Goal: Task Accomplishment & Management: Manage account settings

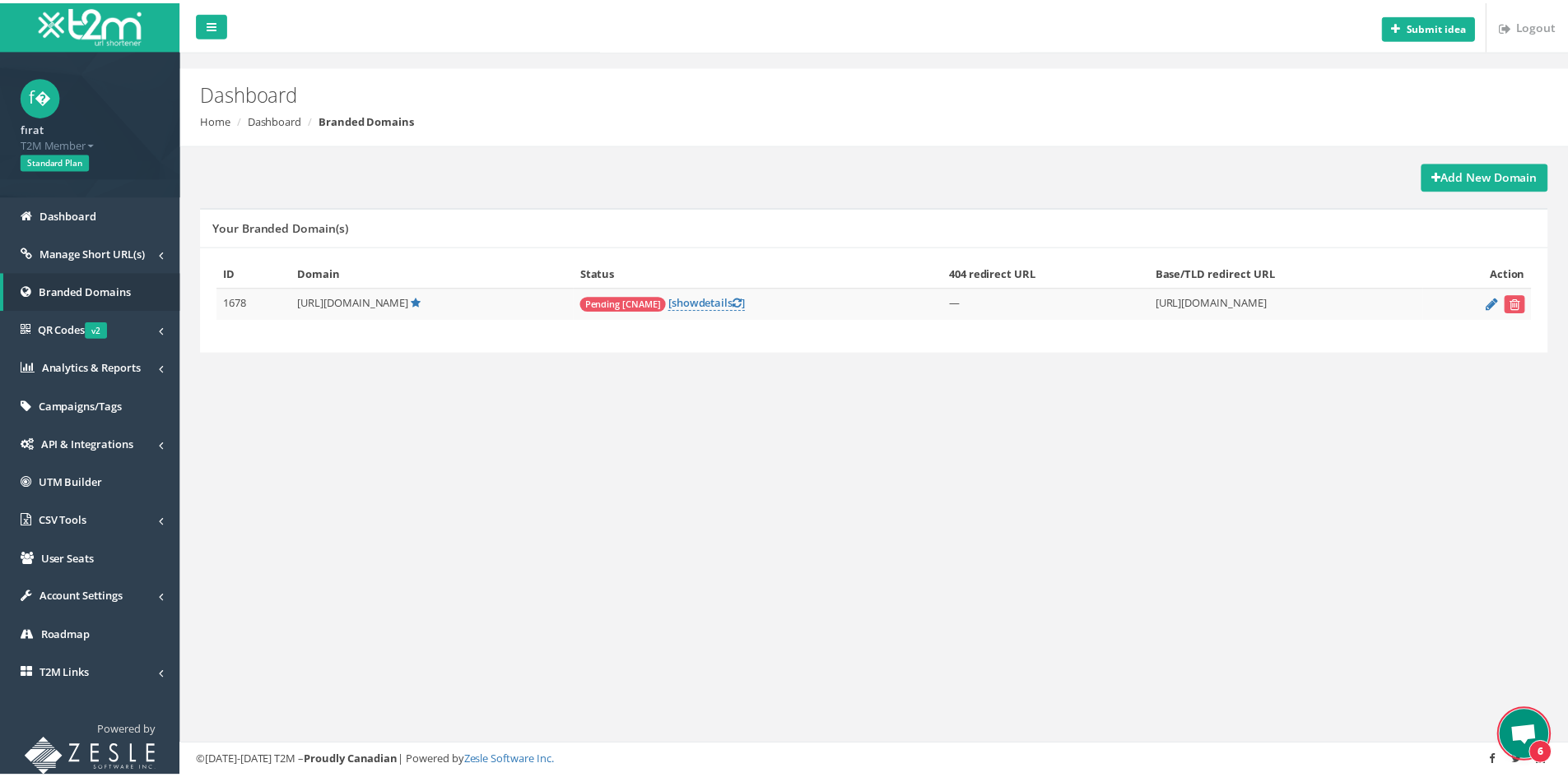
scroll to position [138, 0]
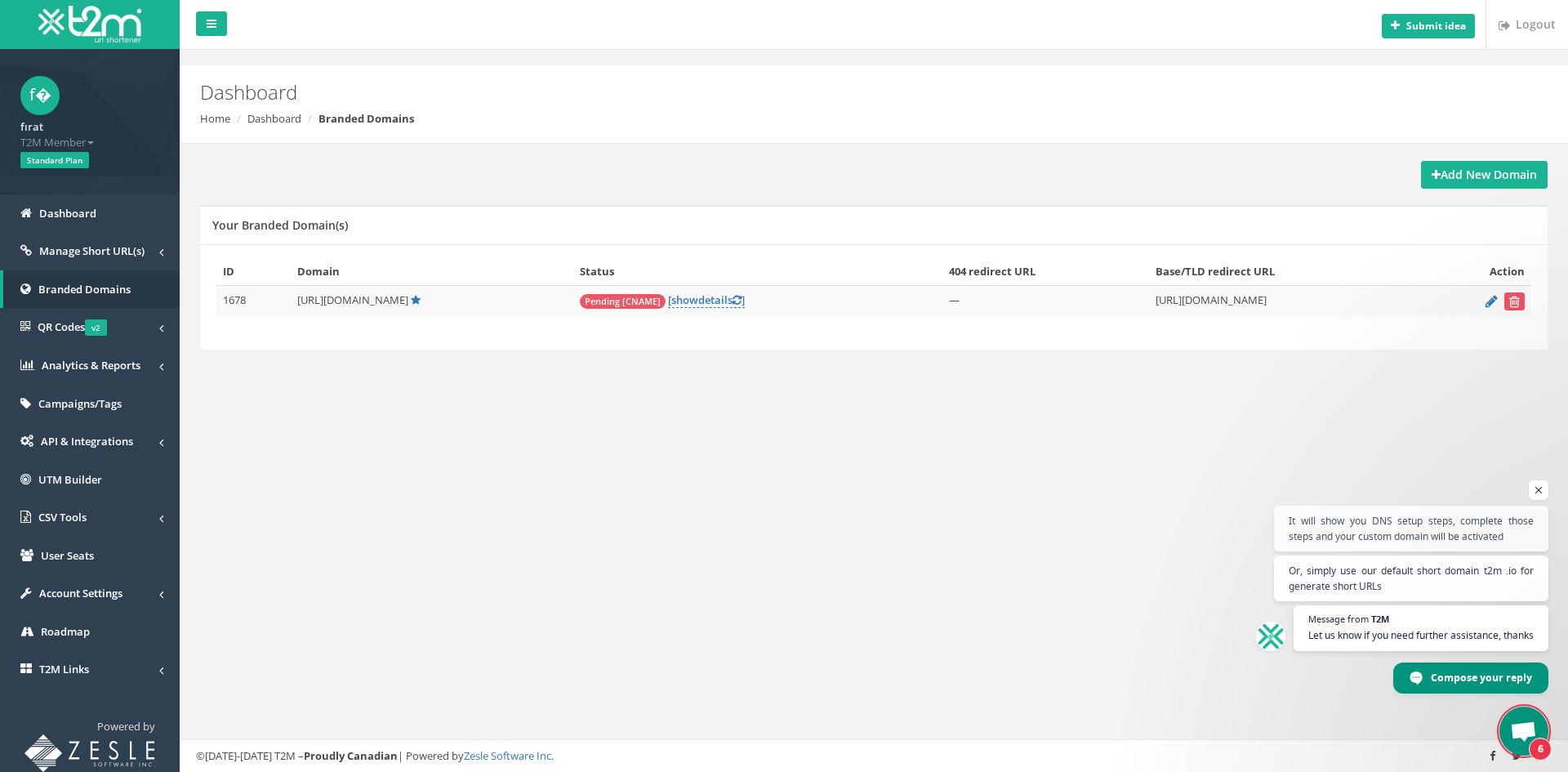
click at [1524, 726] on span "Open chat" at bounding box center [1524, 733] width 27 height 23
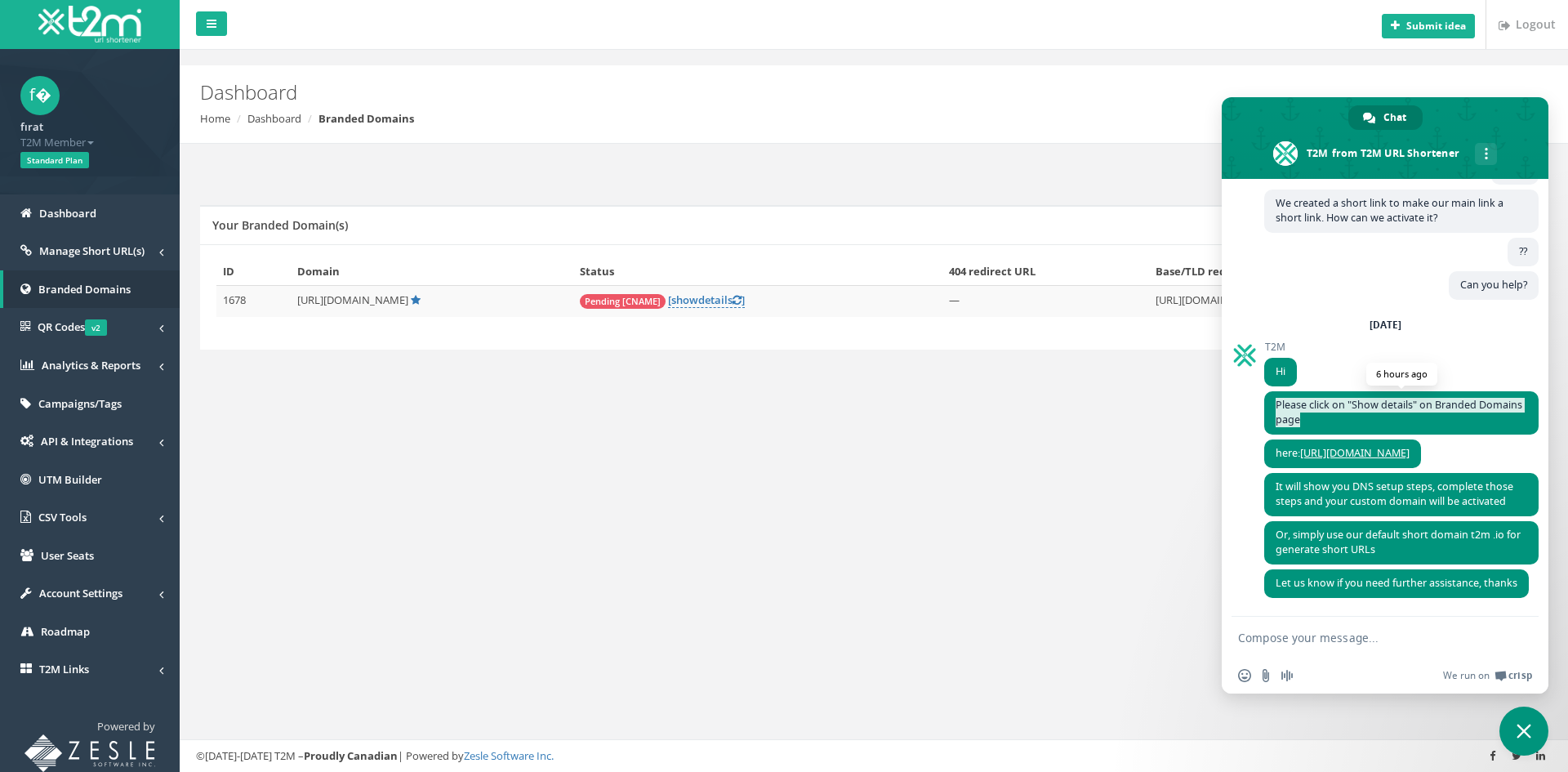
drag, startPoint x: 1349, startPoint y: 402, endPoint x: 1273, endPoint y: 387, distance: 77.5
click at [1273, 391] on span "Please click on "Show details" on Branded Domains page" at bounding box center [1401, 412] width 274 height 43
copy span "Please click on "Show details" on Branded Domains page"
drag, startPoint x: 1276, startPoint y: 435, endPoint x: 1493, endPoint y: 438, distance: 217.0
click at [1421, 440] on span "here: https://t2mio.com/dashboard/domains" at bounding box center [1343, 454] width 157 height 29
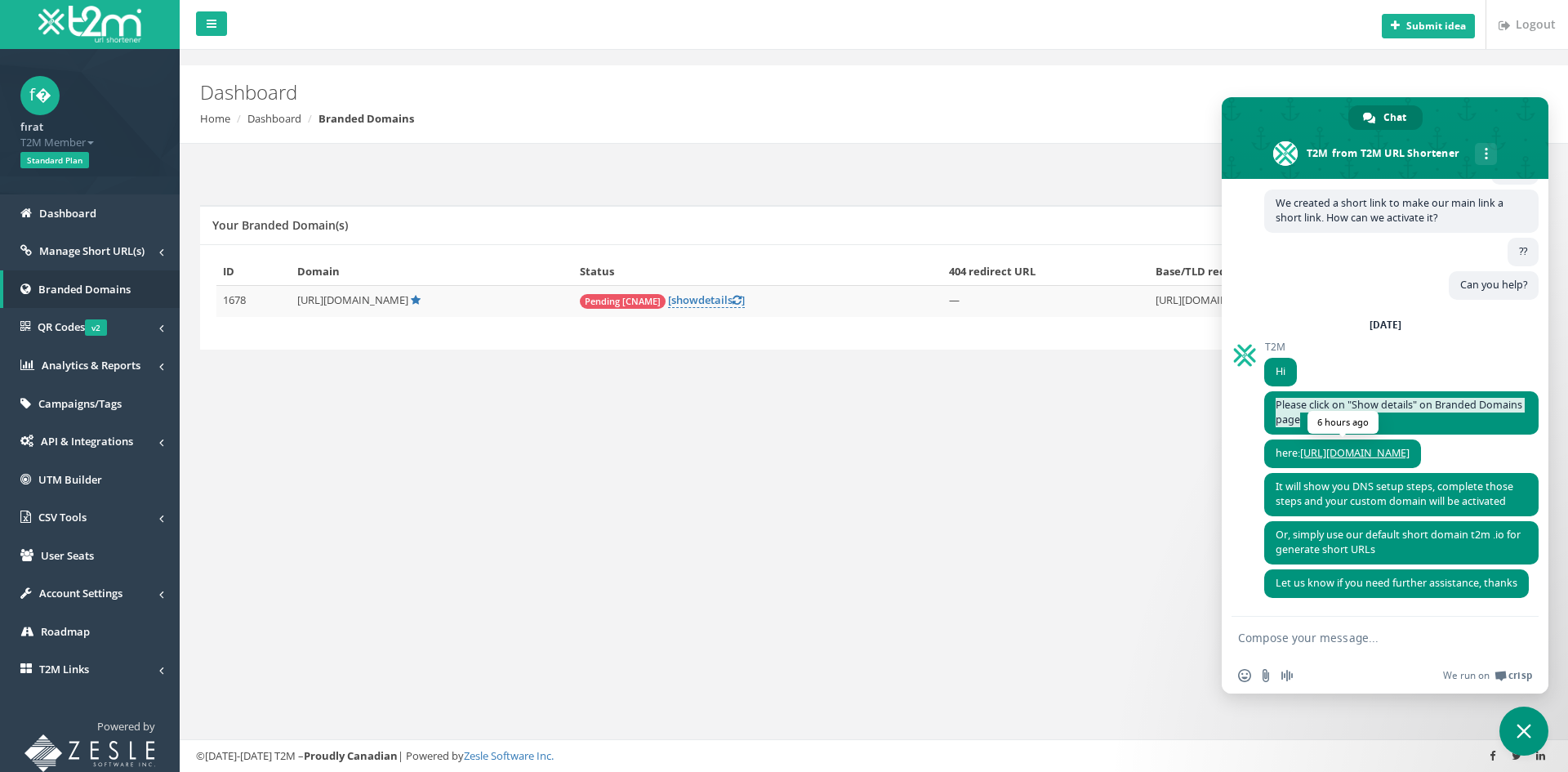
copy span "here: https://t2mio.com/dashboard/domains"
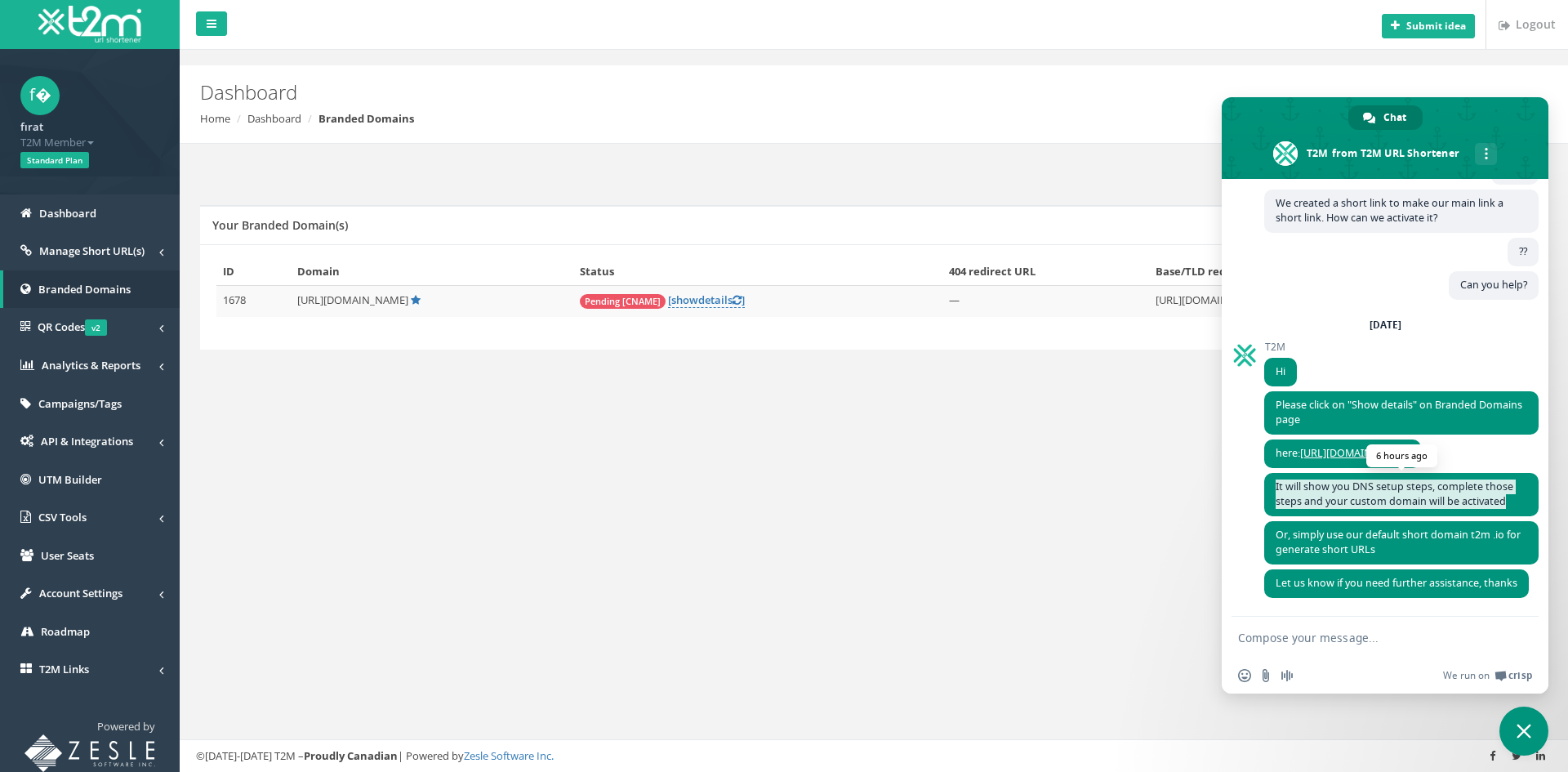
drag, startPoint x: 1511, startPoint y: 486, endPoint x: 1275, endPoint y: 476, distance: 236.2
click at [1275, 476] on span "It will show you DNS setup steps, complete those steps and your custom domain w…" at bounding box center [1401, 495] width 274 height 43
copy span "It will show you DNS setup steps, complete those steps and your custom domain w…"
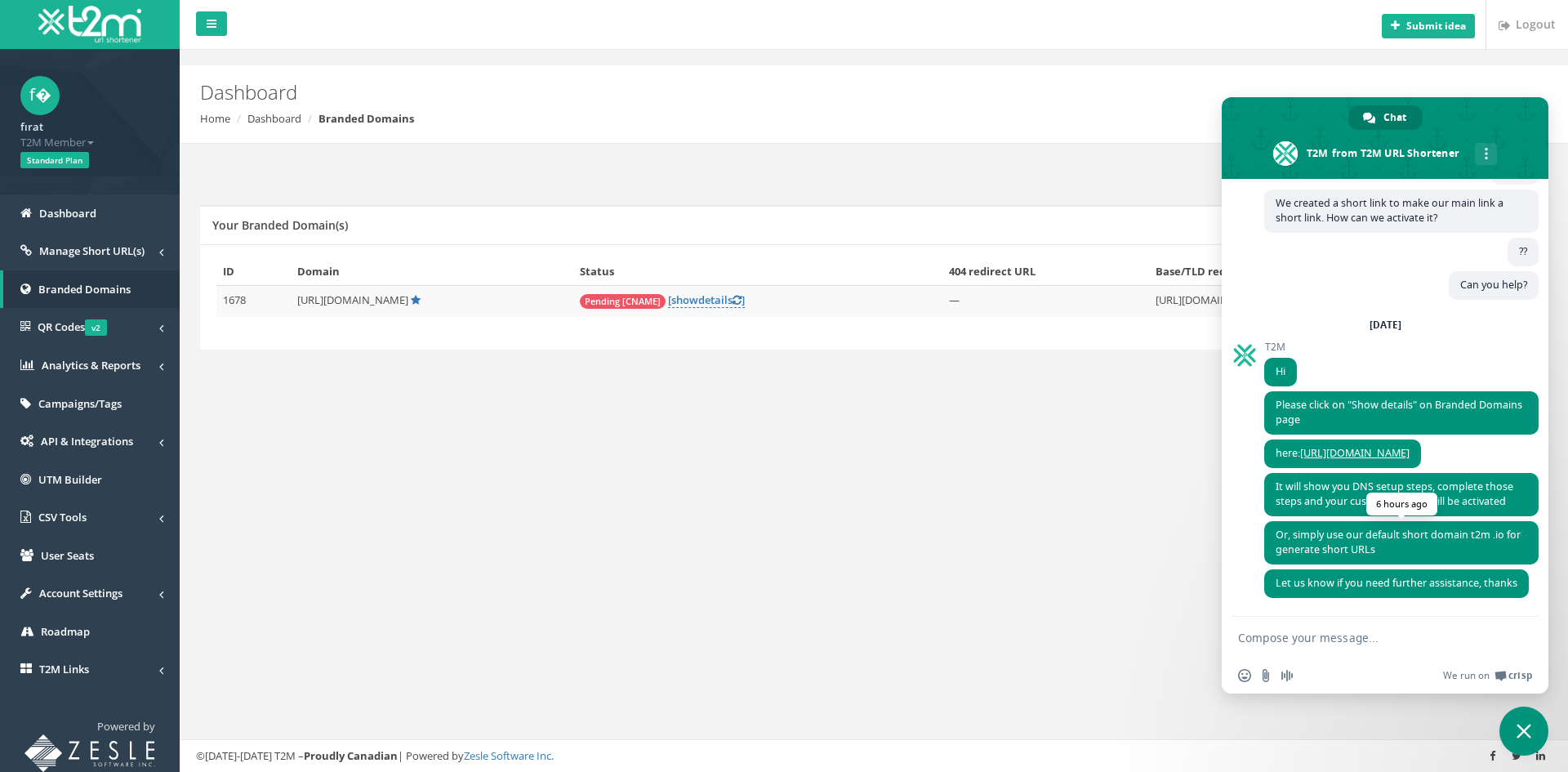
click at [1400, 539] on span "Or, simply use our default short domain t2m .io for generate short URLs" at bounding box center [1401, 543] width 274 height 43
click at [682, 300] on link "[ show details ]" at bounding box center [706, 300] width 77 height 16
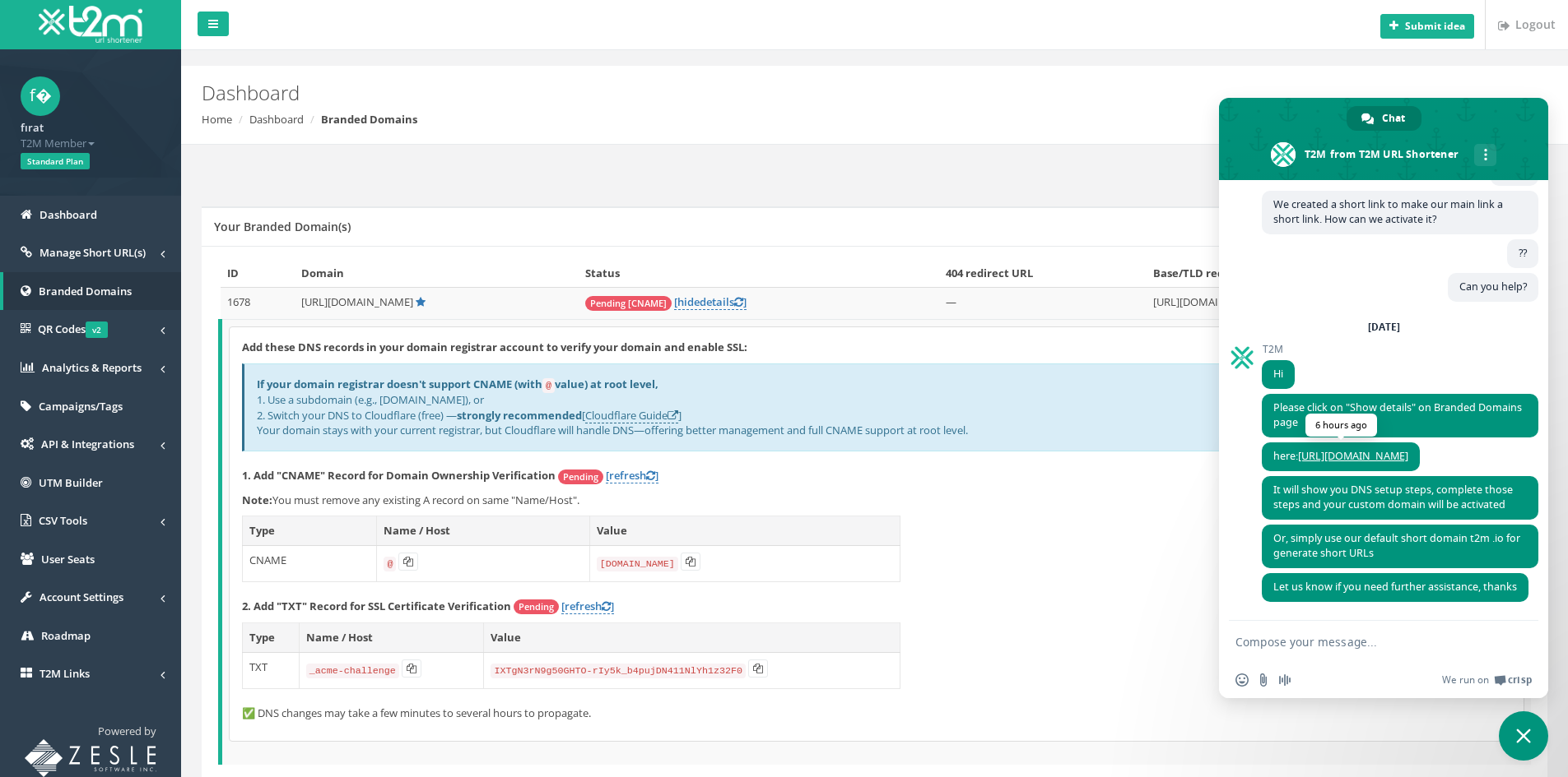
drag, startPoint x: 1299, startPoint y: 436, endPoint x: 1494, endPoint y: 438, distance: 195.0
click at [1420, 443] on span "here: https://t2mio.com/dashboard/domains" at bounding box center [1341, 457] width 158 height 29
copy span "[URL][DOMAIN_NAME]"
drag, startPoint x: 1402, startPoint y: 539, endPoint x: 1274, endPoint y: 517, distance: 129.9
click at [1274, 525] on span "Or, simply use our default short domain t2m .io for generate short URLs" at bounding box center [1399, 546] width 277 height 44
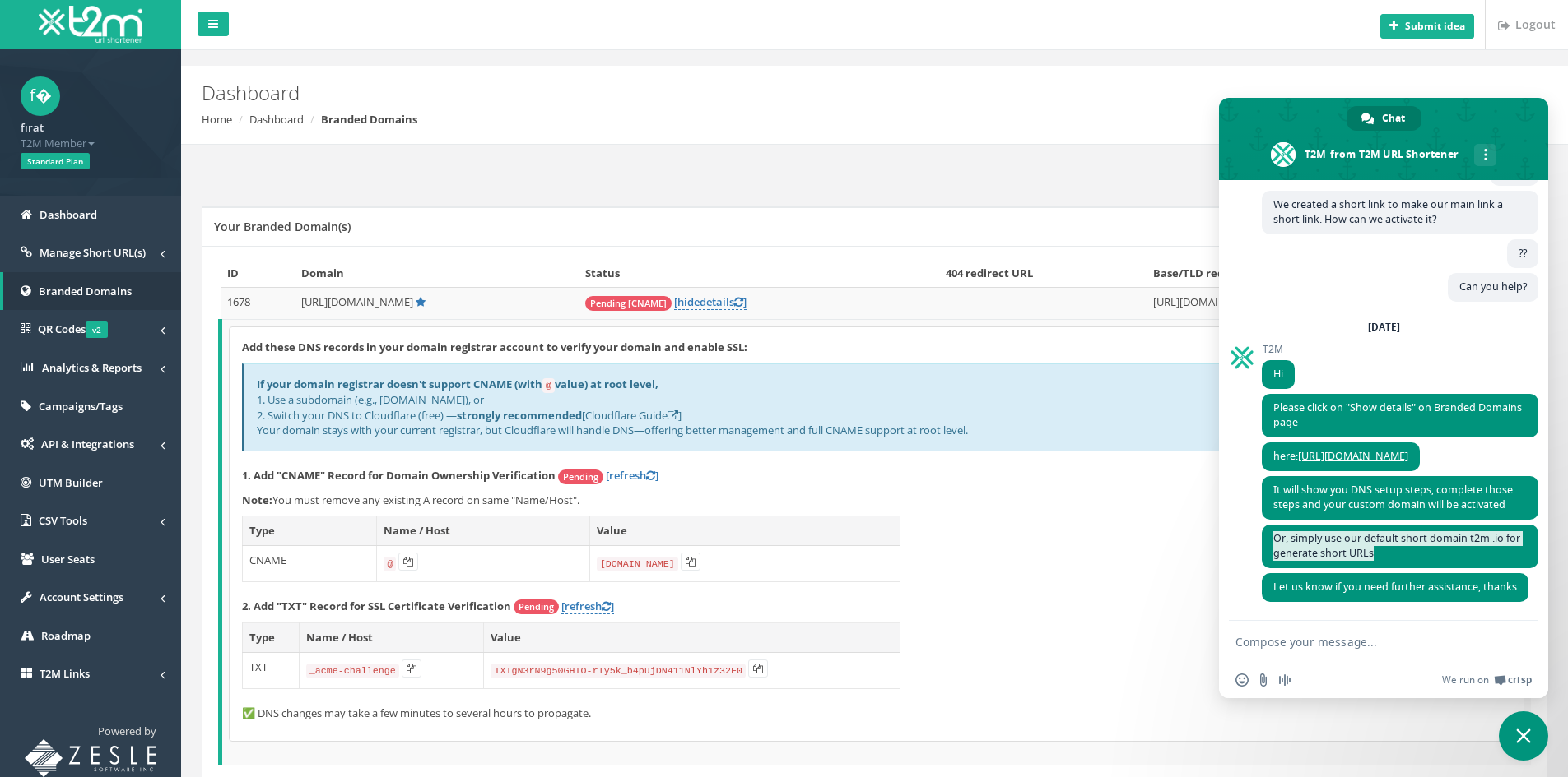
copy span "Or, simply use our default short domain t2m .io for generate short URLs"
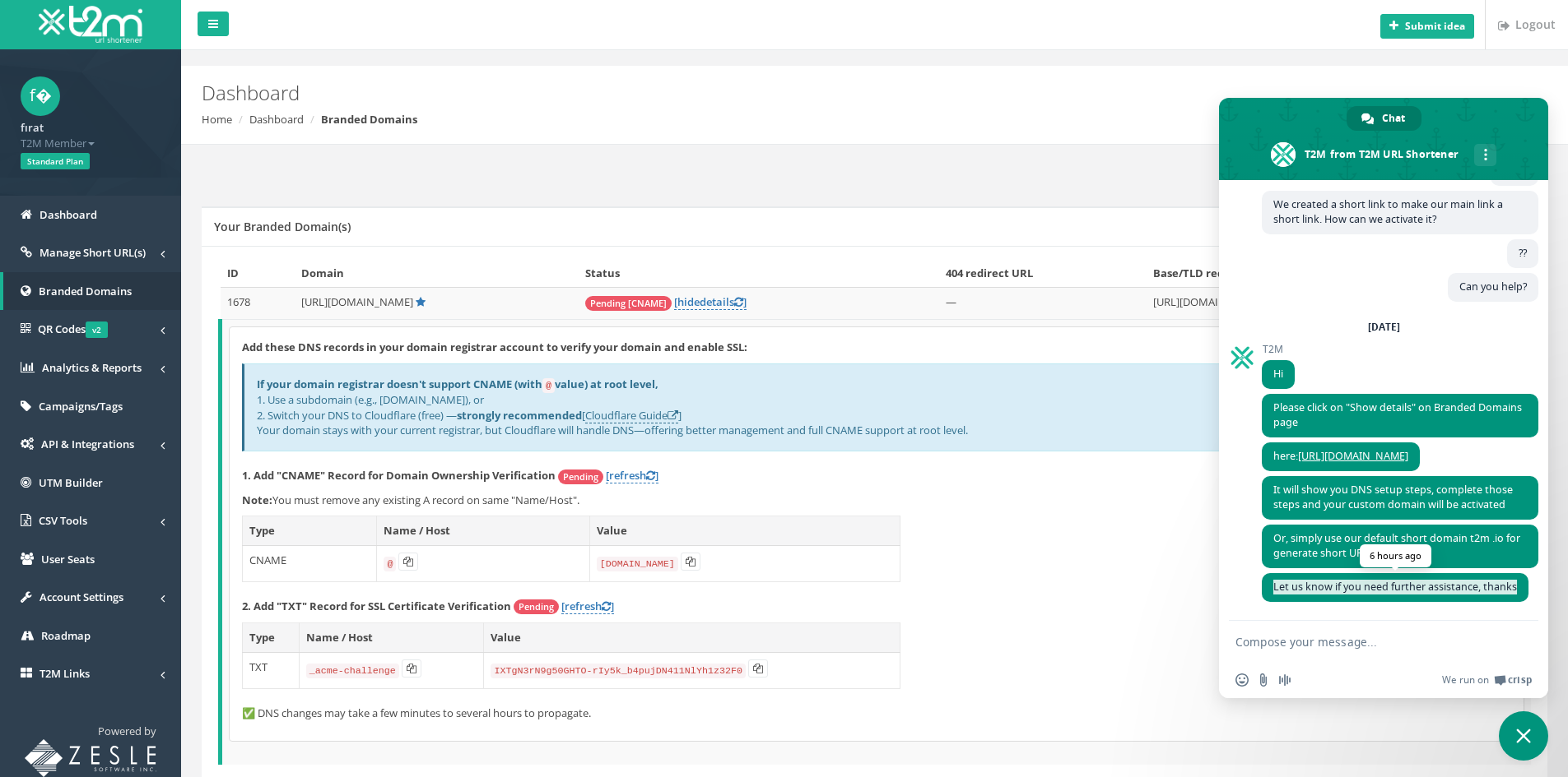
drag, startPoint x: 1321, startPoint y: 587, endPoint x: 1273, endPoint y: 570, distance: 50.9
click at [1273, 573] on span "Let us know if you need further assistance, thanks" at bounding box center [1395, 587] width 266 height 29
copy span "Let us know if you need further assistance, thanks"
click at [913, 527] on div "Add these DNS records in your domain registrar account to verify your domain an…" at bounding box center [877, 534] width 1294 height 414
click at [1510, 717] on span "Close chat" at bounding box center [1523, 736] width 49 height 49
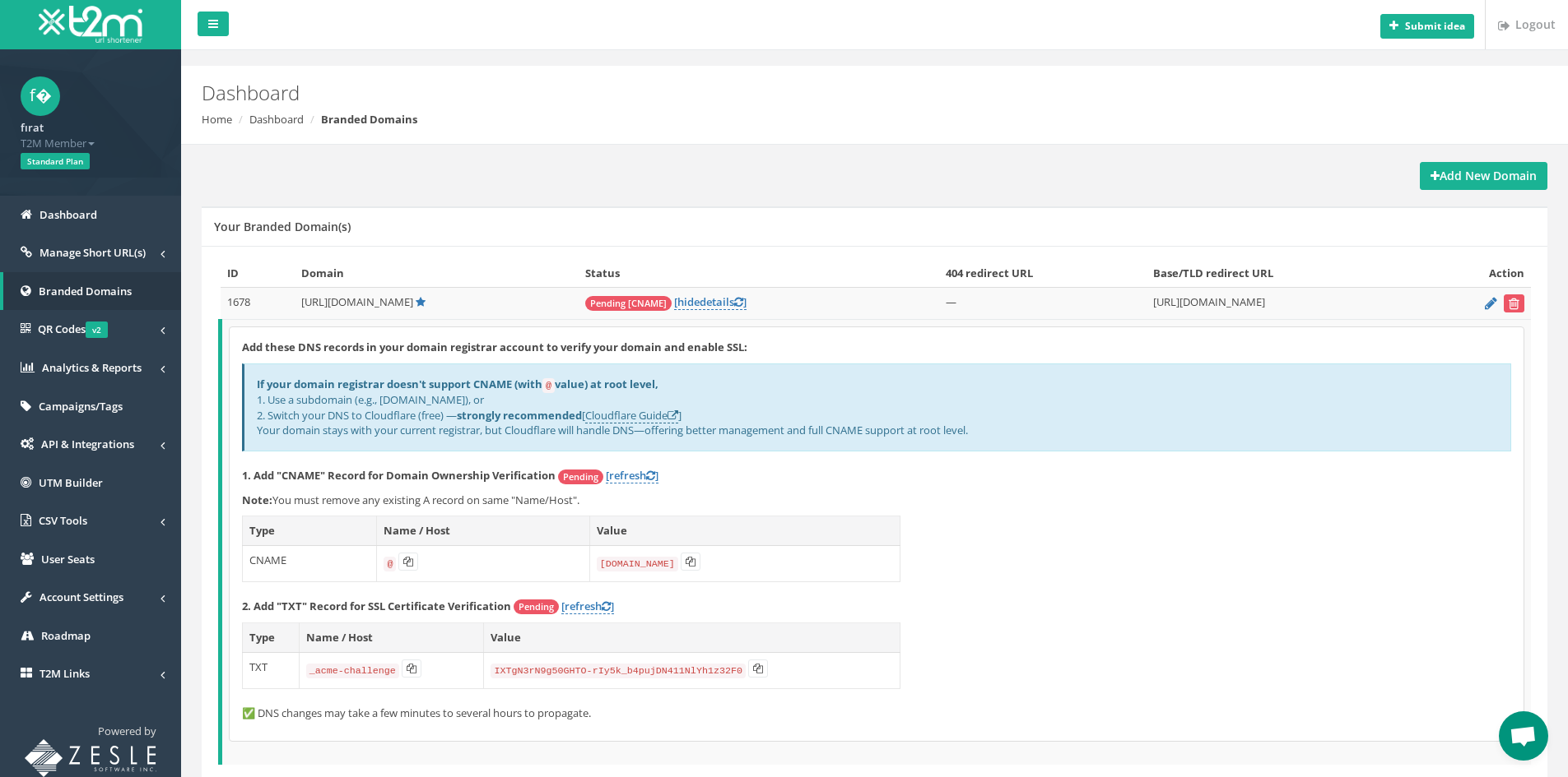
click at [1523, 734] on span "Open chat" at bounding box center [1522, 738] width 27 height 23
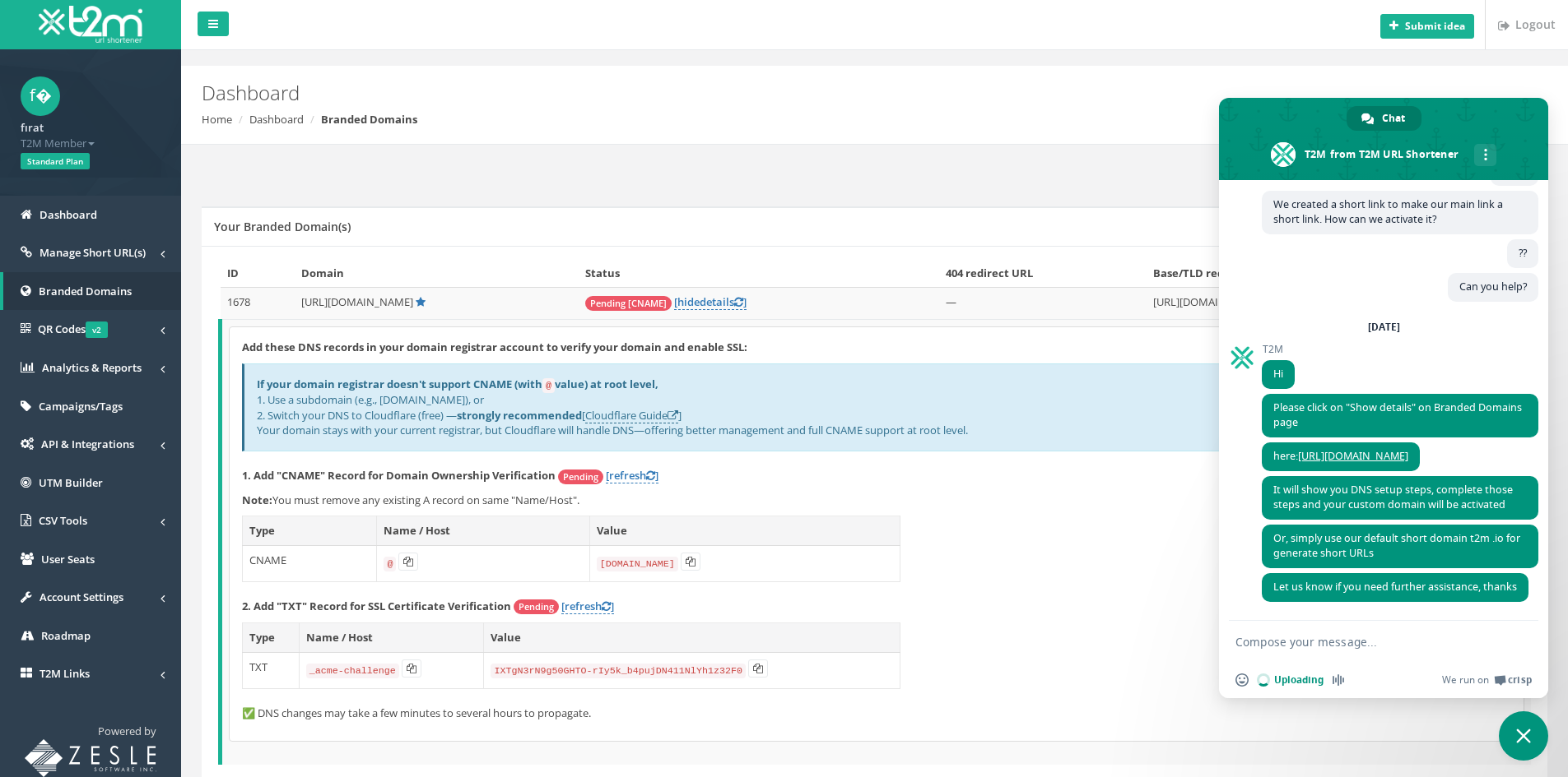
click at [1303, 641] on textarea "Compose your message..." at bounding box center [1365, 642] width 260 height 15
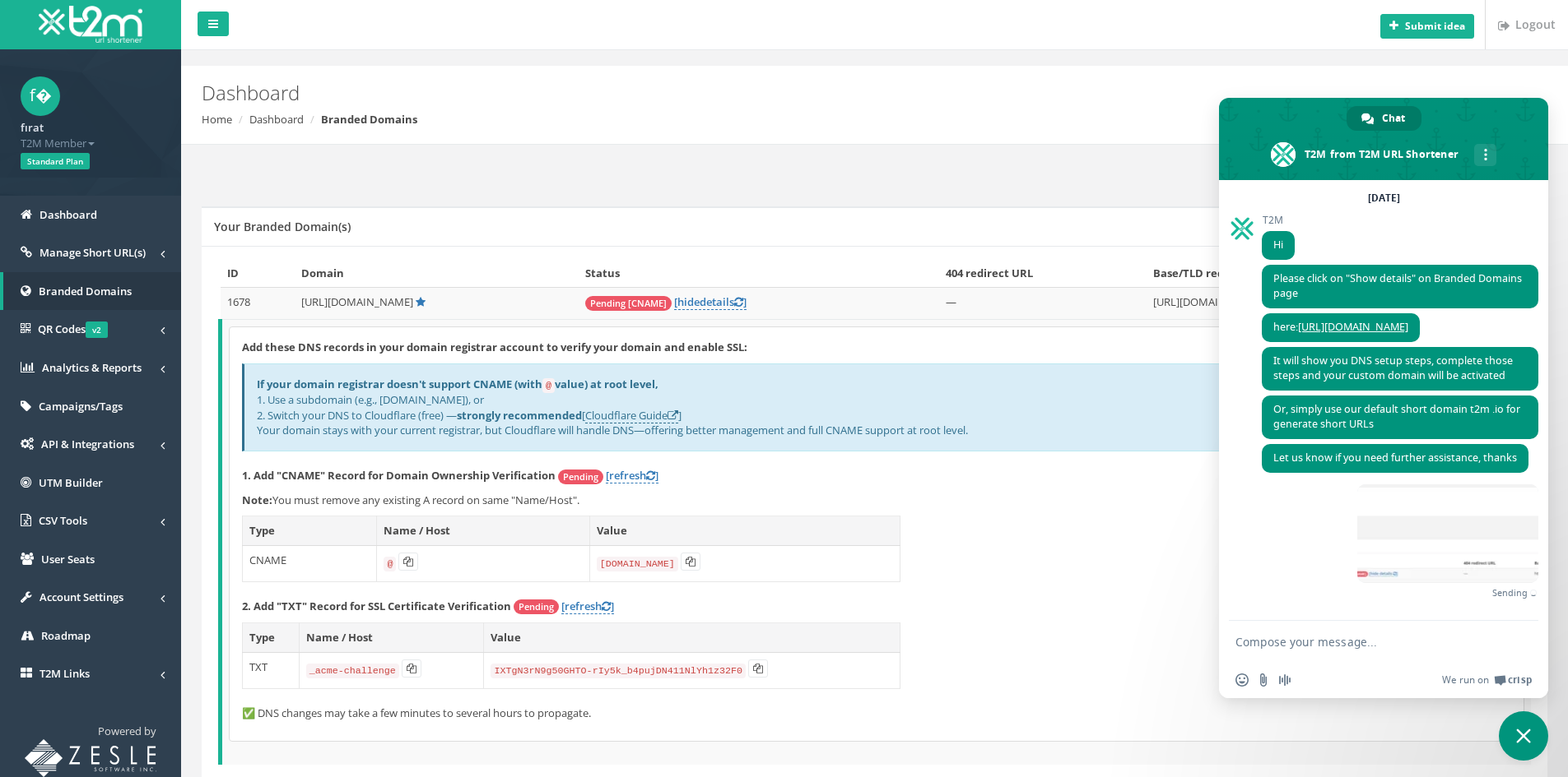
scroll to position [248, 0]
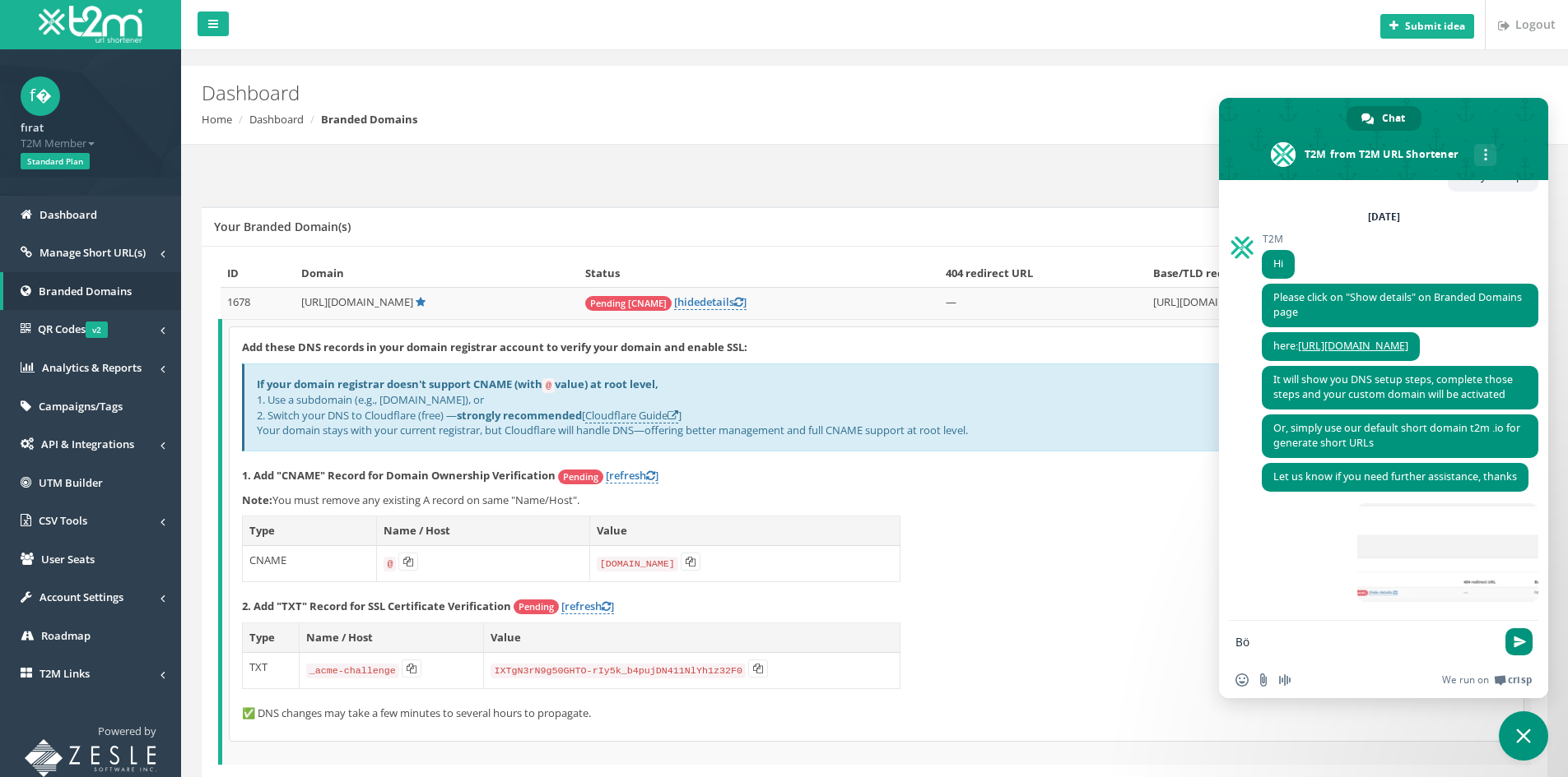
type textarea "B"
paste textarea "We have completed the short link creation but we cannot activate it."
type textarea "We have completed the short link creation but we cannot activate it."
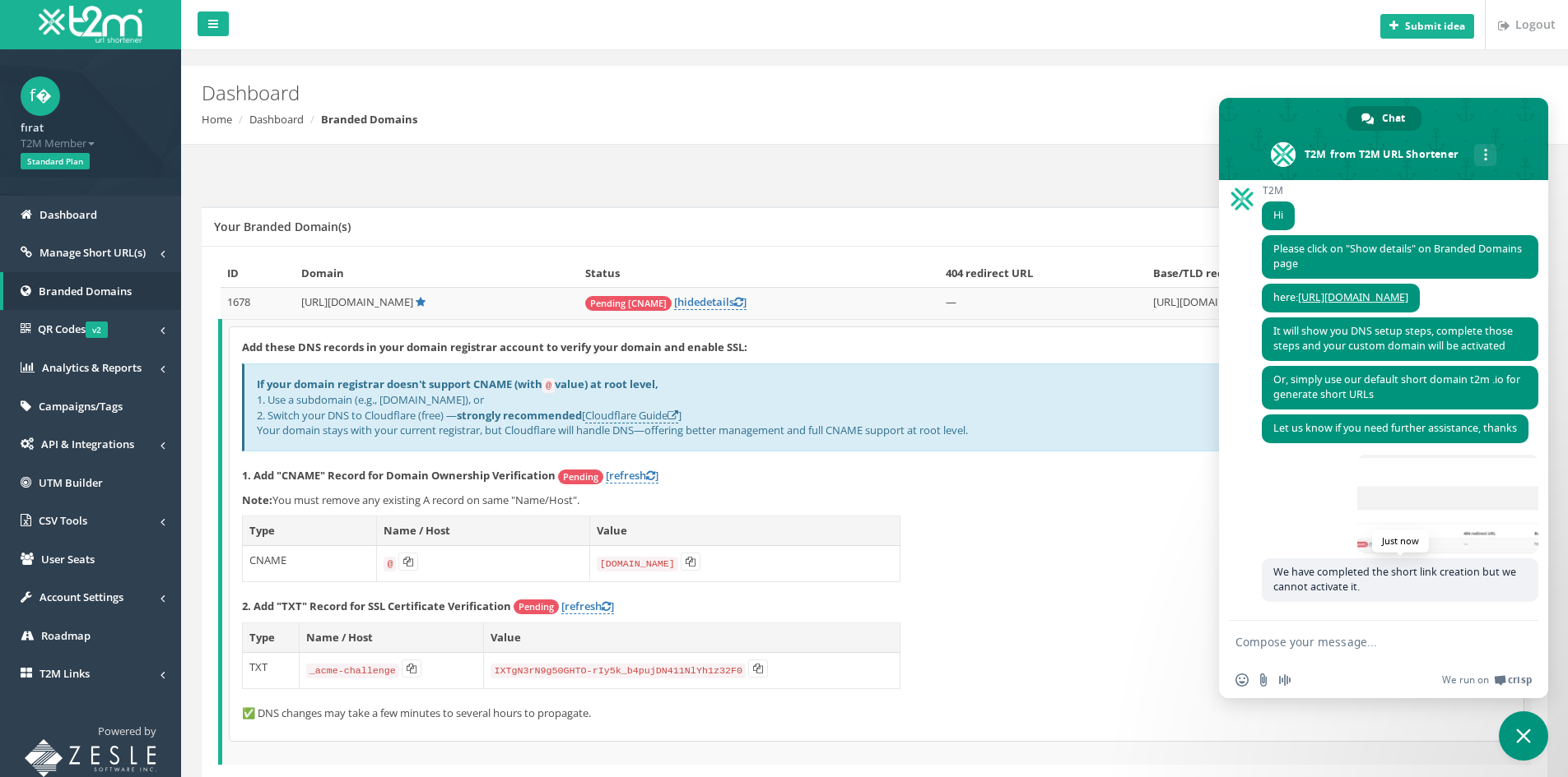
scroll to position [296, 0]
click at [1437, 532] on span at bounding box center [1448, 504] width 181 height 99
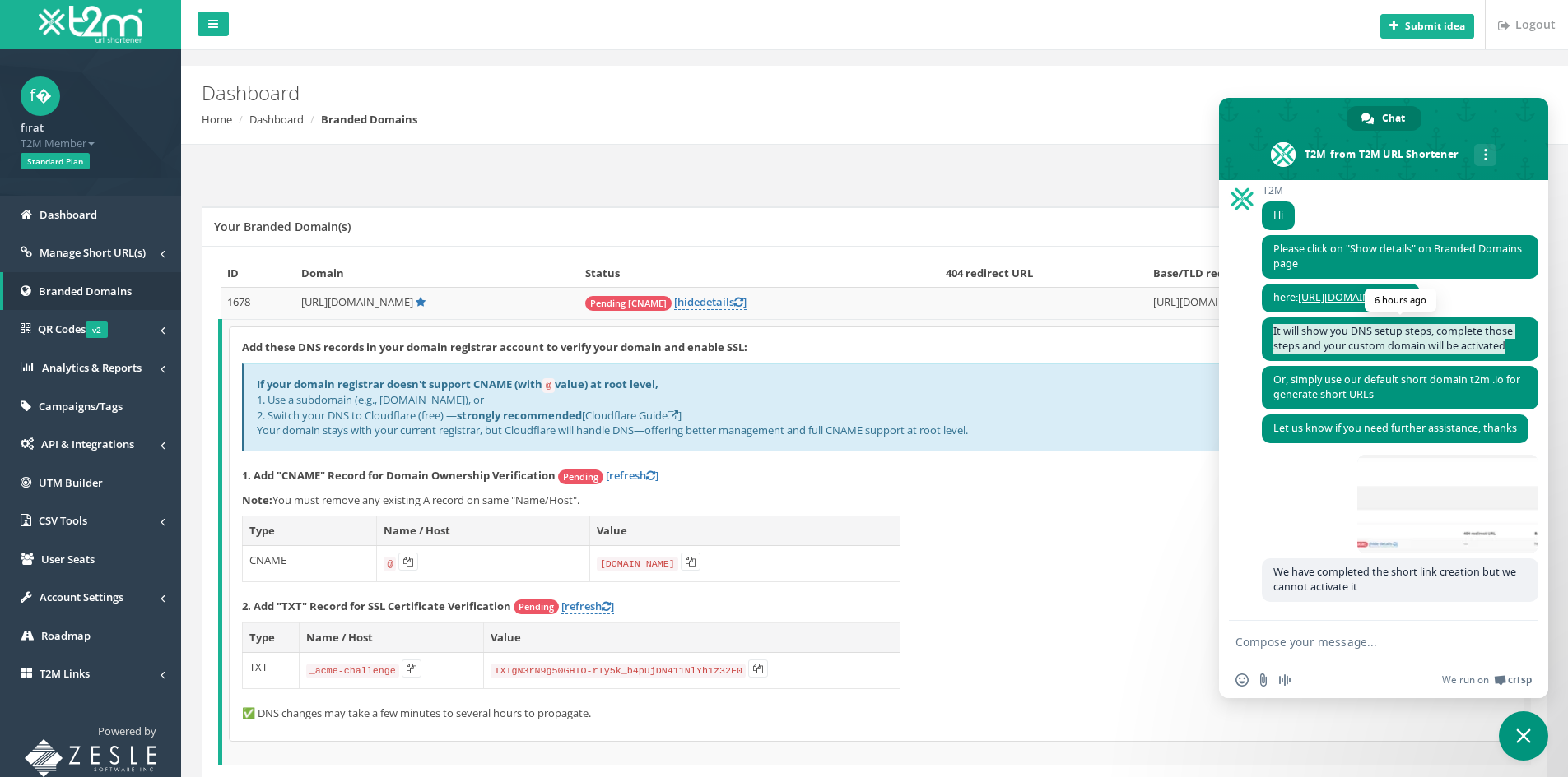
drag, startPoint x: 1508, startPoint y: 327, endPoint x: 1274, endPoint y: 313, distance: 234.4
click at [1274, 317] on span "It will show you DNS setup steps, complete those steps and your custom domain w…" at bounding box center [1399, 339] width 277 height 44
copy span "It will show you DNS setup steps, complete those steps and your custom domain w…"
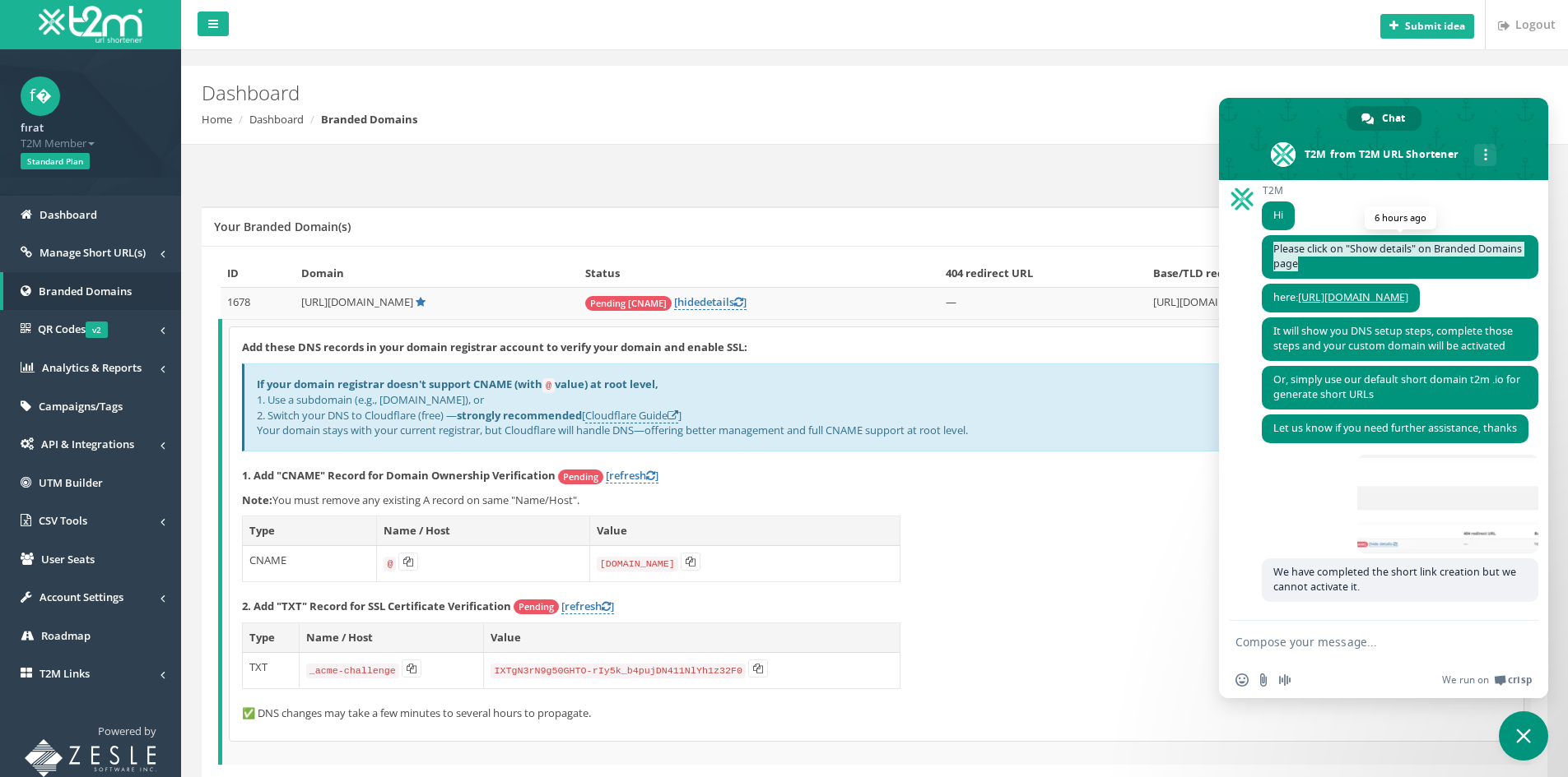
drag, startPoint x: 1355, startPoint y: 246, endPoint x: 1271, endPoint y: 237, distance: 84.5
click at [1271, 237] on span "Please click on "Show details" on Branded Domains page" at bounding box center [1399, 257] width 277 height 44
copy span "Please click on "Show details" on Branded Domains page"
click at [956, 119] on ol "Home Dashboard Branded Domains" at bounding box center [761, 119] width 1118 height 16
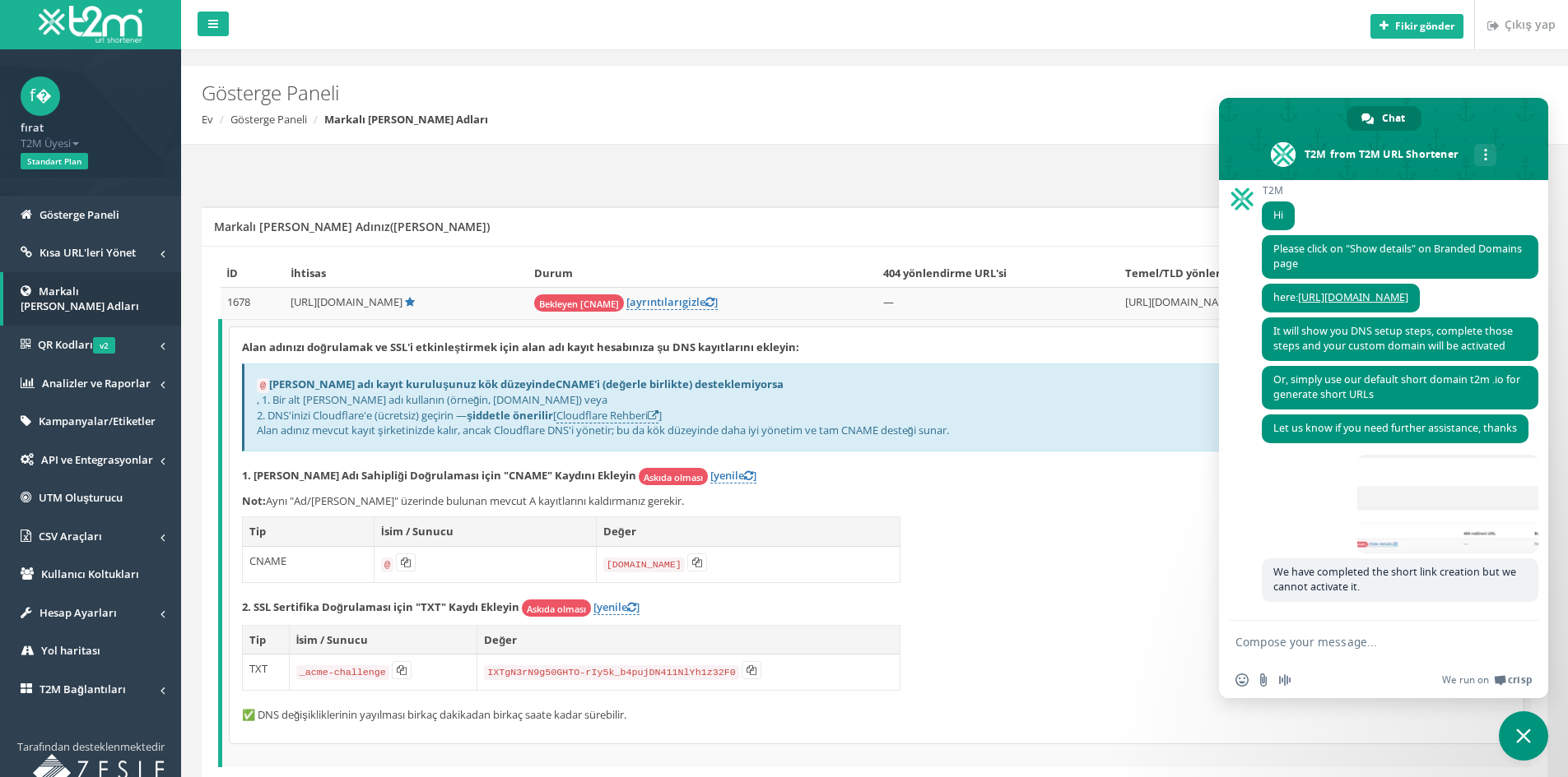
click at [948, 135] on div "Gösterge Paneli Ev Gösterge Paneli Markalı Alan Adları" at bounding box center [874, 105] width 1387 height 79
drag, startPoint x: 339, startPoint y: 431, endPoint x: 417, endPoint y: 431, distance: 78.0
click at [415, 431] on font "Alan adınız mevcut kayıt şirketinizde kalır, ancak Cloudflare DNS'i yönetir; bu…" at bounding box center [602, 430] width 692 height 15
drag, startPoint x: 463, startPoint y: 427, endPoint x: 551, endPoint y: 423, distance: 88.1
click at [544, 425] on font "Alan adınız mevcut kayıt şirketinizde kalır, ancak Cloudflare DNS'i yönetir; bu…" at bounding box center [602, 430] width 692 height 15
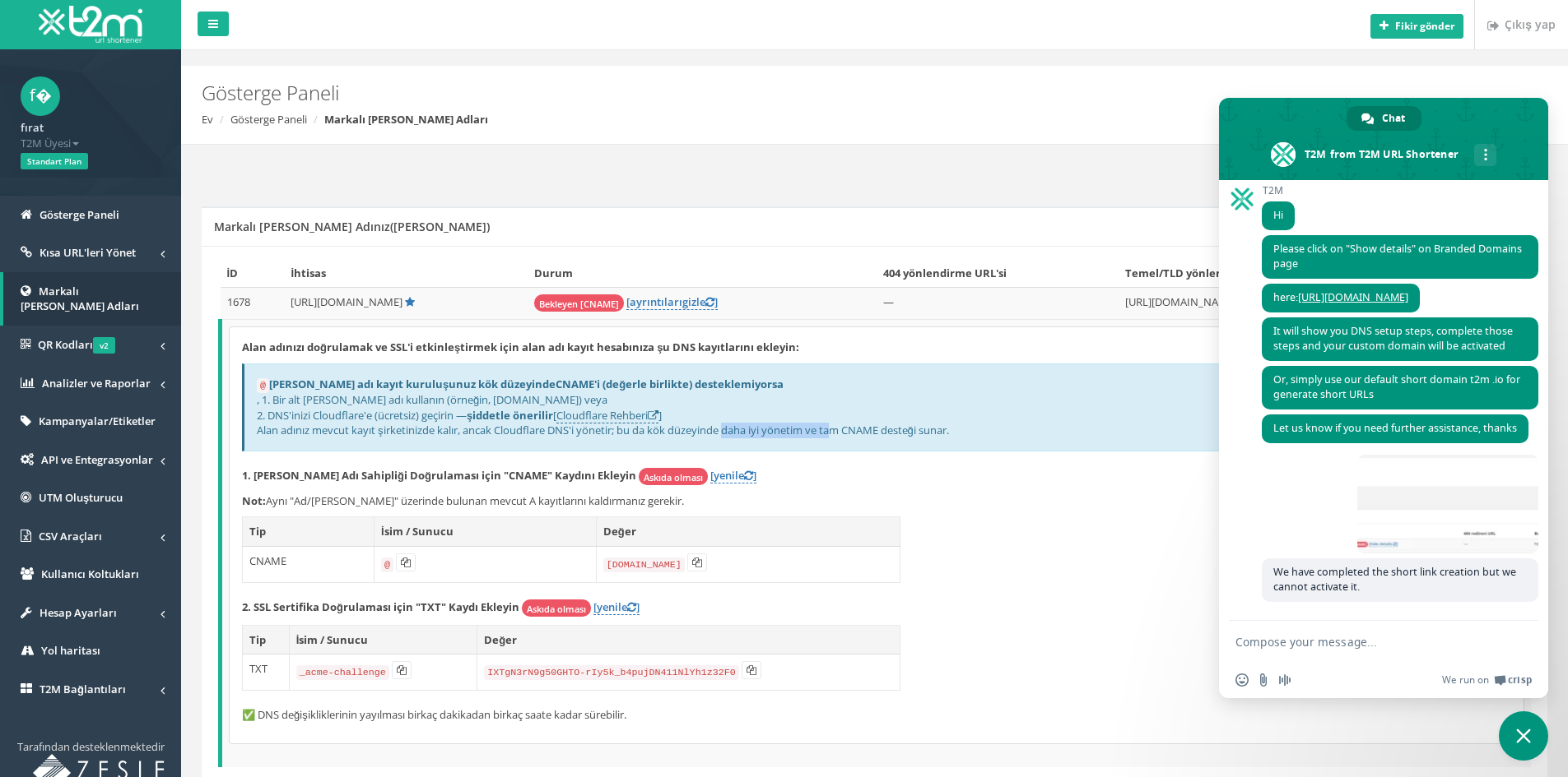
drag, startPoint x: 674, startPoint y: 426, endPoint x: 796, endPoint y: 427, distance: 122.0
click at [777, 427] on font "Alan adınız mevcut kayıt şirketinizde kalır, ancak Cloudflare DNS'i yönetir; bu…" at bounding box center [602, 430] width 692 height 15
drag, startPoint x: 822, startPoint y: 428, endPoint x: 876, endPoint y: 429, distance: 54.0
click at [876, 429] on font "Alan adınız mevcut kayıt şirketinizde kalır, ancak Cloudflare DNS'i yönetir; bu…" at bounding box center [602, 430] width 692 height 15
click at [893, 429] on font "Alan adınız mevcut kayıt şirketinizde kalır, ancak Cloudflare DNS'i yönetir; bu…" at bounding box center [602, 430] width 692 height 15
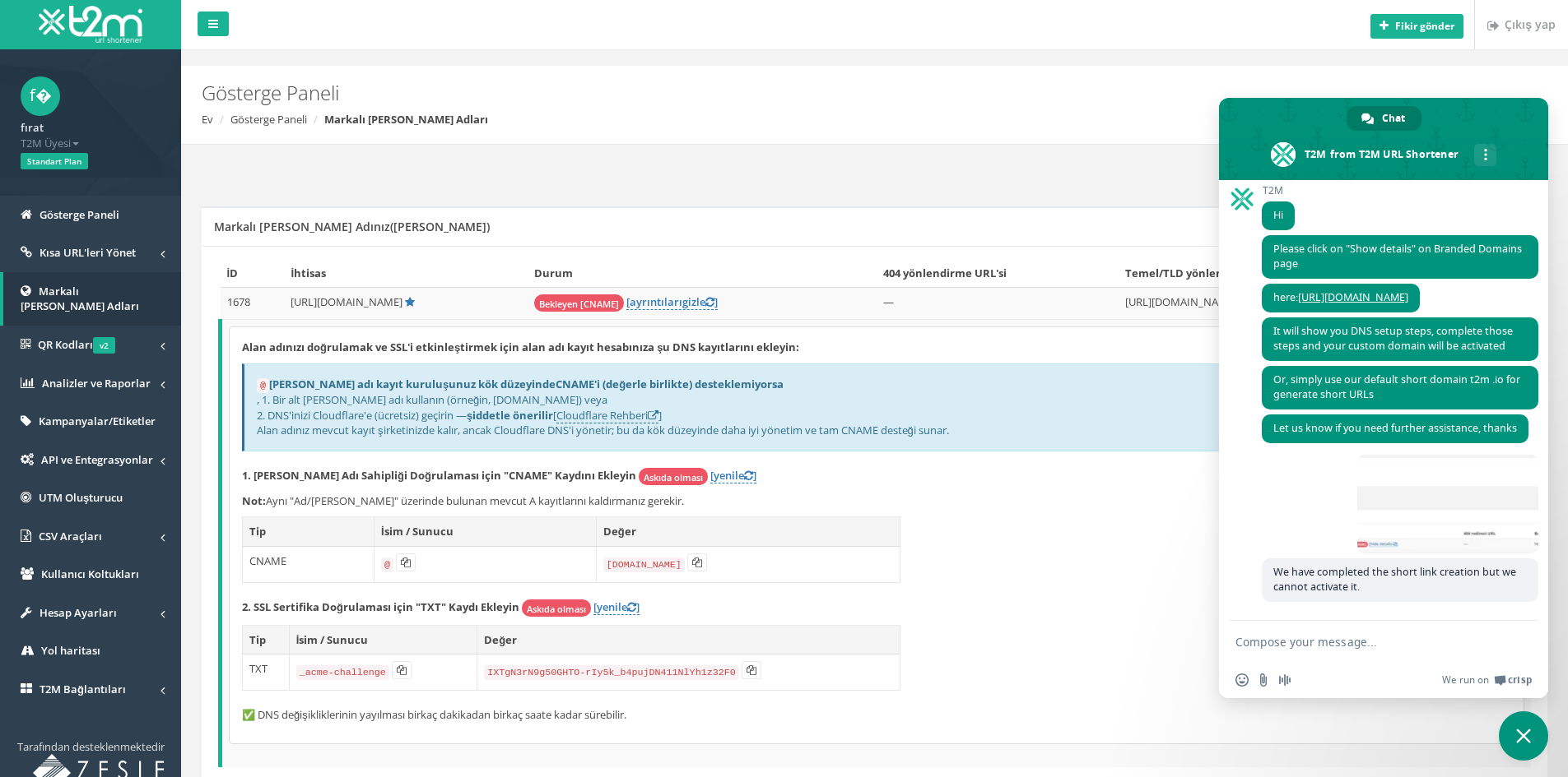
click at [629, 564] on code "domains.t2m.app" at bounding box center [644, 565] width 82 height 15
copy td "domains.t2m.app"
click at [1026, 583] on div "Alan adınızı doğrulamak ve SSL'i etkinleştirmek için alan adı kayıt hesabınıza …" at bounding box center [877, 535] width 1294 height 416
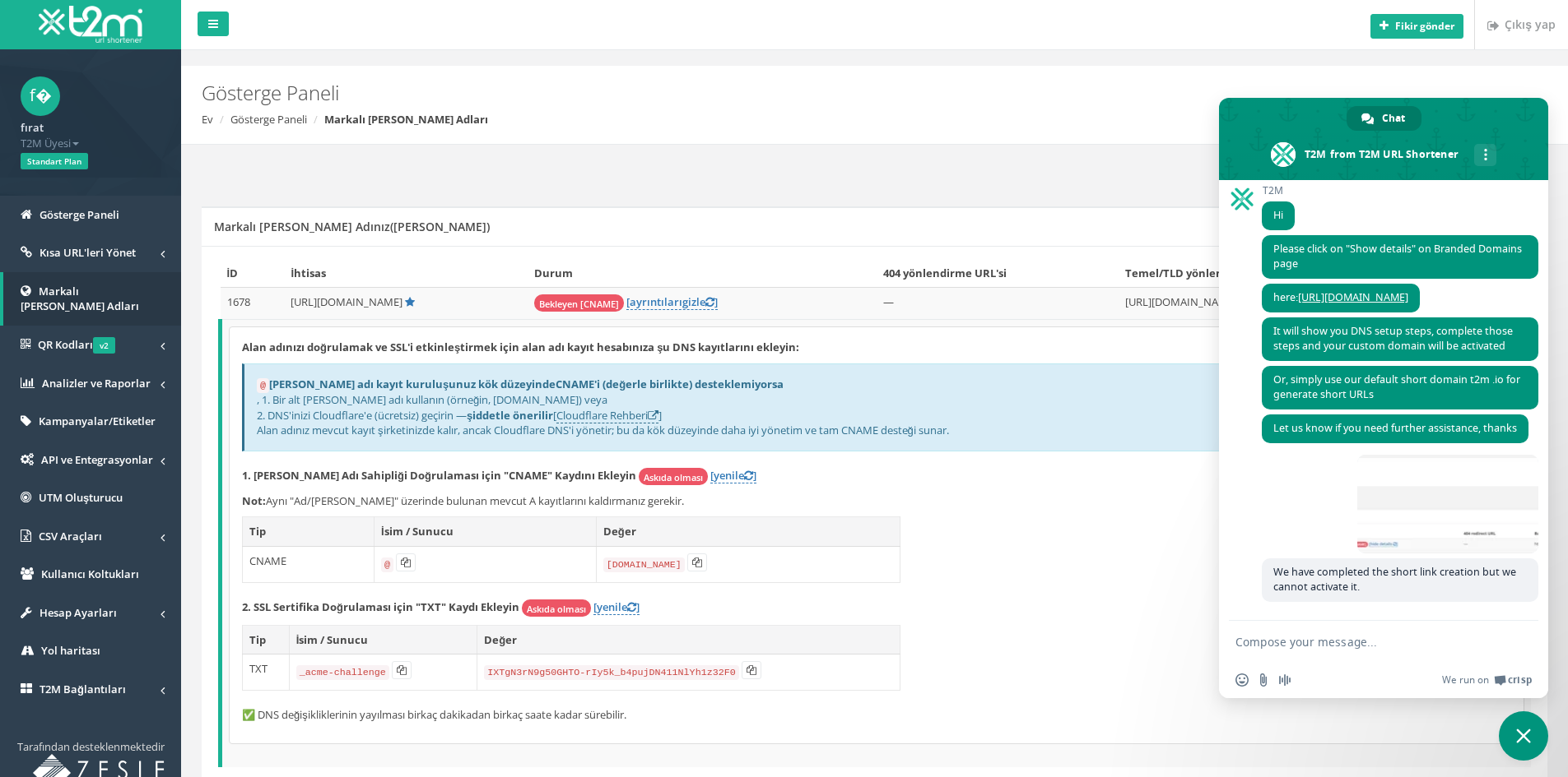
click at [1101, 637] on div "Alan adınızı doğrulamak ve SSL'i etkinleştirmek için alan adı kayıt hesabınıza …" at bounding box center [877, 535] width 1294 height 416
click at [1516, 735] on span "Close chat" at bounding box center [1523, 736] width 49 height 49
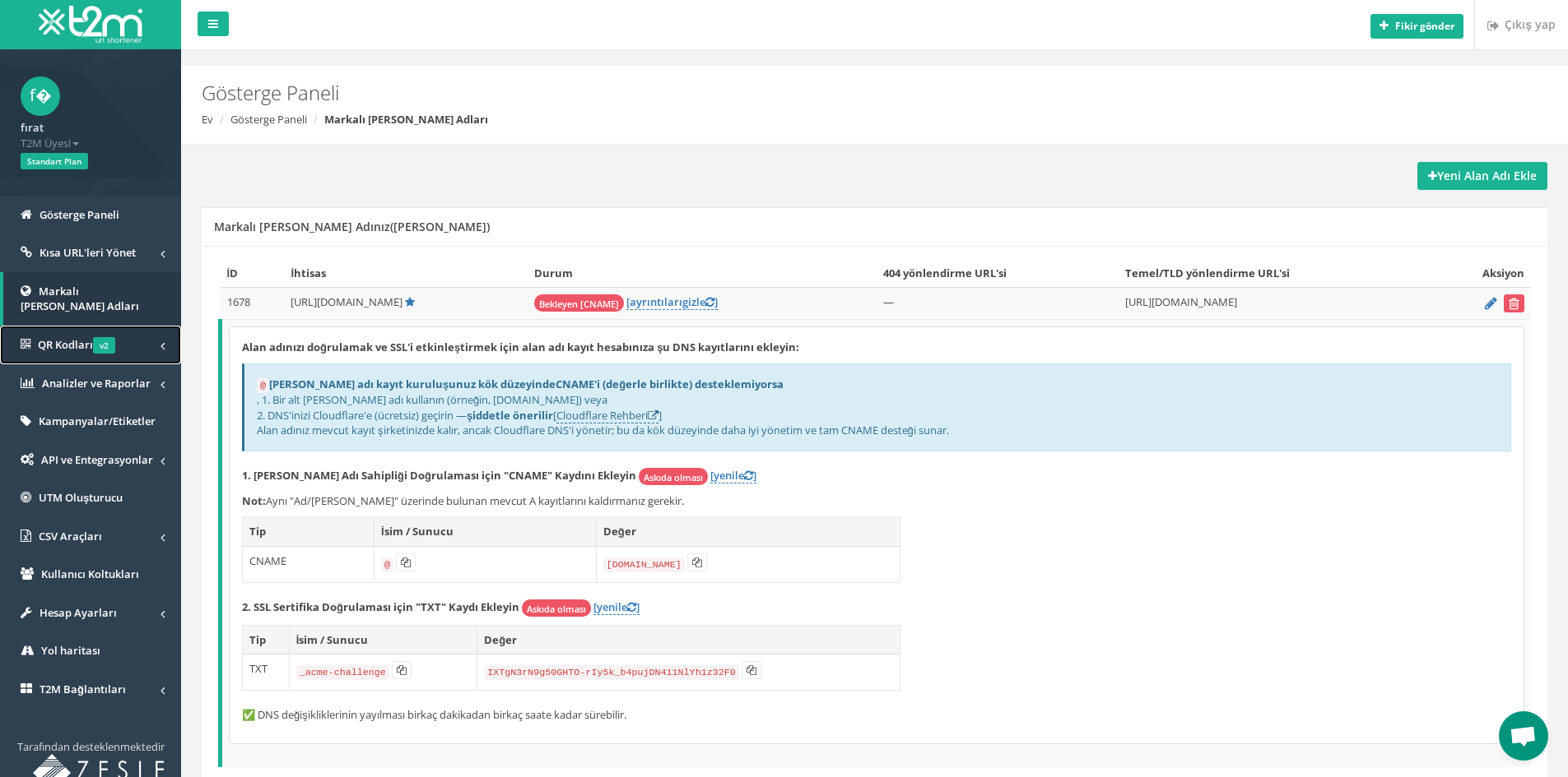
click at [92, 337] on font "QR Kodları" at bounding box center [65, 344] width 55 height 15
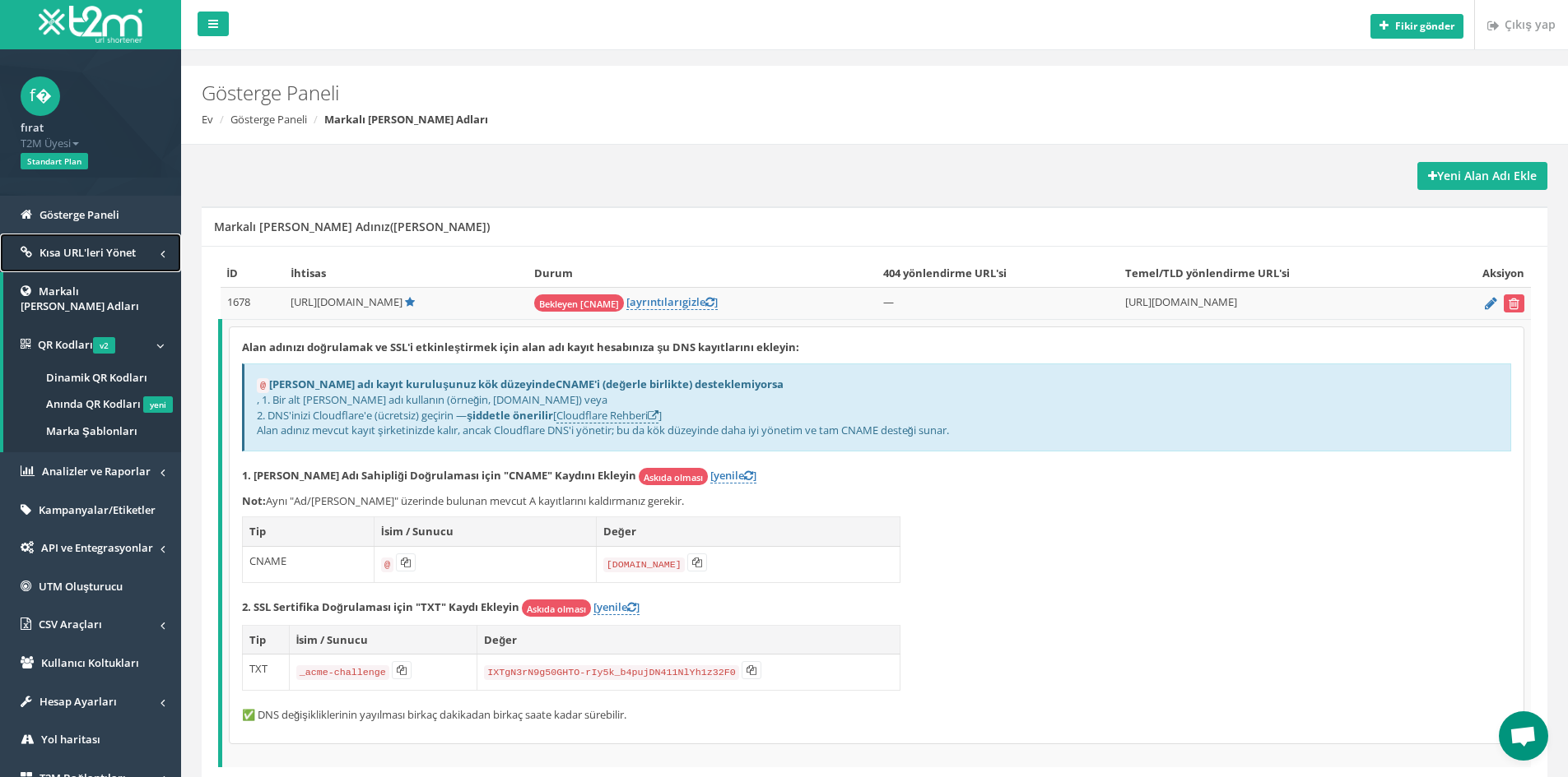
click at [95, 257] on font "Kısa URL'leri Yönet" at bounding box center [87, 252] width 96 height 15
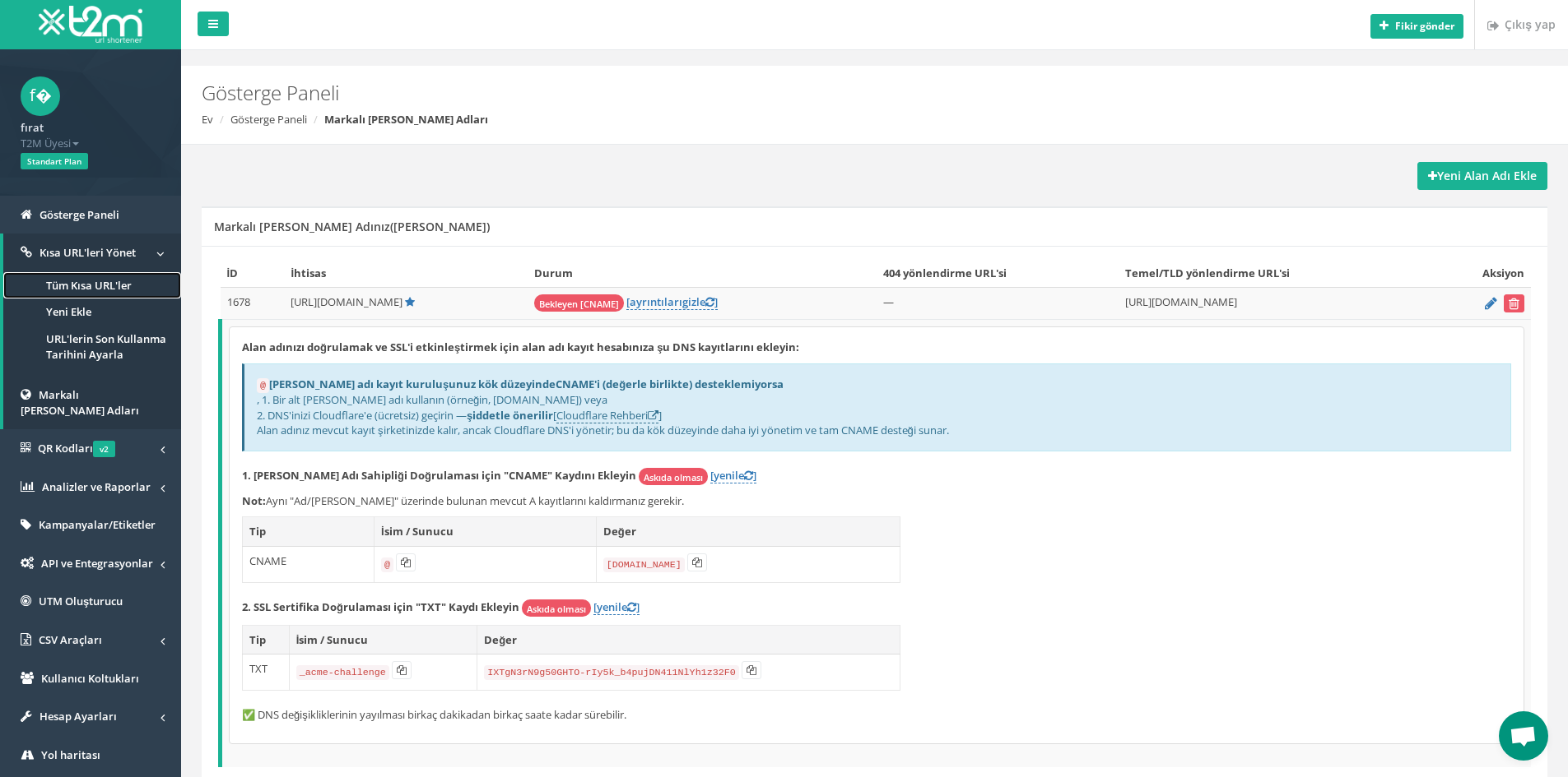
click at [100, 286] on font "Tüm Kısa URL'ler" at bounding box center [89, 286] width 86 height 15
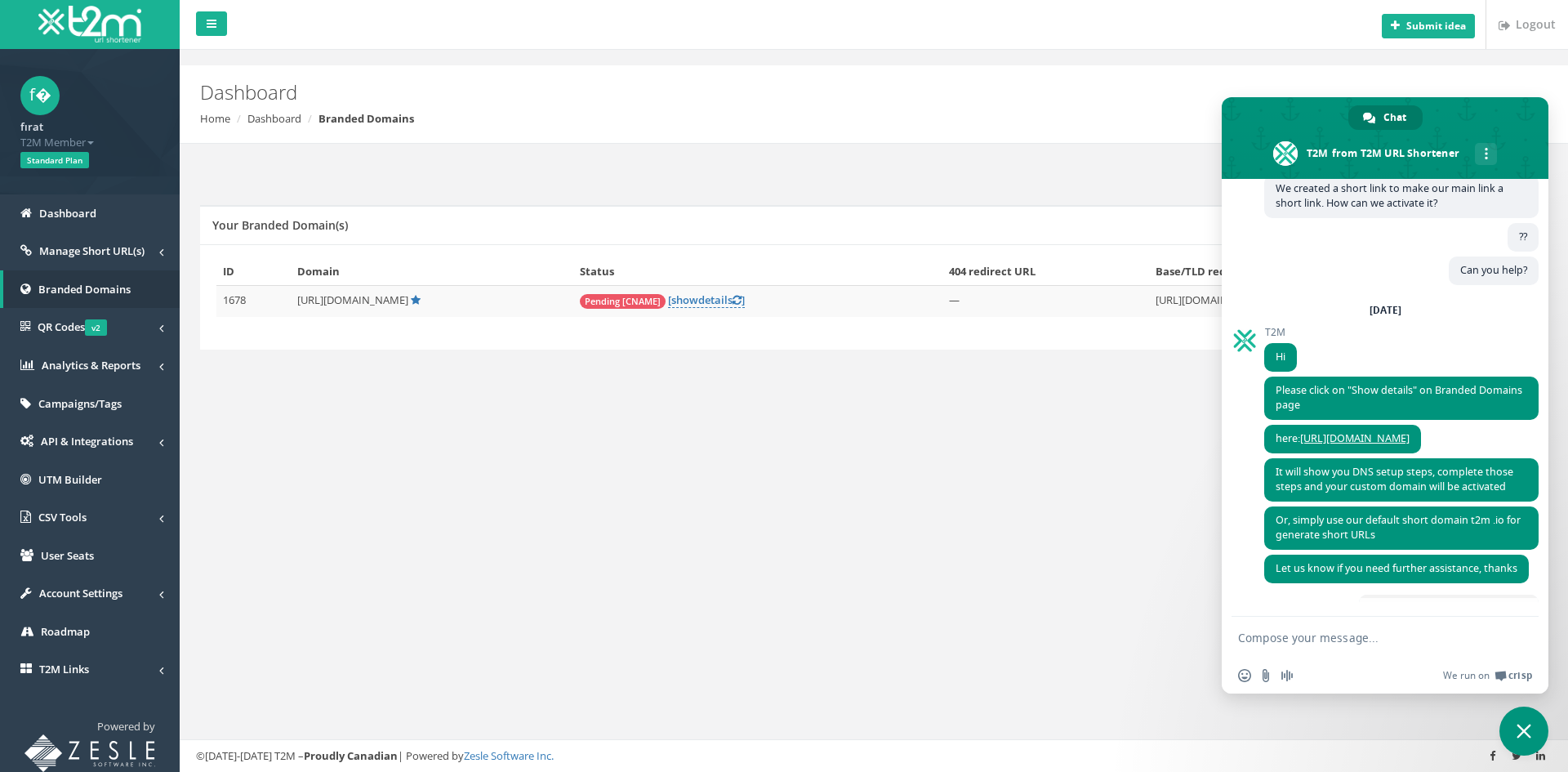
scroll to position [294, 0]
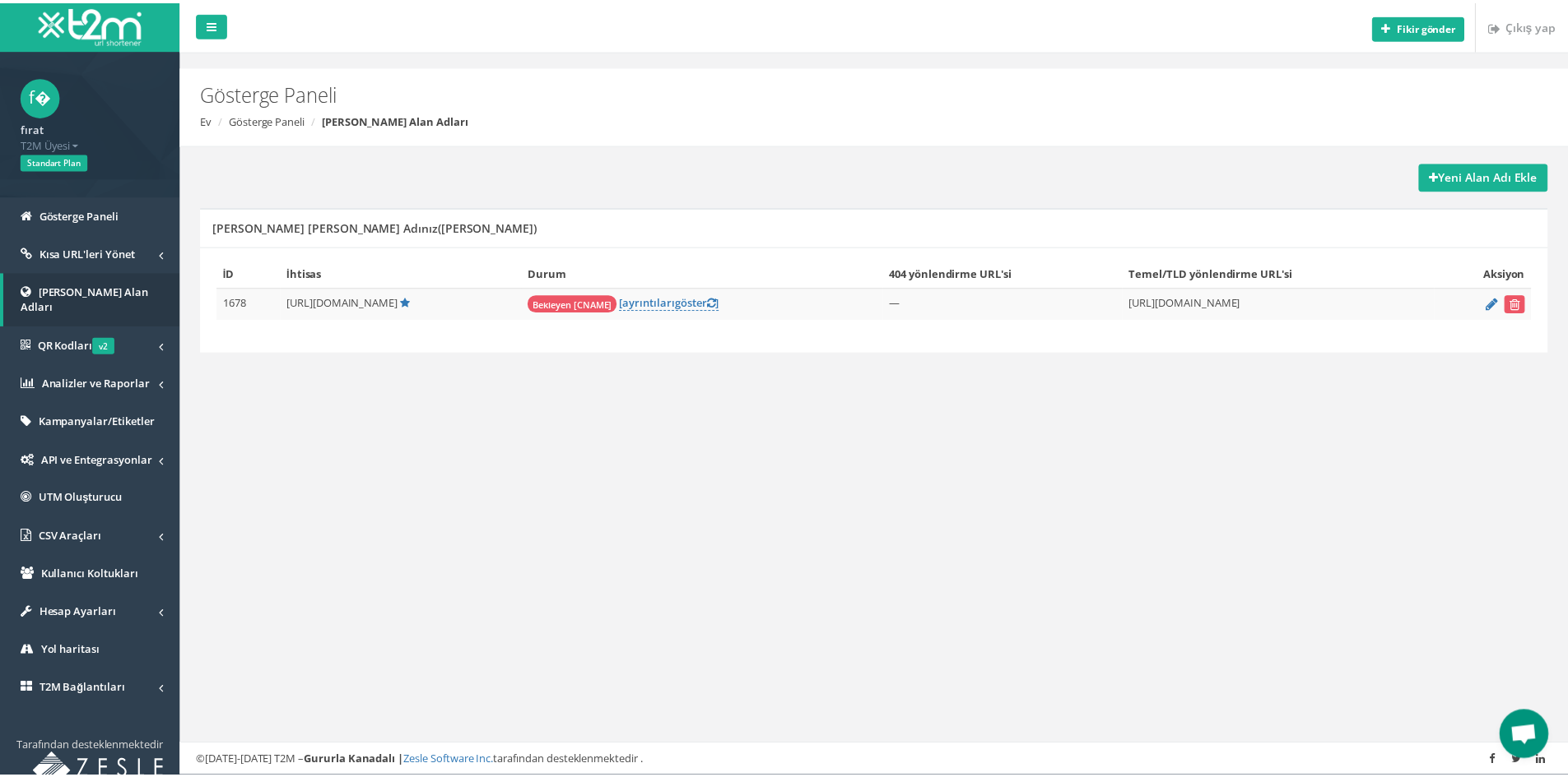
scroll to position [296, 0]
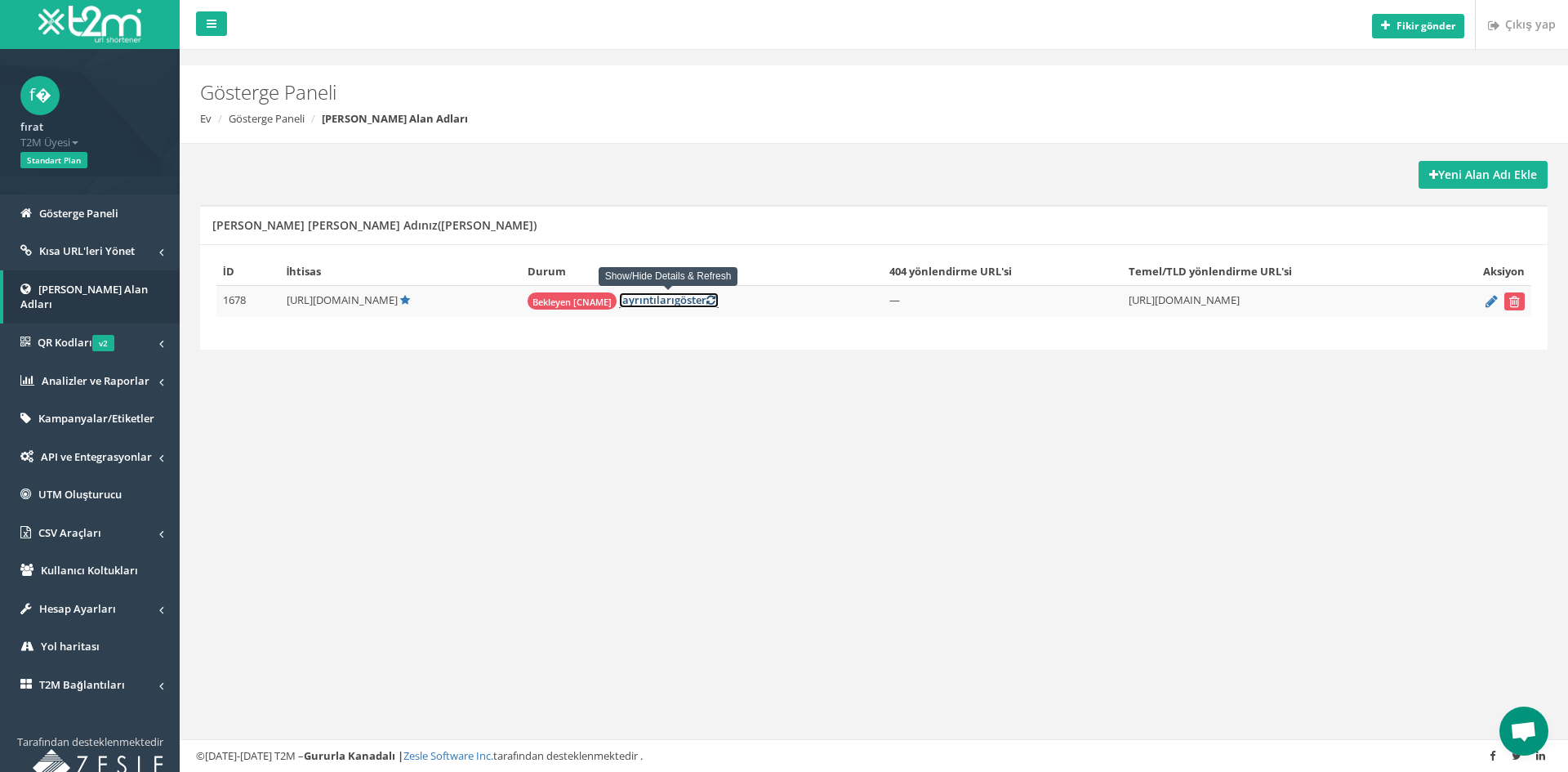
click at [675, 302] on font "göster" at bounding box center [690, 300] width 31 height 15
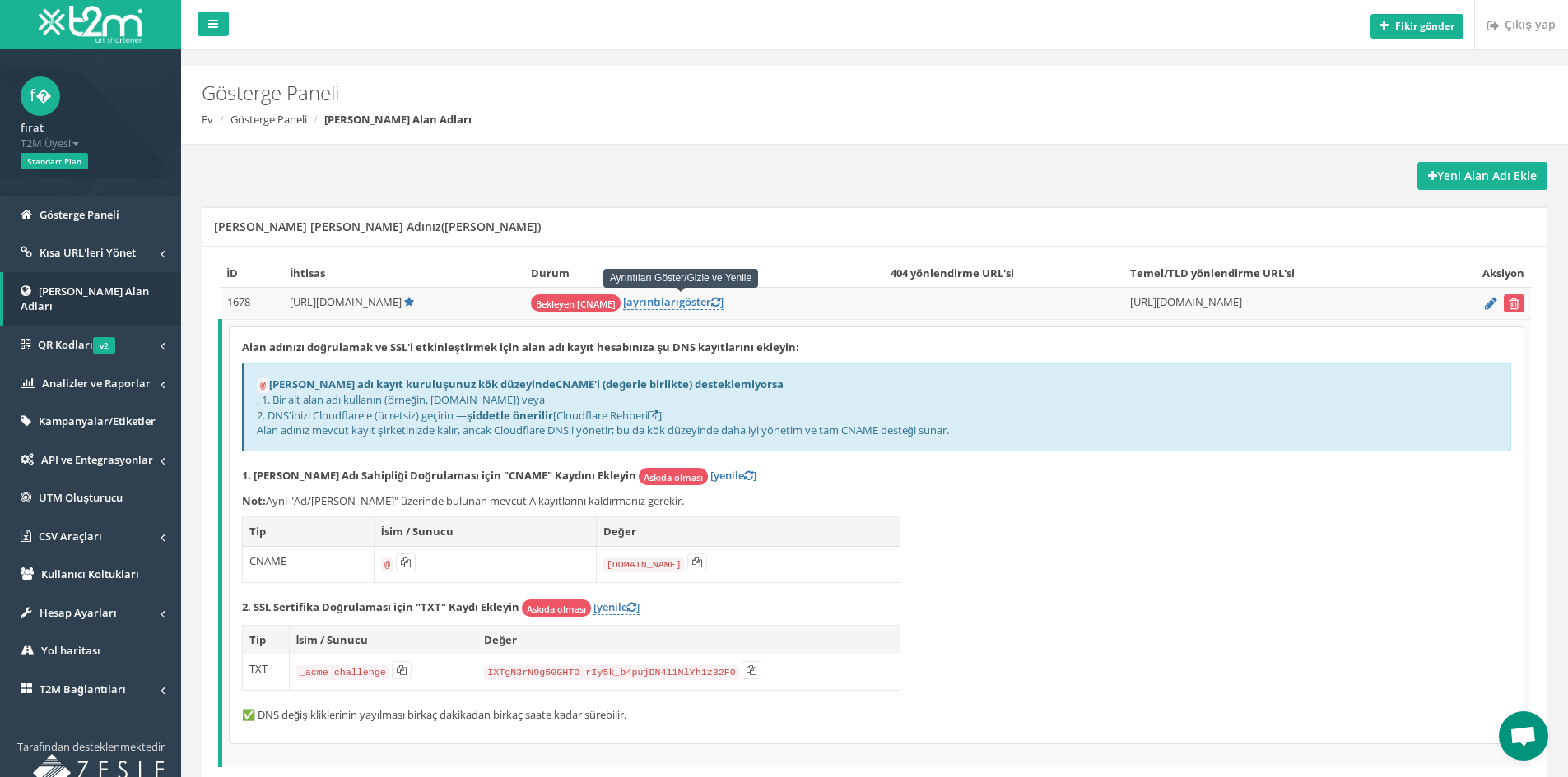
click at [1518, 722] on span "Open chat" at bounding box center [1523, 736] width 49 height 49
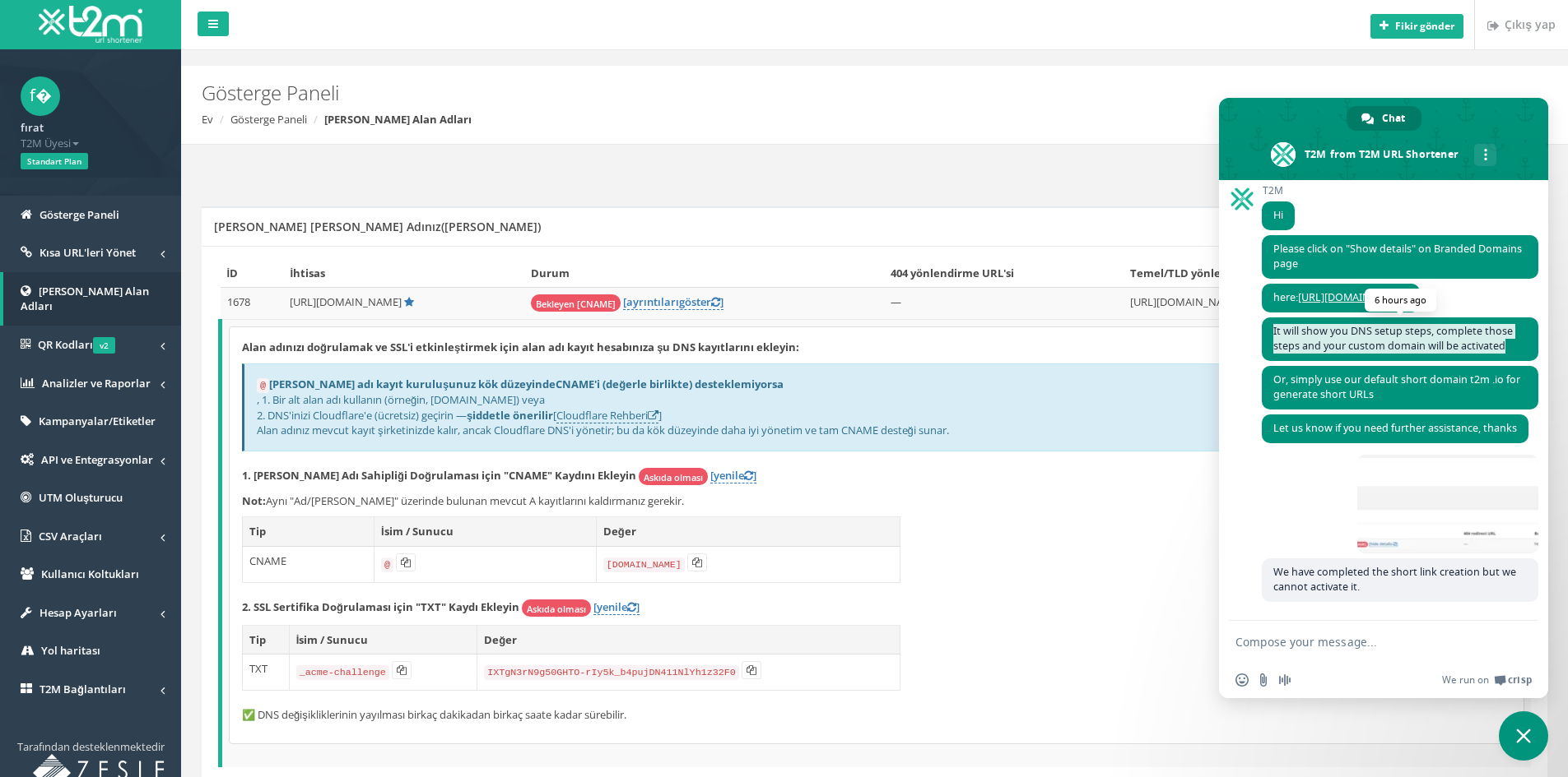
drag, startPoint x: 1510, startPoint y: 328, endPoint x: 1263, endPoint y: 320, distance: 247.1
click at [1263, 320] on span "It will show you DNS setup steps, complete those steps and your custom domain w…" at bounding box center [1399, 339] width 277 height 44
copy span "It will show you DNS setup steps, complete those steps and your custom domain w…"
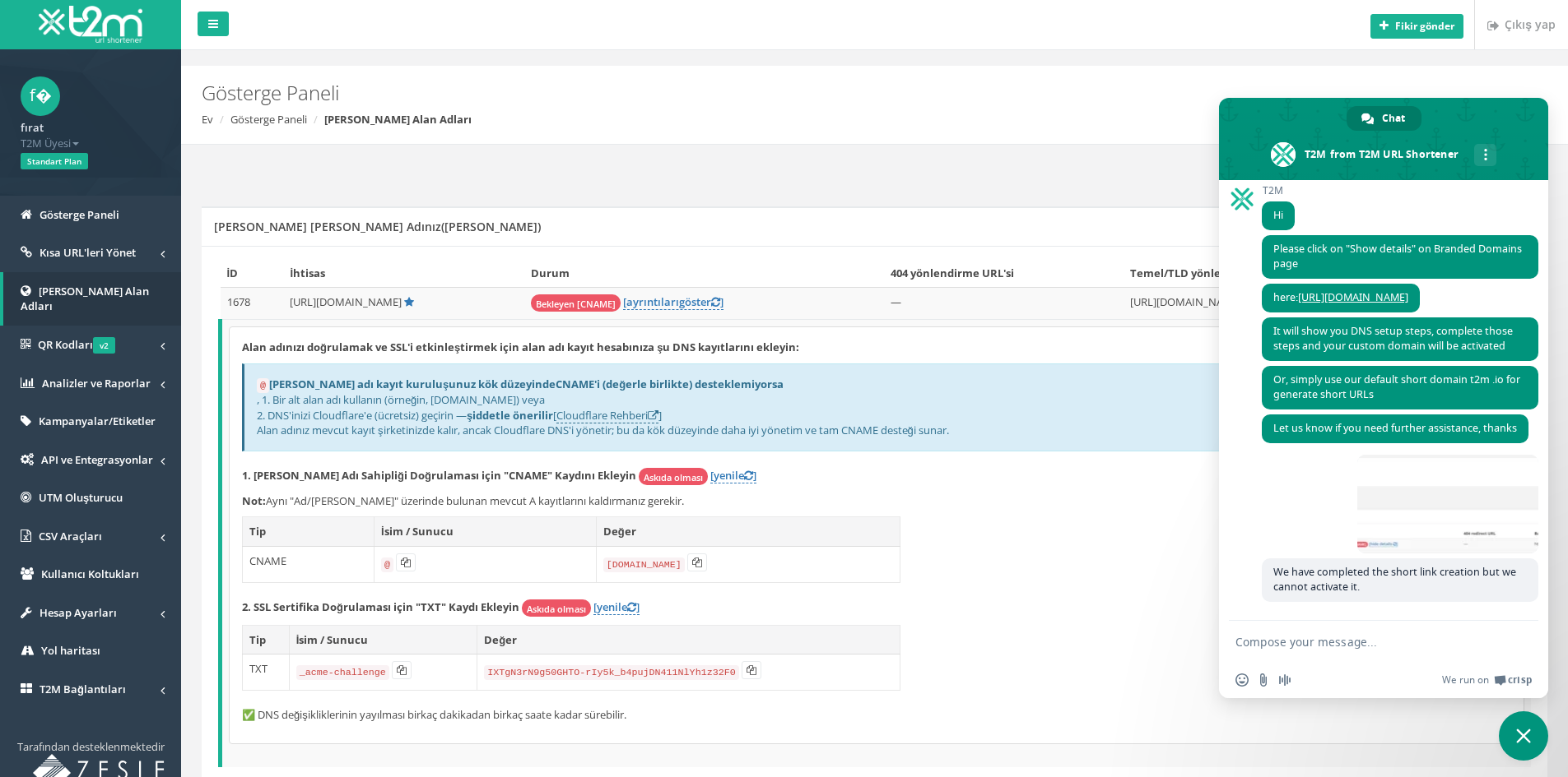
click at [962, 521] on div "Alan adınızı doğrulamak ve SSL'i etkinleştirmek için alan adı kayıt hesabınıza …" at bounding box center [877, 535] width 1294 height 416
click at [1509, 732] on span "Close chat" at bounding box center [1523, 736] width 49 height 49
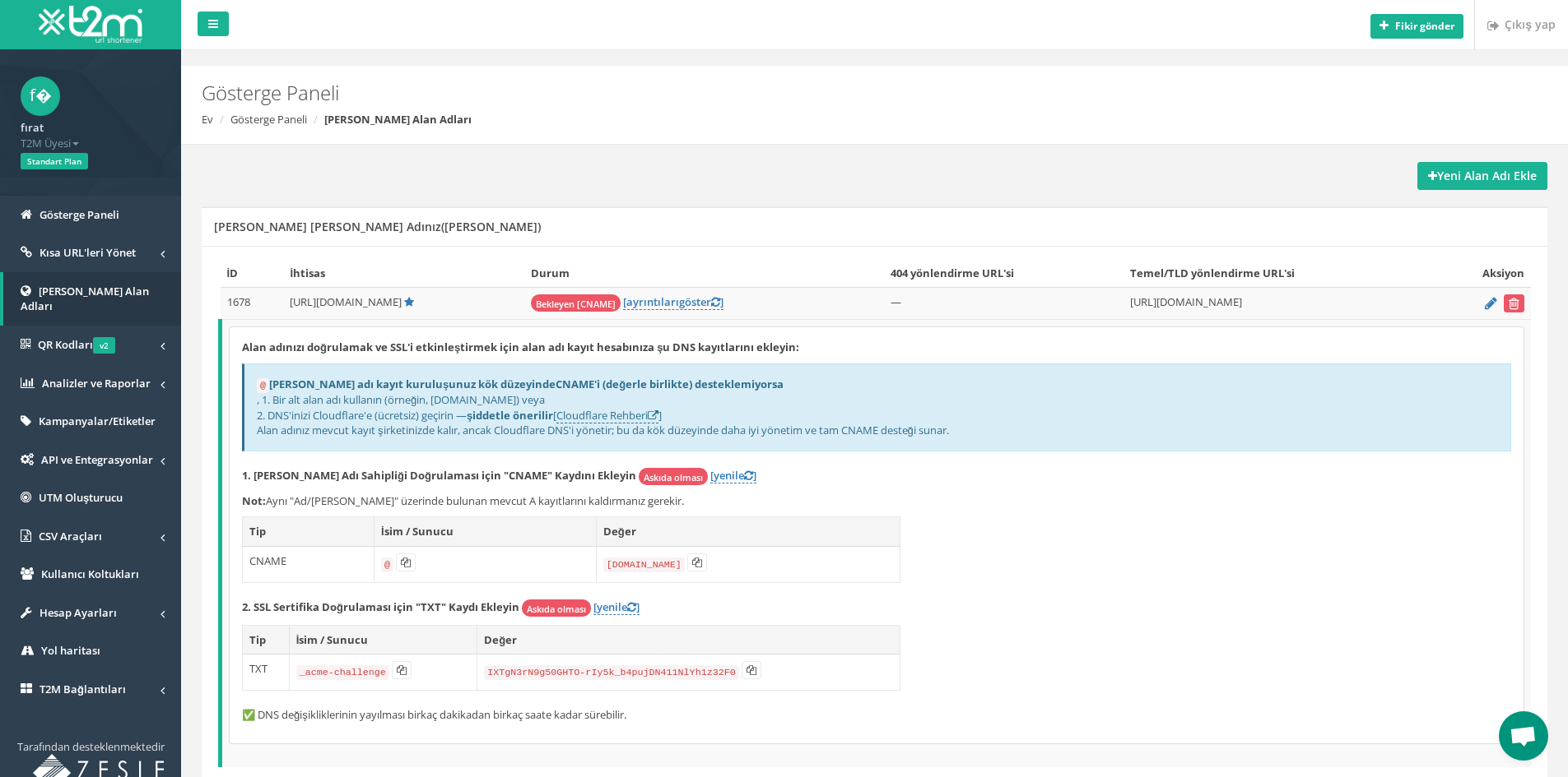
drag, startPoint x: 1272, startPoint y: 303, endPoint x: 1167, endPoint y: 306, distance: 105.0
click at [1169, 306] on font "[URL][DOMAIN_NAME]" at bounding box center [1186, 301] width 112 height 15
click at [1160, 306] on font "[URL][DOMAIN_NAME]" at bounding box center [1186, 301] width 112 height 15
drag, startPoint x: 794, startPoint y: 348, endPoint x: 315, endPoint y: 348, distance: 479.0
click at [315, 348] on font "Alan adınızı doğrulamak ve SSL'i etkinleştirmek için alan adı kayıt hesabınıza …" at bounding box center [520, 347] width 557 height 15
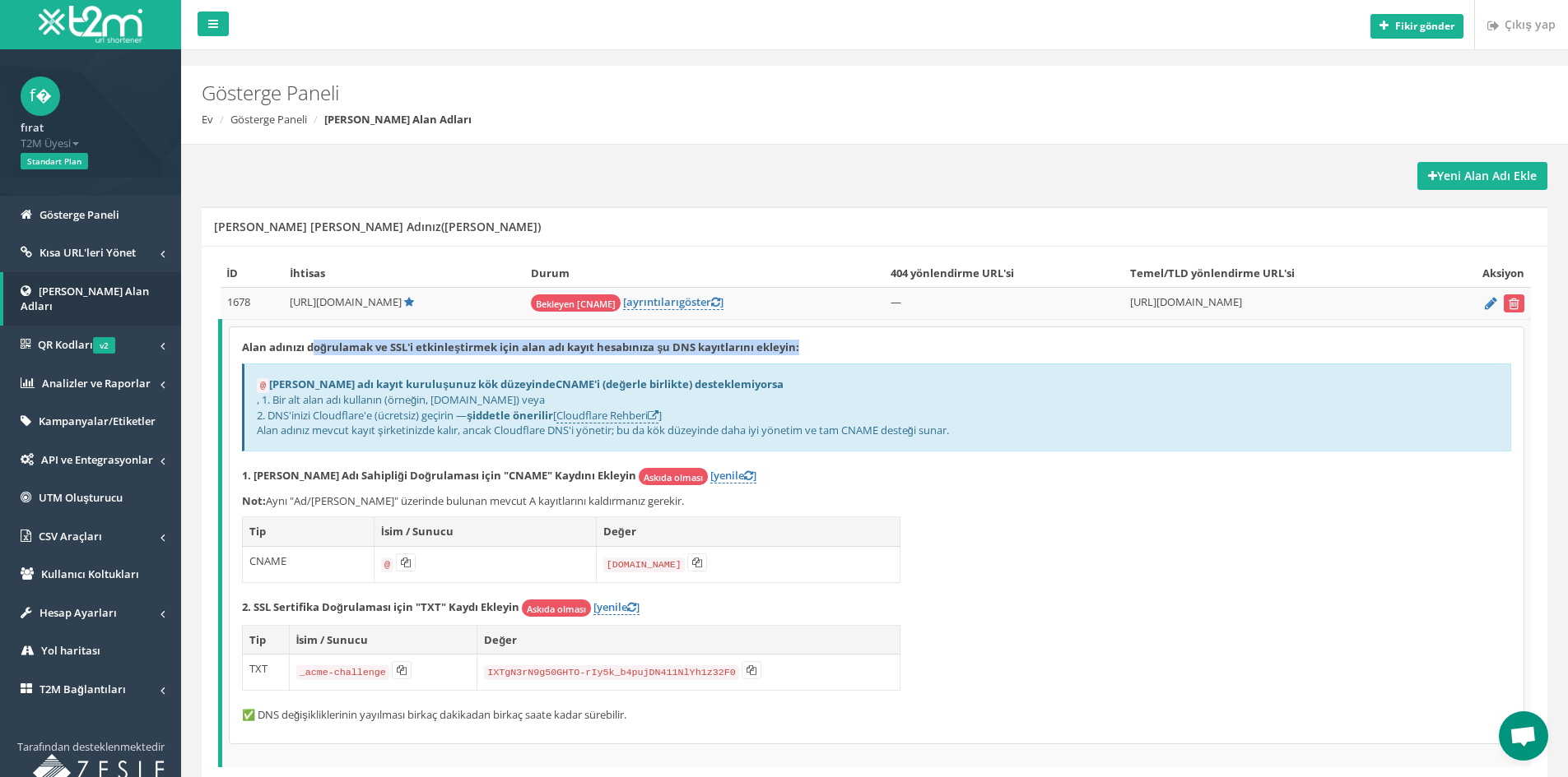
click at [336, 354] on font "Alan adınızı doğrulamak ve SSL'i etkinleştirmek için alan adı kayıt hesabınıza …" at bounding box center [520, 347] width 557 height 15
drag, startPoint x: 558, startPoint y: 347, endPoint x: 602, endPoint y: 350, distance: 44.1
click at [602, 350] on font "Alan adınızı doğrulamak ve SSL'i etkinleştirmek için alan adı kayıt hesabınıza …" at bounding box center [520, 347] width 557 height 15
click at [642, 352] on font "Alan adınızı doğrulamak ve SSL'i etkinleştirmek için alan adı kayıt hesabınıza …" at bounding box center [520, 347] width 557 height 15
drag, startPoint x: 347, startPoint y: 384, endPoint x: 471, endPoint y: 386, distance: 124.0
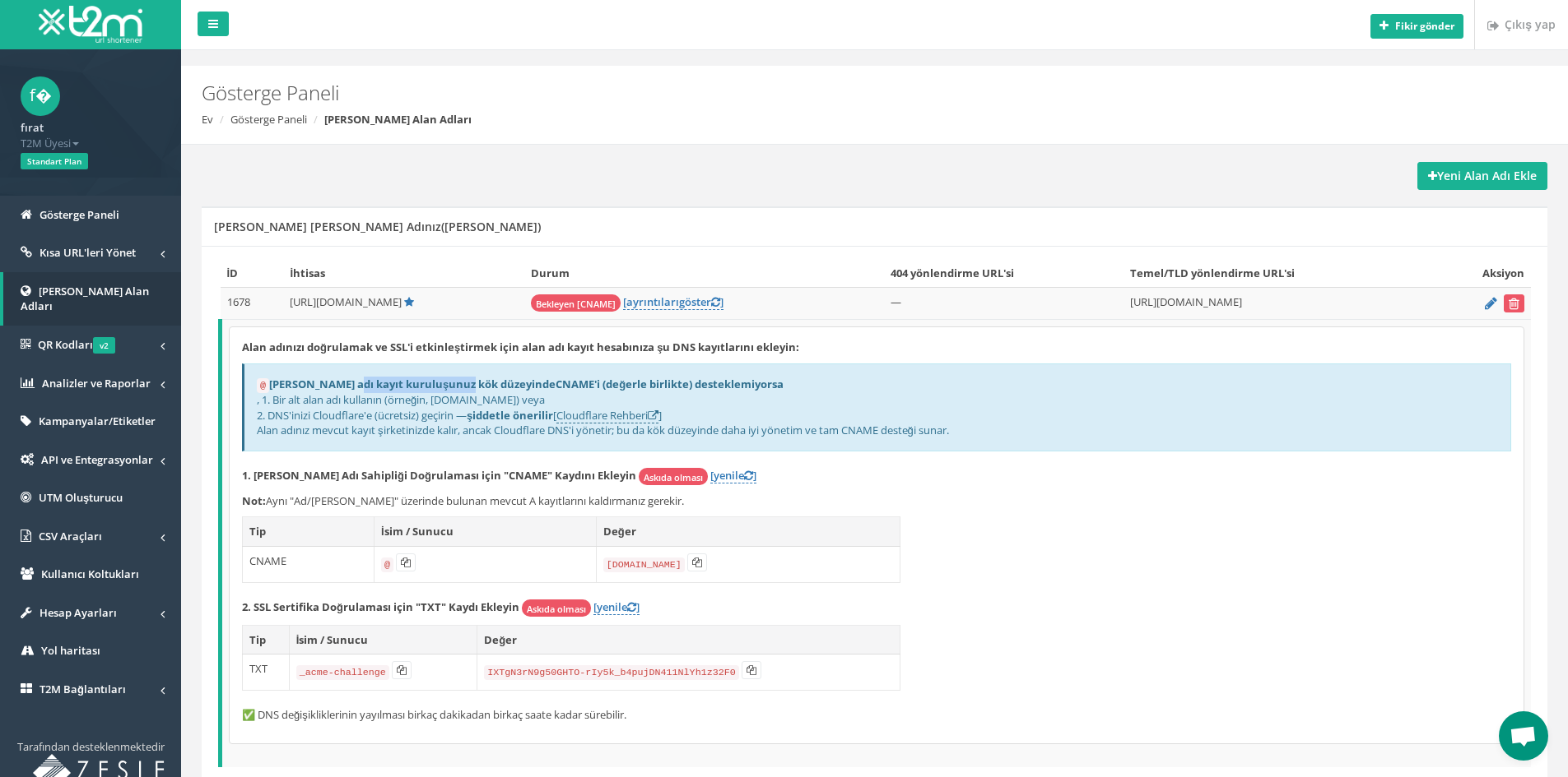
click at [467, 386] on font "[PERSON_NAME] adı kayıt kuruluşunuz kök düzeyinde" at bounding box center [412, 384] width 287 height 15
drag, startPoint x: 482, startPoint y: 386, endPoint x: 519, endPoint y: 386, distance: 37.0
click at [515, 386] on font "Alan adı kayıt kuruluşunuz kök düzeyinde CNAME'i (değerle birlikte) desteklemiy…" at bounding box center [526, 384] width 515 height 15
drag, startPoint x: 337, startPoint y: 402, endPoint x: 387, endPoint y: 398, distance: 50.2
click at [387, 398] on font ", 1. Bir alt alan adı kullanın (örneğin, link.example.com) veya" at bounding box center [400, 400] width 288 height 15
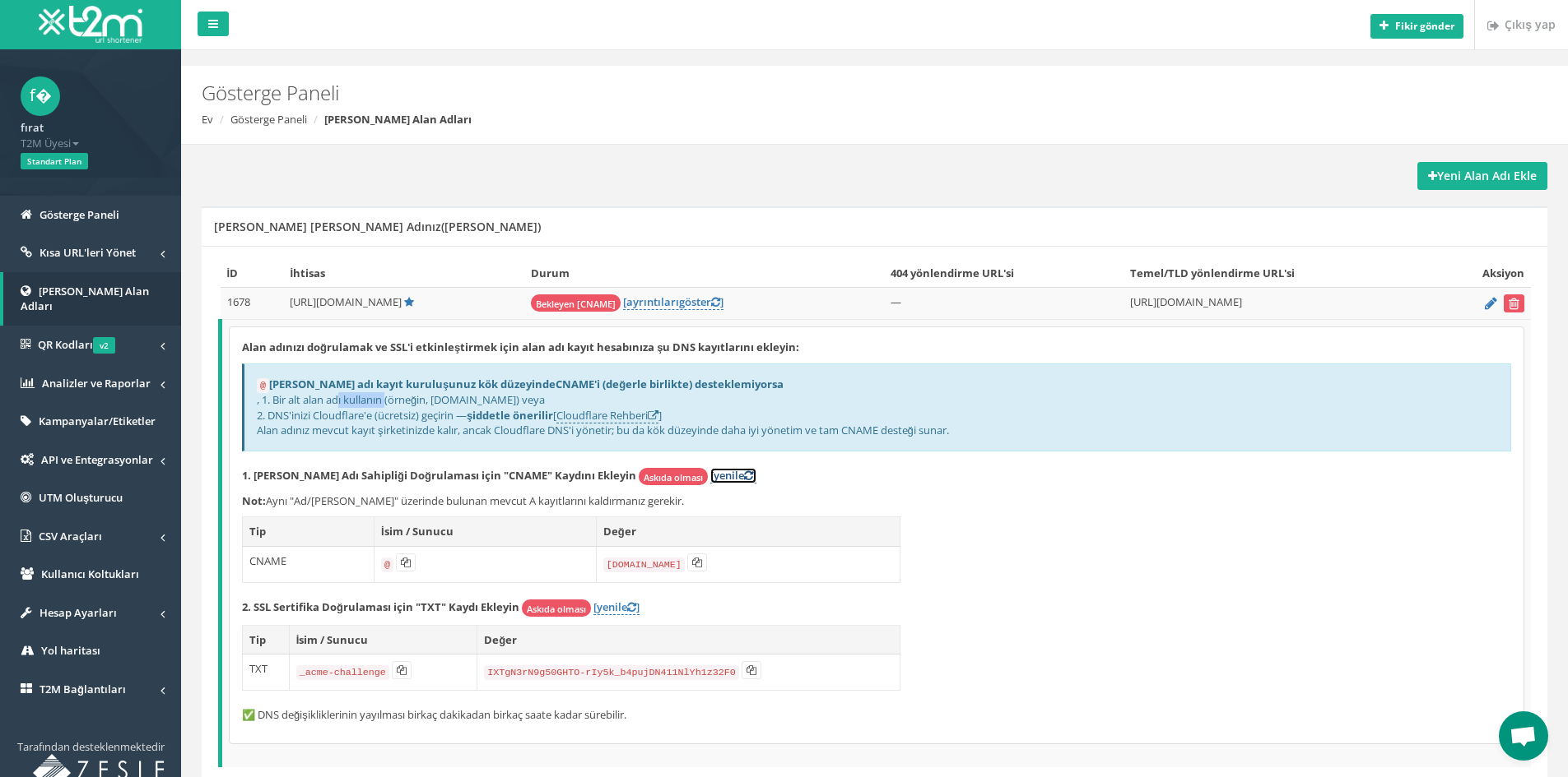
click at [710, 473] on font "[yenile" at bounding box center [727, 476] width 34 height 15
click at [278, 560] on font "CNAME" at bounding box center [268, 561] width 37 height 15
click at [1043, 529] on div "Alan adınızı doğrulamak ve SSL'i etkinleştirmek için alan adı kayıt hesabınıza …" at bounding box center [877, 535] width 1294 height 416
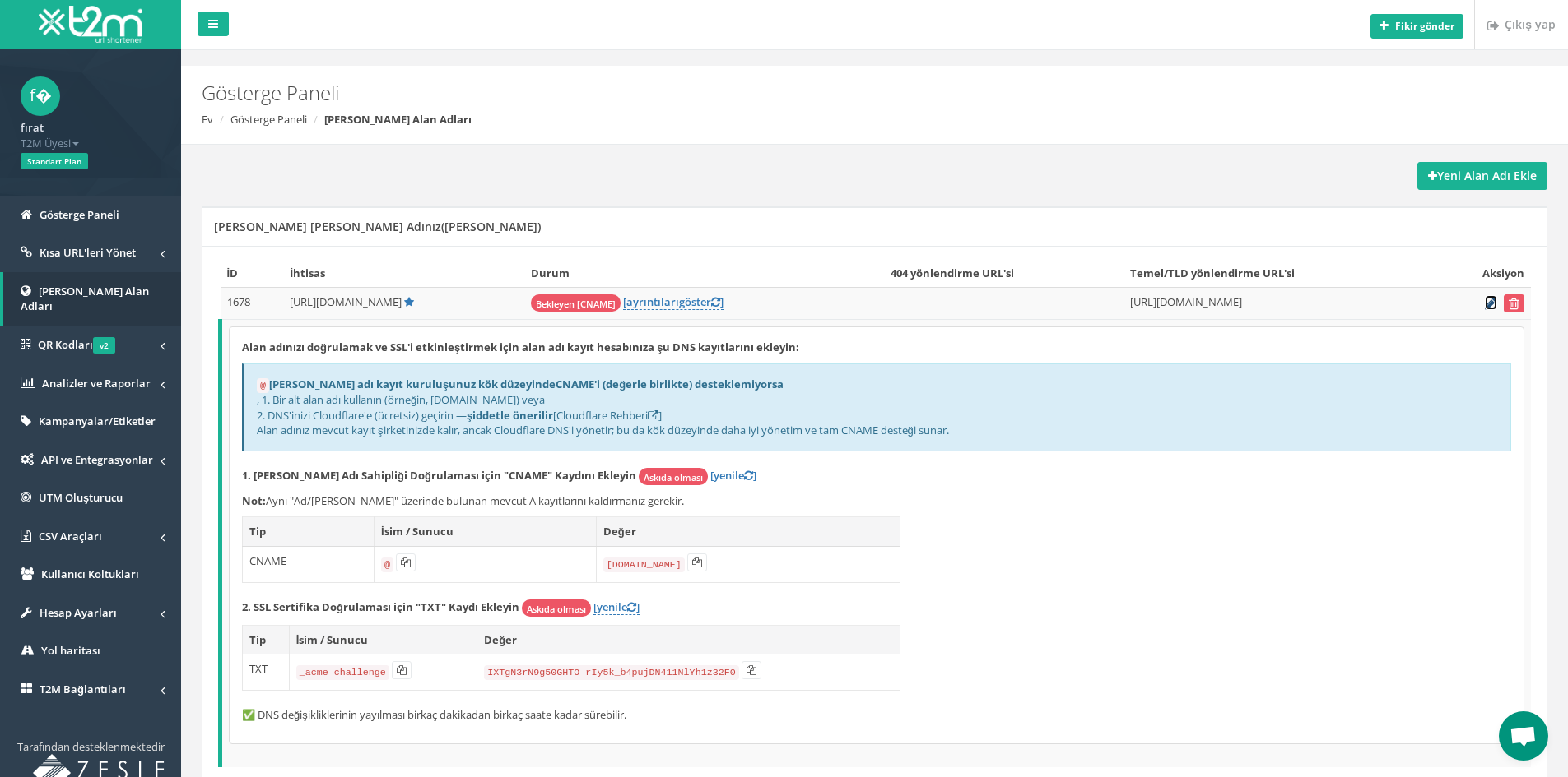
click at [1487, 306] on icon at bounding box center [1491, 302] width 12 height 10
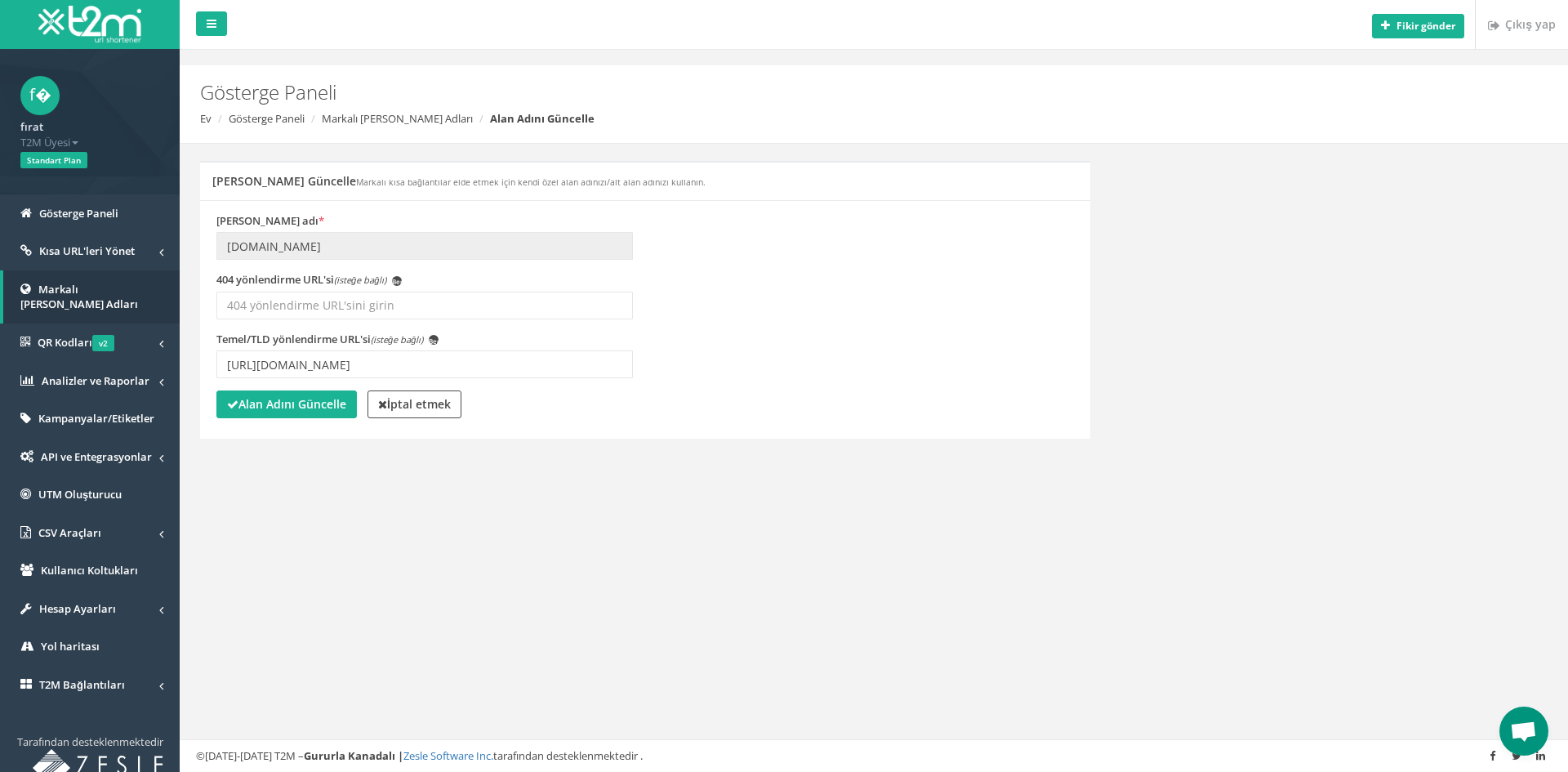
scroll to position [294, 0]
click at [270, 396] on button "Alan Adını Güncelle" at bounding box center [286, 405] width 140 height 28
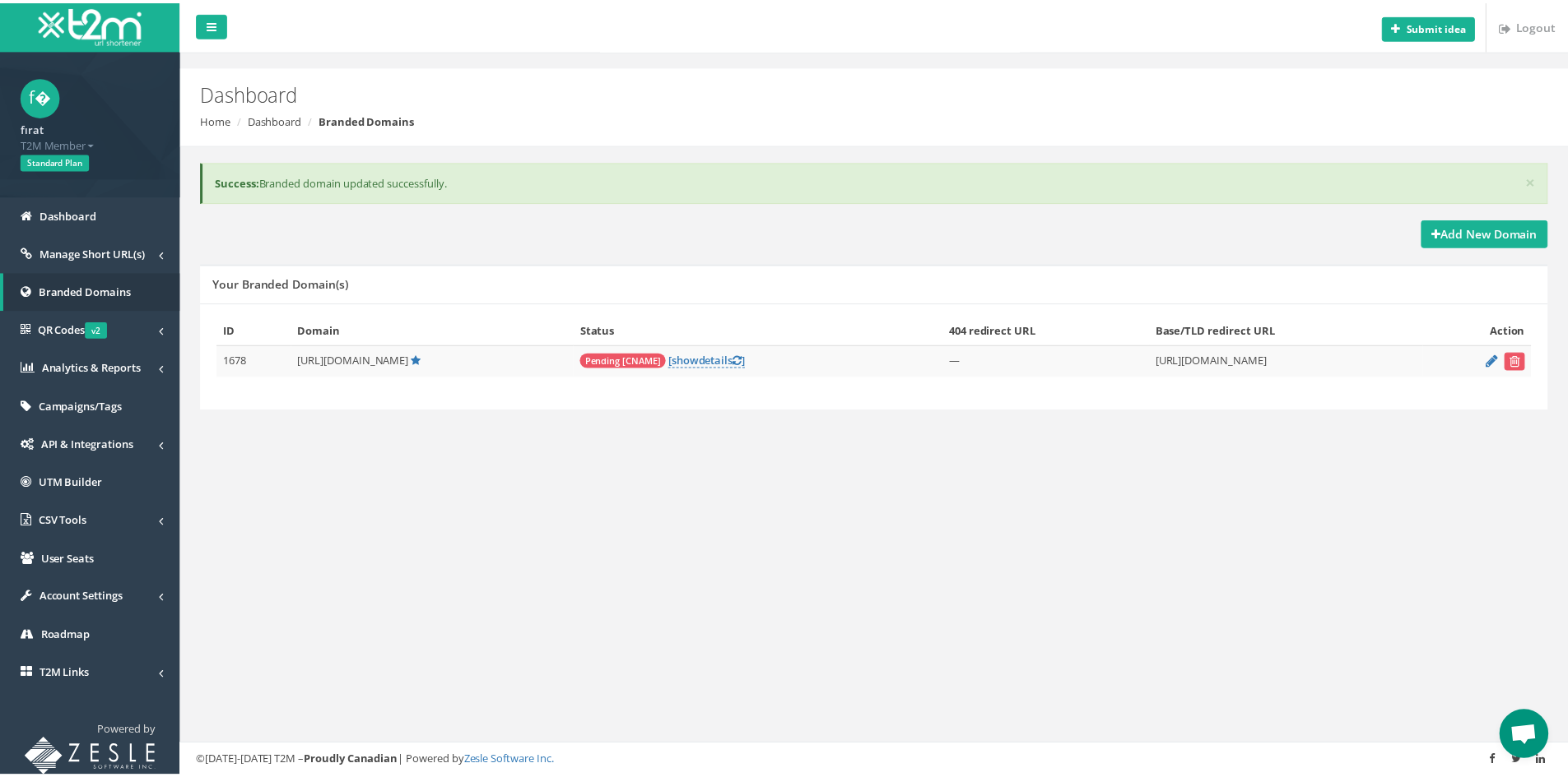
scroll to position [296, 0]
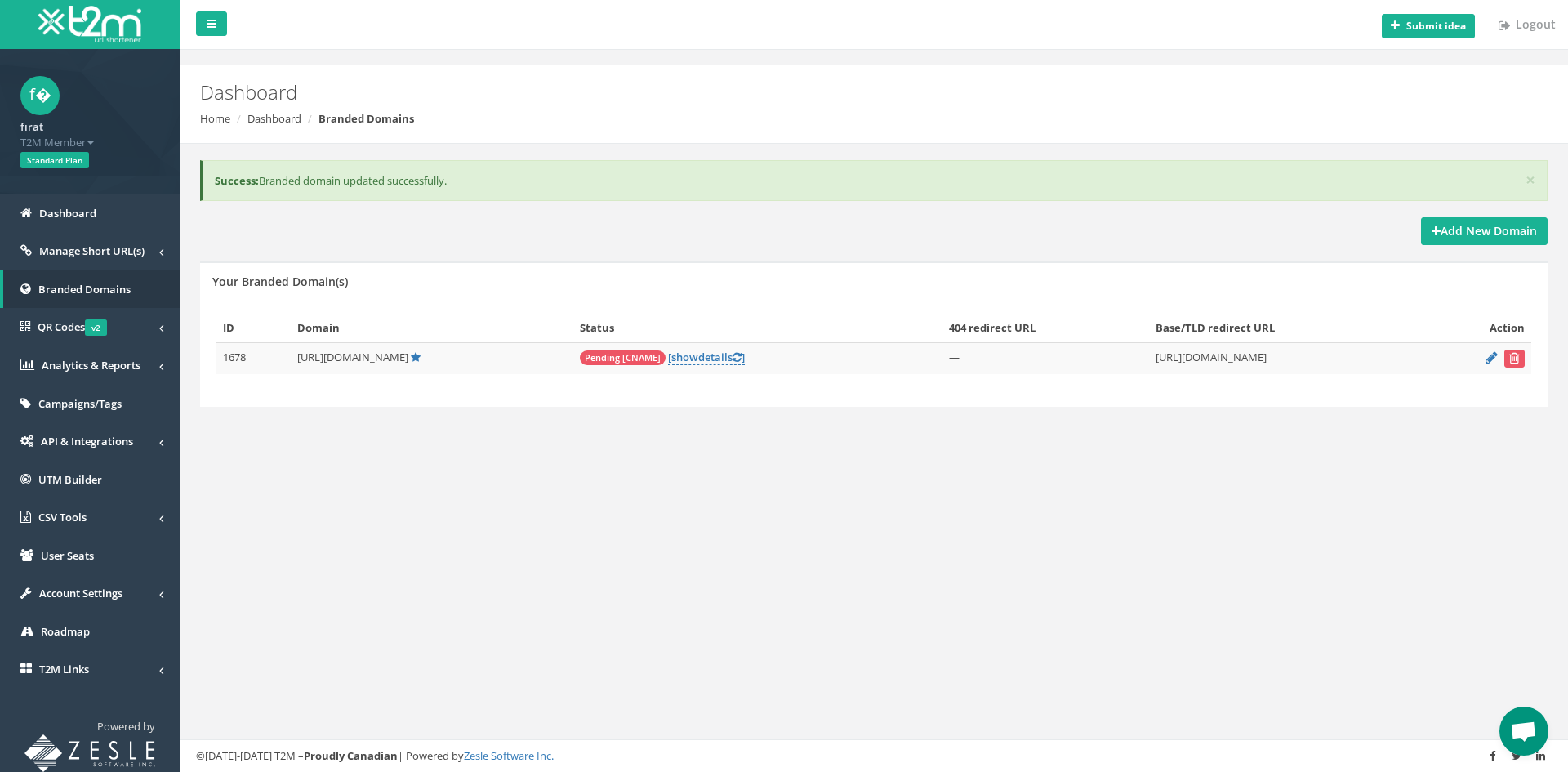
click at [606, 361] on span "Pending [CNAME]" at bounding box center [623, 358] width 86 height 15
click at [574, 370] on td "Pending [CNAME] [ show details ]" at bounding box center [759, 358] width 370 height 31
drag, startPoint x: 560, startPoint y: 360, endPoint x: 640, endPoint y: 364, distance: 80.1
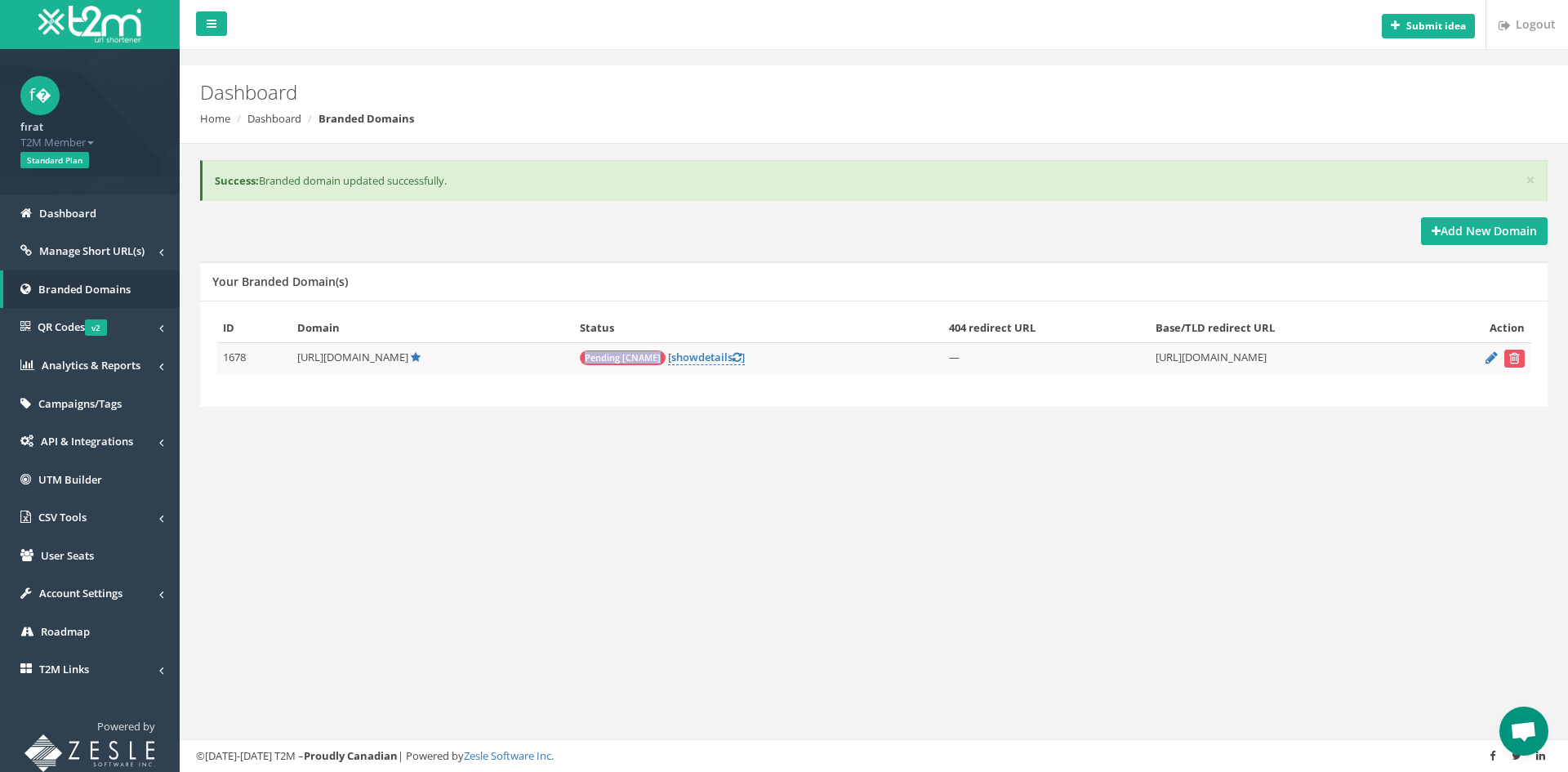
click at [640, 364] on td "Pending [CNAME] [ show details ]" at bounding box center [759, 358] width 370 height 31
copy span "Pending [CNAME]"
click at [1518, 729] on span "Open chat" at bounding box center [1524, 733] width 27 height 23
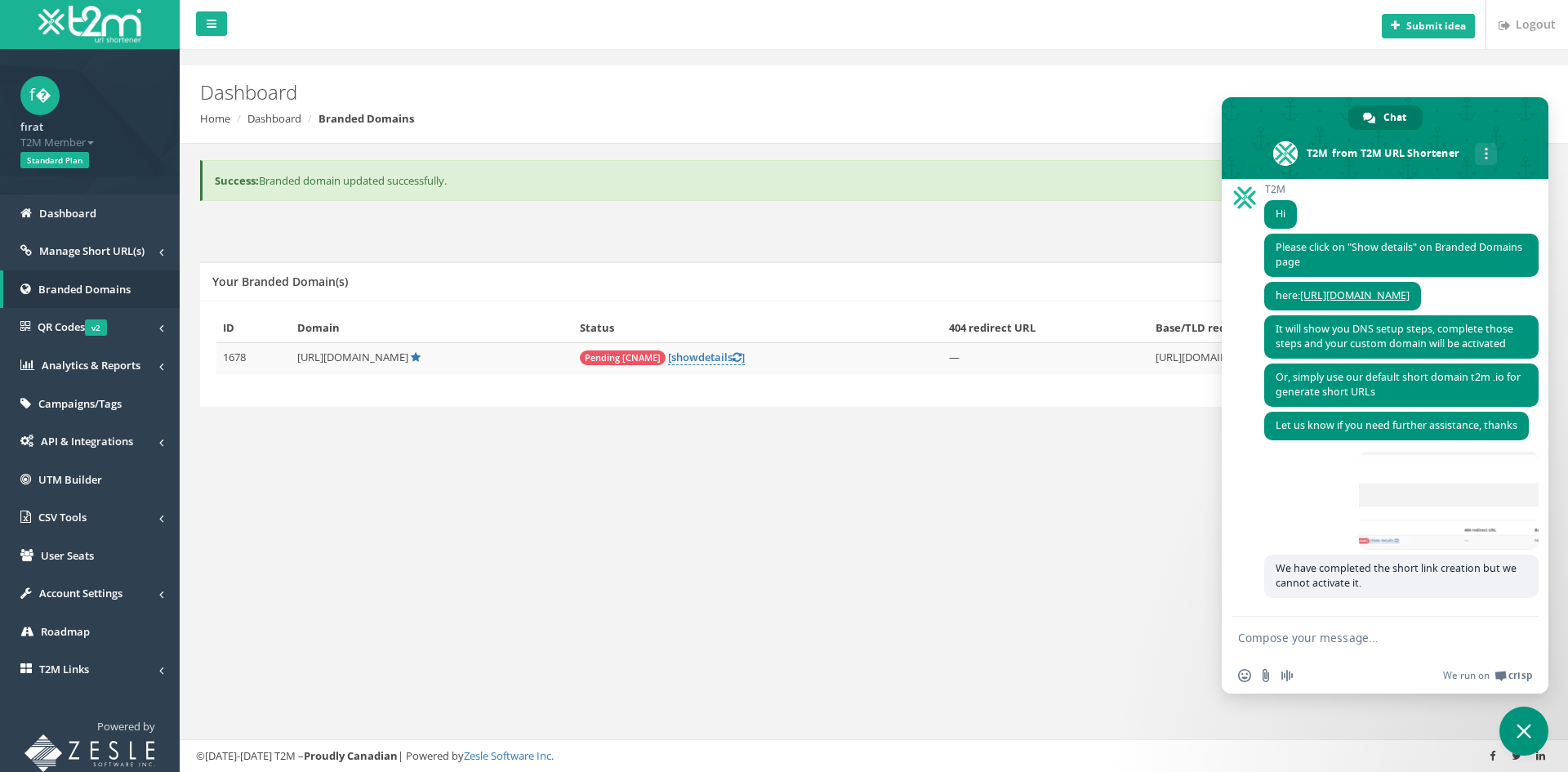
click at [988, 598] on div "Submit idea Logout Dashboard Home Dashboard Branded Domains × Success: Branded …" at bounding box center [873, 386] width 1389 height 772
click at [1463, 677] on span "We run on" at bounding box center [1466, 676] width 46 height 13
click at [649, 446] on div "× Success: Branded domain updated successfully. Add New Domain Your Branded Dom…" at bounding box center [874, 302] width 1364 height 316
click at [1525, 725] on span "Close chat" at bounding box center [1525, 731] width 15 height 15
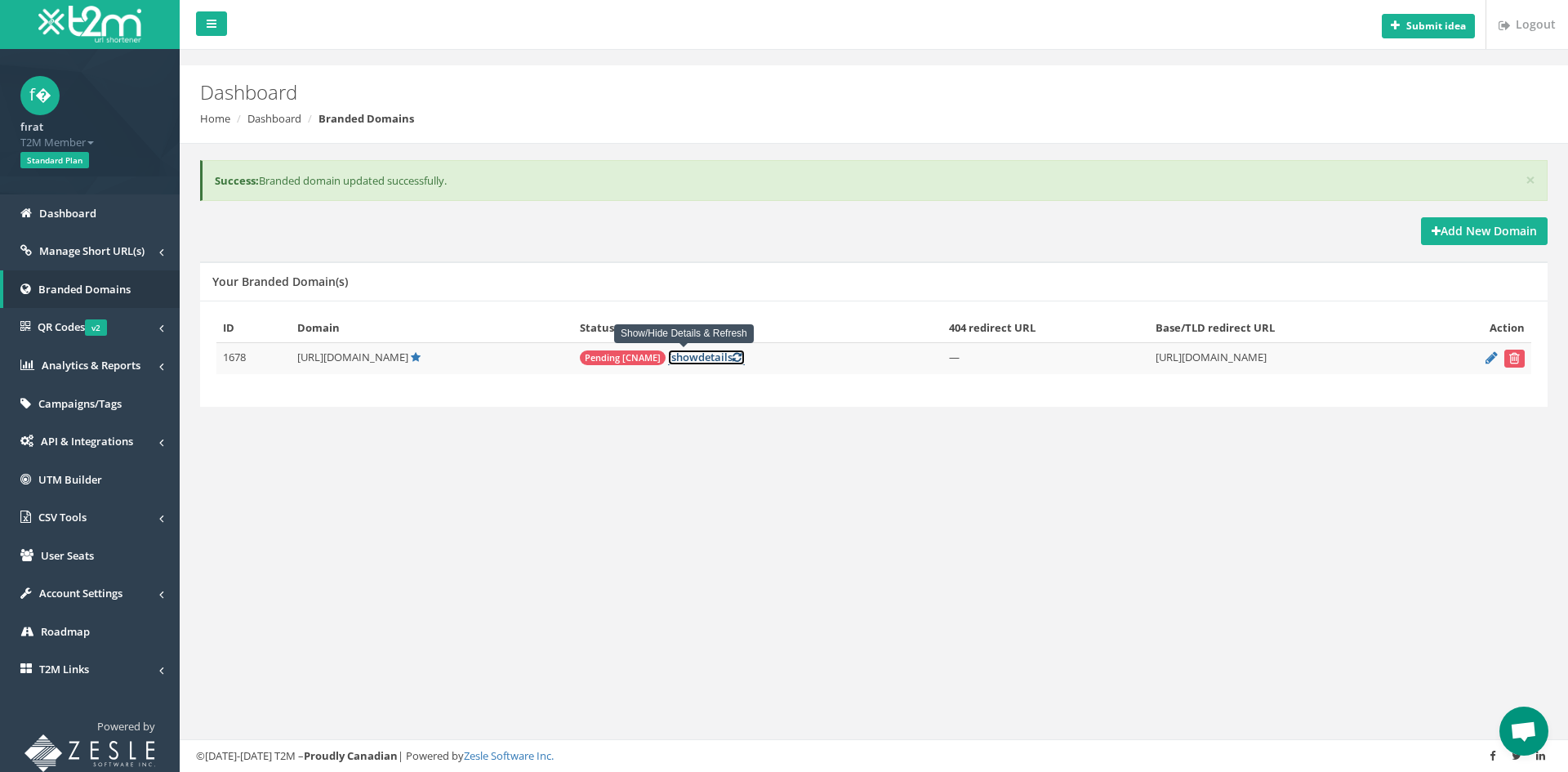
click at [692, 361] on link "[ show details ]" at bounding box center [706, 357] width 77 height 16
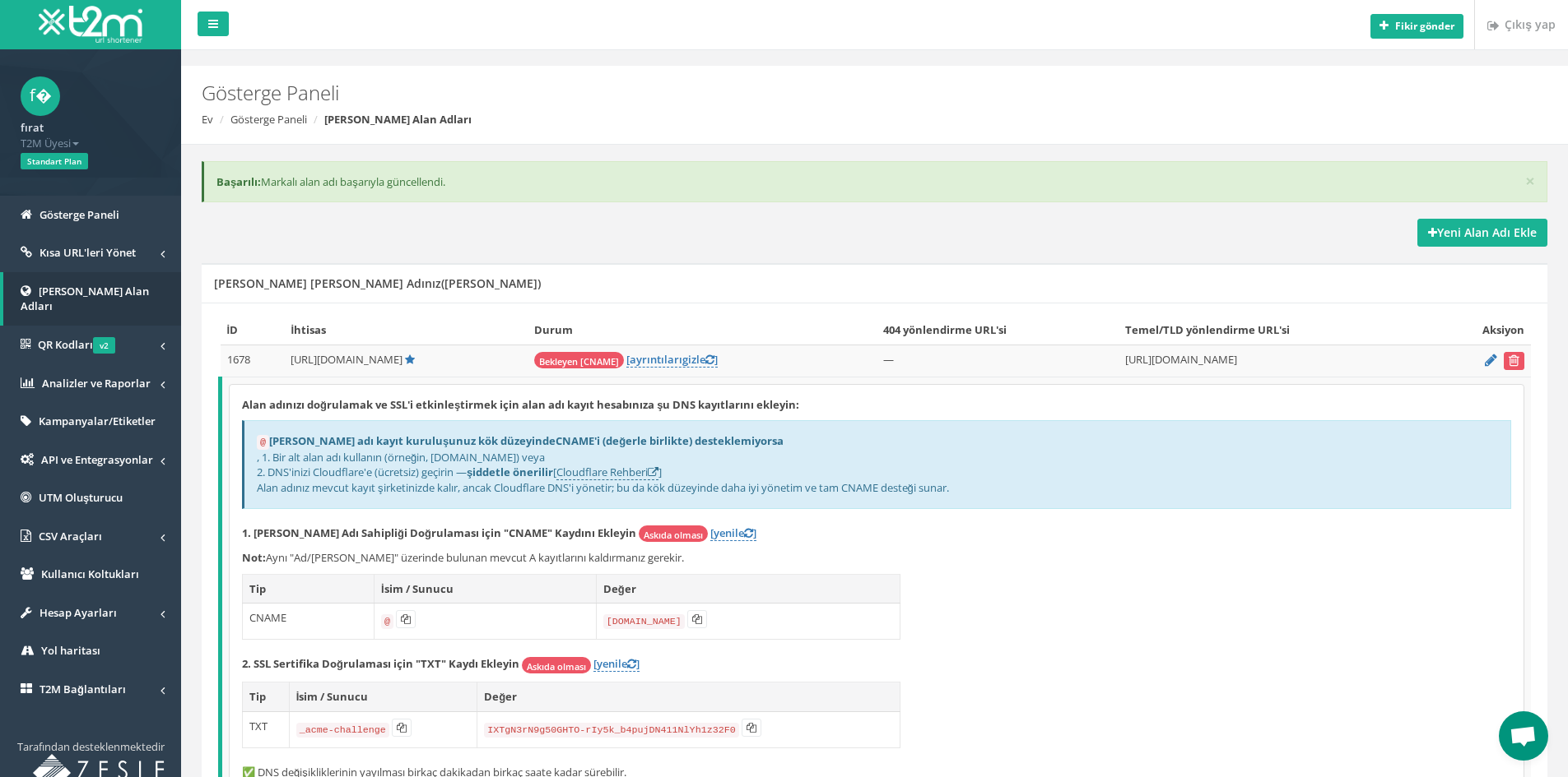
click at [1060, 125] on ol "Ev Gösterge Paneli Markalı Alan Adları" at bounding box center [761, 119] width 1118 height 16
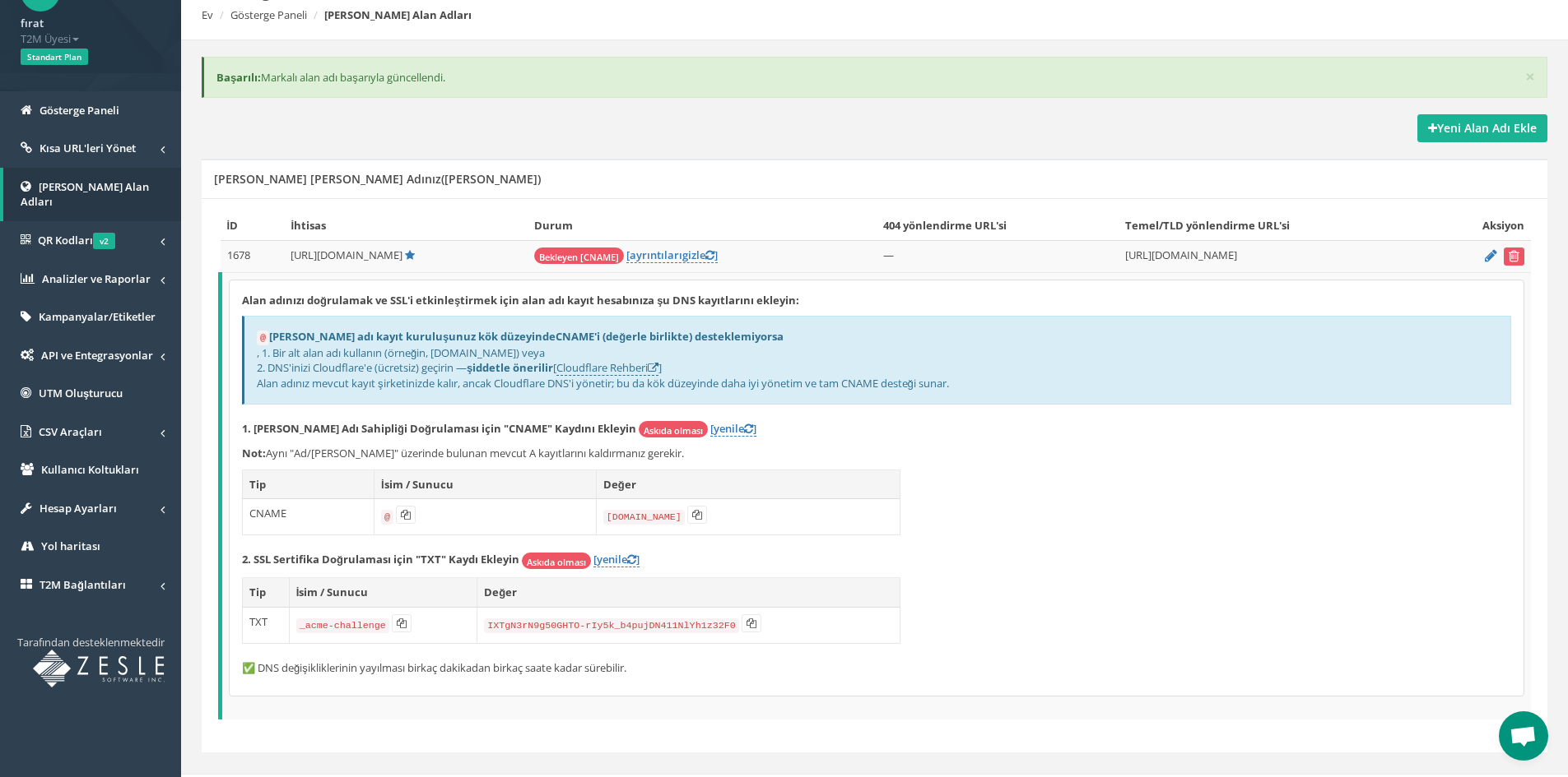
scroll to position [132, 0]
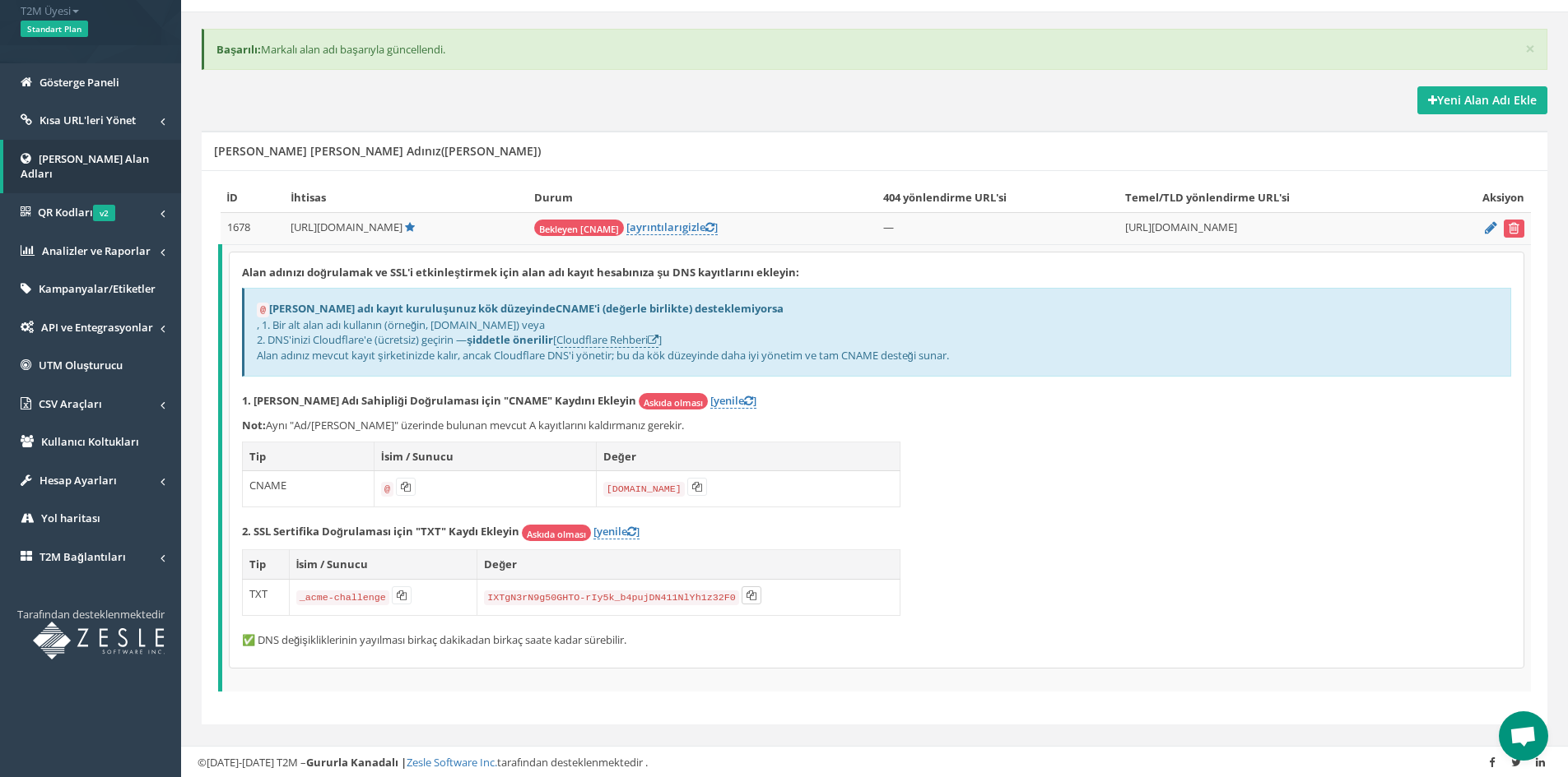
click at [742, 598] on button at bounding box center [751, 595] width 20 height 18
click at [395, 599] on button at bounding box center [401, 595] width 20 height 18
click at [967, 503] on div "Alan adınızı doğrulamak ve SSL'i etkinleştirmek için alan adı kayıt hesabınıza …" at bounding box center [877, 460] width 1294 height 416
drag, startPoint x: 334, startPoint y: 404, endPoint x: 496, endPoint y: 396, distance: 162.2
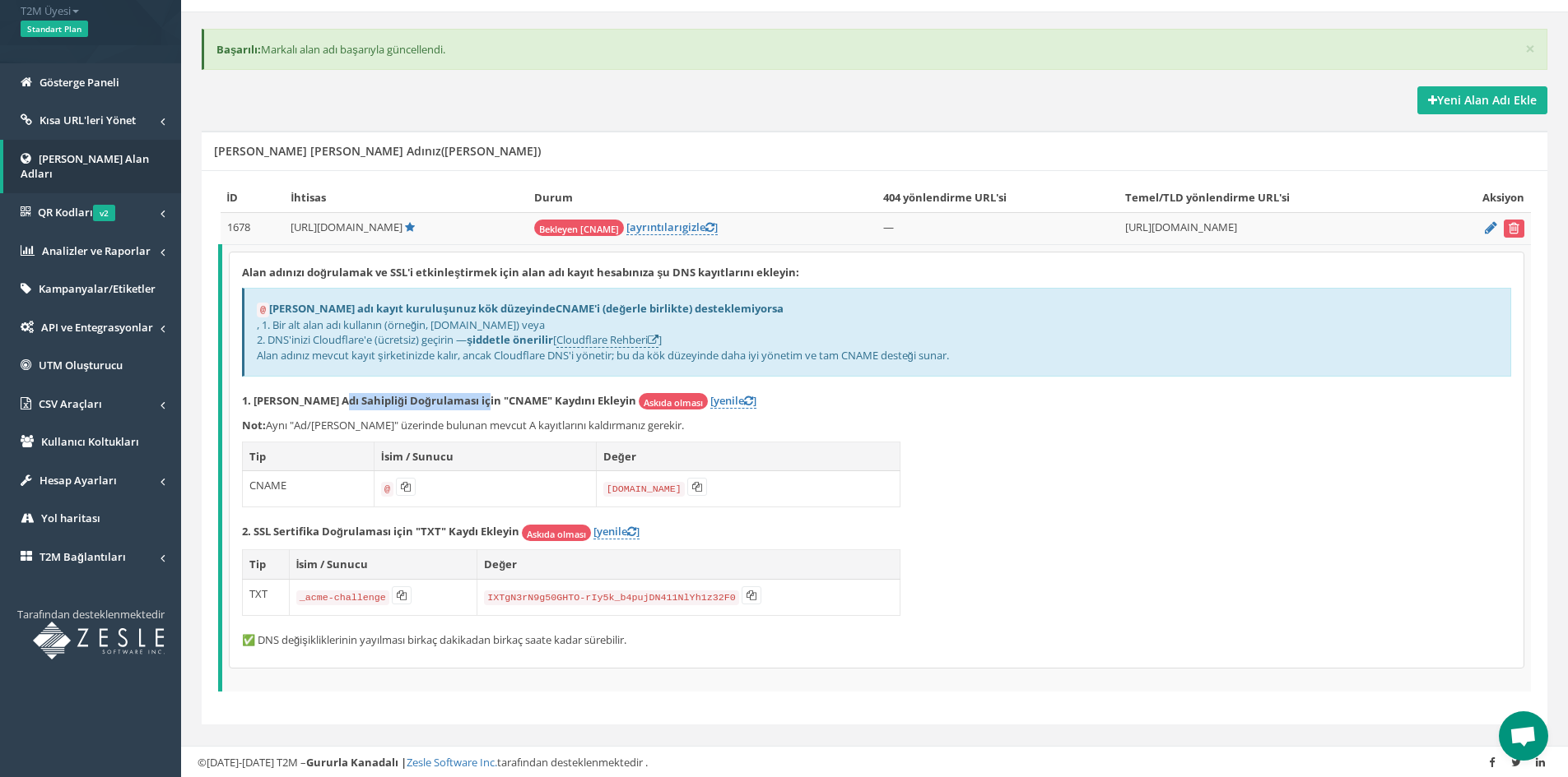
click at [488, 397] on font "1. [PERSON_NAME] Adı Sahipliği Doğrulaması için "CNAME" Kaydını Ekleyin" at bounding box center [439, 401] width 394 height 15
drag, startPoint x: 511, startPoint y: 396, endPoint x: 559, endPoint y: 395, distance: 48.0
click at [559, 395] on font "1. Alan Adı Sahipliği Doğrulaması için "CNAME" Kaydını Ekleyin" at bounding box center [439, 401] width 394 height 15
drag, startPoint x: 547, startPoint y: 419, endPoint x: 366, endPoint y: 423, distance: 181.0
click at [366, 423] on font "Aynı "Ad/Ana Bilgisayar" üzerinde bulunan mevcut A kayıtlarını kaldırmanız gere…" at bounding box center [475, 425] width 418 height 15
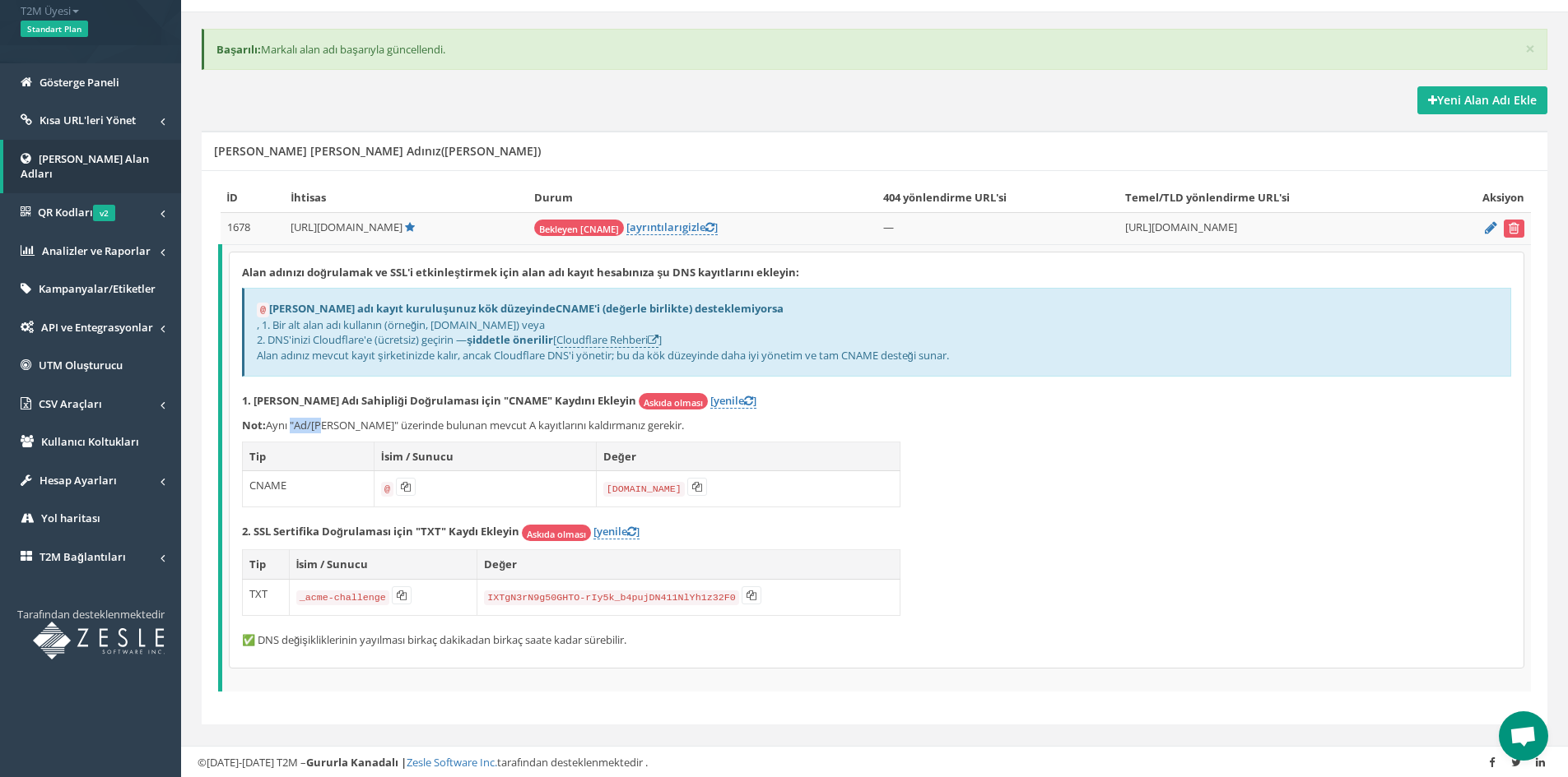
drag, startPoint x: 288, startPoint y: 426, endPoint x: 324, endPoint y: 420, distance: 36.5
click at [323, 420] on font "Aynı "Ad/Ana Bilgisayar" üzerinde bulunan mevcut A kayıtlarını kaldırmanız gere…" at bounding box center [475, 425] width 418 height 15
drag, startPoint x: 349, startPoint y: 420, endPoint x: 648, endPoint y: 422, distance: 299.0
click at [647, 422] on font "Aynı "Ad/Ana Bilgisayar" üzerinde bulunan mevcut A kayıtlarını kaldırmanız gere…" at bounding box center [475, 425] width 418 height 15
click at [658, 425] on font "Aynı "Ad/Ana Bilgisayar" üzerinde bulunan mevcut A kayıtlarını kaldırmanız gere…" at bounding box center [475, 425] width 418 height 15
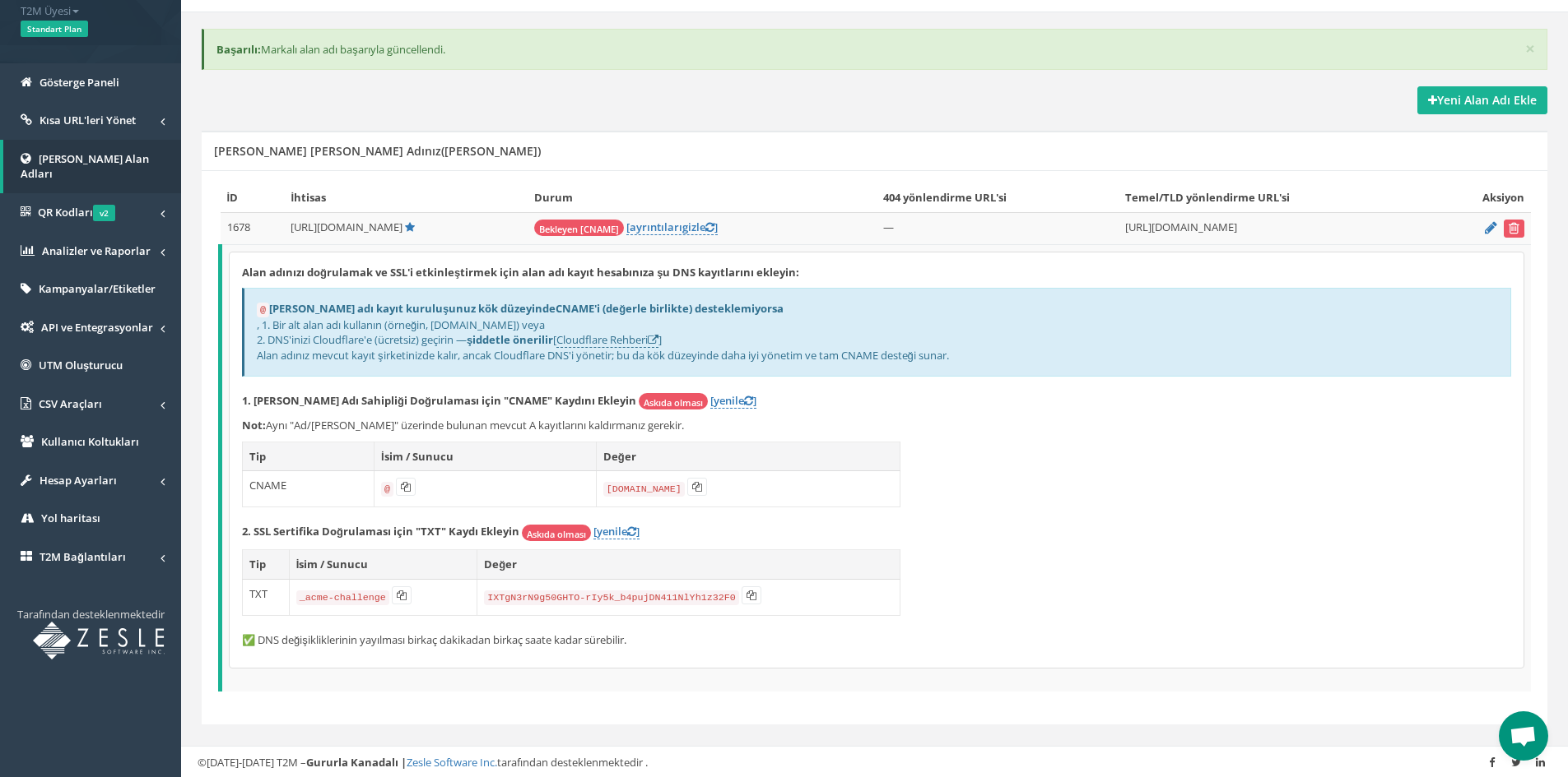
scroll to position [131, 0]
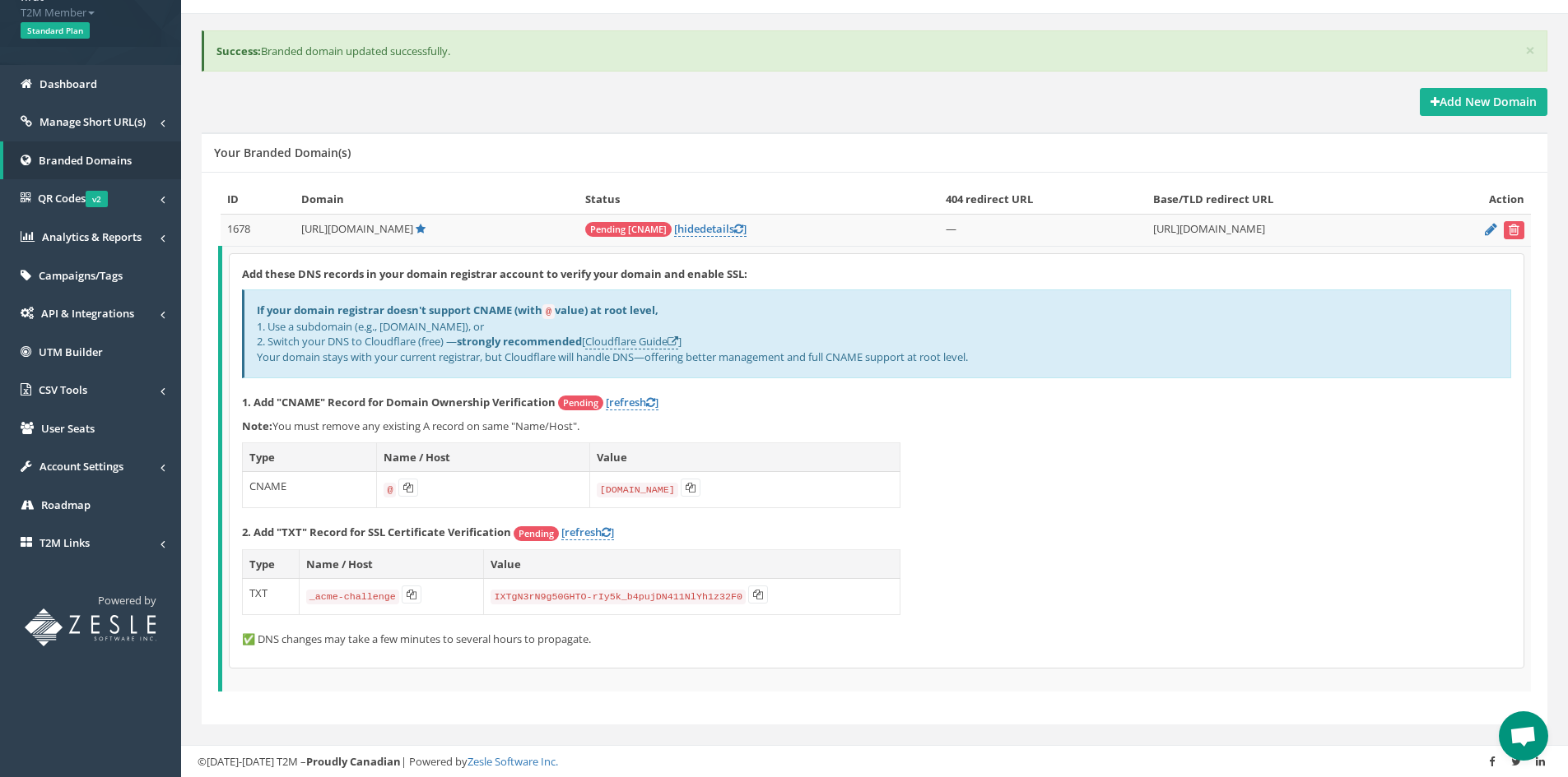
drag, startPoint x: 607, startPoint y: 424, endPoint x: 277, endPoint y: 426, distance: 330.0
click at [277, 426] on p "Note: You must remove any existing A record on same "Name/Host"." at bounding box center [876, 426] width 1269 height 16
copy p "You must remove any existing A record on same "Name/Host"."
click at [824, 437] on div "Add these DNS records in your domain registrar account to verify your domain an…" at bounding box center [877, 461] width 1294 height 414
click at [1512, 742] on span "Open chat" at bounding box center [1522, 738] width 27 height 23
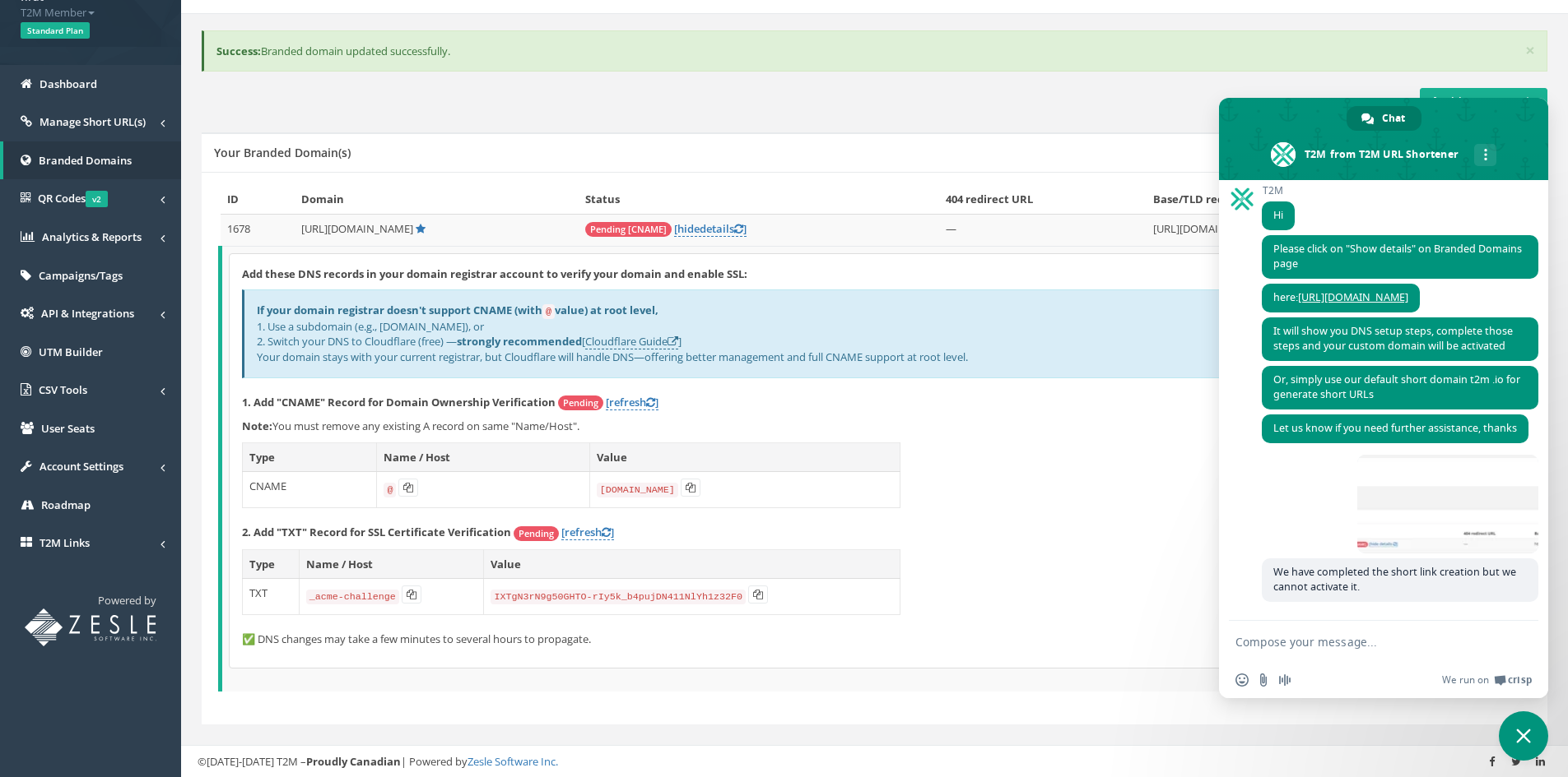
click at [1140, 584] on div "Add these DNS records in your domain registrar account to verify your domain an…" at bounding box center [877, 461] width 1294 height 414
drag, startPoint x: 1536, startPoint y: 722, endPoint x: 1494, endPoint y: 722, distance: 42.0
click at [1536, 722] on span "Close chat" at bounding box center [1523, 736] width 49 height 49
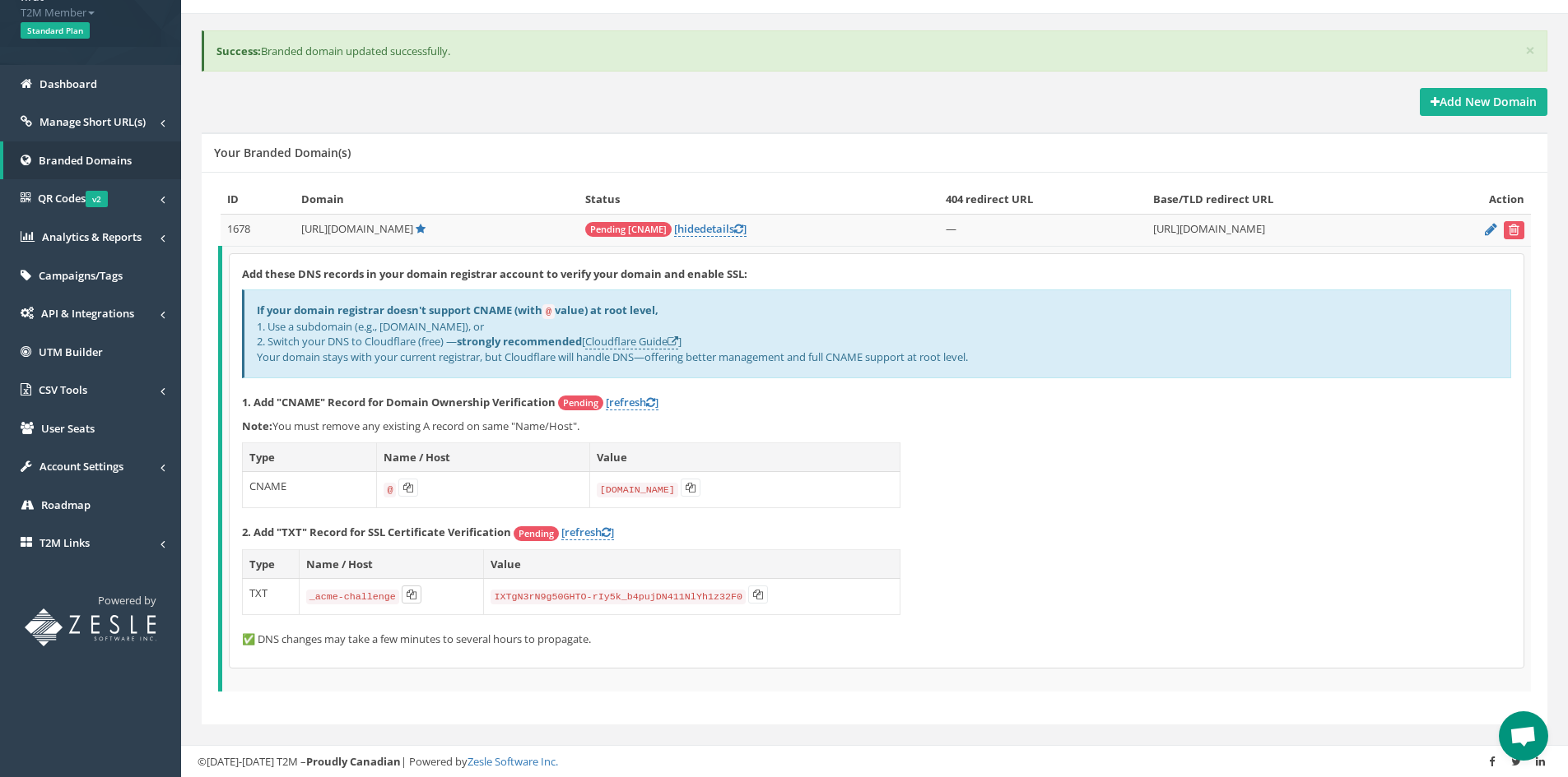
click at [416, 596] on button at bounding box center [411, 594] width 20 height 18
drag, startPoint x: 800, startPoint y: 536, endPoint x: 735, endPoint y: 503, distance: 72.9
click at [797, 533] on p "2. Add "TXT" Record for SSL Certificate Verification Pending [refresh ]" at bounding box center [876, 533] width 1269 height 17
drag, startPoint x: 635, startPoint y: 456, endPoint x: 585, endPoint y: 456, distance: 50.0
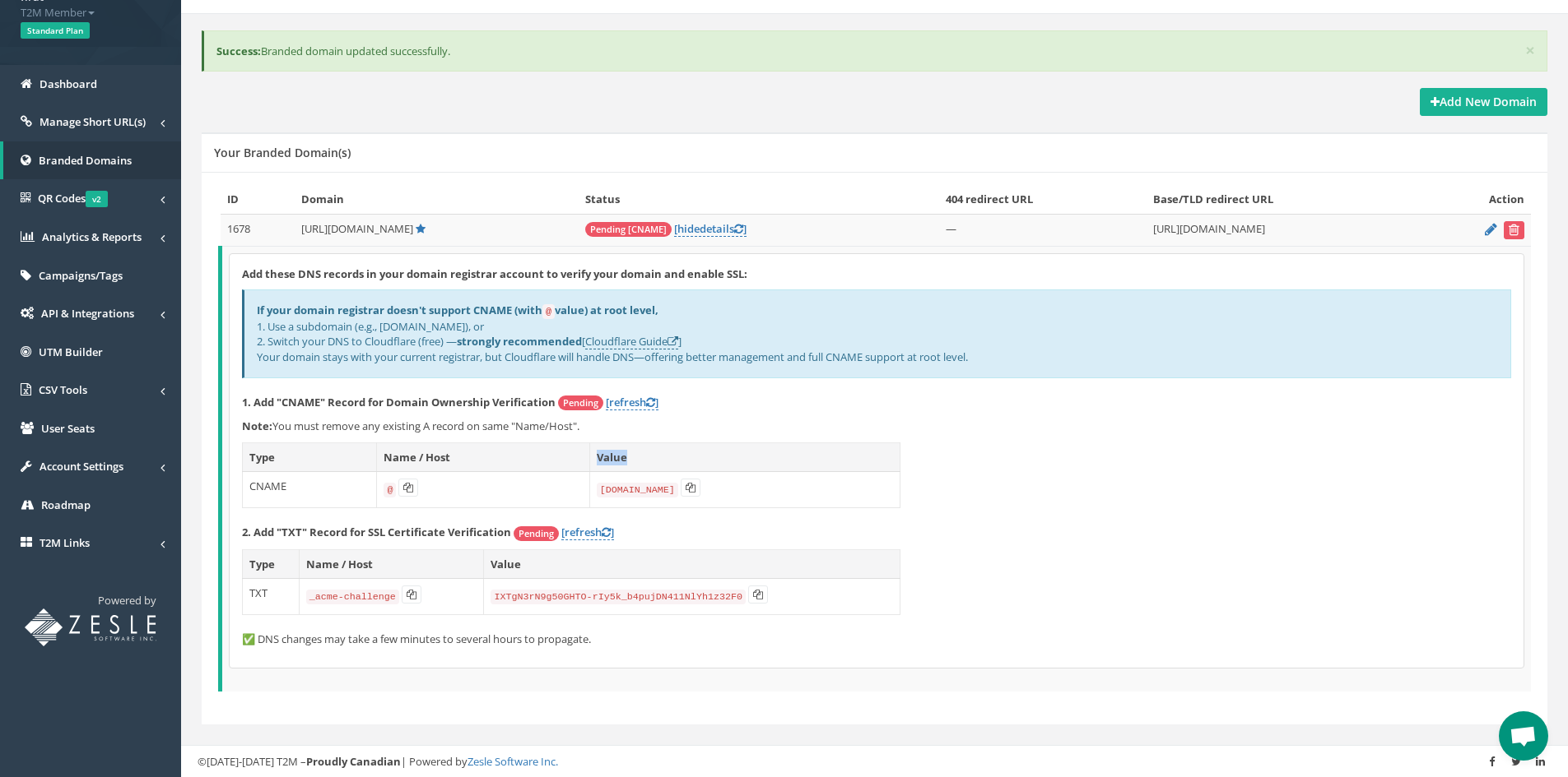
click at [589, 456] on th "Value" at bounding box center [744, 458] width 310 height 30
copy th "Value"
click at [121, 538] on link "T2M Links" at bounding box center [90, 543] width 181 height 39
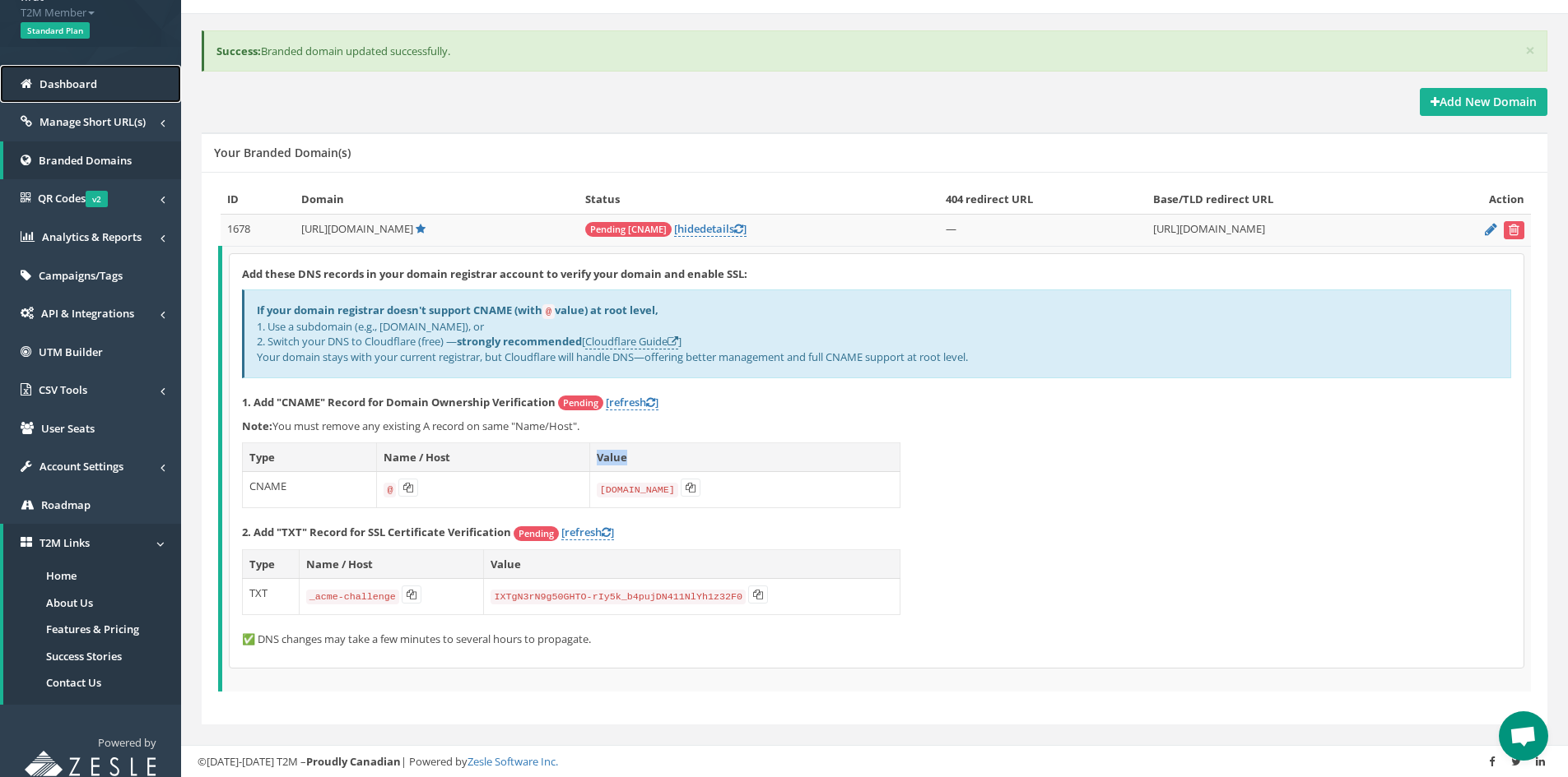
click at [117, 76] on link "Dashboard" at bounding box center [90, 85] width 181 height 39
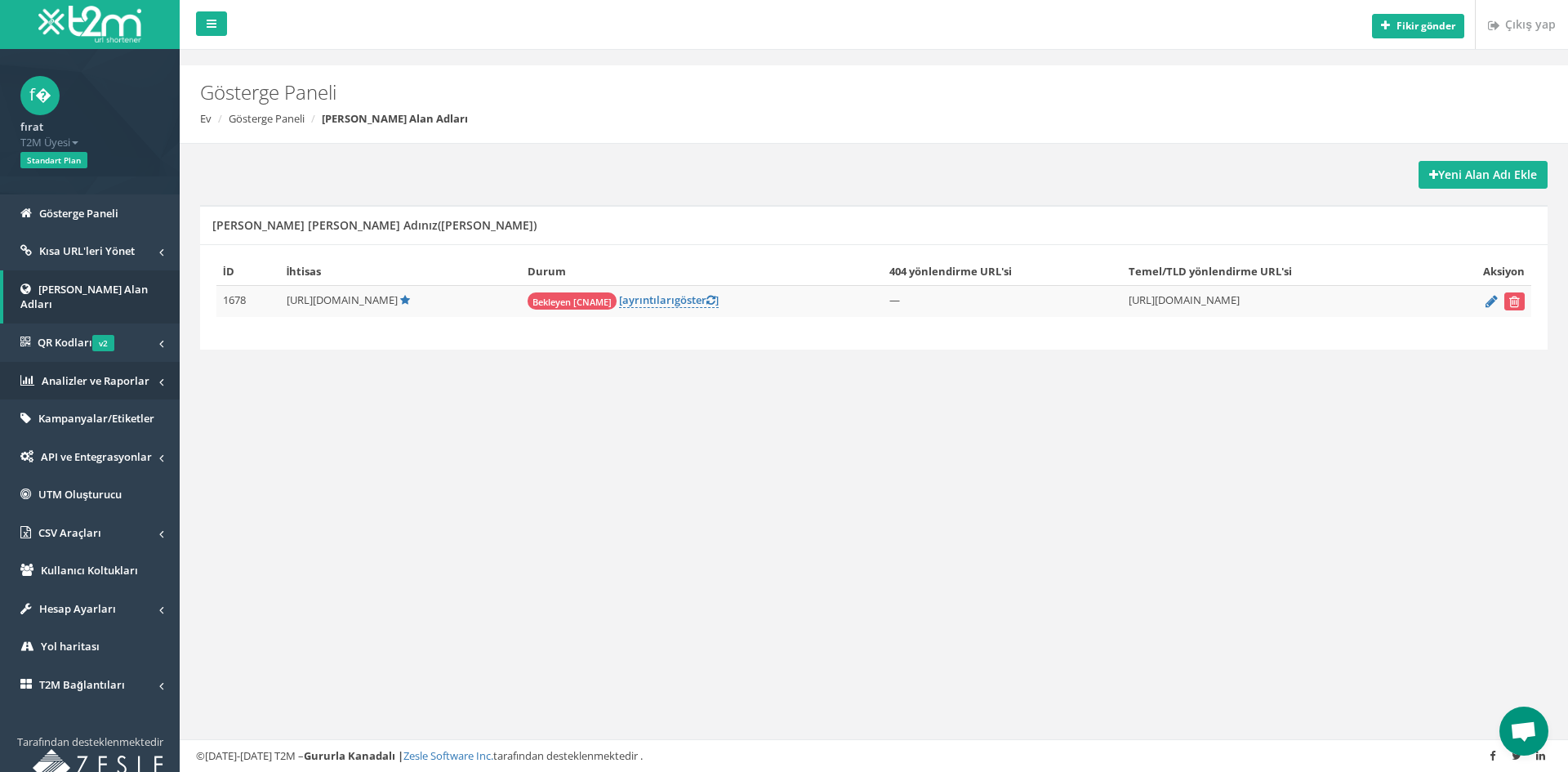
scroll to position [294, 0]
click at [405, 304] on icon at bounding box center [405, 300] width 10 height 10
click at [405, 306] on icon at bounding box center [405, 300] width 10 height 10
click at [405, 300] on icon at bounding box center [405, 300] width 10 height 10
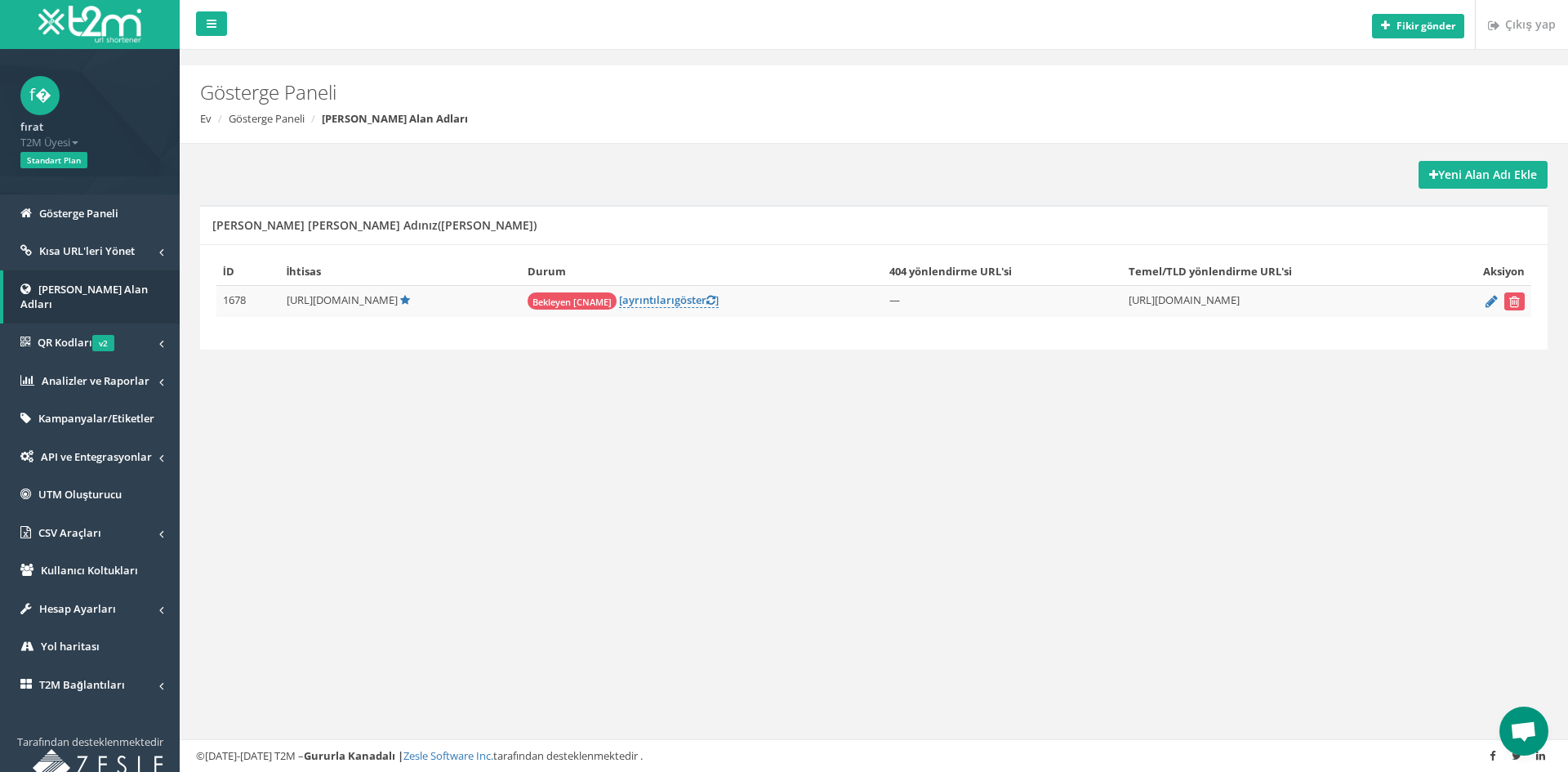
click at [302, 305] on font "[URL][DOMAIN_NAME]" at bounding box center [342, 300] width 111 height 15
drag, startPoint x: 229, startPoint y: 296, endPoint x: 344, endPoint y: 298, distance: 115.0
click at [332, 296] on tr "1678 http://bigwongir.com/ Bekleyen [CNAME] [ ayrıntıları göster ] —" at bounding box center [873, 301] width 1315 height 31
drag, startPoint x: 361, startPoint y: 302, endPoint x: 383, endPoint y: 304, distance: 22.1
click at [368, 304] on font "[URL][DOMAIN_NAME]" at bounding box center [342, 300] width 111 height 15
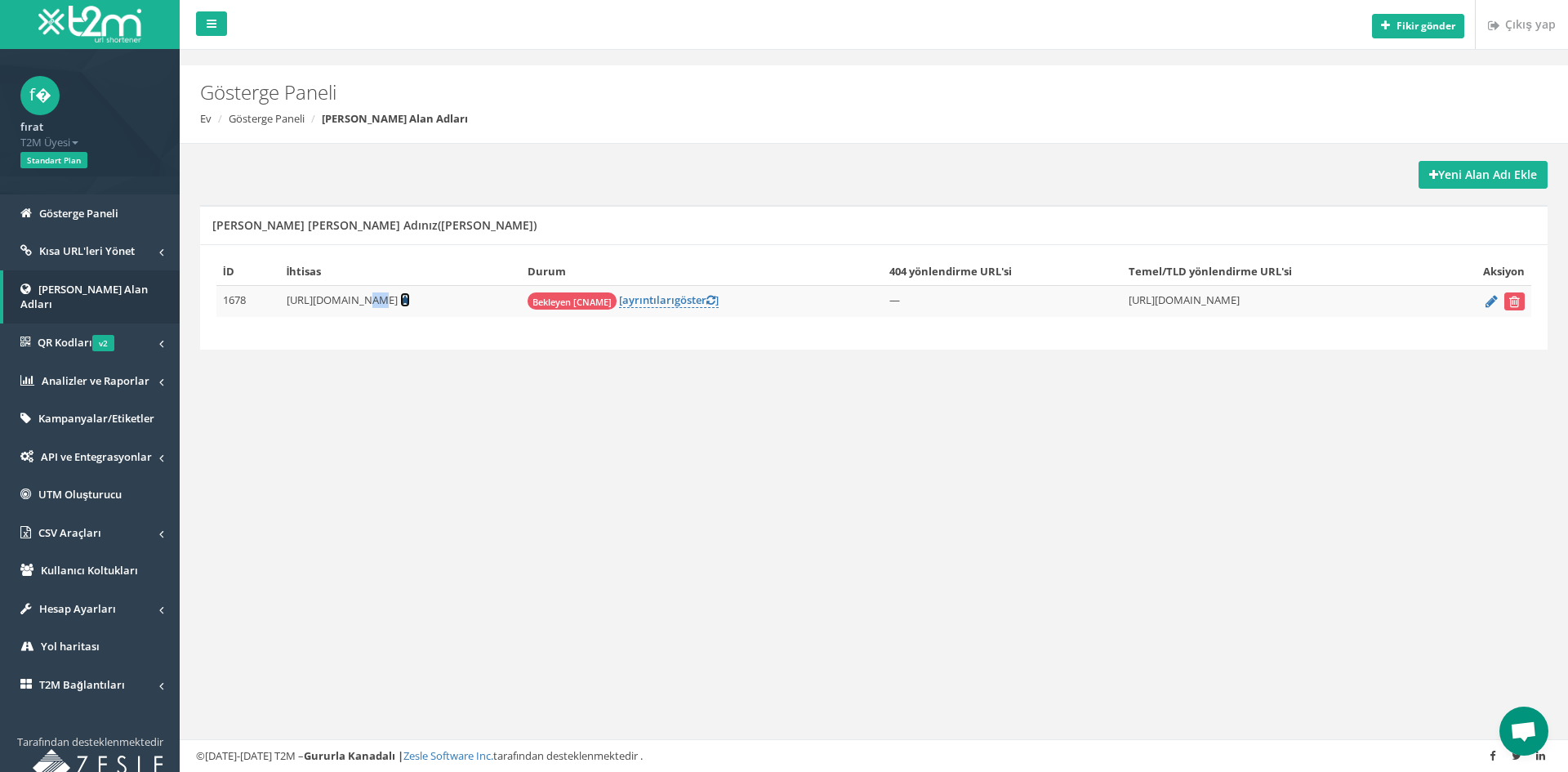
click at [402, 304] on icon at bounding box center [405, 300] width 10 height 10
click at [1533, 720] on span "Open chat" at bounding box center [1524, 731] width 49 height 49
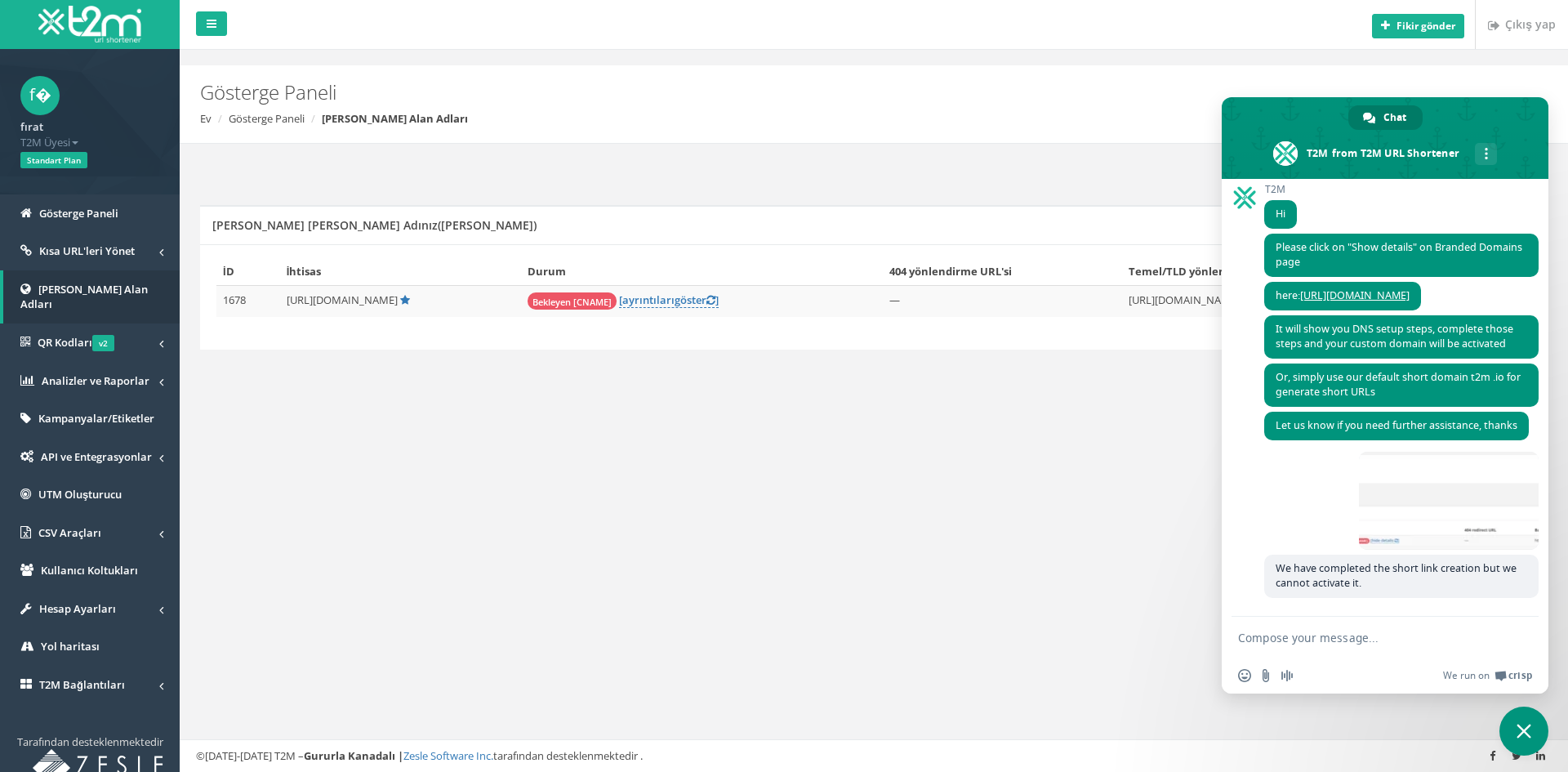
click at [1084, 616] on div "Fikir gönder Çıkış yap Gösterge Paneli Ev Gösterge Paneli Markalı Alan Adları Y…" at bounding box center [873, 386] width 1389 height 772
click at [1431, 507] on span at bounding box center [1449, 501] width 179 height 98
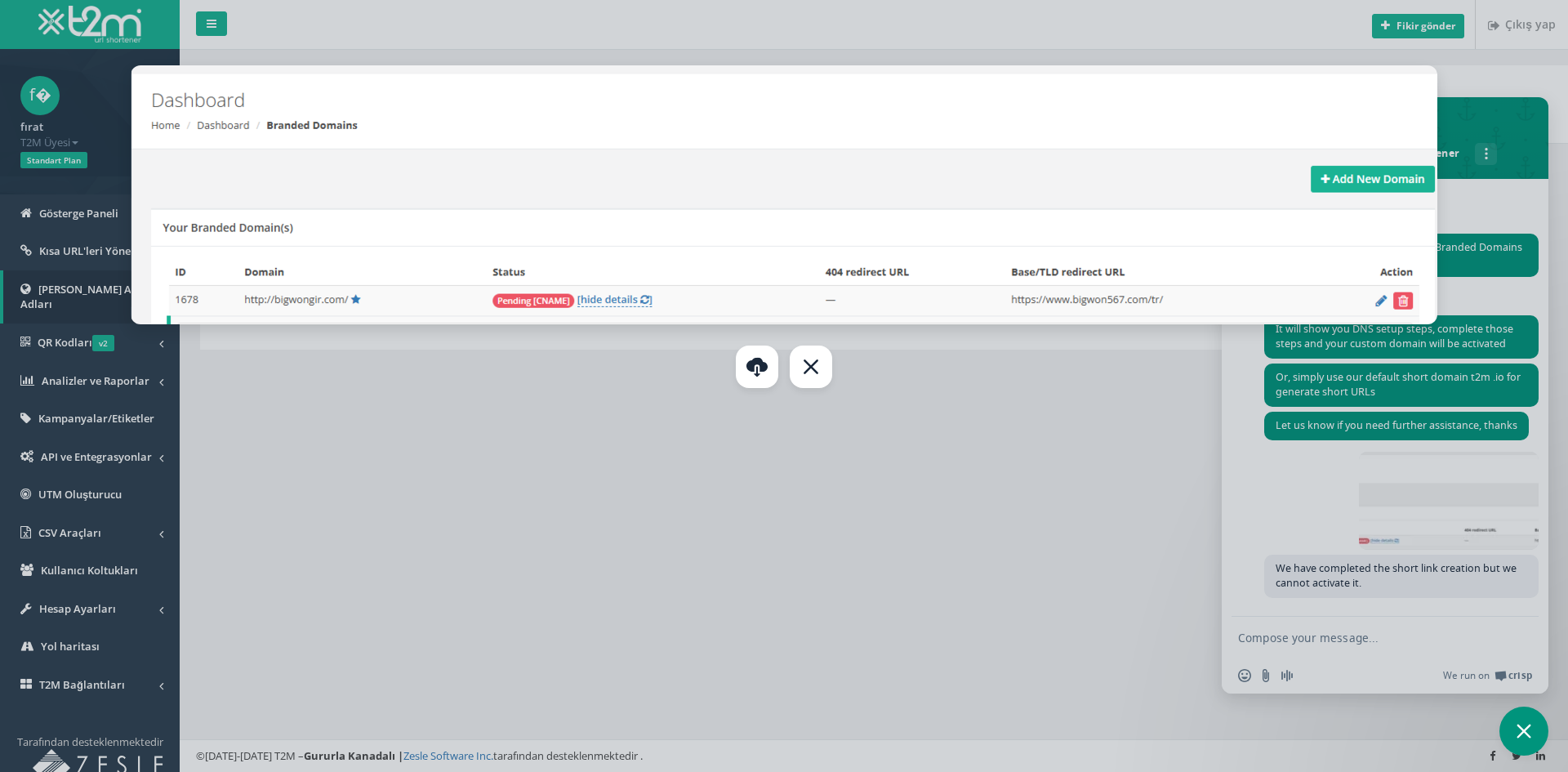
click at [1048, 592] on div at bounding box center [784, 386] width 1568 height 772
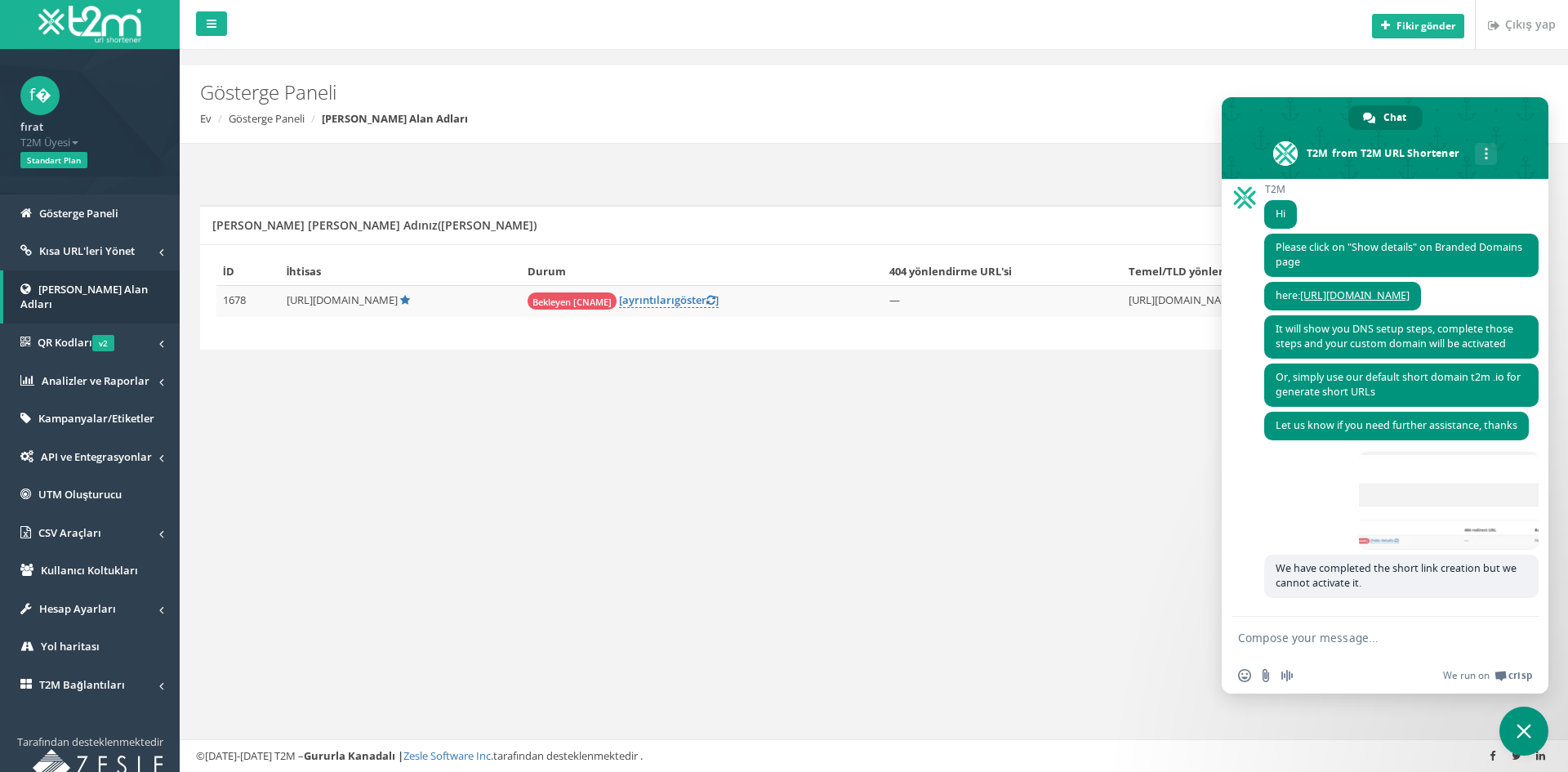
click at [1053, 631] on div "Fikir gönder Çıkış yap Gösterge Paneli Ev Gösterge Paneli Markalı Alan Adları Y…" at bounding box center [873, 386] width 1389 height 772
click at [1522, 728] on span "Close chat" at bounding box center [1525, 731] width 15 height 15
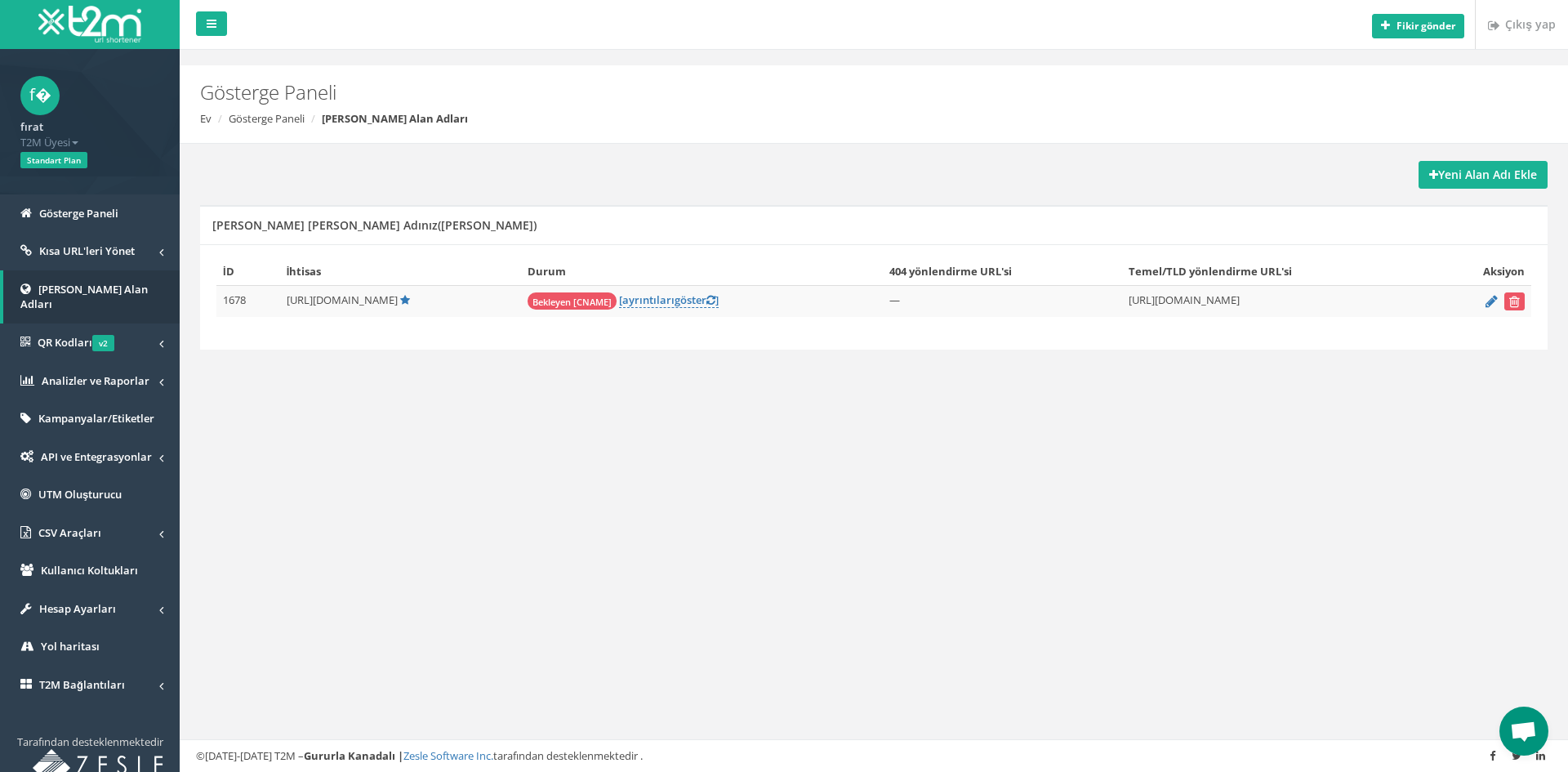
click at [1485, 298] on form at bounding box center [1482, 300] width 84 height 18
click at [1489, 304] on icon at bounding box center [1491, 300] width 12 height 10
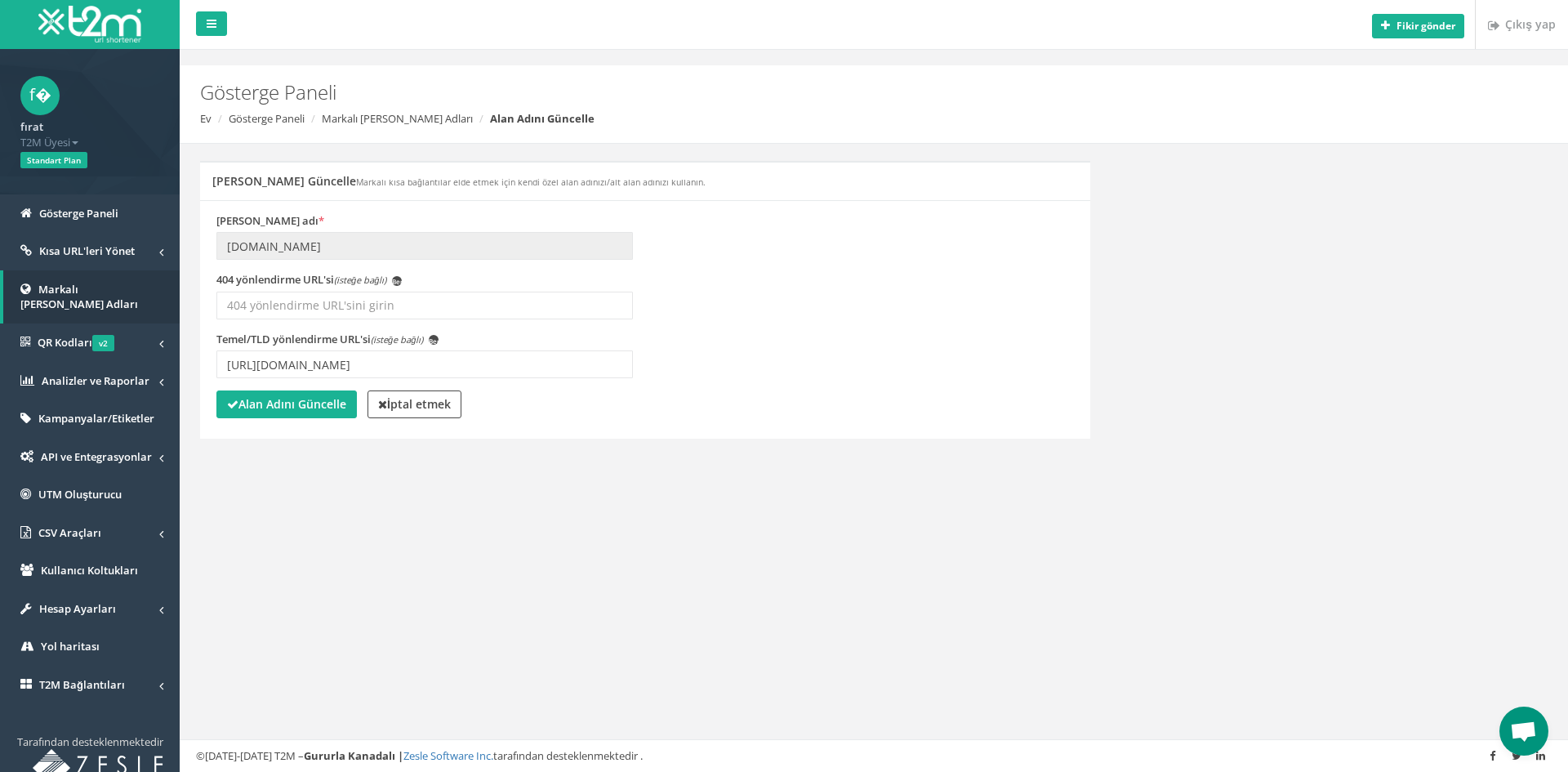
scroll to position [294, 0]
click at [95, 288] on font "[PERSON_NAME] Alan Adları" at bounding box center [79, 297] width 117 height 31
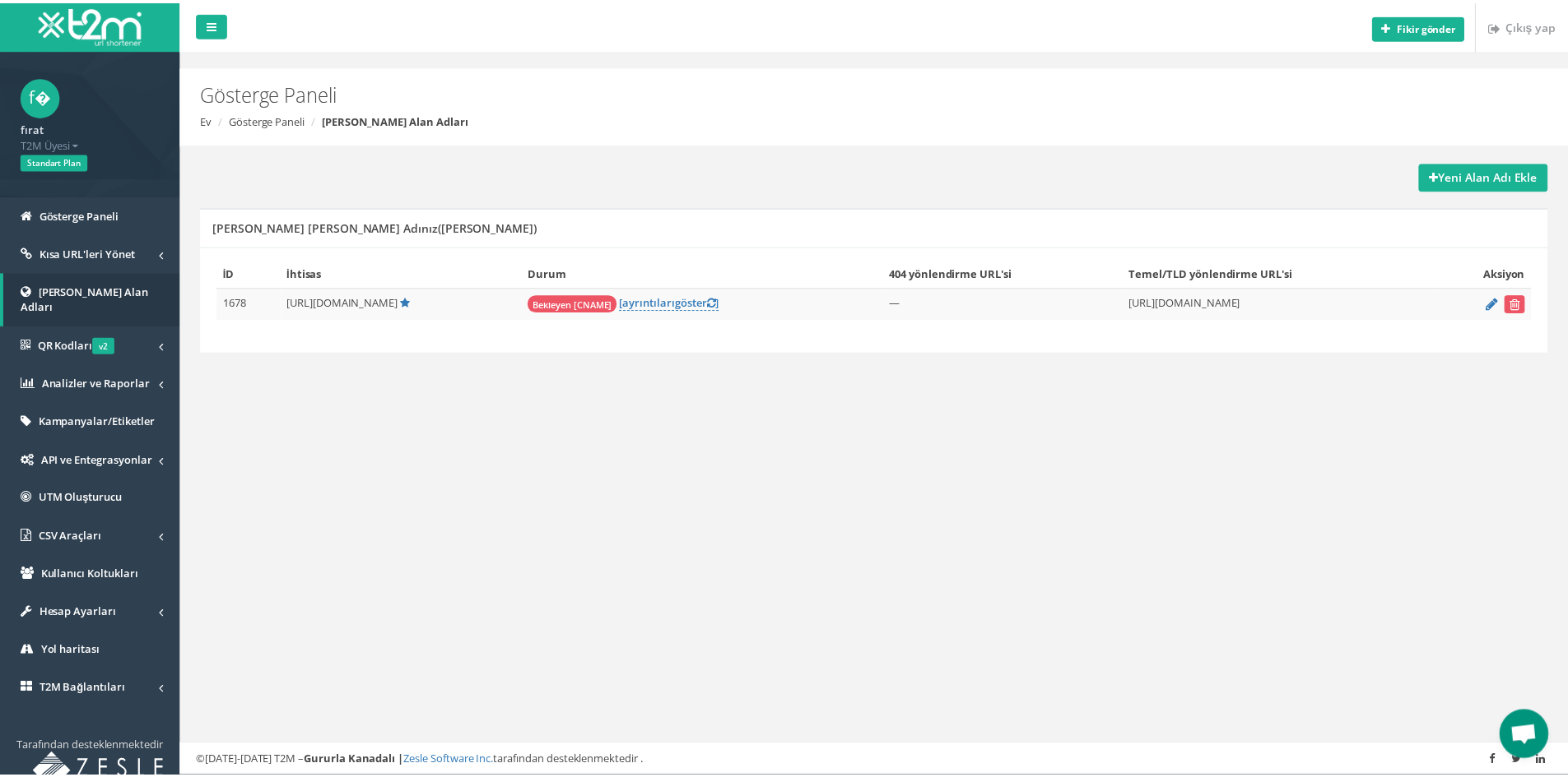
scroll to position [296, 0]
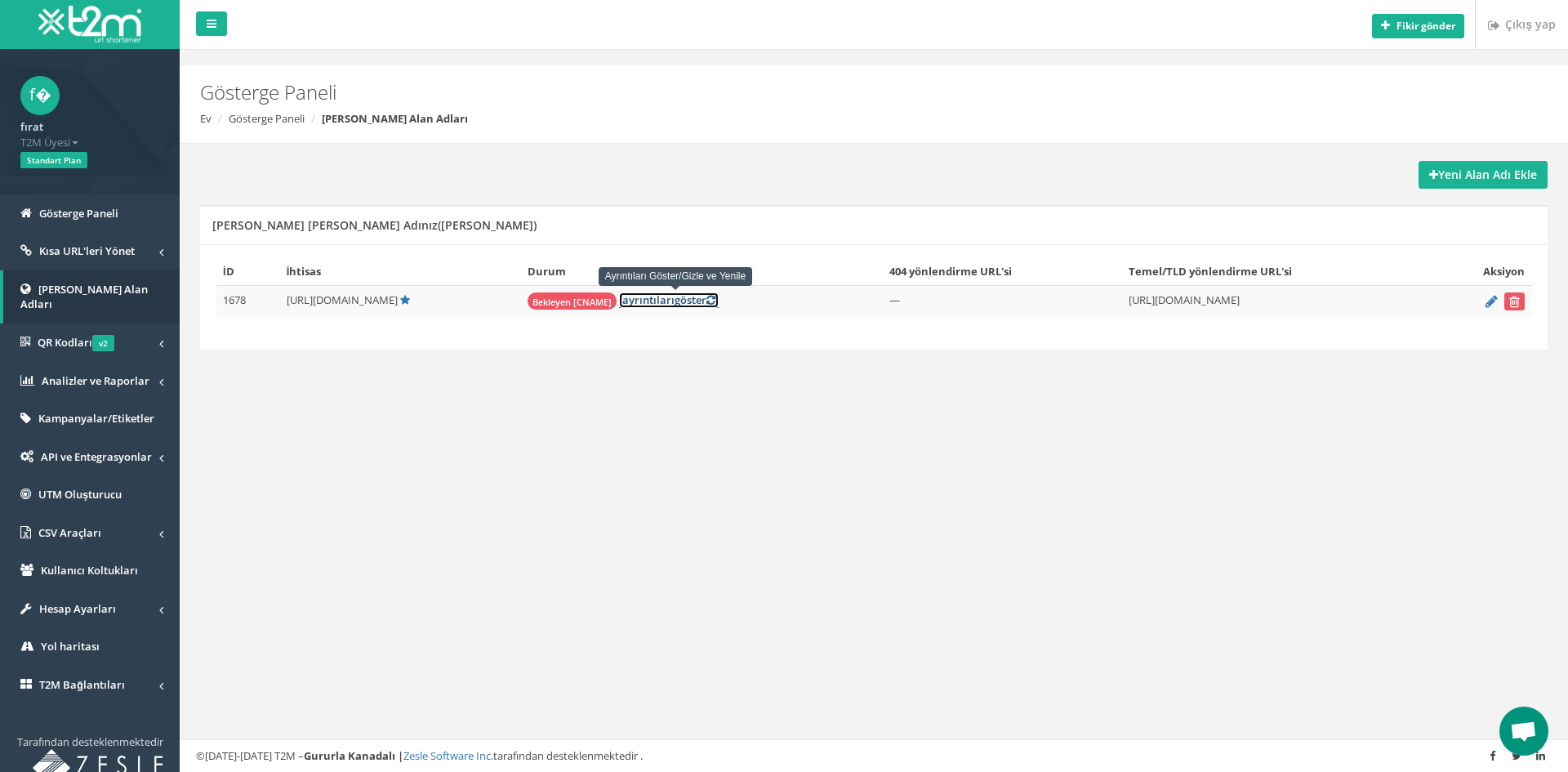
click at [658, 299] on font "ayrıntıları" at bounding box center [649, 300] width 53 height 15
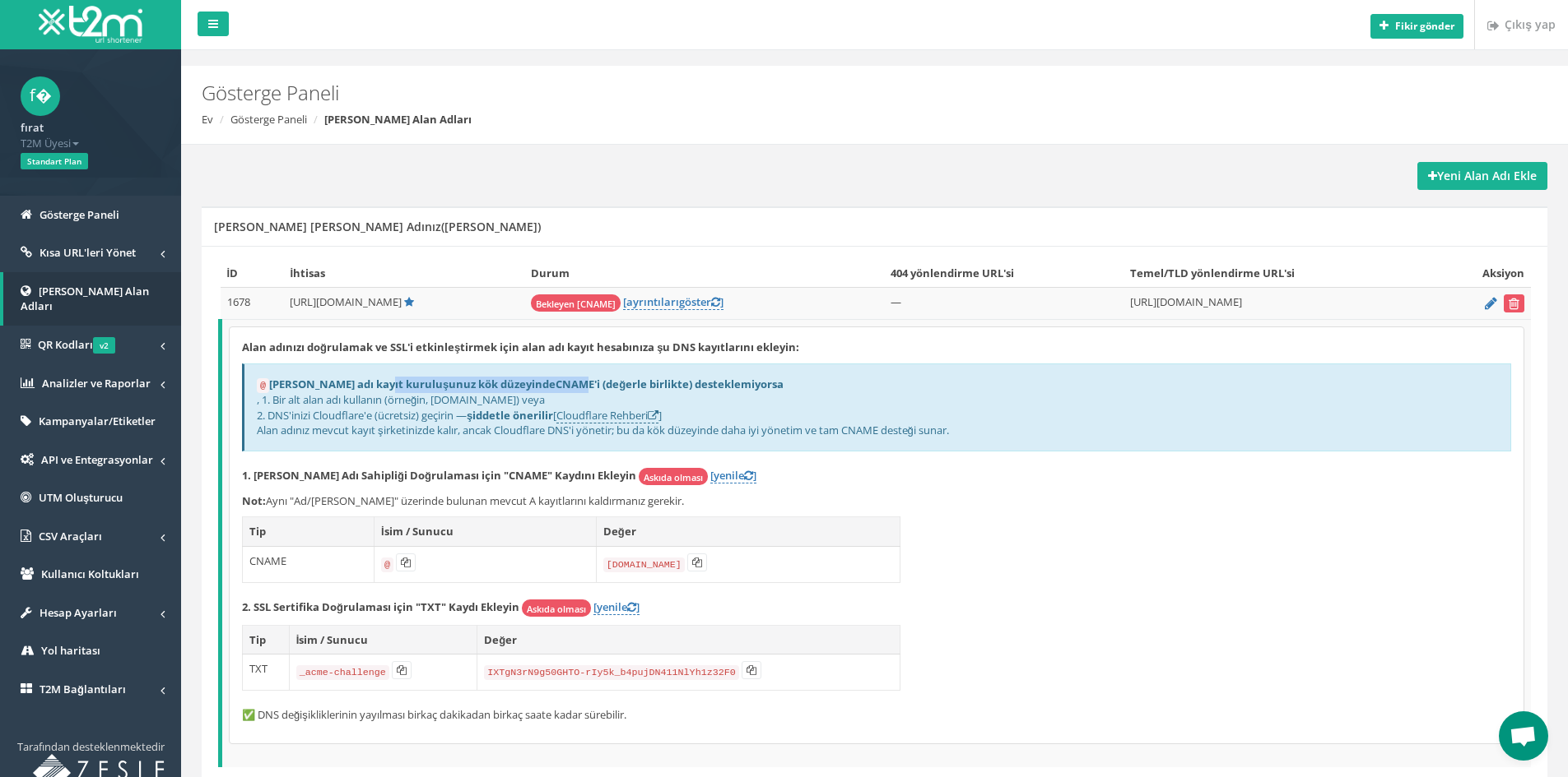
drag, startPoint x: 385, startPoint y: 382, endPoint x: 529, endPoint y: 365, distance: 145.0
click at [529, 365] on div "@ Alan adı kayıt kuruluşunuz kök düzeyinde CNAME'i (değerle birlikte) desteklem…" at bounding box center [876, 408] width 1269 height 88
click at [400, 569] on button at bounding box center [405, 562] width 20 height 18
click at [604, 420] on font "Cloudflare Rehberi" at bounding box center [602, 415] width 91 height 15
drag, startPoint x: 1508, startPoint y: 713, endPoint x: 1513, endPoint y: 722, distance: 10.3
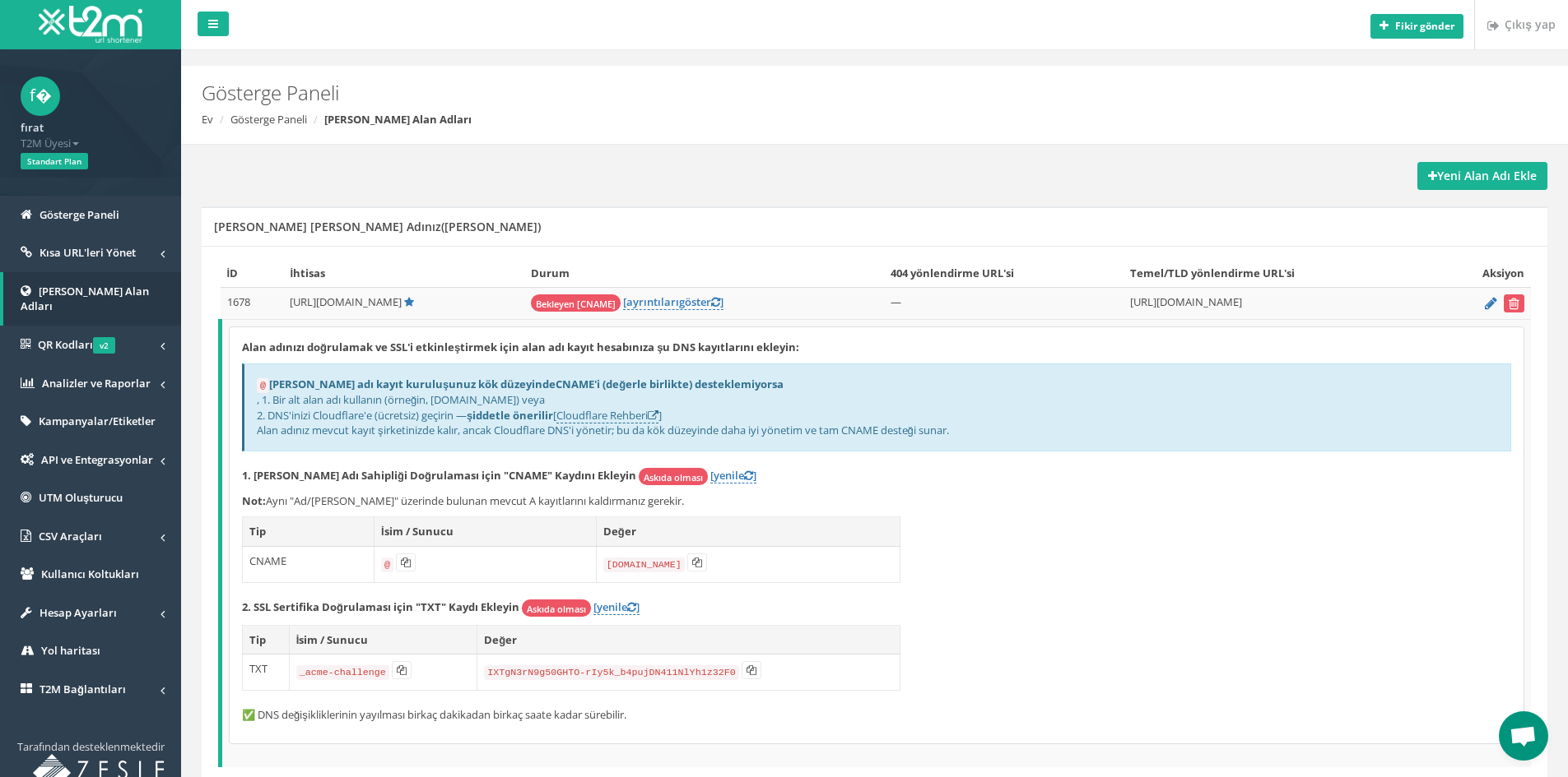
click at [1508, 713] on p "✅ DNS değişikliklerinin yayılması birkaç dakikadan birkaç saate kadar sürebilir." at bounding box center [876, 715] width 1269 height 16
click at [1517, 727] on span "Open chat" at bounding box center [1522, 738] width 27 height 23
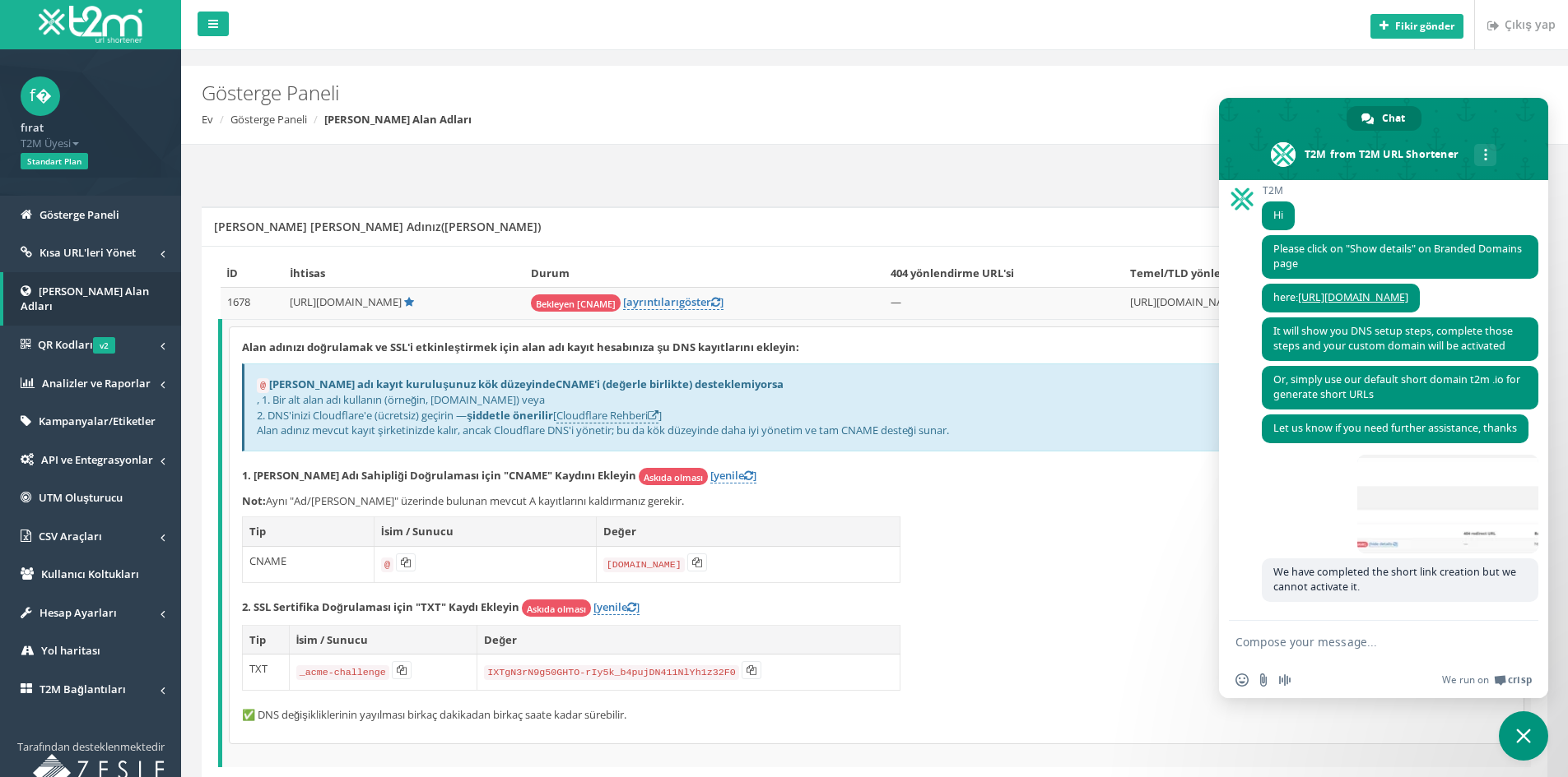
click at [1089, 588] on div "Alan adınızı doğrulamak ve SSL'i etkinleştirmek için alan adı kayıt hesabınıza …" at bounding box center [877, 535] width 1294 height 416
click at [1484, 158] on span "More channels" at bounding box center [1486, 154] width 4 height 11
click at [1487, 162] on div "More channels" at bounding box center [1485, 155] width 22 height 22
click at [1031, 641] on div "Alan adınızı doğrulamak ve SSL'i etkinleştirmek için alan adı kayıt hesabınıza …" at bounding box center [877, 535] width 1294 height 416
click at [1529, 728] on span "Close chat" at bounding box center [1523, 736] width 49 height 49
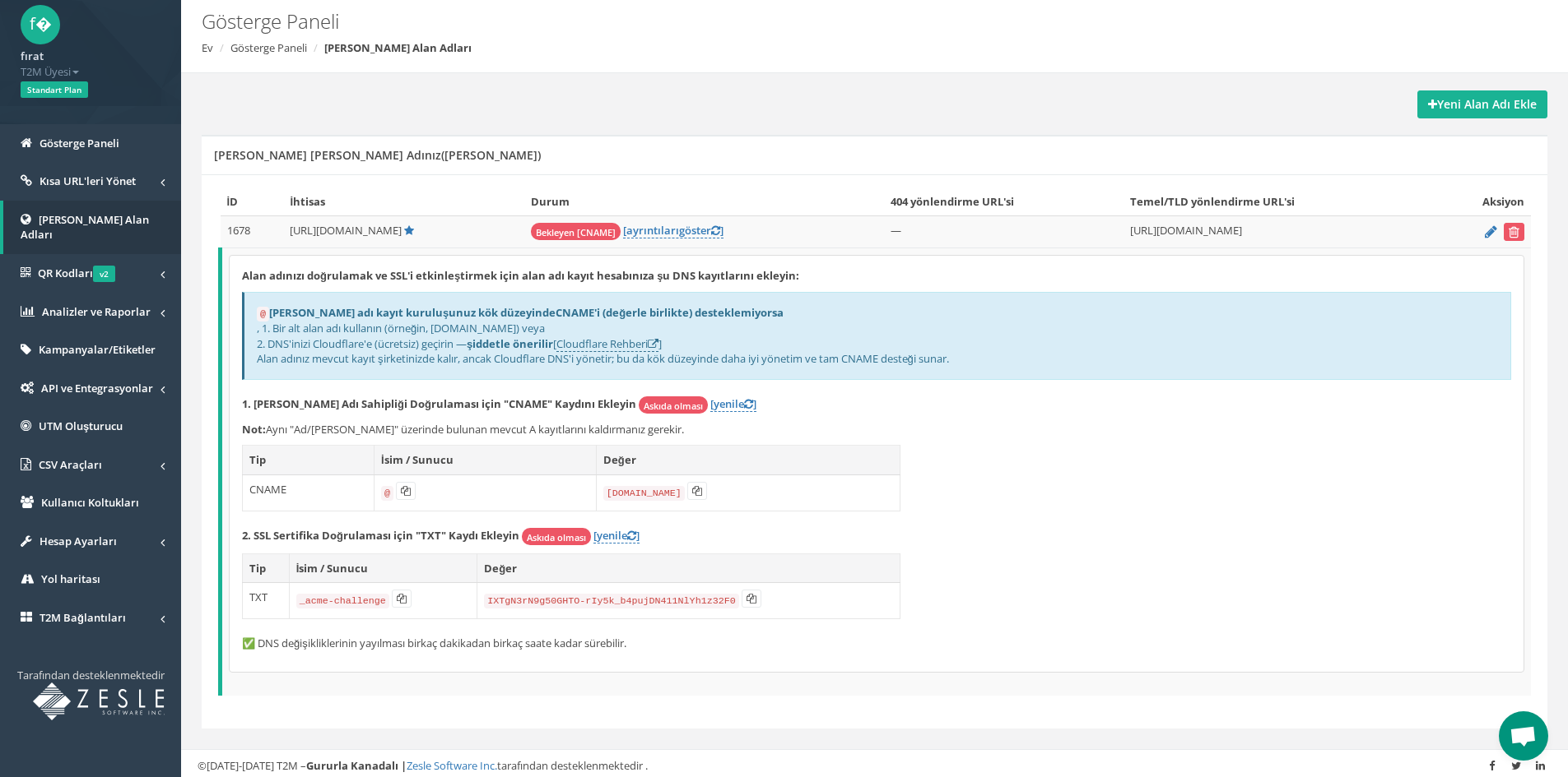
scroll to position [75, 0]
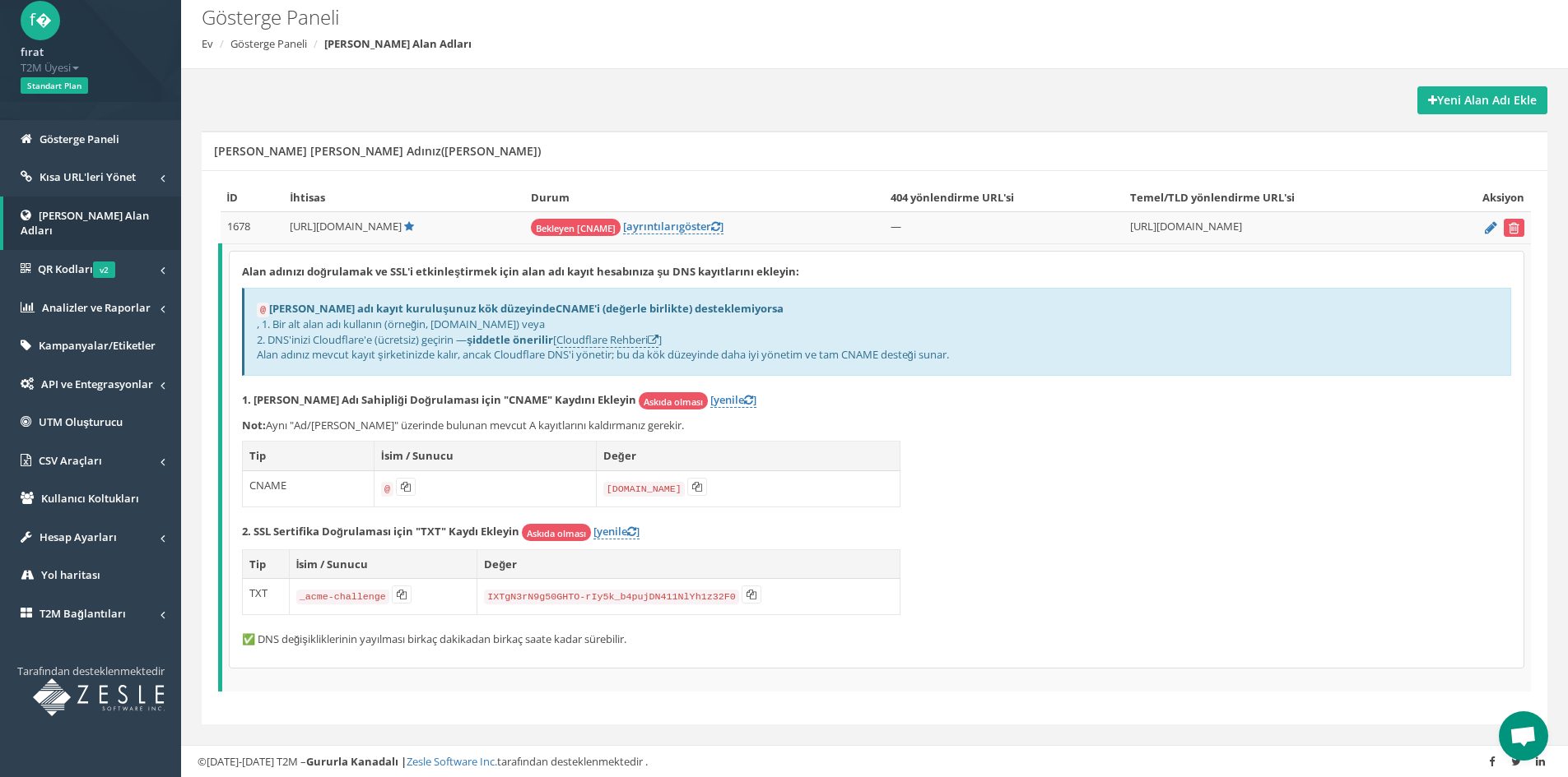
click at [1531, 734] on span "Open chat" at bounding box center [1522, 738] width 27 height 23
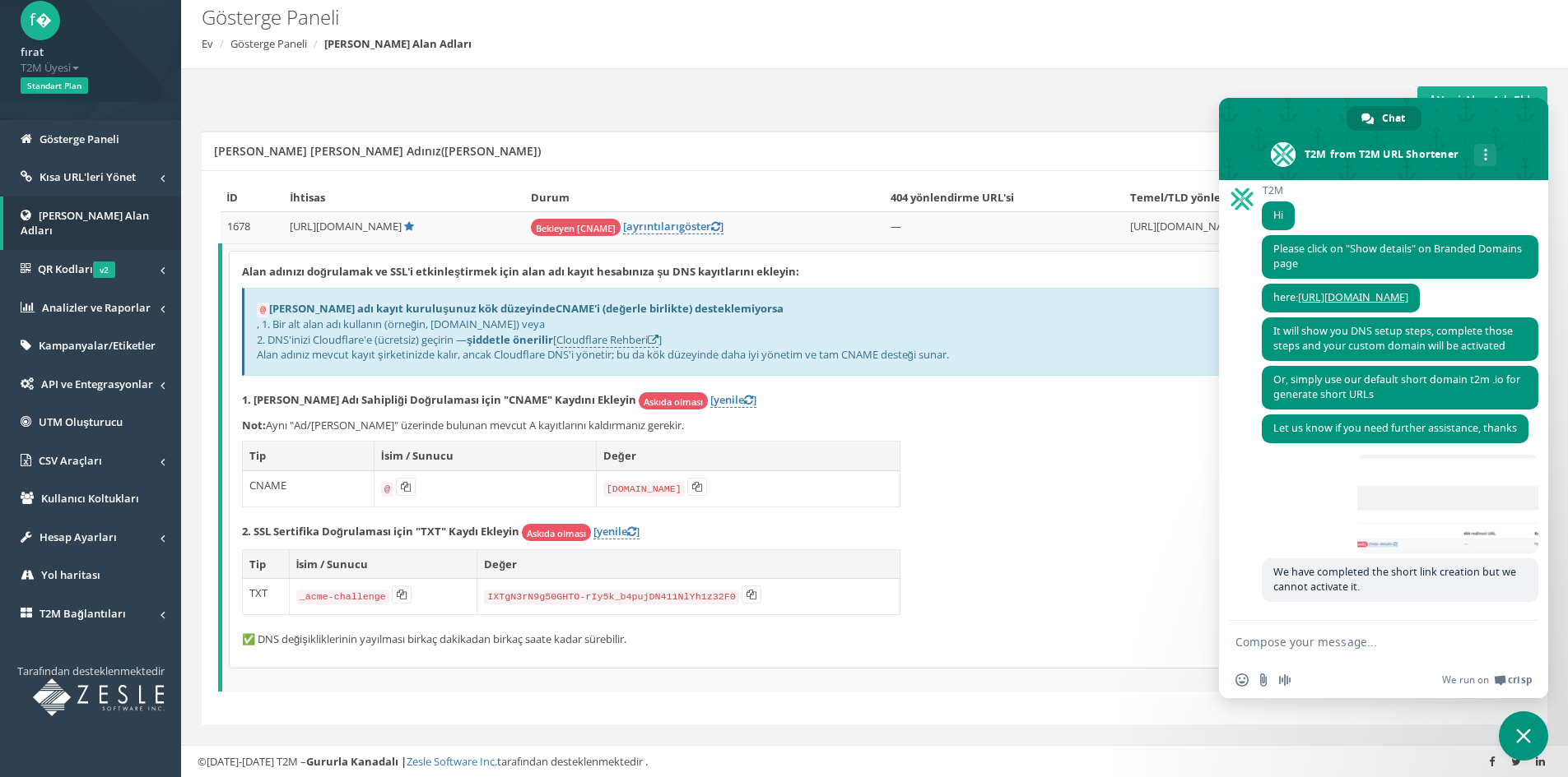
click at [1066, 568] on div "Alan adınızı doğrulamak ve SSL'i etkinleştirmek için alan adı kayıt hesabınıza …" at bounding box center [877, 460] width 1294 height 416
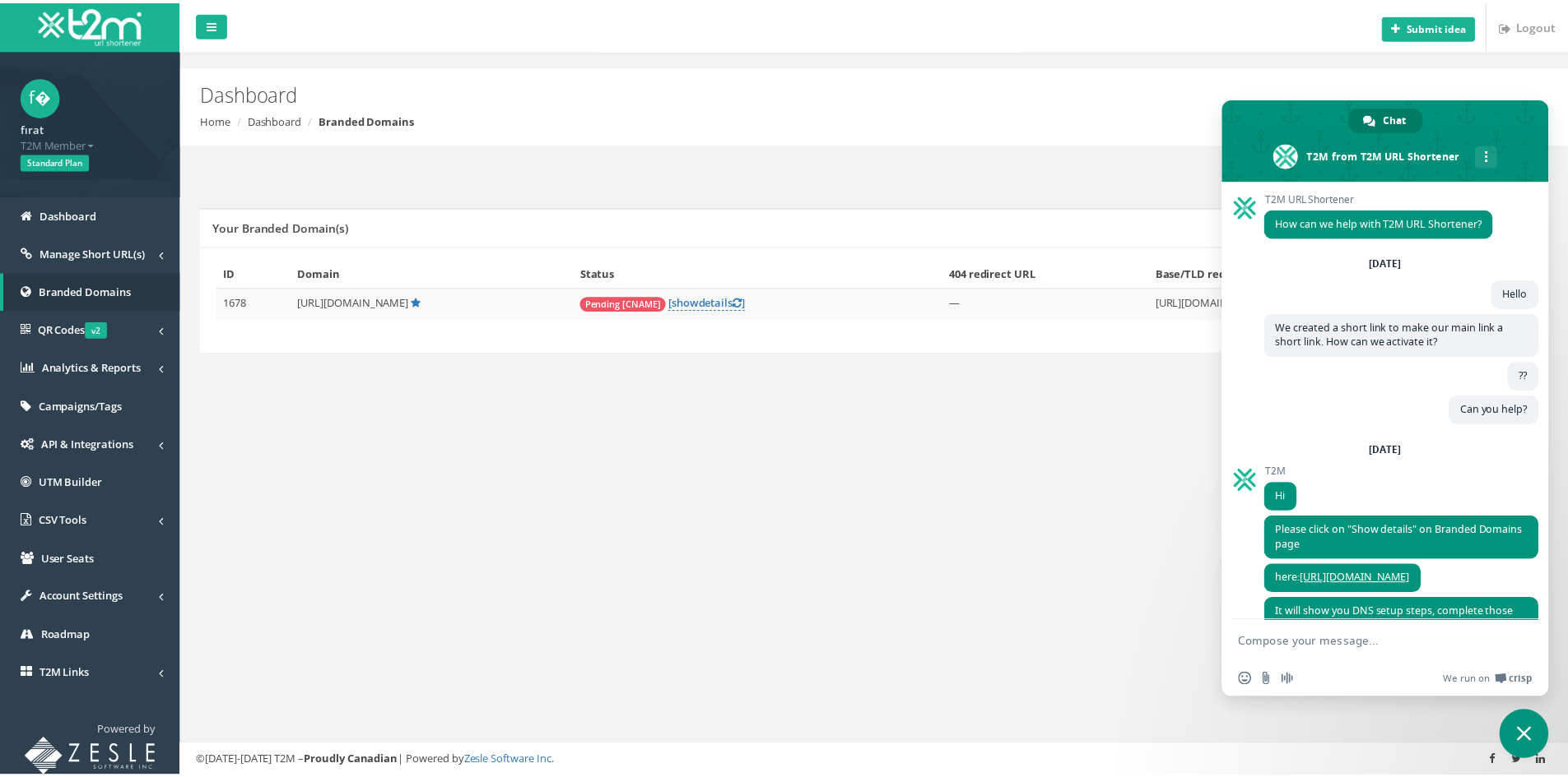
scroll to position [296, 0]
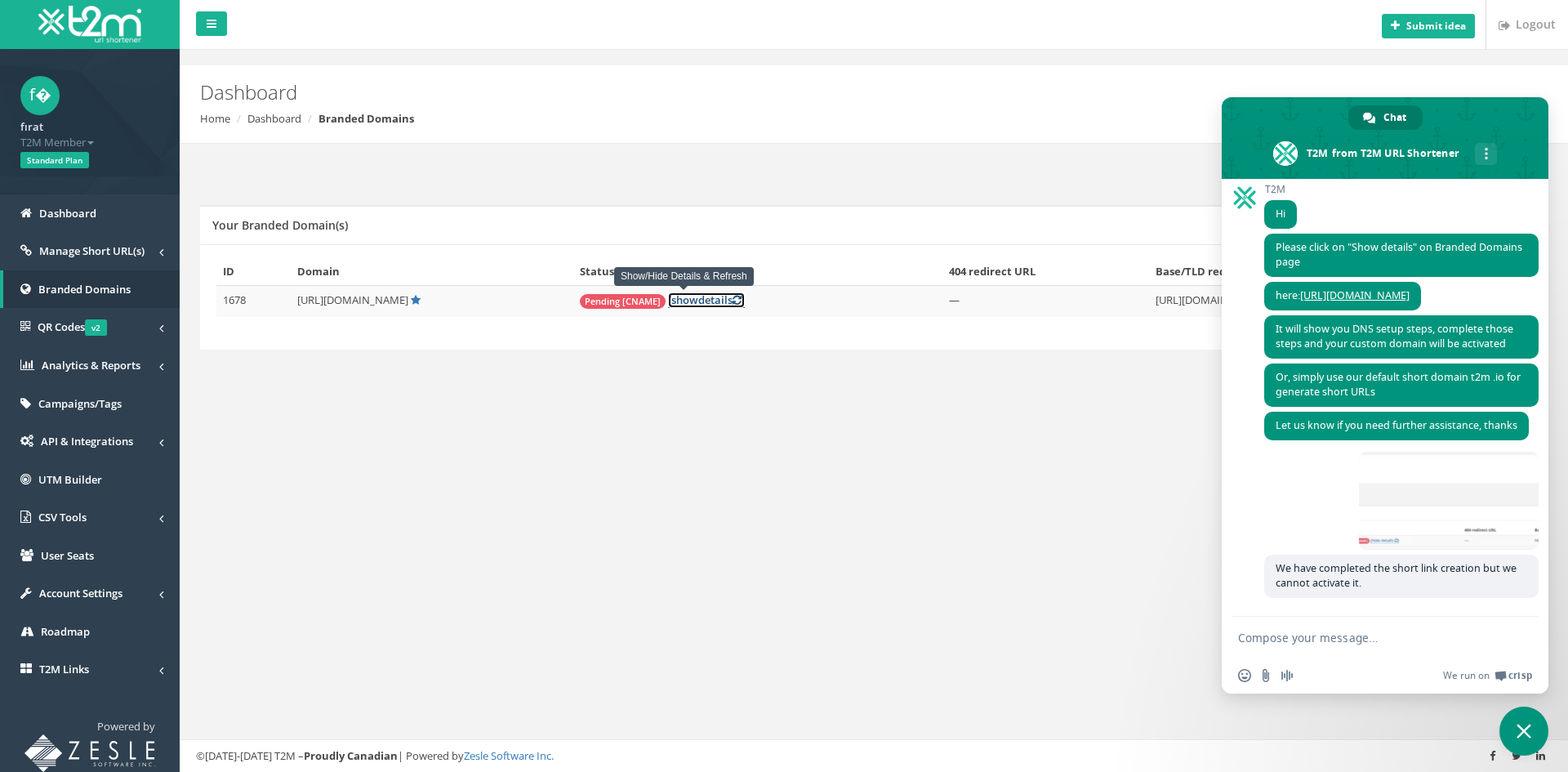
click at [673, 300] on span "show" at bounding box center [685, 300] width 27 height 15
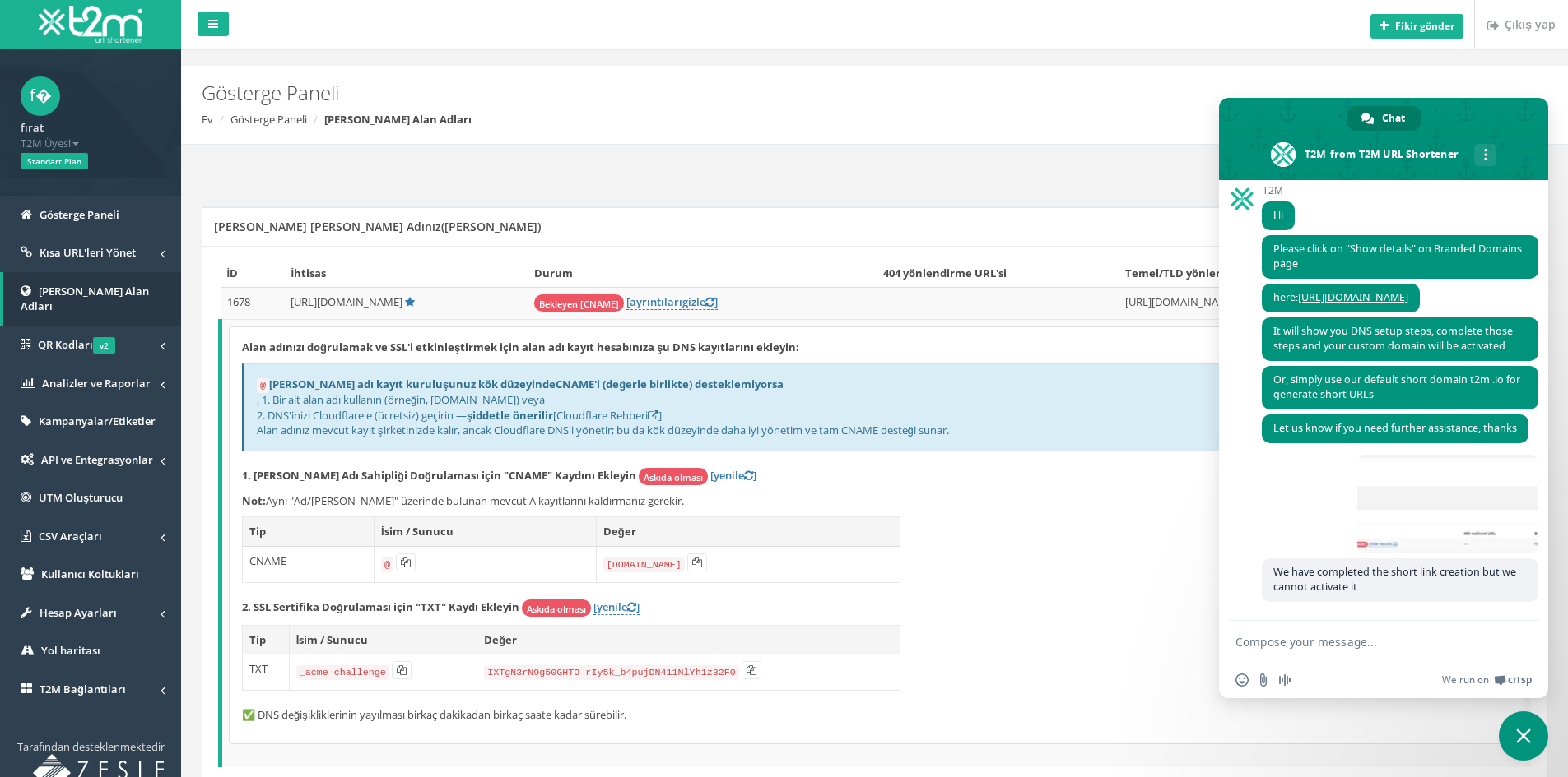
click at [1038, 542] on div "Alan adınızı doğrulamak ve SSL'i etkinleştirmek için alan adı kayıt hesabınıza …" at bounding box center [877, 535] width 1294 height 416
drag, startPoint x: 574, startPoint y: 477, endPoint x: 323, endPoint y: 469, distance: 251.1
click at [323, 469] on p "1. Alan Adı Sahipliği Doğrulaması için "CNAME" Kaydını Ekleyin Askıda olması [y…" at bounding box center [876, 476] width 1269 height 18
click at [887, 483] on p "1. Alan Adı Sahipliği Doğrulaması için "CNAME" Kaydını Ekleyin Askıda olması [y…" at bounding box center [876, 476] width 1269 height 18
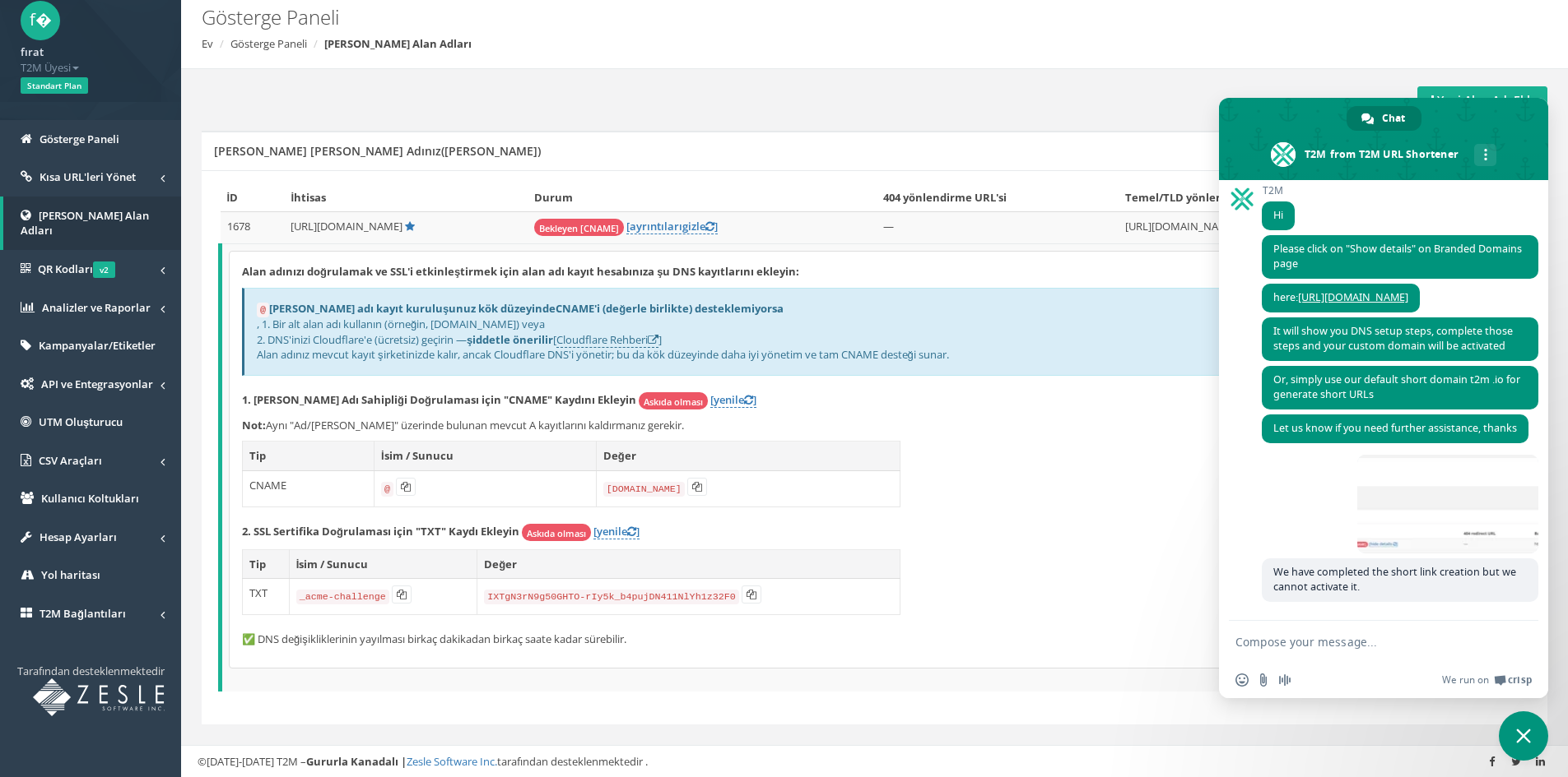
click at [1054, 466] on div "Alan adınızı doğrulamak ve SSL'i etkinleştirmek için alan adı kayıt hesabınıza …" at bounding box center [877, 460] width 1294 height 416
drag, startPoint x: 344, startPoint y: 392, endPoint x: 437, endPoint y: 404, distance: 93.8
click at [431, 404] on font "1. [PERSON_NAME] Adı Sahipliği Doğrulaması için "CNAME" Kaydını Ekleyin" at bounding box center [439, 400] width 394 height 15
drag, startPoint x: 449, startPoint y: 403, endPoint x: 470, endPoint y: 403, distance: 21.0
click at [464, 403] on font "1. [PERSON_NAME] Adı Sahipliği Doğrulaması için "CNAME" Kaydını Ekleyin" at bounding box center [439, 400] width 394 height 15
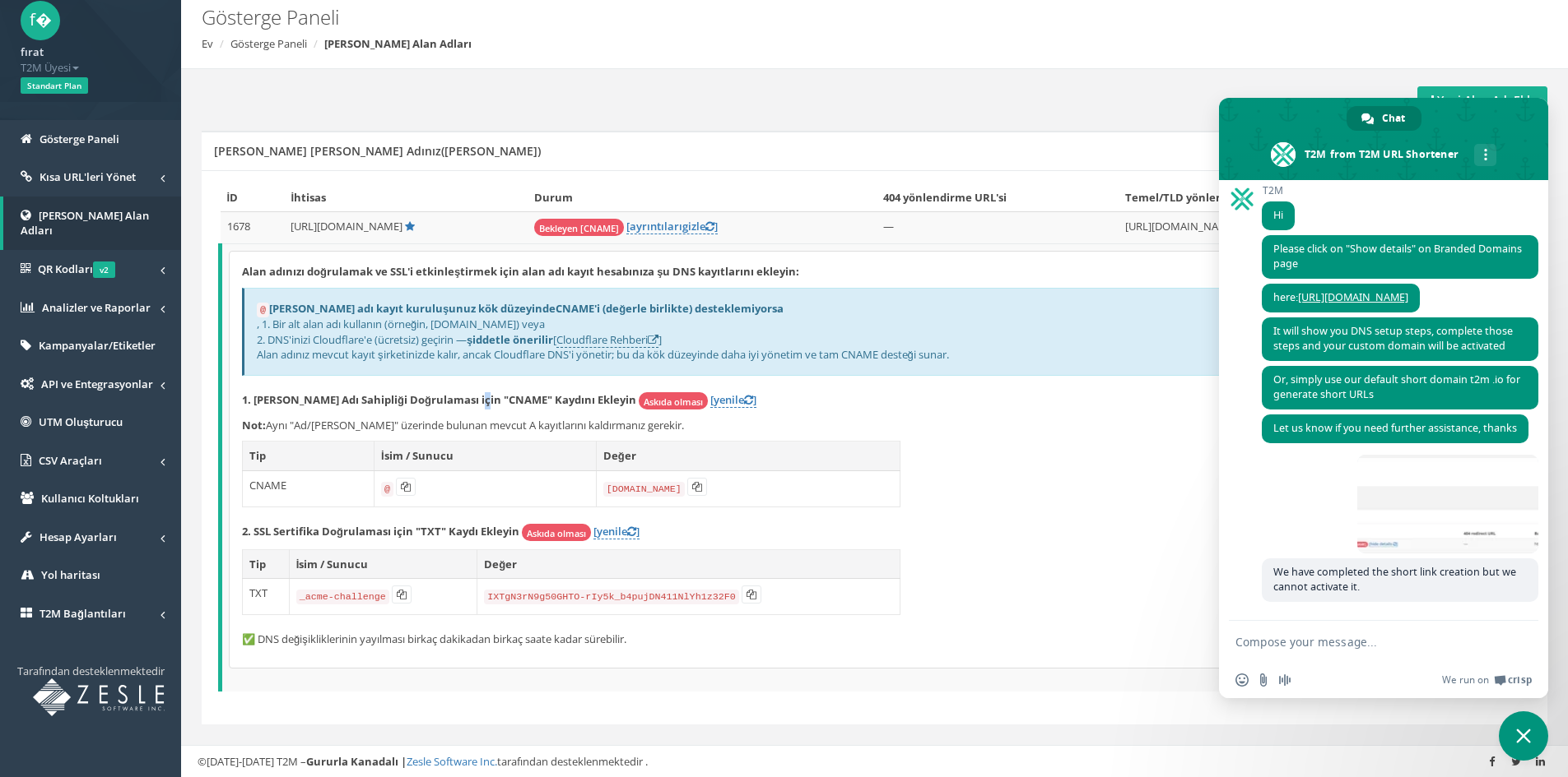
click at [487, 406] on font "1. [PERSON_NAME] Adı Sahipliği Doğrulaması için "CNAME" Kaydını Ekleyin" at bounding box center [439, 400] width 394 height 15
click at [525, 398] on font "1. [PERSON_NAME] Adı Sahipliği Doğrulaması için "CNAME" Kaydını Ekleyin" at bounding box center [439, 400] width 394 height 15
click at [535, 398] on font "1. [PERSON_NAME] Adı Sahipliği Doğrulaması için "CNAME" Kaydını Ekleyin" at bounding box center [439, 400] width 394 height 15
click at [345, 224] on font "[URL][DOMAIN_NAME]" at bounding box center [346, 226] width 112 height 15
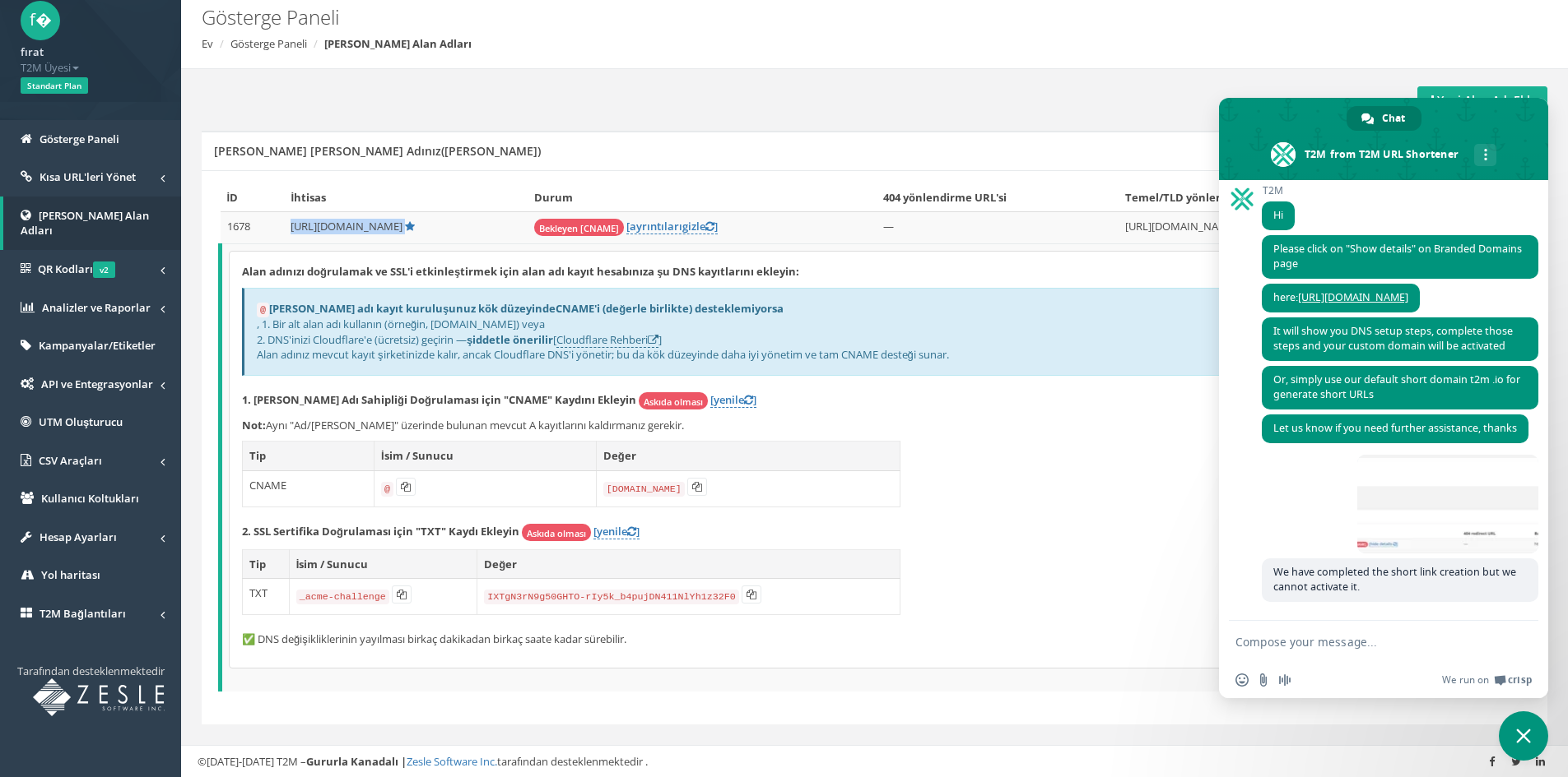
click at [345, 224] on font "[URL][DOMAIN_NAME]" at bounding box center [346, 226] width 112 height 15
copy td "[URL][DOMAIN_NAME]"
click at [404, 488] on icon at bounding box center [406, 487] width 10 height 10
click at [387, 489] on code "@" at bounding box center [386, 489] width 12 height 15
drag, startPoint x: 374, startPoint y: 489, endPoint x: 384, endPoint y: 486, distance: 10.4
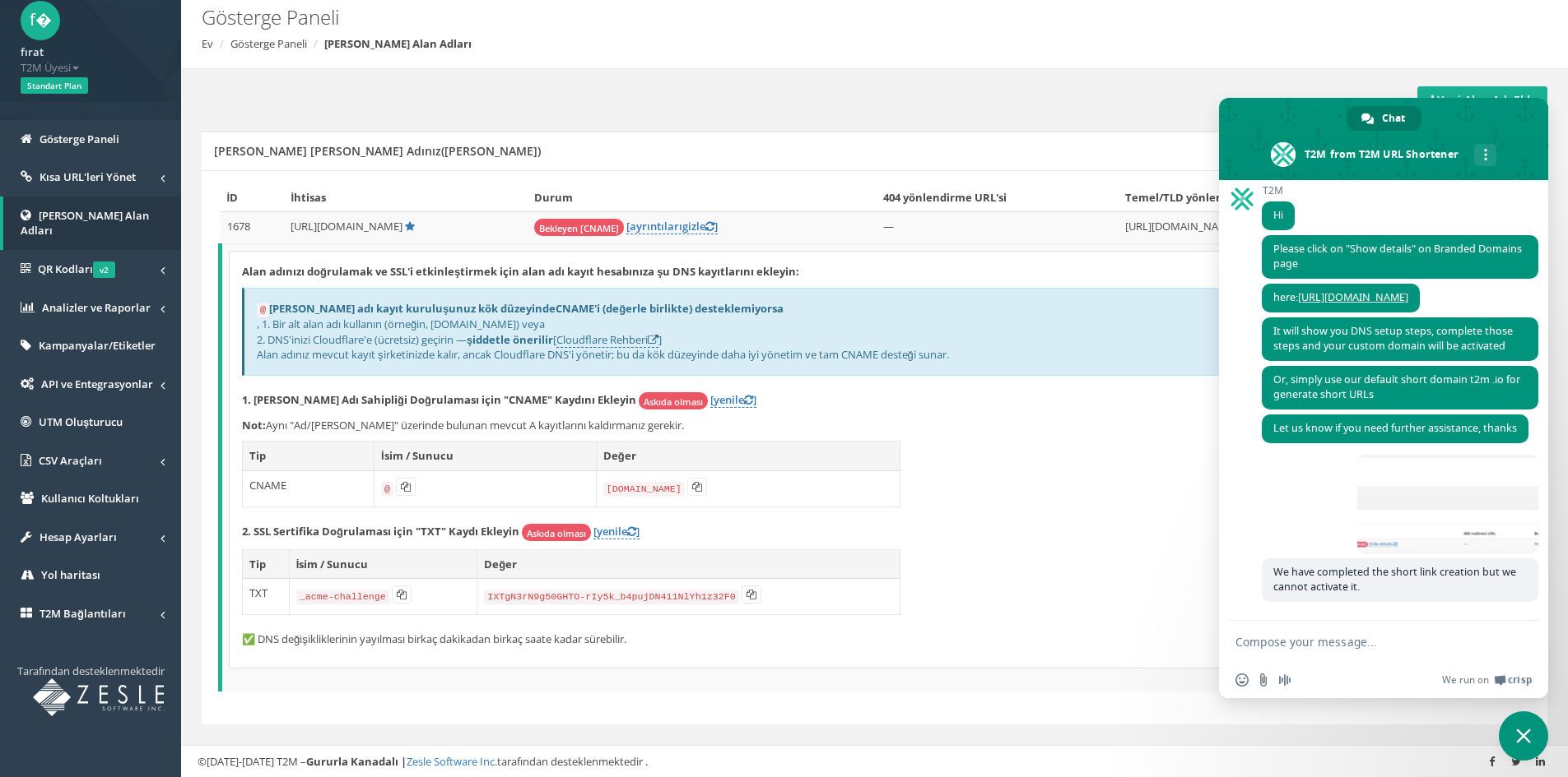
click at [384, 486] on td "@" at bounding box center [484, 489] width 223 height 36
click at [462, 479] on td "@" at bounding box center [484, 489] width 223 height 36
drag, startPoint x: 543, startPoint y: 424, endPoint x: 626, endPoint y: 424, distance: 83.0
click at [624, 424] on font "Aynı "Ad/Ana Bilgisayar" üzerinde bulunan mevcut A kayıtlarını kaldırmanız gere…" at bounding box center [475, 425] width 418 height 15
drag, startPoint x: 650, startPoint y: 424, endPoint x: 669, endPoint y: 424, distance: 19.0
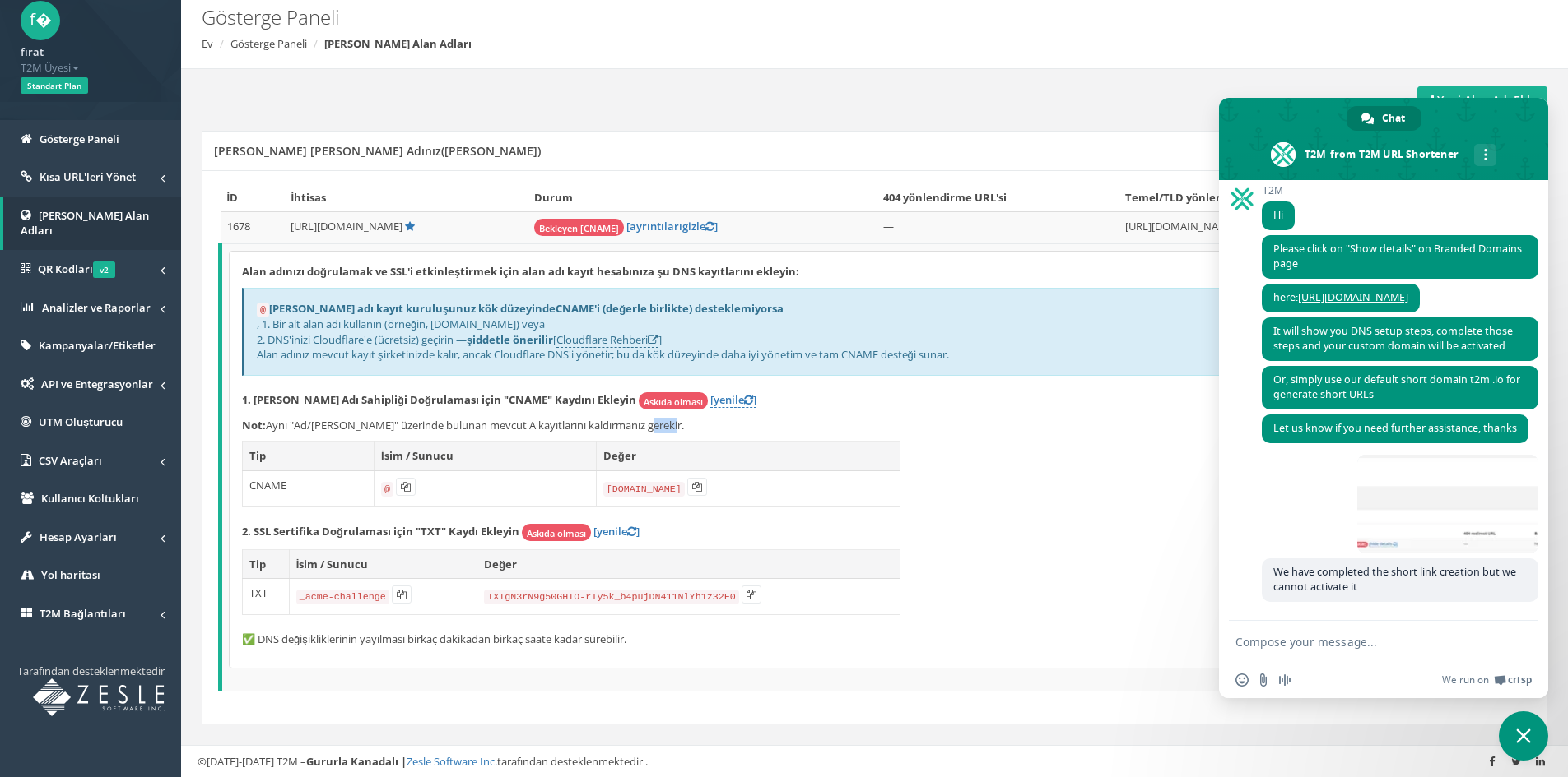
click at [669, 424] on font "Aynı "Ad/Ana Bilgisayar" üzerinde bulunan mevcut A kayıtlarını kaldırmanız gere…" at bounding box center [475, 425] width 418 height 15
click at [692, 424] on p "Not: Aynı "Ad/Ana Bilgisayar" üzerinde bulunan mevcut A kayıtlarını kaldırmanız…" at bounding box center [876, 425] width 1269 height 16
click at [385, 486] on code "@" at bounding box center [386, 489] width 12 height 15
click at [407, 487] on icon at bounding box center [406, 487] width 10 height 10
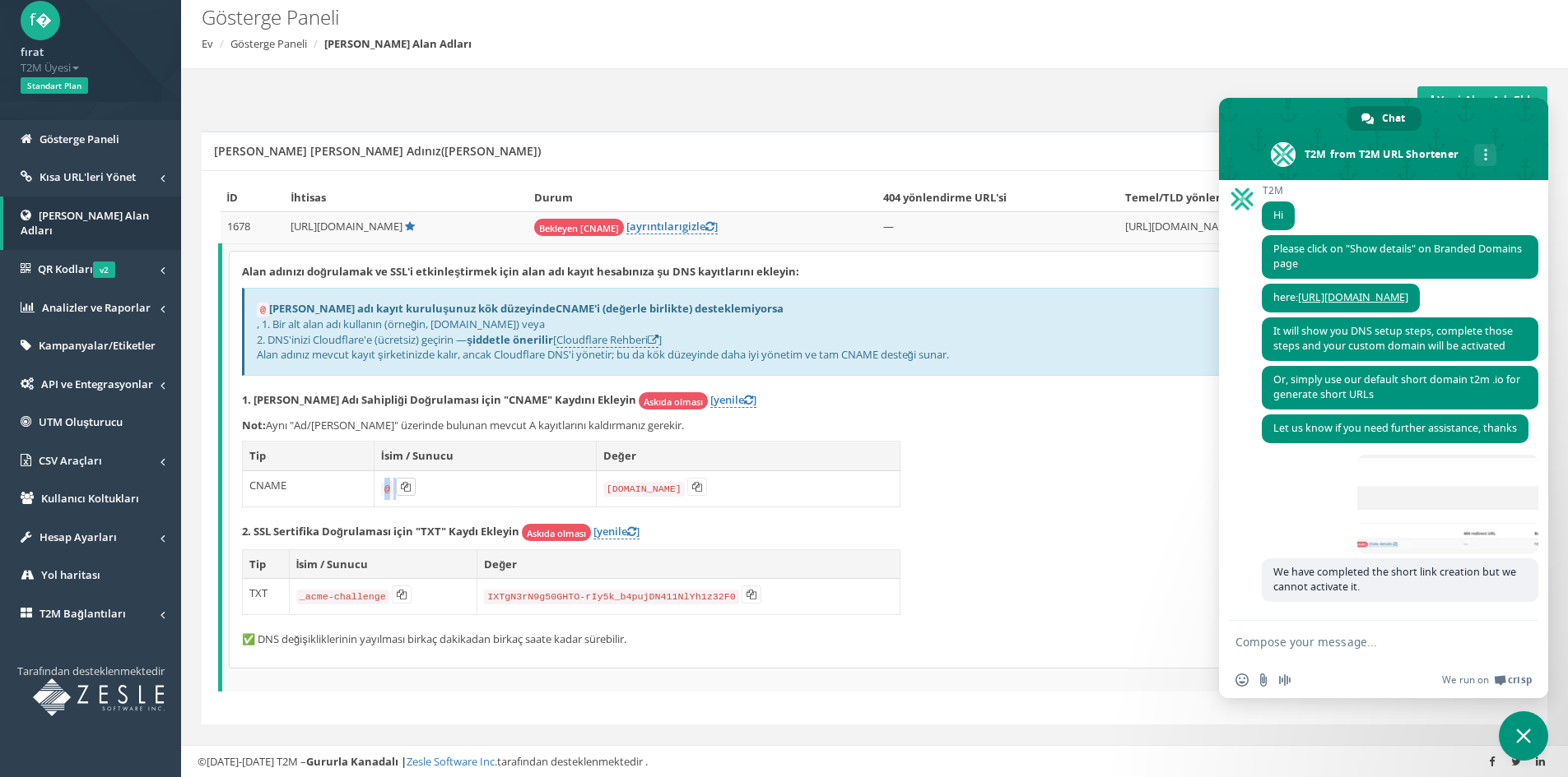
copy td "@"
click at [408, 487] on icon at bounding box center [406, 487] width 10 height 10
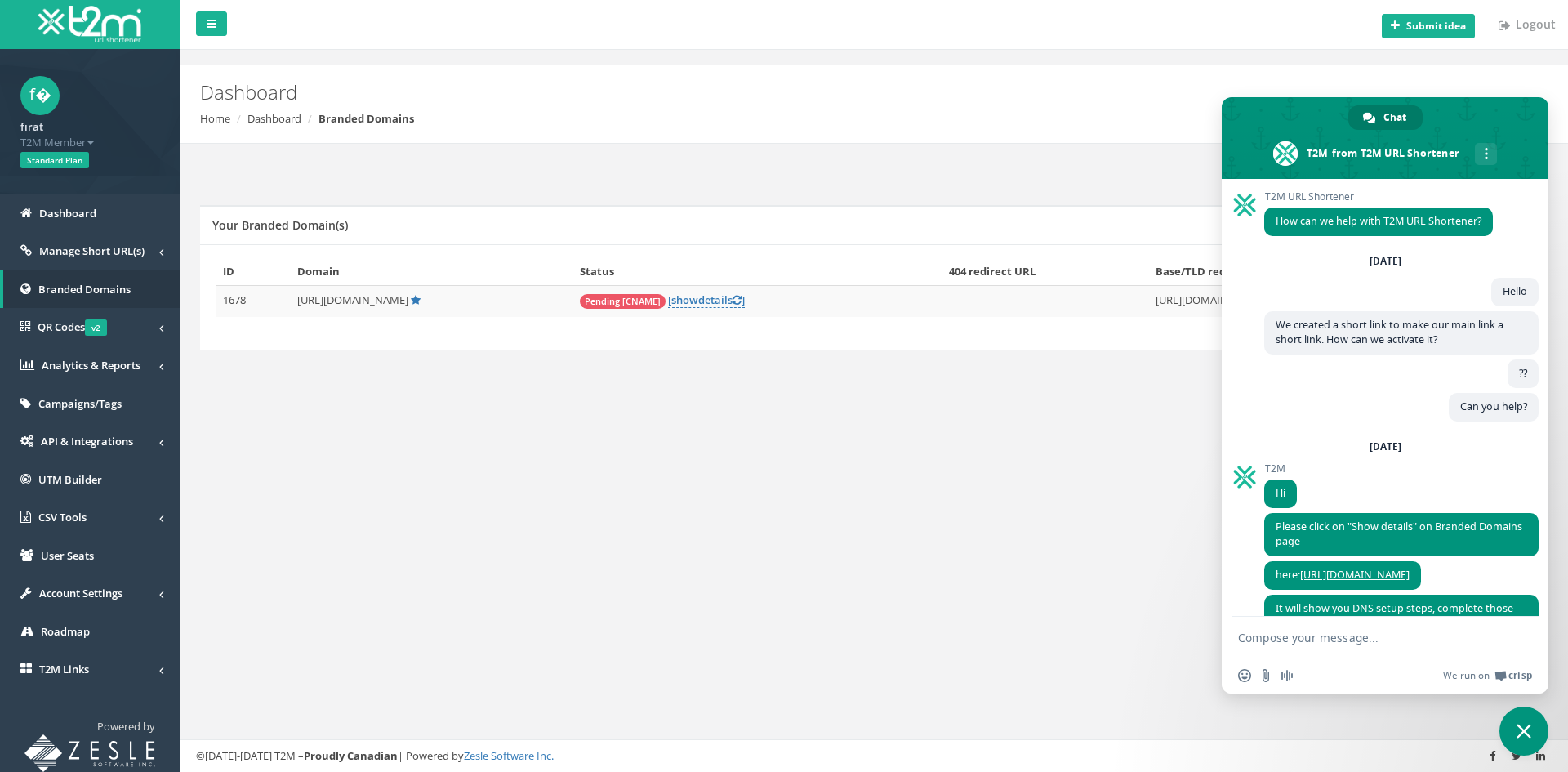
scroll to position [294, 0]
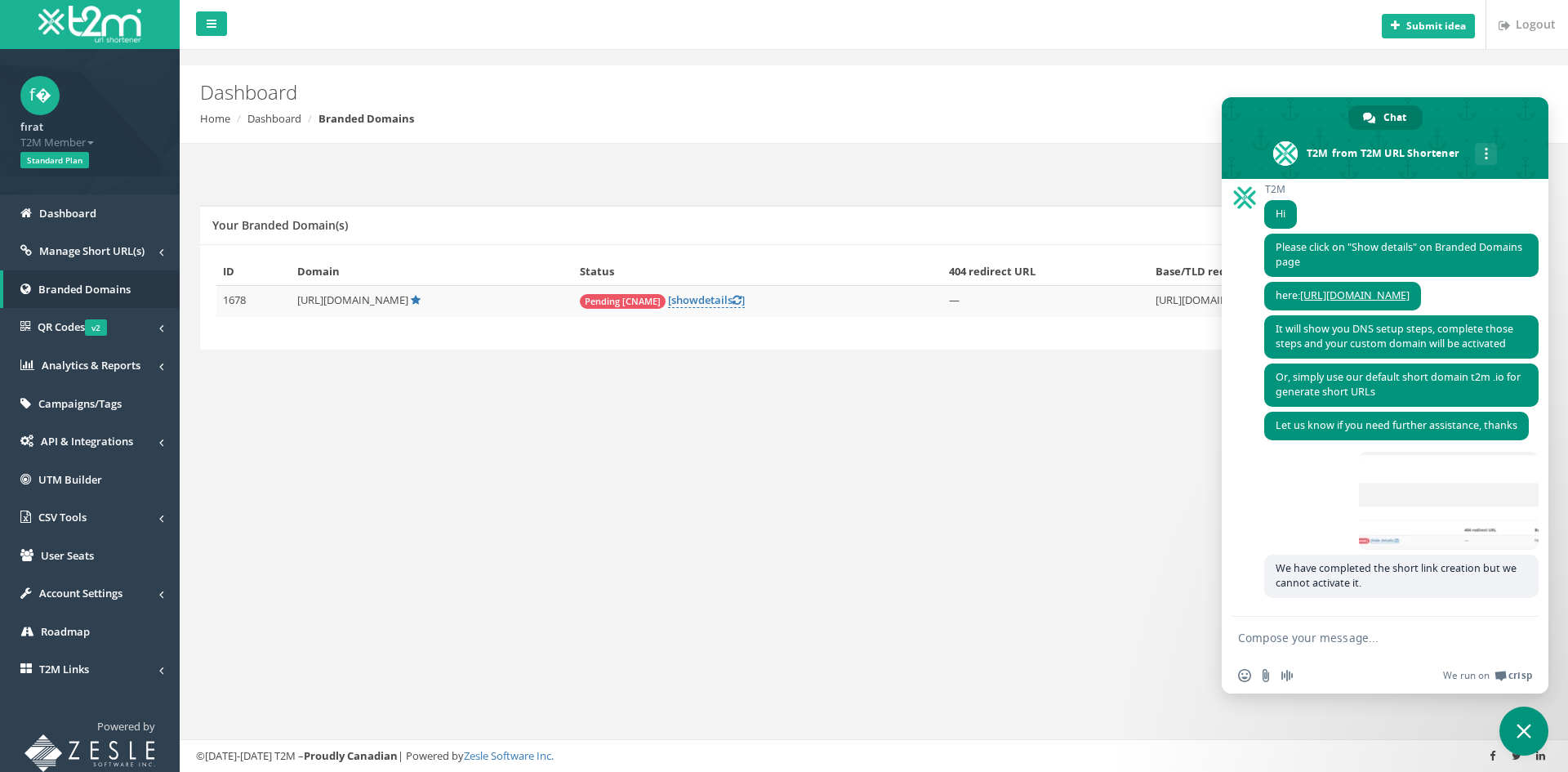
paste textarea "Could you please get back to me quickly? If we can communicate, we can resolve …"
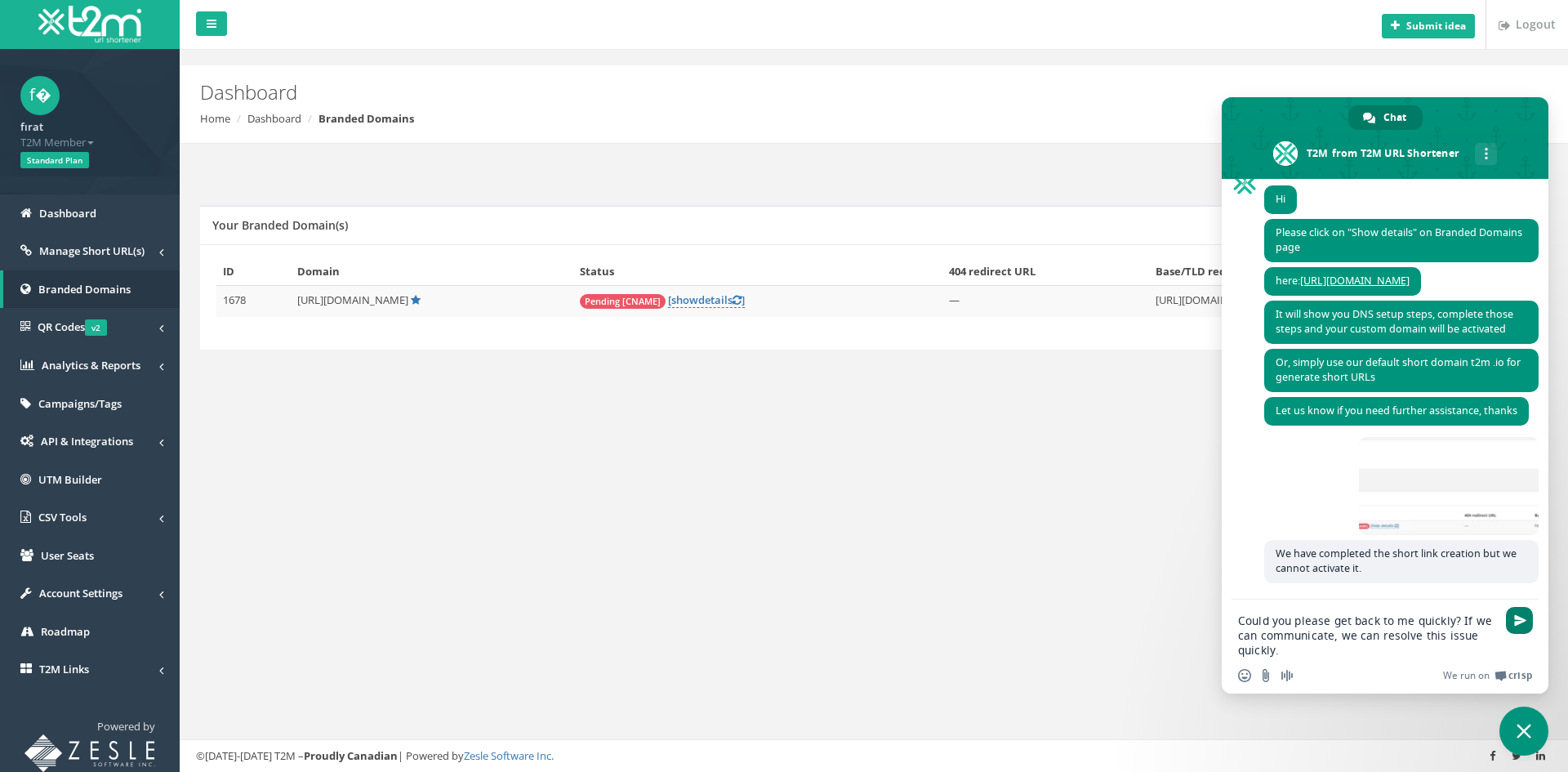
type textarea "Could you please get back to me quickly? If we can communicate, we can resolve …"
click at [1525, 617] on span "Send" at bounding box center [1520, 620] width 12 height 12
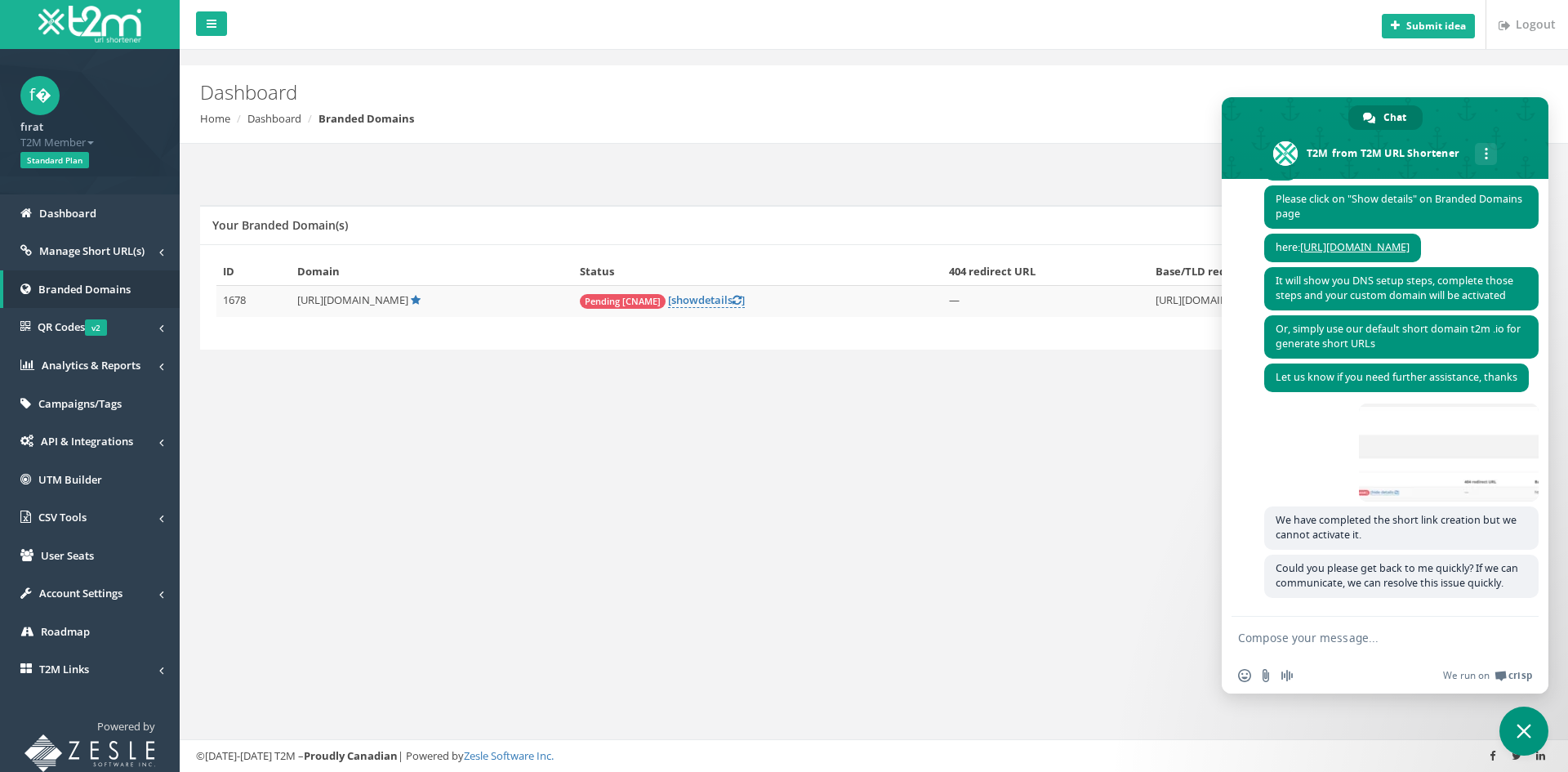
scroll to position [357, 0]
click at [1048, 423] on div "Submit idea Logout Dashboard Home Dashboard Branded Domains Add New Domain Your…" at bounding box center [873, 386] width 1389 height 772
click at [1517, 717] on span "Close chat" at bounding box center [1524, 731] width 49 height 49
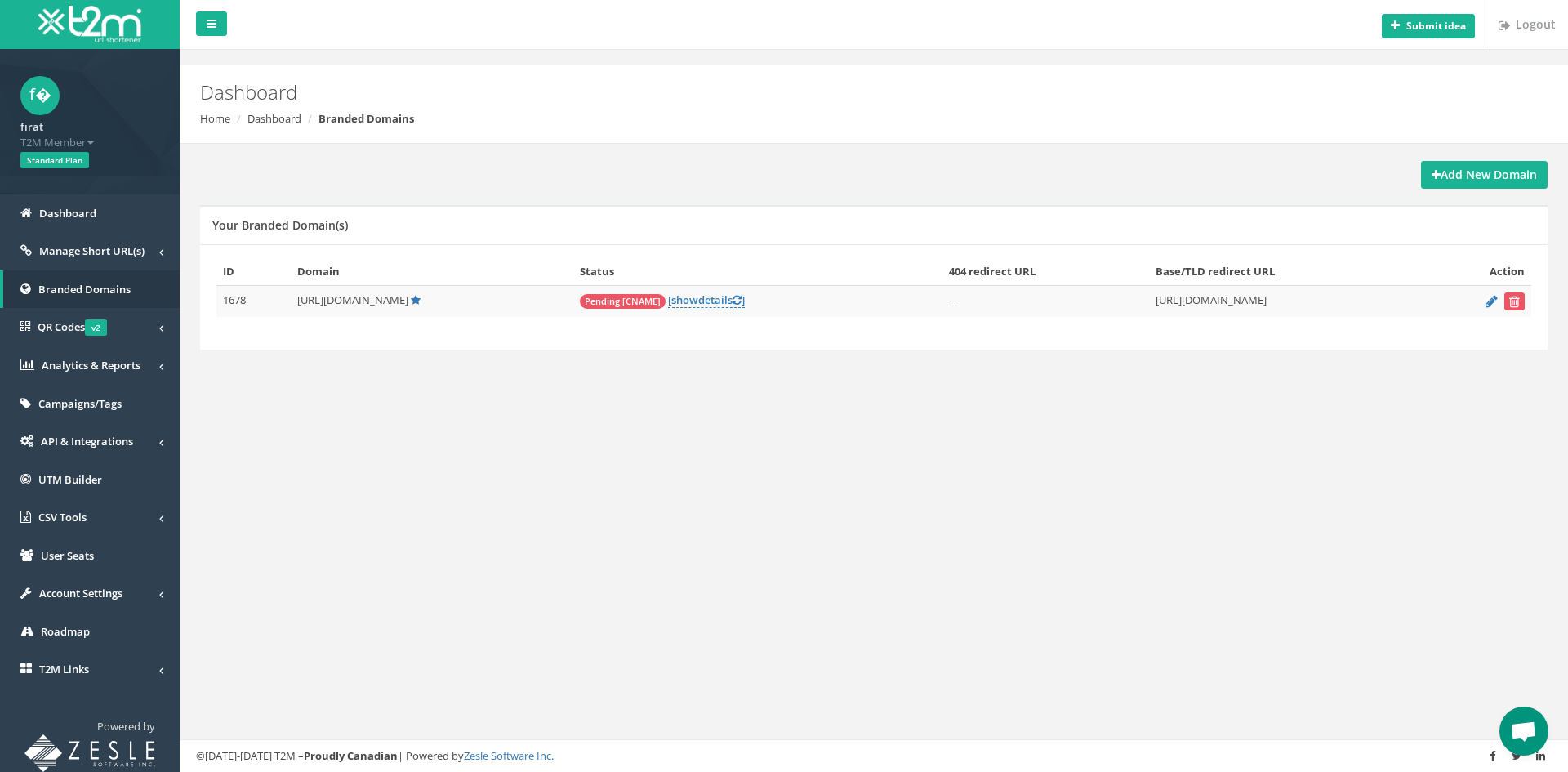
click at [1530, 713] on span "Open chat" at bounding box center [1524, 731] width 49 height 49
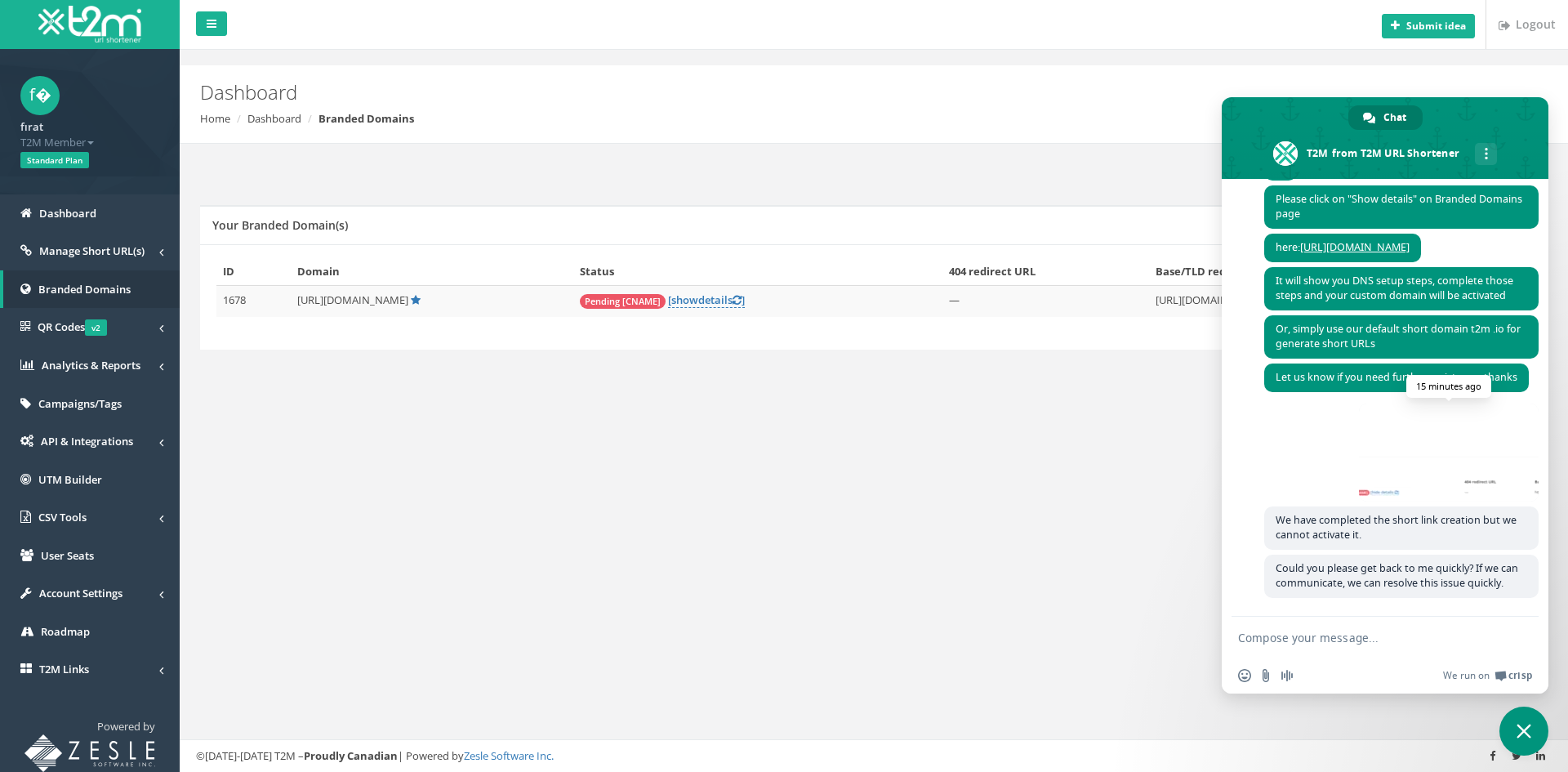
scroll to position [276, 0]
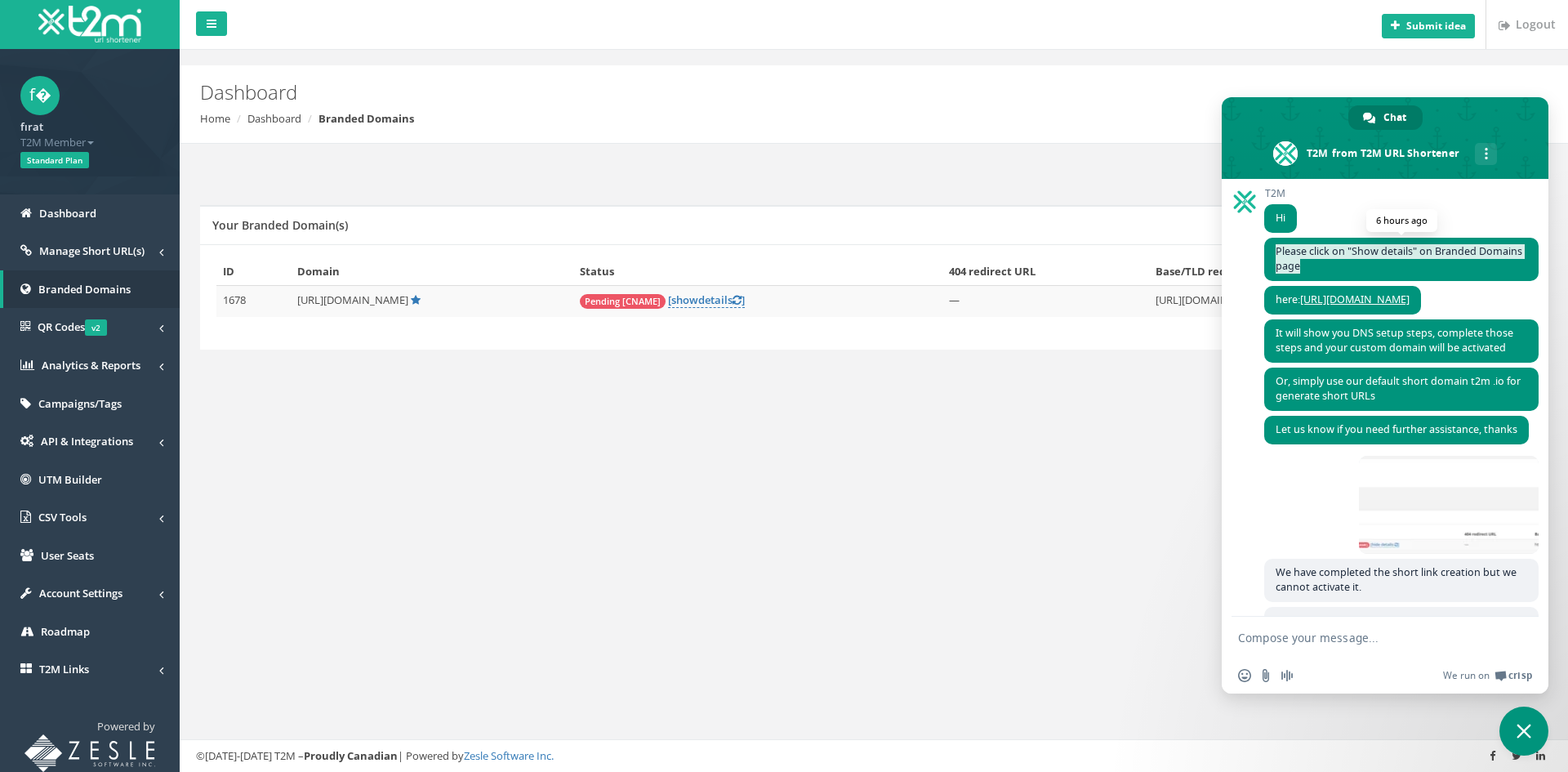
drag, startPoint x: 1356, startPoint y: 263, endPoint x: 1270, endPoint y: 253, distance: 86.6
click at [1270, 253] on span "Please click on "Show details" on Branded Domains page" at bounding box center [1401, 259] width 274 height 43
drag, startPoint x: 1342, startPoint y: 353, endPoint x: 1389, endPoint y: 349, distance: 47.2
click at [1343, 354] on span "It will show you DNS setup steps, complete those steps and your custom domain w…" at bounding box center [1394, 340] width 237 height 29
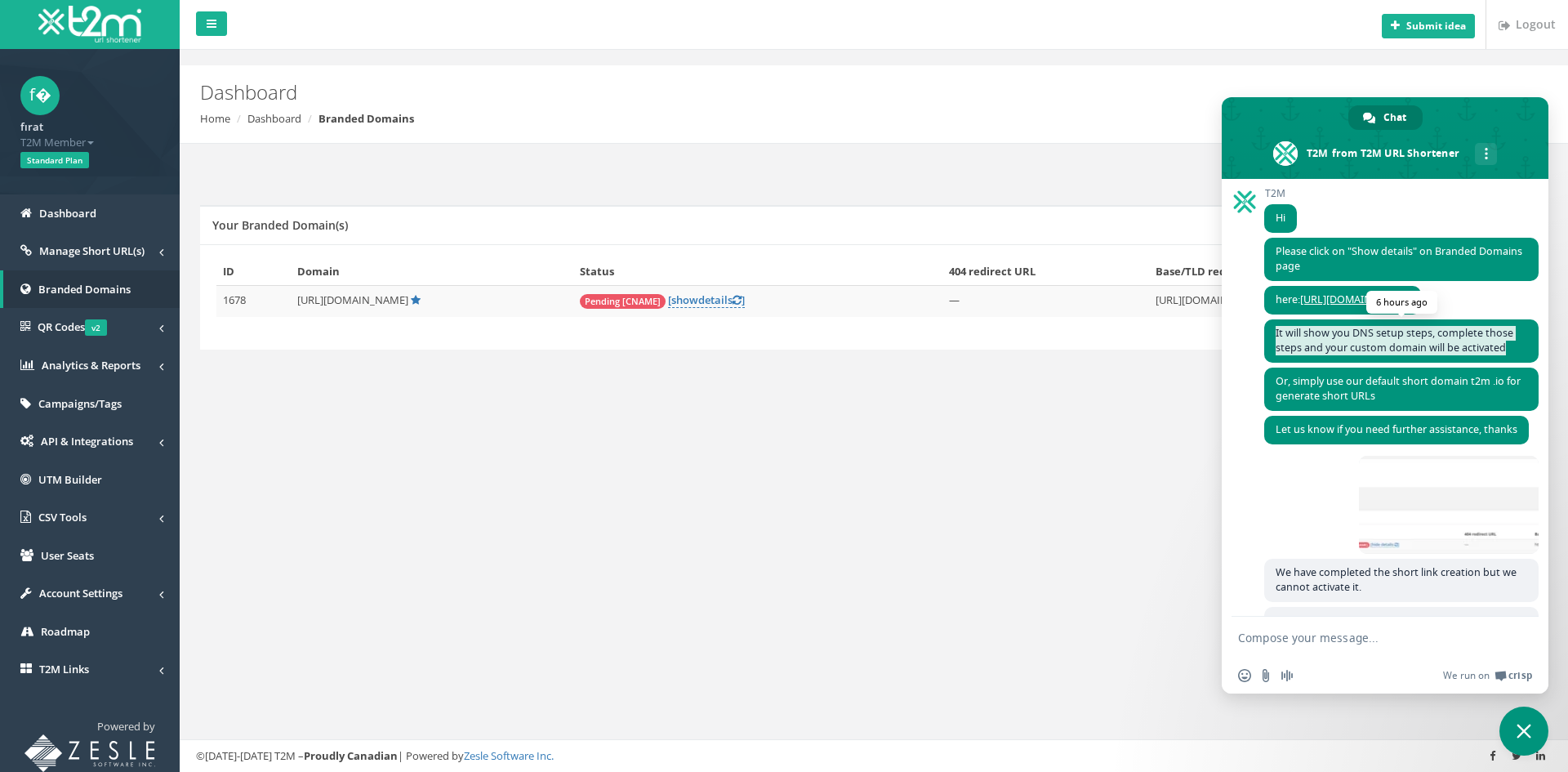
drag, startPoint x: 1511, startPoint y: 348, endPoint x: 1266, endPoint y: 335, distance: 245.3
click at [1266, 335] on span "It will show you DNS setup steps, complete those steps and your custom domain w…" at bounding box center [1401, 341] width 274 height 43
copy span "It will show you DNS setup steps, complete those steps and your custom domain w…"
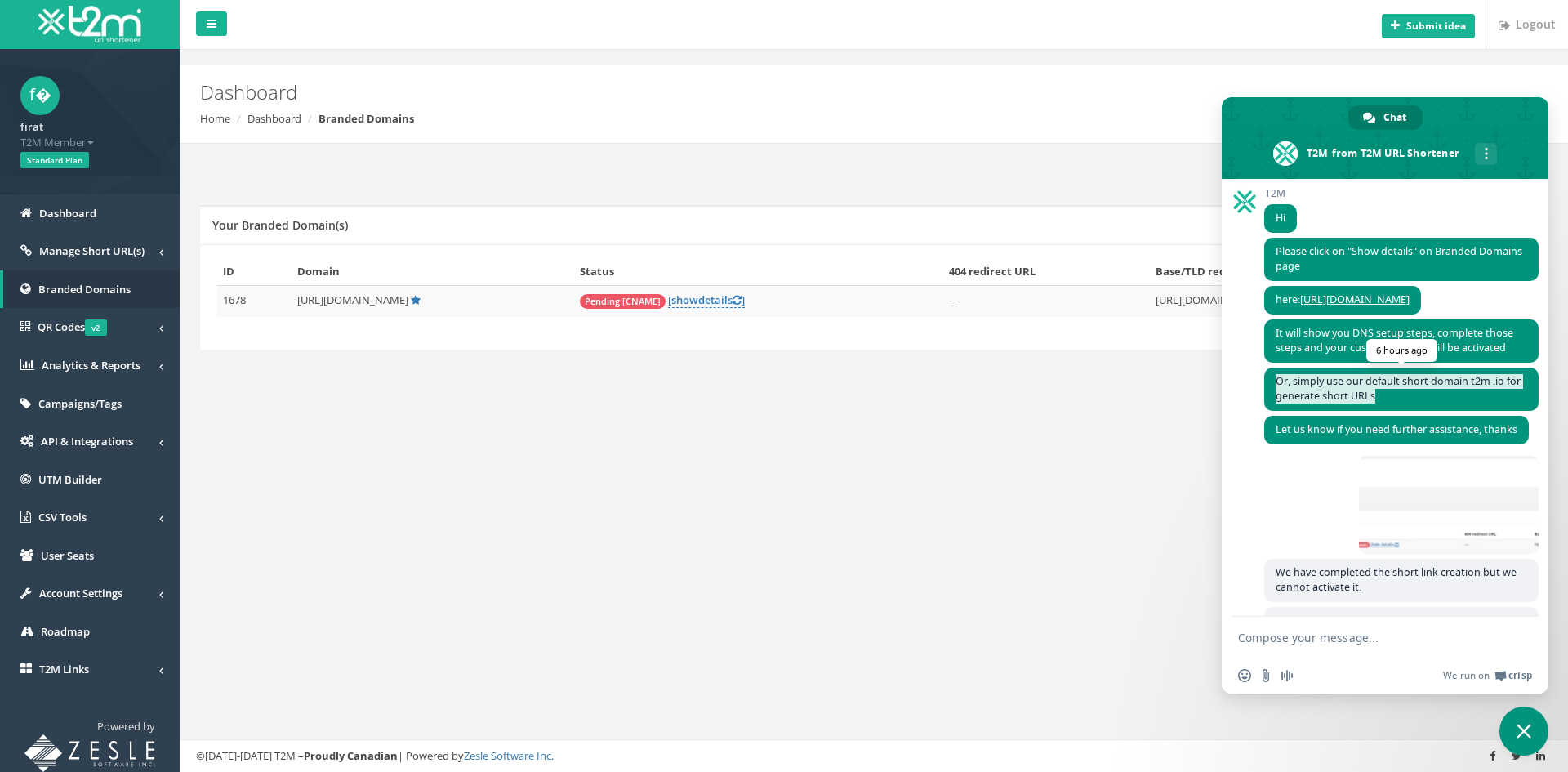
drag, startPoint x: 1398, startPoint y: 397, endPoint x: 1279, endPoint y: 384, distance: 119.7
click at [1279, 384] on span "Or, simply use our default short domain t2m .io for generate short URLs" at bounding box center [1401, 389] width 274 height 43
copy span "Or, simply use our default short domain t2m .io for generate short URLs"
click at [1328, 441] on span "Let us know if you need further assistance, thanks" at bounding box center [1396, 430] width 264 height 29
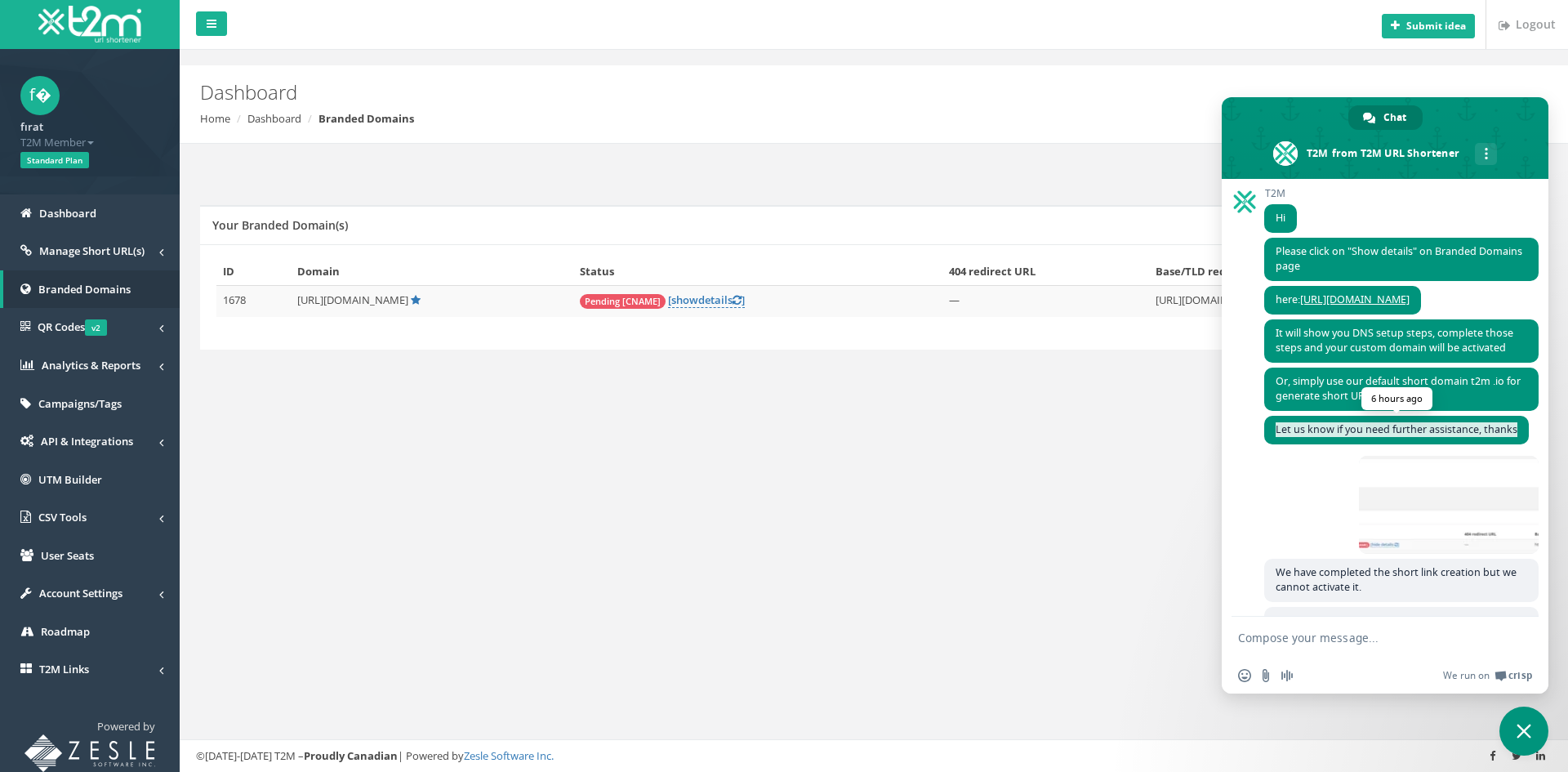
drag, startPoint x: 1313, startPoint y: 446, endPoint x: 1270, endPoint y: 433, distance: 44.9
click at [1270, 433] on span "Let us know if you need further assistance, thanks" at bounding box center [1396, 430] width 264 height 29
copy span "Let us know if you need further assistance, thanks"
click at [539, 387] on div "Add New Domain Your Branded Domain(s) ID Domain Status 404 redirect URL Base/TL…" at bounding box center [874, 274] width 1364 height 260
click at [1518, 721] on span "Close chat" at bounding box center [1524, 731] width 49 height 49
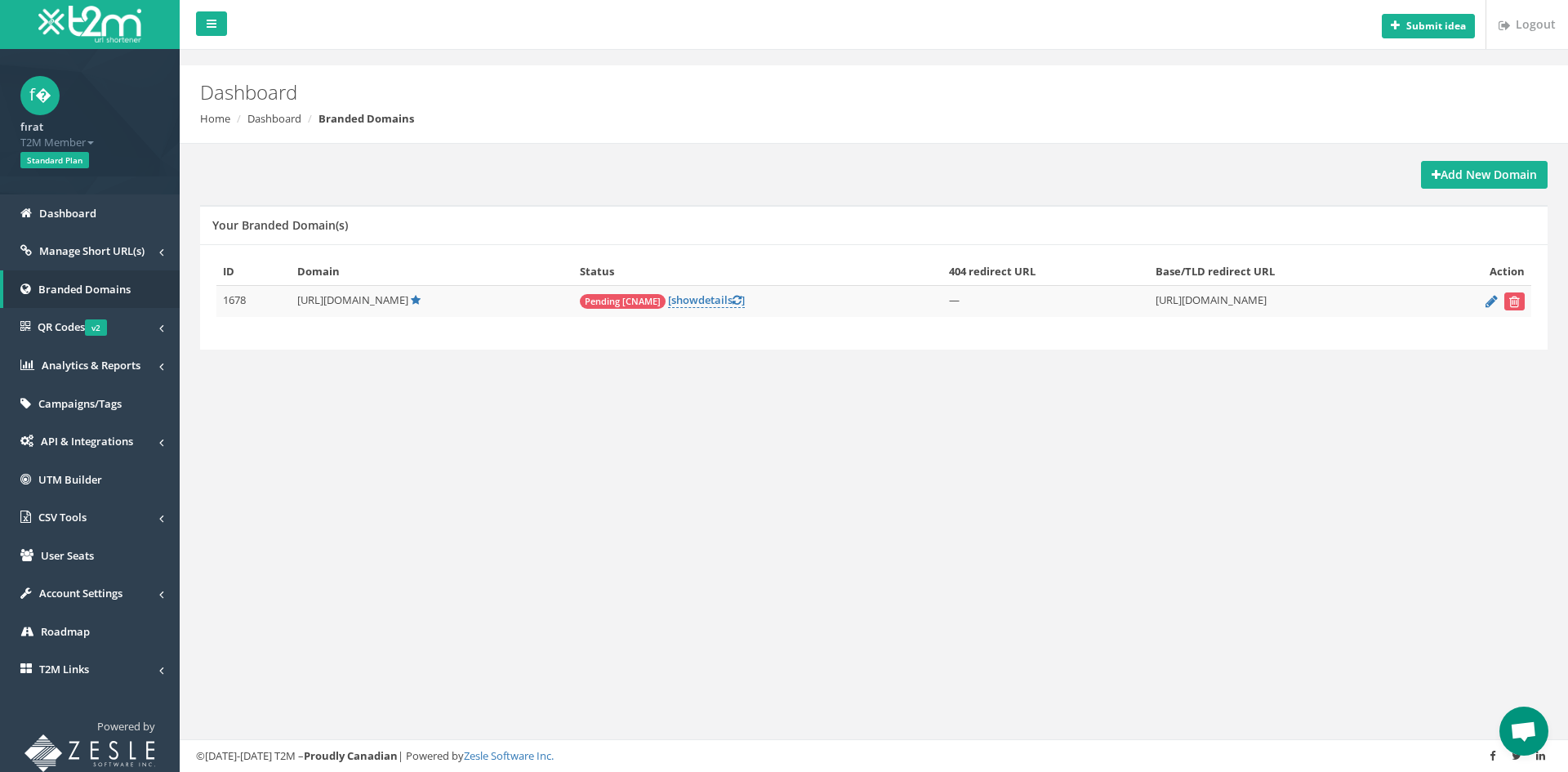
scroll to position [276, 0]
click at [1510, 722] on span "Open chat" at bounding box center [1524, 731] width 49 height 49
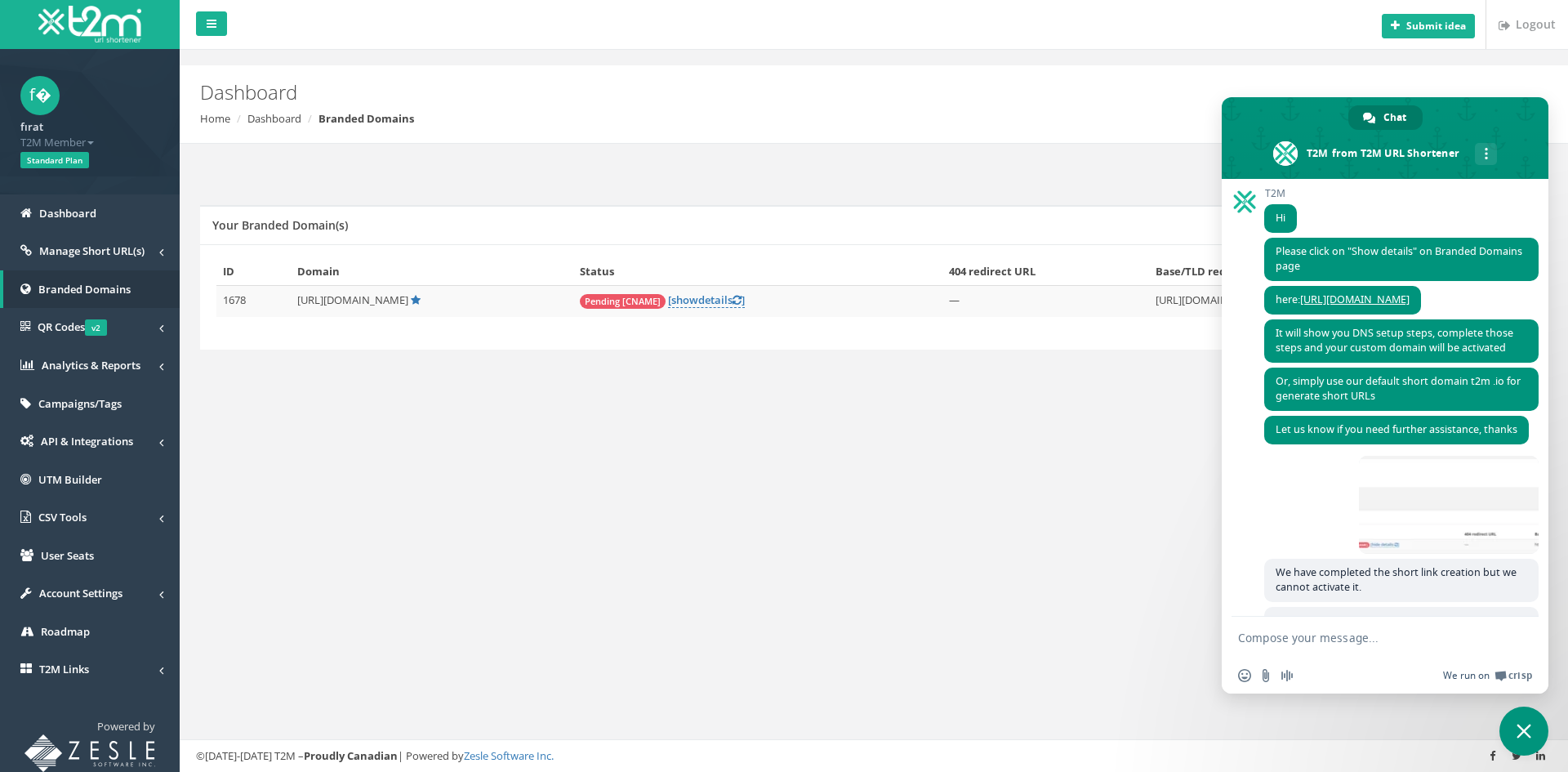
scroll to position [357, 0]
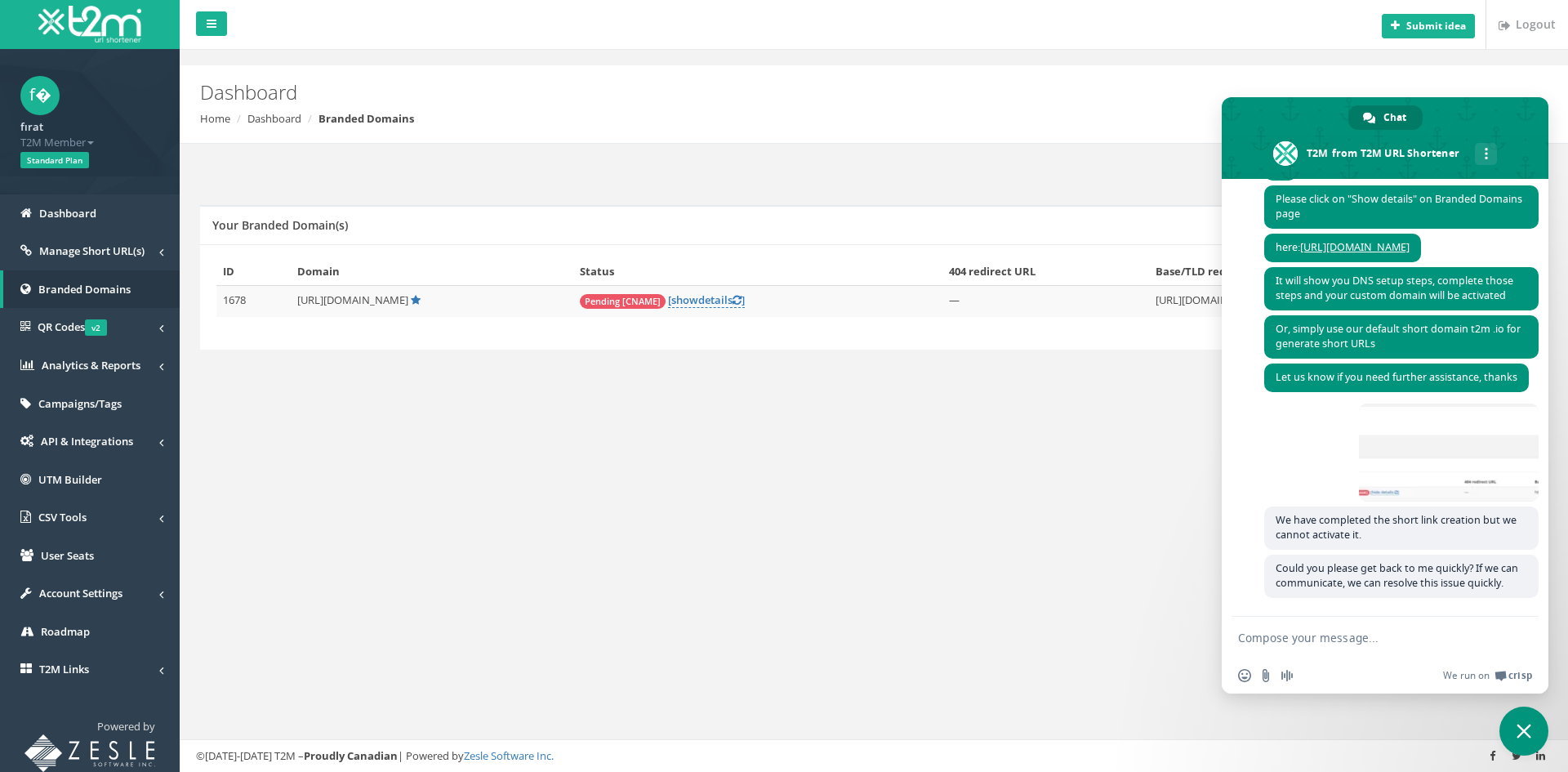
click at [1060, 521] on div "Submit idea Logout Dashboard Home Dashboard Branded Domains Add New Domain Your…" at bounding box center [873, 386] width 1389 height 772
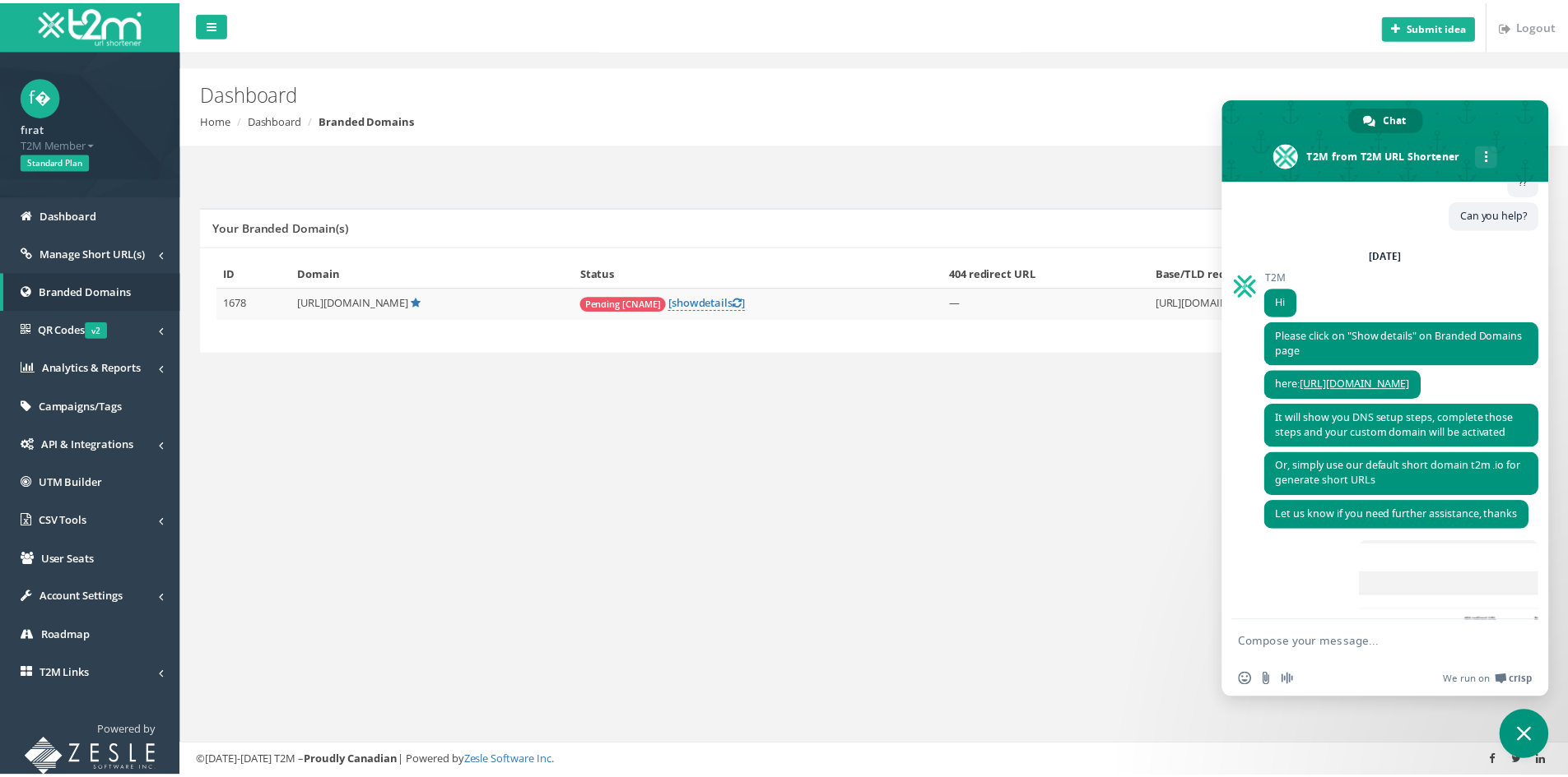
scroll to position [277, 0]
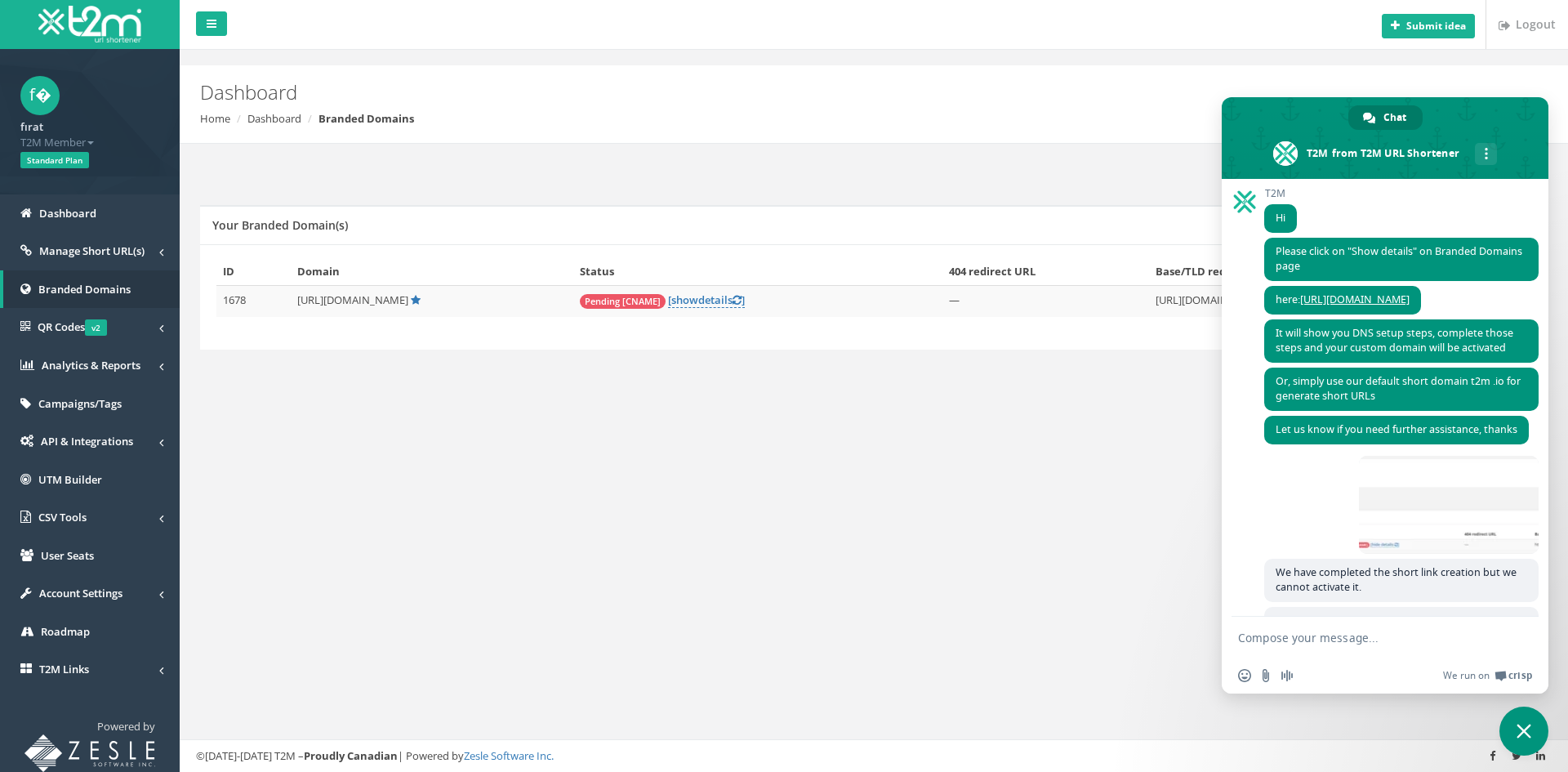
click at [1019, 569] on div "Submit idea Logout Dashboard Home Dashboard Branded Domains Add New Domain Your…" at bounding box center [873, 386] width 1389 height 772
click at [705, 306] on link "[ show details ]" at bounding box center [706, 300] width 77 height 16
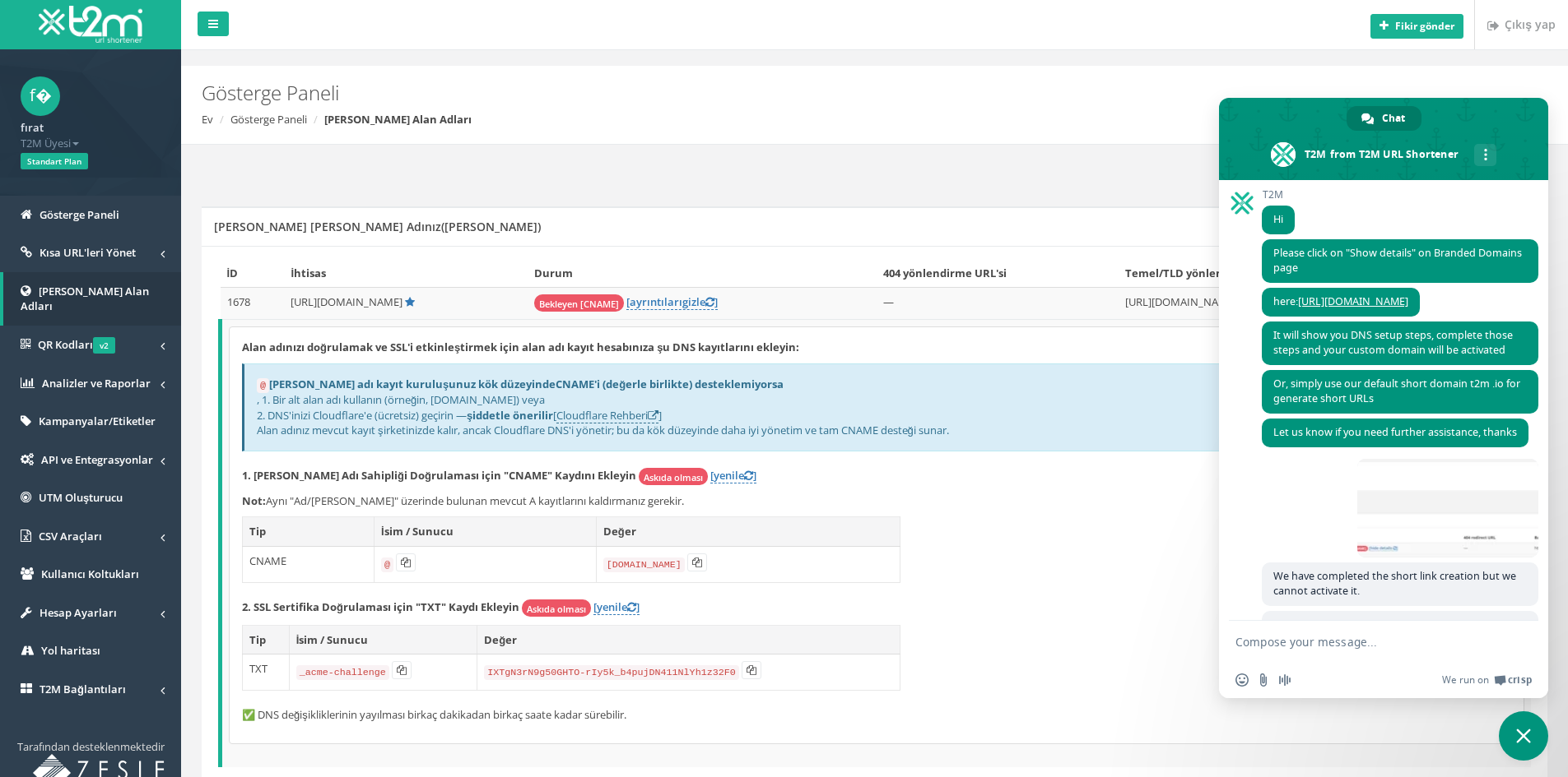
click at [954, 498] on p "Not: Aynı "Ad/Ana Bilgisayar" üzerinde bulunan mevcut A kayıtlarını kaldırmanız…" at bounding box center [876, 501] width 1269 height 16
drag, startPoint x: 419, startPoint y: 384, endPoint x: 626, endPoint y: 382, distance: 207.0
click at [586, 381] on font "Alan adı kayıt kuruluşunuz kök düzeyinde CNAME'i (değerle birlikte) desteklemiy…" at bounding box center [526, 384] width 515 height 15
drag, startPoint x: 653, startPoint y: 383, endPoint x: 707, endPoint y: 382, distance: 54.0
click at [707, 382] on font "CNAME'i (değerle birlikte) desteklemiyorsa" at bounding box center [669, 384] width 228 height 15
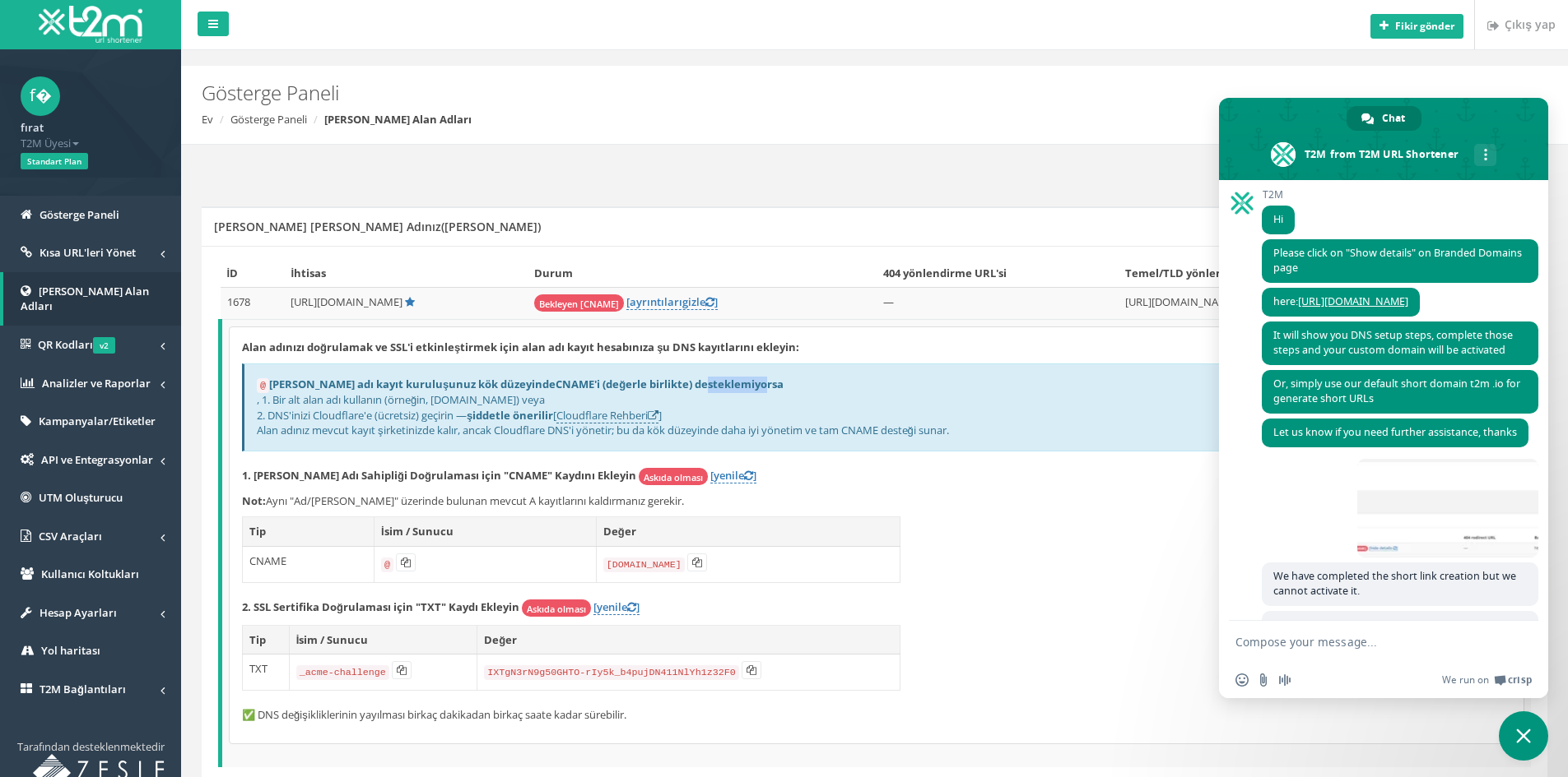
click at [705, 385] on font "CNAME'i (değerle birlikte) desteklemiyorsa" at bounding box center [669, 384] width 228 height 15
click at [1011, 475] on p "1. Alan Adı Sahipliği Doğrulaması için "CNAME" Kaydını Ekleyin Askıda olması [y…" at bounding box center [876, 476] width 1269 height 18
click at [1536, 731] on span "Close chat" at bounding box center [1523, 736] width 49 height 49
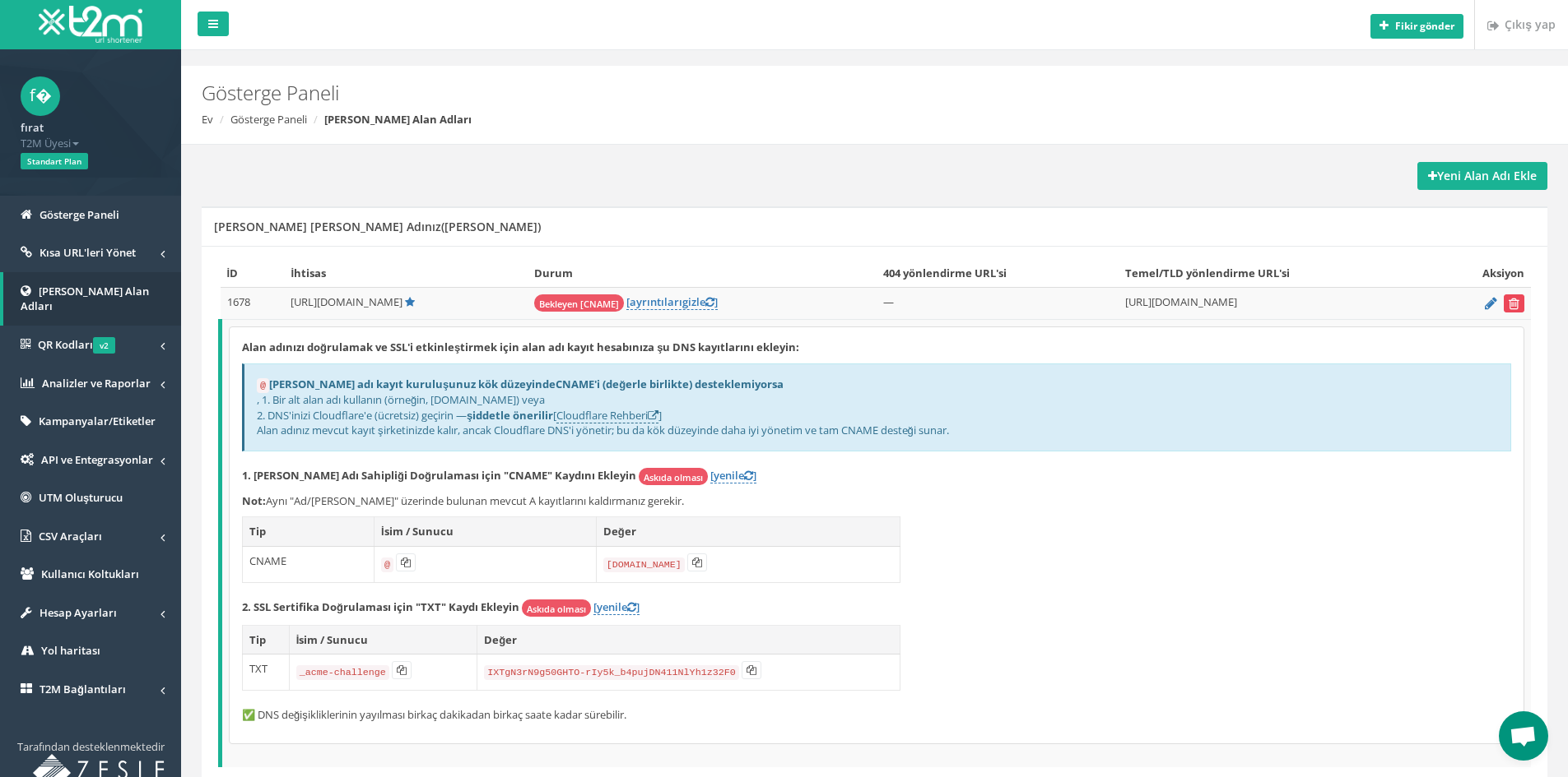
click at [1514, 304] on icon "submit" at bounding box center [1513, 303] width 10 height 10
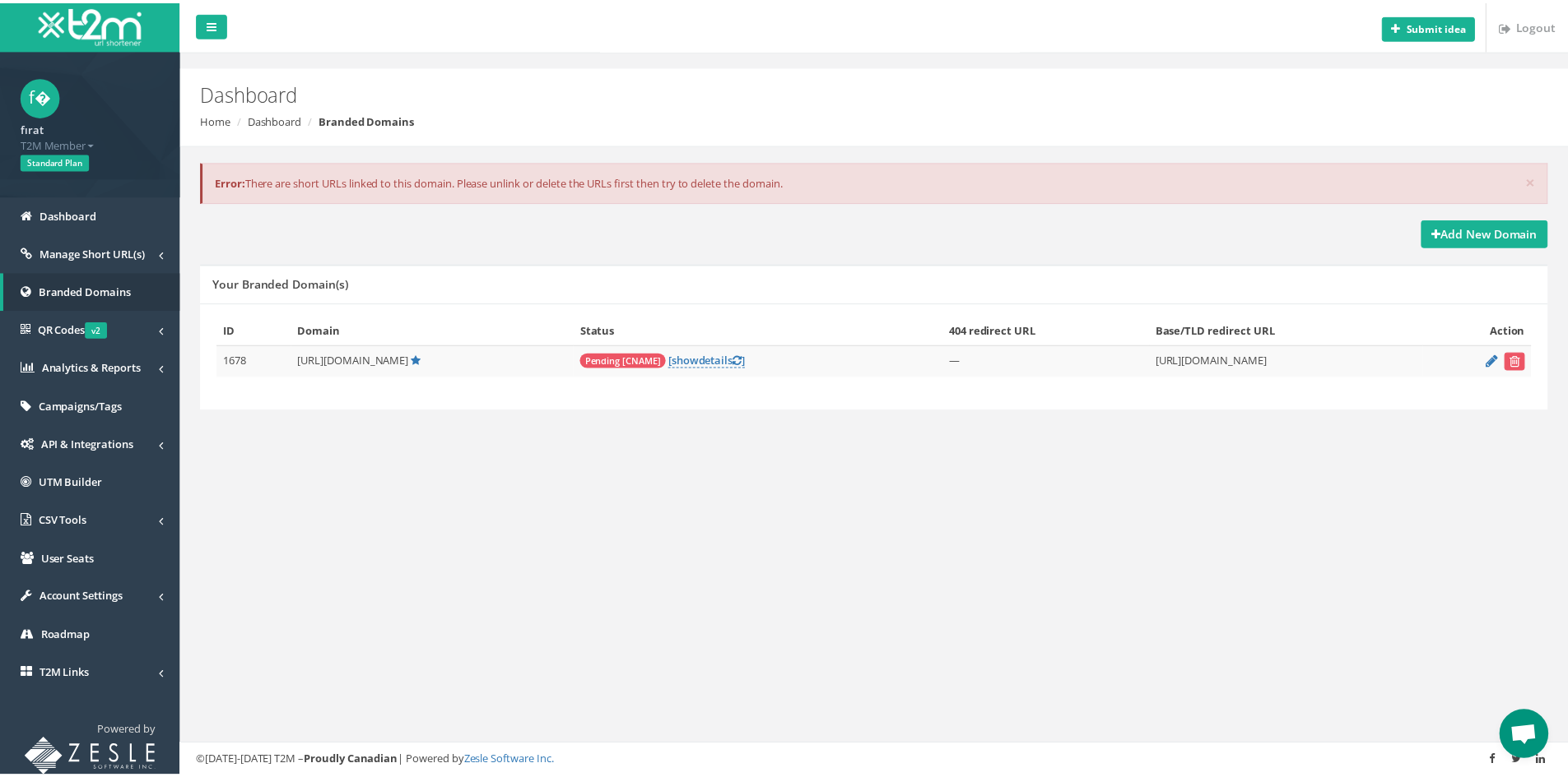
scroll to position [277, 0]
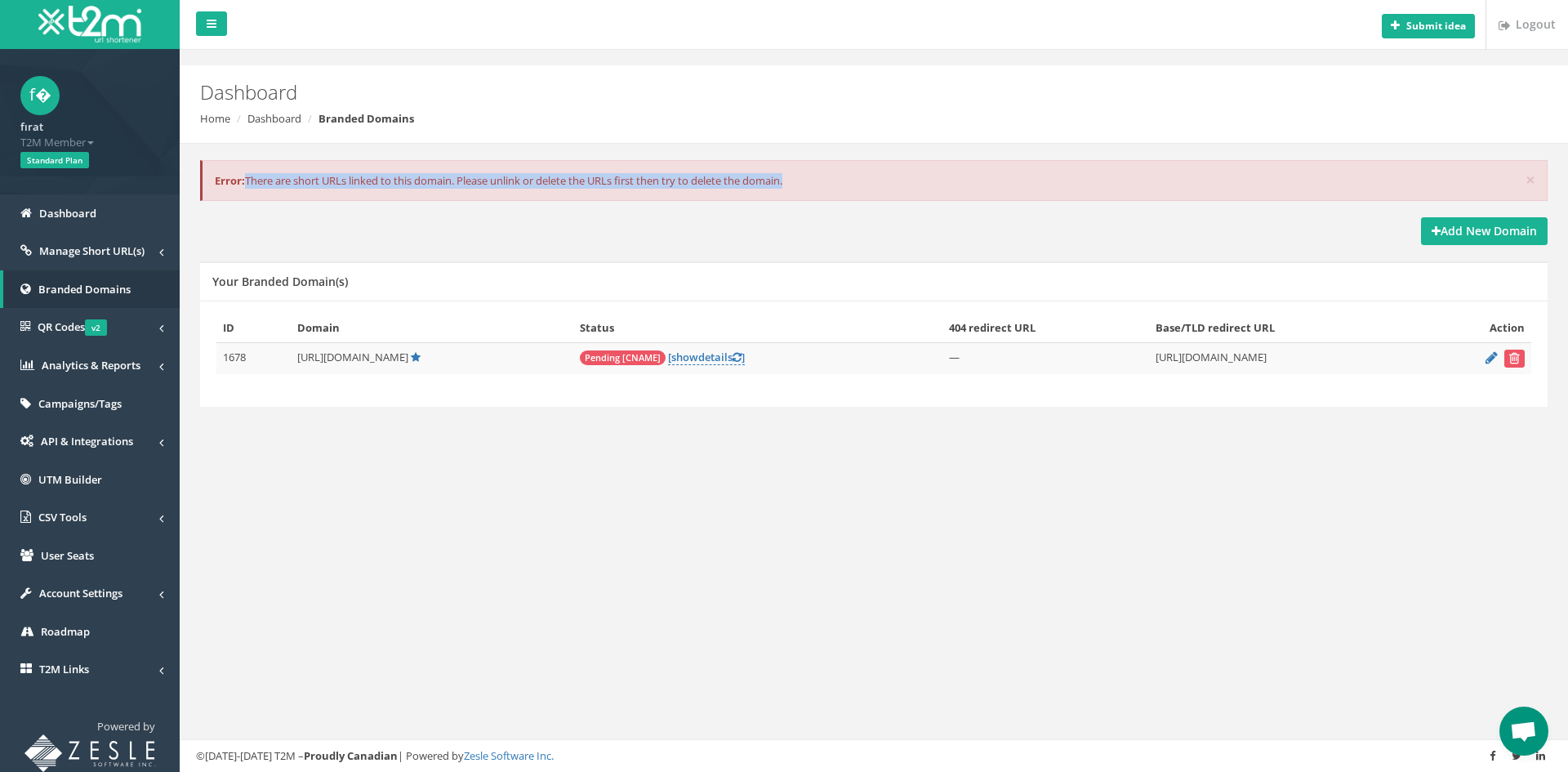
drag, startPoint x: 830, startPoint y: 187, endPoint x: 250, endPoint y: 178, distance: 580.1
click at [250, 178] on div "× Error: There are short URLs linked to this domain. Please unlink or delete th…" at bounding box center [874, 180] width 1348 height 42
copy div "There are short URLs linked to this domain. Please unlink or delete the URLs fi…"
click at [96, 258] on span "Manage Short URL(s)" at bounding box center [91, 251] width 105 height 15
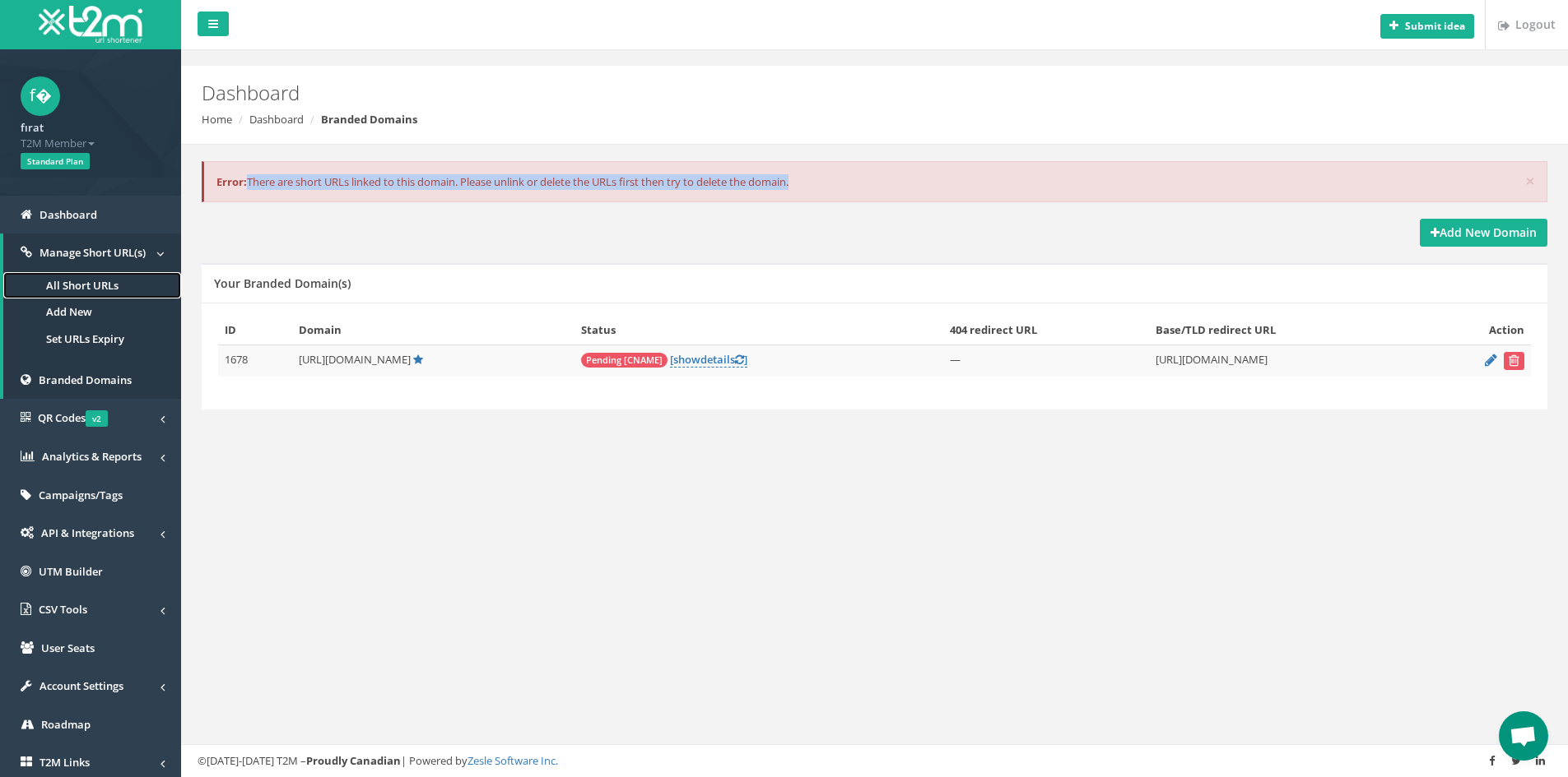
click at [92, 288] on link "All Short URLs" at bounding box center [92, 286] width 178 height 27
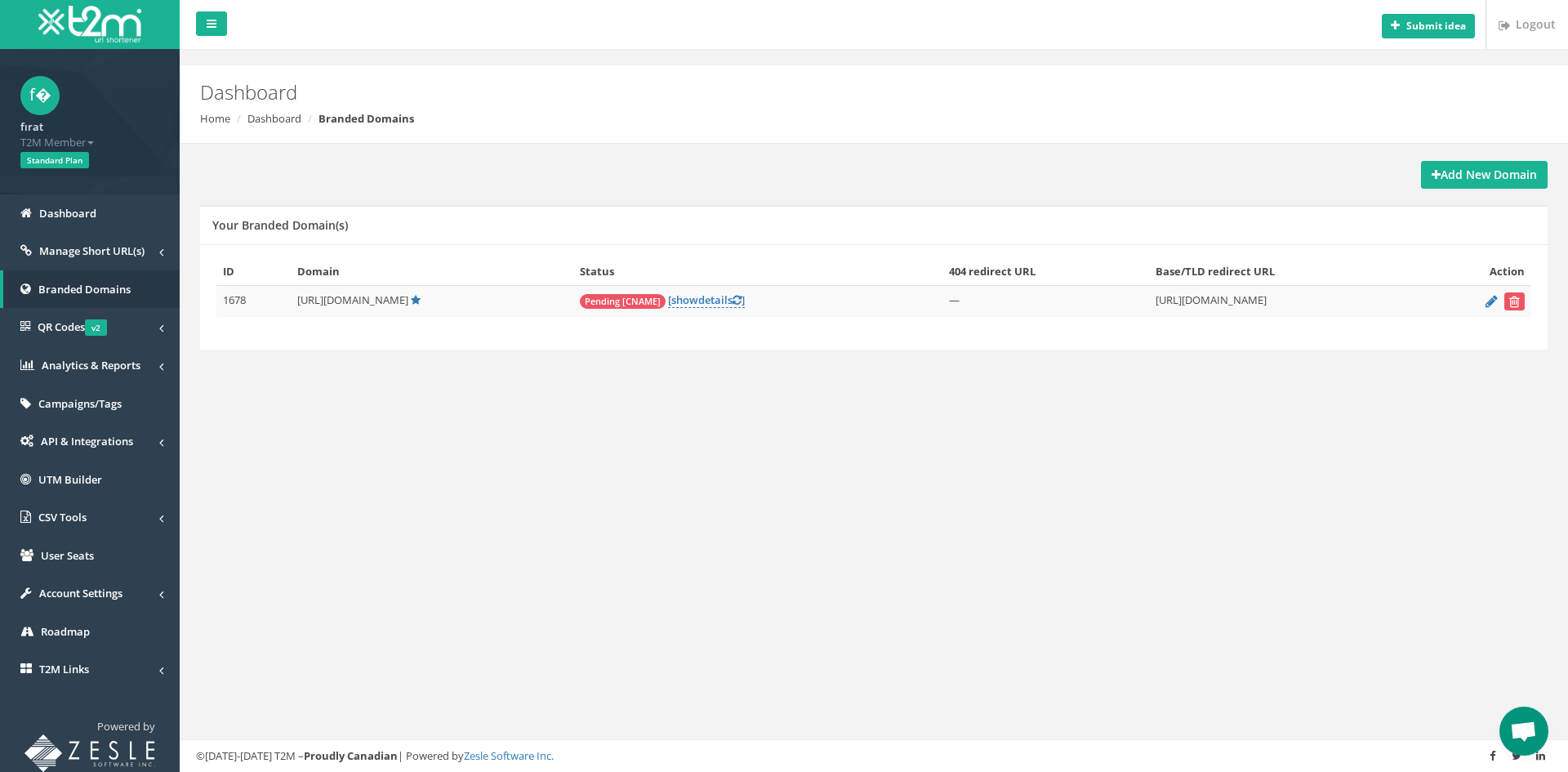
scroll to position [276, 0]
click at [1512, 302] on icon "submit" at bounding box center [1514, 301] width 10 height 10
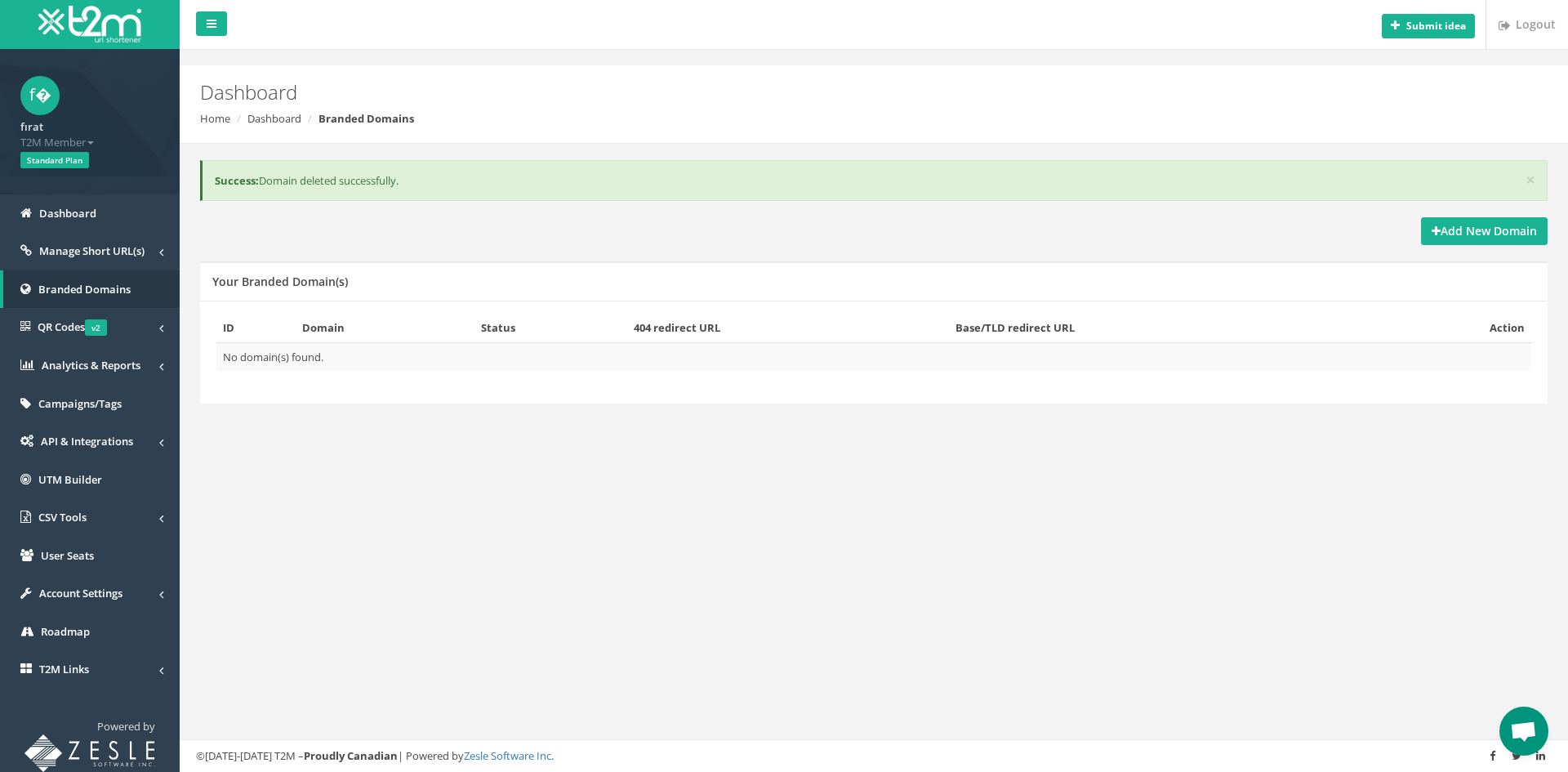
scroll to position [276, 0]
click at [1469, 234] on strong "Add New Domain" at bounding box center [1485, 230] width 105 height 16
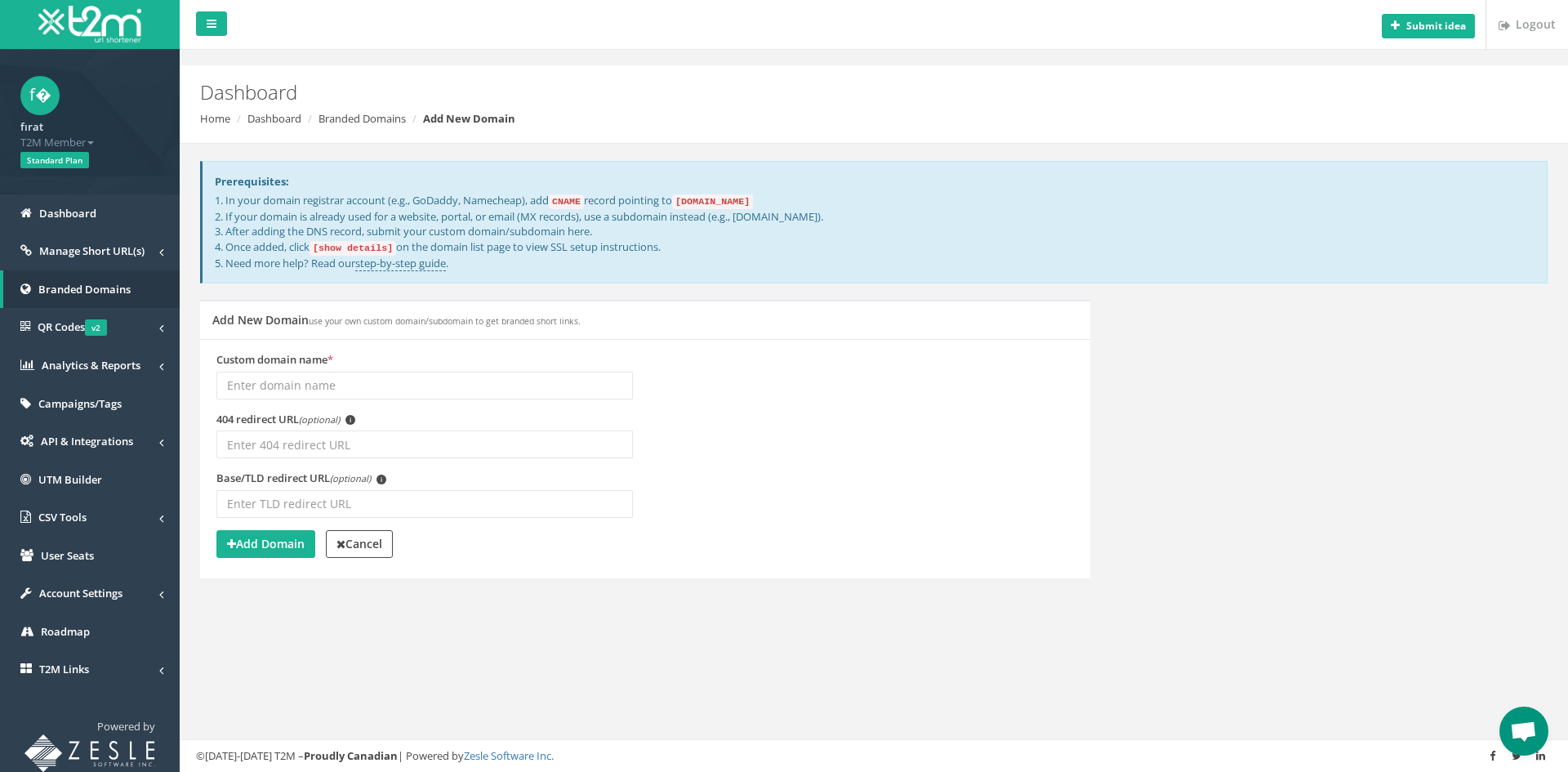
scroll to position [276, 0]
type input "bigwon.gir"
click at [298, 498] on input "Base/TLD redirect URL (optional) i" at bounding box center [424, 504] width 417 height 28
paste input "https://www.bigwon567.com/tr/"
click at [555, 591] on div "Add New Domain use your own custom domain/subdomain to get branded short links.…" at bounding box center [645, 449] width 915 height 300
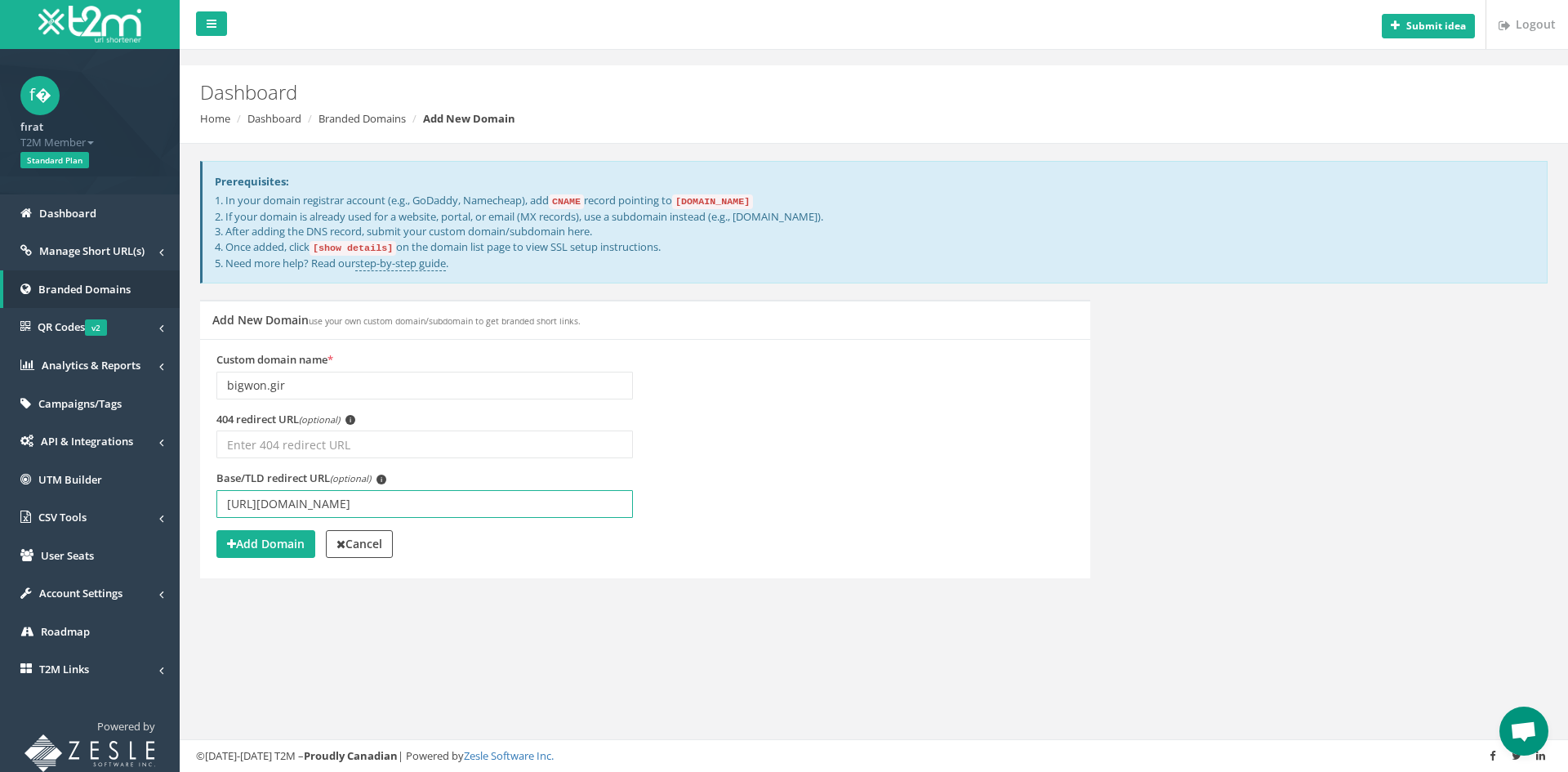
click at [430, 516] on input "https://www.bigwon567.com/" at bounding box center [424, 504] width 417 height 28
type input "[URL][DOMAIN_NAME]"
drag, startPoint x: 526, startPoint y: 593, endPoint x: 517, endPoint y: 594, distance: 9.1
click at [526, 594] on div "Add New Domain use your own custom domain/subdomain to get branded short links.…" at bounding box center [645, 449] width 915 height 300
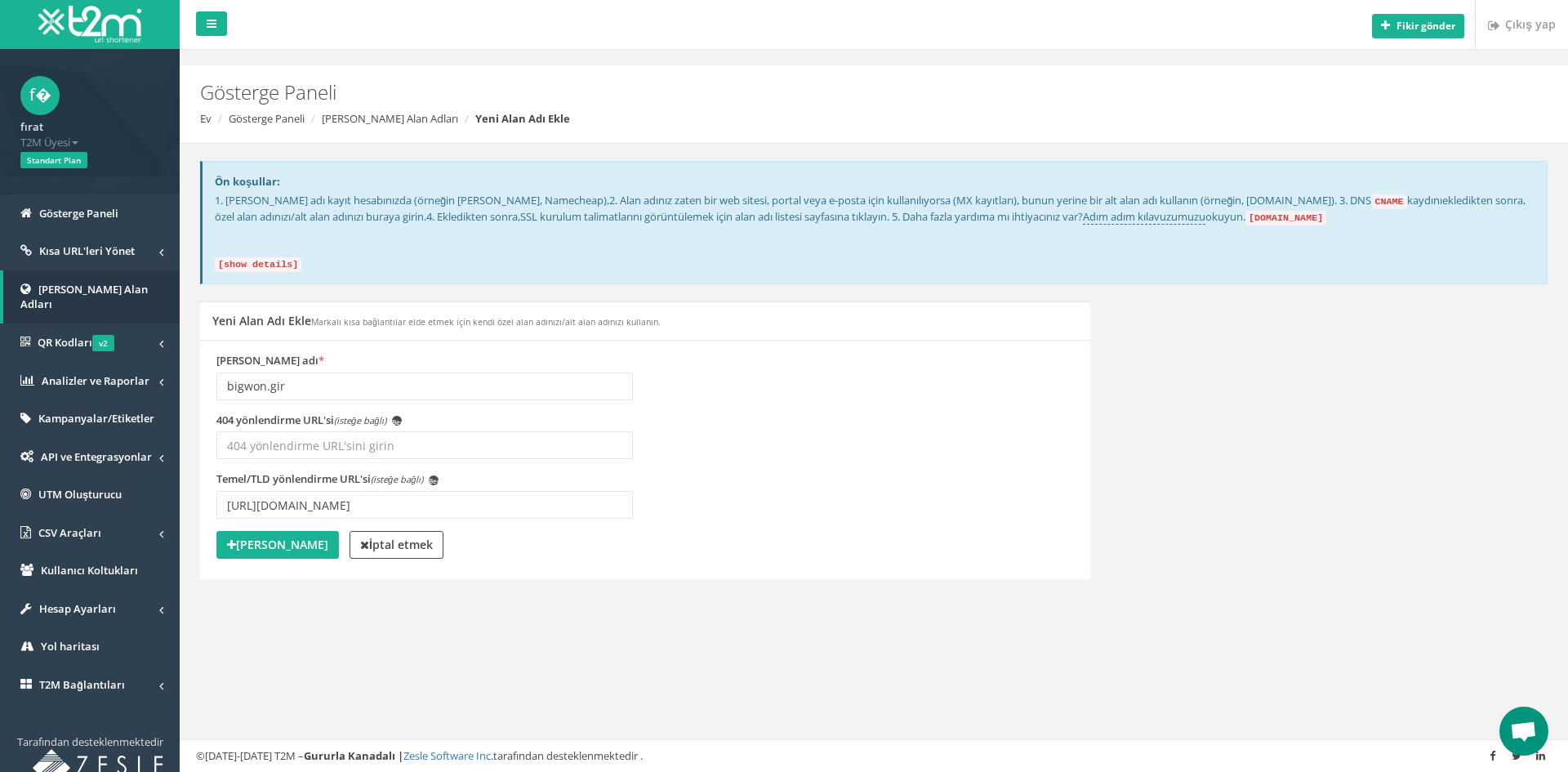
click at [1279, 368] on div "Yeni Alan Adı Ekle Markalı kısa bağlantılar elde etmek için kendi özel alan adı…" at bounding box center [873, 450] width 1372 height 300
drag, startPoint x: 277, startPoint y: 201, endPoint x: 330, endPoint y: 202, distance: 53.0
click at [328, 202] on font "1. Alan adı kayıt hesabınızda (örneğin GoDaddy, Namecheap)," at bounding box center [412, 201] width 395 height 15
drag, startPoint x: 340, startPoint y: 202, endPoint x: 379, endPoint y: 202, distance: 39.0
click at [378, 202] on font "1. Alan adı kayıt hesabınızda (örneğin GoDaddy, Namecheap)," at bounding box center [412, 201] width 395 height 15
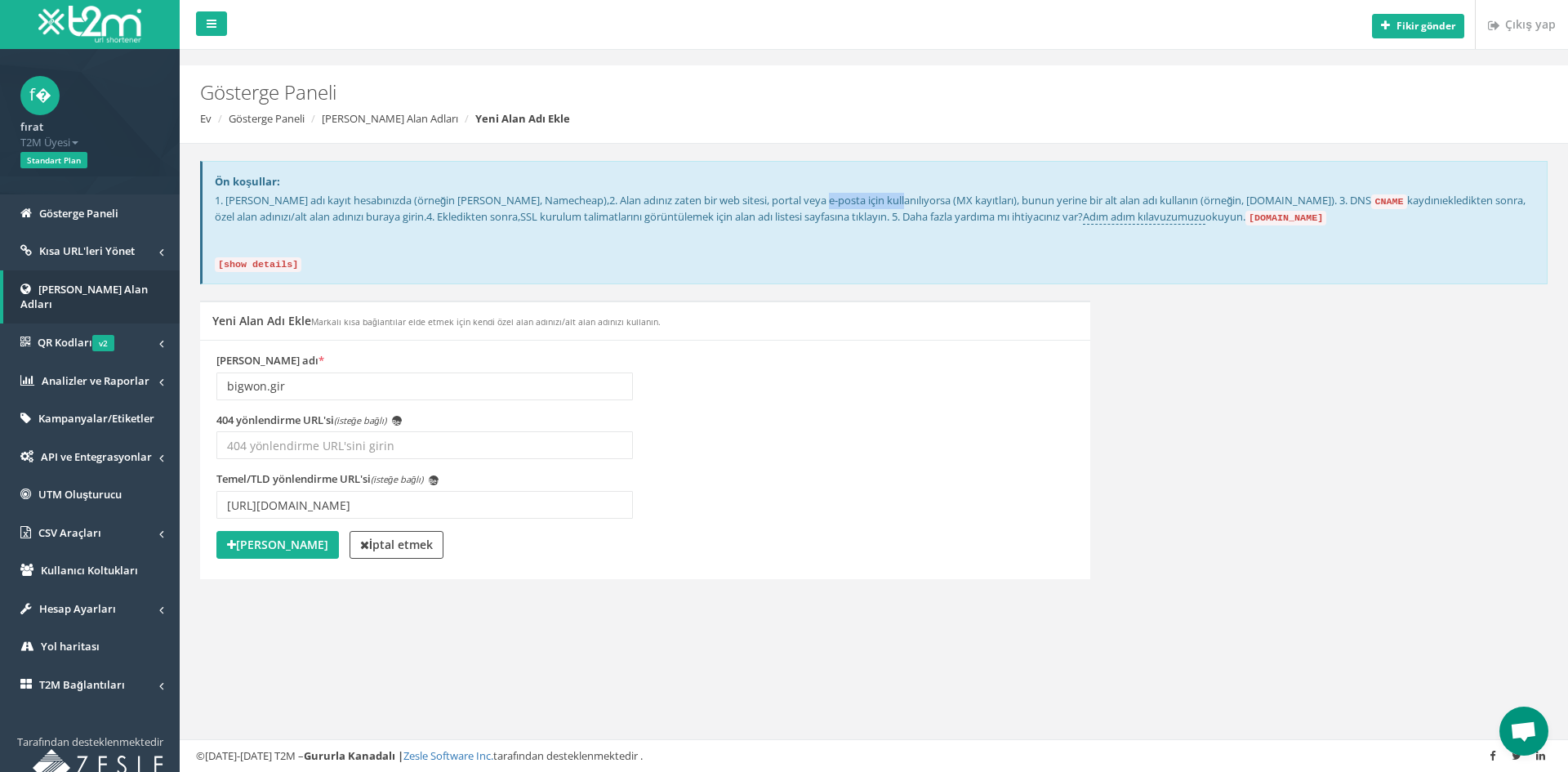
drag, startPoint x: 566, startPoint y: 202, endPoint x: 638, endPoint y: 201, distance: 72.0
click at [638, 201] on font "2. Alan adınız zaten bir web sitesi, portal veya e-posta için kullanılıyorsa (M…" at bounding box center [990, 201] width 762 height 15
click at [1149, 216] on font "Adım adım kılavuzumuzu" at bounding box center [1144, 216] width 123 height 15
click at [270, 546] on font "Alan Adı Ekle" at bounding box center [282, 545] width 92 height 16
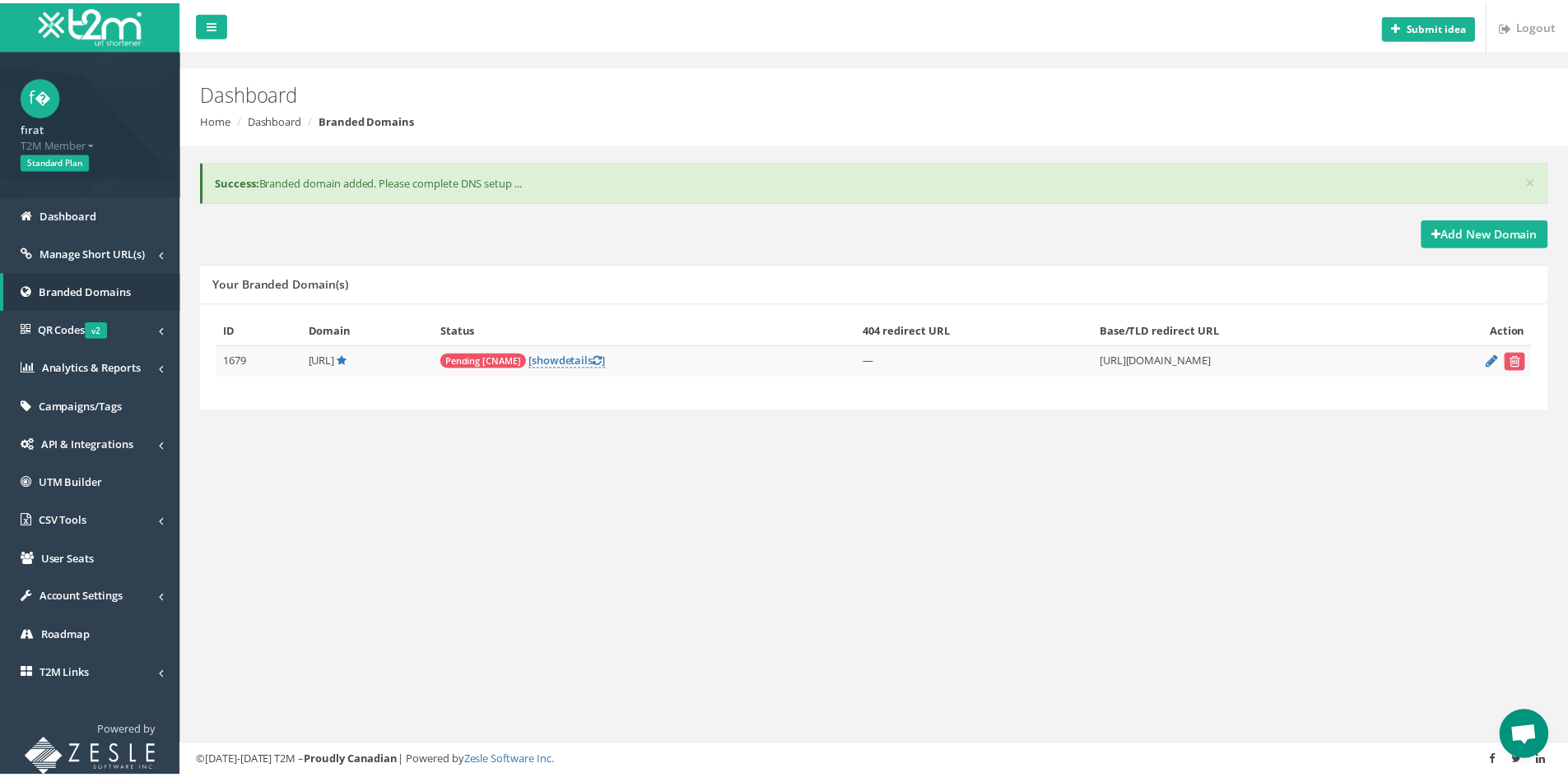
scroll to position [277, 0]
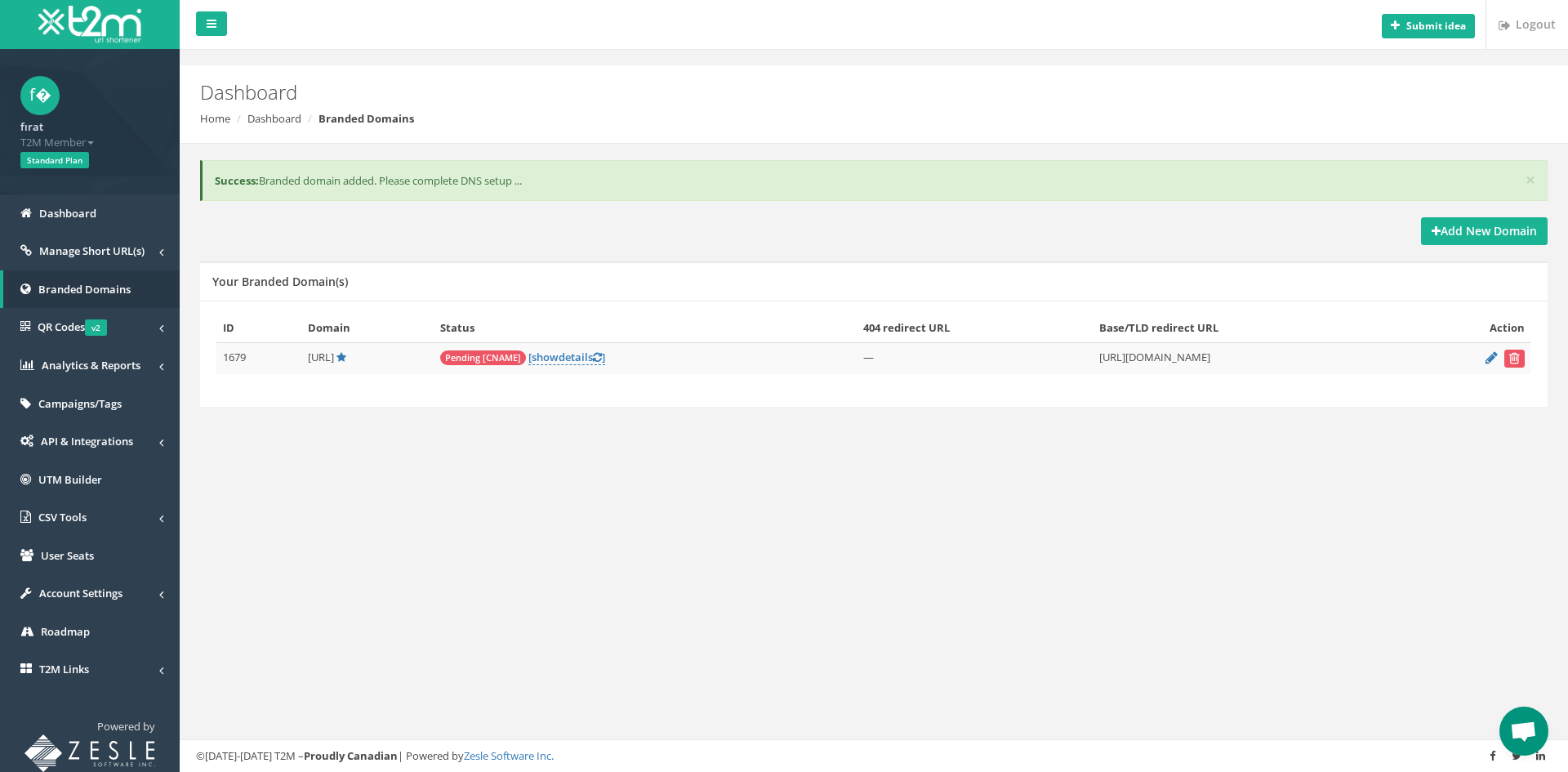
click at [674, 349] on td "Pending [CNAME] [ show details ]" at bounding box center [645, 358] width 423 height 31
click at [605, 351] on link "[ show details ]" at bounding box center [566, 357] width 77 height 16
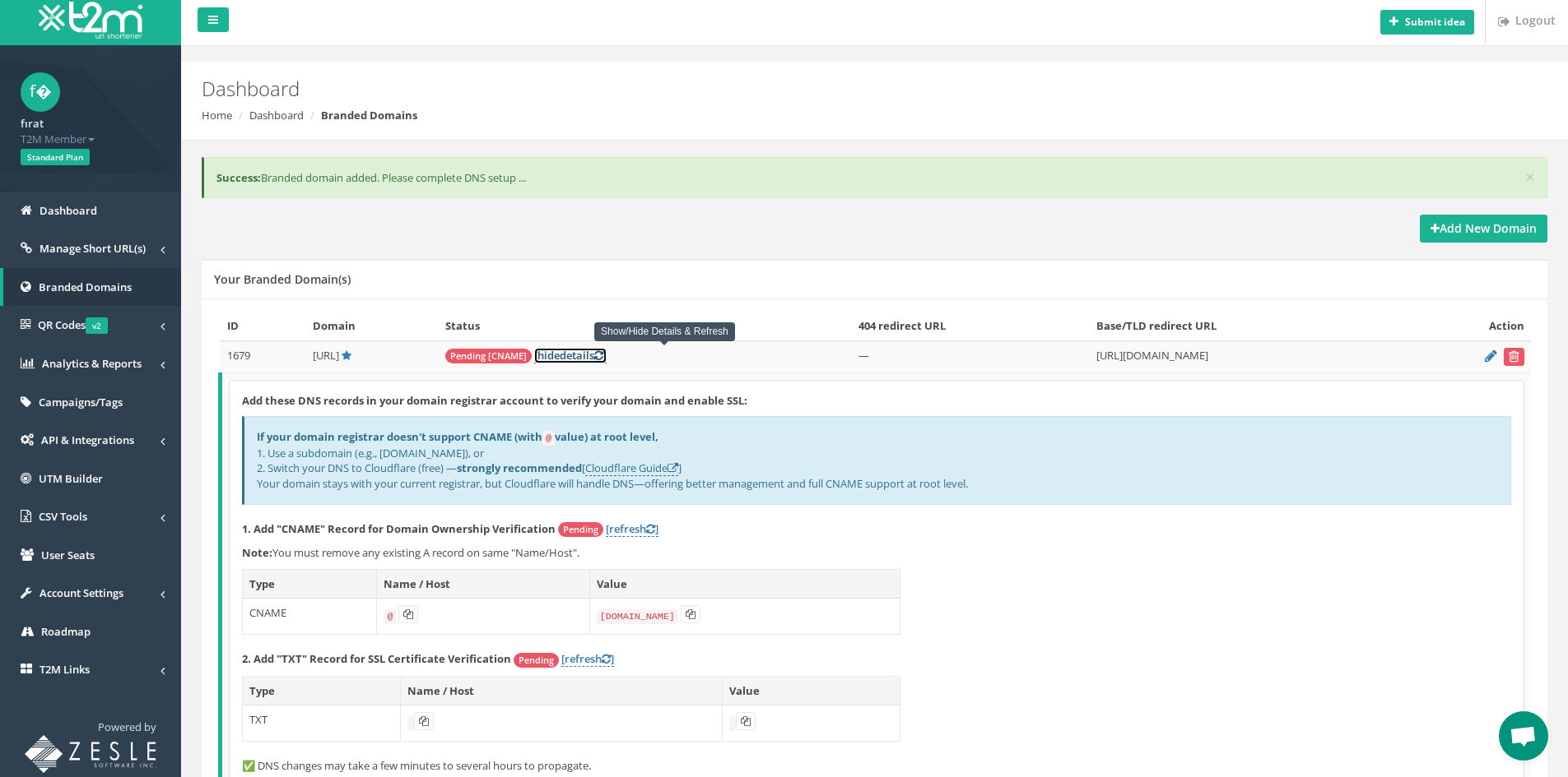
scroll to position [0, 0]
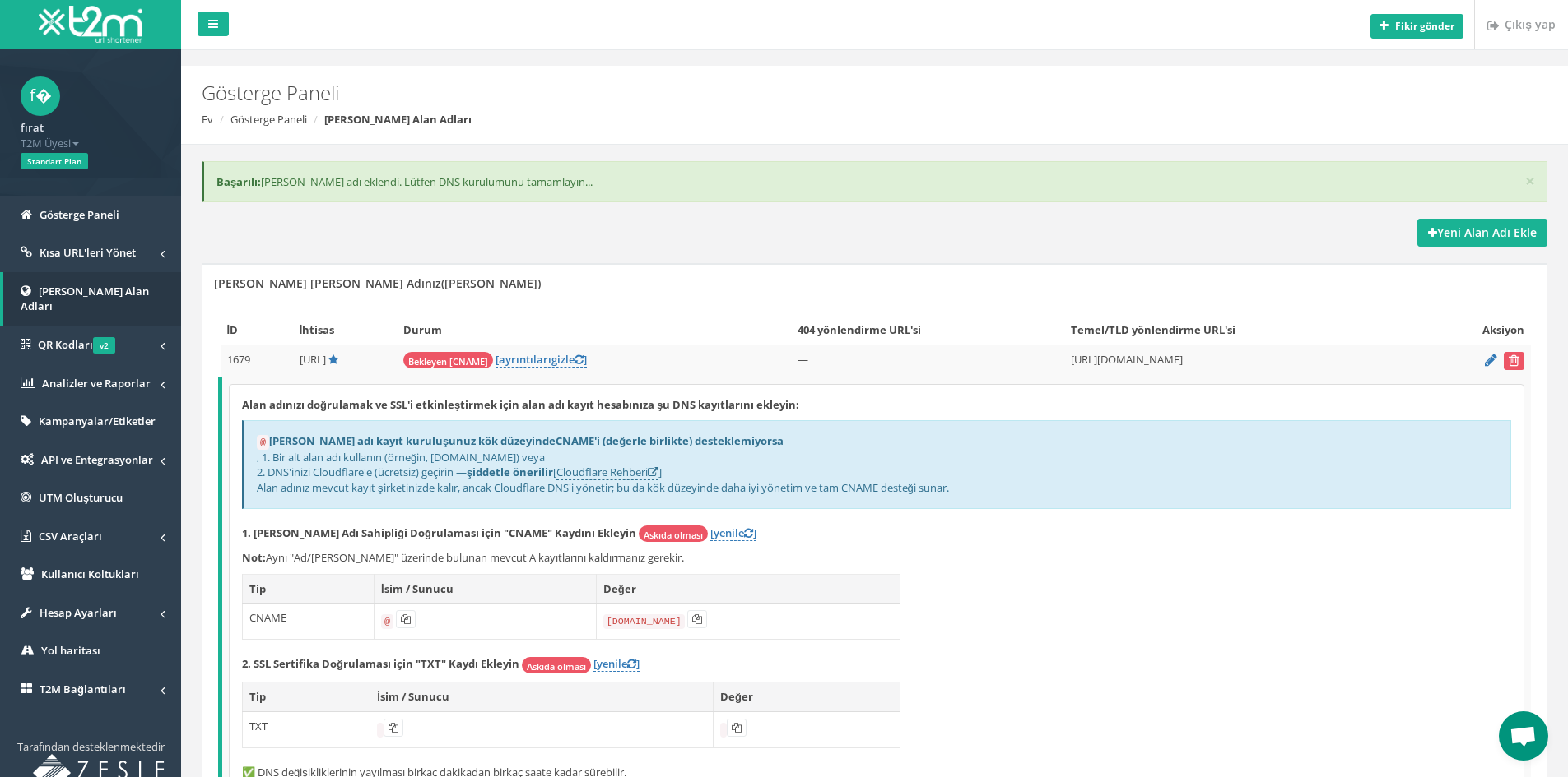
click at [1067, 142] on div "Gösterge Paneli Ev Gösterge Paneli Markalı Alan Adları" at bounding box center [874, 105] width 1387 height 79
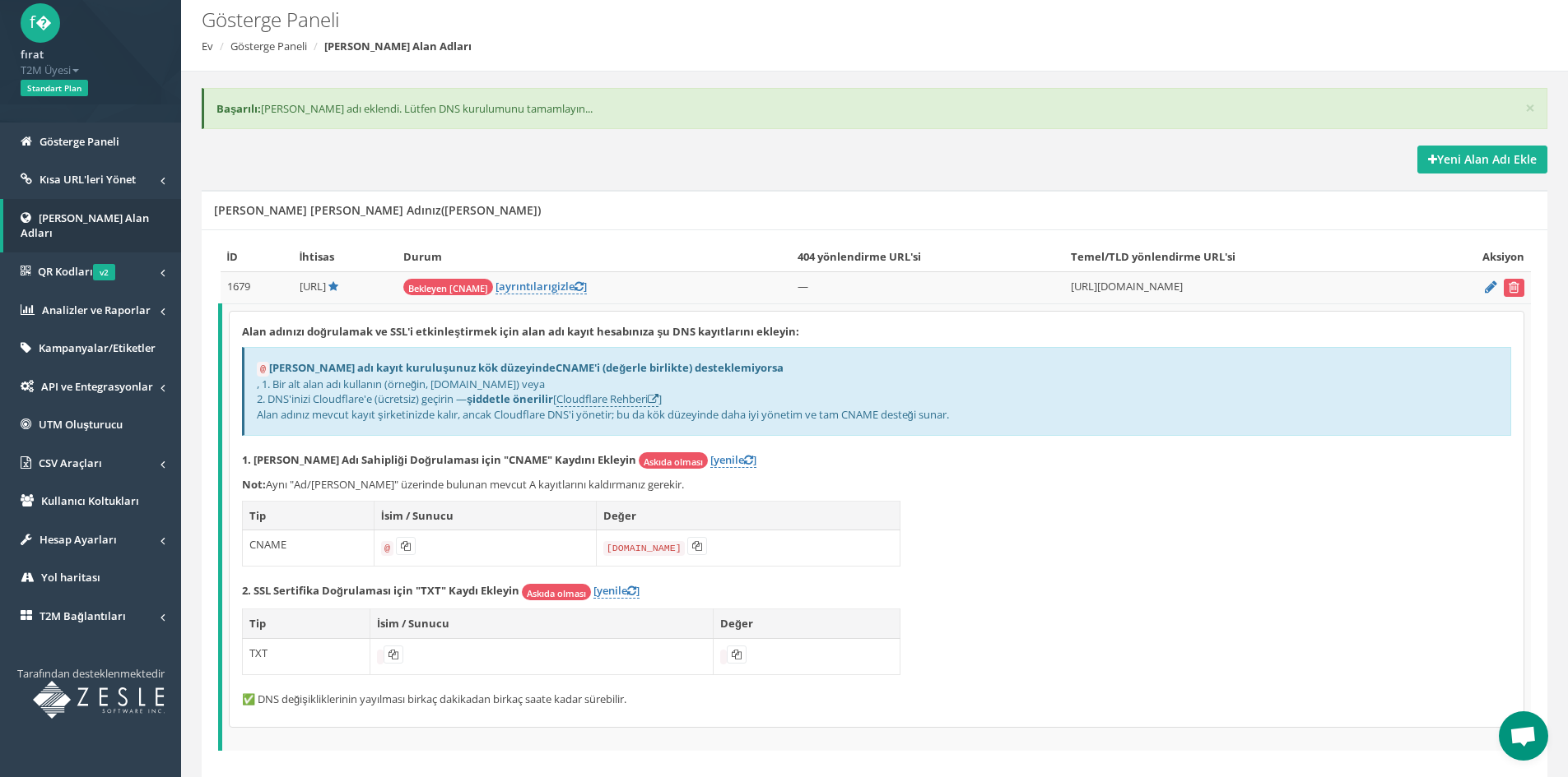
scroll to position [82, 0]
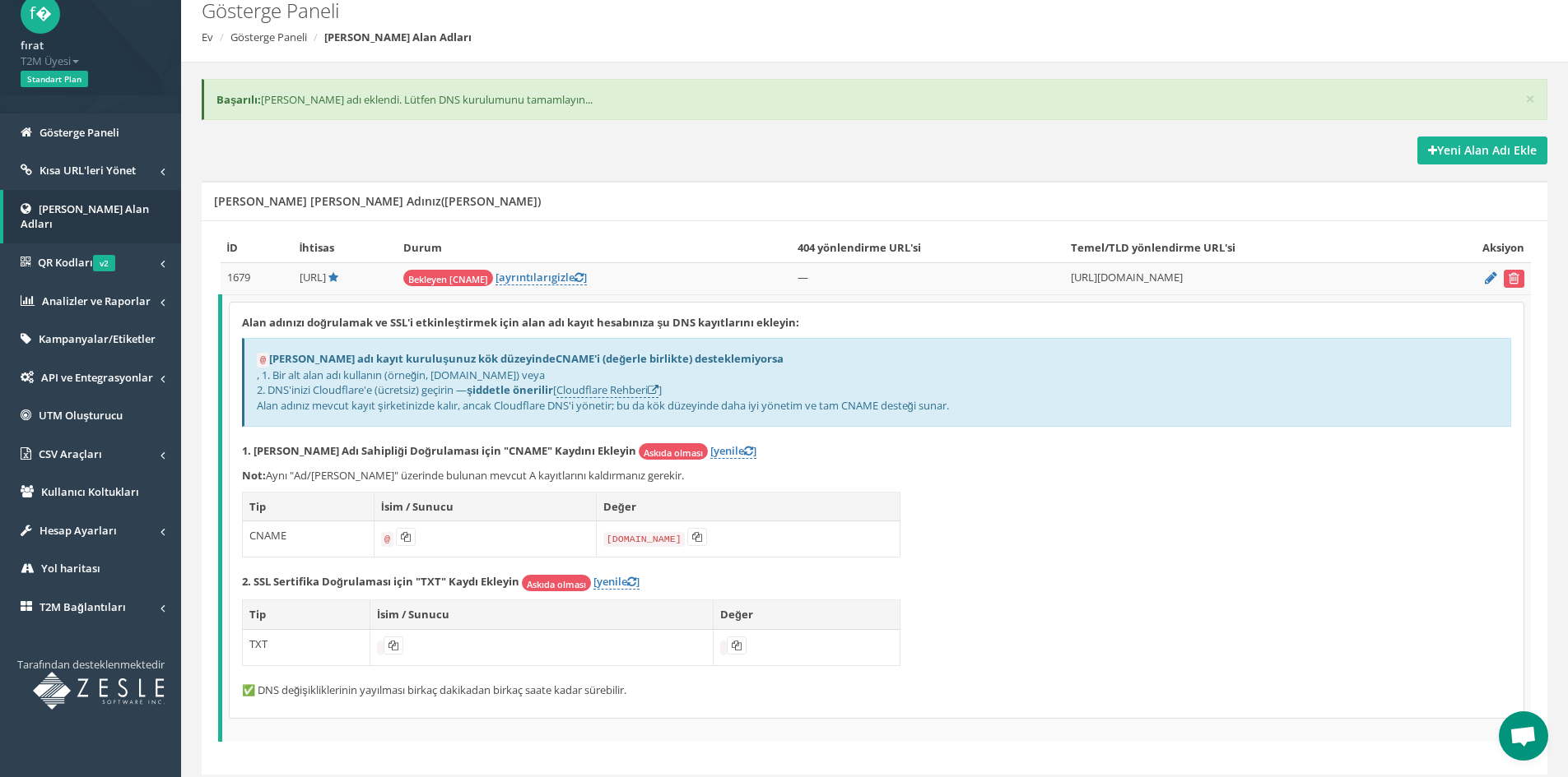
click at [1520, 729] on span "Open chat" at bounding box center [1522, 738] width 27 height 23
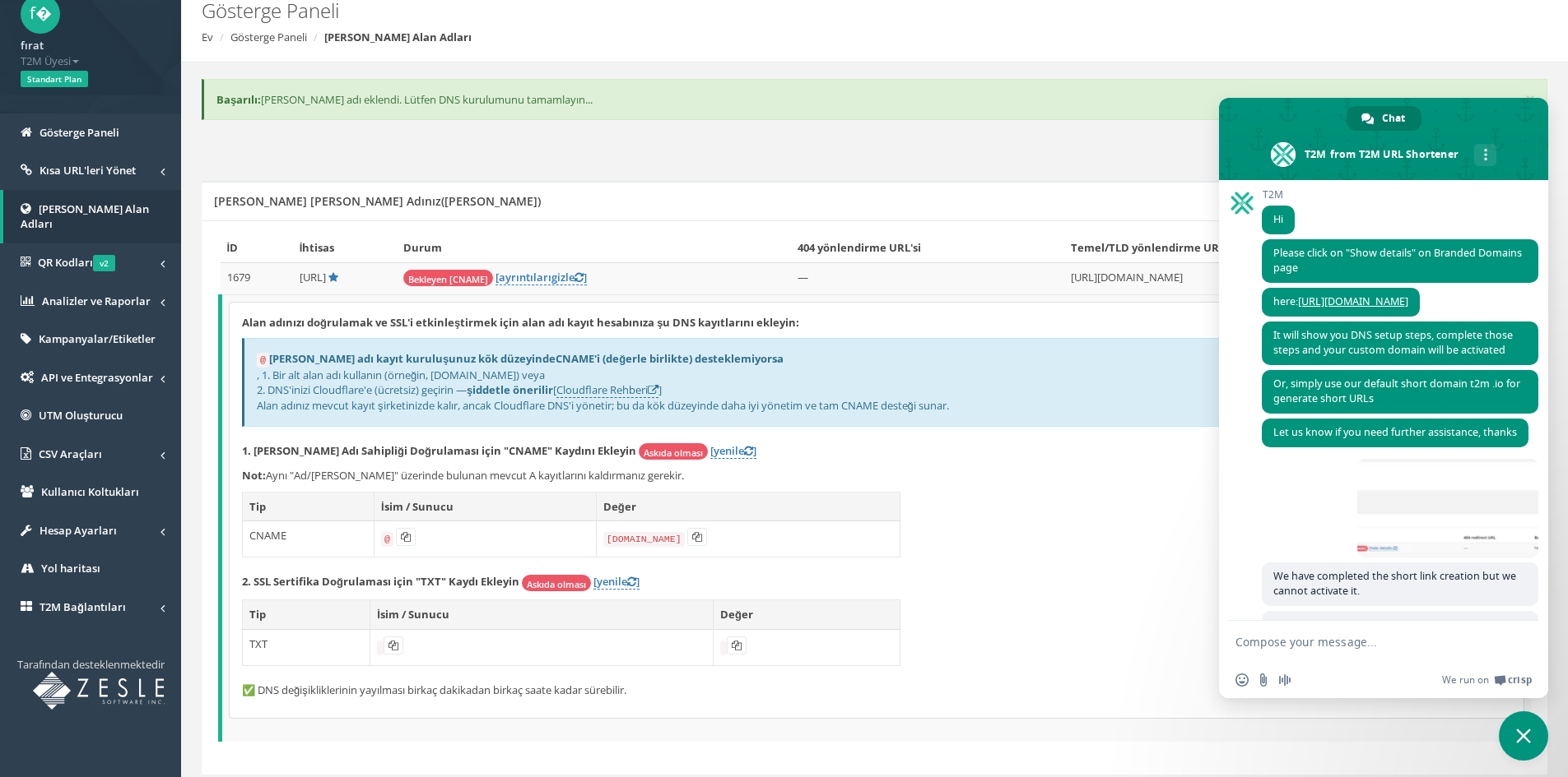
scroll to position [359, 0]
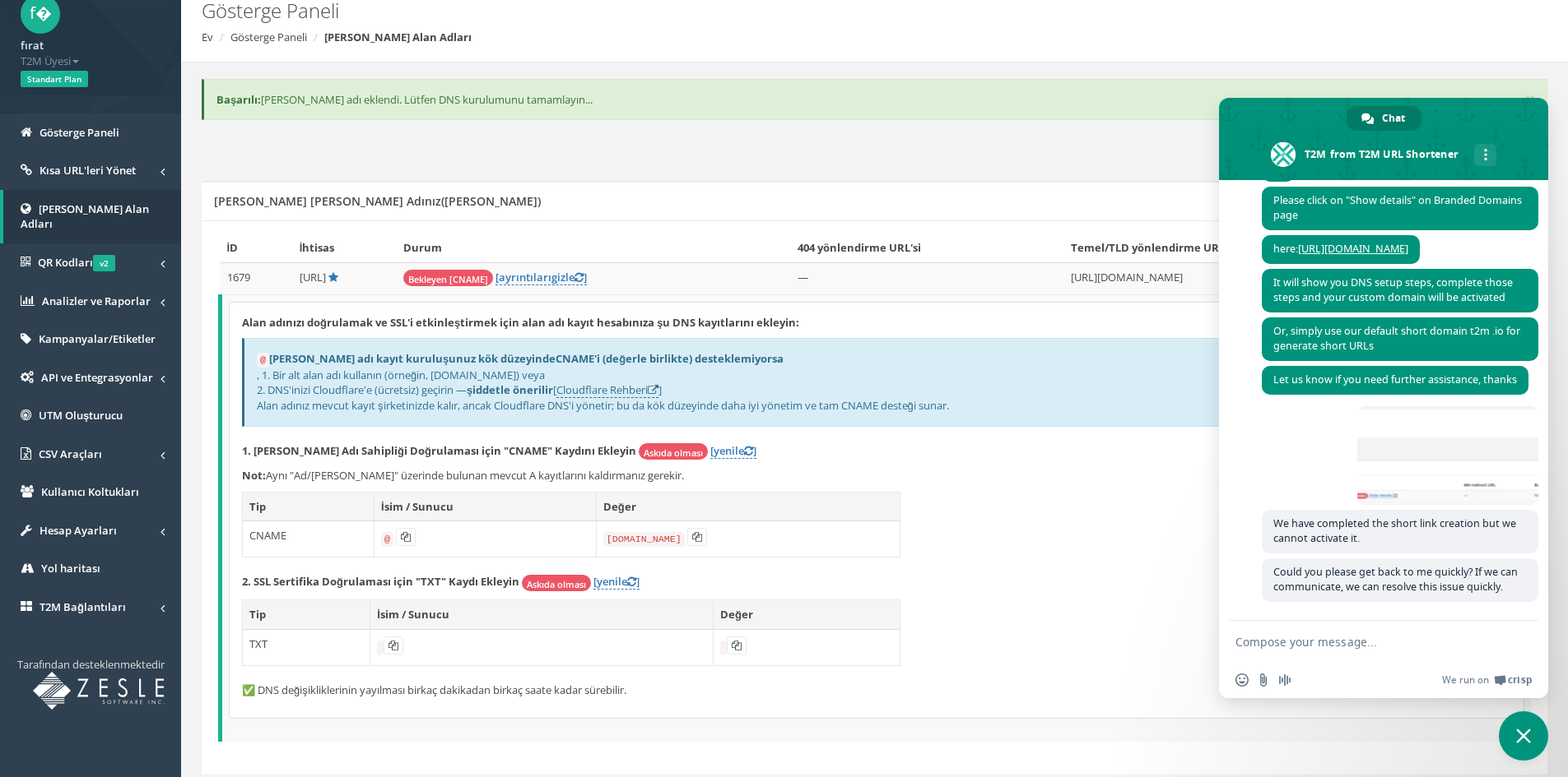
click at [1125, 591] on p "2. SSL Sertifika Doğrulaması için "TXT" Kaydı Ekleyin Askıda olması [yenile ]" at bounding box center [876, 583] width 1269 height 18
click at [1510, 740] on span "Close chat" at bounding box center [1523, 736] width 49 height 49
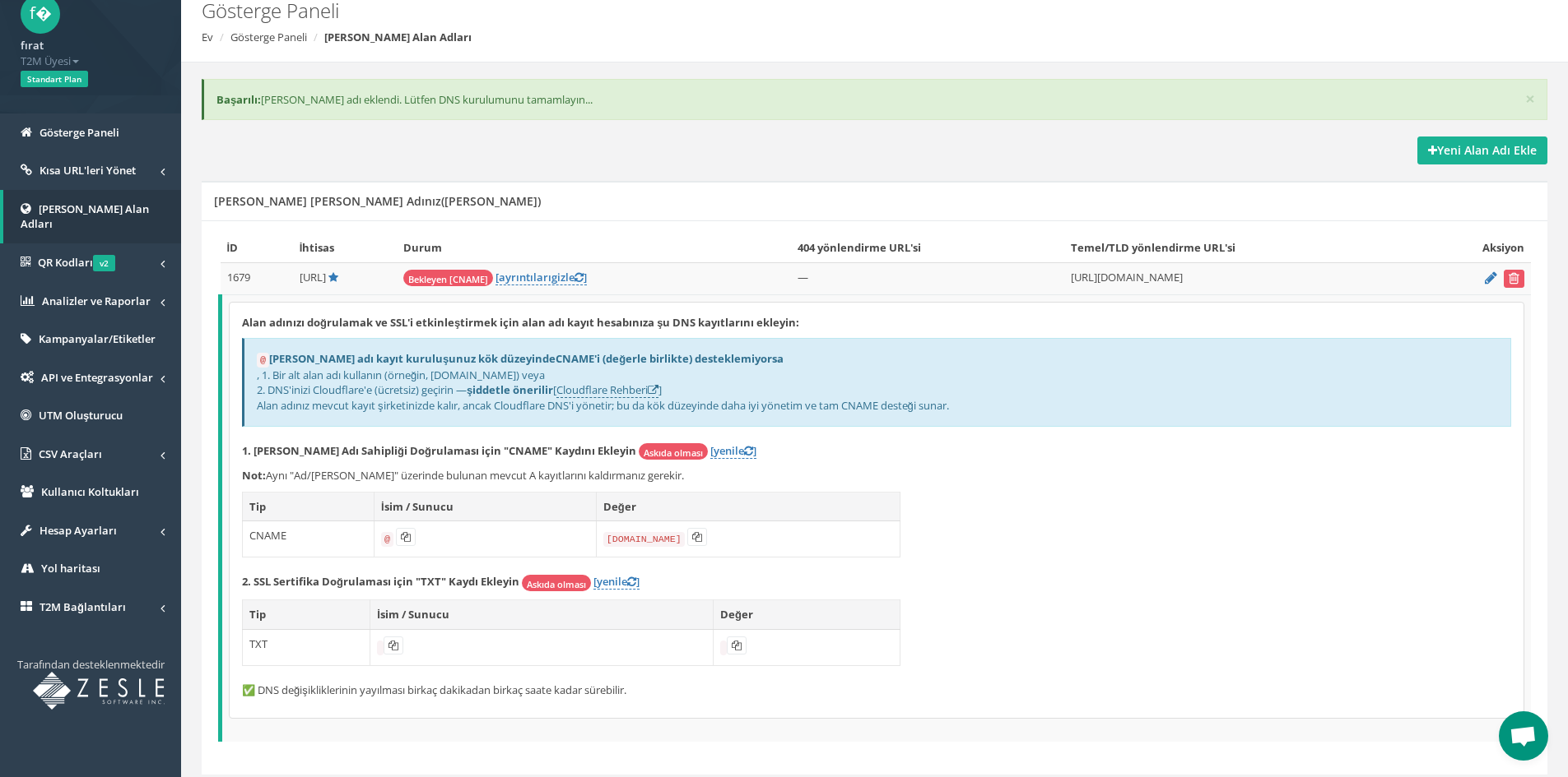
click at [1500, 280] on form at bounding box center [1476, 278] width 97 height 18
click at [1510, 280] on icon "submit" at bounding box center [1513, 278] width 10 height 10
click at [1521, 283] on button "submit" at bounding box center [1514, 278] width 20 height 18
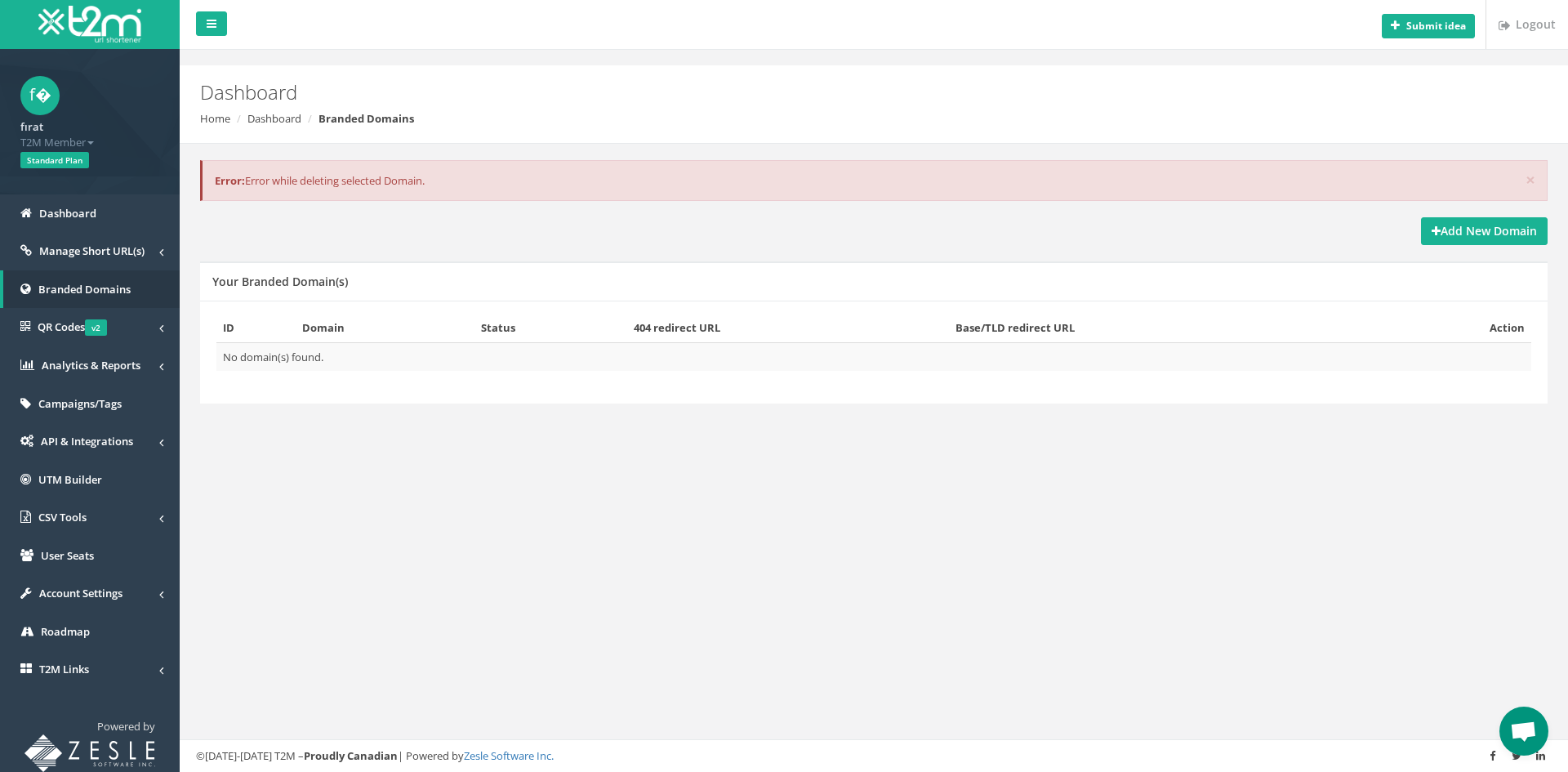
scroll to position [357, 0]
click at [1462, 229] on strong "Add New Domain" at bounding box center [1485, 230] width 105 height 16
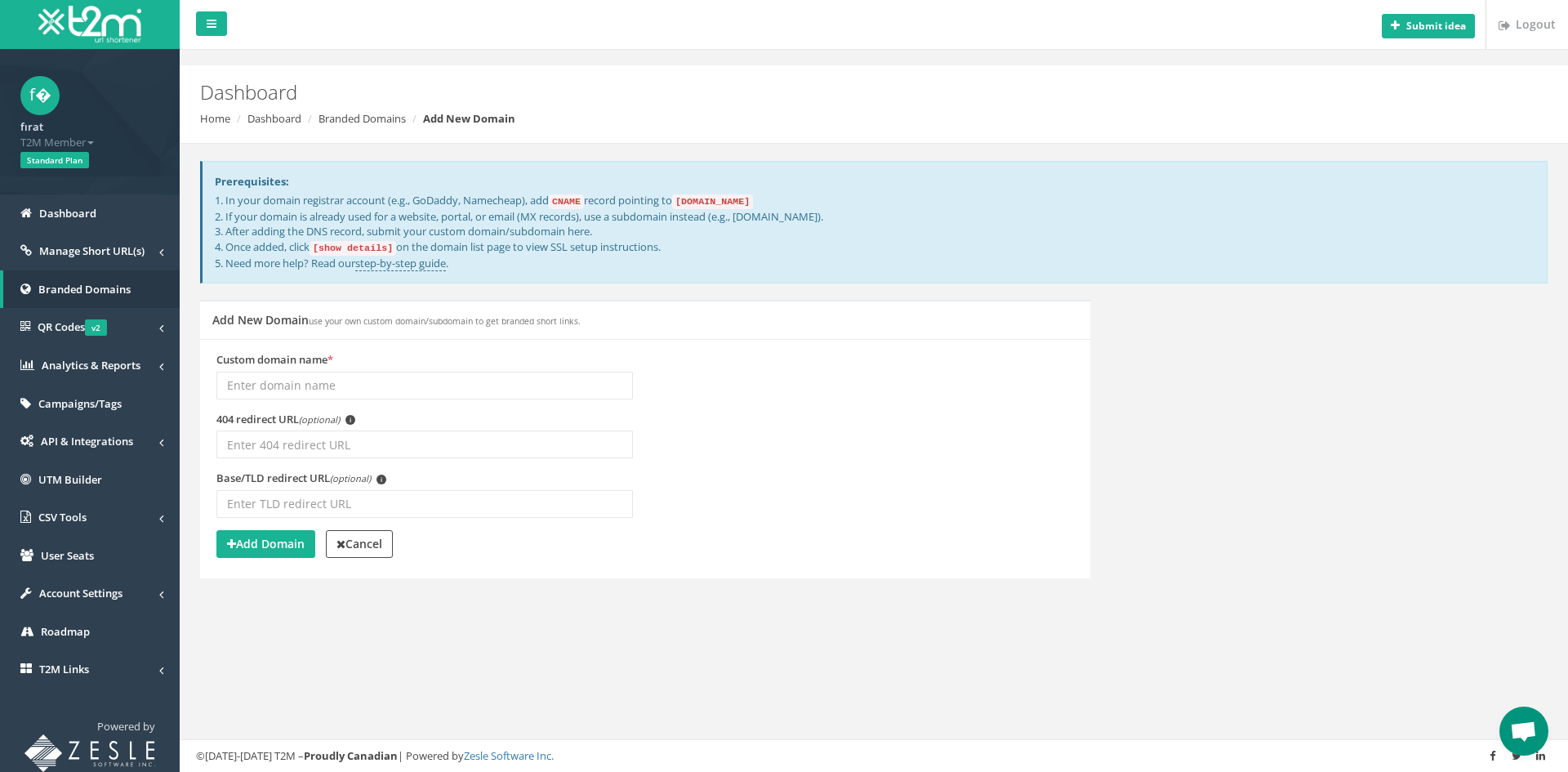
scroll to position [357, 0]
type input "[DOMAIN_NAME]"
click at [364, 495] on input "Base/TLD redirect URL (optional) i" at bounding box center [424, 504] width 417 height 28
paste input "[URL][DOMAIN_NAME]"
type input "[URL][DOMAIN_NAME]"
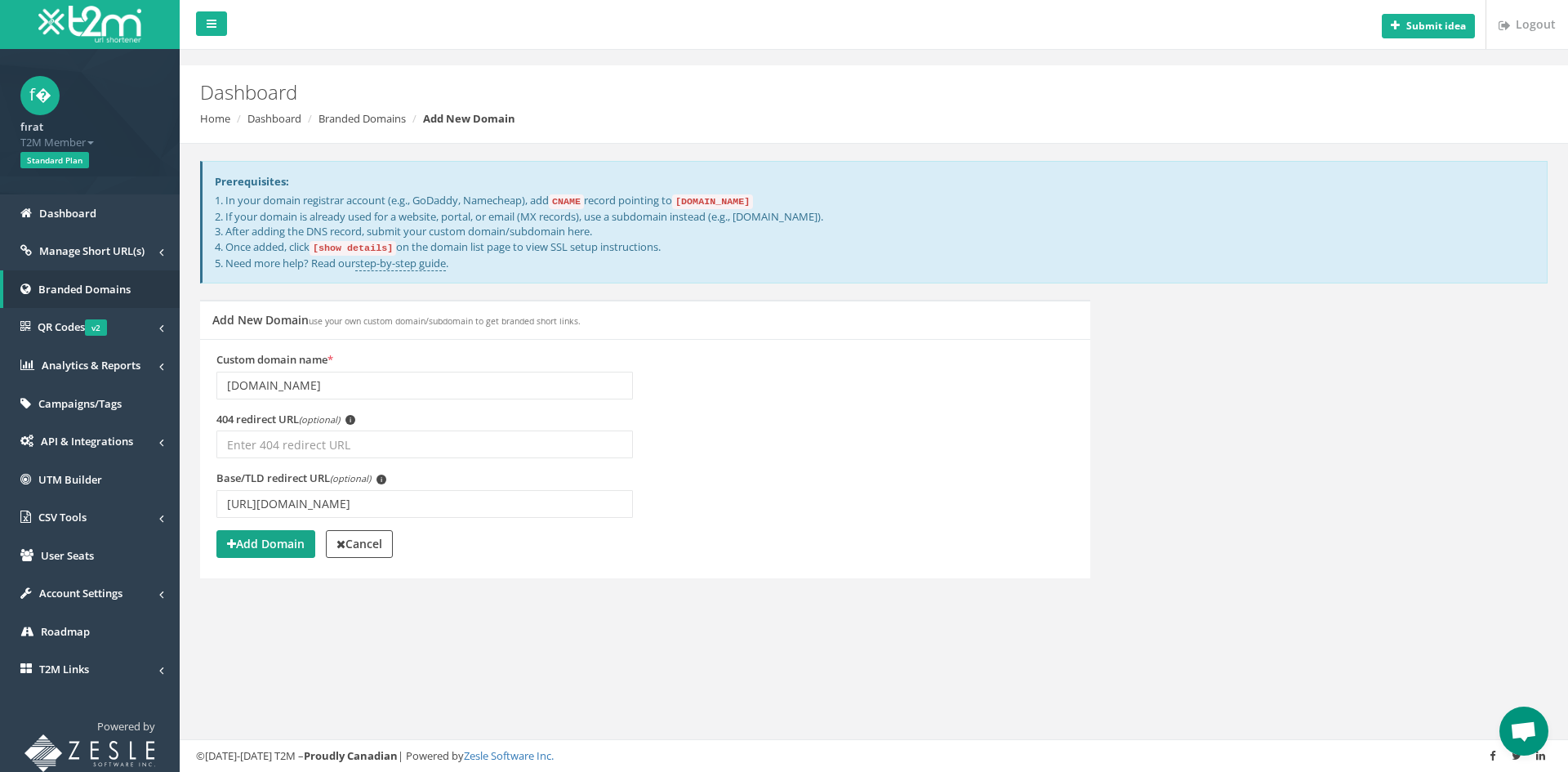
click at [247, 538] on strong "Add Domain" at bounding box center [266, 544] width 78 height 16
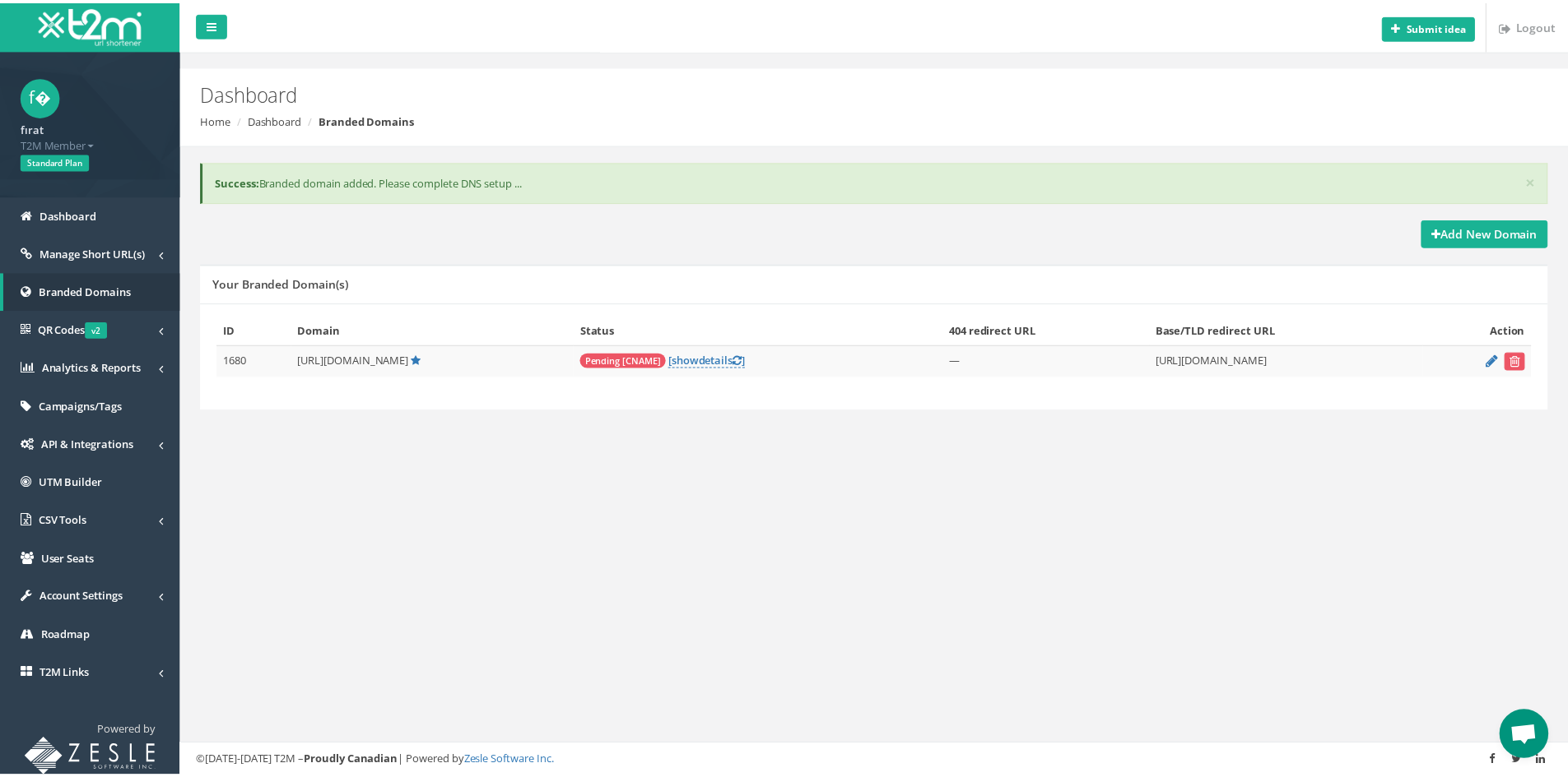
scroll to position [359, 0]
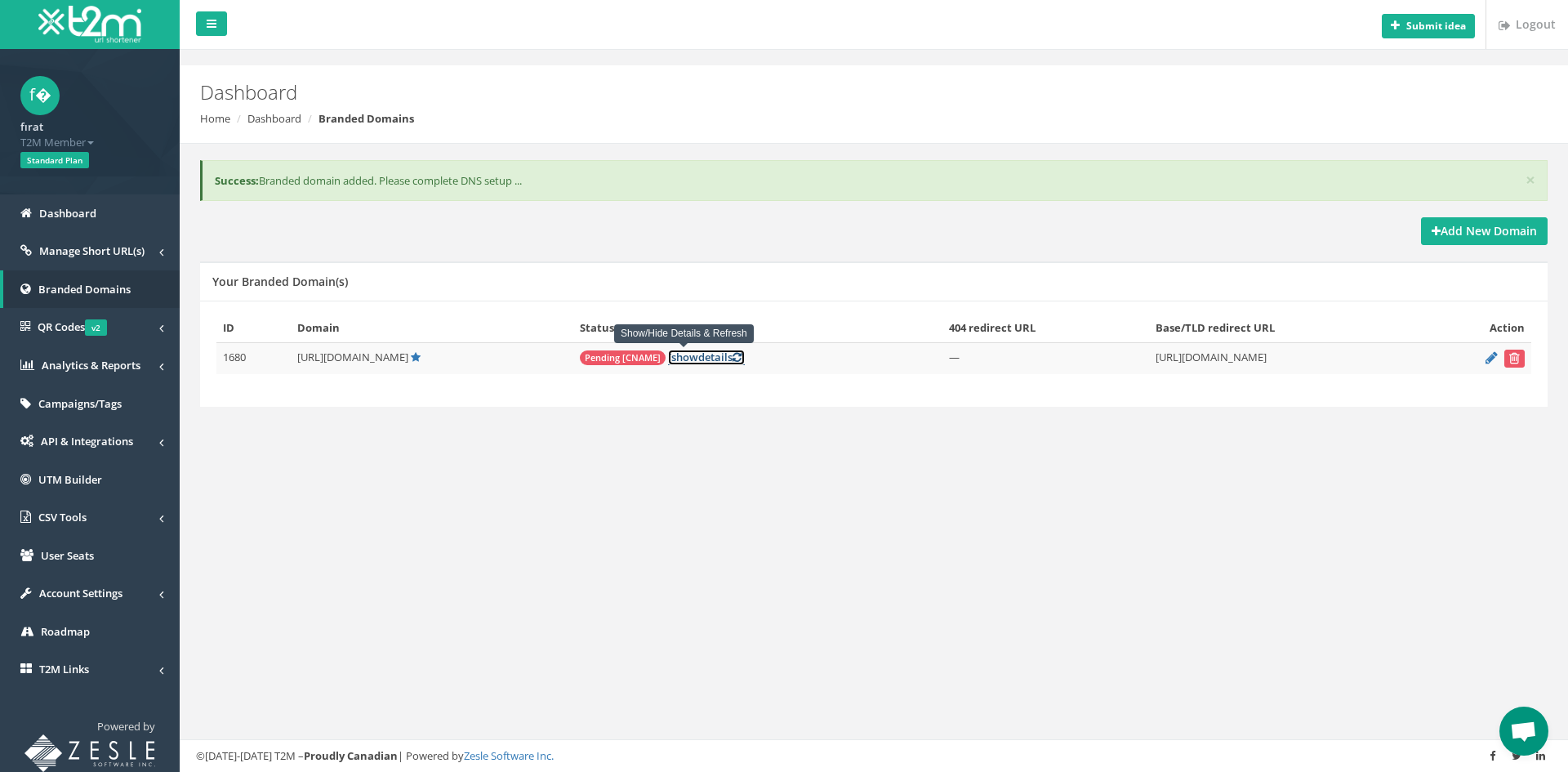
click at [688, 354] on link "[ show details ]" at bounding box center [706, 357] width 77 height 16
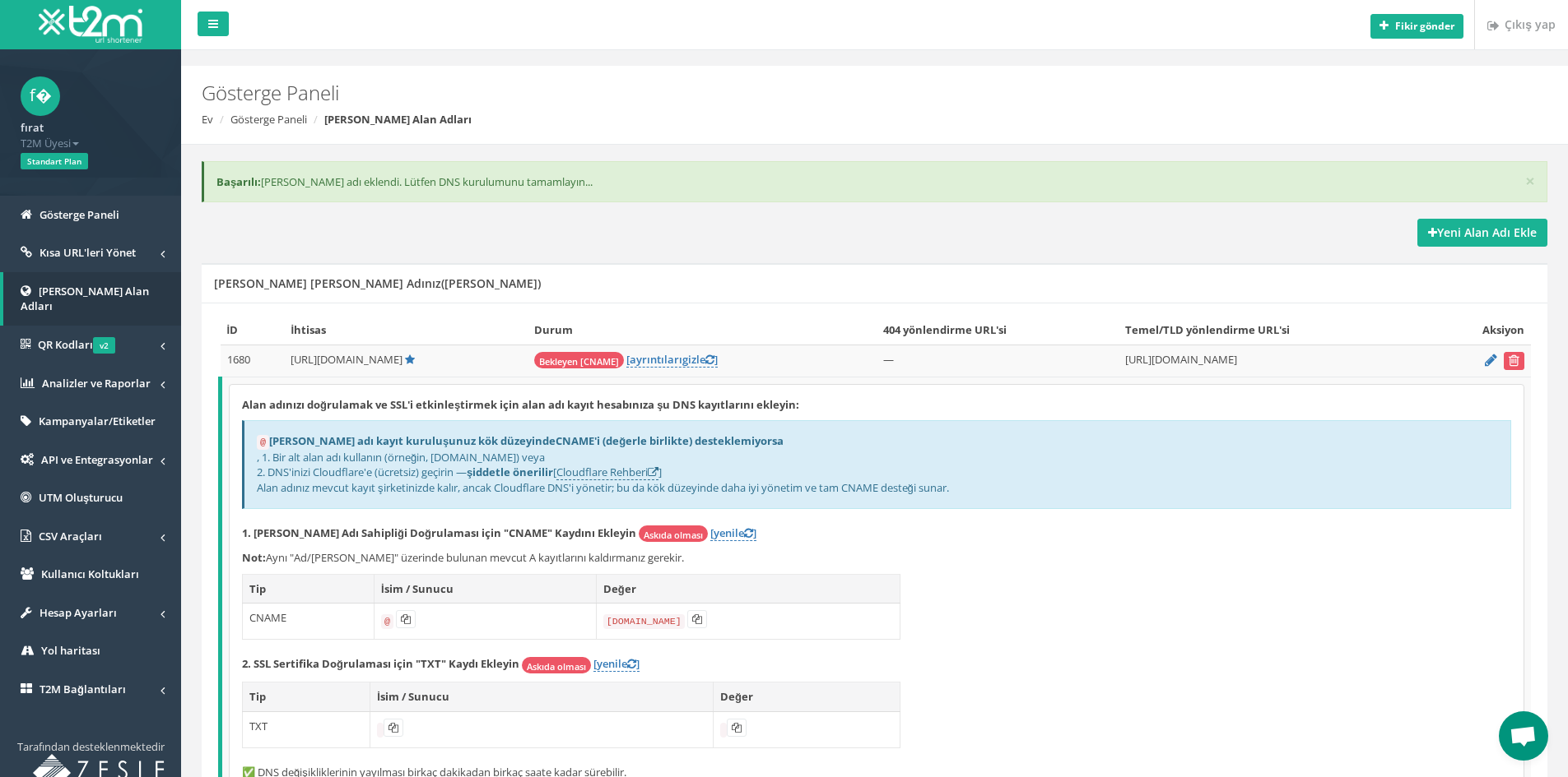
click at [1225, 566] on div "Alan adınızı doğrulamak ve SSL'i etkinleştirmek için alan adı kayıt hesabınıza …" at bounding box center [877, 593] width 1294 height 416
click at [602, 469] on font "Cloudflare Rehberi" at bounding box center [602, 472] width 91 height 15
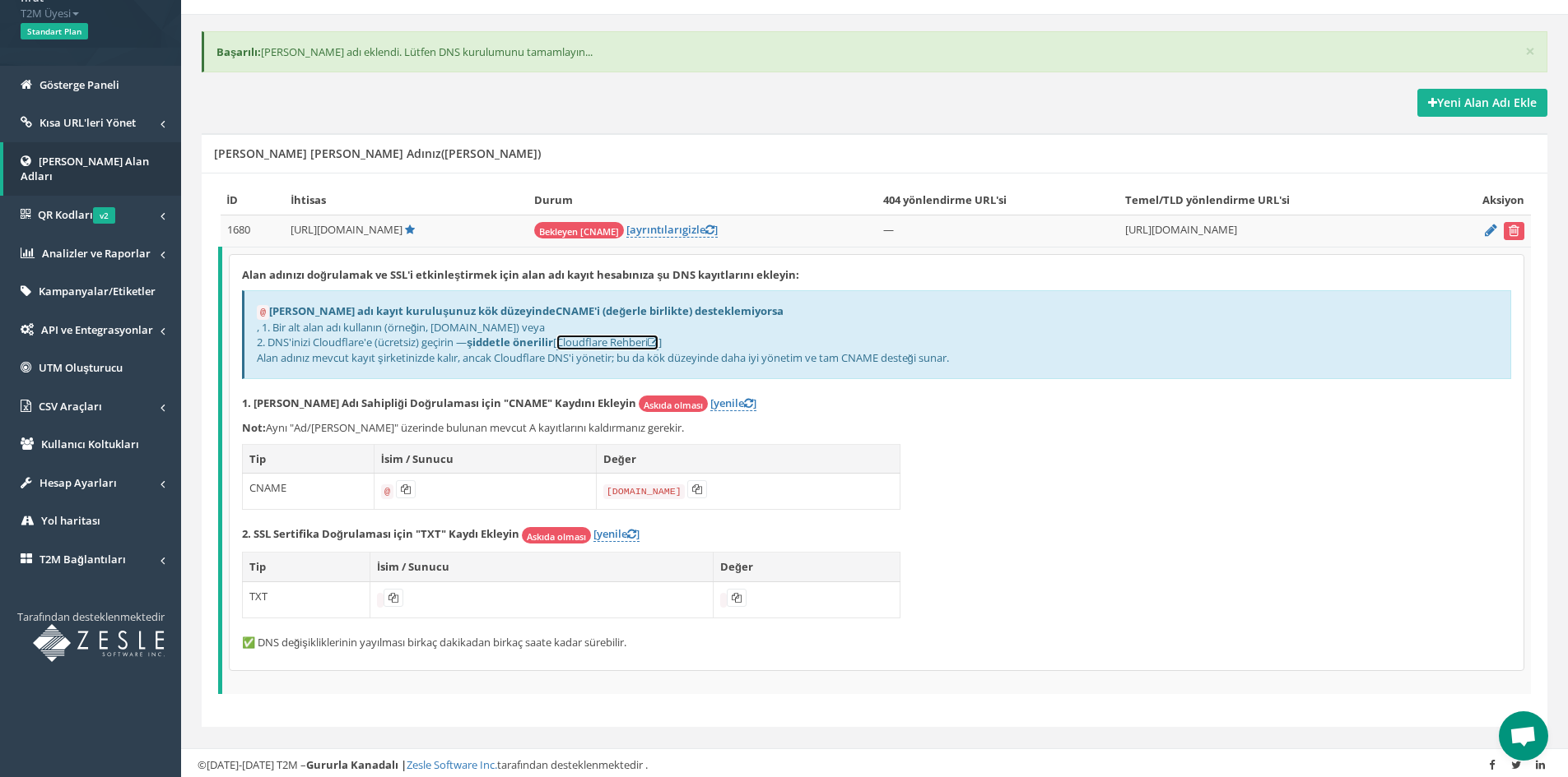
scroll to position [132, 0]
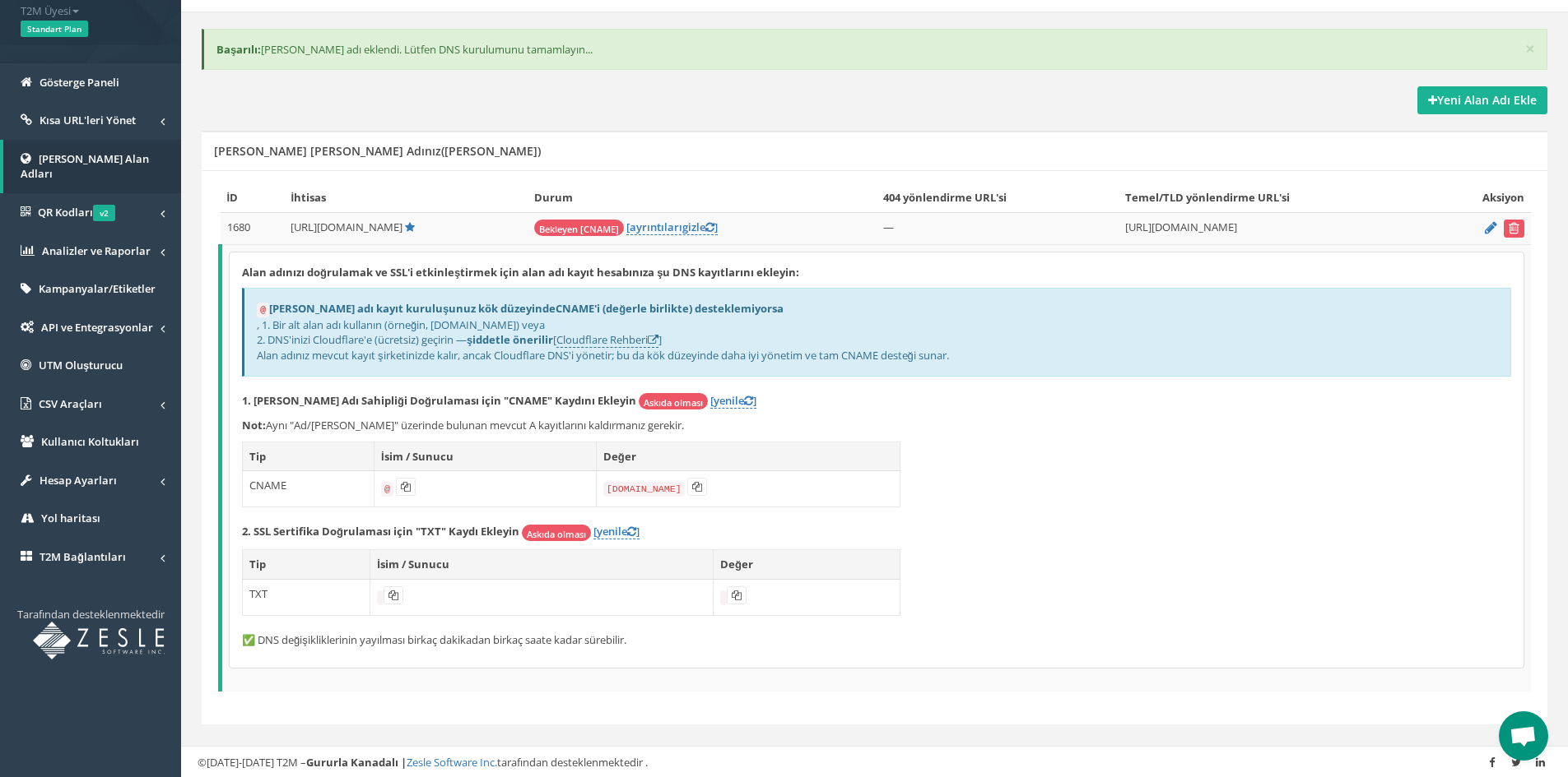
click at [1515, 734] on span "Open chat" at bounding box center [1522, 738] width 27 height 23
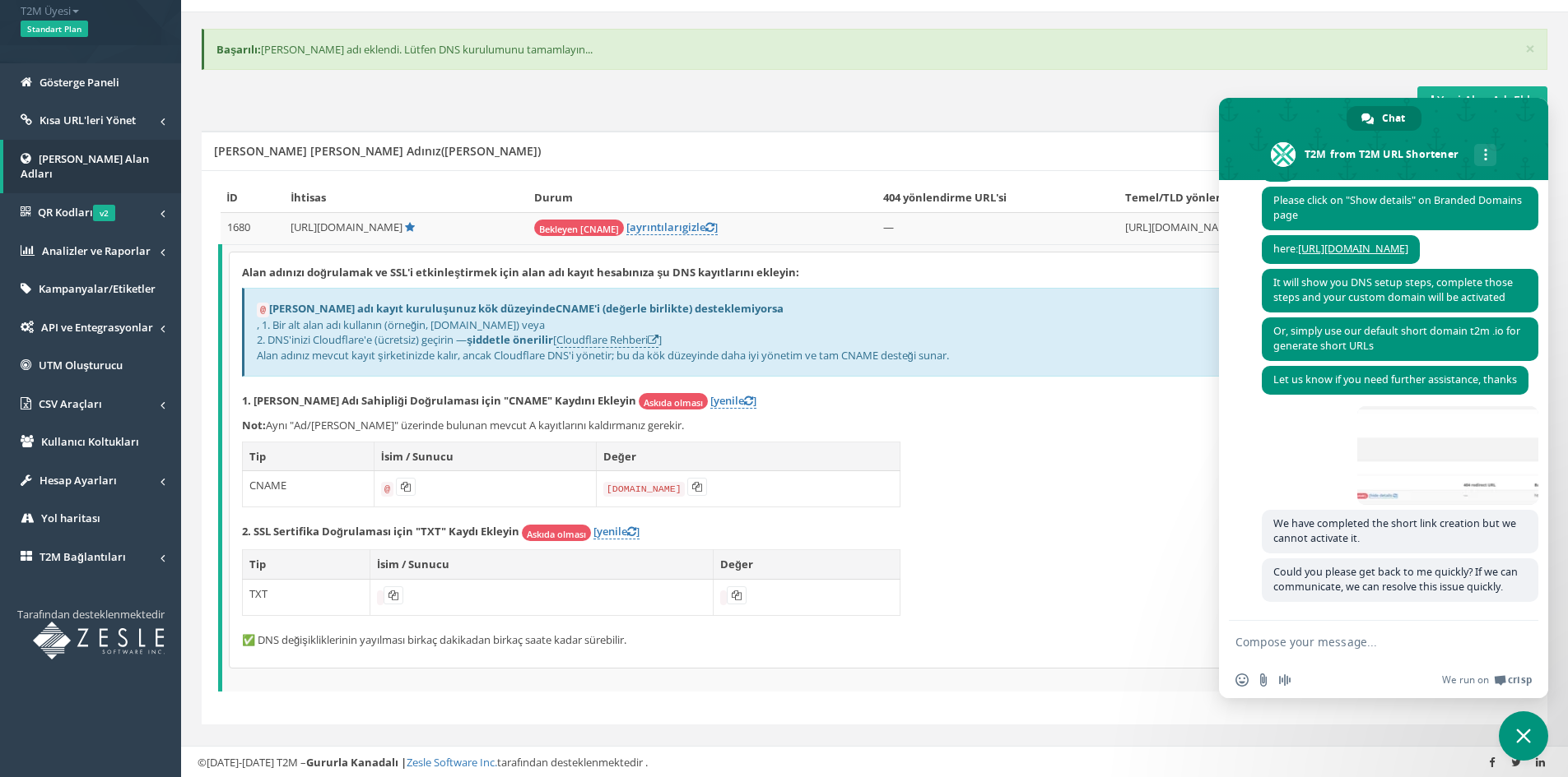
click at [1078, 586] on div "Alan adınızı doğrulamak ve SSL'i etkinleştirmek için alan adı kayıt hesabınıza …" at bounding box center [877, 460] width 1294 height 416
click at [1534, 725] on span "Close chat" at bounding box center [1523, 736] width 49 height 49
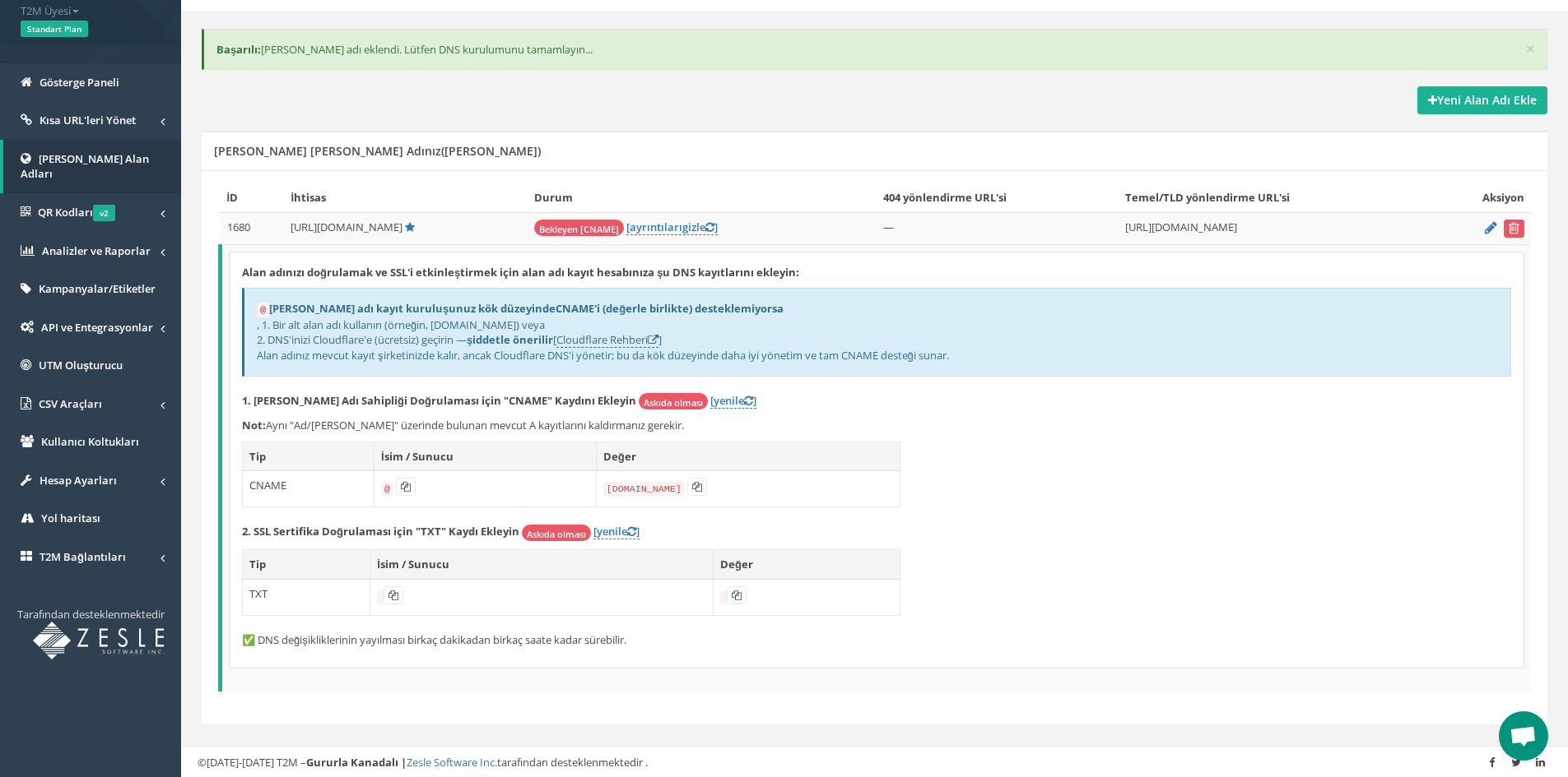
click at [1324, 569] on div "Alan adınızı doğrulamak ve SSL'i etkinleştirmek için alan adı kayıt hesabınıza …" at bounding box center [877, 460] width 1294 height 416
click at [103, 126] on font "Kısa URL'leri Yönet" at bounding box center [87, 120] width 96 height 15
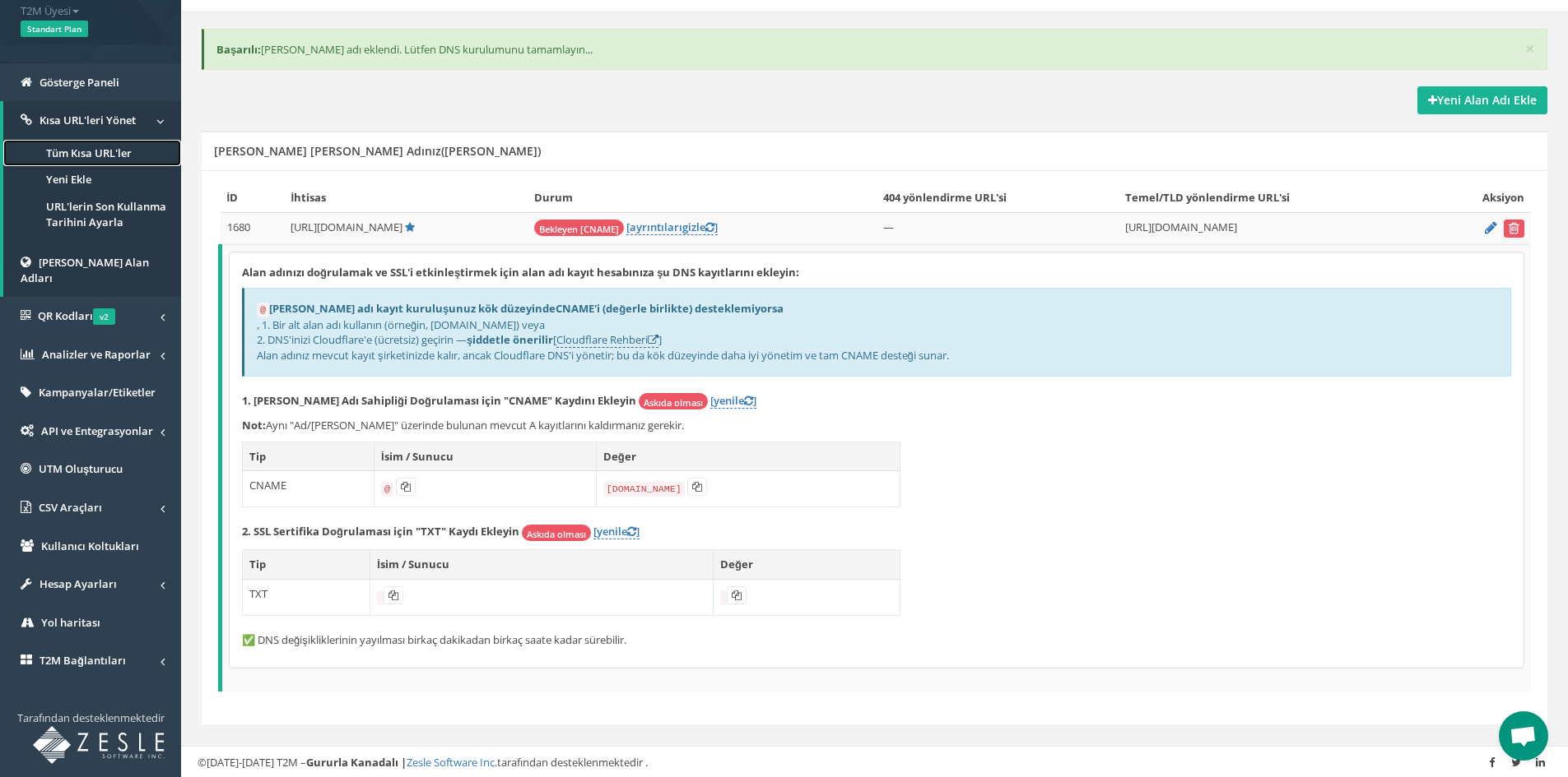
click at [96, 150] on font "Tüm Kısa URL'ler" at bounding box center [89, 153] width 86 height 15
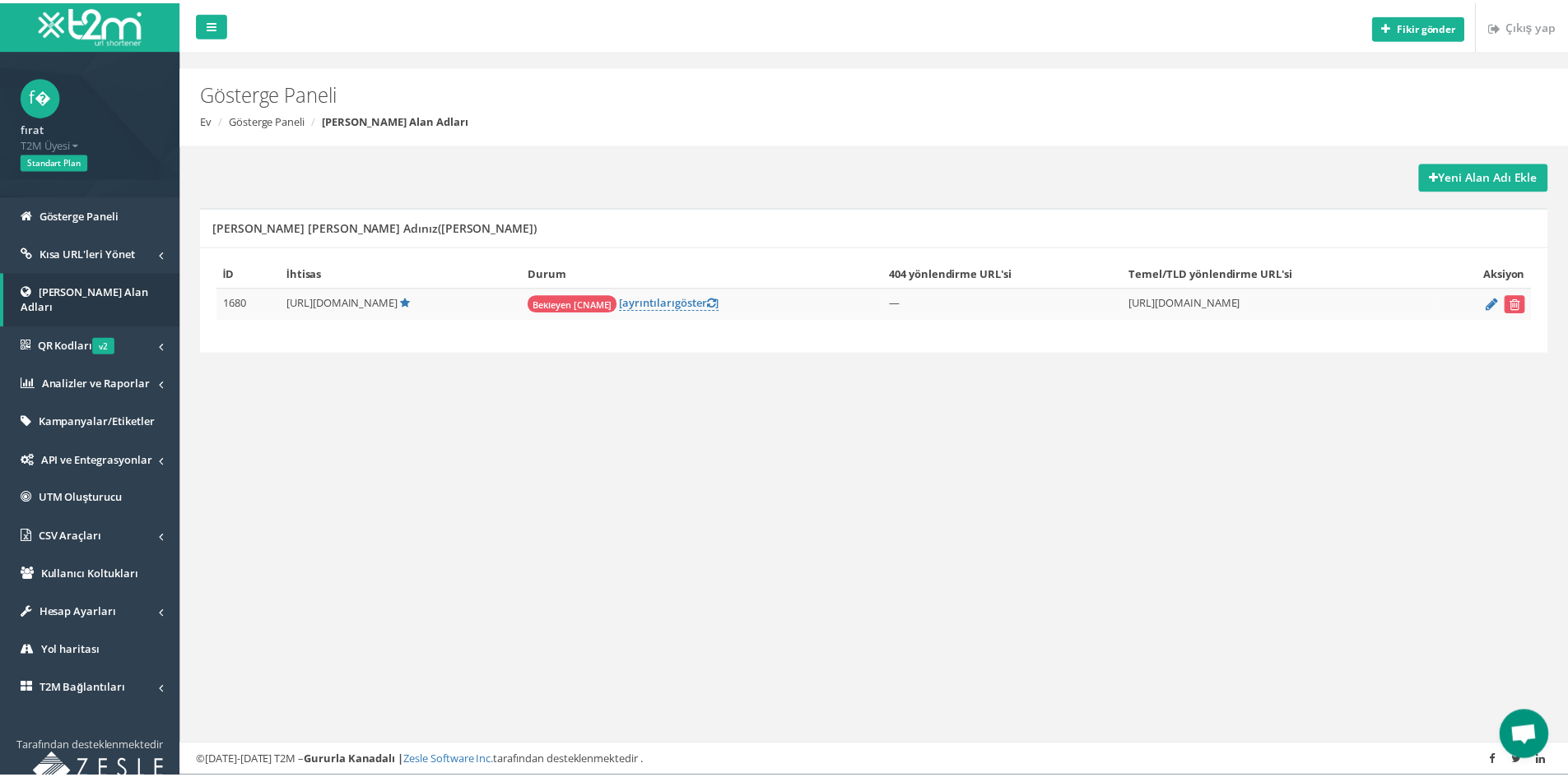
scroll to position [359, 0]
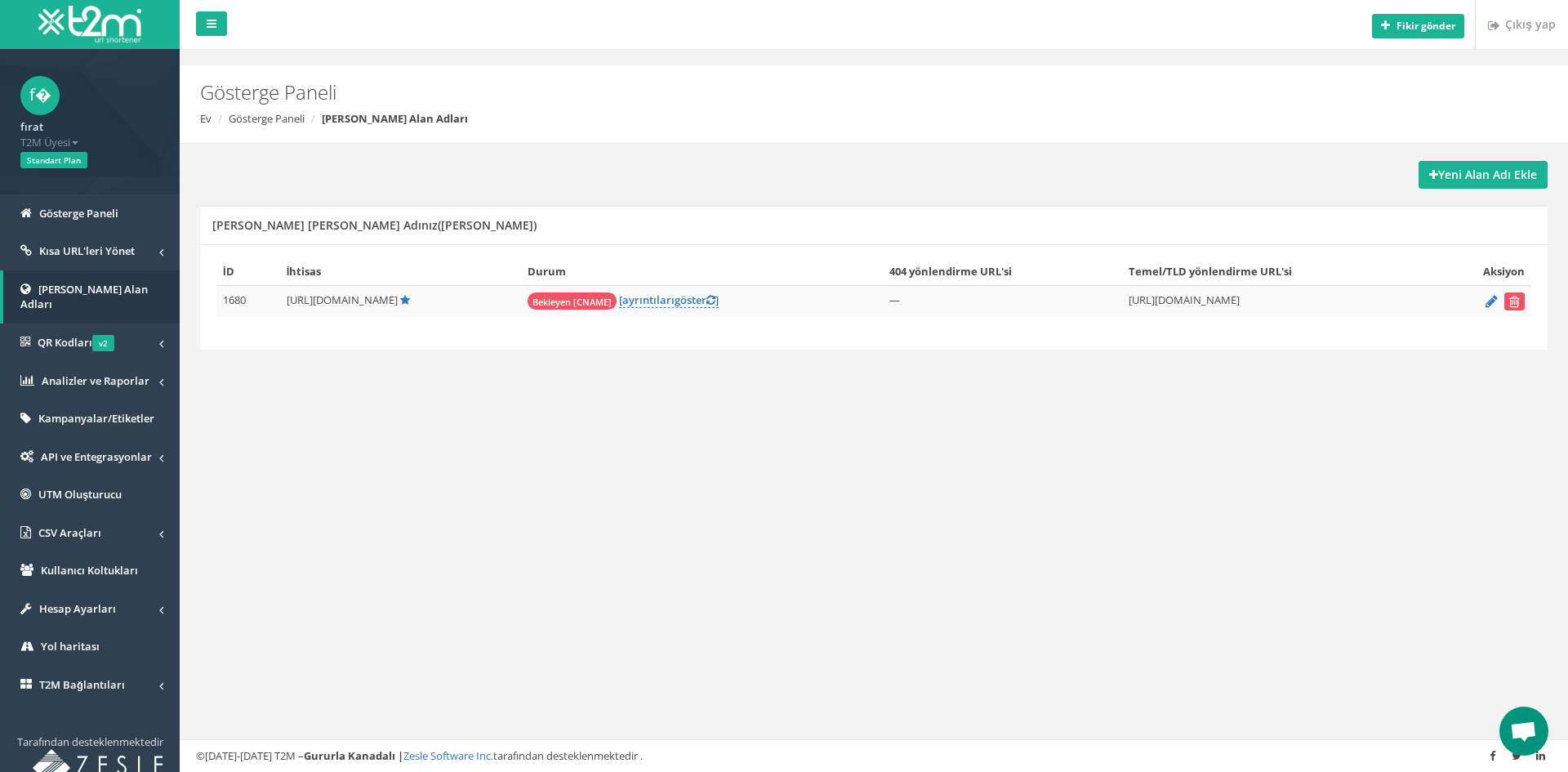
click at [696, 288] on td "Bekleyen [CNAME] [ ayrıntıları göster ]" at bounding box center [701, 301] width 361 height 31
click at [695, 290] on td "Bekleyen [CNAME] [ ayrıntıları göster ]" at bounding box center [701, 301] width 361 height 31
click at [694, 305] on font "göster" at bounding box center [690, 300] width 31 height 15
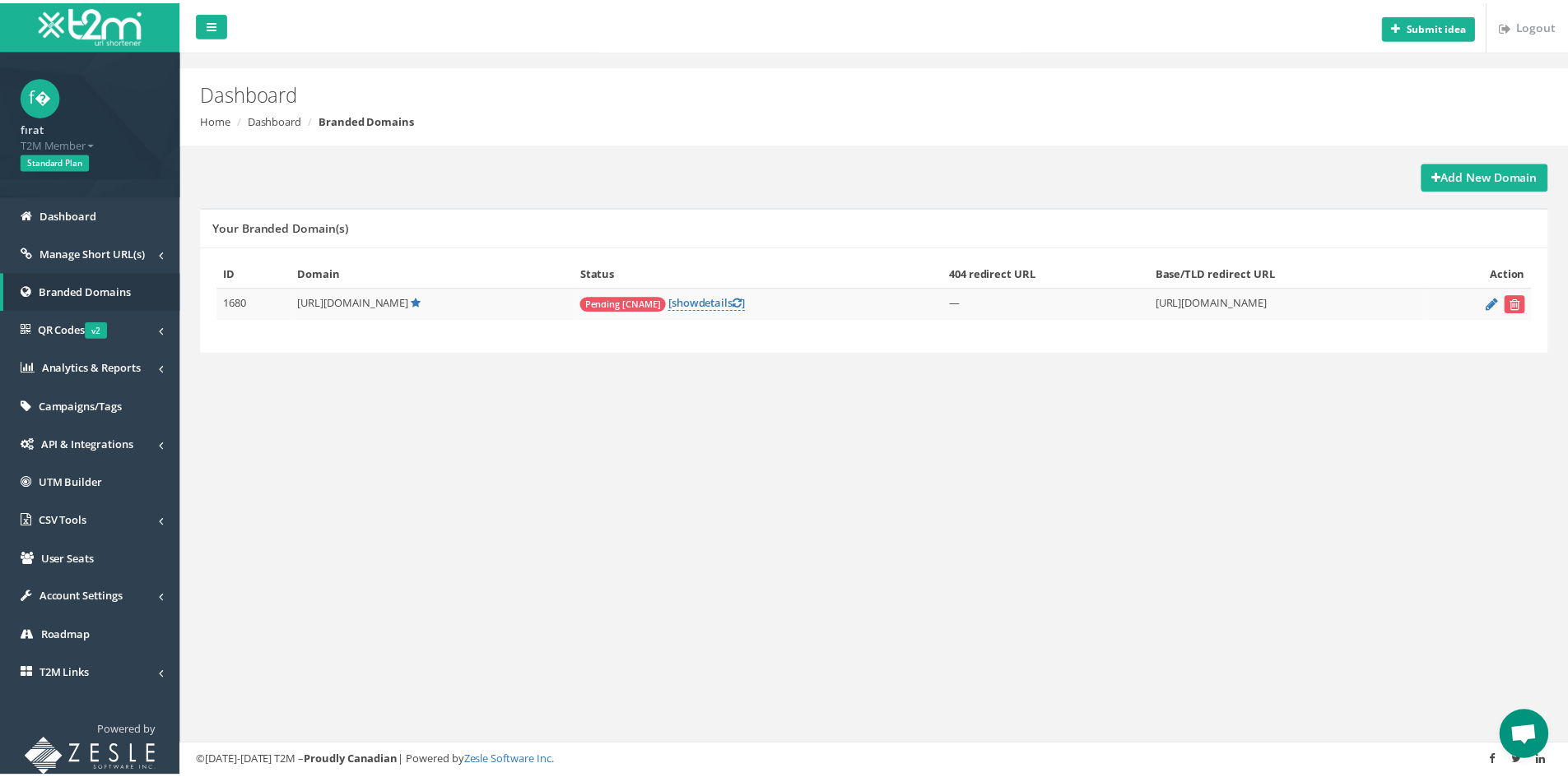
scroll to position [359, 0]
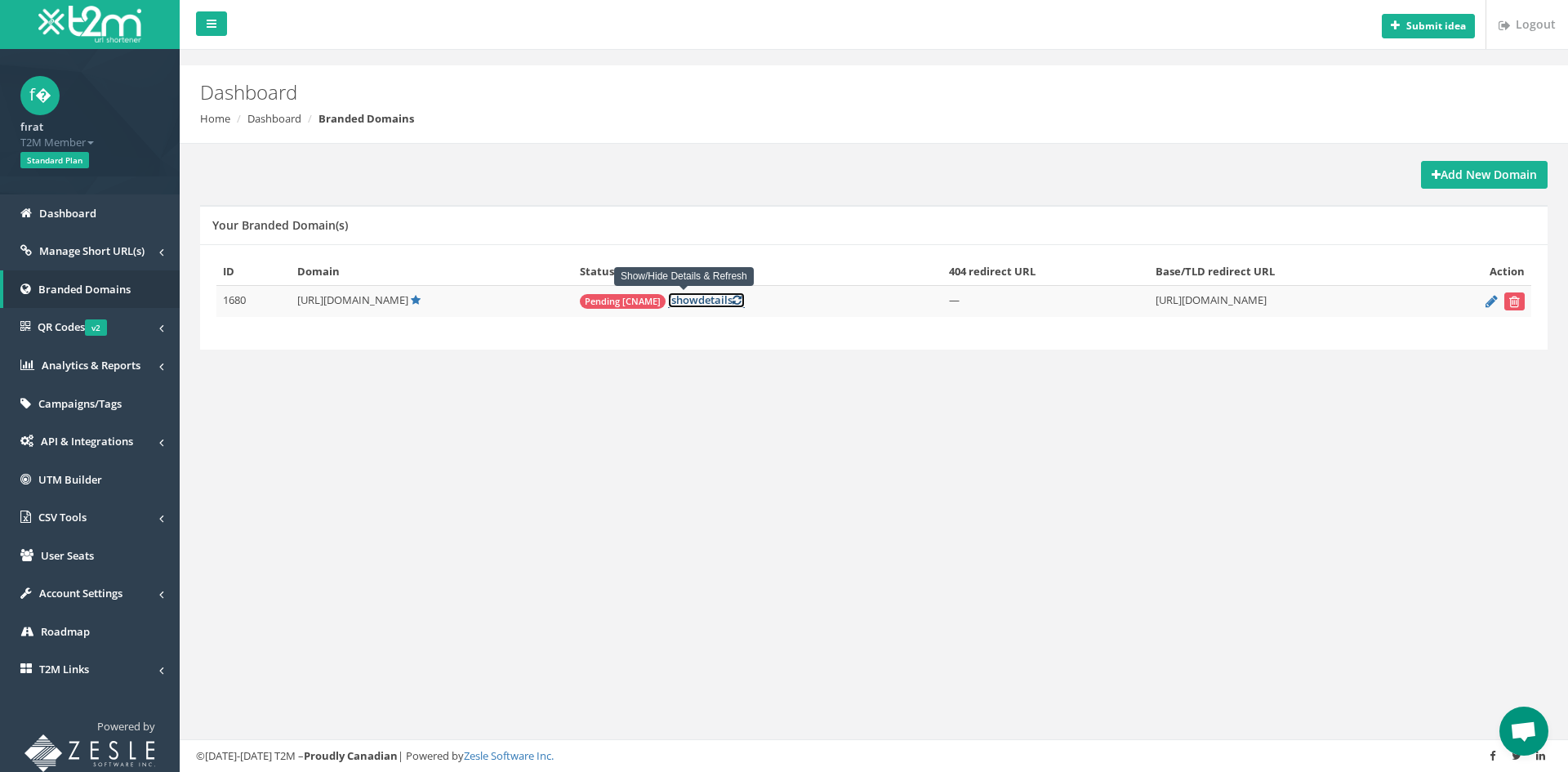
click at [680, 300] on link "[ show details ]" at bounding box center [706, 300] width 77 height 16
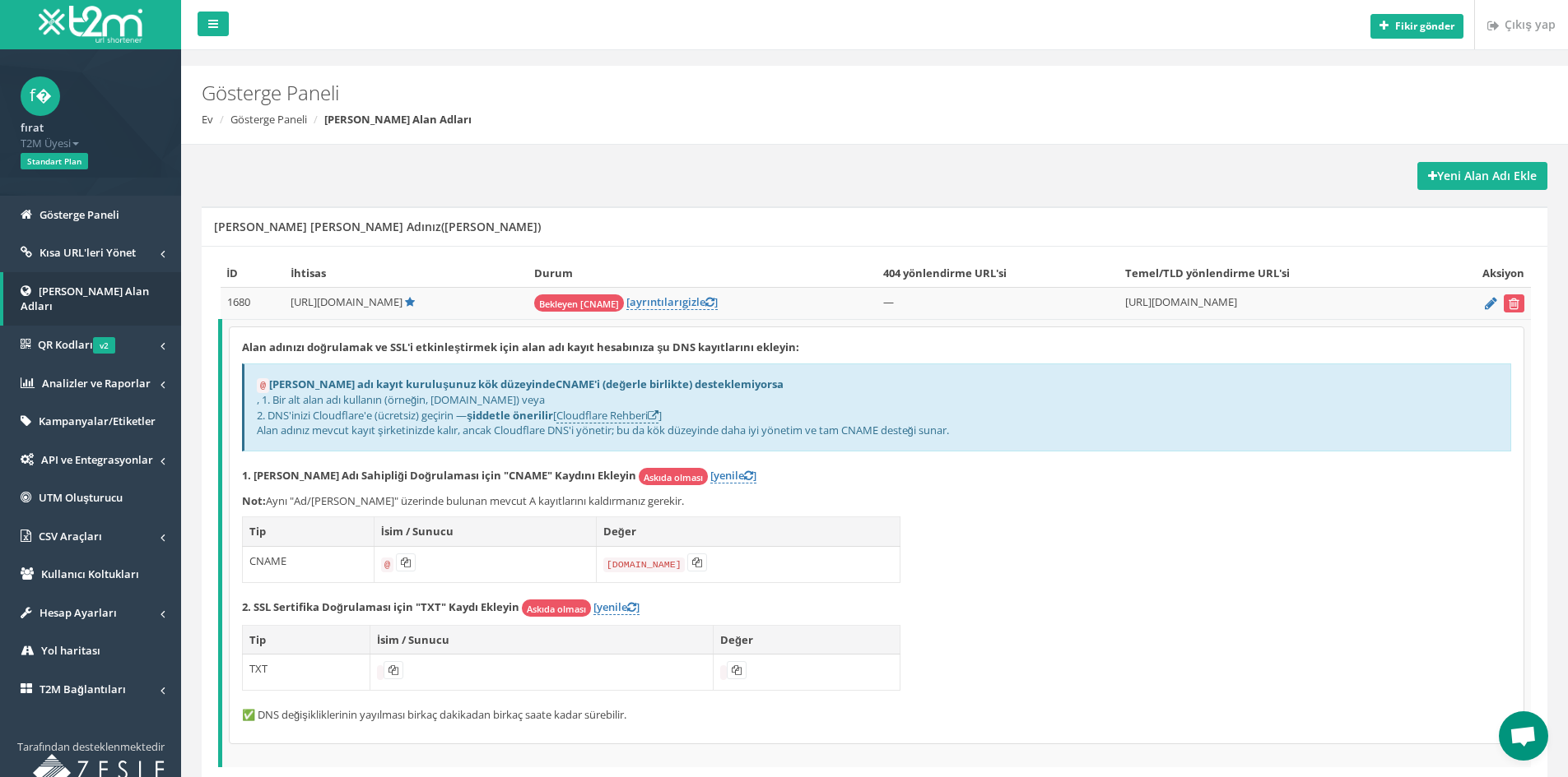
click at [1077, 87] on h2 "Gösterge Paneli" at bounding box center [761, 92] width 1118 height 21
click at [628, 607] on font "[yenile" at bounding box center [610, 607] width 34 height 15
click at [710, 477] on font "[yenile" at bounding box center [727, 476] width 34 height 15
click at [1494, 308] on icon at bounding box center [1491, 302] width 12 height 10
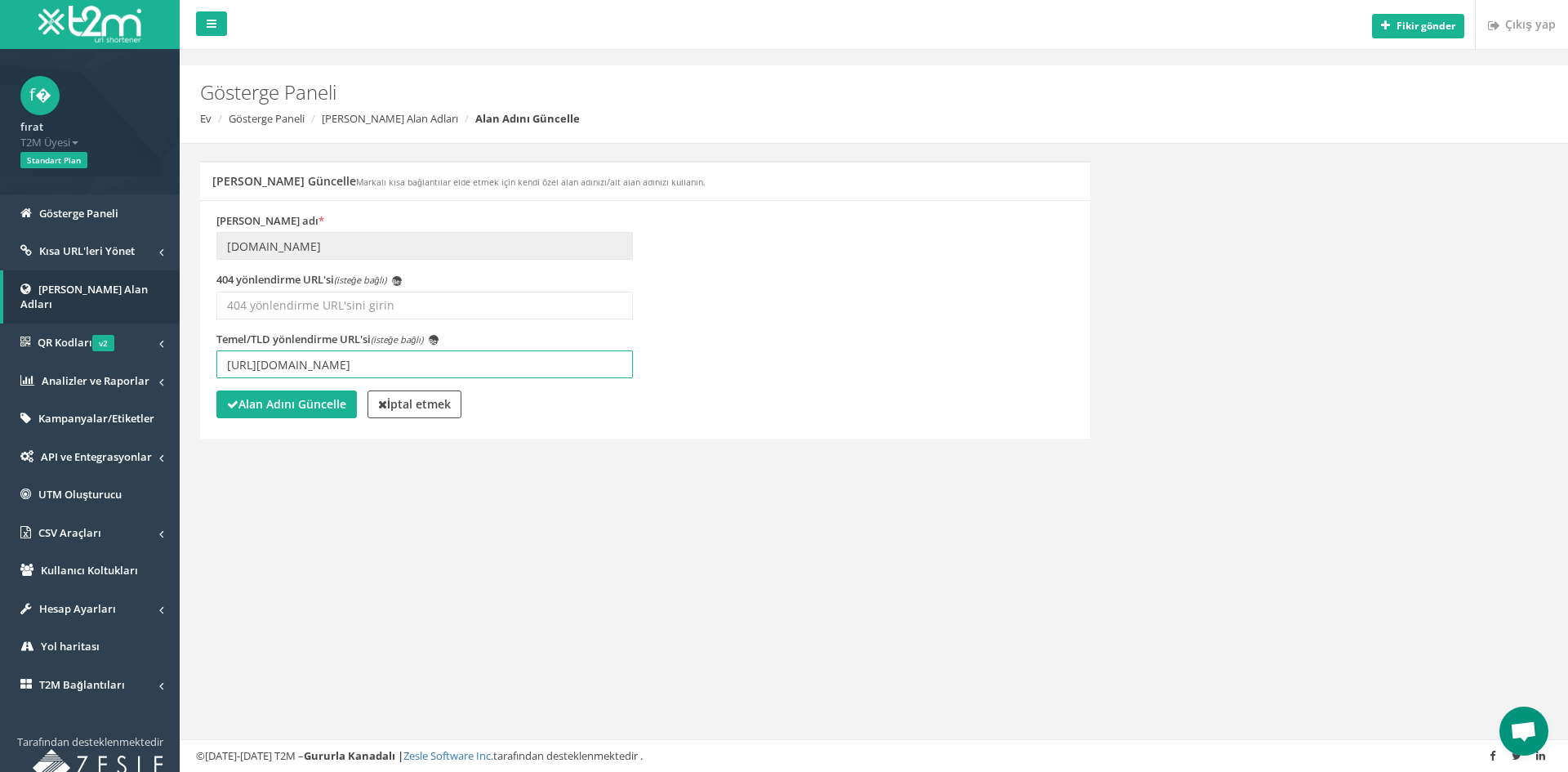
scroll to position [357, 0]
click at [420, 364] on input "https://www.bigwon567.com/tr/" at bounding box center [424, 364] width 417 height 28
type input "[URL][DOMAIN_NAME]"
click at [269, 404] on font "Alan Adını Güncelle" at bounding box center [292, 404] width 108 height 16
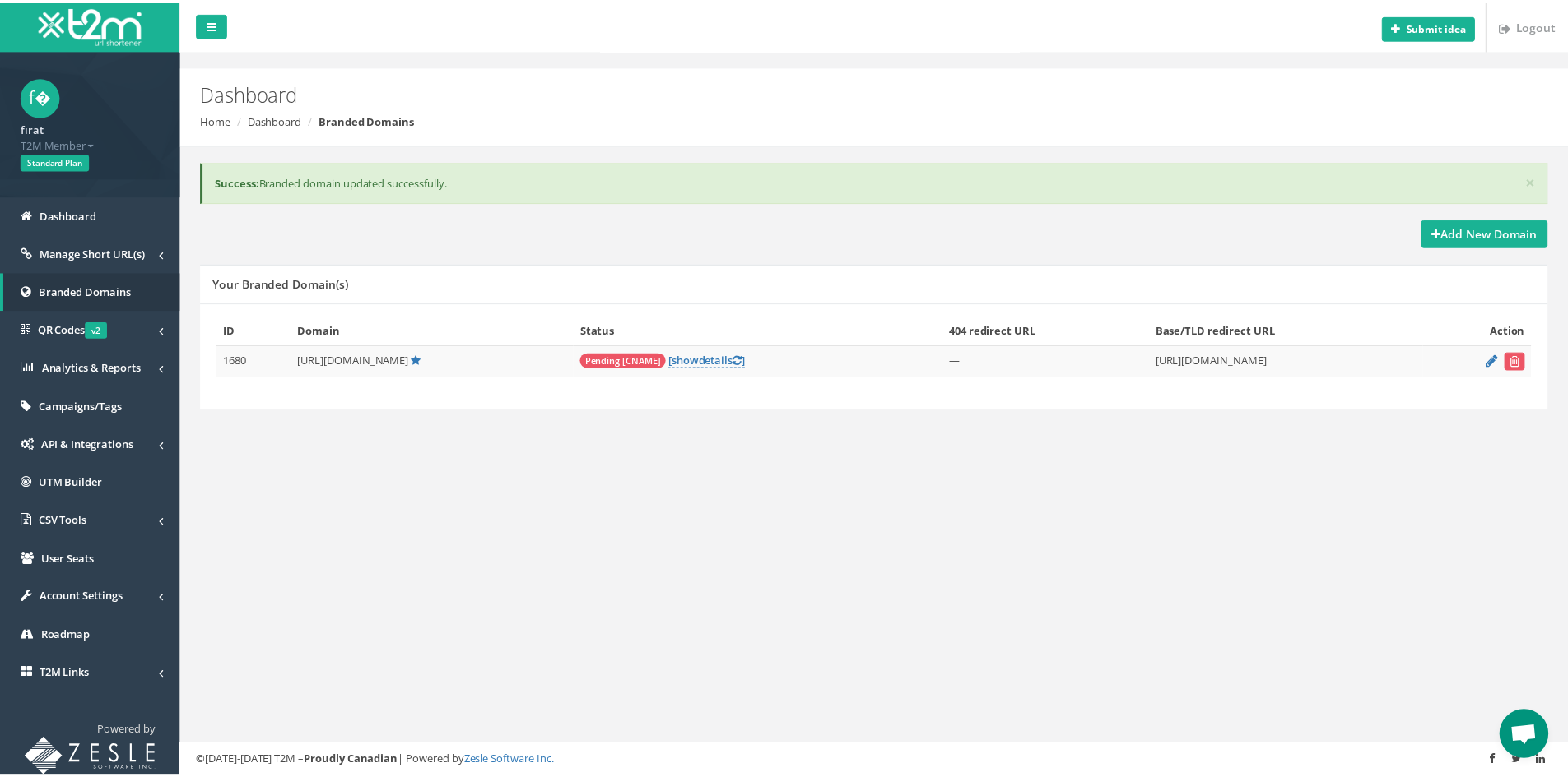
scroll to position [359, 0]
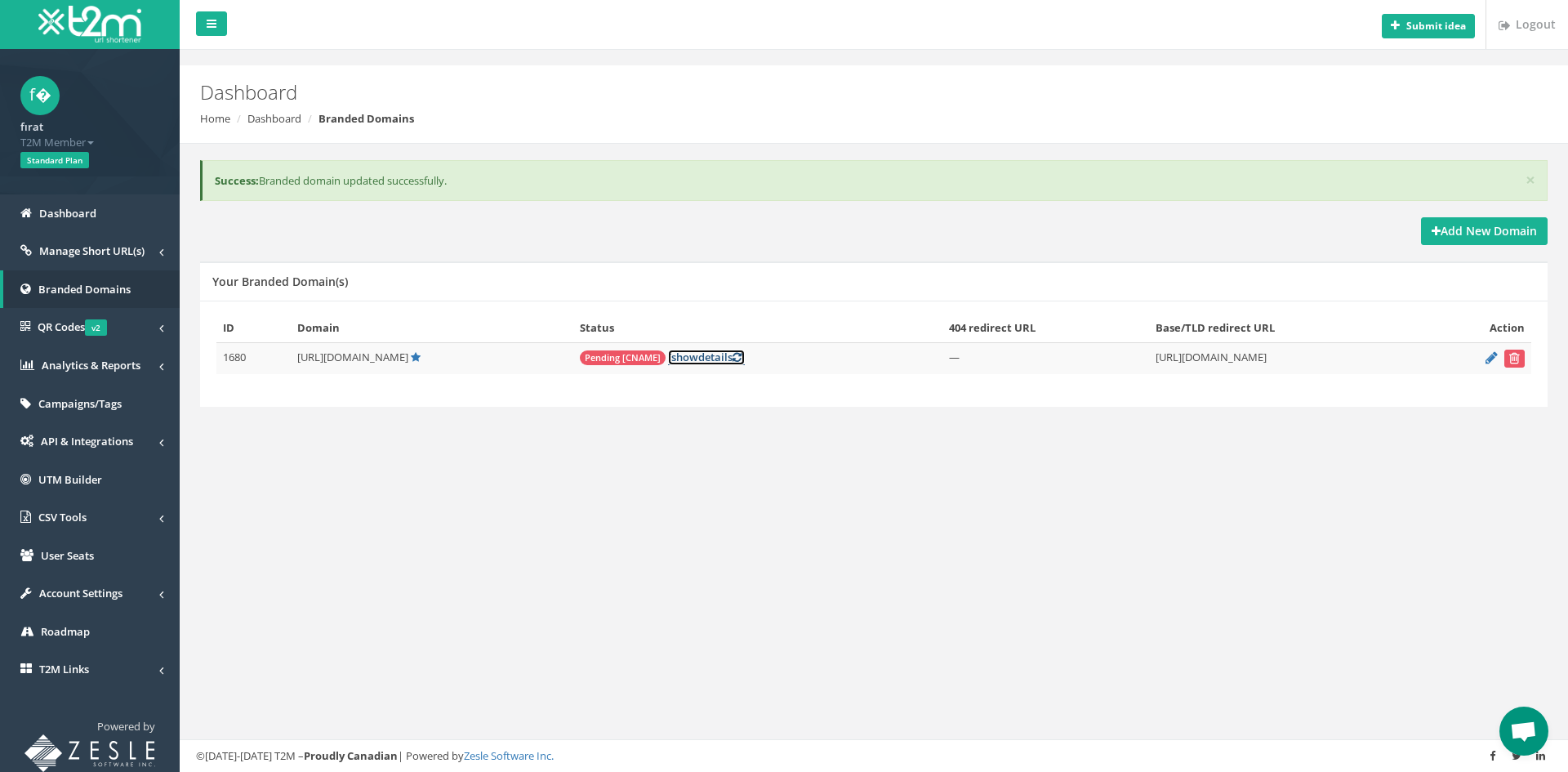
click at [696, 362] on link "[ show details ]" at bounding box center [706, 357] width 77 height 16
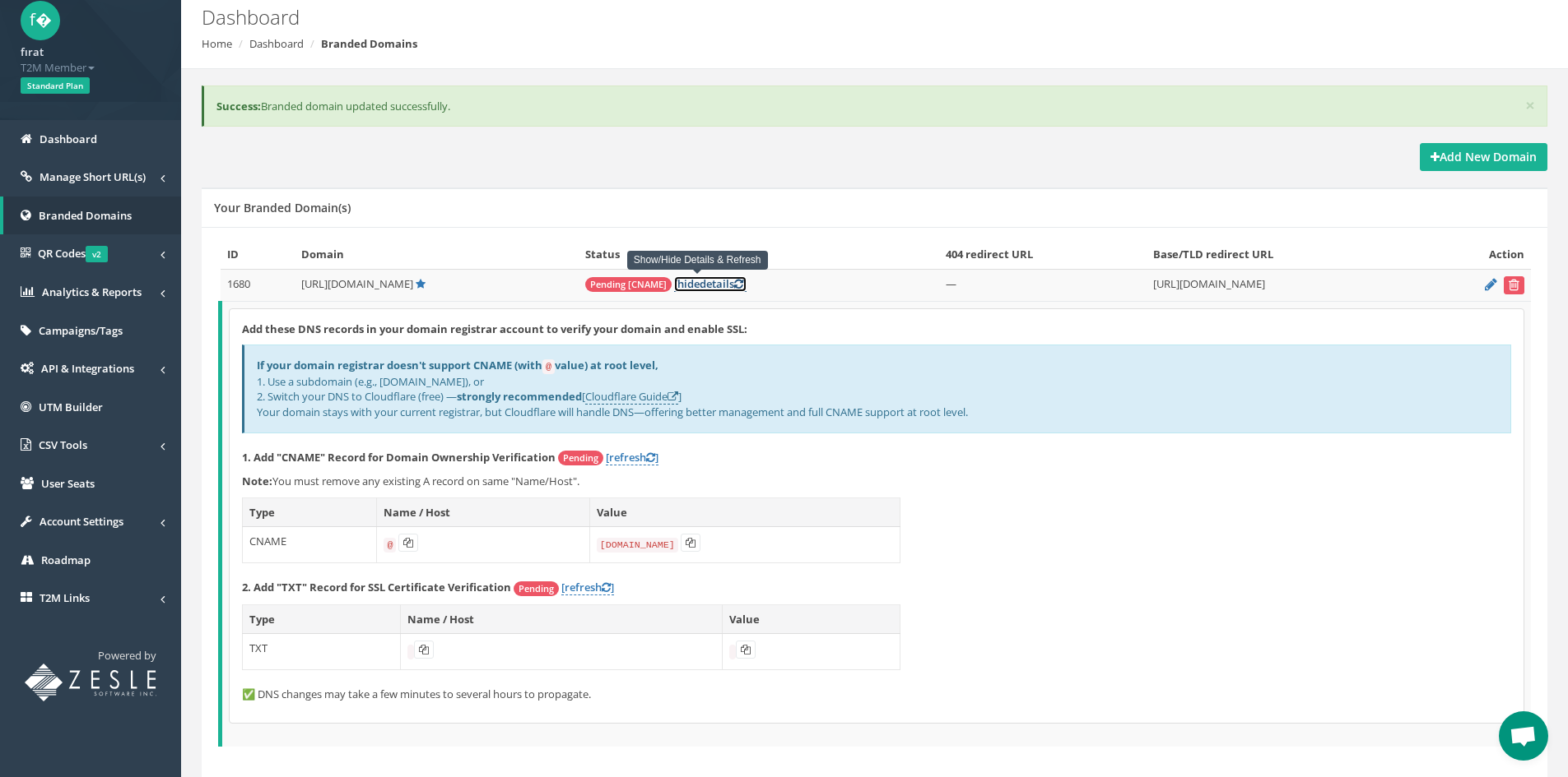
scroll to position [82, 0]
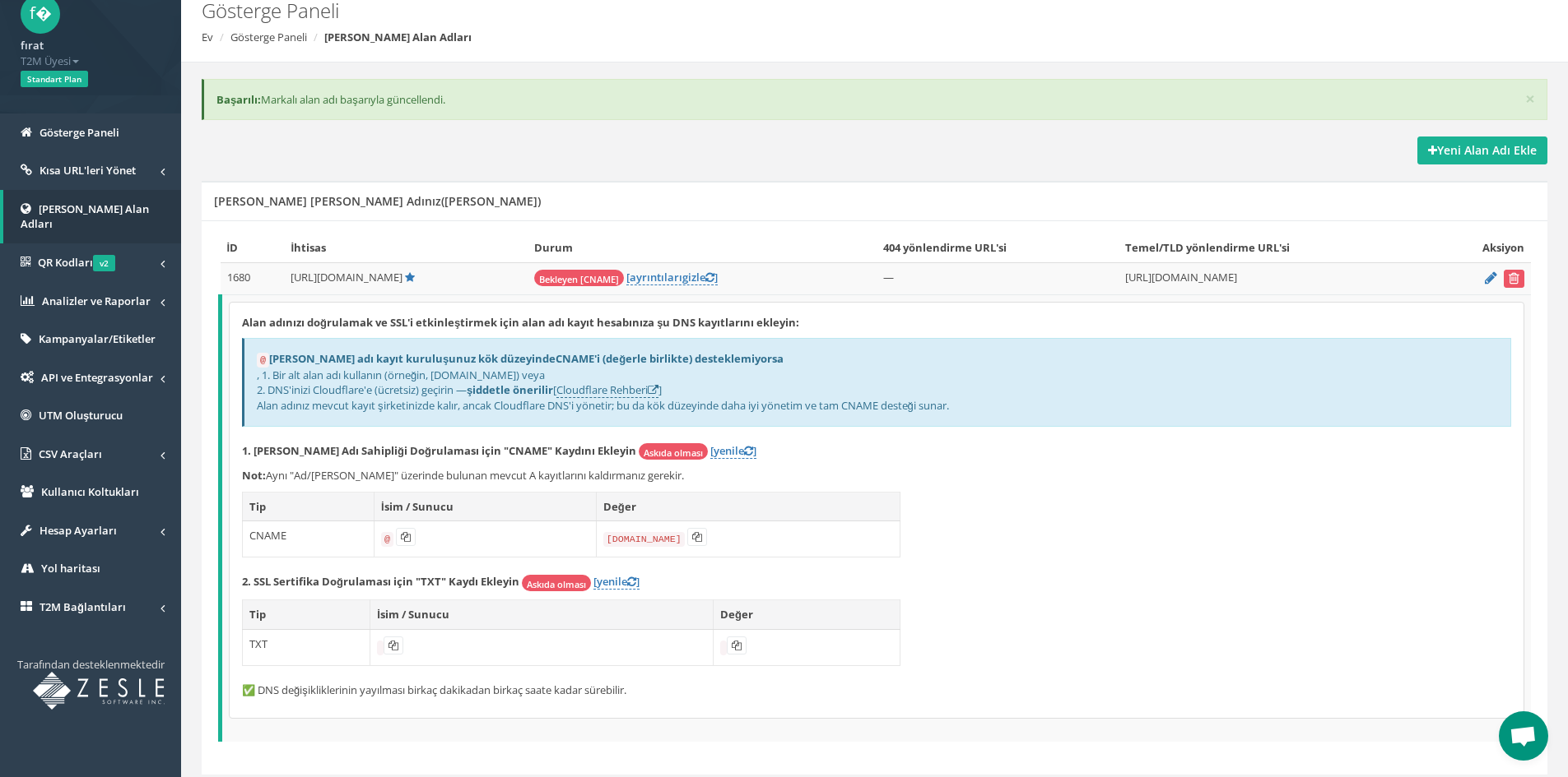
click at [1120, 503] on div "Alan adınızı doğrulamak ve SSL'i etkinleştirmek için alan adı kayıt hesabınıza …" at bounding box center [877, 510] width 1294 height 416
click at [1487, 278] on icon at bounding box center [1491, 277] width 12 height 10
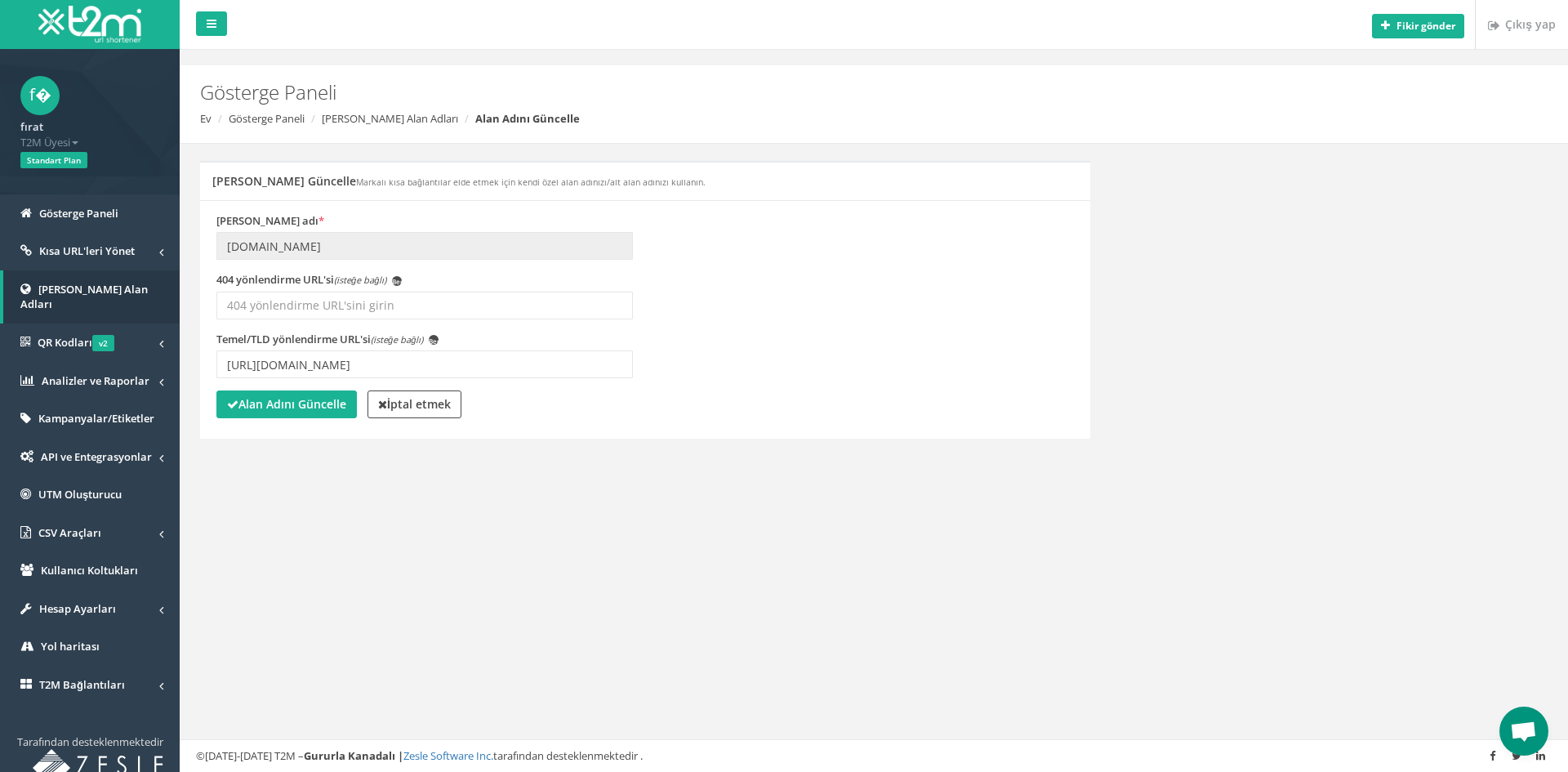
scroll to position [357, 0]
drag, startPoint x: 405, startPoint y: 362, endPoint x: 178, endPoint y: 361, distance: 227.0
click at [179, 361] on div "Fikir gönder Çıkış yap Gösterge Paneli Ev Gösterge Paneli Markalı Alan Adları A…" at bounding box center [873, 386] width 1389 height 772
paste input "/tr/"
type input "[URL][DOMAIN_NAME]"
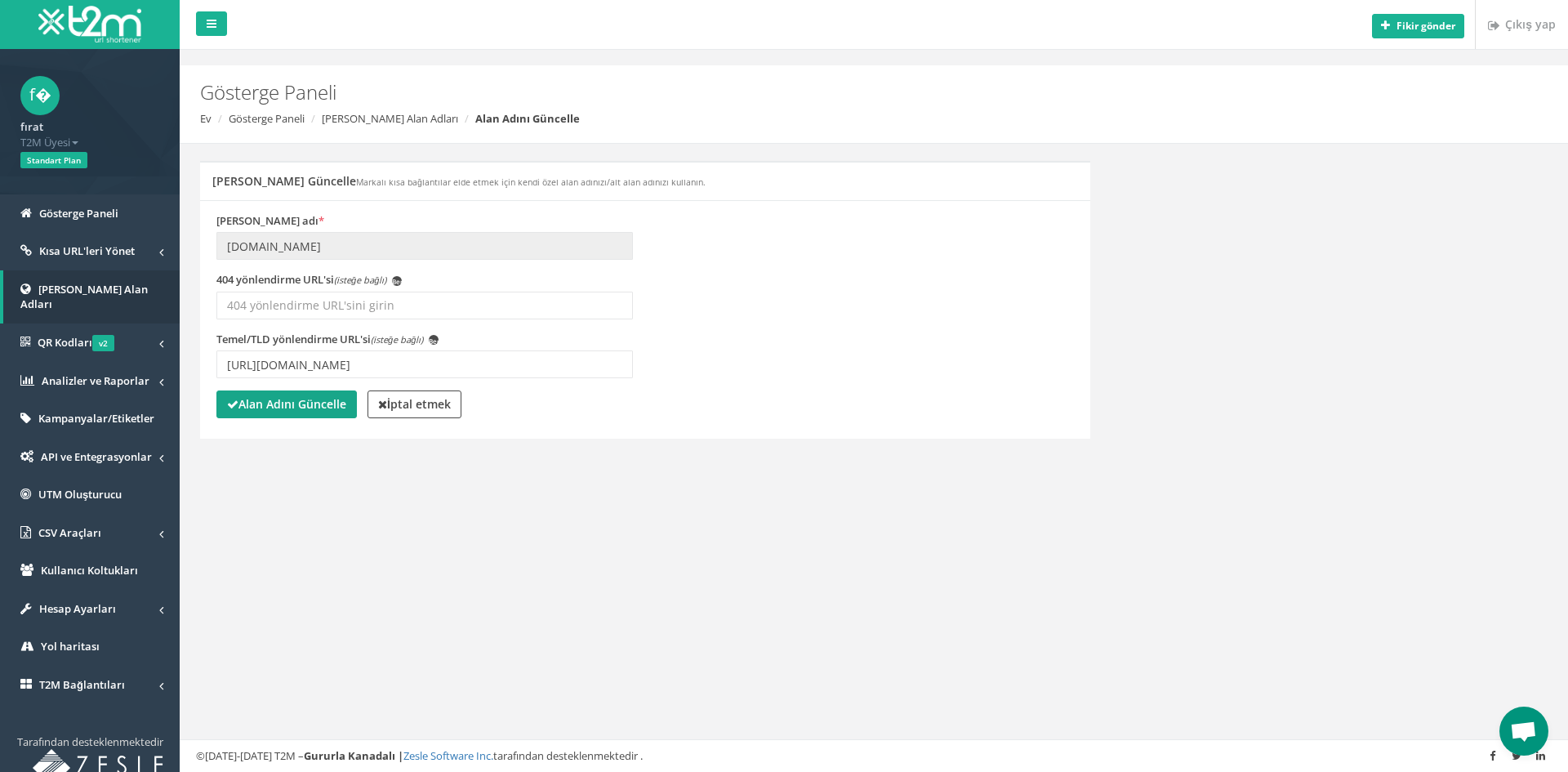
click at [236, 405] on icon "submit" at bounding box center [233, 404] width 11 height 11
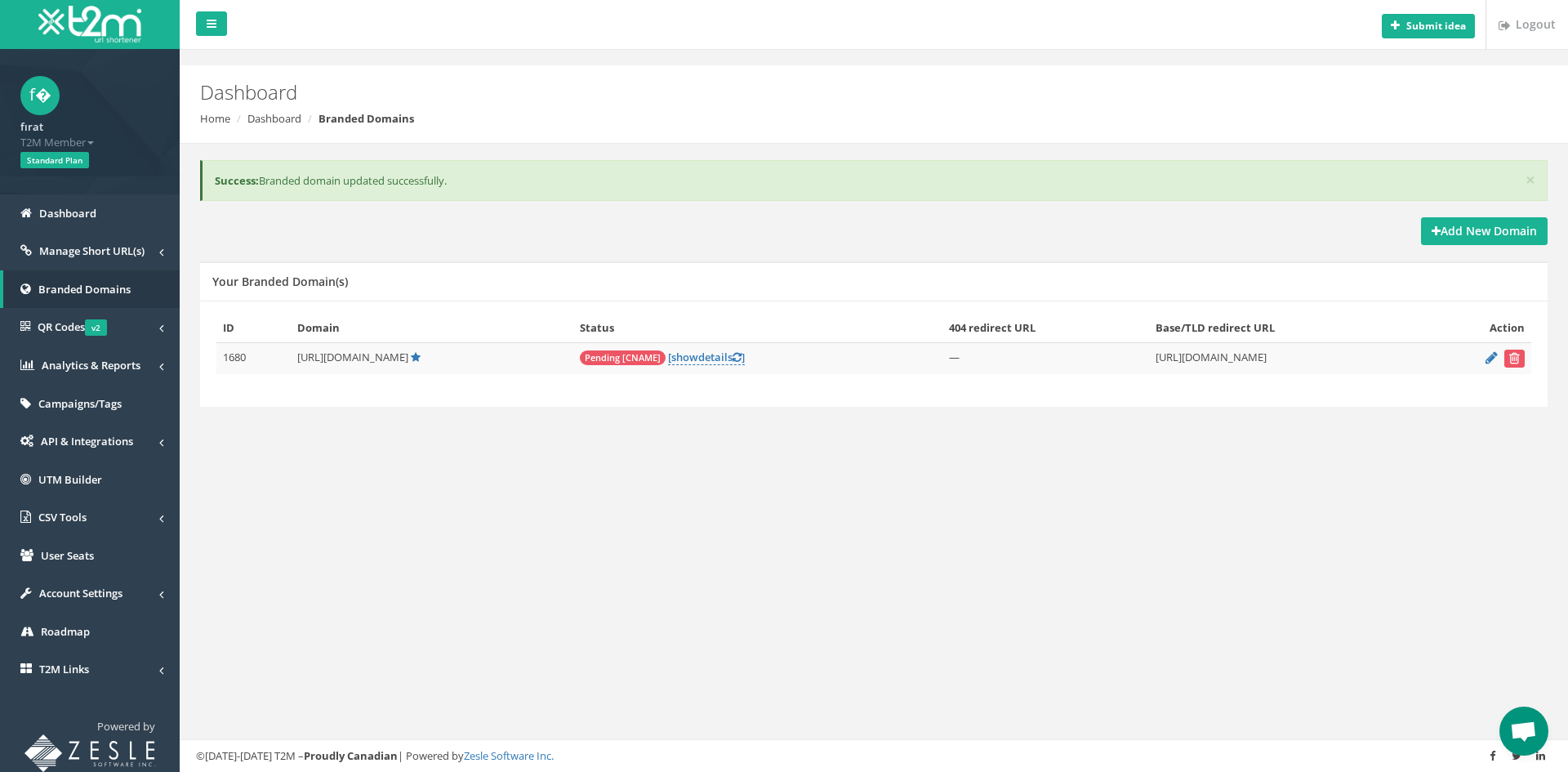
scroll to position [357, 0]
click at [1520, 717] on span "Open chat" at bounding box center [1524, 731] width 49 height 49
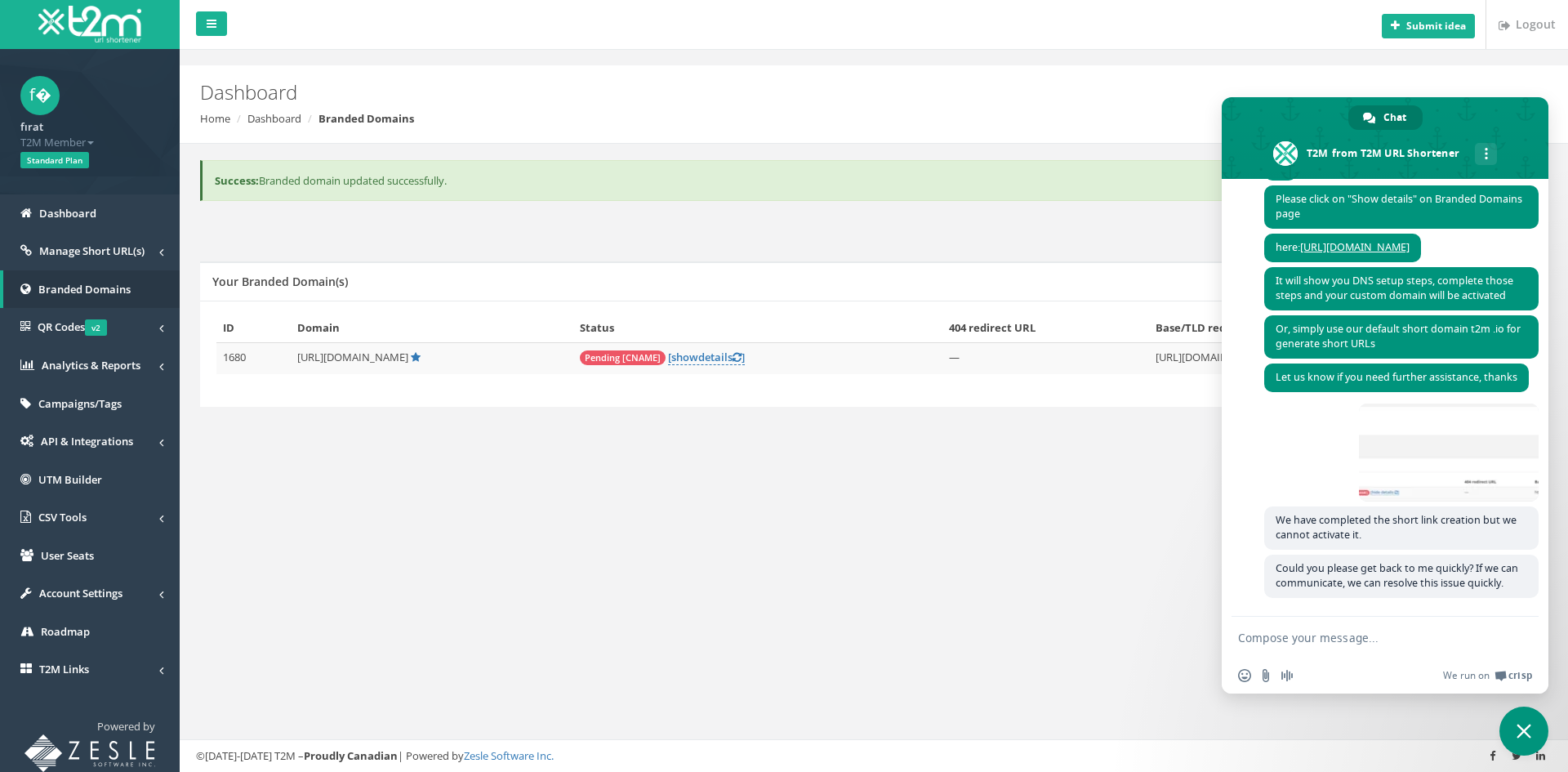
drag, startPoint x: 1068, startPoint y: 582, endPoint x: 1101, endPoint y: 555, distance: 42.6
click at [1069, 582] on div "Submit idea Logout Dashboard Home Dashboard Branded Domains × Success: Branded …" at bounding box center [873, 386] width 1389 height 772
click at [1515, 729] on span "Close chat" at bounding box center [1524, 731] width 49 height 49
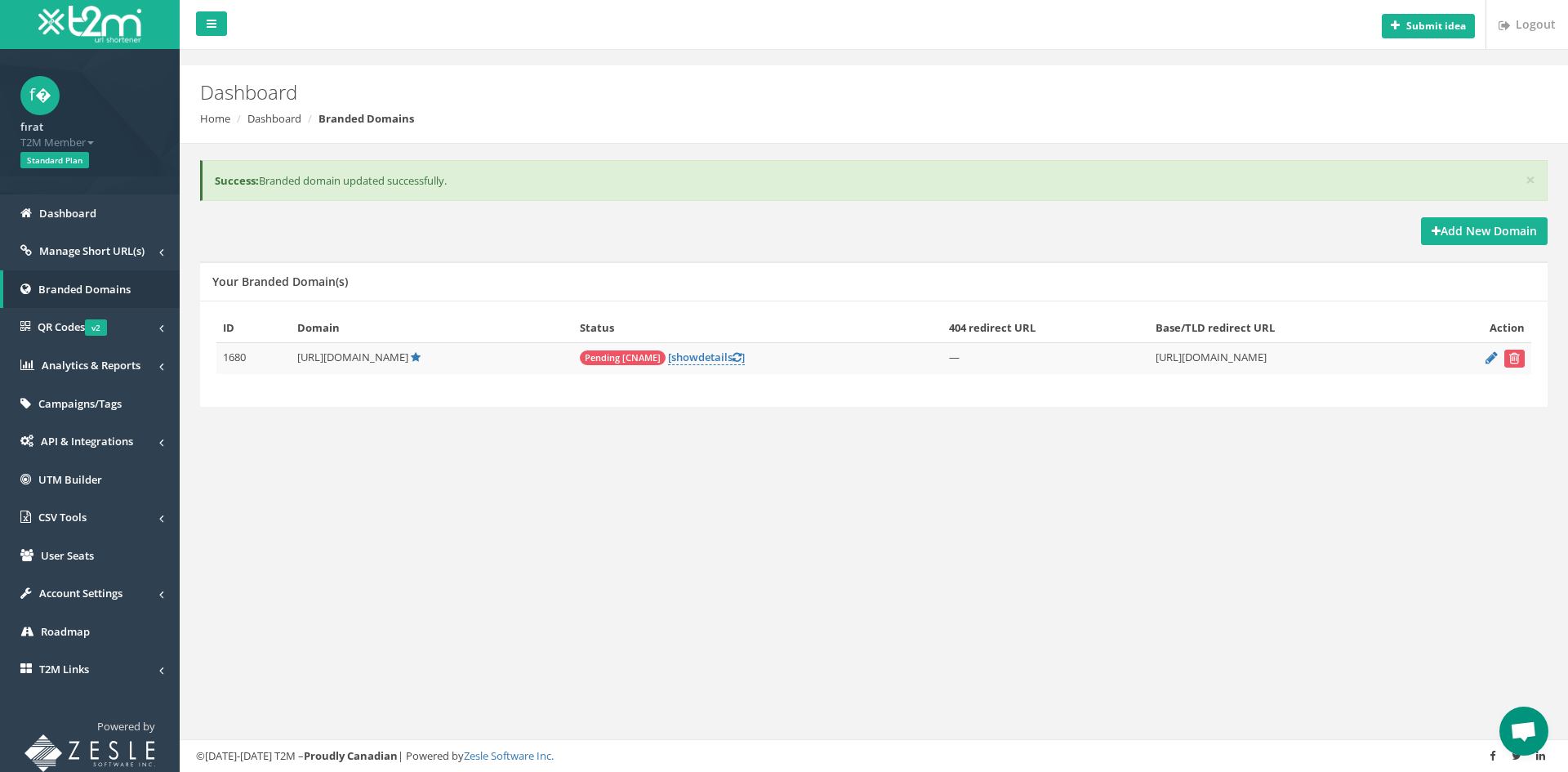
click at [1483, 357] on form at bounding box center [1477, 358] width 95 height 18
click at [1485, 363] on form at bounding box center [1477, 358] width 95 height 18
click at [1494, 358] on icon at bounding box center [1491, 357] width 12 height 10
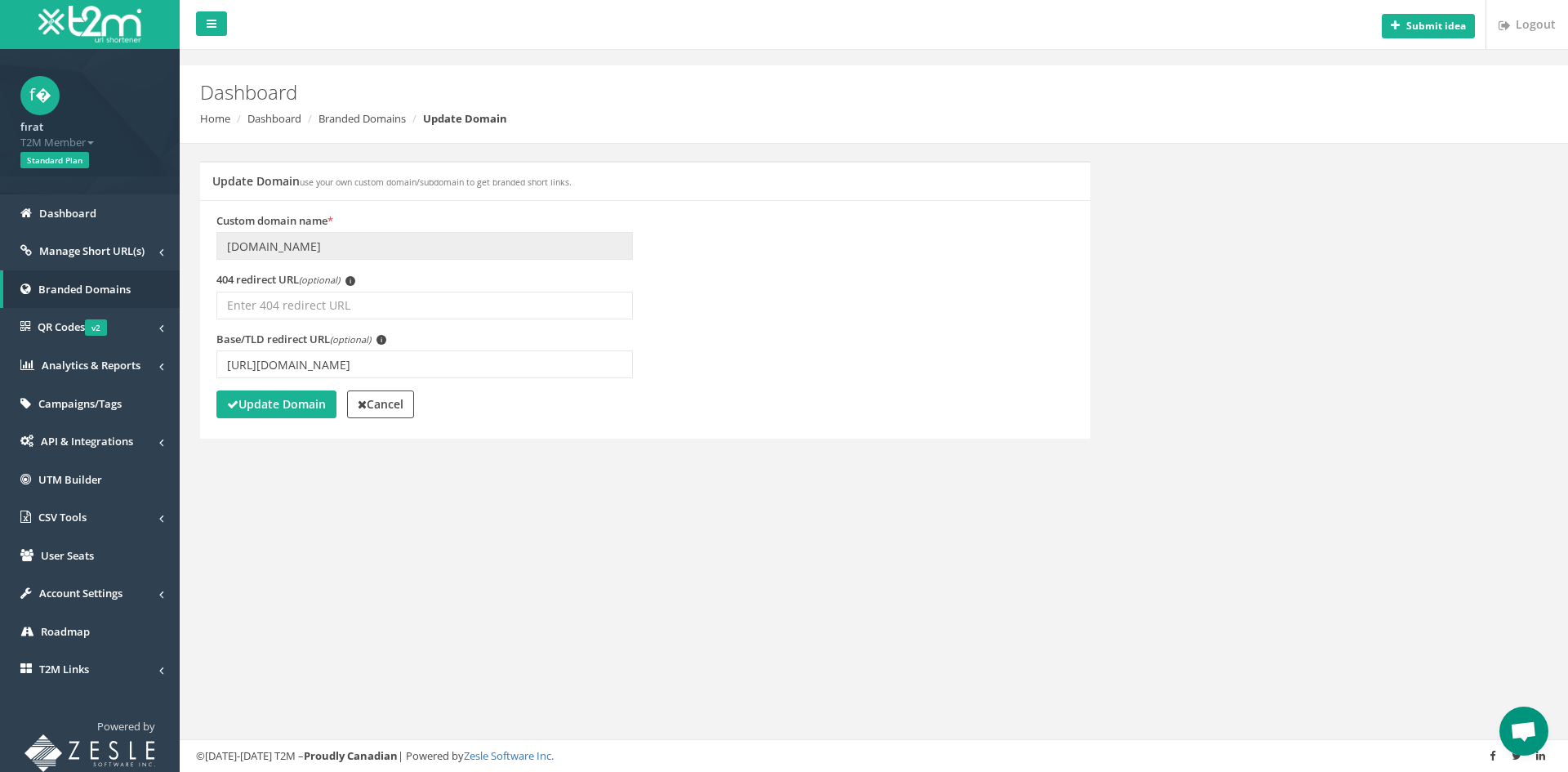
scroll to position [357, 0]
click at [404, 408] on strong "Cancel" at bounding box center [381, 404] width 46 height 16
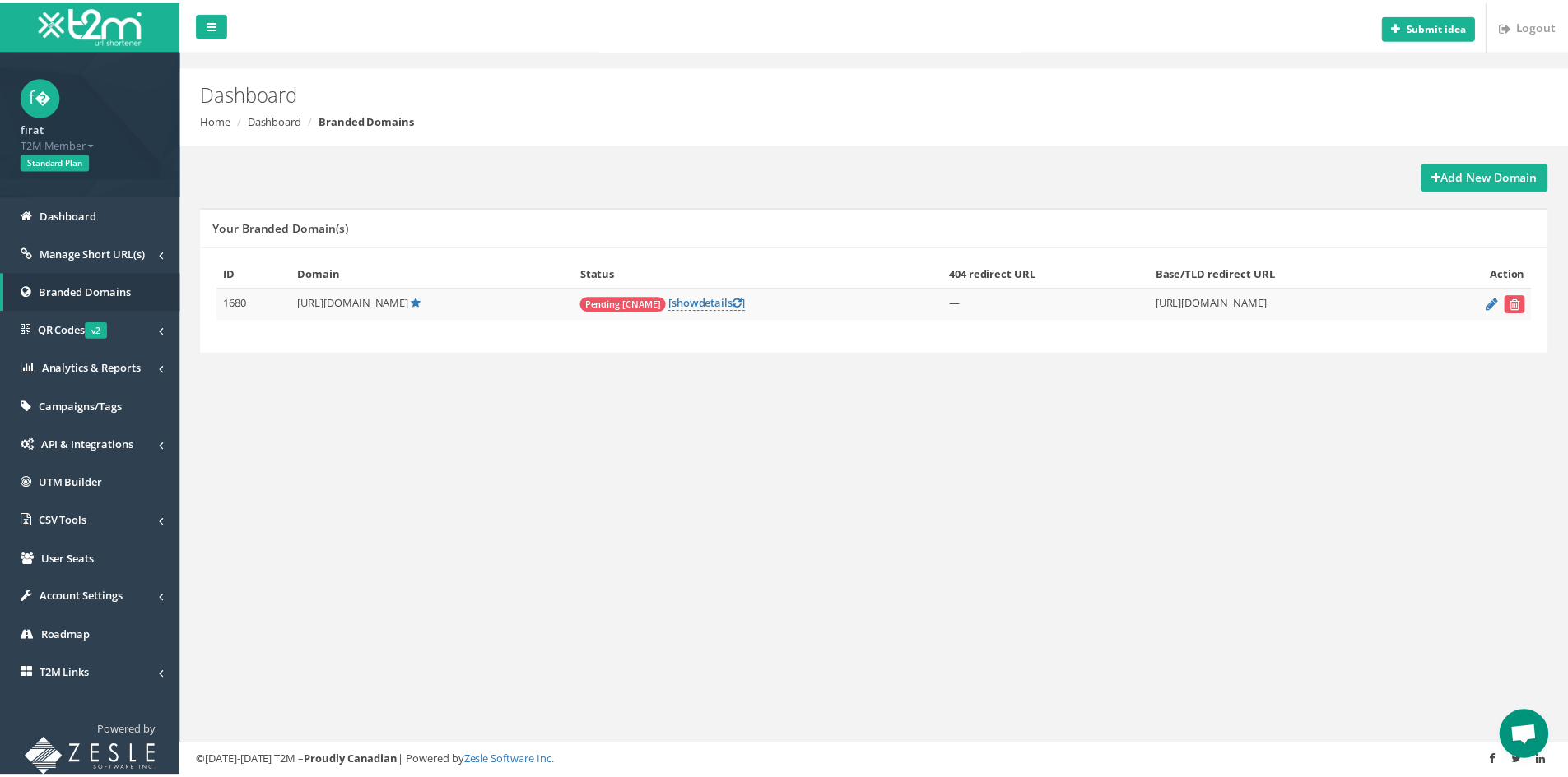
scroll to position [359, 0]
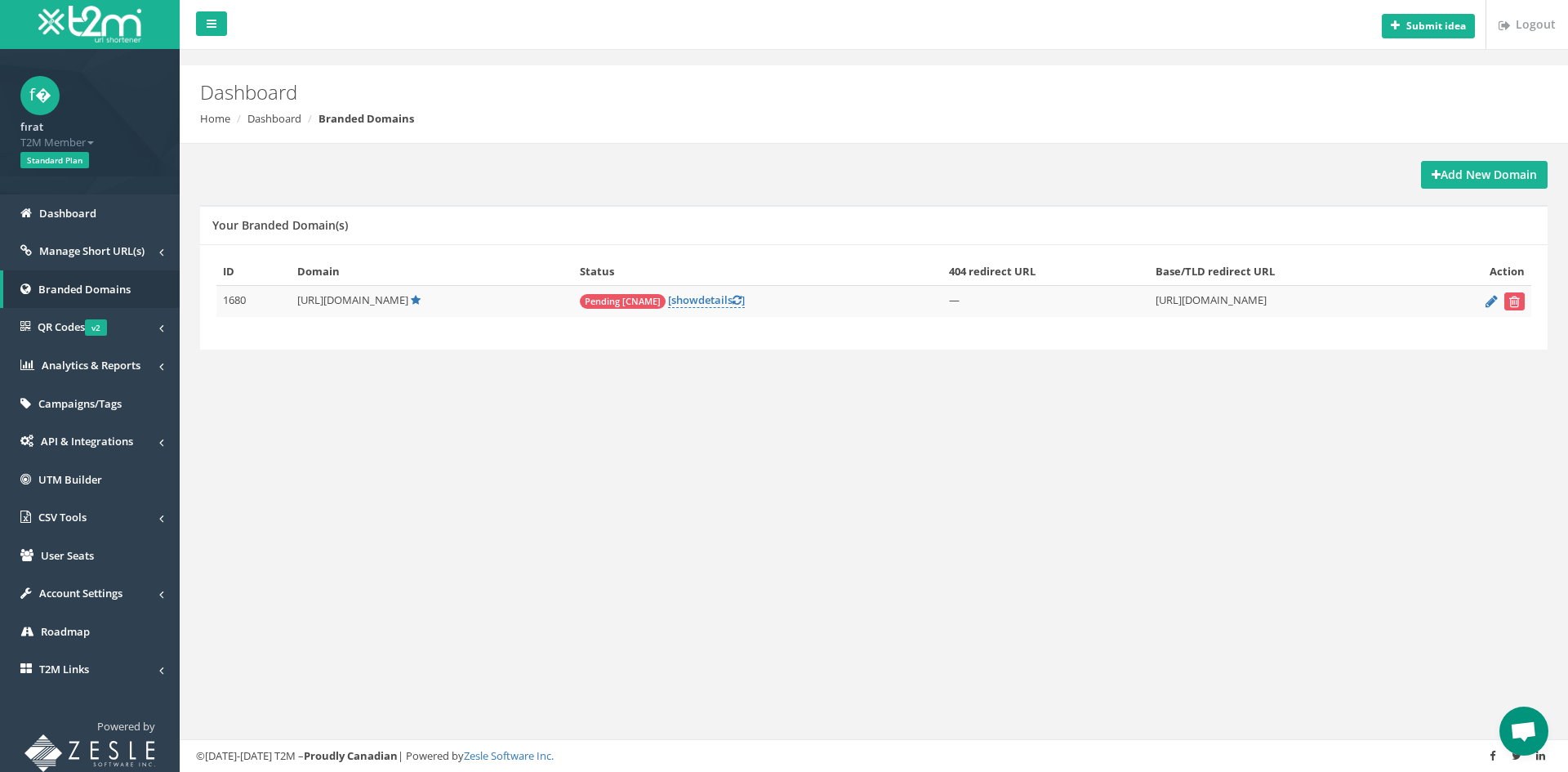
click at [646, 311] on td "Pending [CNAME] [ show details ]" at bounding box center [759, 301] width 370 height 31
click at [654, 309] on td "Pending [CNAME] [ show details ]" at bounding box center [759, 301] width 370 height 31
click at [672, 299] on span "show" at bounding box center [685, 300] width 27 height 15
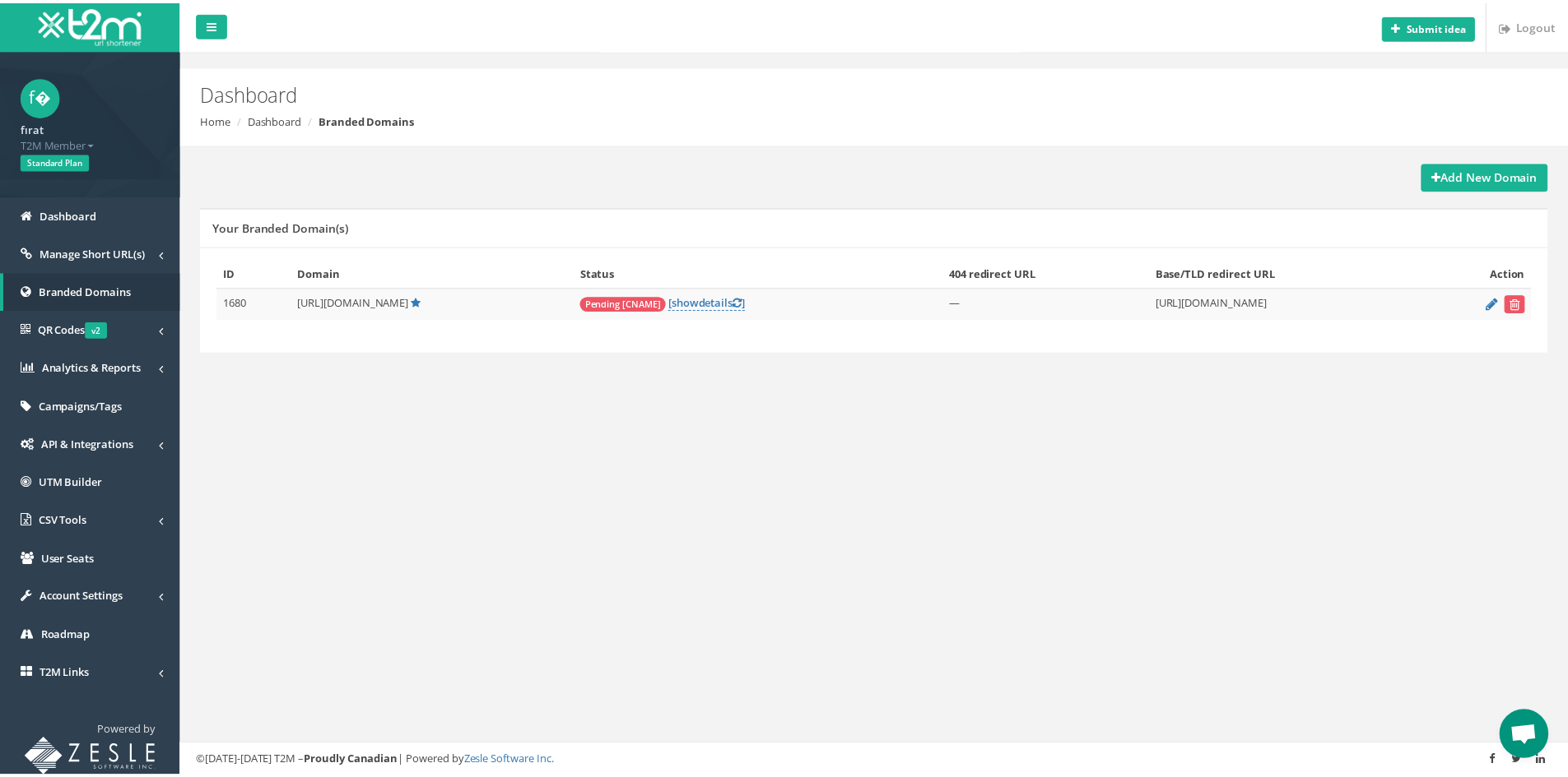
scroll to position [359, 0]
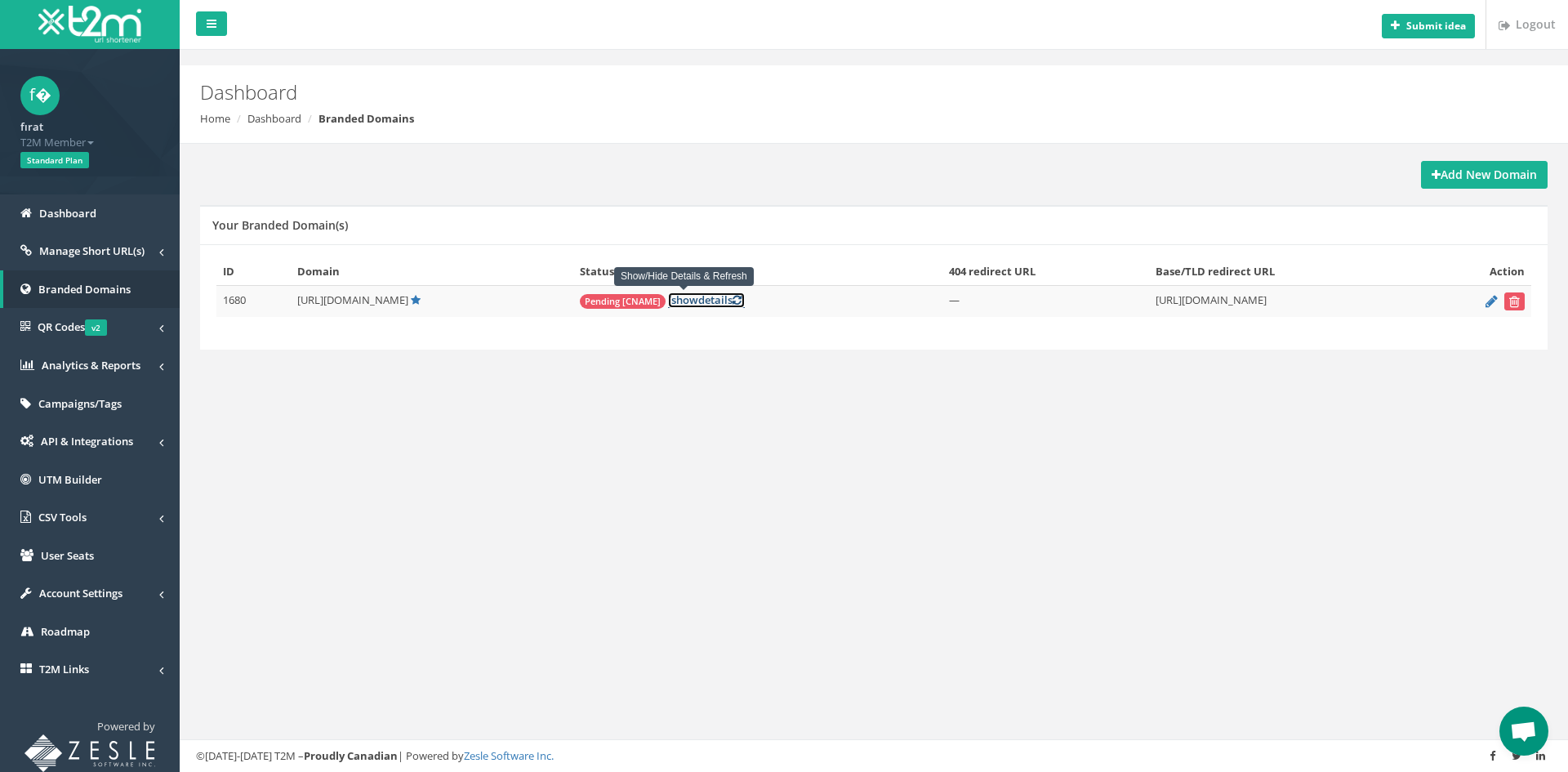
click at [672, 303] on span "show" at bounding box center [685, 300] width 27 height 15
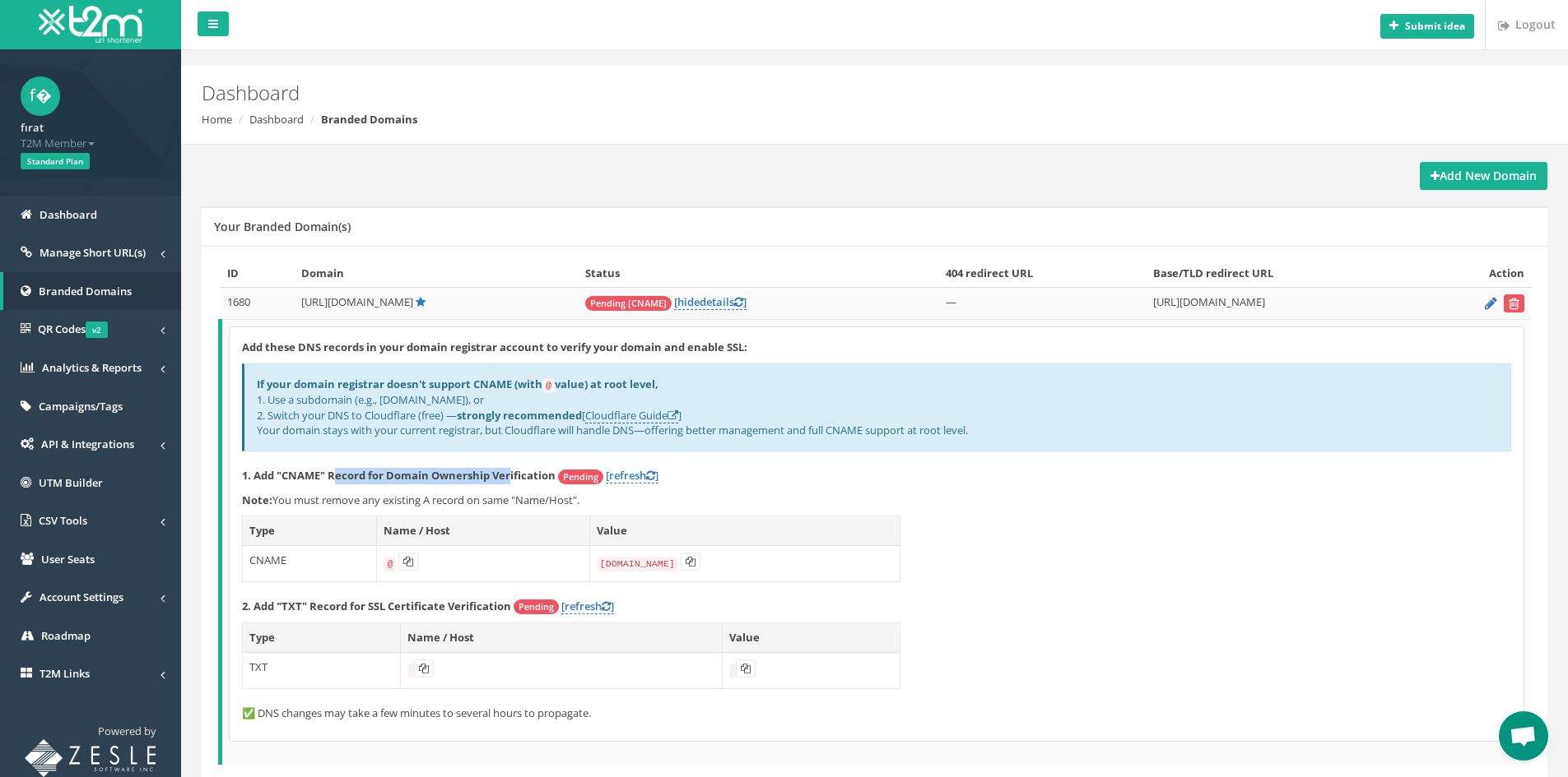
drag, startPoint x: 509, startPoint y: 478, endPoint x: 335, endPoint y: 477, distance: 174.0
click at [335, 477] on strong "1. Add "CNAME" Record for Domain Ownership Verification" at bounding box center [399, 476] width 314 height 15
click at [335, 474] on strong "1. Add "CNAME" Record for Domain Ownership Verification" at bounding box center [399, 476] width 314 height 15
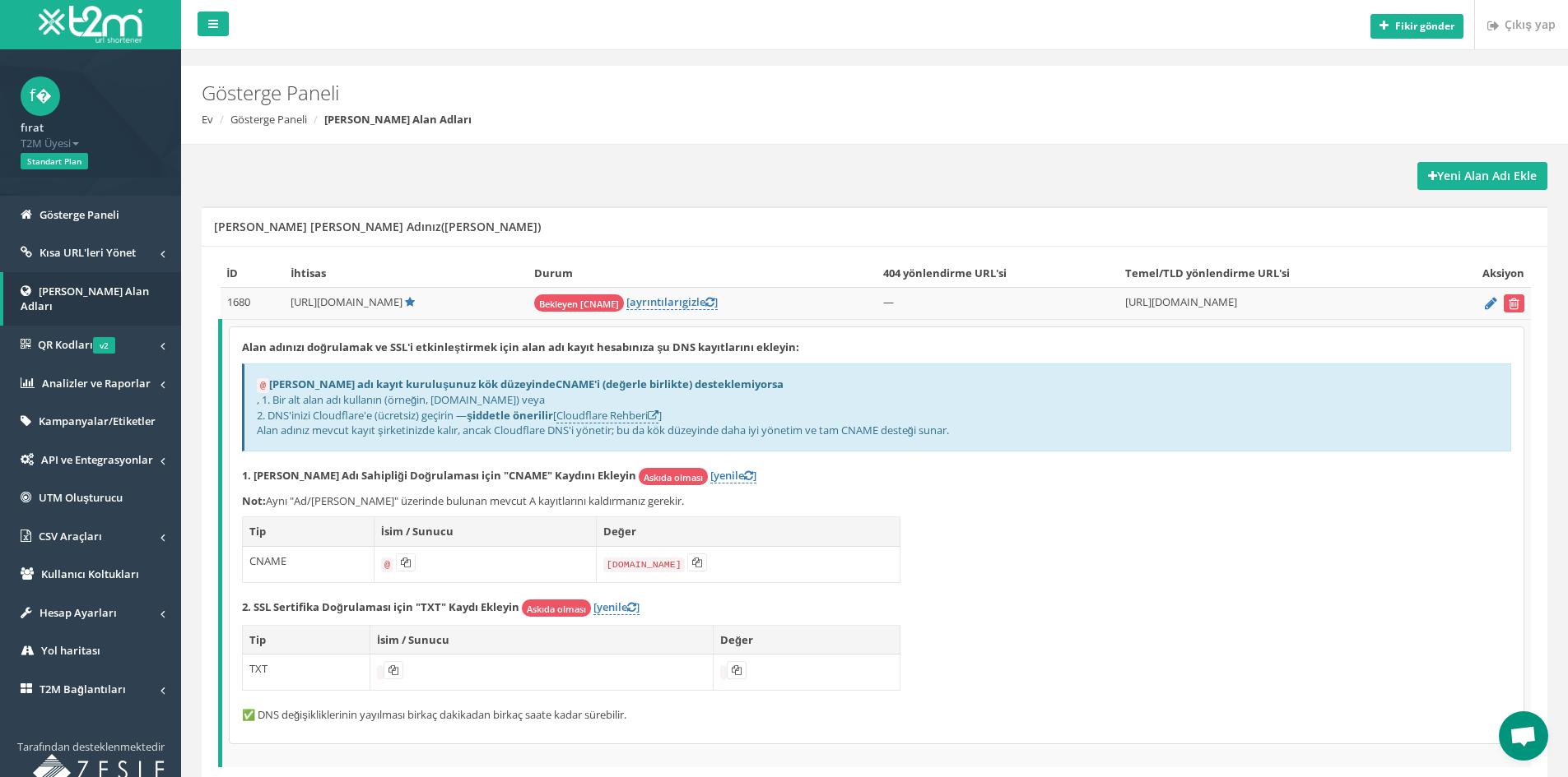
click at [1108, 88] on h2 "Gösterge Paneli" at bounding box center [761, 92] width 1118 height 21
click at [124, 211] on link "Gösterge Paneli" at bounding box center [90, 215] width 181 height 39
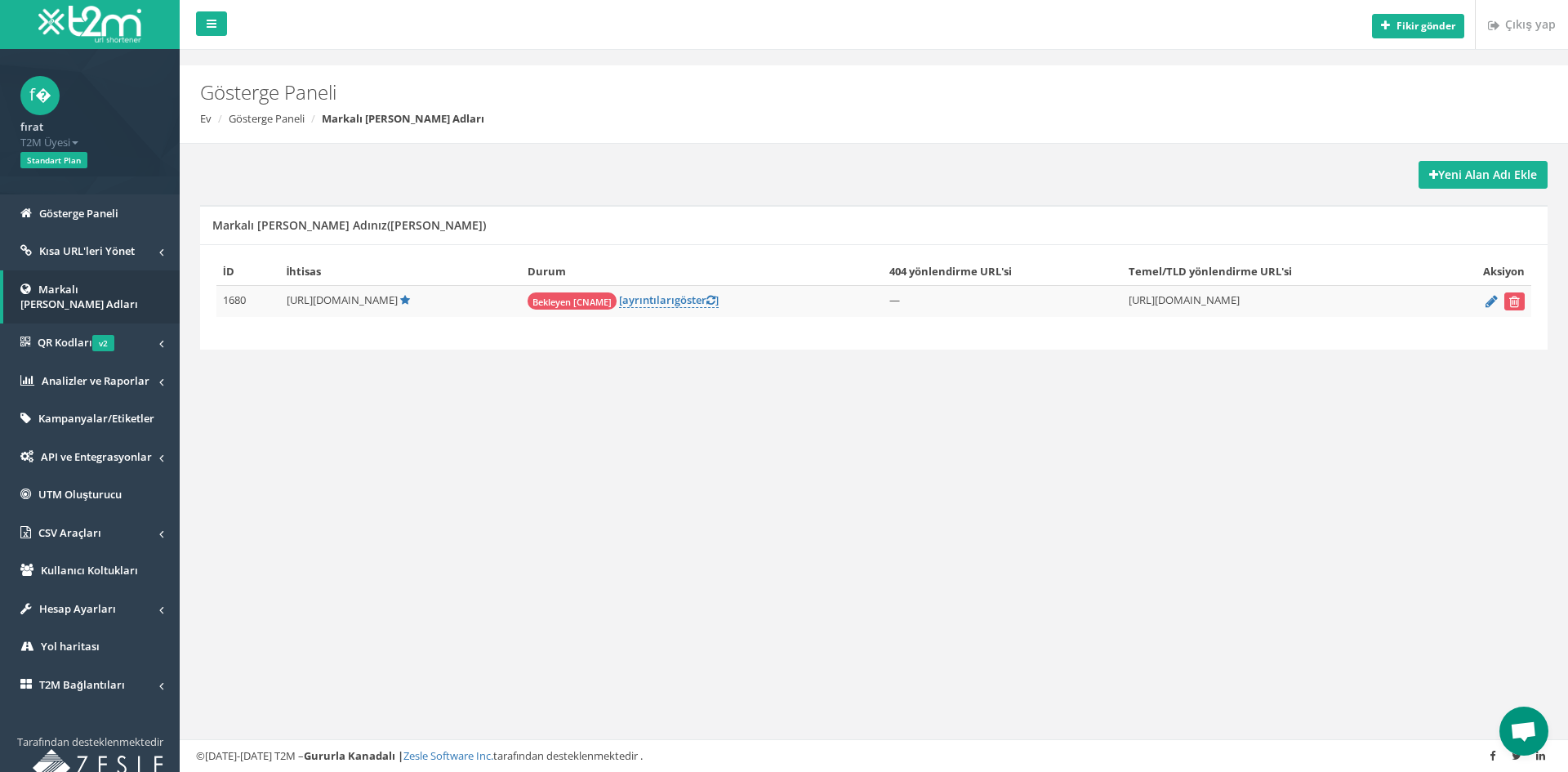
scroll to position [357, 0]
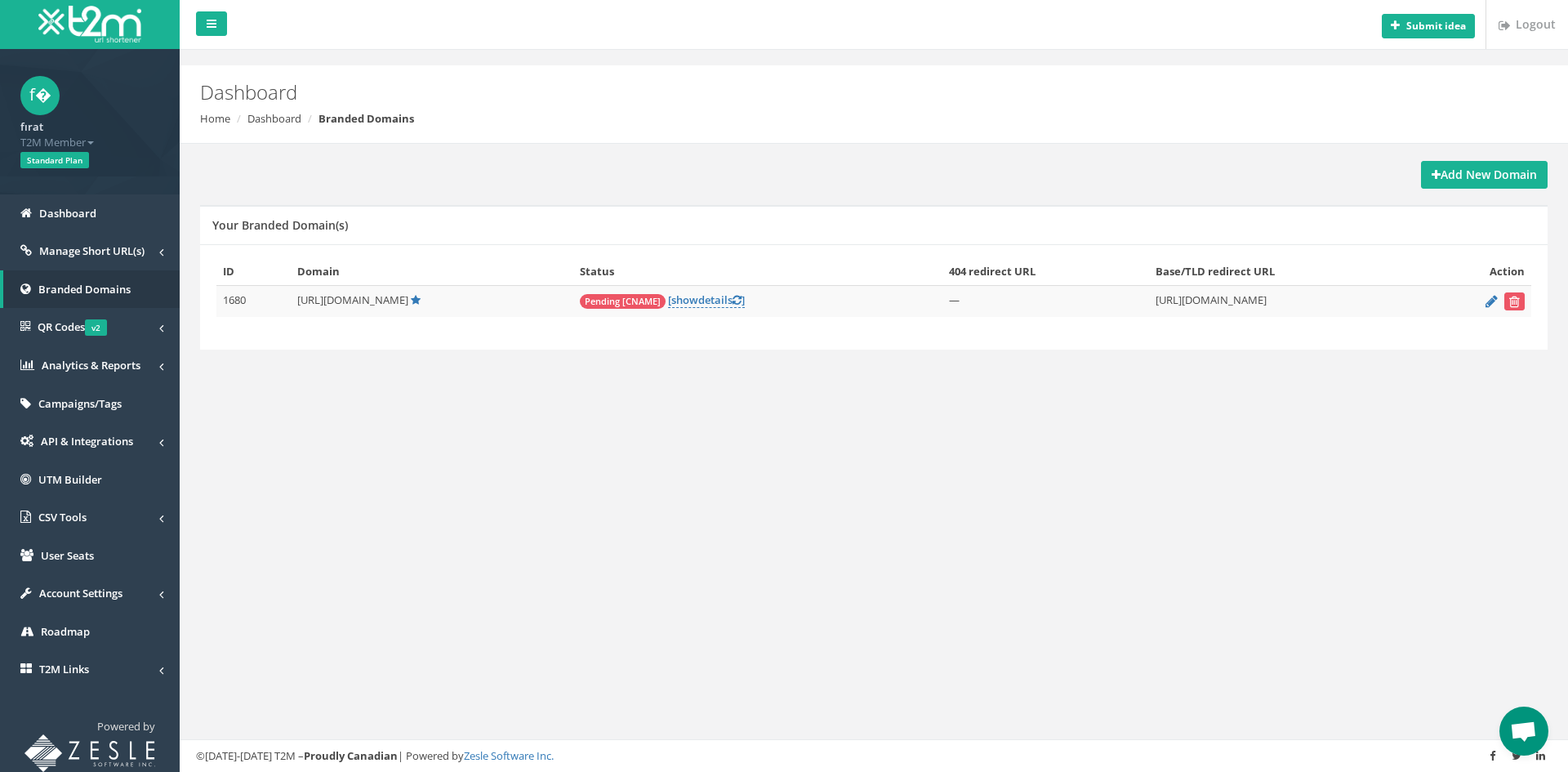
scroll to position [357, 0]
click at [356, 421] on div "Submit idea Logout Dashboard Home Dashboard Branded Domains Add New Domain Your…" at bounding box center [873, 386] width 1389 height 772
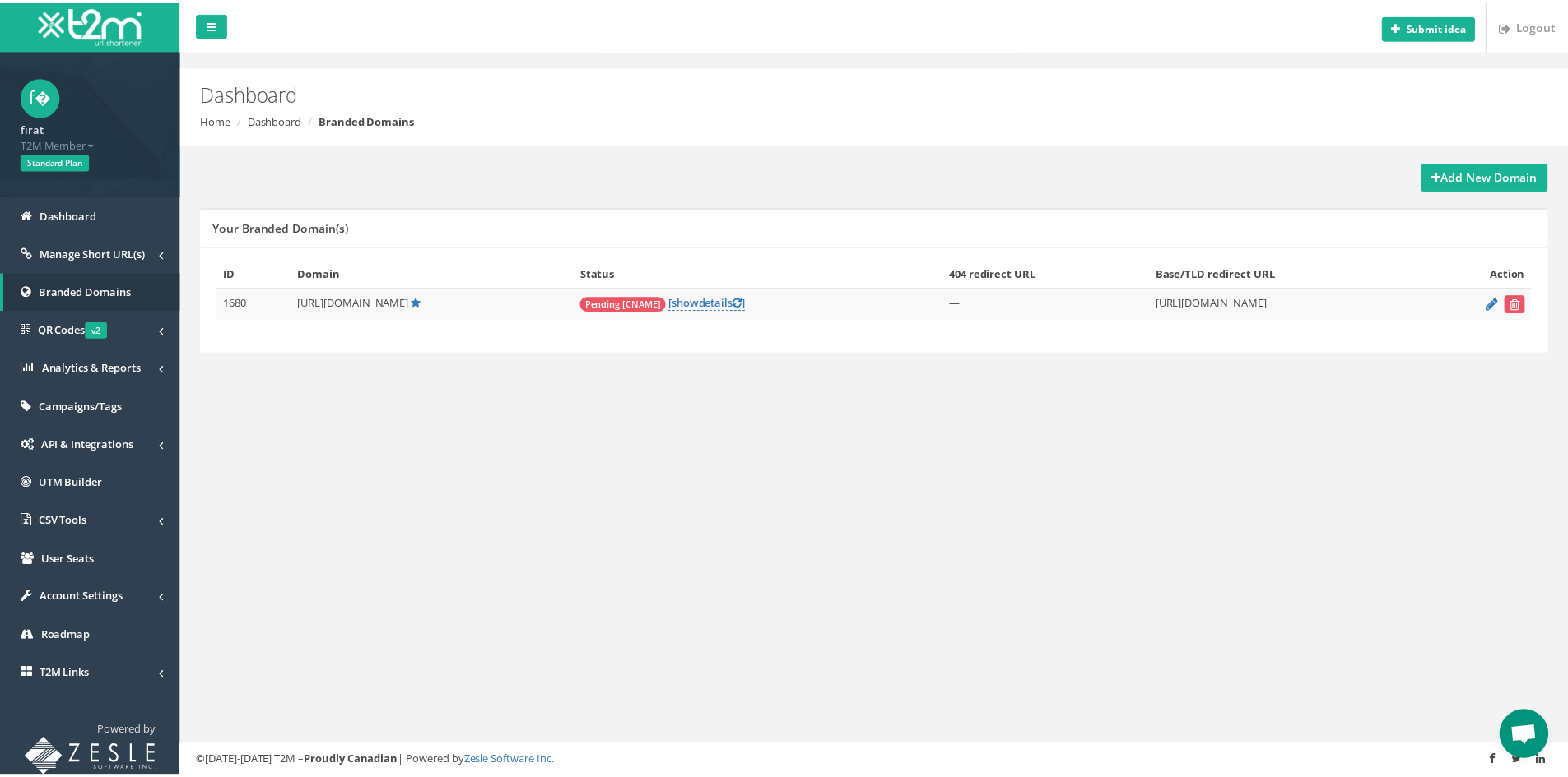
scroll to position [359, 0]
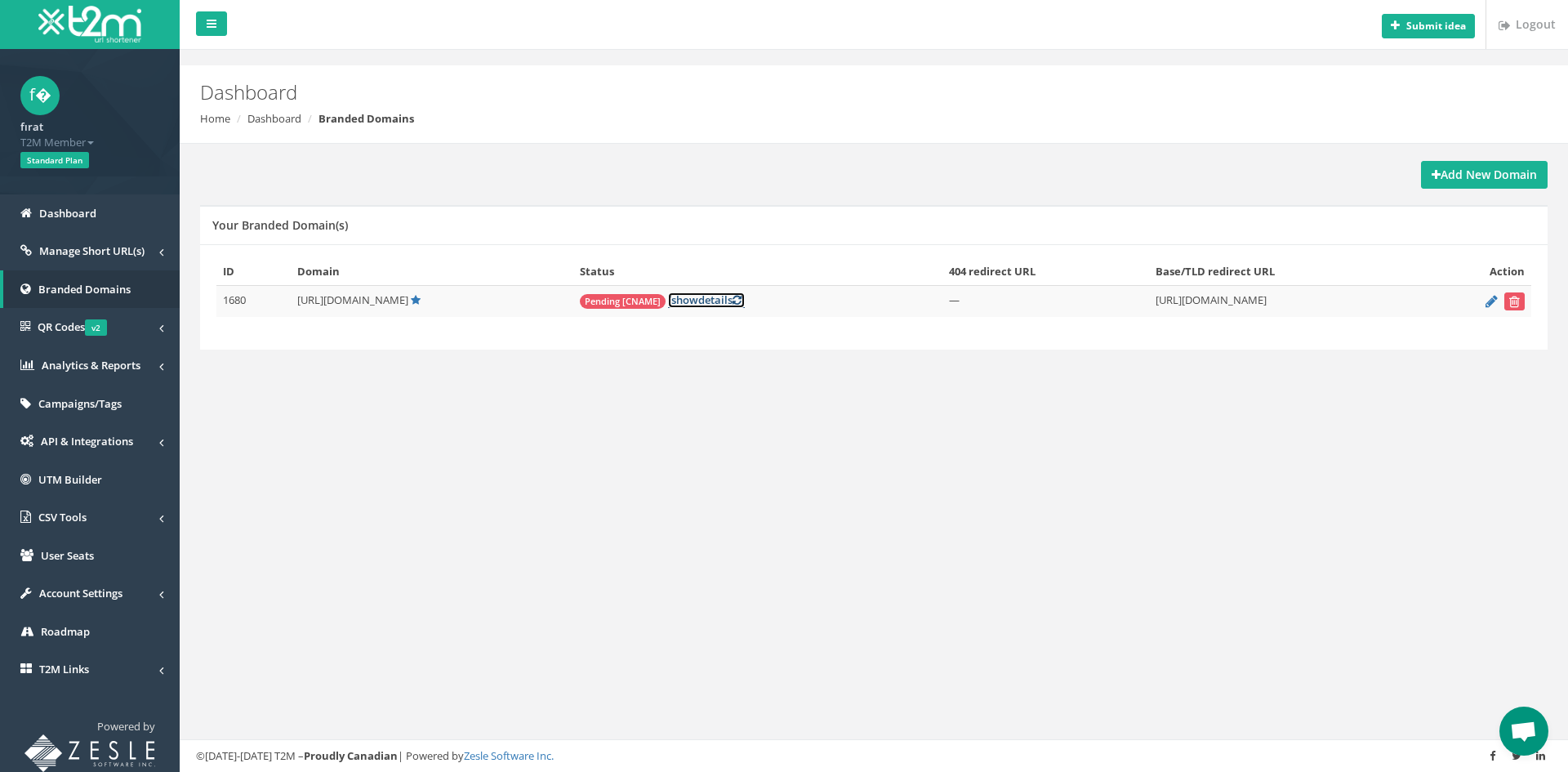
click at [678, 305] on link "[ show details ]" at bounding box center [706, 300] width 77 height 16
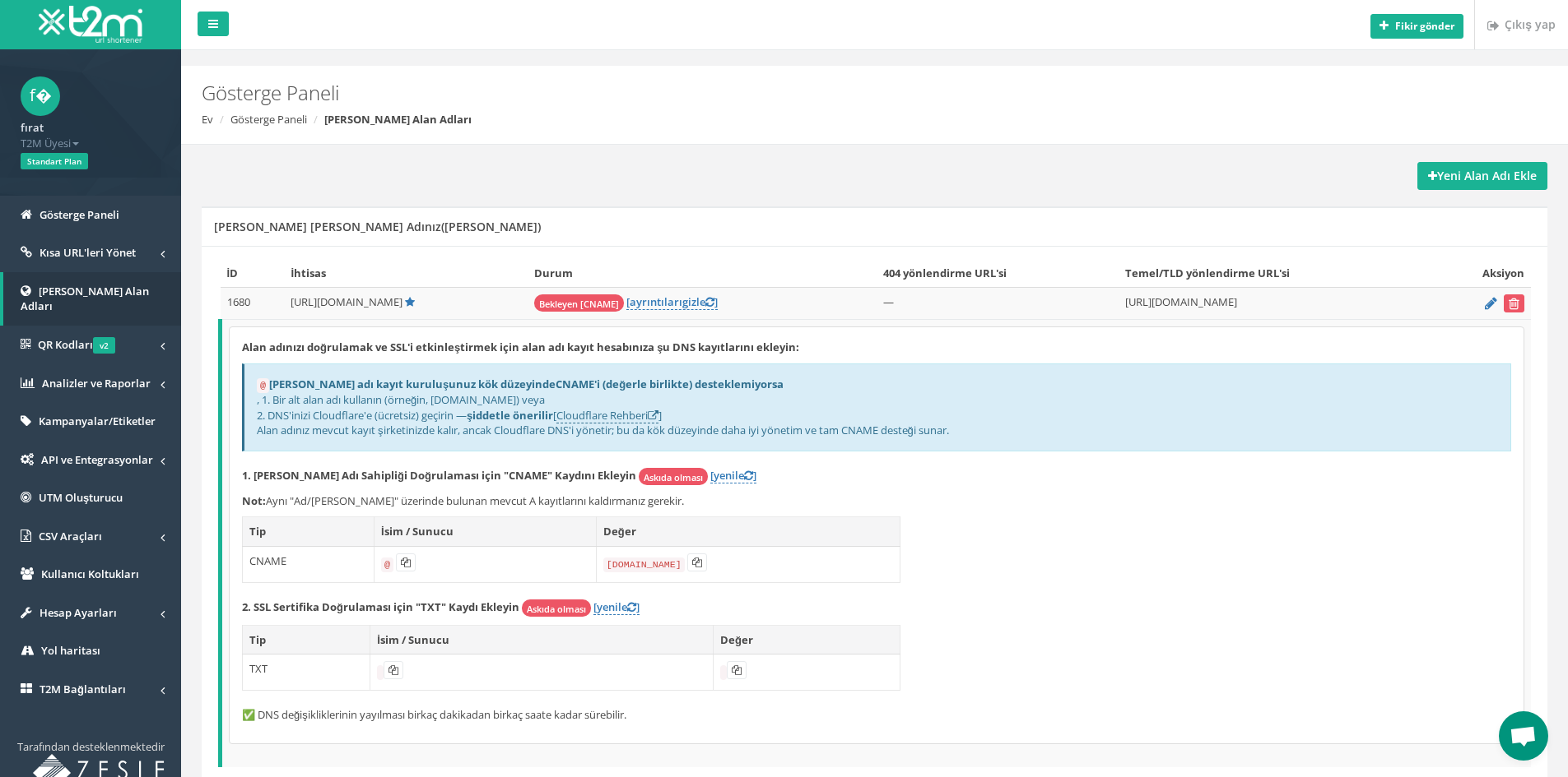
click at [1142, 502] on p "Not: Aynı "Ad/[PERSON_NAME]" üzerinde bulunan mevcut A kayıtlarını kaldırmanız …" at bounding box center [876, 501] width 1269 height 16
click at [1525, 744] on span "Open chat" at bounding box center [1522, 738] width 27 height 23
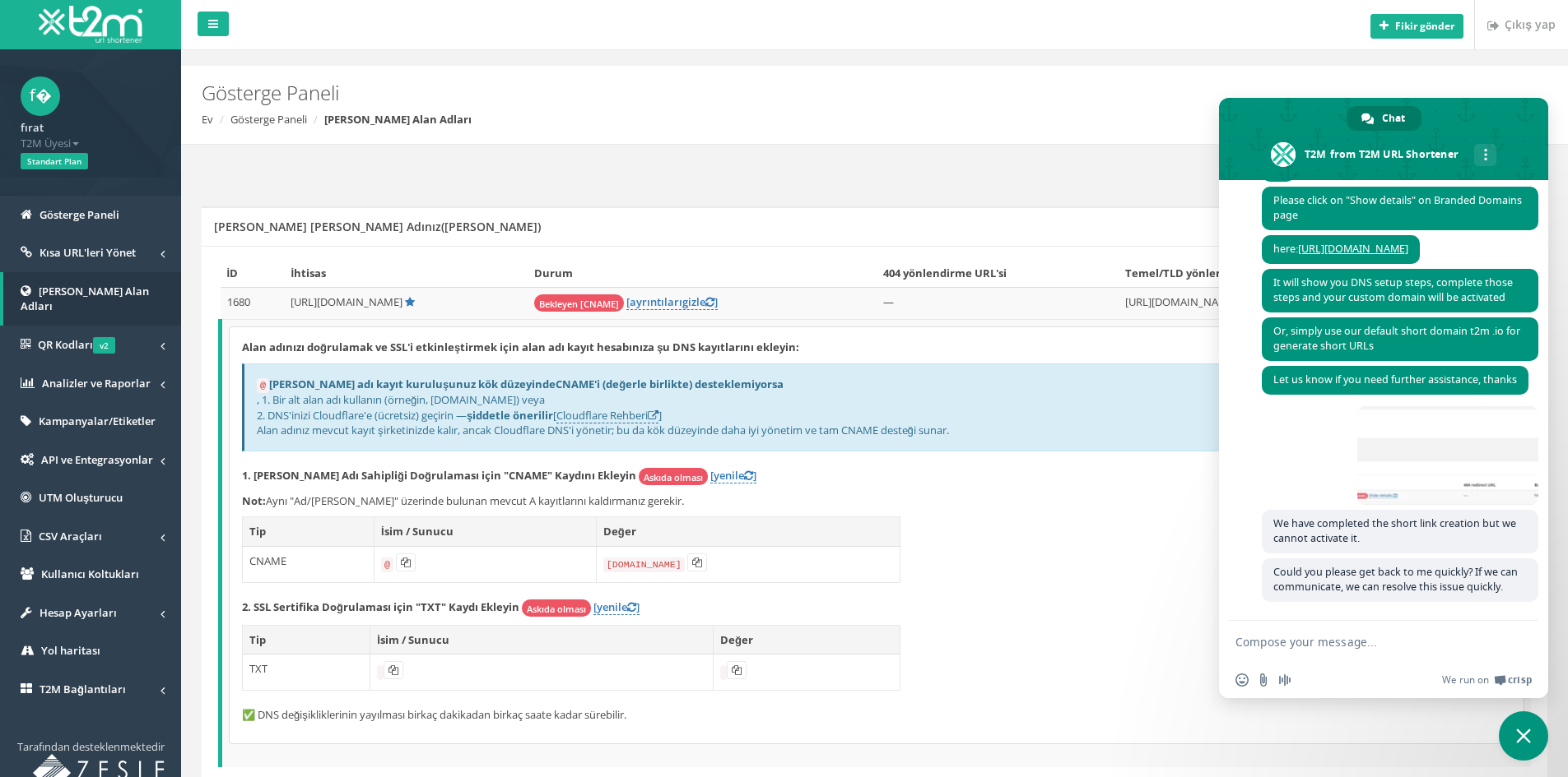
click at [1527, 722] on span "Close chat" at bounding box center [1523, 736] width 49 height 49
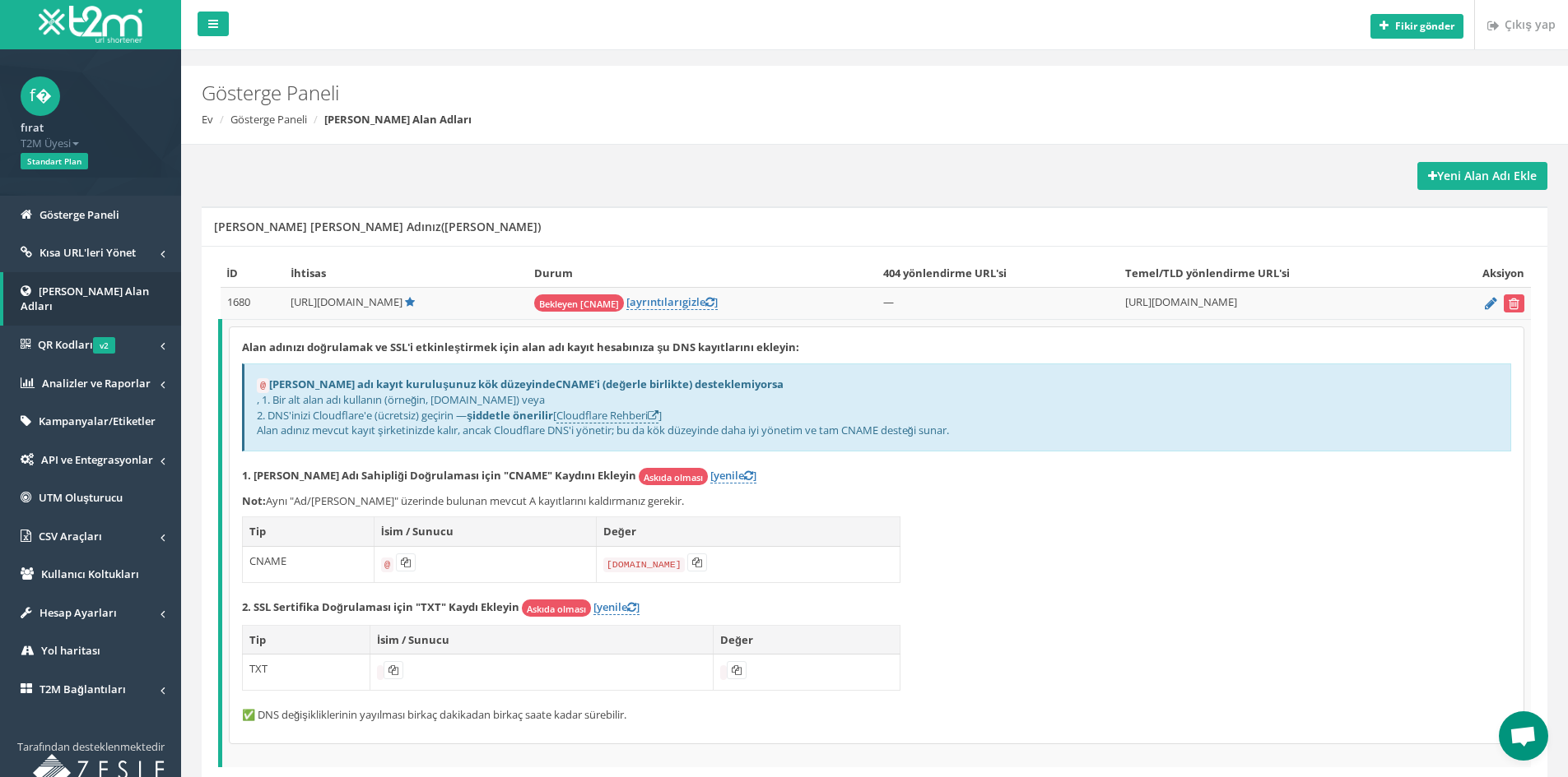
click at [1136, 633] on div "Alan adınızı doğrulamak ve SSL'i etkinleştirmek için alan adı kayıt hesabınıza …" at bounding box center [877, 535] width 1294 height 416
click at [1246, 569] on div "Alan adınızı doğrulamak ve SSL'i etkinleştirmek için alan adı kayıt hesabınıza …" at bounding box center [877, 535] width 1294 height 416
click at [116, 245] on font "Kısa URL'leri Yönet" at bounding box center [87, 252] width 96 height 15
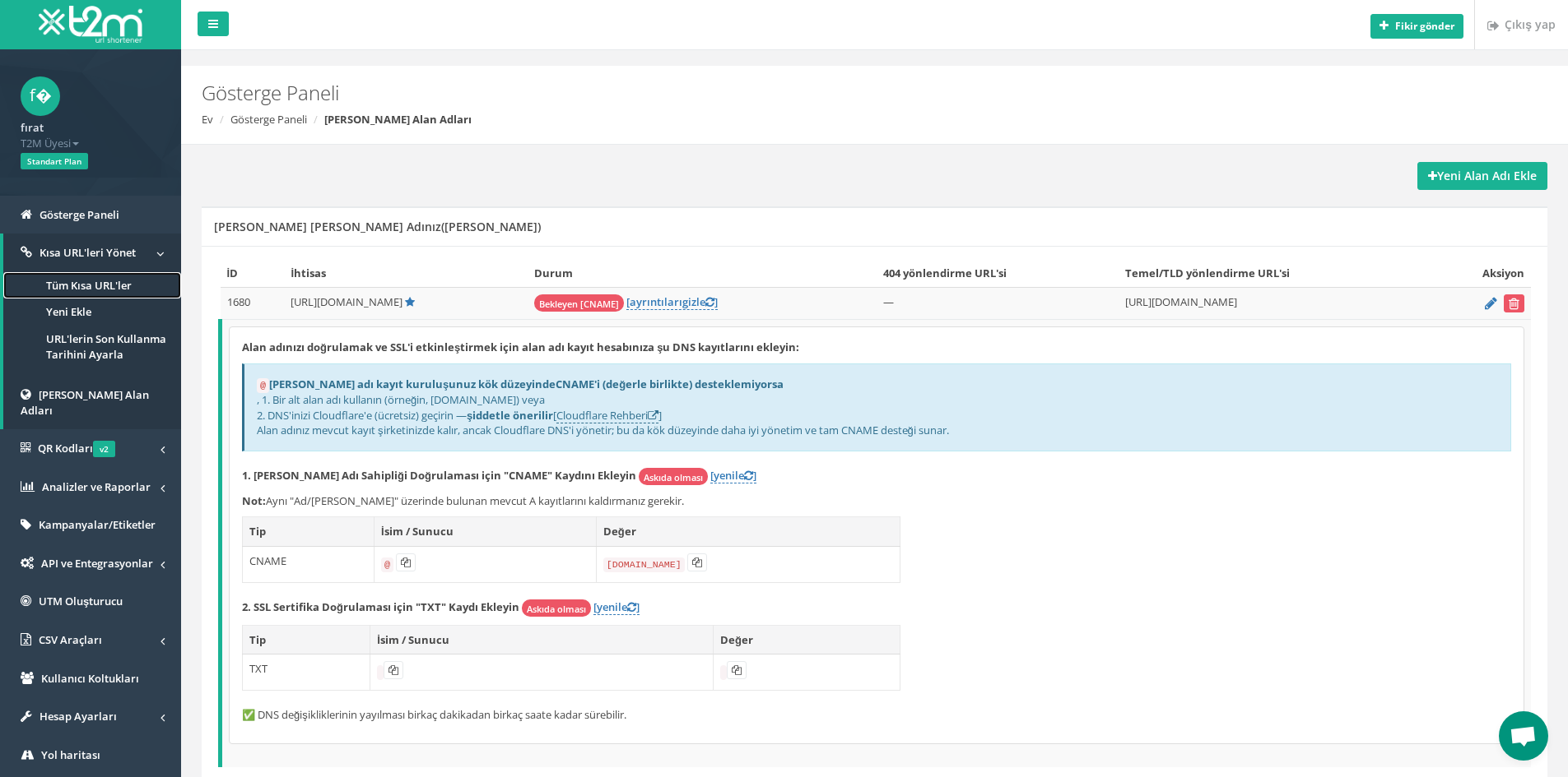
click at [99, 287] on font "Tüm Kısa URL'ler" at bounding box center [89, 286] width 86 height 15
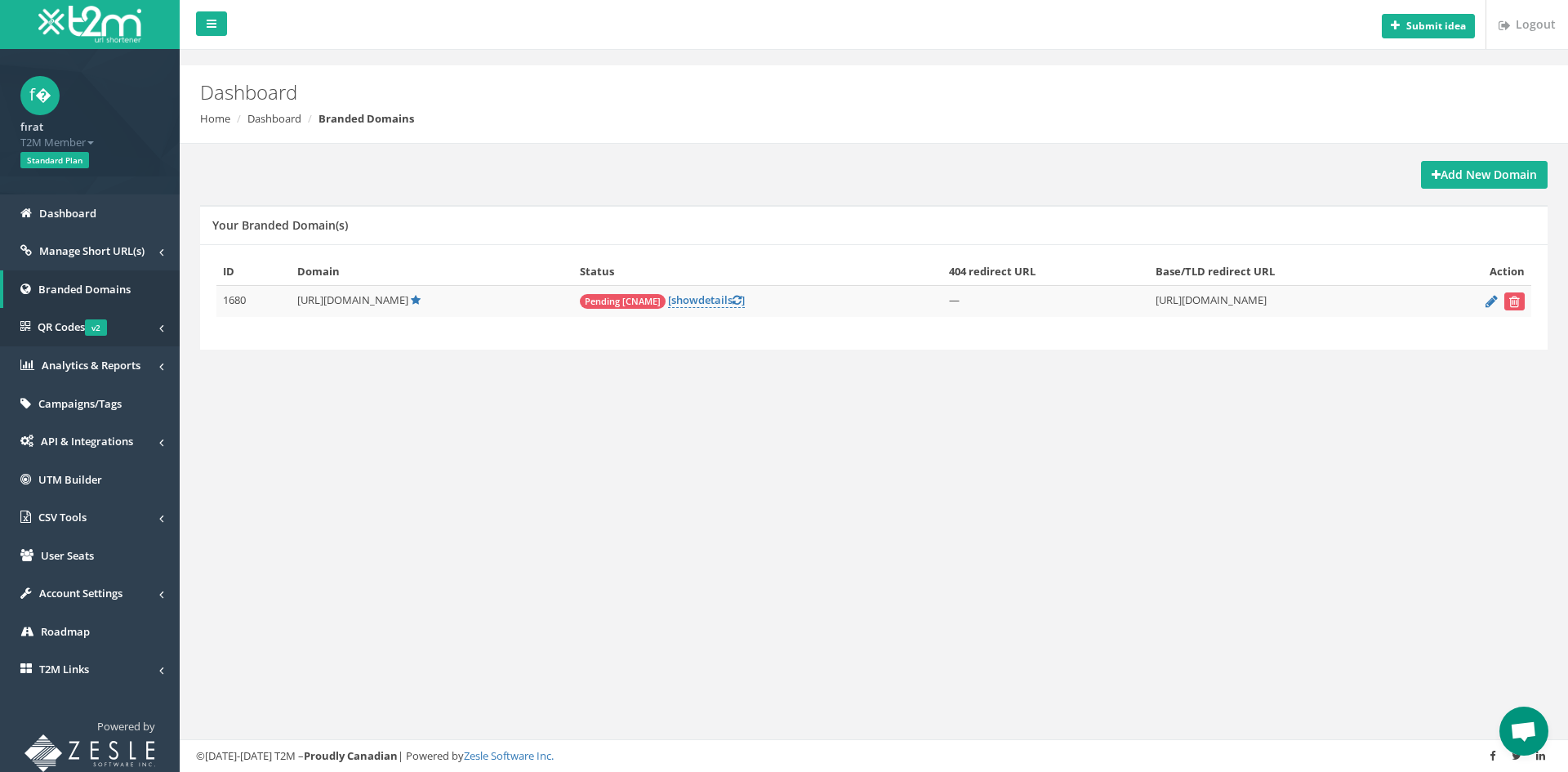
scroll to position [357, 0]
click at [1513, 299] on icon "submit" at bounding box center [1514, 301] width 10 height 10
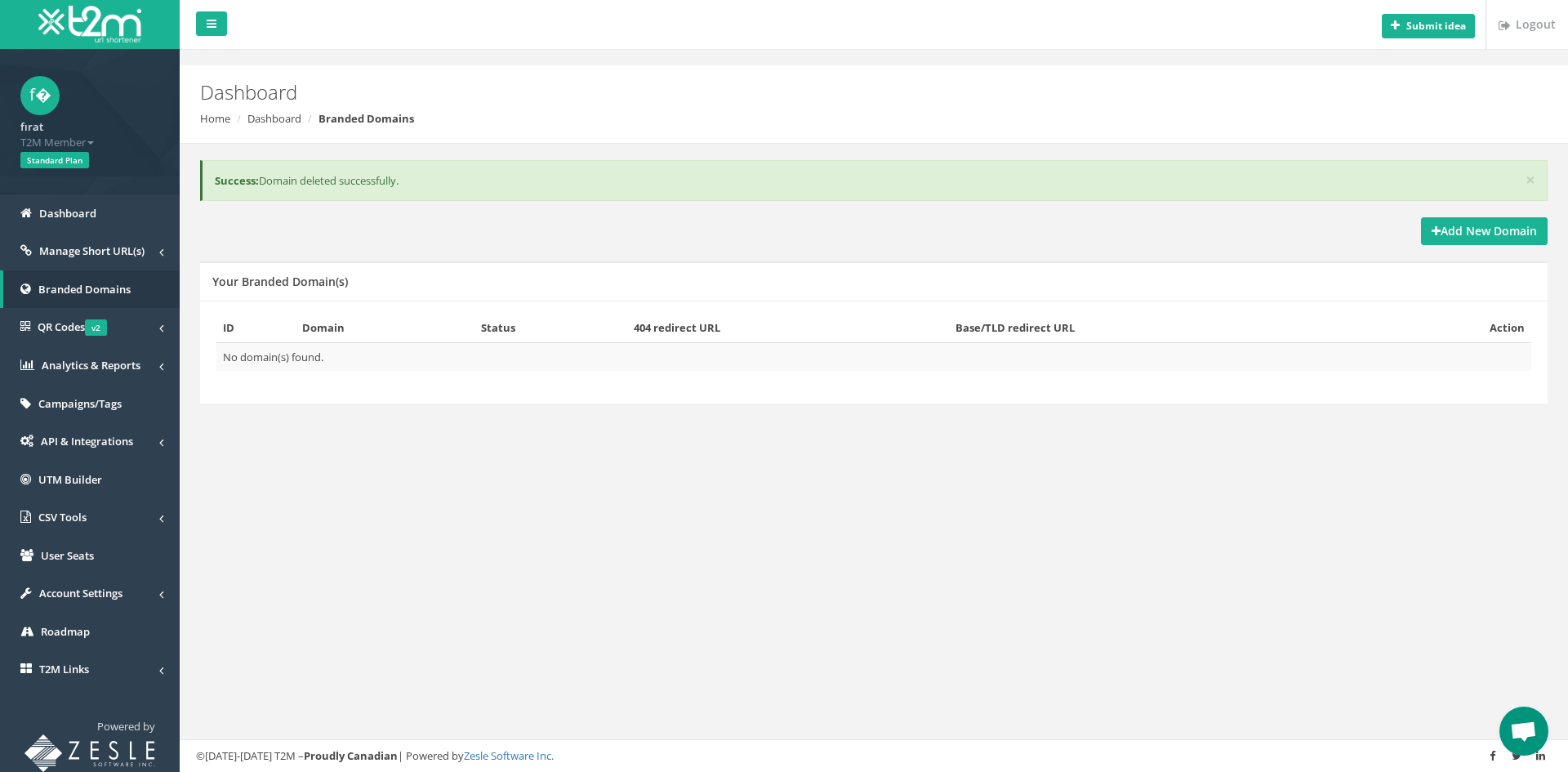
scroll to position [357, 0]
click at [1507, 242] on link "Add New Domain" at bounding box center [1484, 231] width 127 height 28
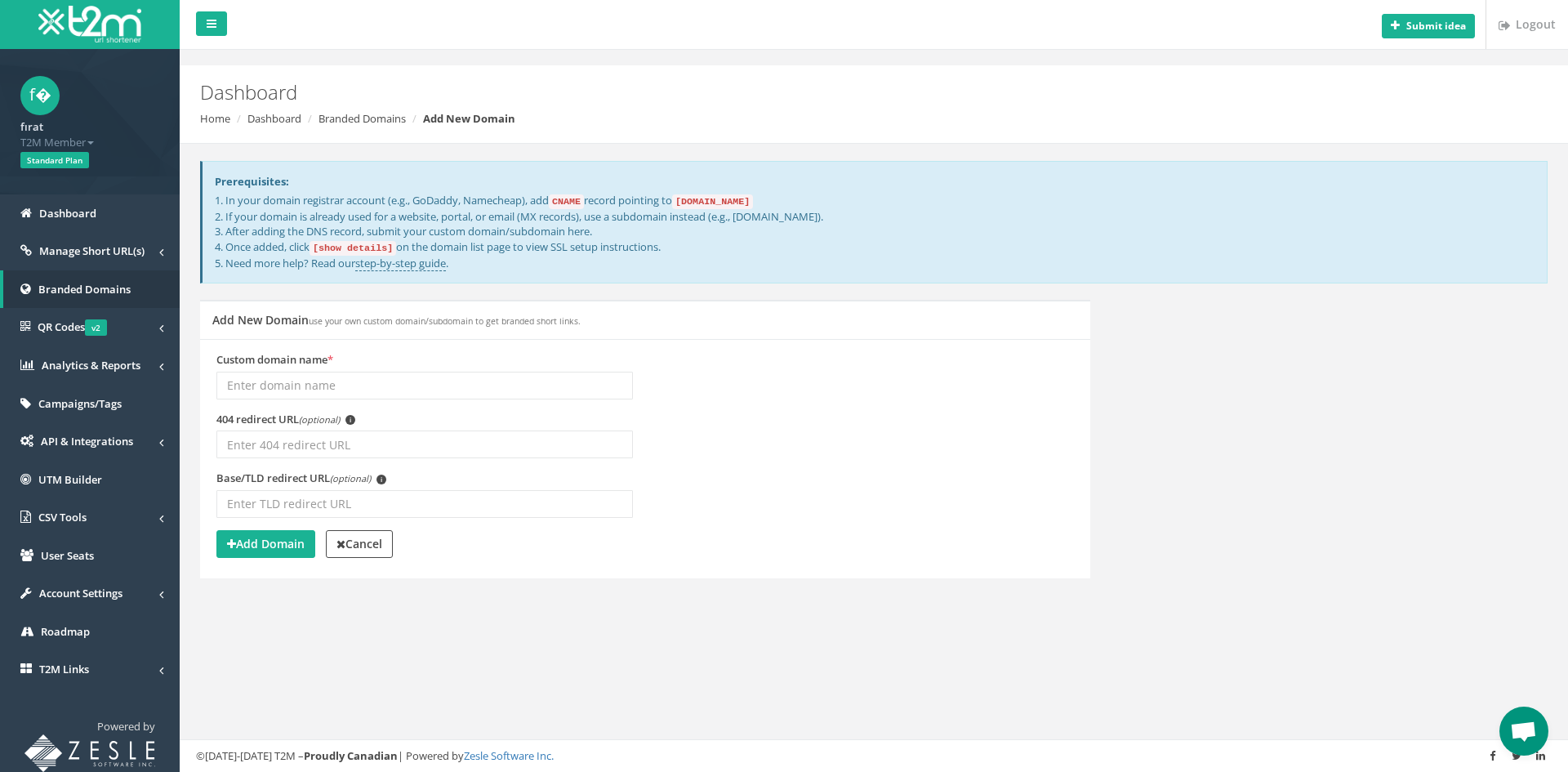
scroll to position [357, 0]
type input "[DOMAIN_NAME]"
paste input "[URL][DOMAIN_NAME]"
type input "[URL][DOMAIN_NAME]"
click at [243, 548] on strong "Add Domain" at bounding box center [266, 544] width 78 height 16
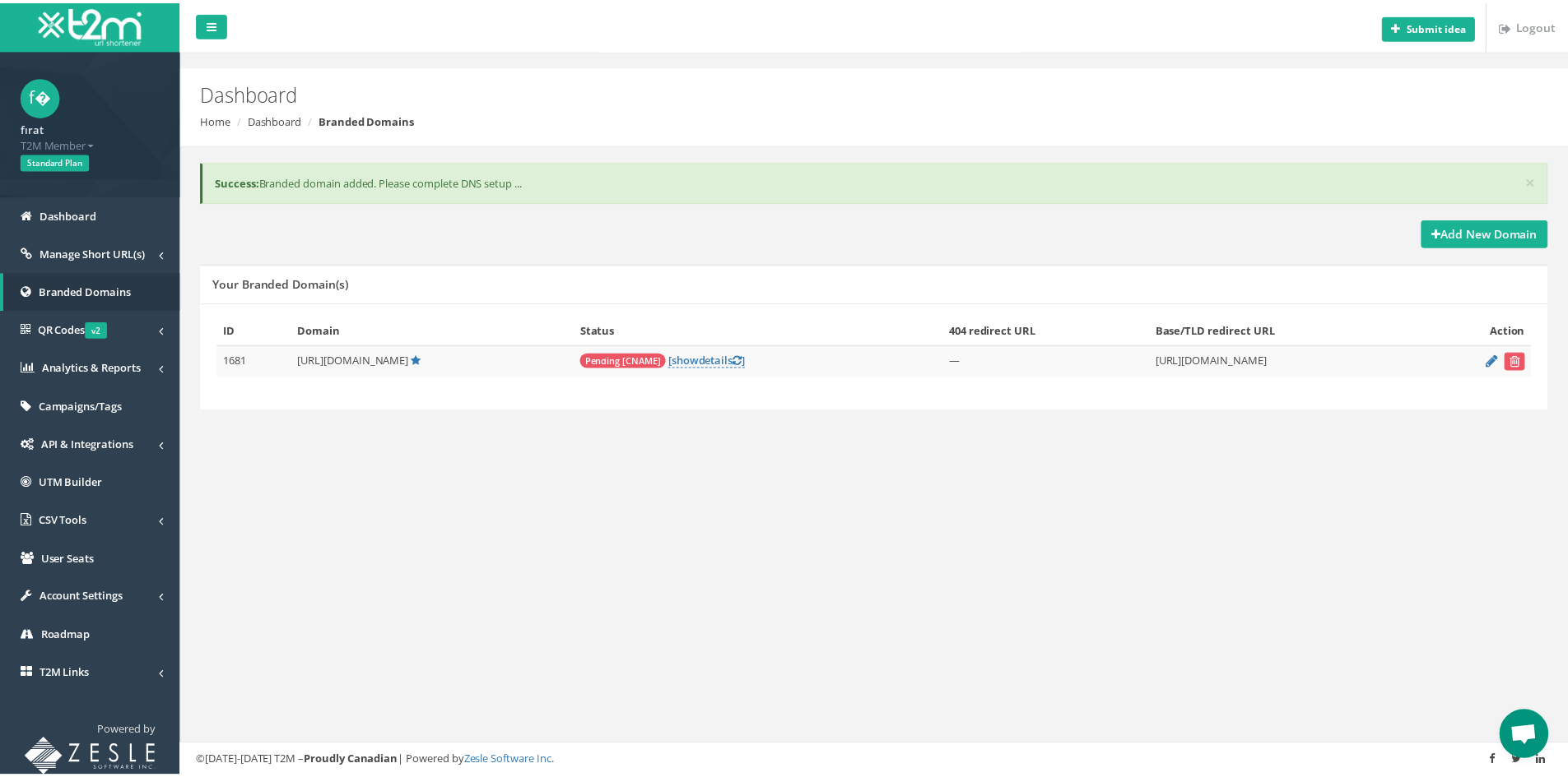
scroll to position [359, 0]
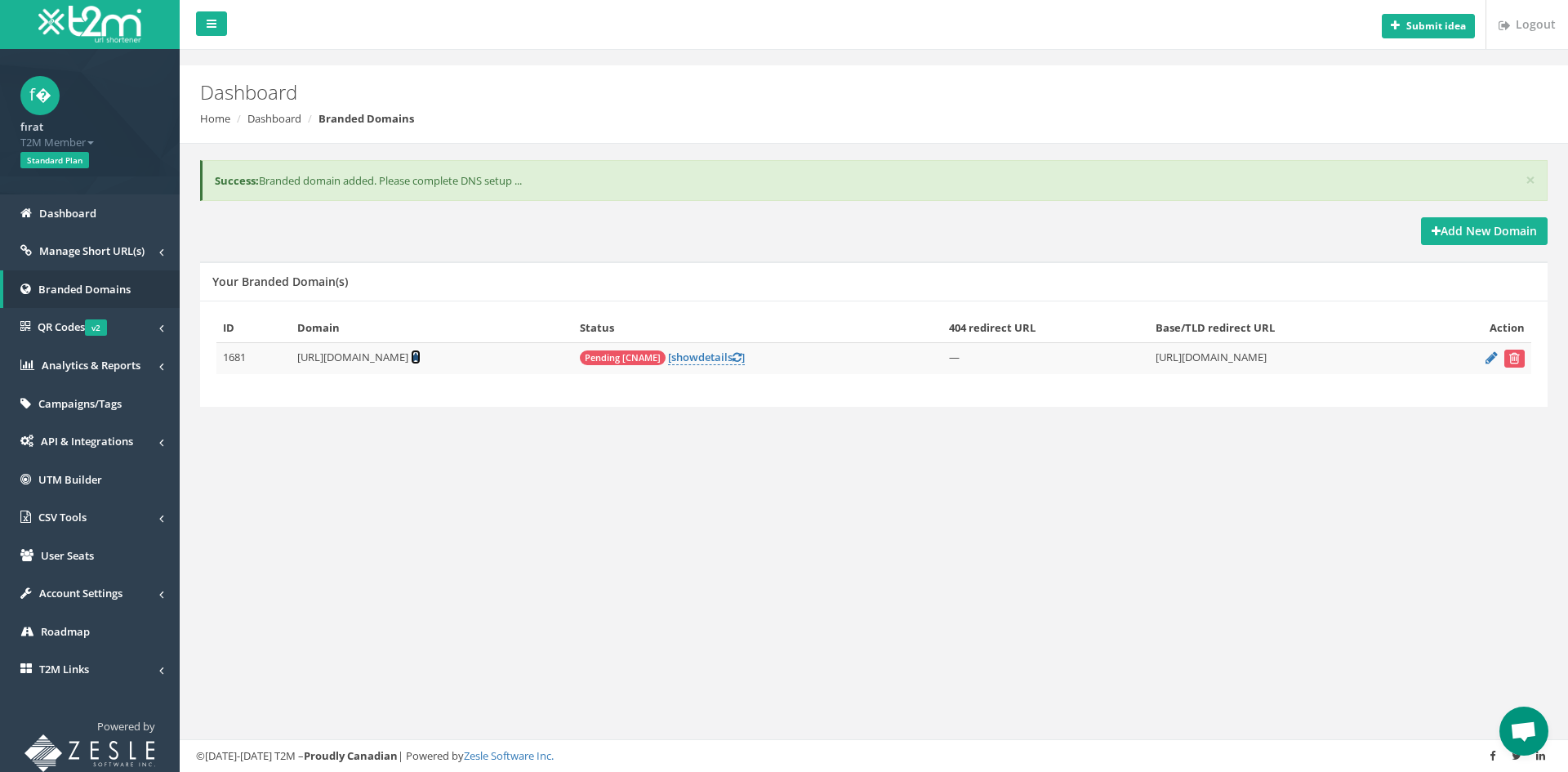
click at [417, 355] on icon at bounding box center [416, 357] width 10 height 10
click at [701, 353] on link "[ show details ]" at bounding box center [706, 357] width 77 height 16
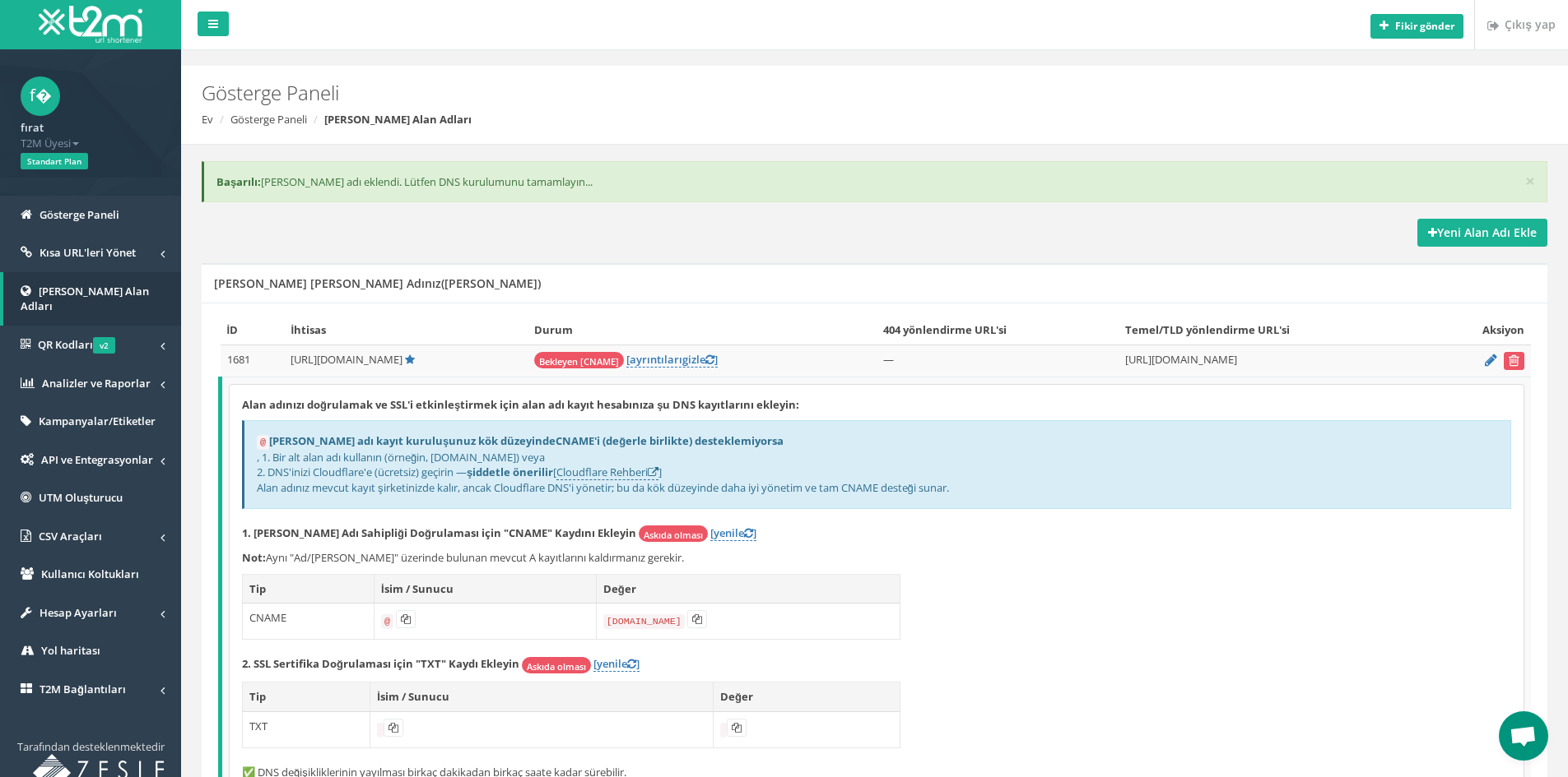
click at [1161, 593] on div "Alan adınızı doğrulamak ve SSL'i etkinleştirmek için alan adı kayıt hesabınıza …" at bounding box center [877, 593] width 1294 height 416
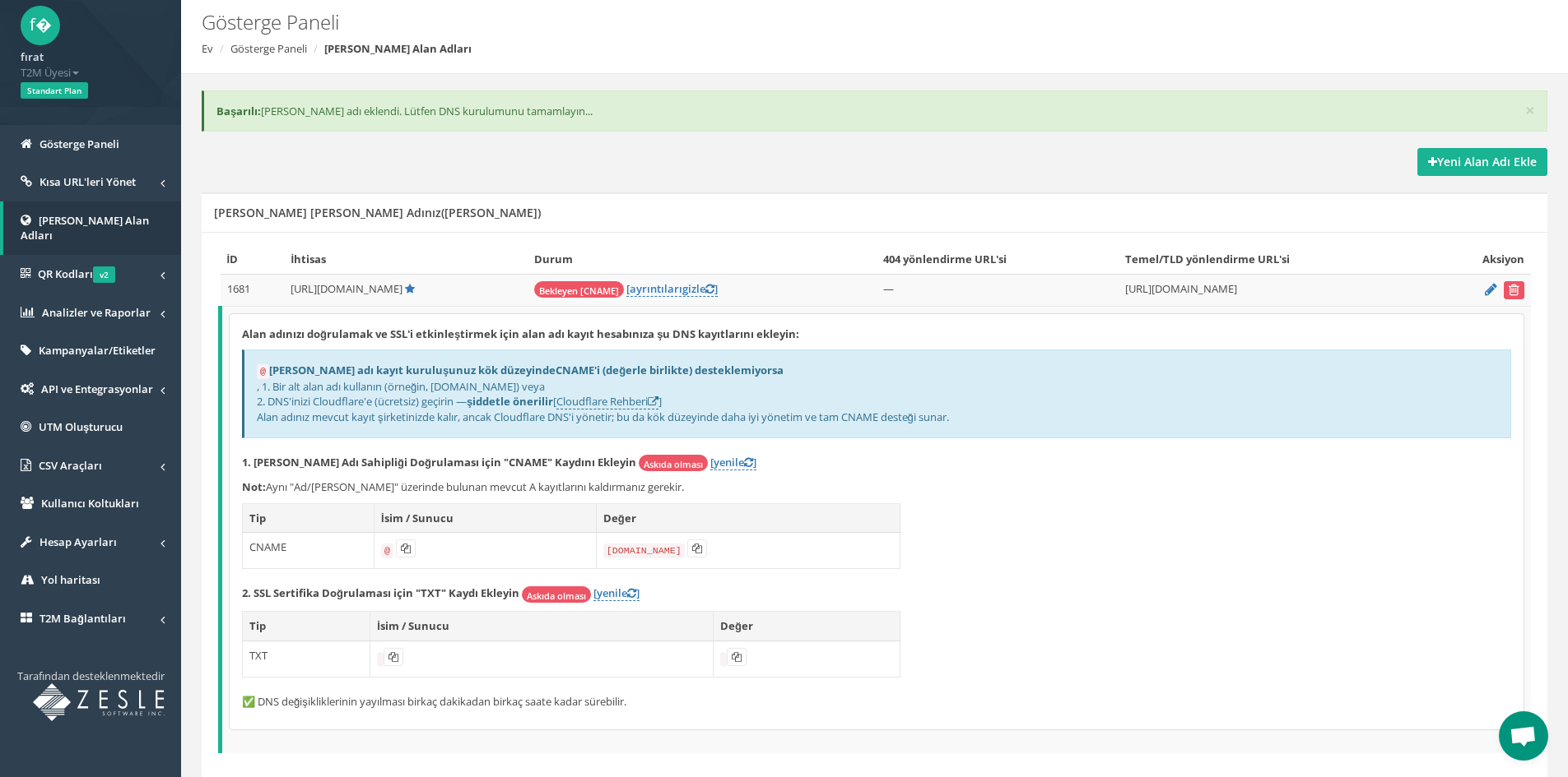
scroll to position [82, 0]
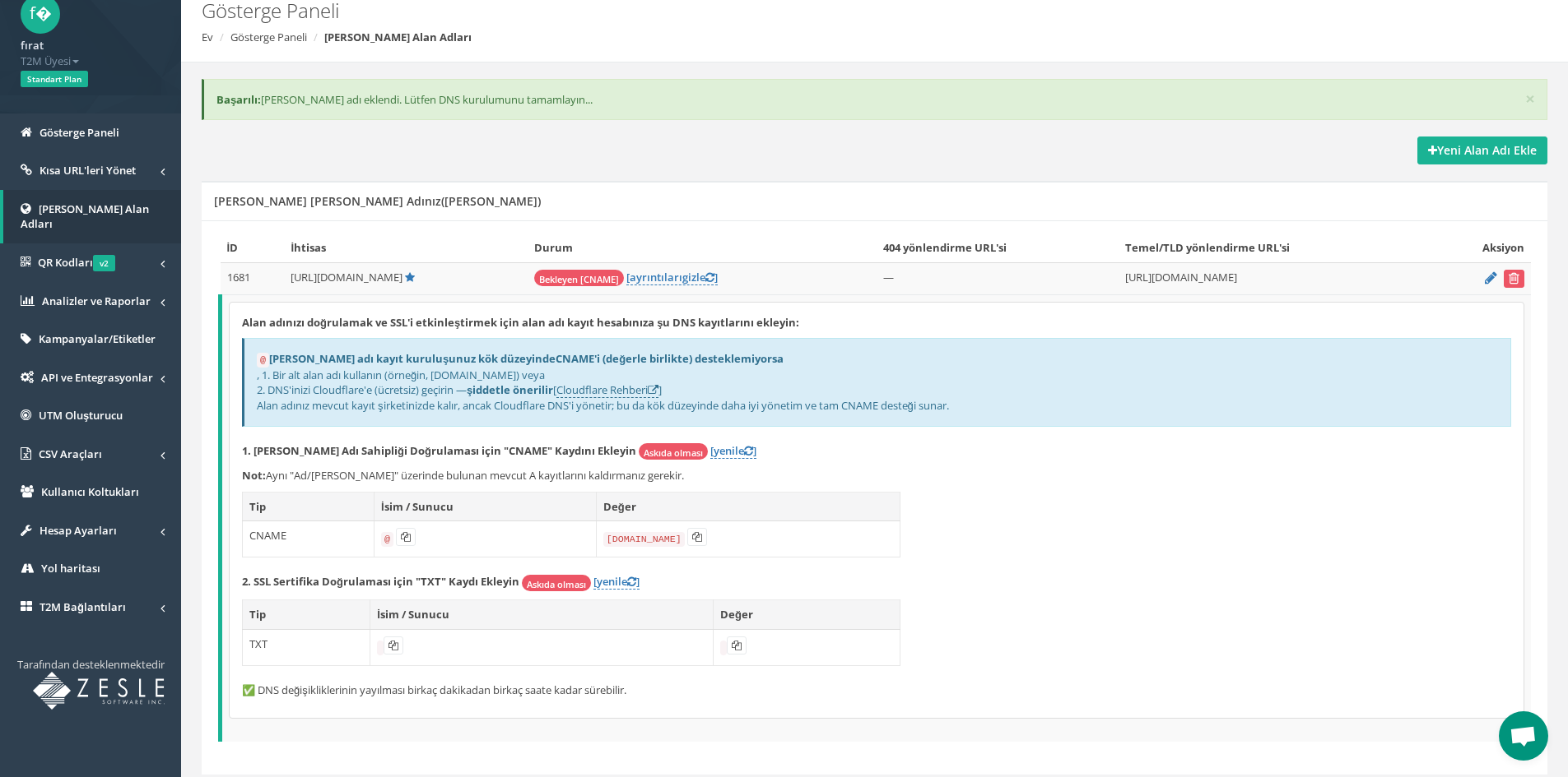
click at [1515, 724] on span "Open chat" at bounding box center [1523, 736] width 49 height 49
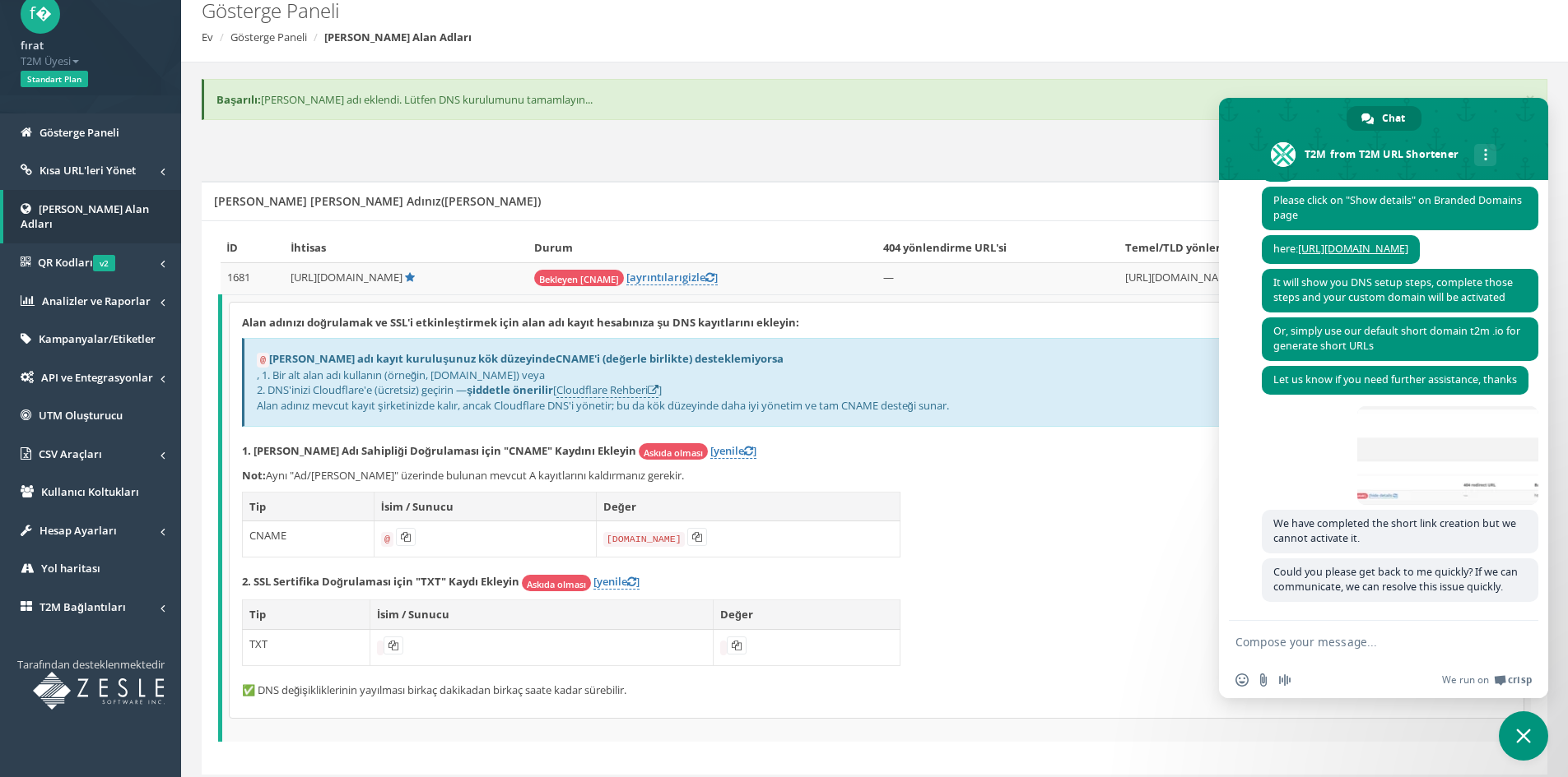
click at [1324, 646] on textarea "Compose your message..." at bounding box center [1365, 642] width 260 height 15
paste textarea "The domain name has been purchased. The short link creation has been completed.…"
type textarea "The domain name has been purchased. The short link creation has been completed.…"
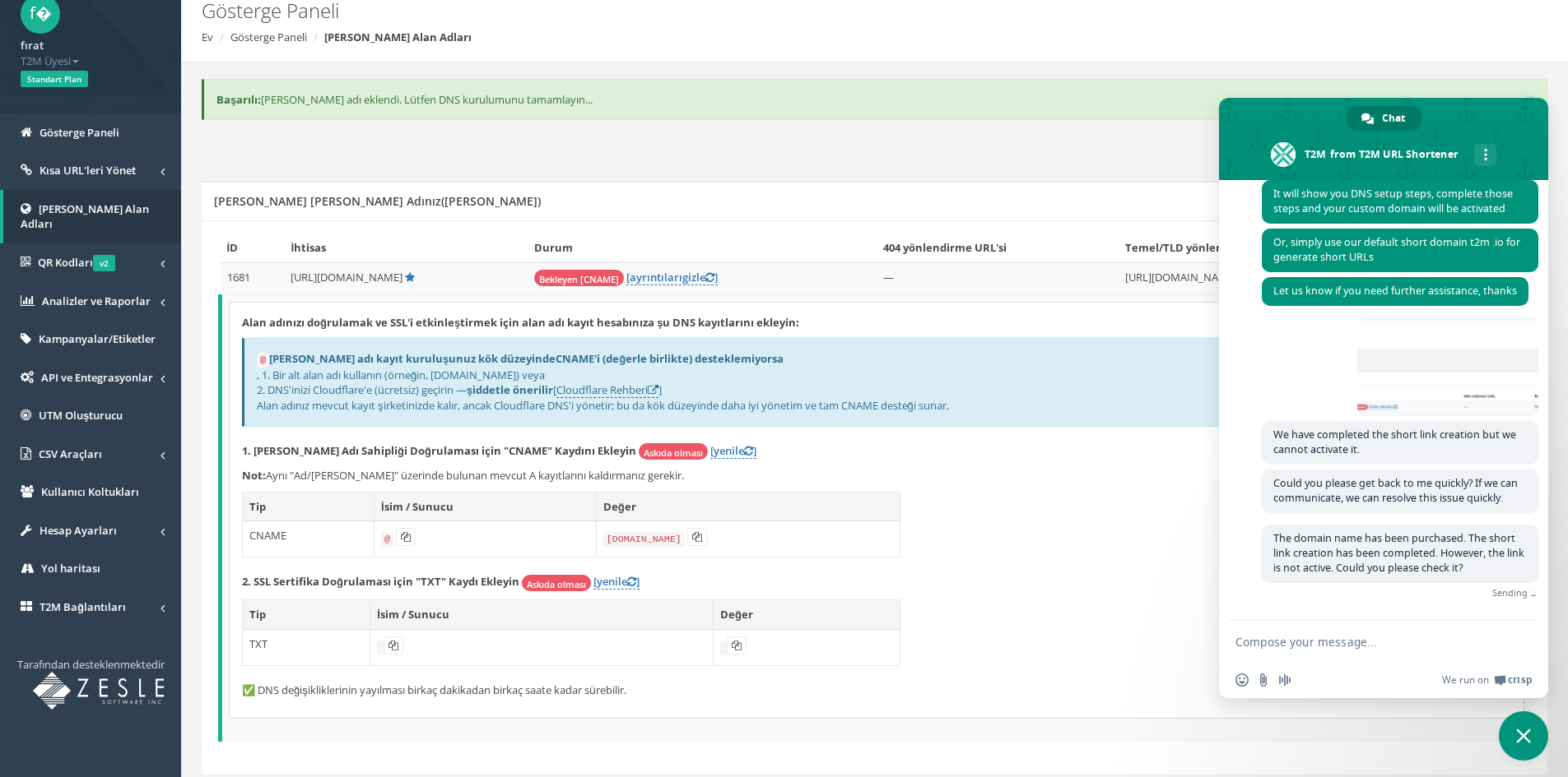
scroll to position [437, 0]
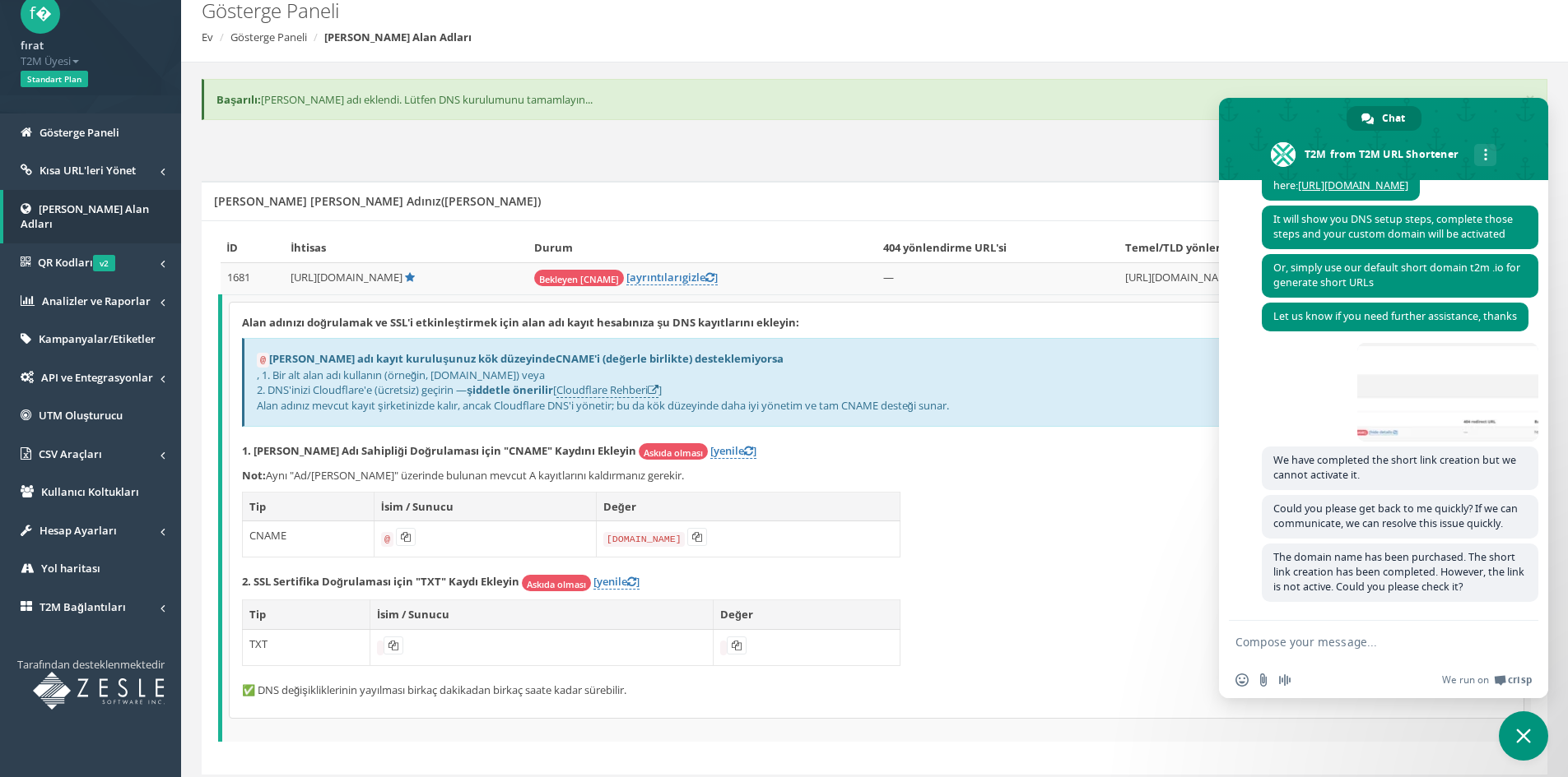
click at [1513, 723] on span "Close chat" at bounding box center [1523, 736] width 49 height 49
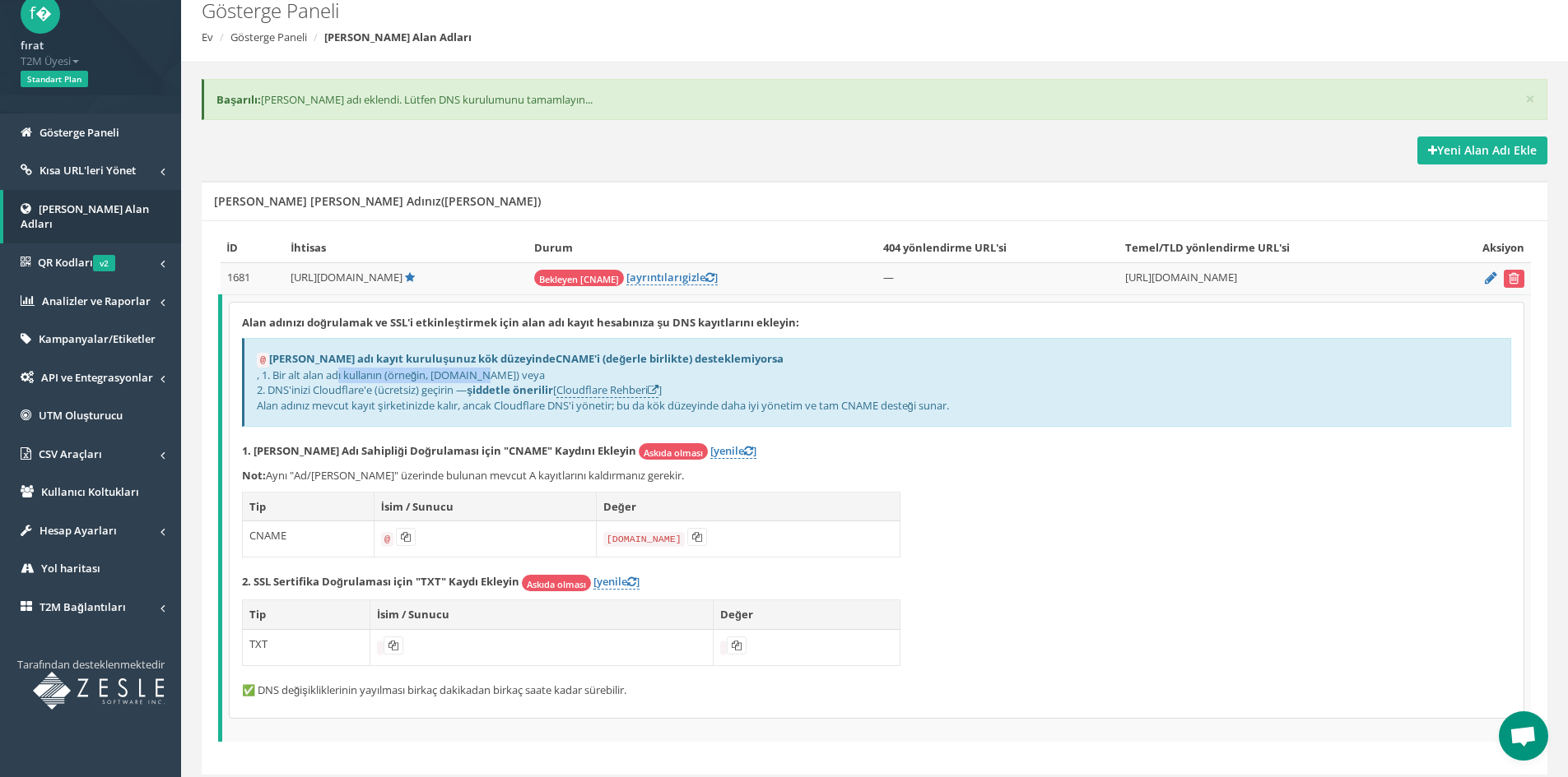
drag, startPoint x: 336, startPoint y: 377, endPoint x: 497, endPoint y: 375, distance: 161.0
click at [480, 371] on font ", 1. Bir alt alan adı kullanın (örneğin, link.example.com) veya" at bounding box center [400, 375] width 288 height 15
click at [688, 350] on div "@ Alan adı kayıt kuruluşunuz kök düzeyinde CNAME'i (değerle birlikte) desteklem…" at bounding box center [876, 382] width 1269 height 88
drag, startPoint x: 360, startPoint y: 355, endPoint x: 683, endPoint y: 355, distance: 323.0
click at [683, 355] on font "Alan adı kayıt kuruluşunuz kök düzeyinde CNAME'i (değerle birlikte) desteklemiy…" at bounding box center [526, 358] width 515 height 15
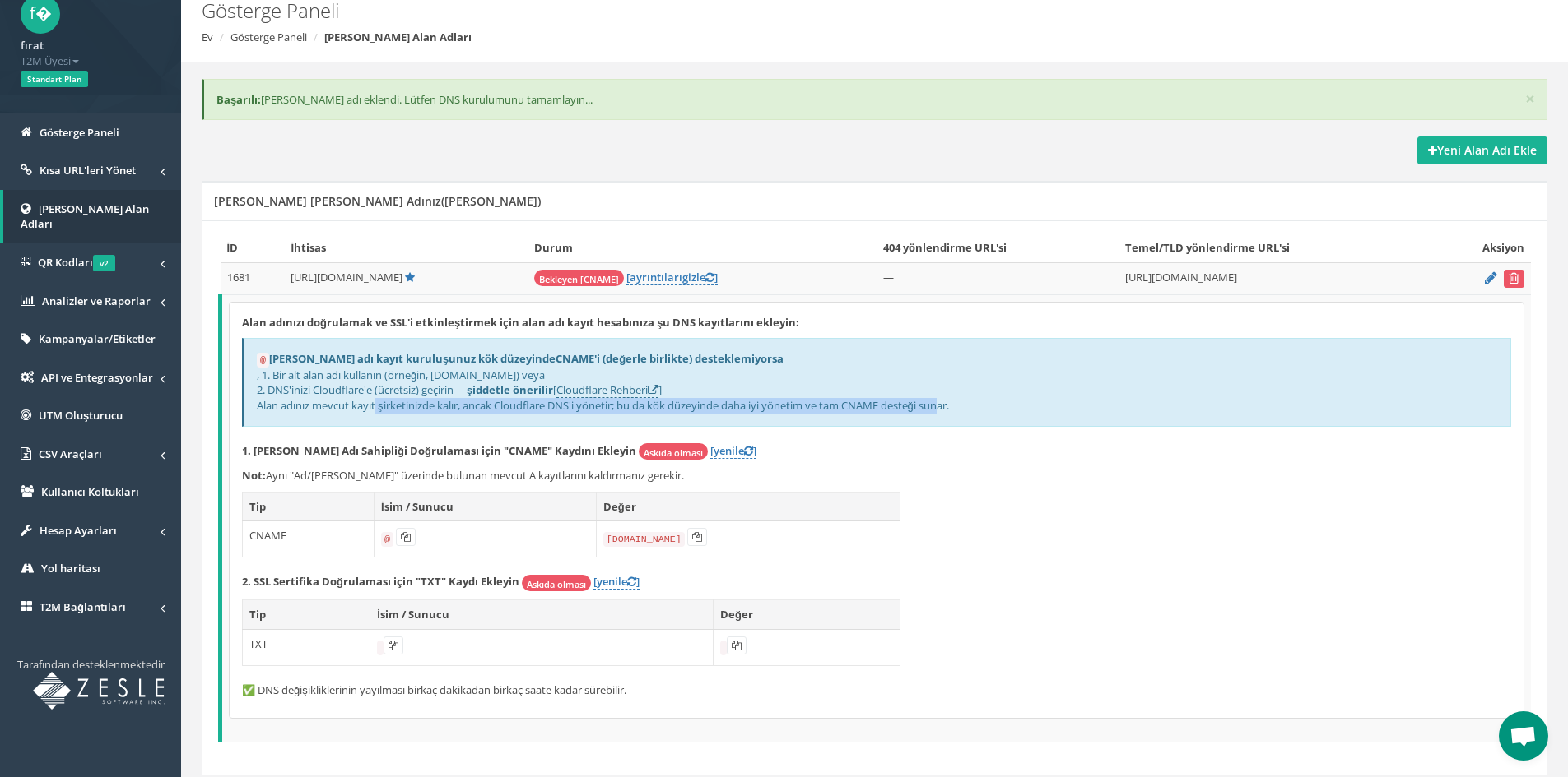
drag, startPoint x: 309, startPoint y: 409, endPoint x: 888, endPoint y: 404, distance: 579.0
click at [886, 404] on font "Alan adınız mevcut kayıt şirketinizde kalır, ancak Cloudflare DNS'i yönetir; bu…" at bounding box center [602, 406] width 692 height 15
click at [903, 404] on font "Alan adınız mevcut kayıt şirketinizde kalır, ancak Cloudflare DNS'i yönetir; bu…" at bounding box center [602, 406] width 692 height 15
click at [804, 394] on div "@ Alan adı kayıt kuruluşunuz kök düzeyinde CNAME'i (değerle birlikte) desteklem…" at bounding box center [876, 382] width 1269 height 88
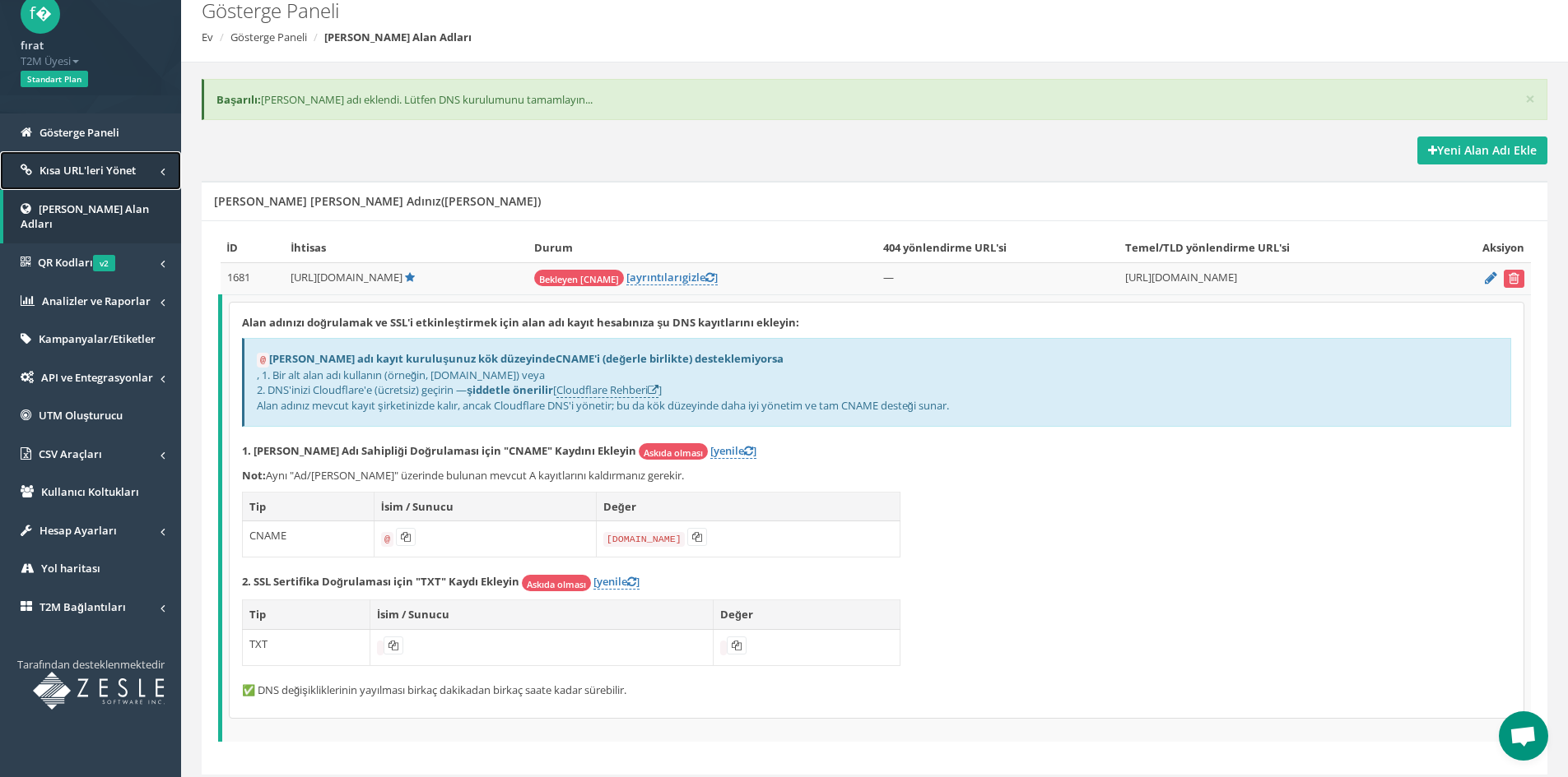
click at [103, 180] on link "Kısa URL'leri Yönet" at bounding box center [90, 171] width 181 height 39
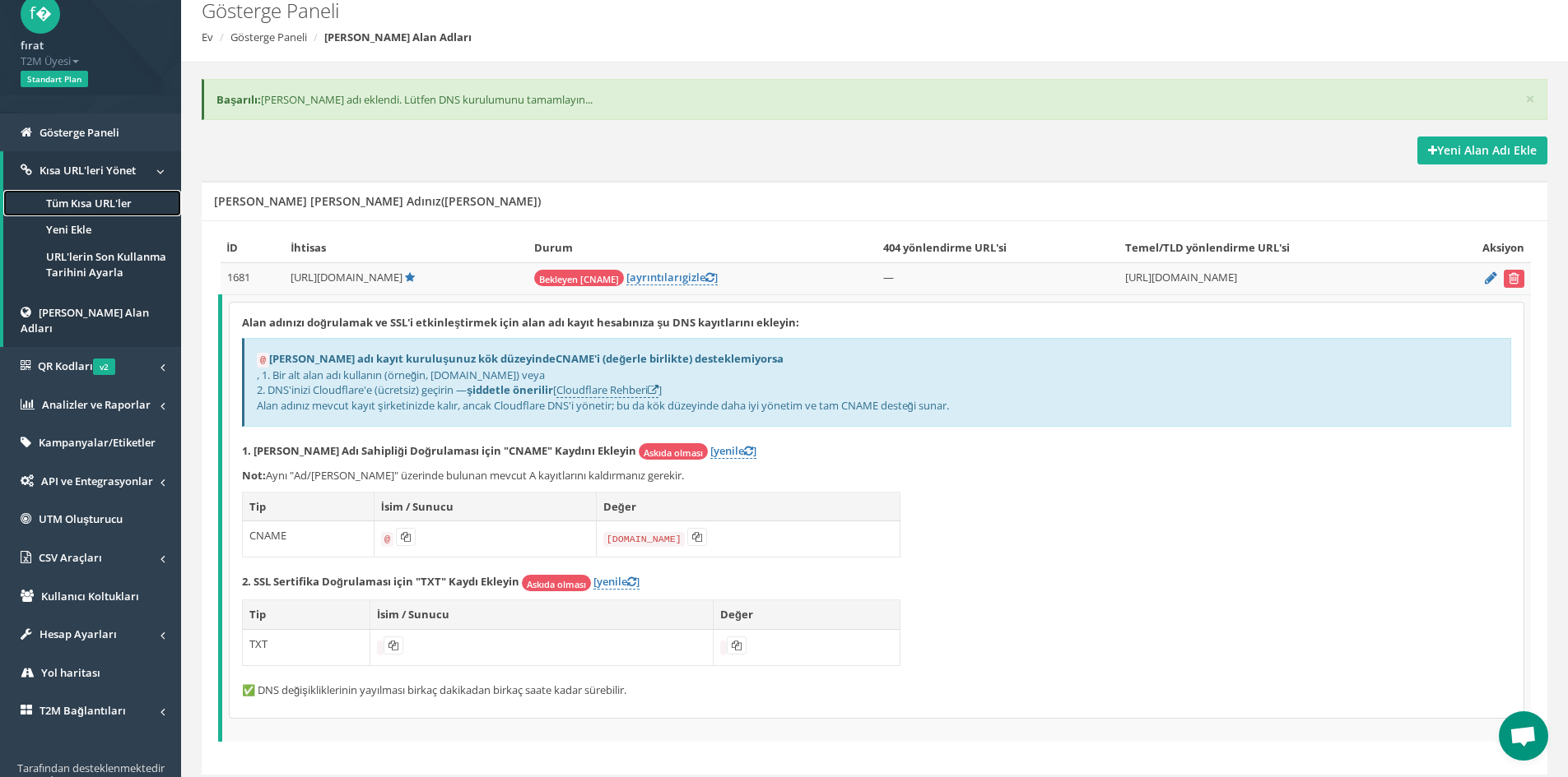
click at [111, 213] on link "Tüm Kısa URL'ler" at bounding box center [92, 203] width 178 height 27
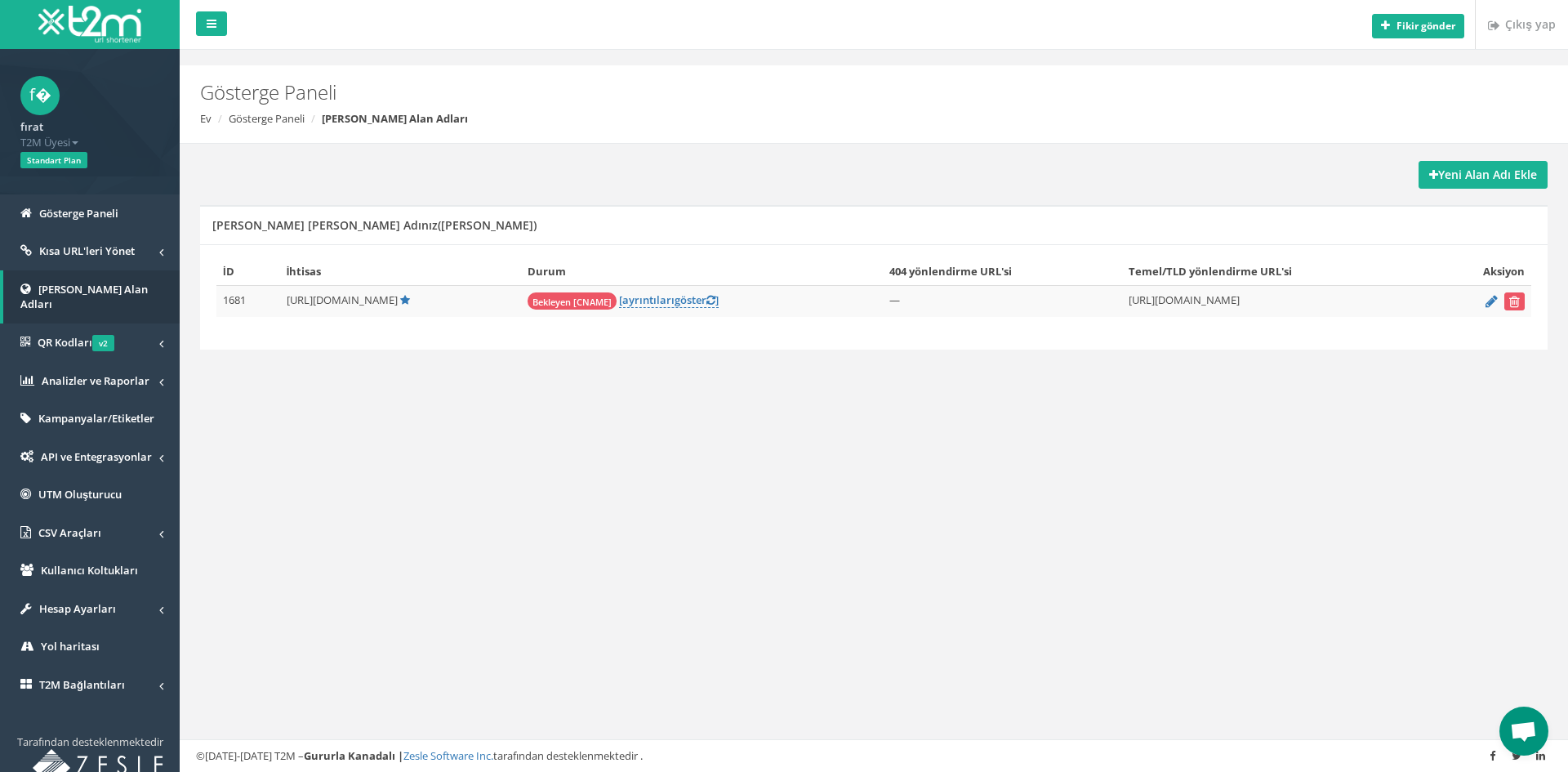
scroll to position [435, 0]
click at [1515, 708] on span "Open chat" at bounding box center [1524, 731] width 49 height 49
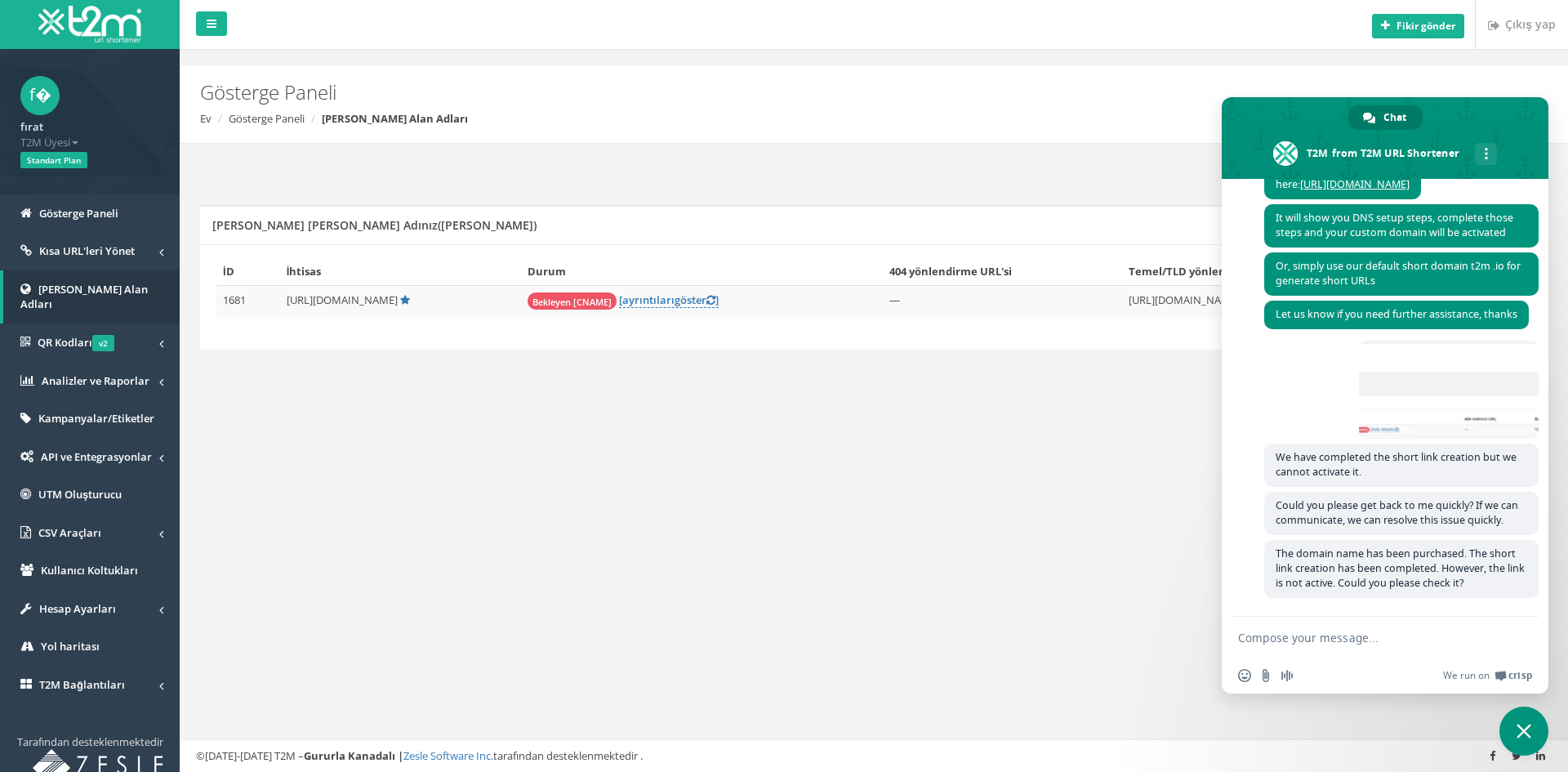
drag, startPoint x: 959, startPoint y: 602, endPoint x: 943, endPoint y: 766, distance: 164.8
click at [958, 602] on div "Fikir gönder Çıkış yap Gösterge Paneli Ev Gösterge Paneli Markalı Alan Adları Y…" at bounding box center [873, 386] width 1389 height 772
click at [1529, 722] on span "Close chat" at bounding box center [1524, 731] width 49 height 49
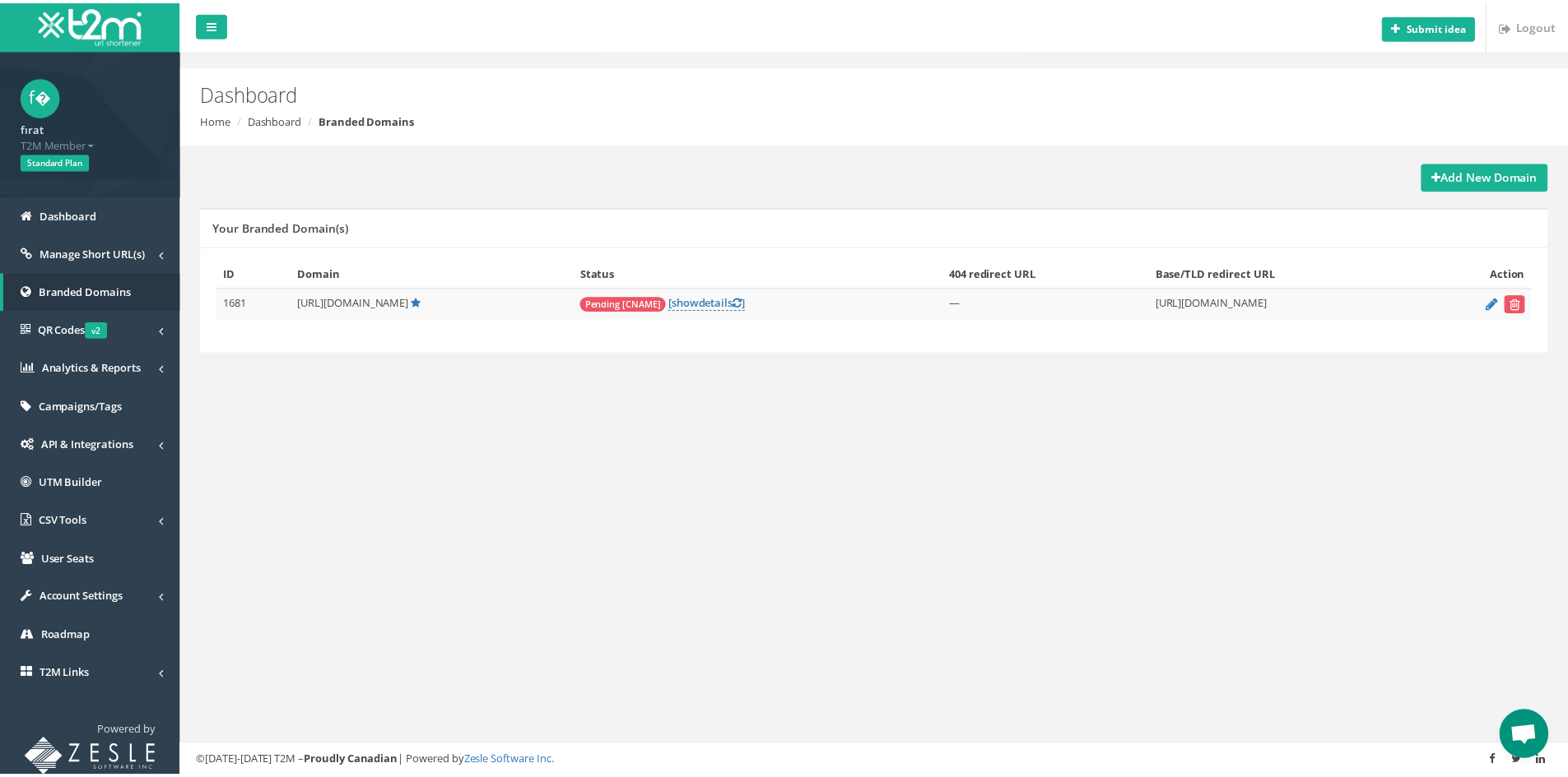
scroll to position [437, 0]
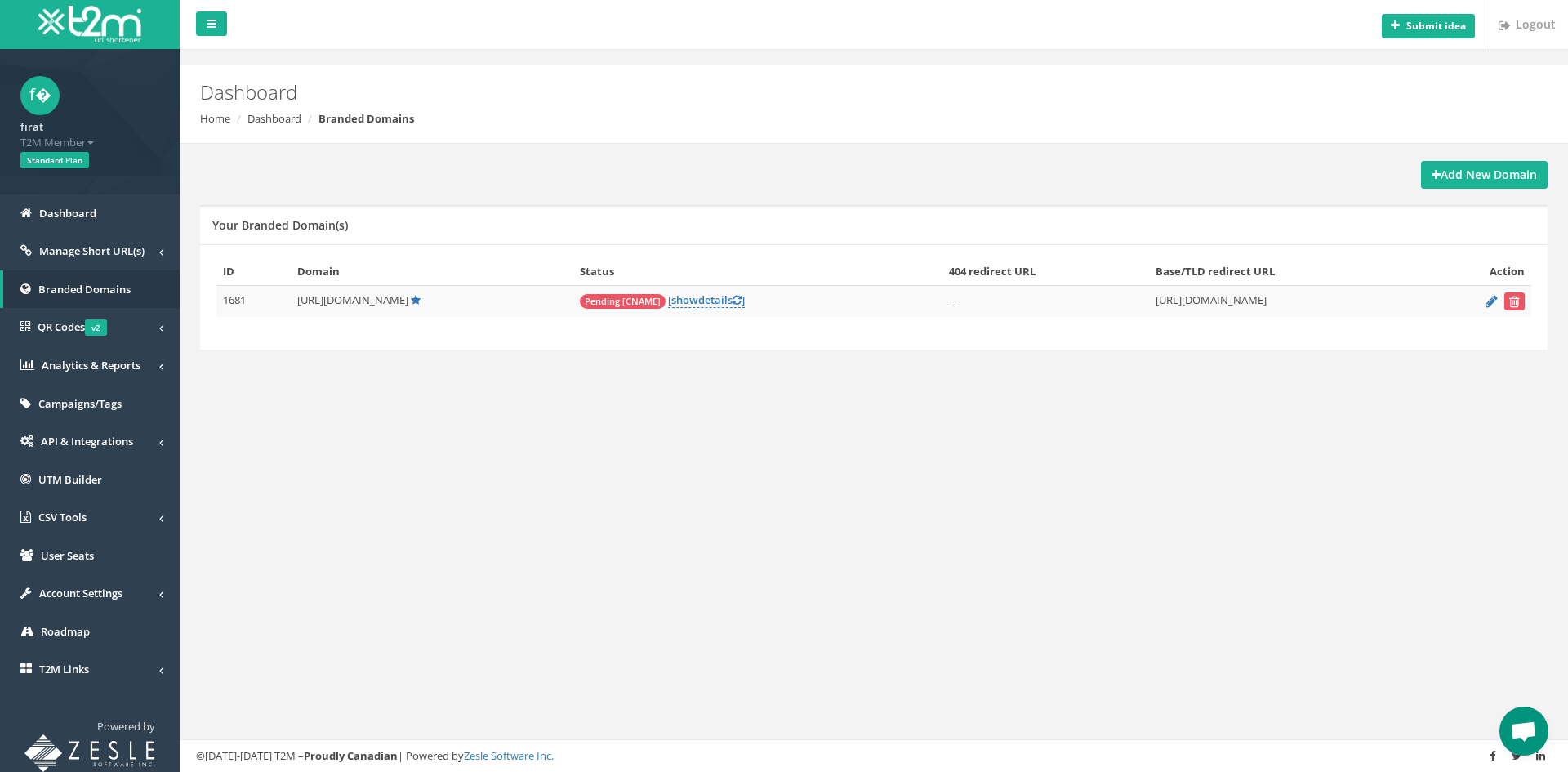
click at [1517, 723] on span "Open chat" at bounding box center [1524, 733] width 27 height 23
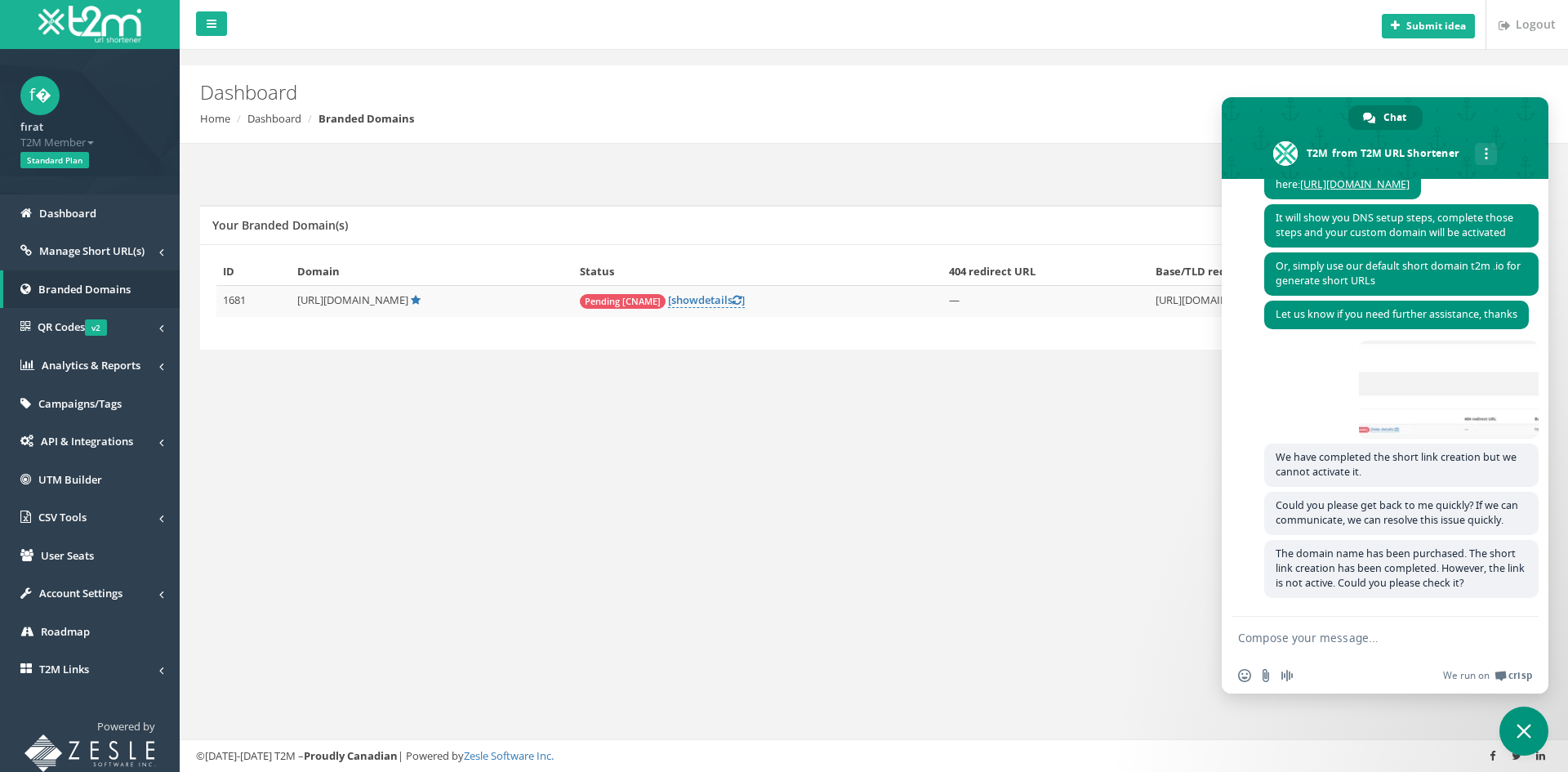
click at [968, 601] on div "Submit idea Logout Dashboard Home Dashboard Branded Domains Add New Domain Your…" at bounding box center [873, 386] width 1389 height 772
click at [699, 304] on link "[ show details ]" at bounding box center [706, 300] width 77 height 16
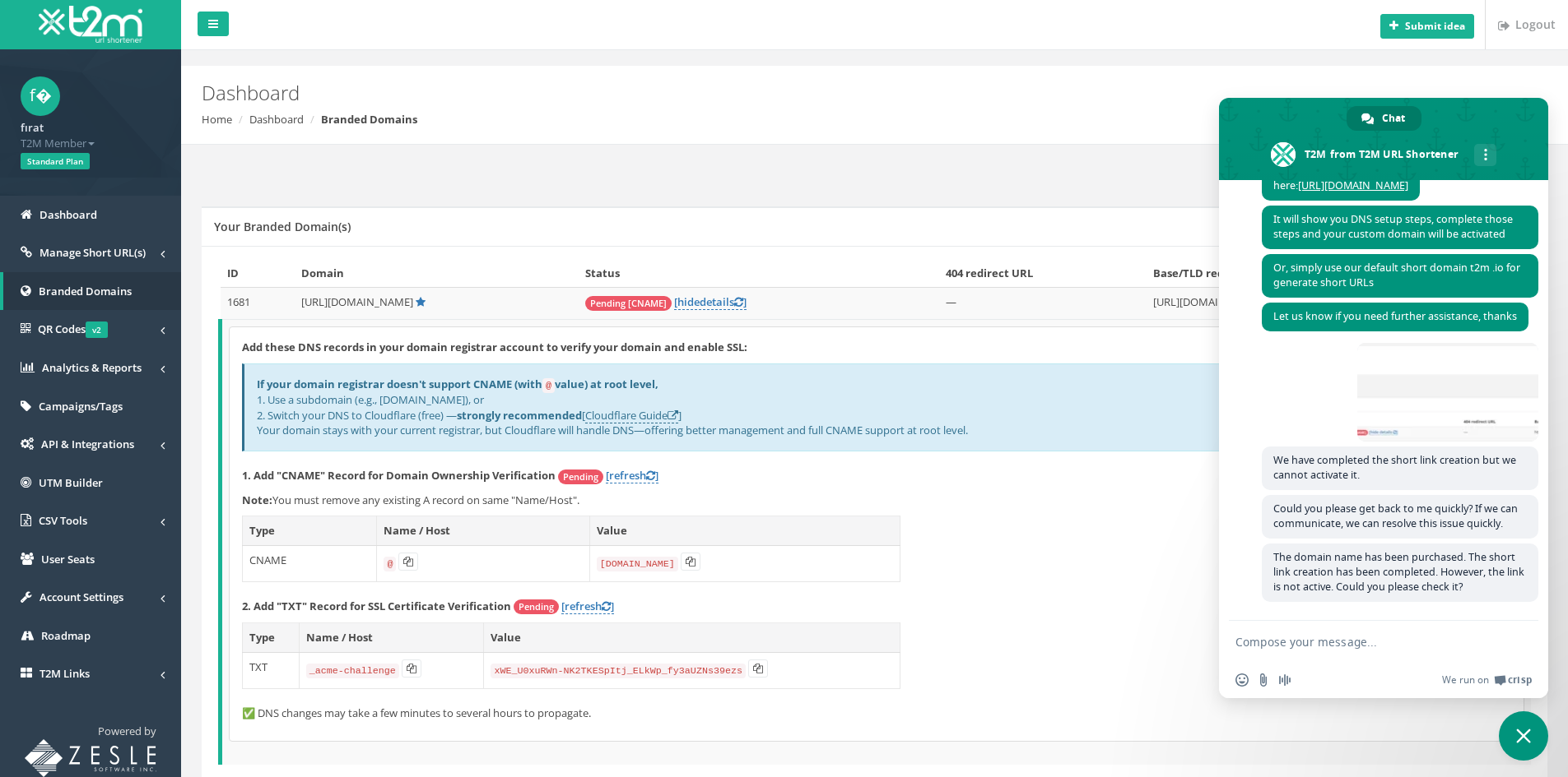
click at [1519, 726] on span "Close chat" at bounding box center [1523, 736] width 49 height 49
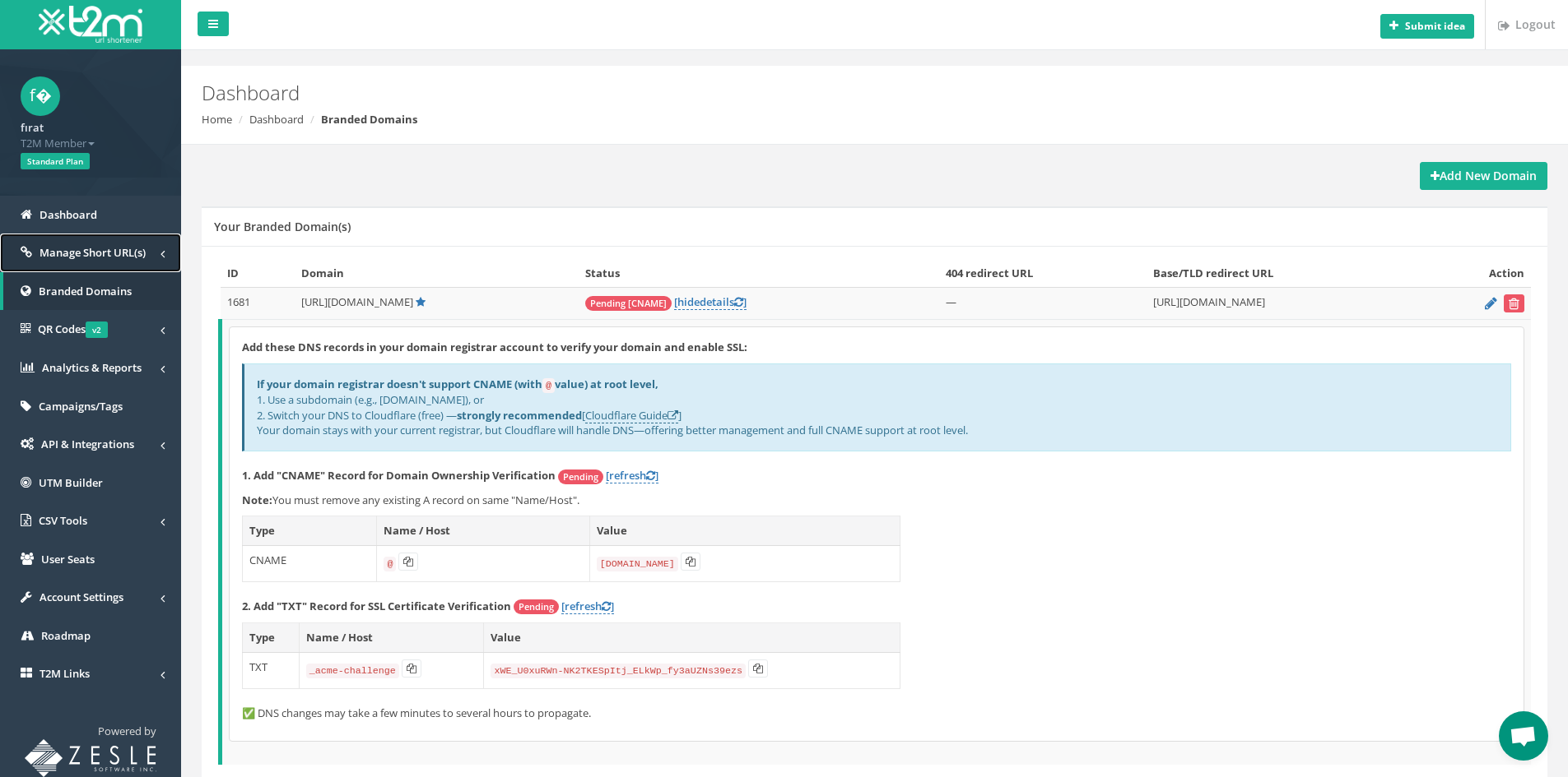
click at [99, 245] on link "Manage Short URL(s)" at bounding box center [90, 253] width 181 height 39
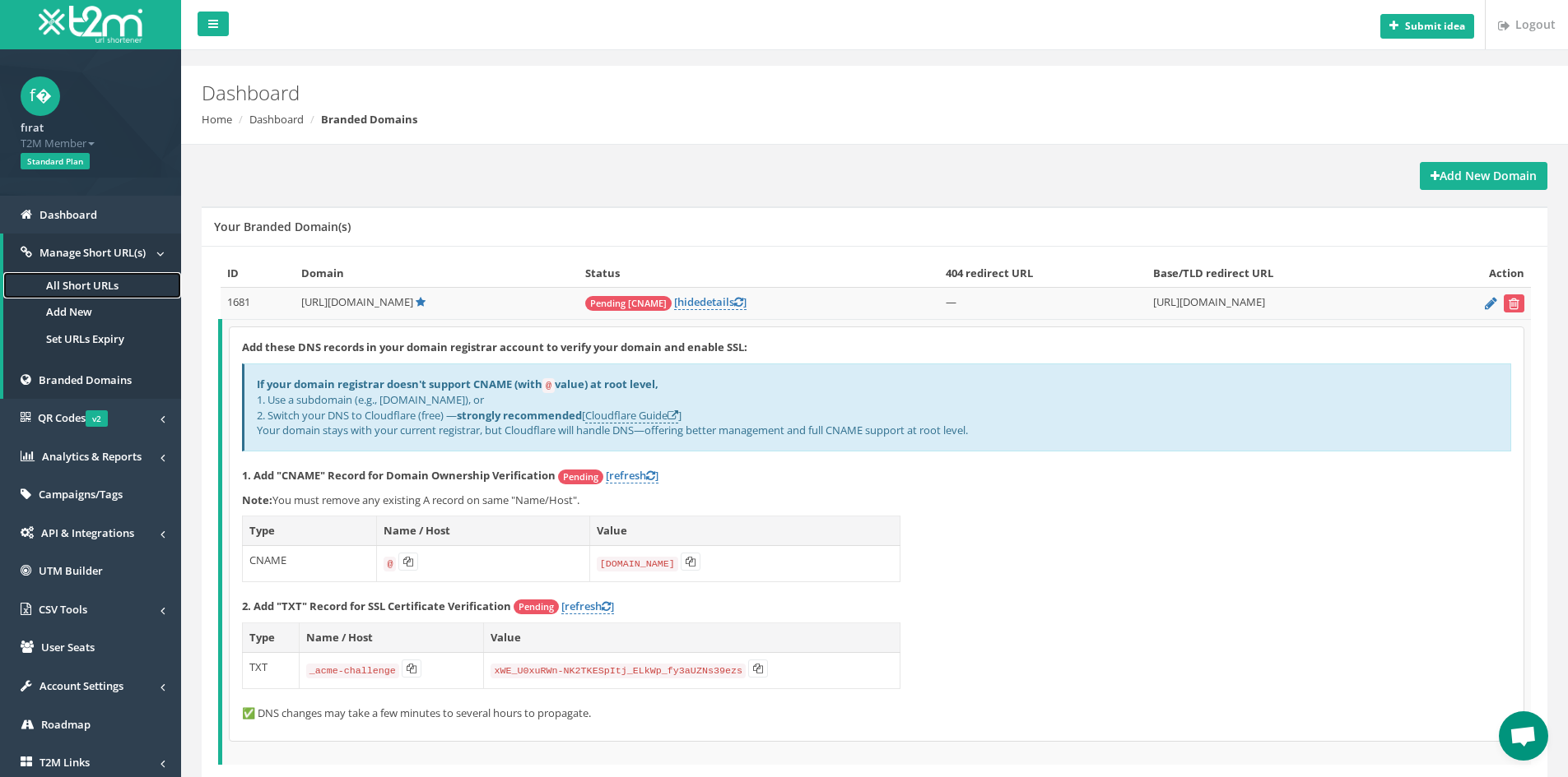
click at [101, 277] on link "All Short URLs" at bounding box center [92, 286] width 178 height 27
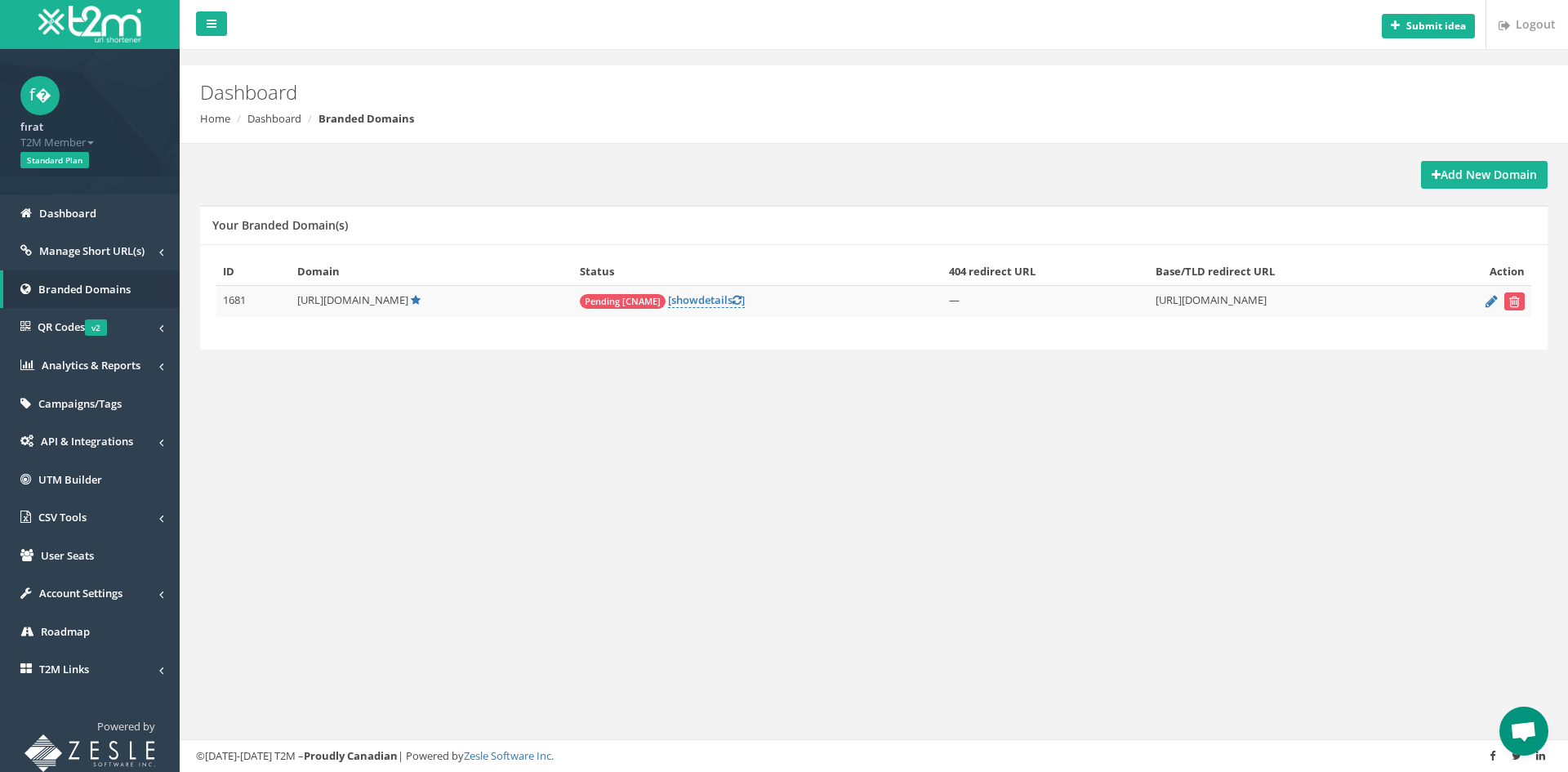
scroll to position [435, 0]
click at [1185, 468] on div "Submit idea Logout Dashboard Home Dashboard Branded Domains Add New Domain Your…" at bounding box center [873, 386] width 1389 height 772
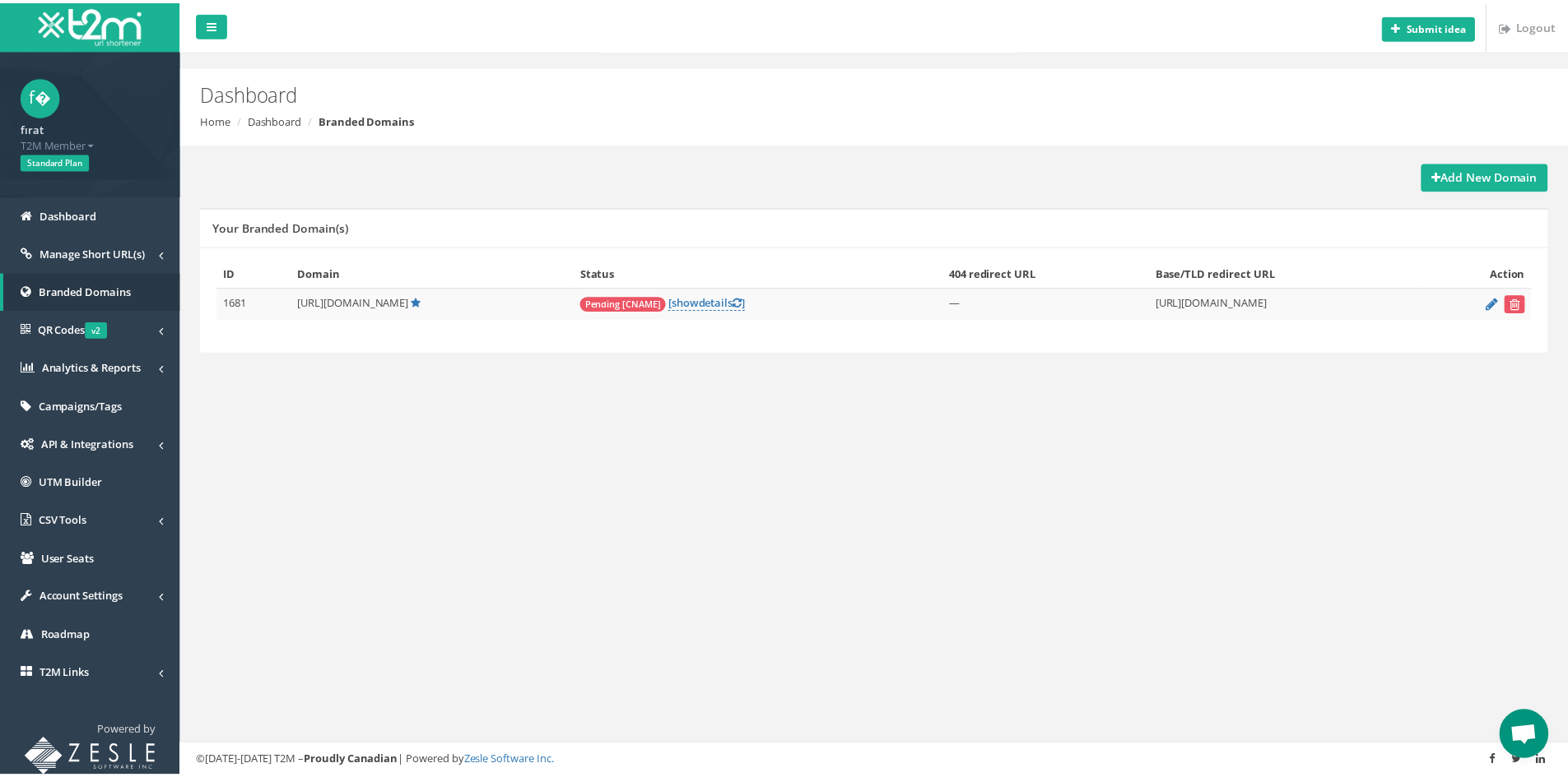
scroll to position [437, 0]
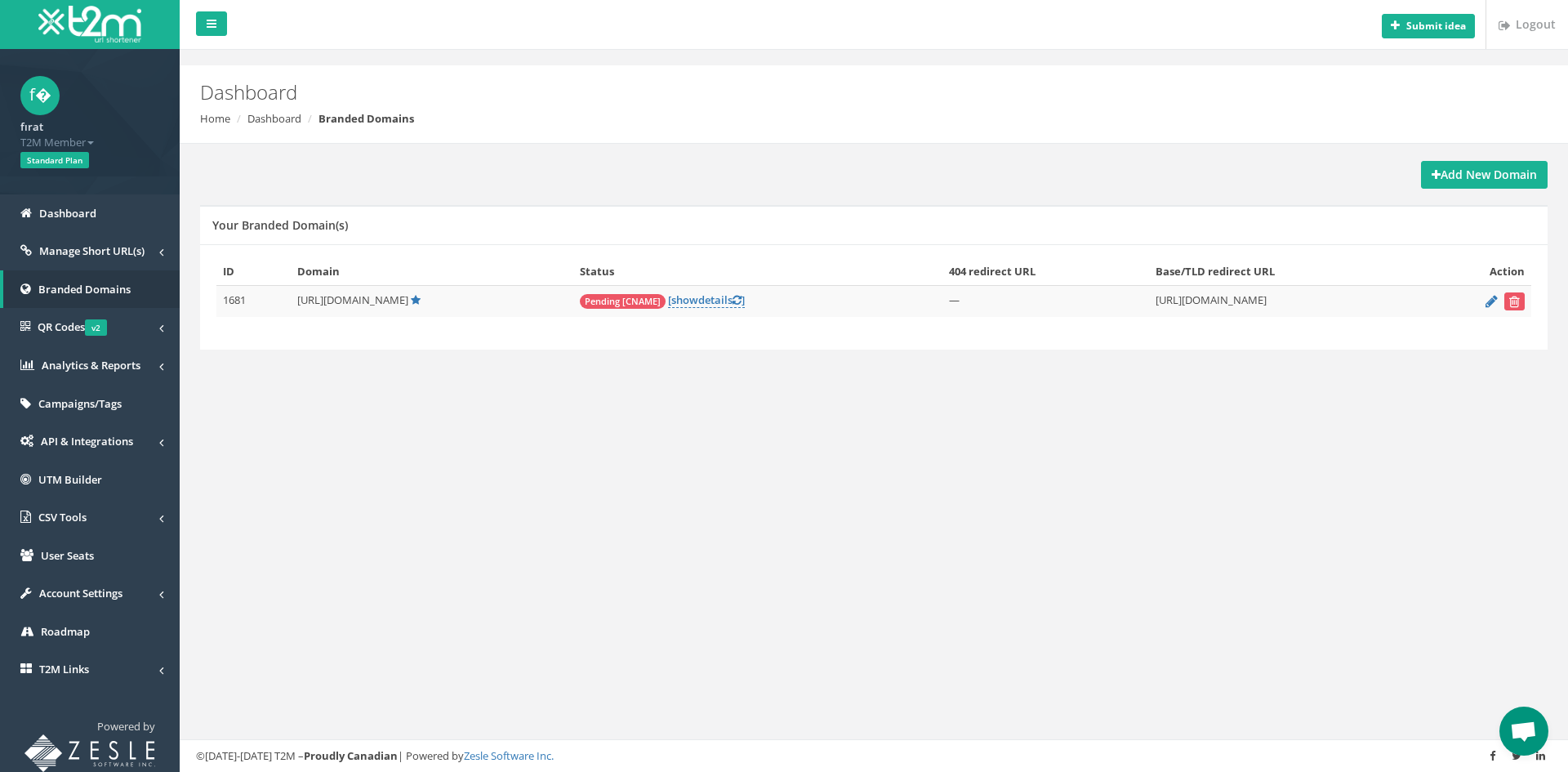
click at [1520, 714] on span "Open chat" at bounding box center [1524, 731] width 49 height 49
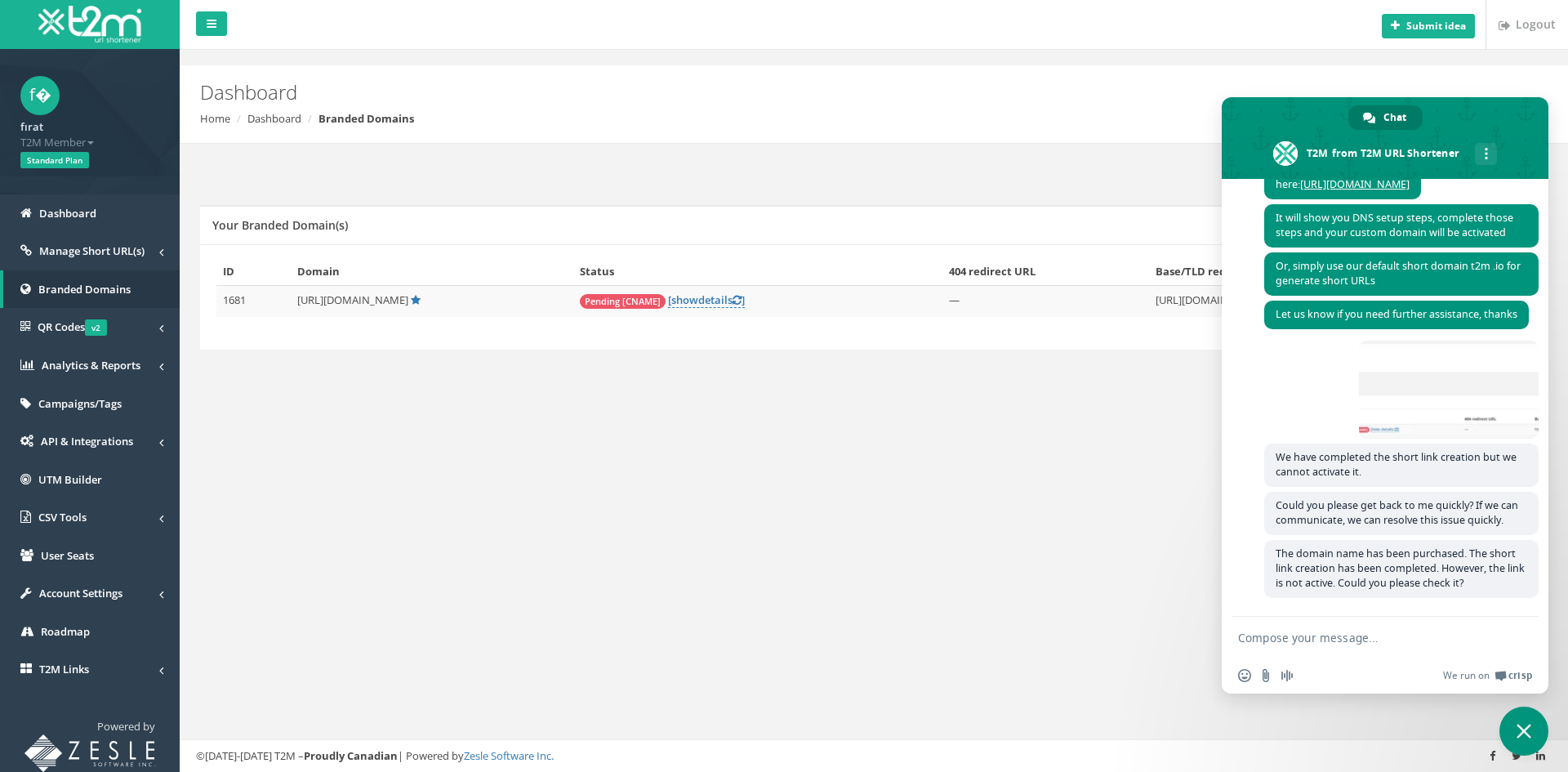
click at [1523, 717] on span "Close chat" at bounding box center [1524, 731] width 49 height 49
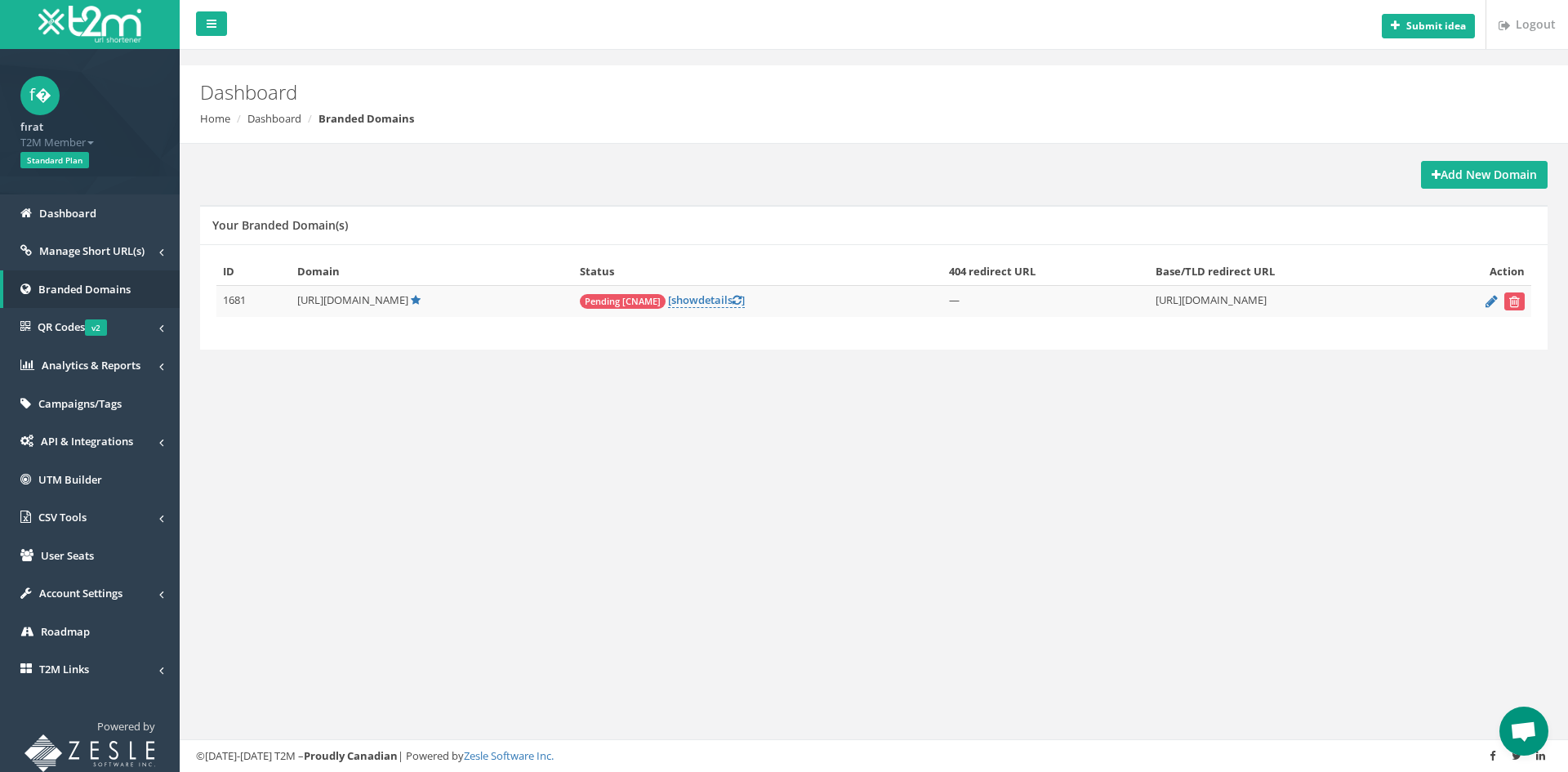
click at [1524, 718] on span "Open chat" at bounding box center [1524, 731] width 49 height 49
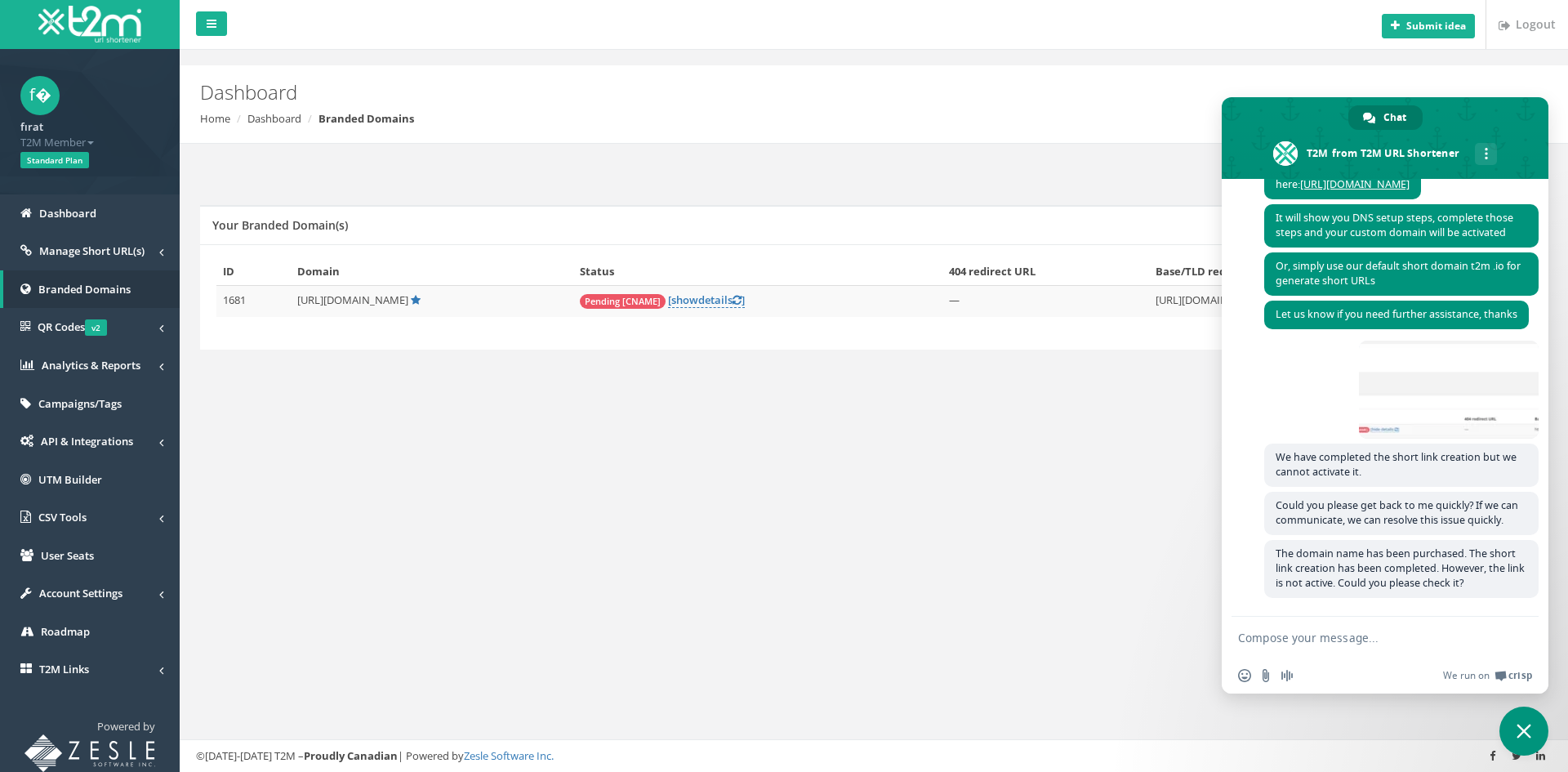
drag, startPoint x: 1096, startPoint y: 638, endPoint x: 1405, endPoint y: 697, distance: 314.6
click at [1098, 637] on div "Submit idea Logout Dashboard Home Dashboard Branded Domains Add New Domain Your…" at bounding box center [873, 386] width 1389 height 772
click at [1535, 735] on span "Close chat" at bounding box center [1524, 731] width 49 height 49
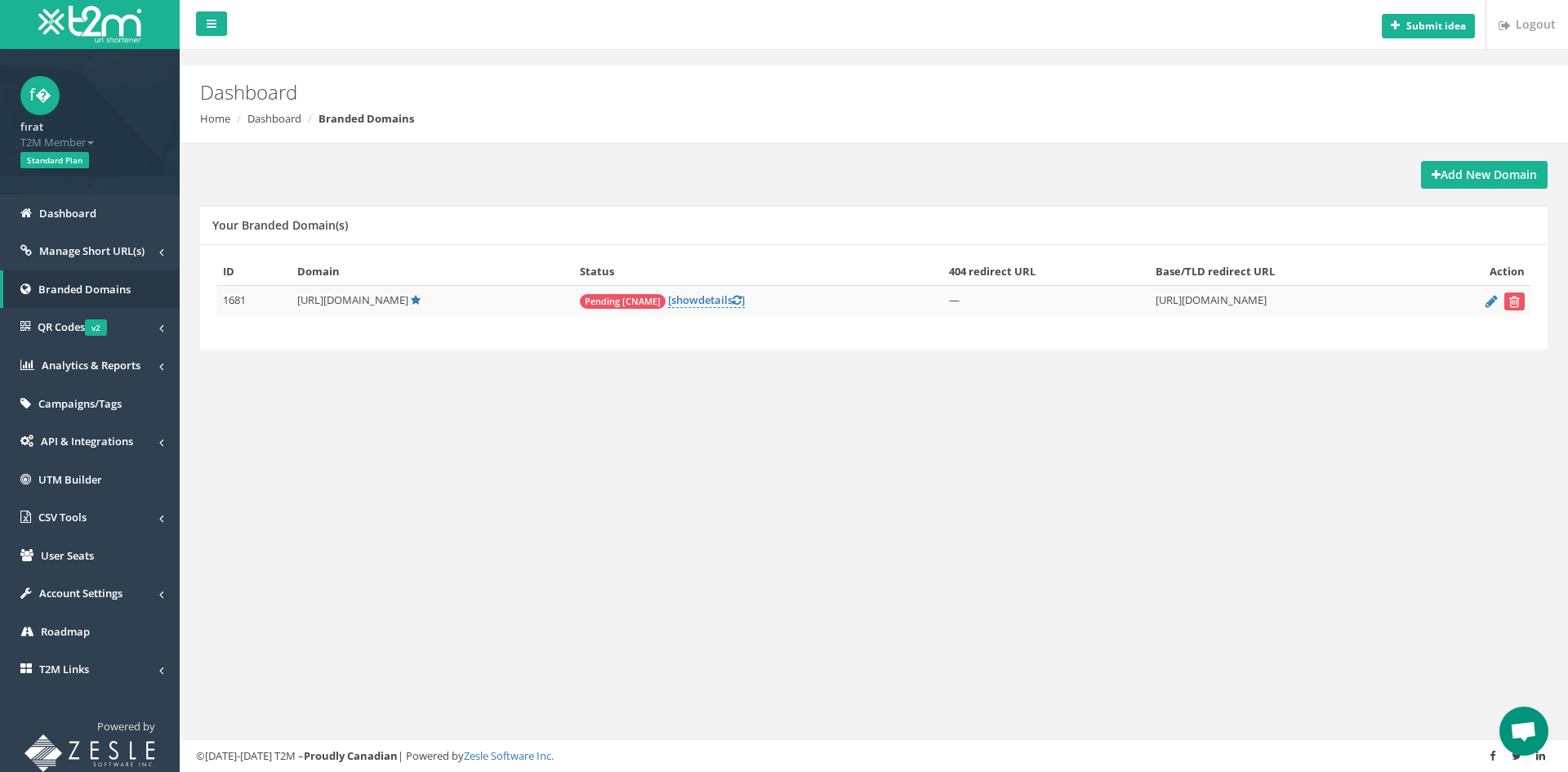
click at [695, 309] on td "Pending [CNAME] [ show details ]" at bounding box center [759, 301] width 370 height 31
click at [694, 302] on link "[ show details ]" at bounding box center [706, 300] width 77 height 16
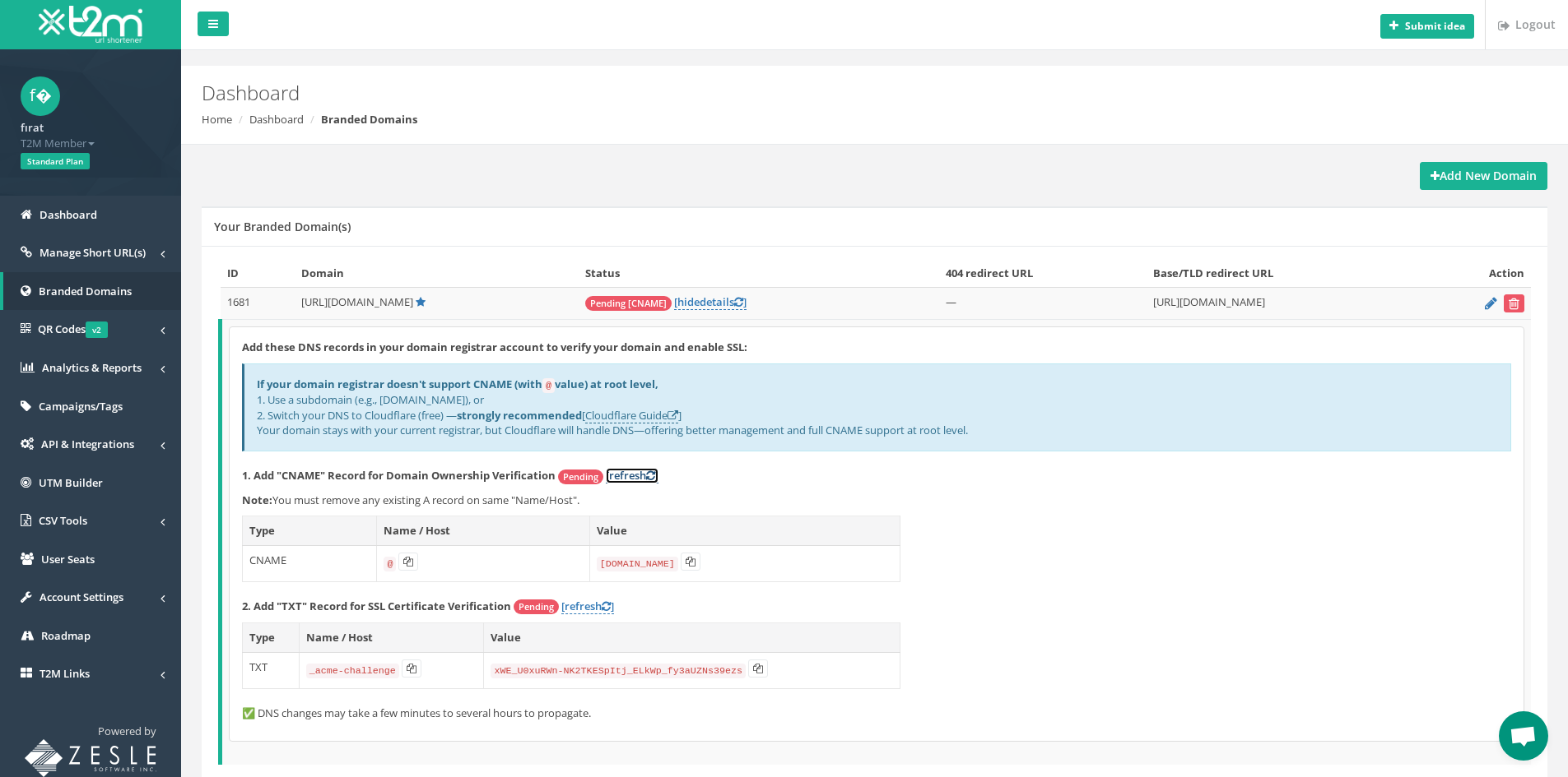
click at [618, 479] on link "[refresh ]" at bounding box center [632, 476] width 53 height 16
click at [588, 607] on link "[refresh ]" at bounding box center [588, 607] width 53 height 16
click at [634, 480] on link "[refresh ]" at bounding box center [632, 476] width 53 height 16
click at [589, 602] on link "[refresh ]" at bounding box center [588, 607] width 53 height 16
click at [634, 476] on link "[refresh ]" at bounding box center [632, 476] width 53 height 16
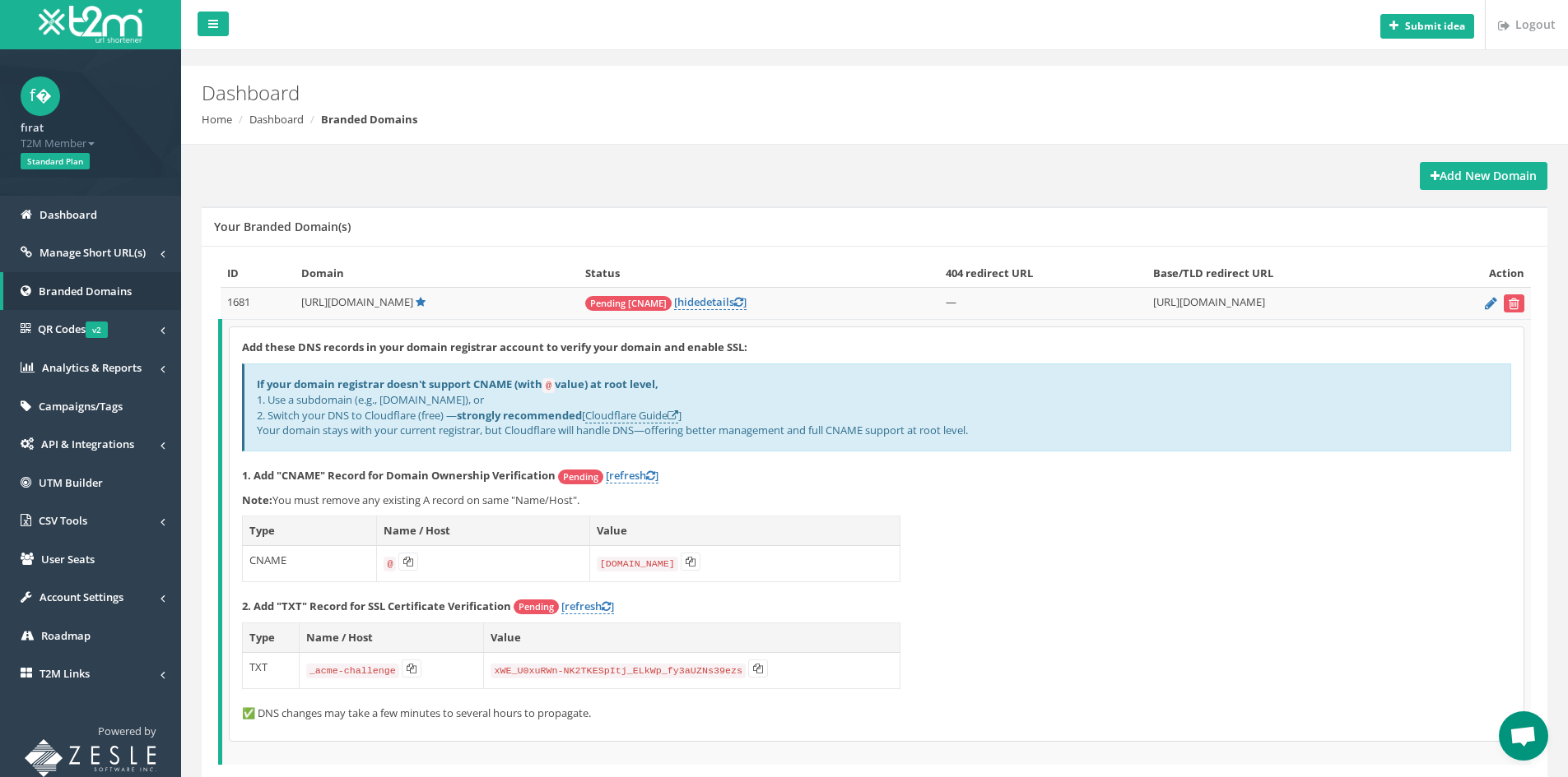
click at [1209, 115] on ol "Home Dashboard Branded Domains" at bounding box center [761, 119] width 1118 height 16
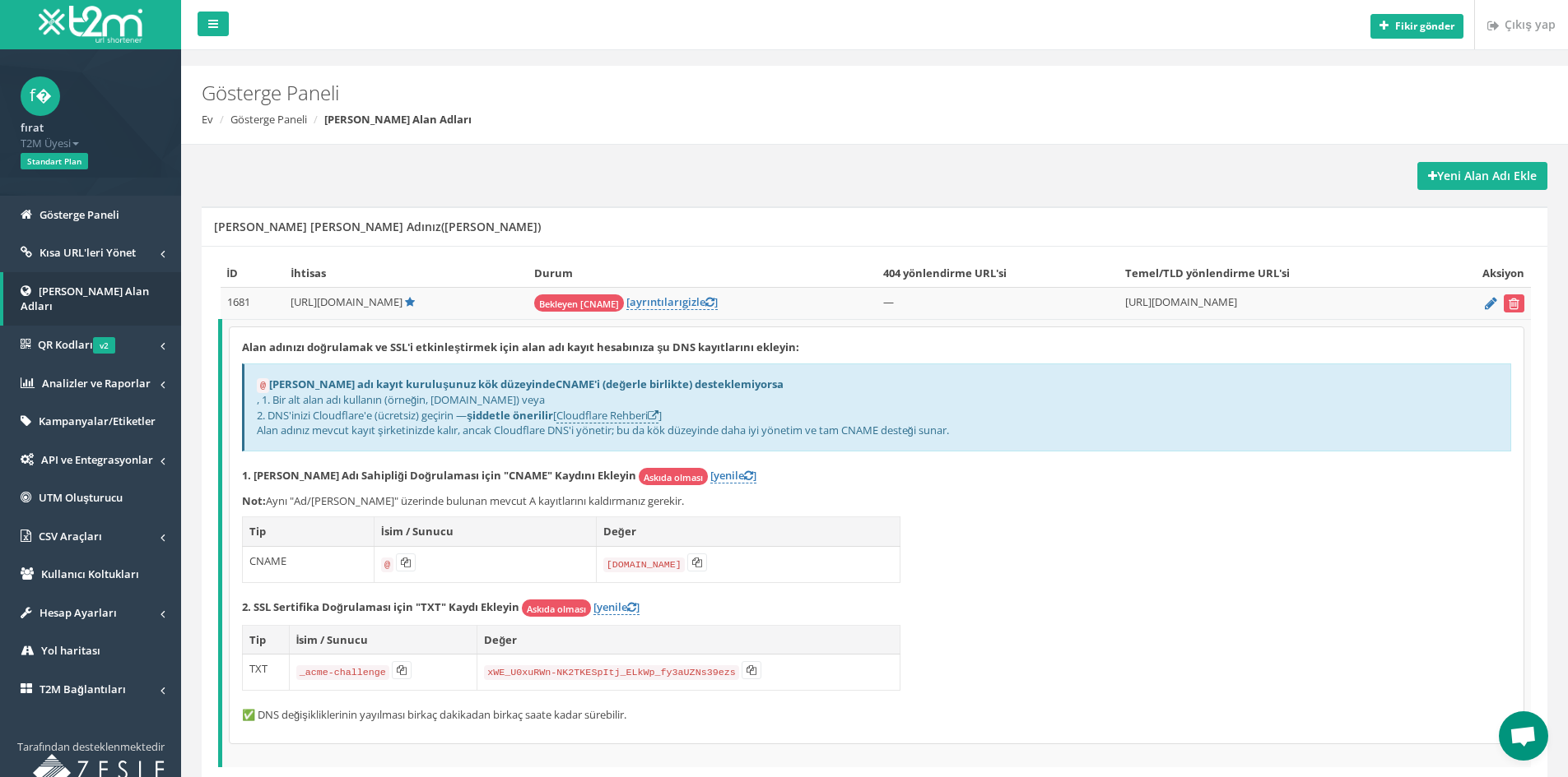
click at [1154, 116] on ol "Ev Gösterge Paneli Markalı Alan Adları" at bounding box center [761, 119] width 1118 height 16
drag, startPoint x: 363, startPoint y: 401, endPoint x: 402, endPoint y: 408, distance: 39.6
click at [394, 405] on font ", 1. Bir alt alan adı kullanın (örneğin, link.example.com) veya" at bounding box center [400, 400] width 288 height 15
click at [939, 508] on div "Alan adınızı doğrulamak ve SSL'i etkinleştirmek için alan adı kayıt hesabınıza …" at bounding box center [877, 535] width 1294 height 416
click at [1510, 730] on span "Open chat" at bounding box center [1522, 738] width 27 height 23
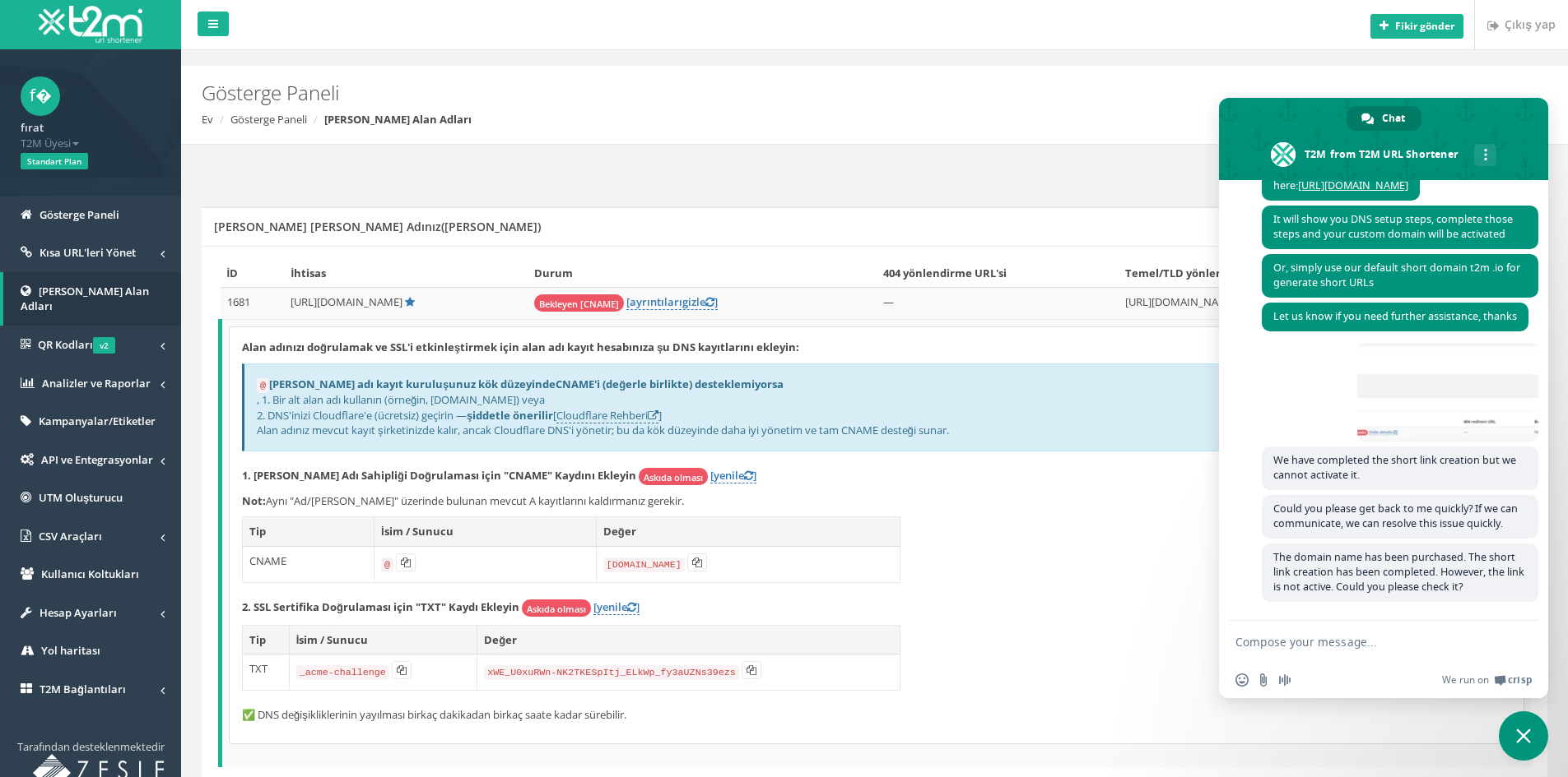
click at [1080, 650] on div "Alan adınızı doğrulamak ve SSL'i etkinleştirmek için alan adı kayıt hesabınıza …" at bounding box center [877, 535] width 1294 height 416
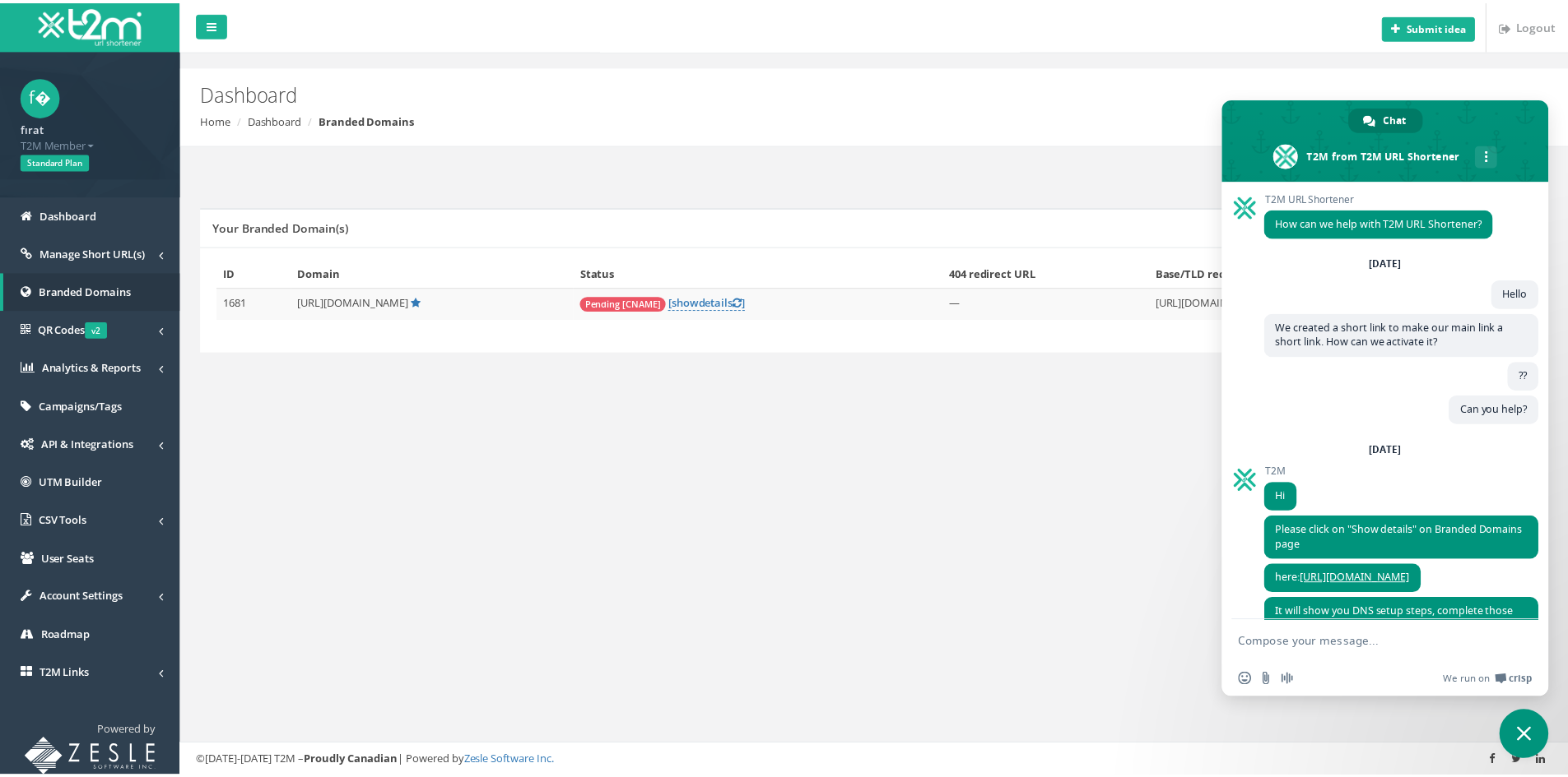
scroll to position [437, 0]
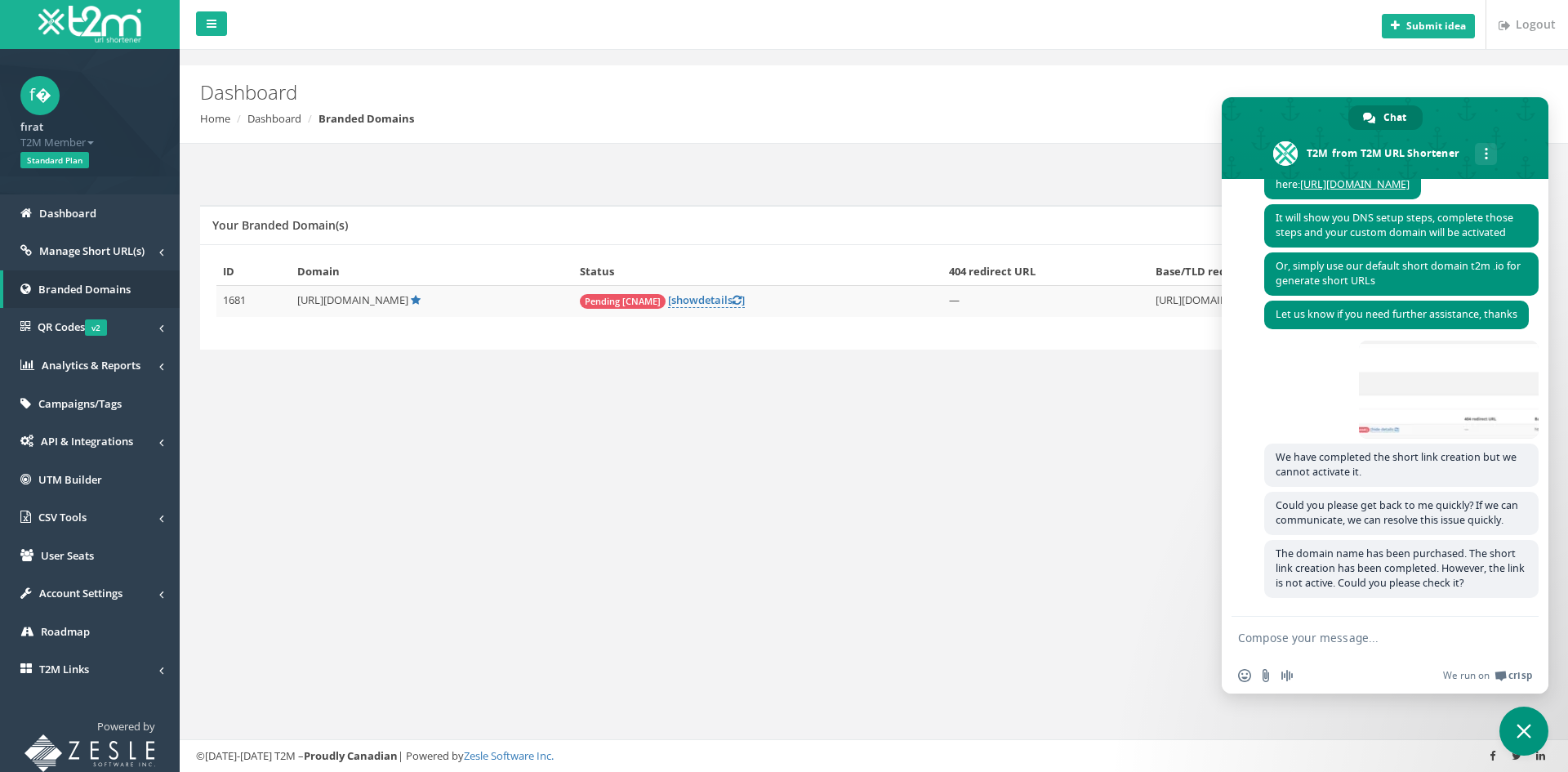
click at [689, 290] on td "Pending [CNAME] [ show details ]" at bounding box center [759, 301] width 370 height 31
click at [691, 300] on link "[ show details ]" at bounding box center [706, 300] width 77 height 16
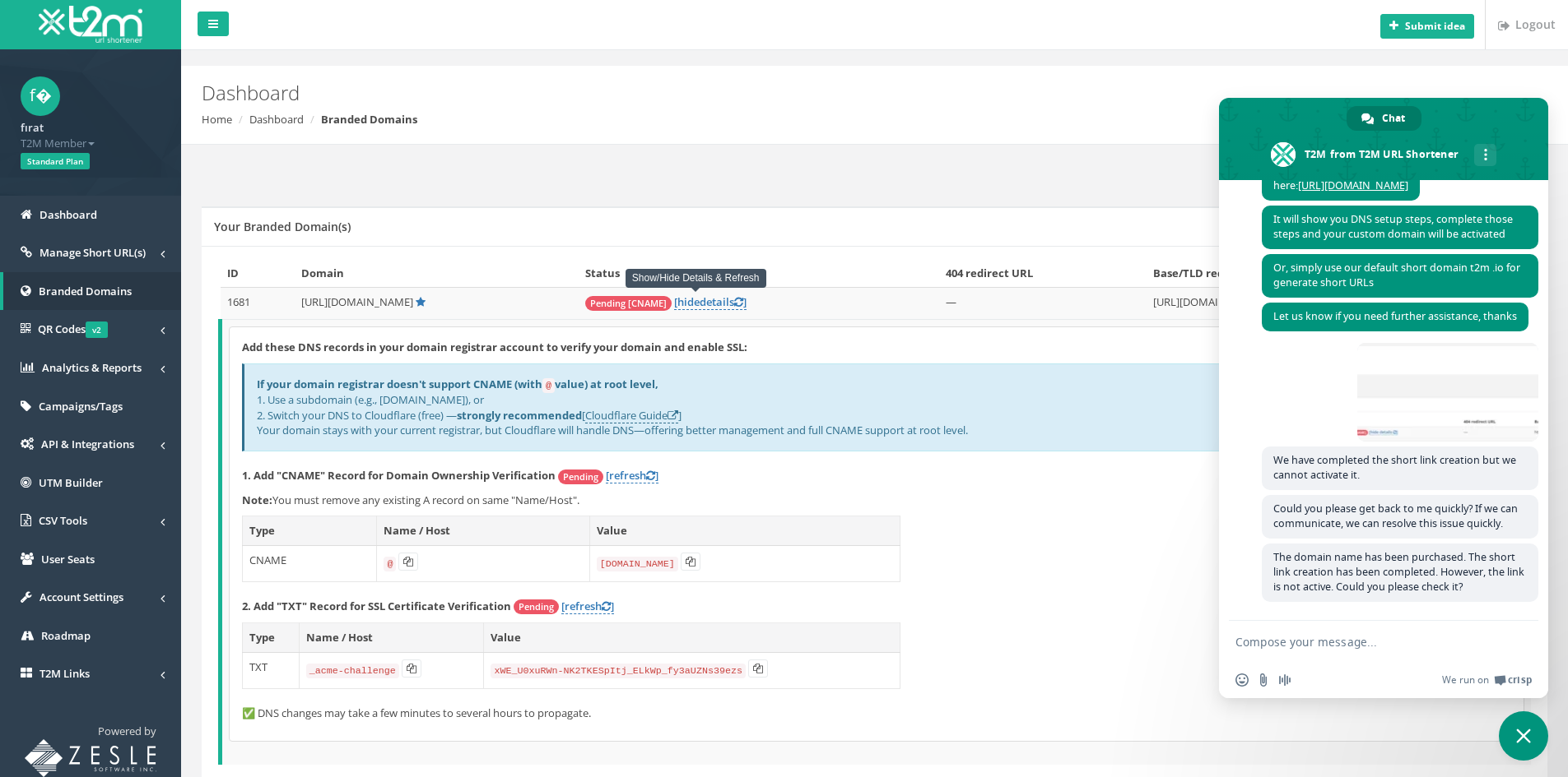
click at [1088, 556] on div "Add these DNS records in your domain registrar account to verify your domain an…" at bounding box center [877, 534] width 1294 height 414
click at [1515, 725] on span "Close chat" at bounding box center [1523, 736] width 49 height 49
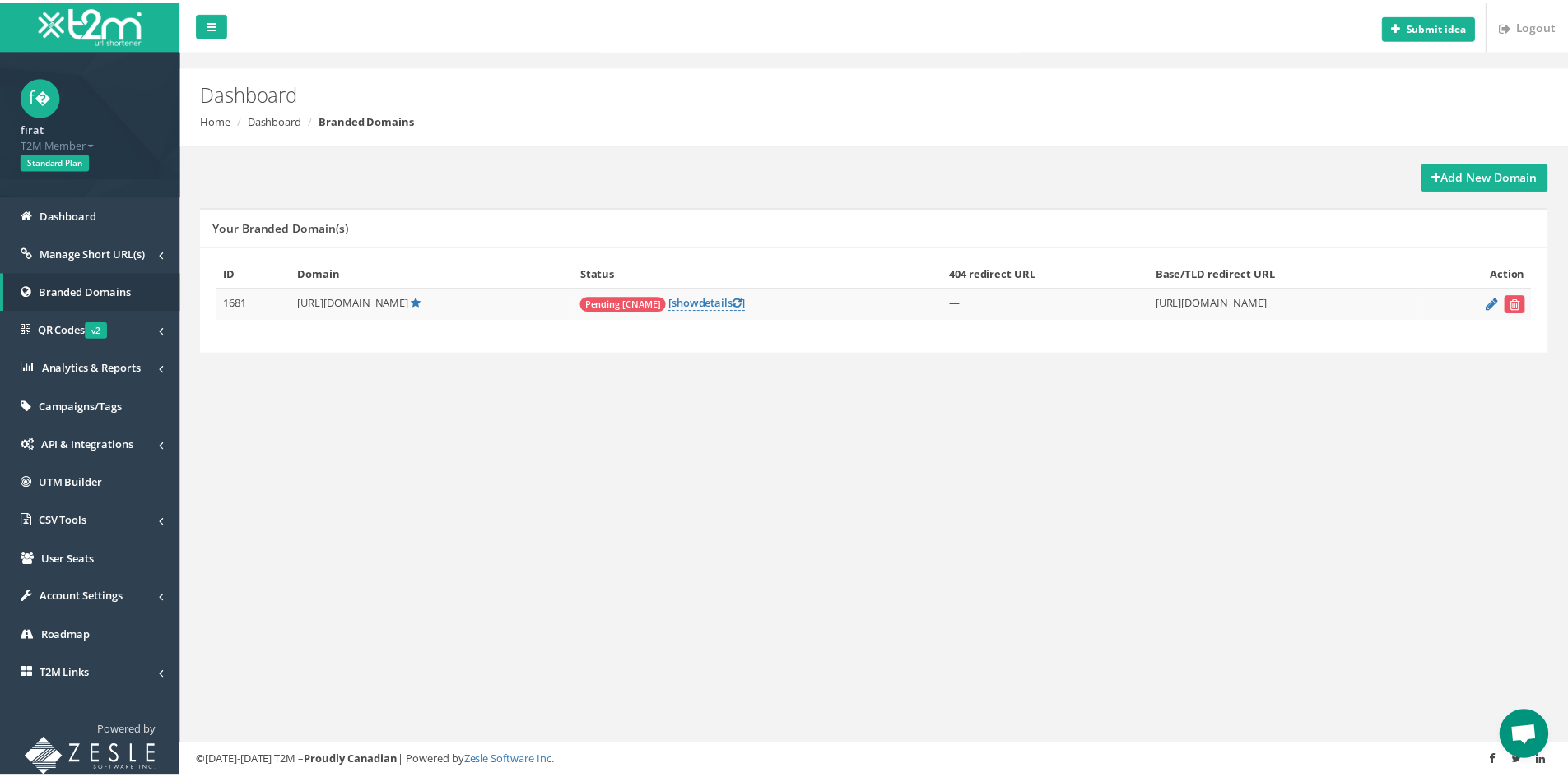
scroll to position [437, 0]
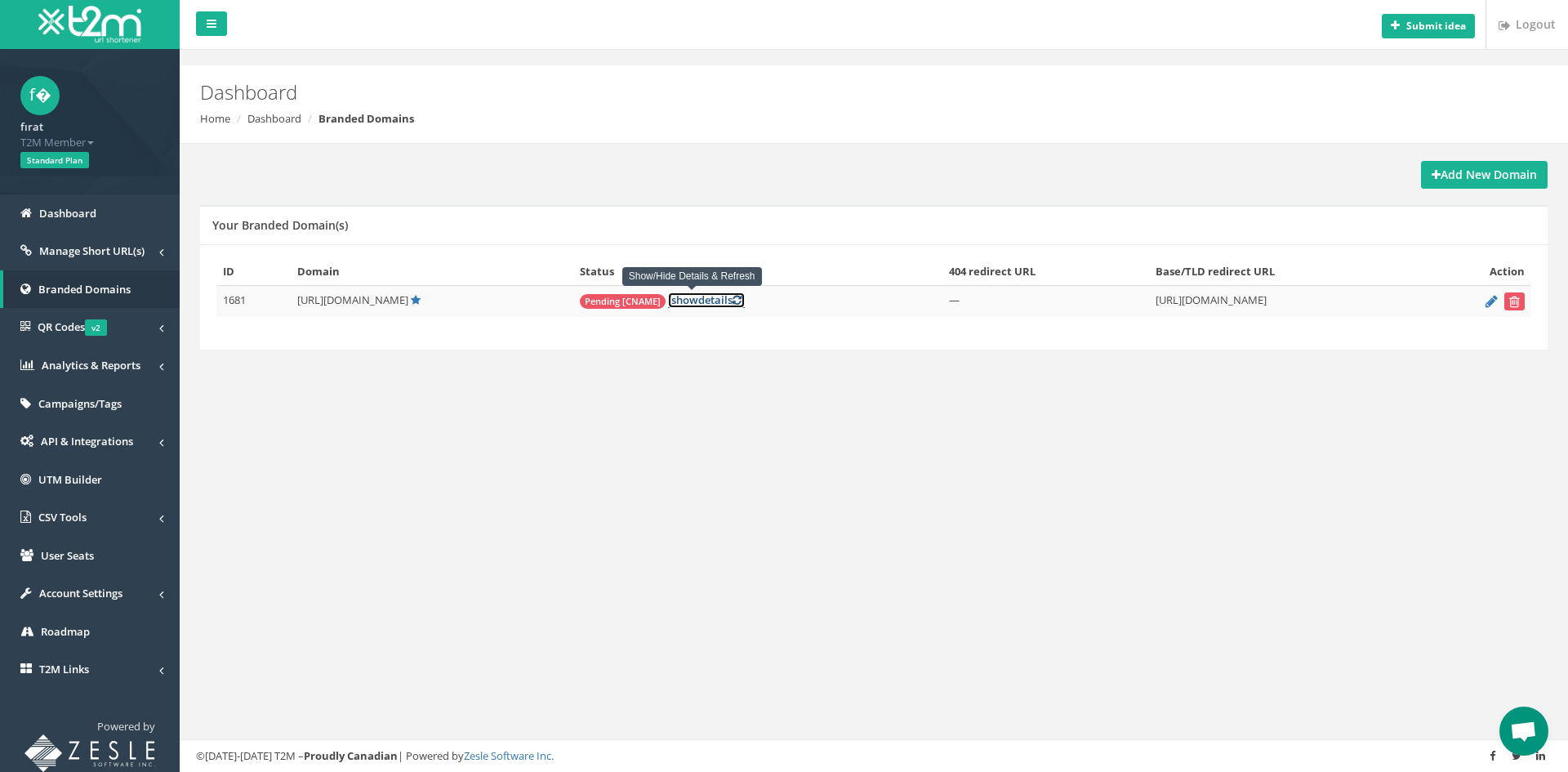
click at [684, 300] on link "[ show details ]" at bounding box center [706, 300] width 77 height 16
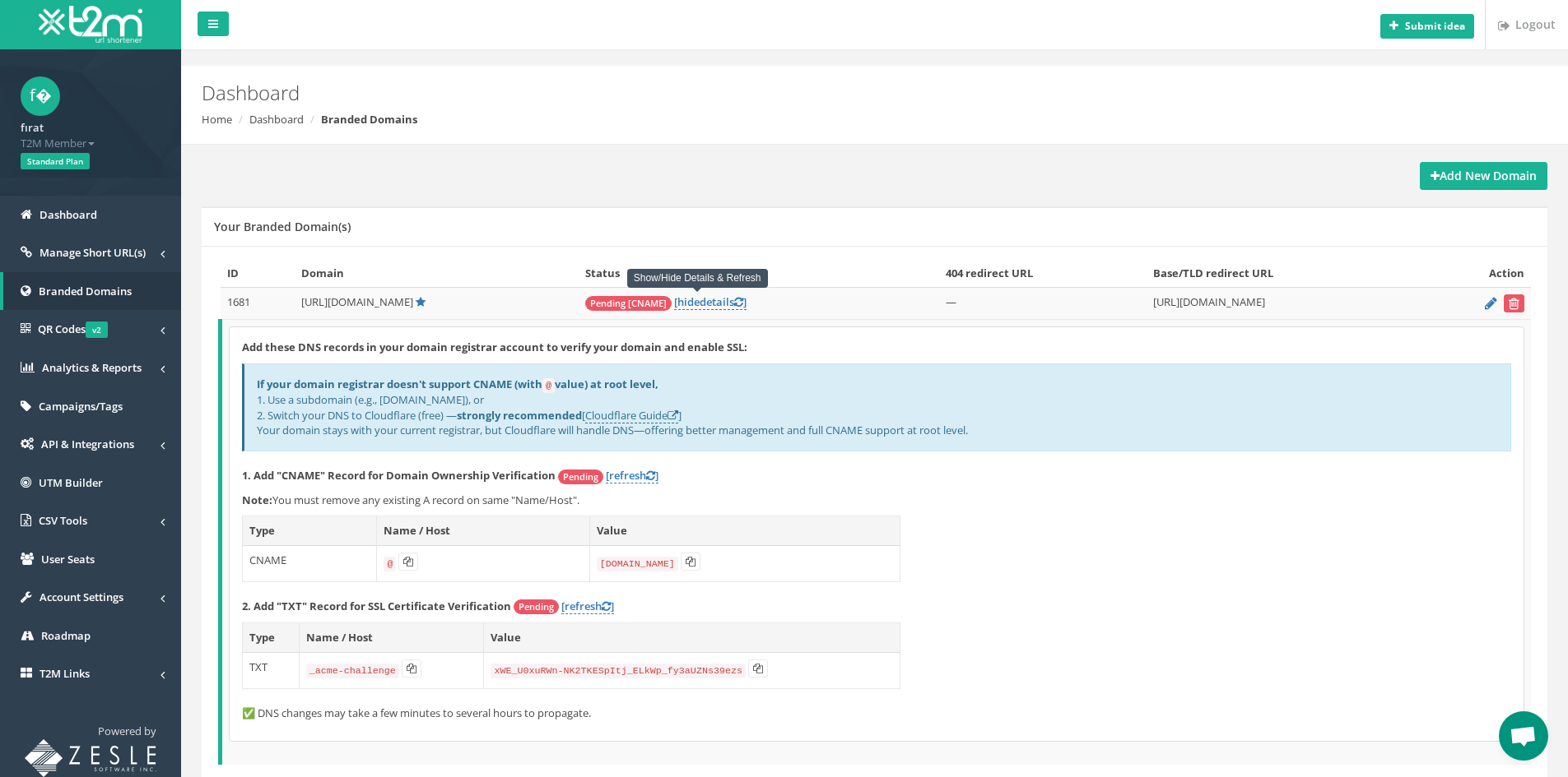
click at [812, 432] on div "If your domain registrar doesn't support CNAME (with @ value) at root level, 1.…" at bounding box center [876, 408] width 1269 height 88
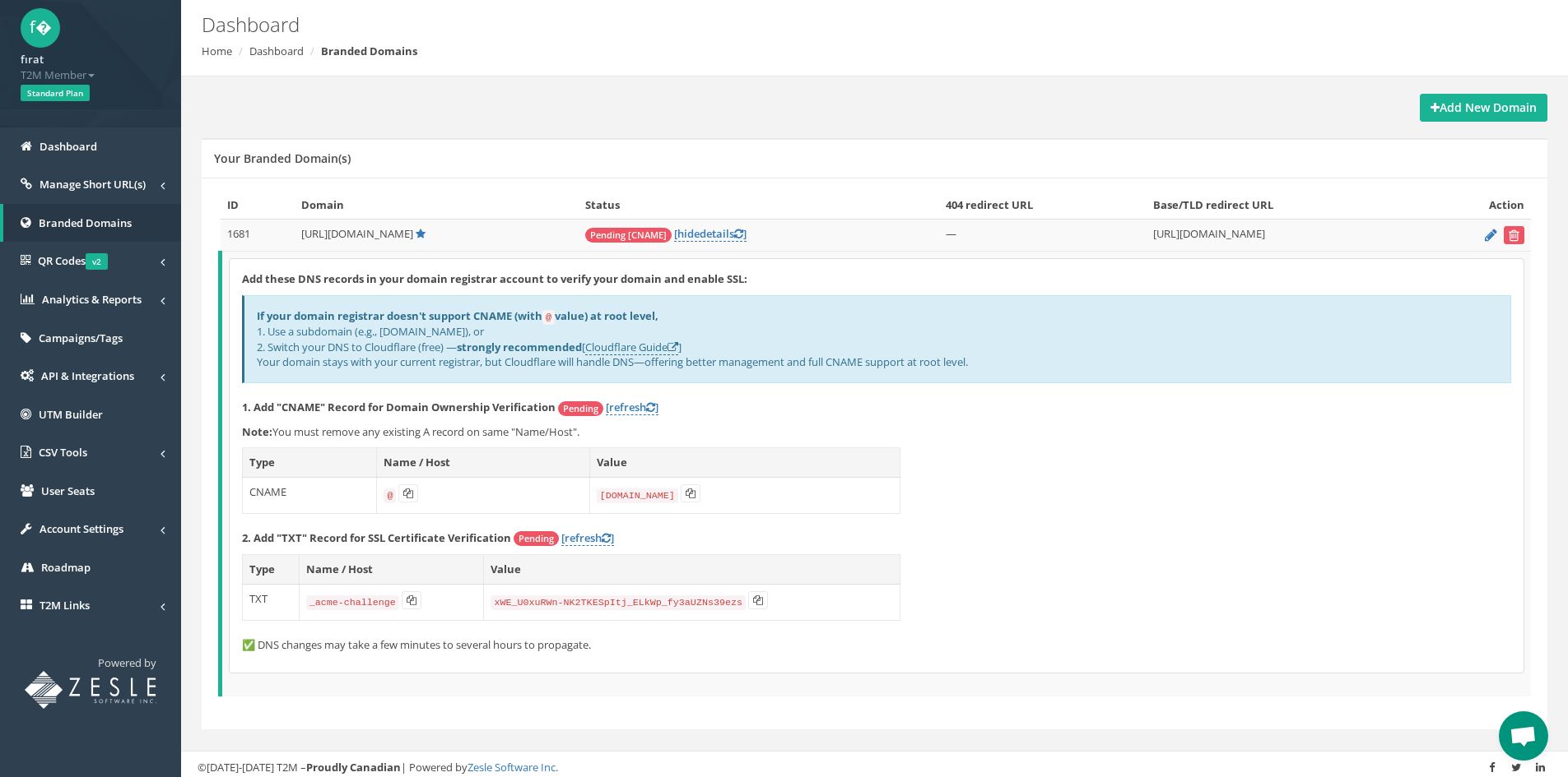
scroll to position [74, 0]
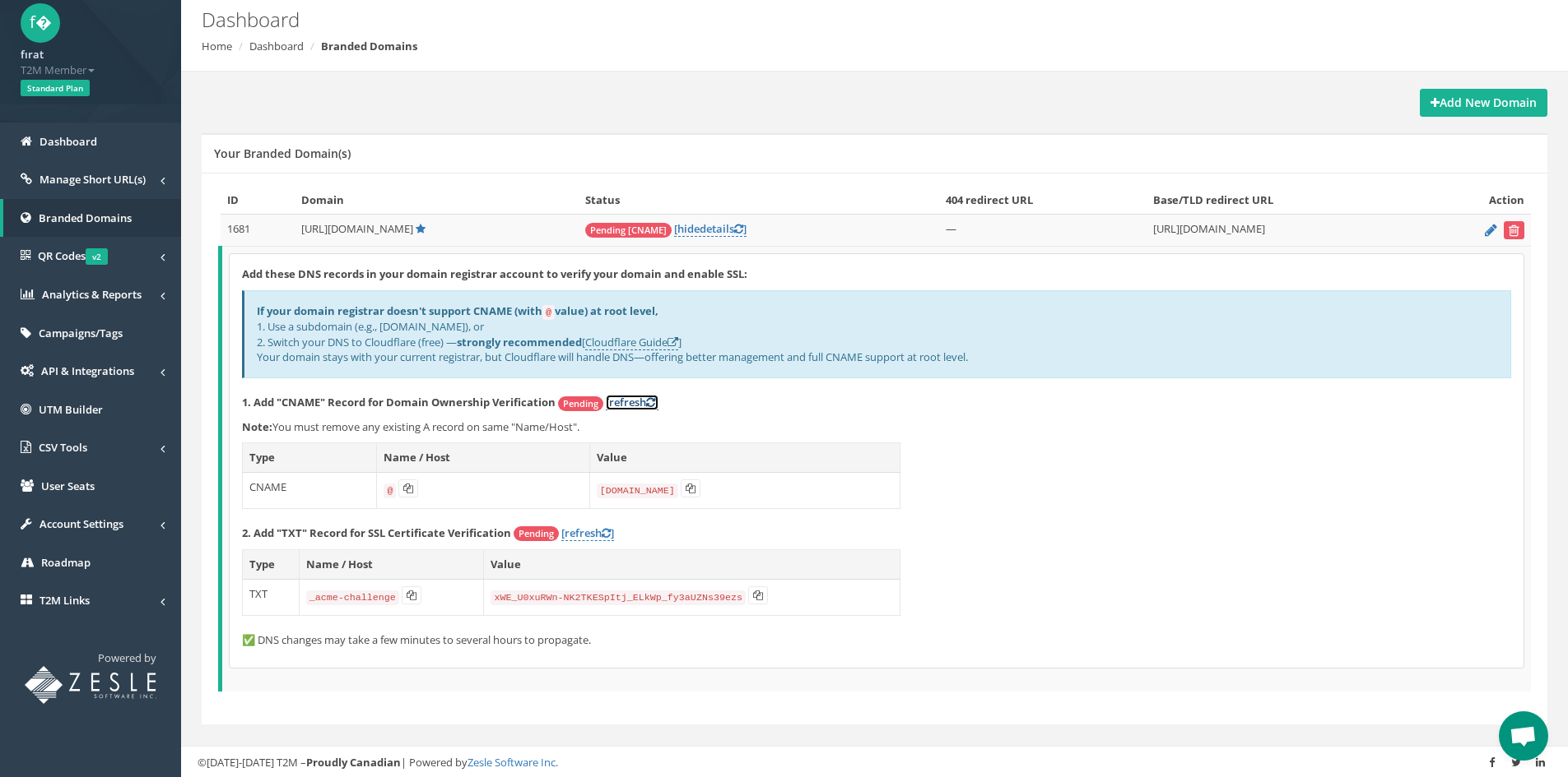
click at [625, 395] on link "[refresh ]" at bounding box center [632, 402] width 53 height 16
click at [626, 403] on link "[refresh ]" at bounding box center [632, 402] width 53 height 16
click at [636, 402] on link "[refresh ]" at bounding box center [632, 402] width 53 height 16
click at [735, 233] on icon at bounding box center [739, 228] width 9 height 10
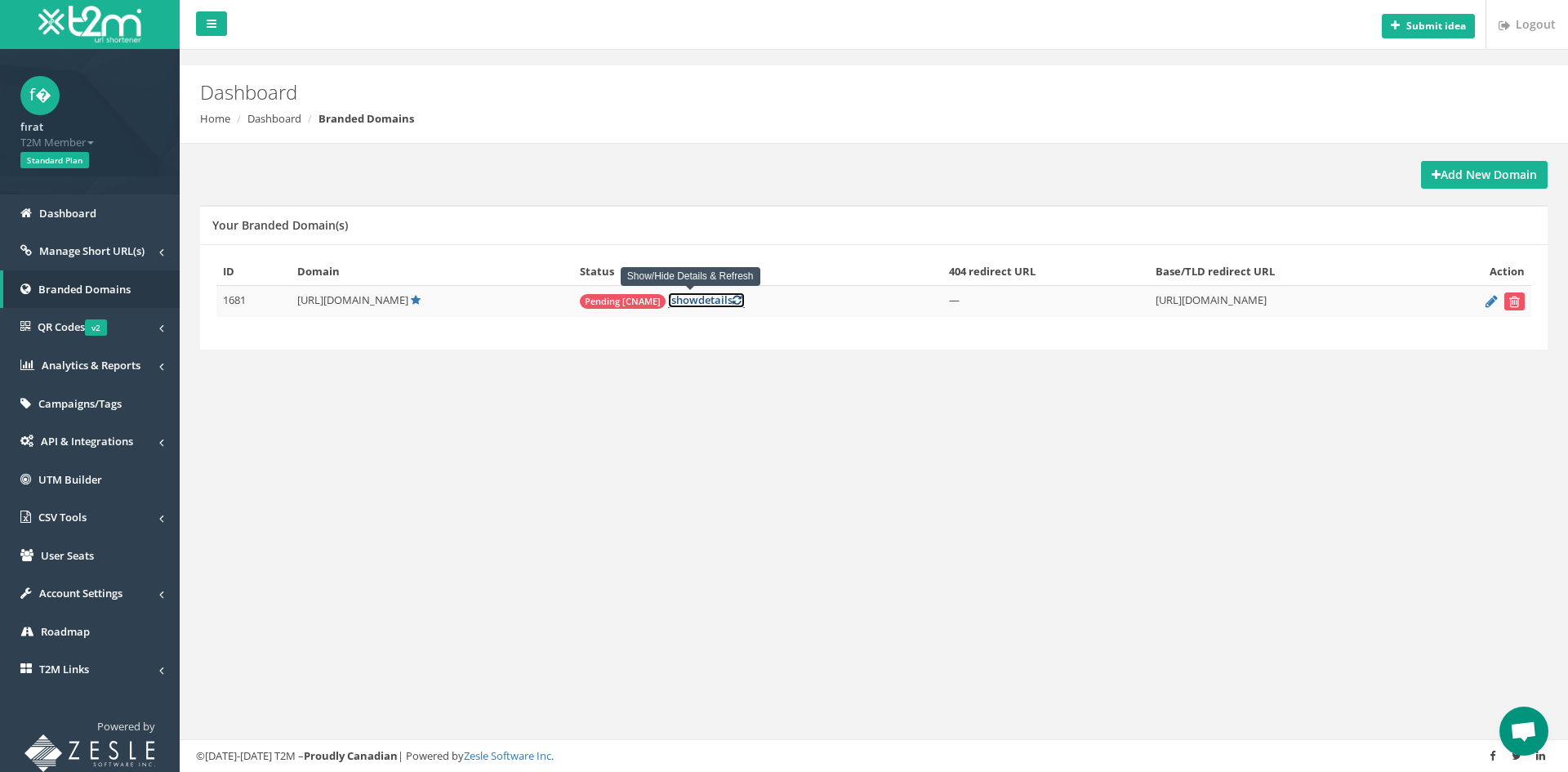
click at [733, 302] on icon at bounding box center [737, 300] width 9 height 10
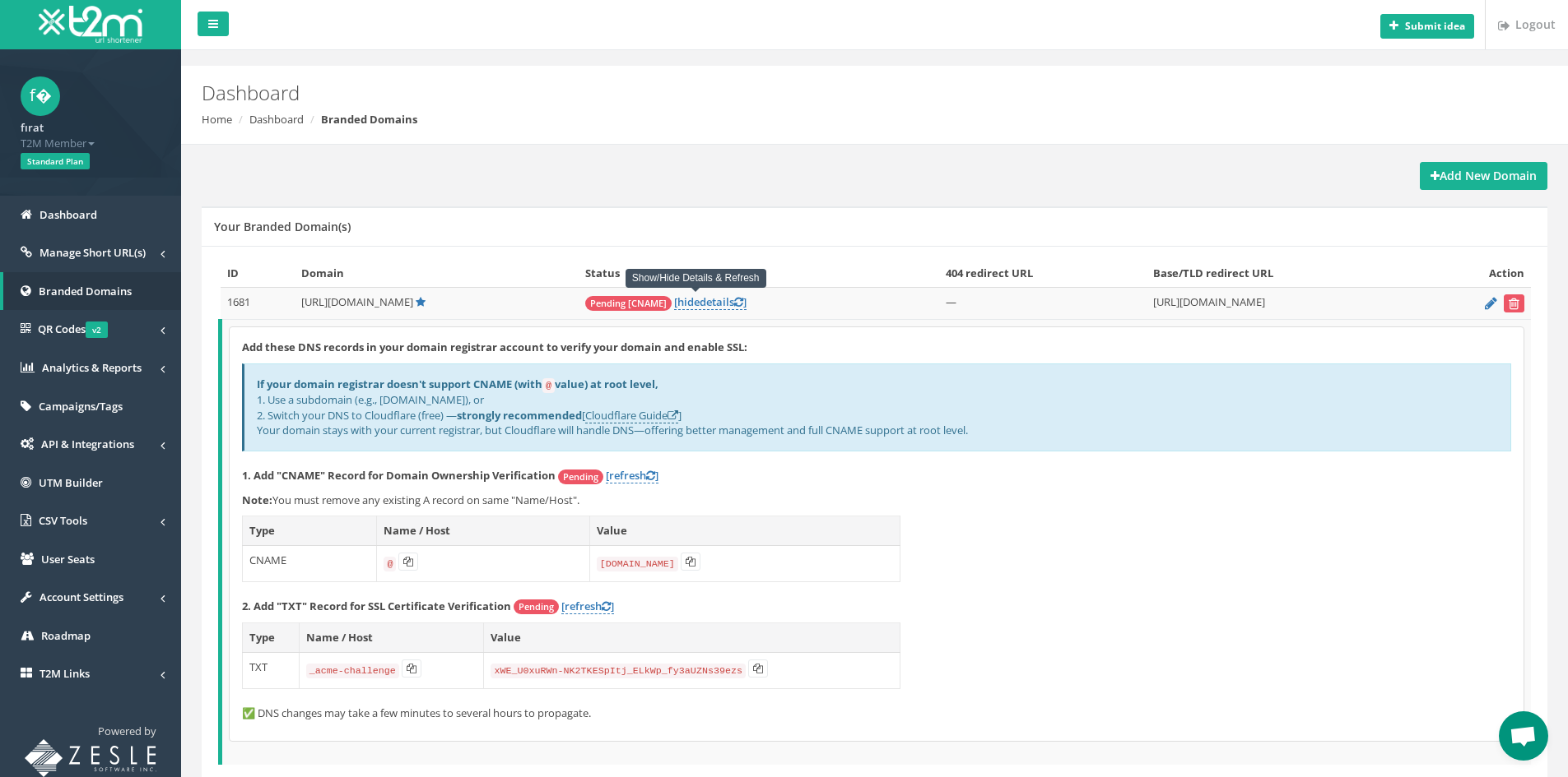
click at [1520, 739] on span "Open chat" at bounding box center [1522, 738] width 27 height 23
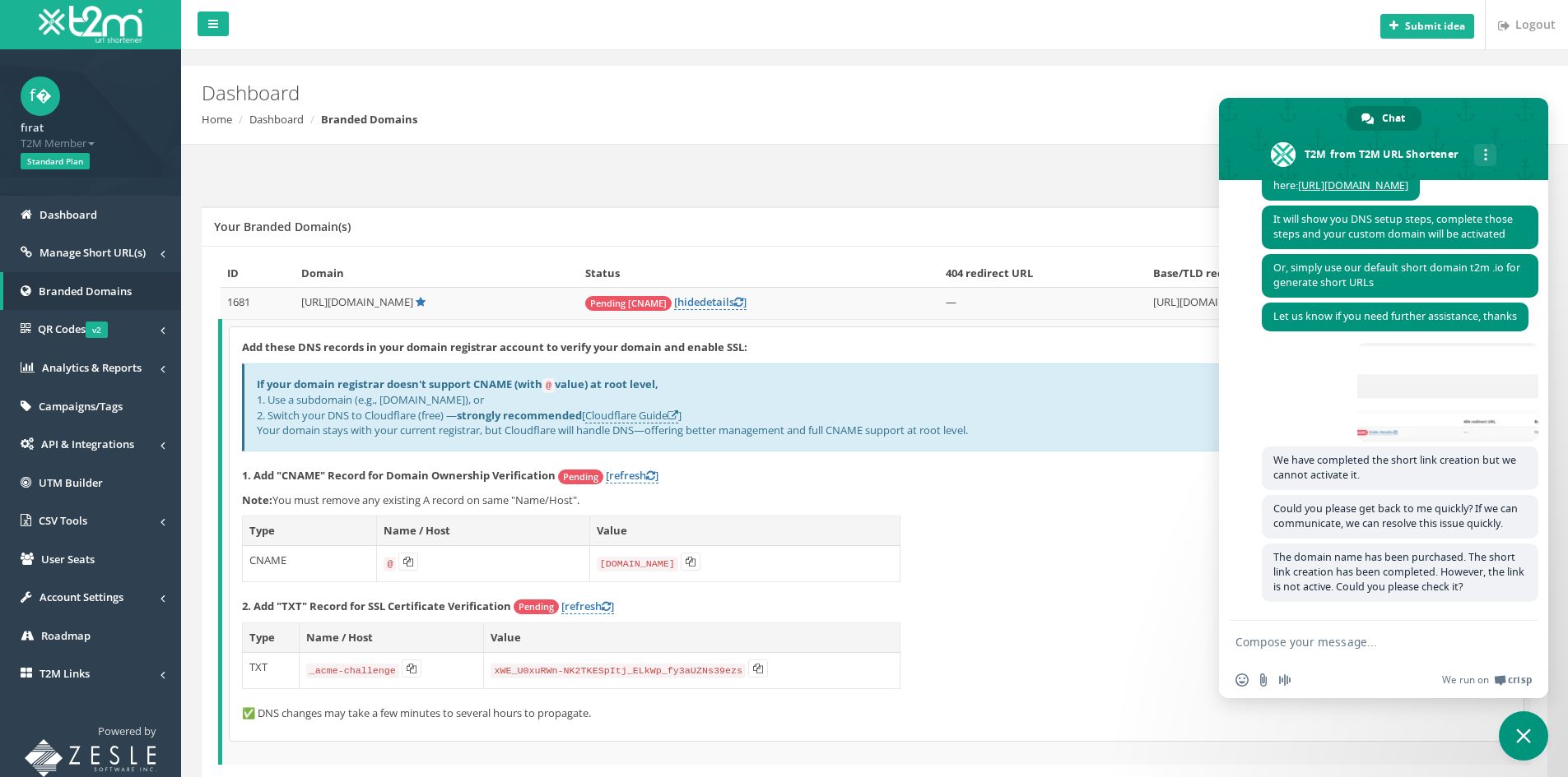
drag, startPoint x: 1524, startPoint y: 734, endPoint x: 1232, endPoint y: 730, distance: 292.0
click at [1523, 734] on span "Close chat" at bounding box center [1523, 736] width 15 height 15
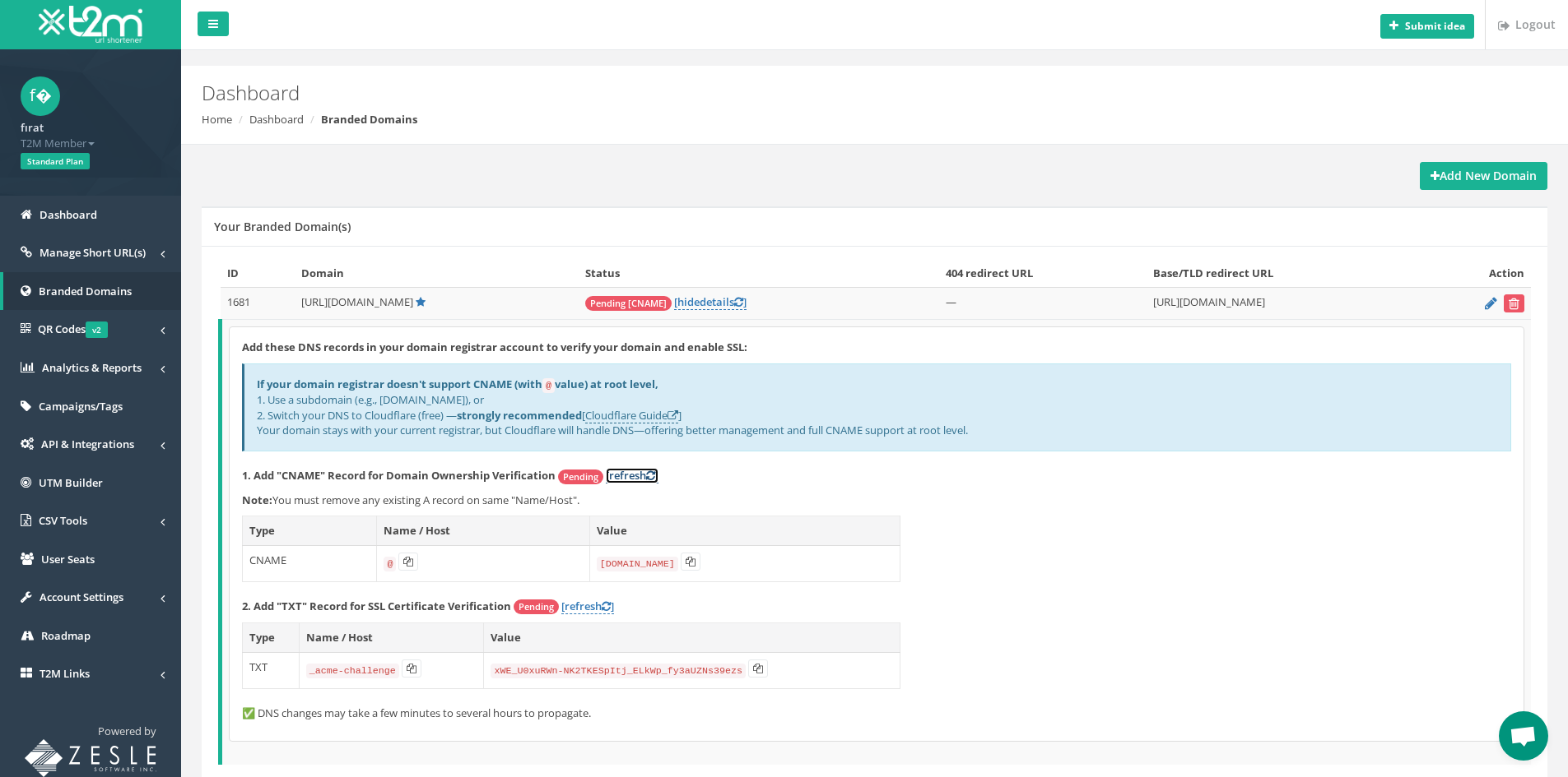
click at [640, 479] on link "[refresh ]" at bounding box center [632, 476] width 53 height 16
click at [1536, 724] on span "Open chat" at bounding box center [1523, 736] width 49 height 49
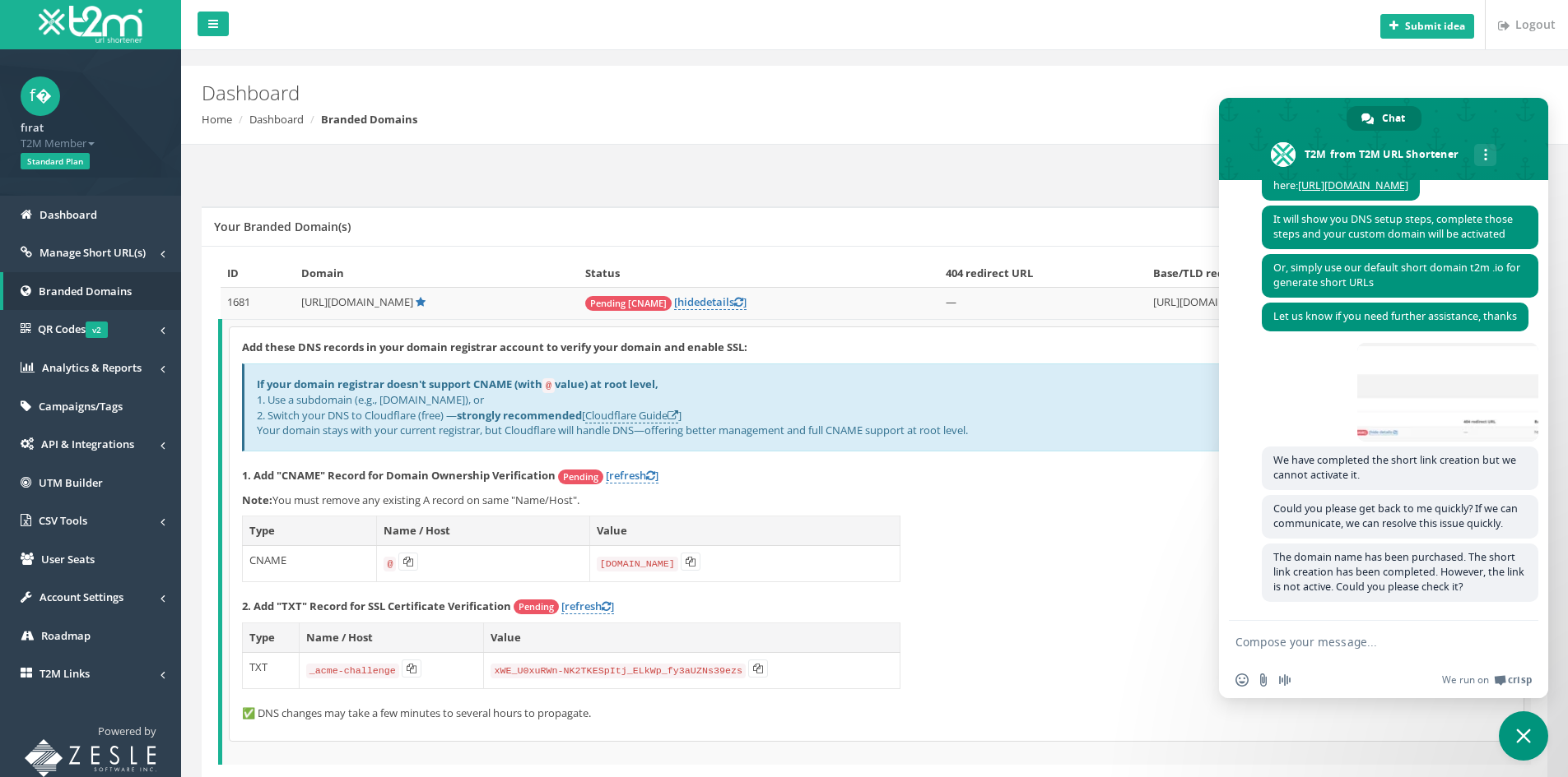
click at [1112, 656] on div "Add these DNS records in your domain registrar account to verify your domain an…" at bounding box center [877, 534] width 1294 height 414
click at [1520, 727] on span "Close chat" at bounding box center [1523, 736] width 49 height 49
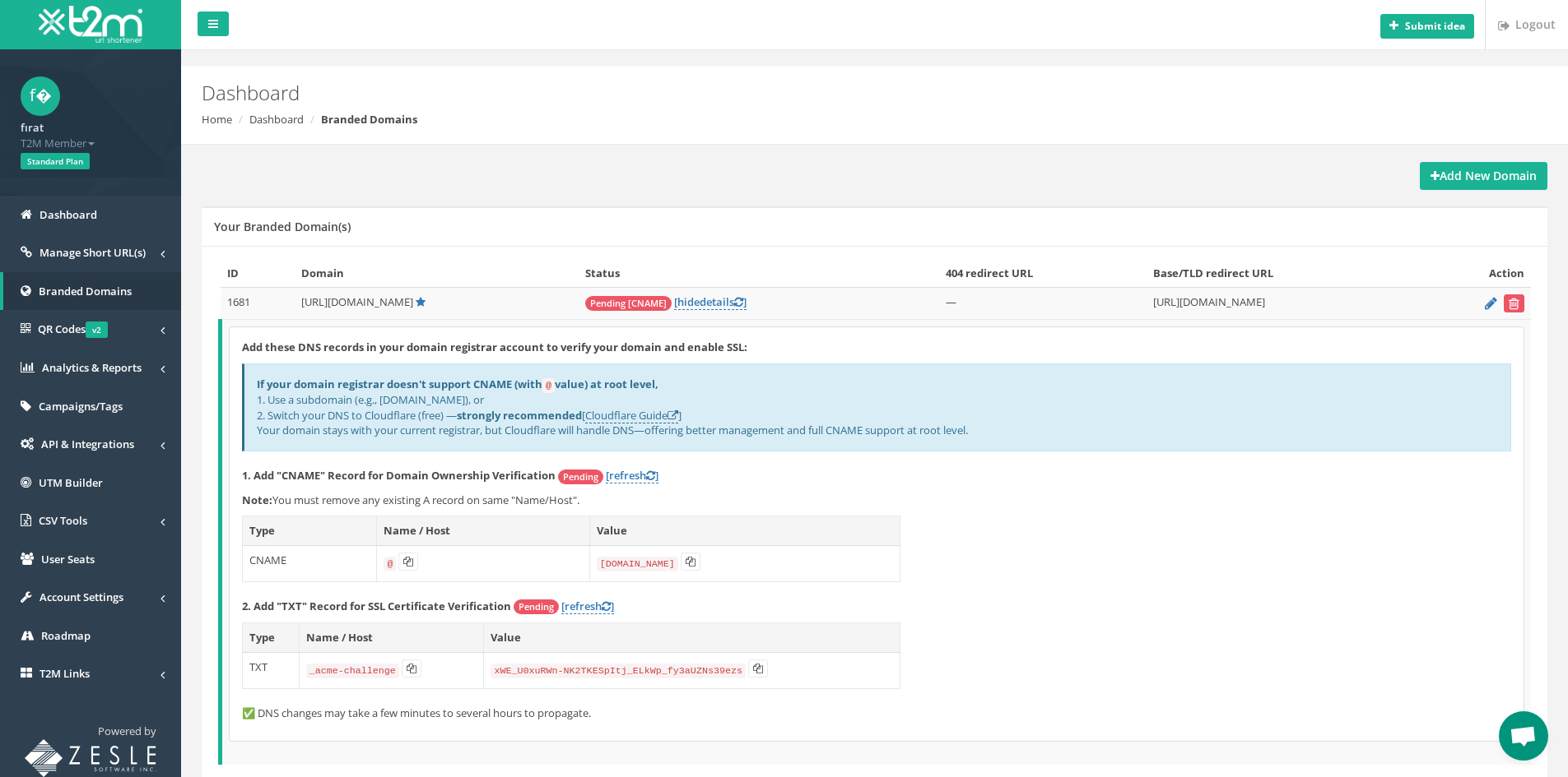
click at [1255, 578] on div "Add these DNS records in your domain registrar account to verify your domain an…" at bounding box center [877, 534] width 1294 height 414
click at [1534, 720] on span "Open chat" at bounding box center [1523, 736] width 49 height 49
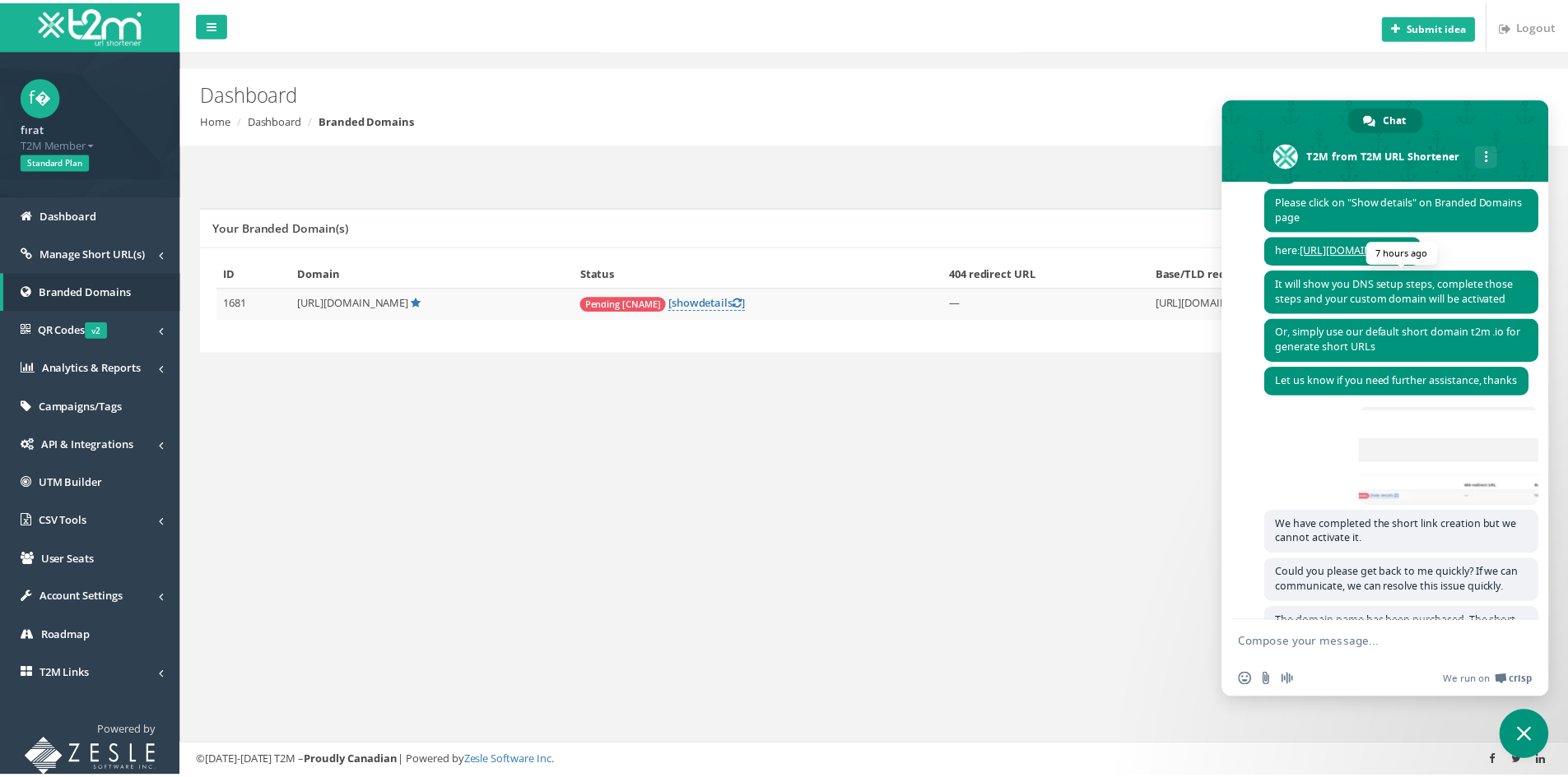
scroll to position [411, 0]
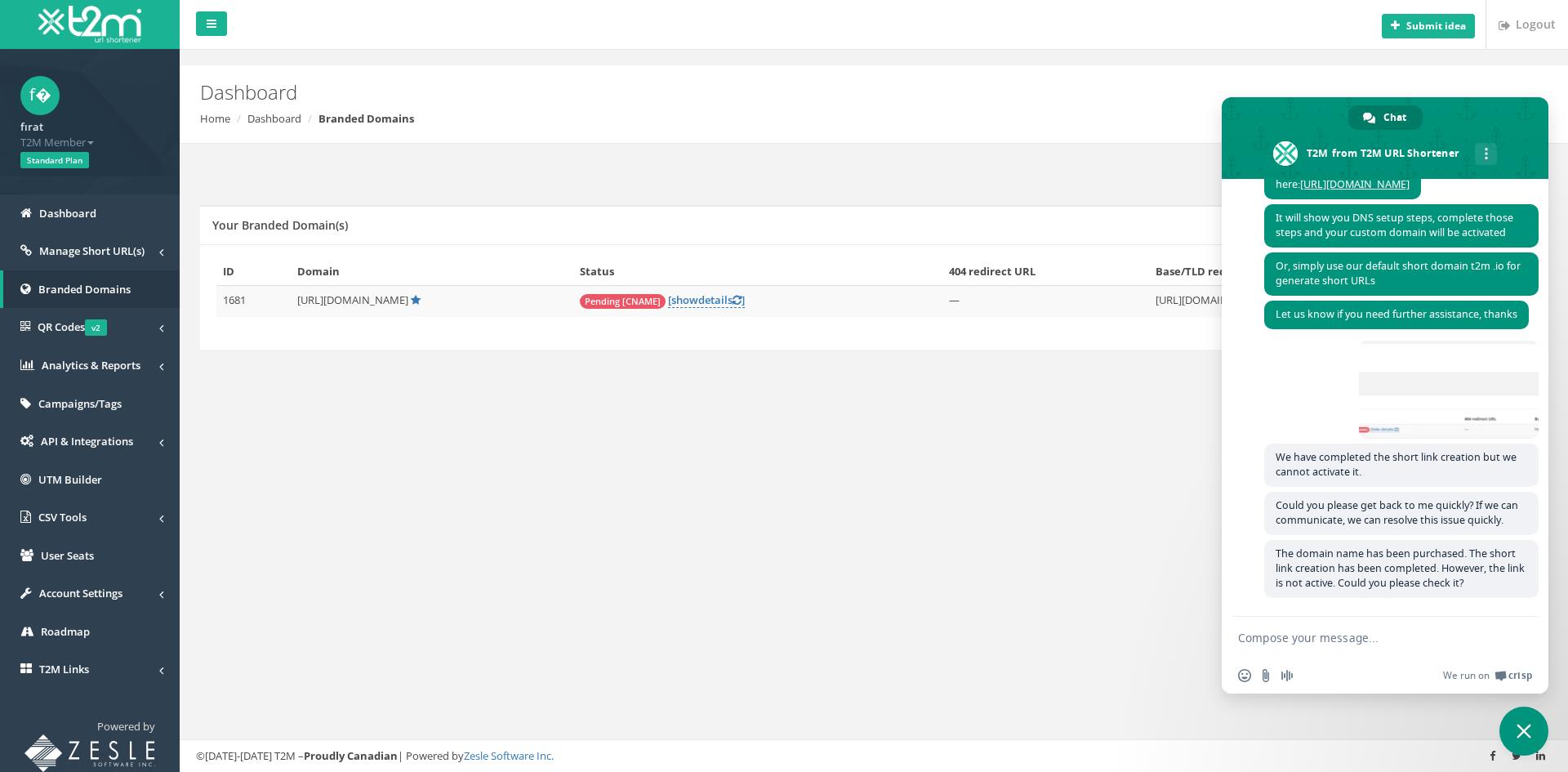
click at [970, 500] on div "Submit idea Logout Dashboard Home Dashboard Branded Domains Add New Domain Your…" at bounding box center [873, 386] width 1389 height 772
click at [1532, 717] on span "Close chat" at bounding box center [1524, 731] width 49 height 49
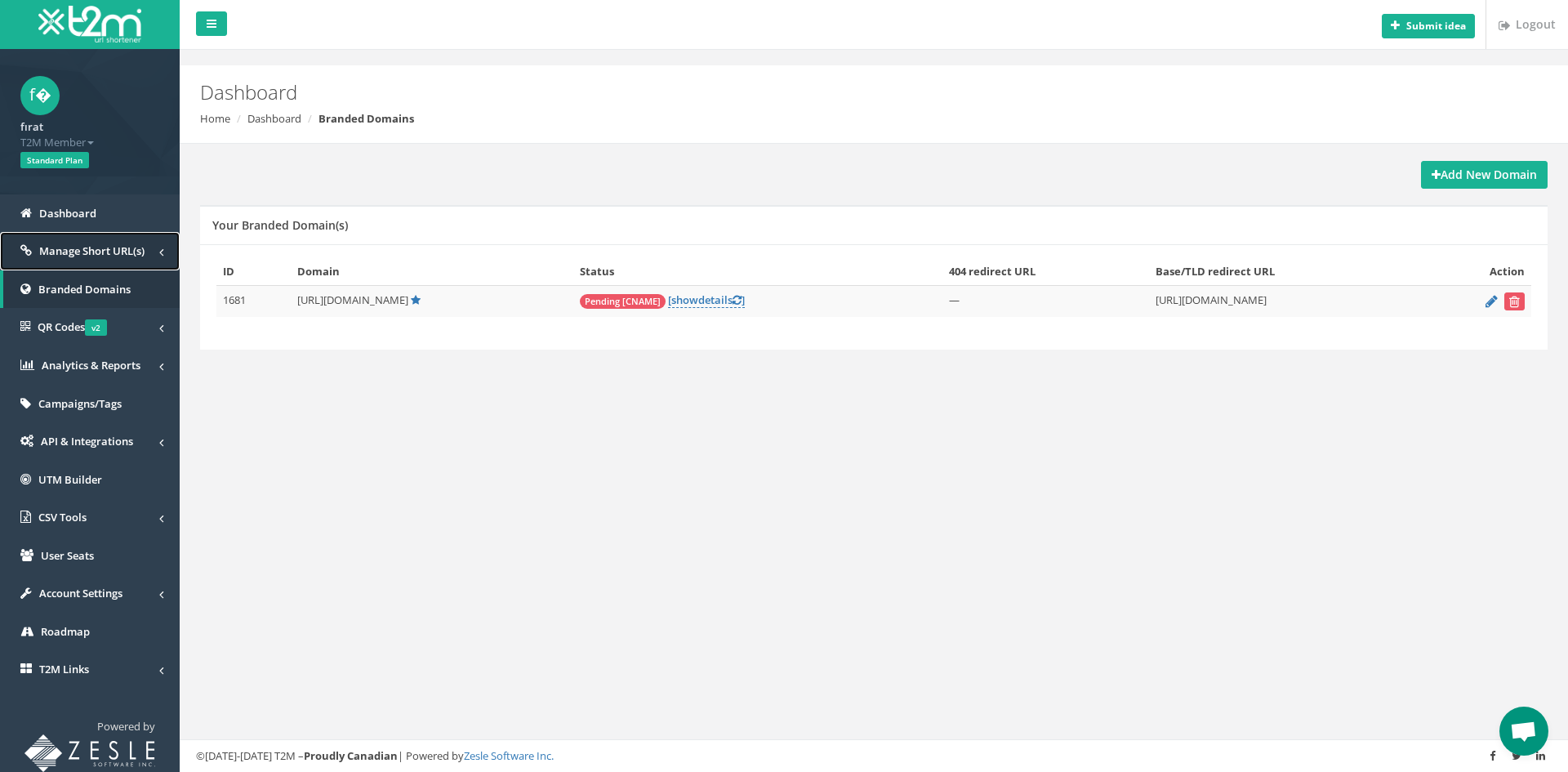
click at [102, 259] on link "Manage Short URL(s)" at bounding box center [90, 251] width 179 height 39
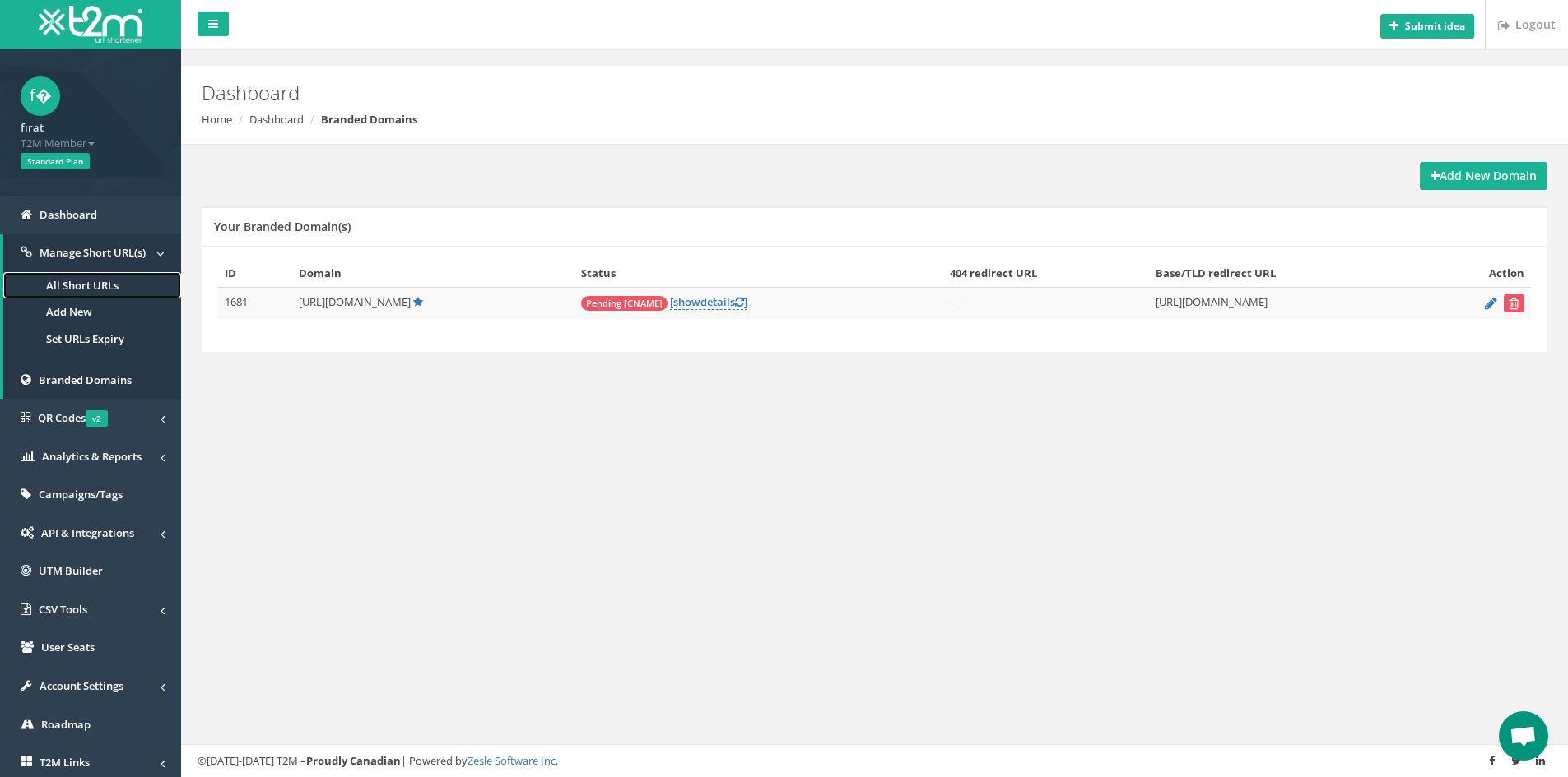
click at [90, 284] on link "All Short URLs" at bounding box center [92, 286] width 178 height 27
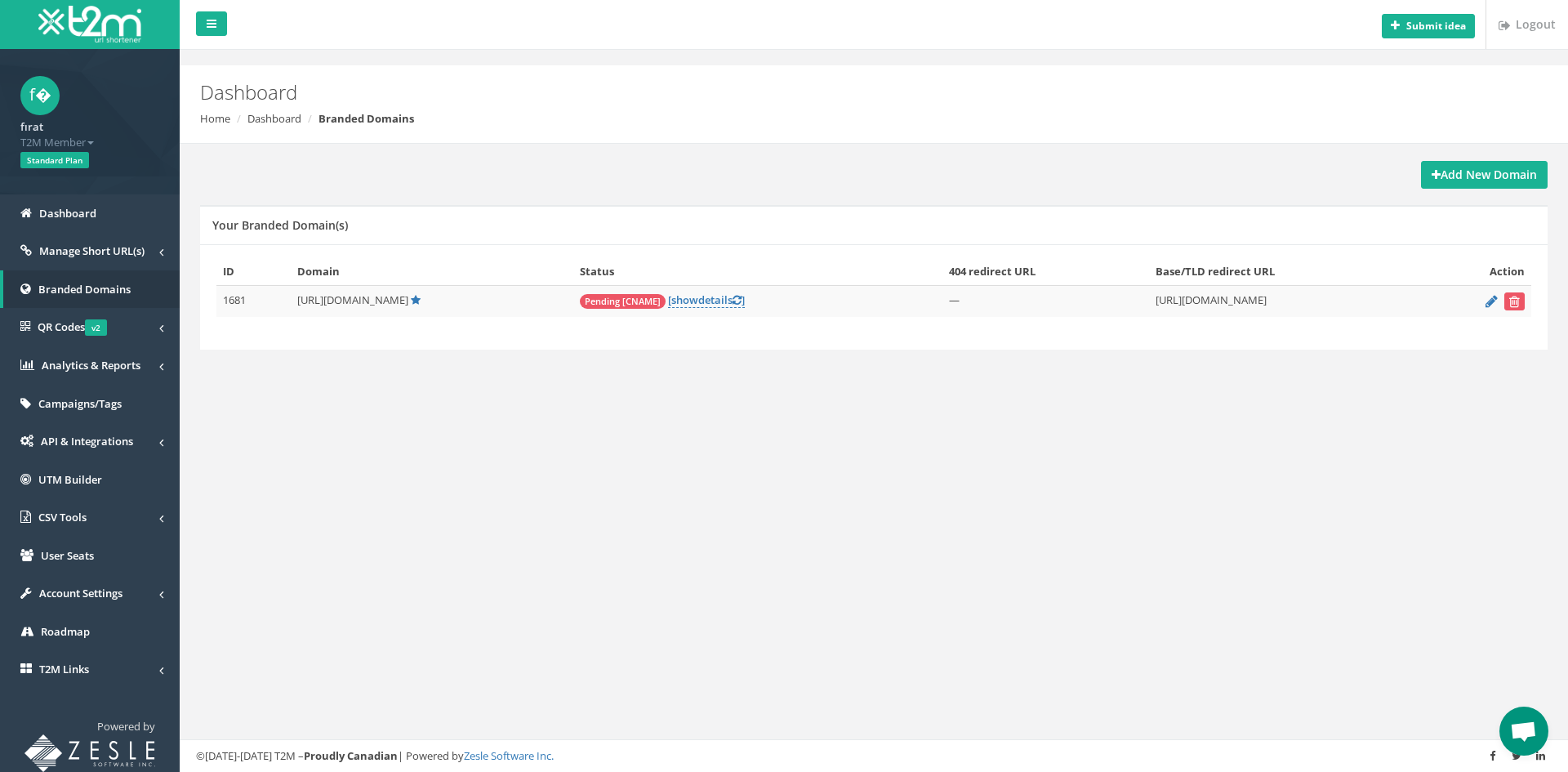
scroll to position [409, 0]
click at [1489, 303] on icon at bounding box center [1491, 300] width 12 height 10
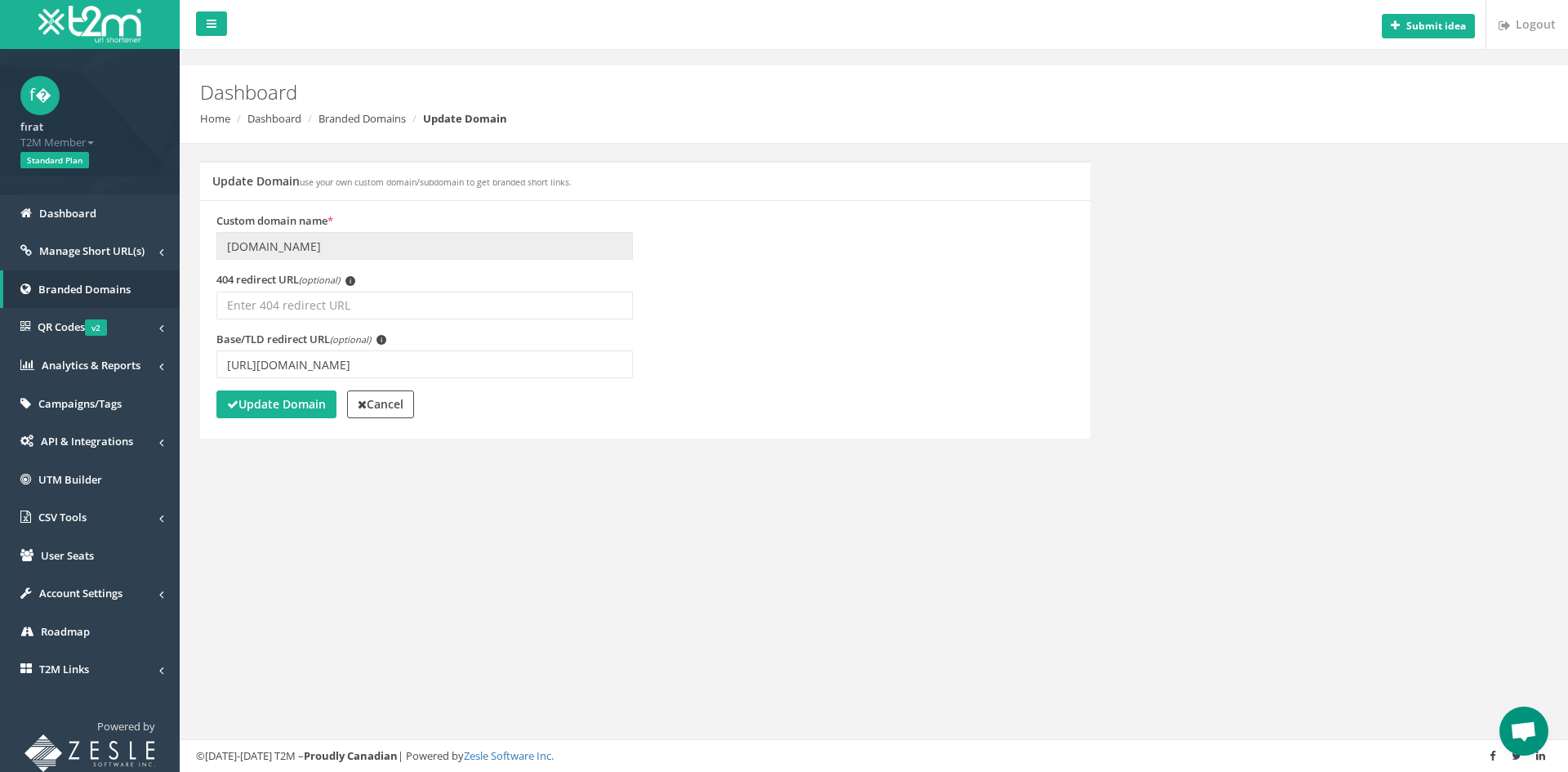
scroll to position [409, 0]
drag, startPoint x: 419, startPoint y: 369, endPoint x: 162, endPoint y: 363, distance: 257.1
click at [162, 363] on div "f� fırat T2M Member Logout Standard Plan Dashboard Manage Short URL(s) All Shor…" at bounding box center [784, 386] width 1568 height 772
paste input "/tr/"
type input "[URL][DOMAIN_NAME]"
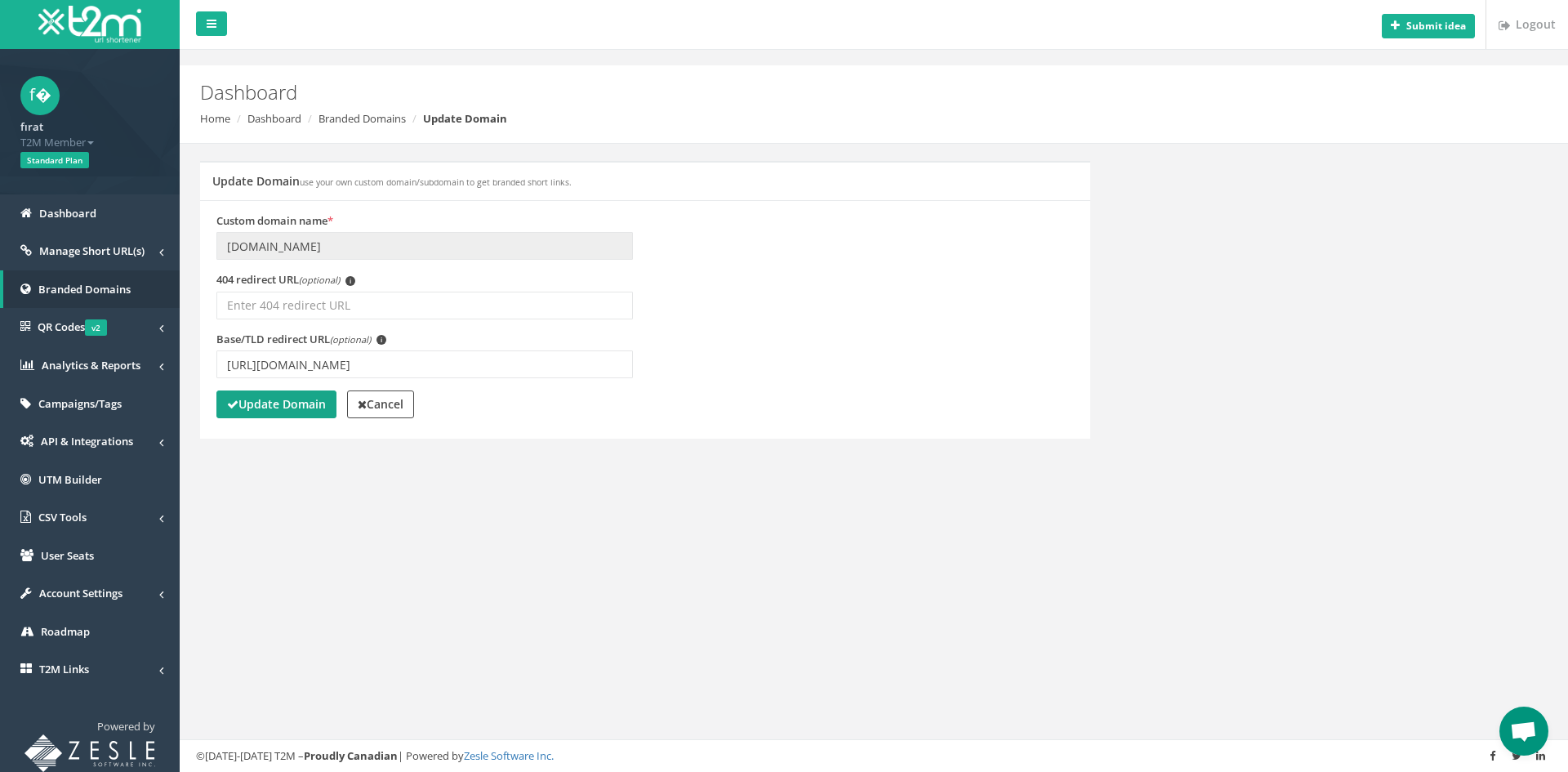
click at [237, 405] on icon "submit" at bounding box center [233, 404] width 11 height 11
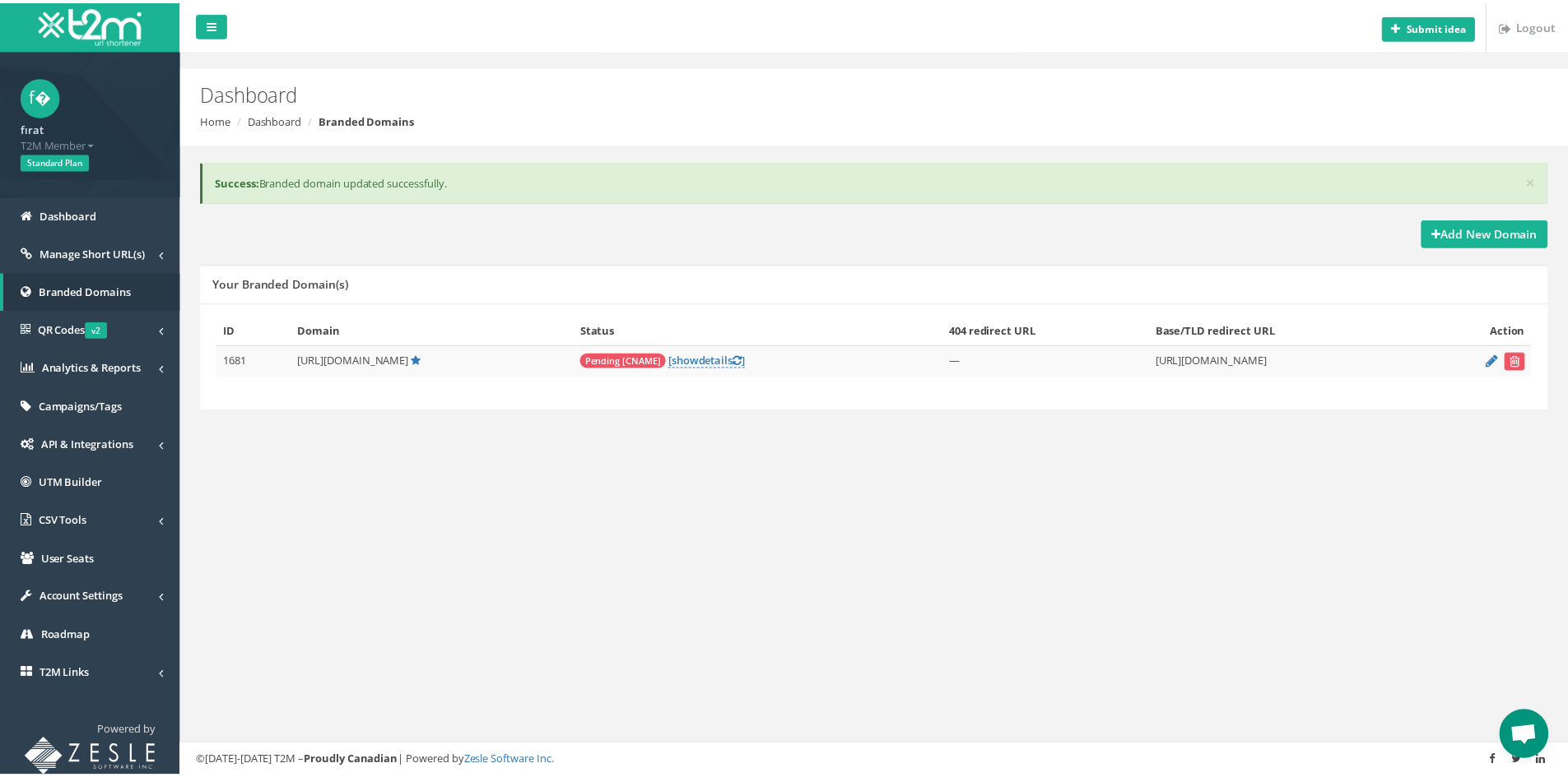
scroll to position [411, 0]
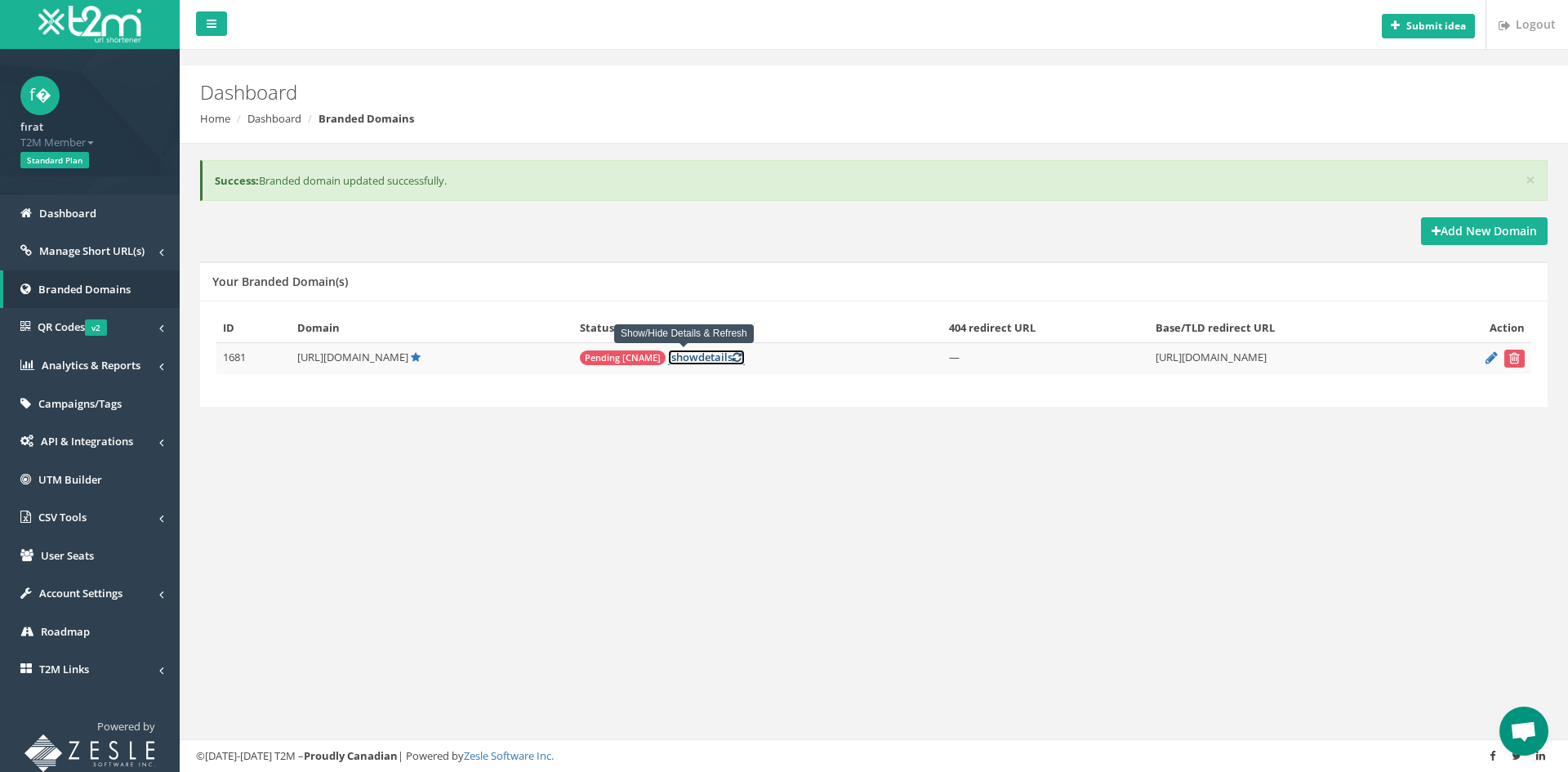
click at [708, 358] on link "[ show details ]" at bounding box center [706, 357] width 77 height 16
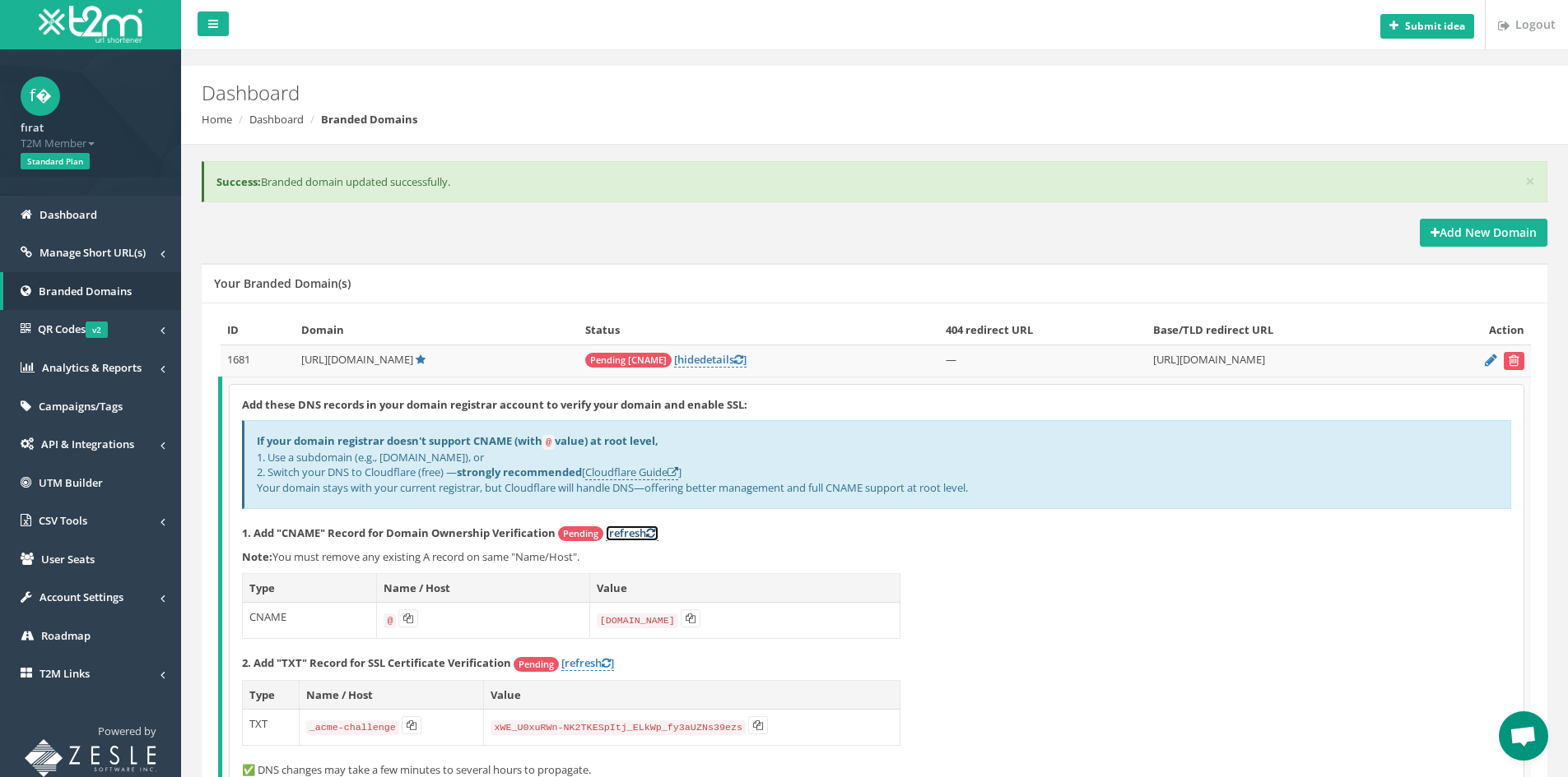
click at [640, 527] on link "[refresh ]" at bounding box center [632, 533] width 53 height 16
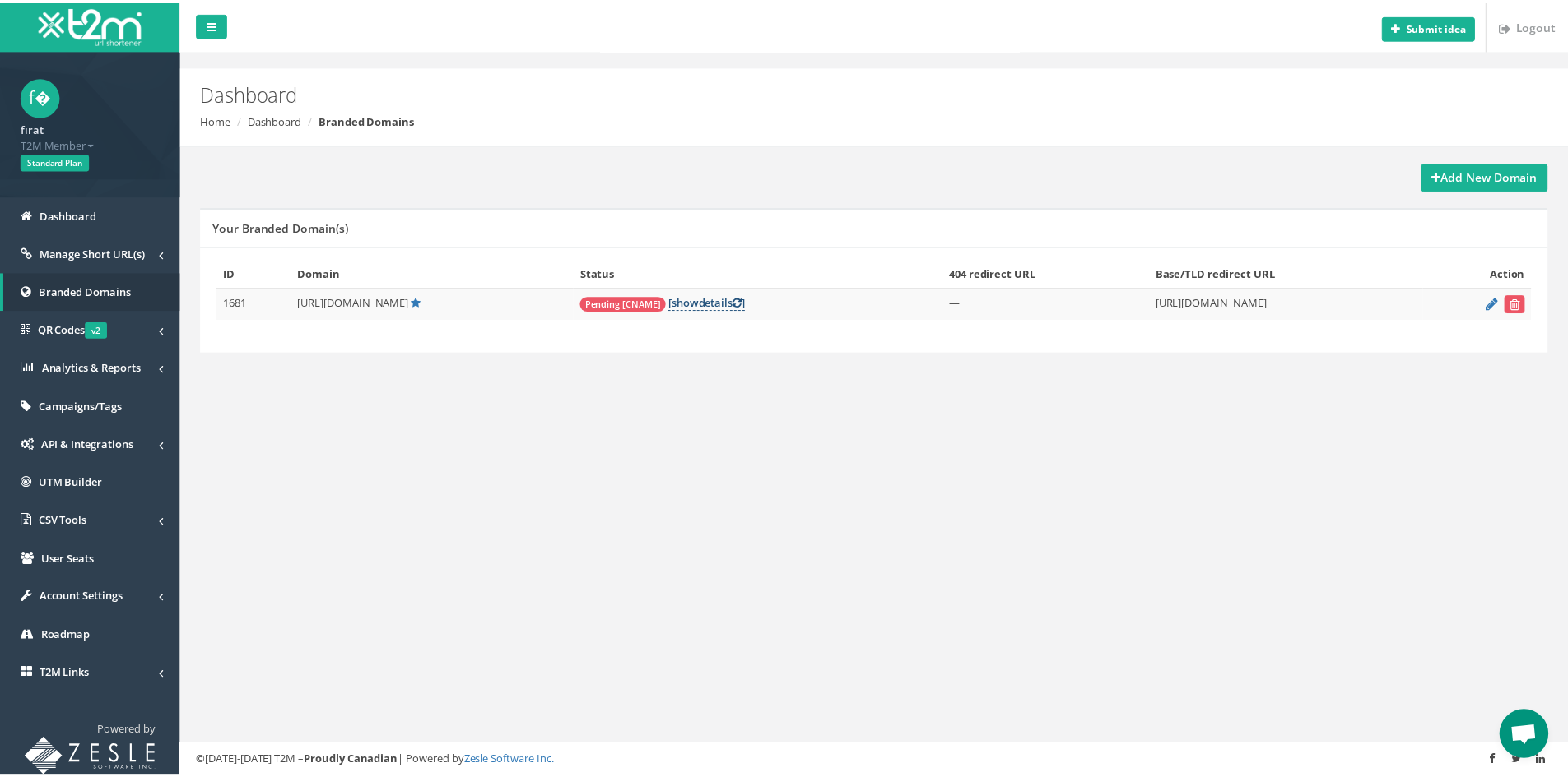
scroll to position [411, 0]
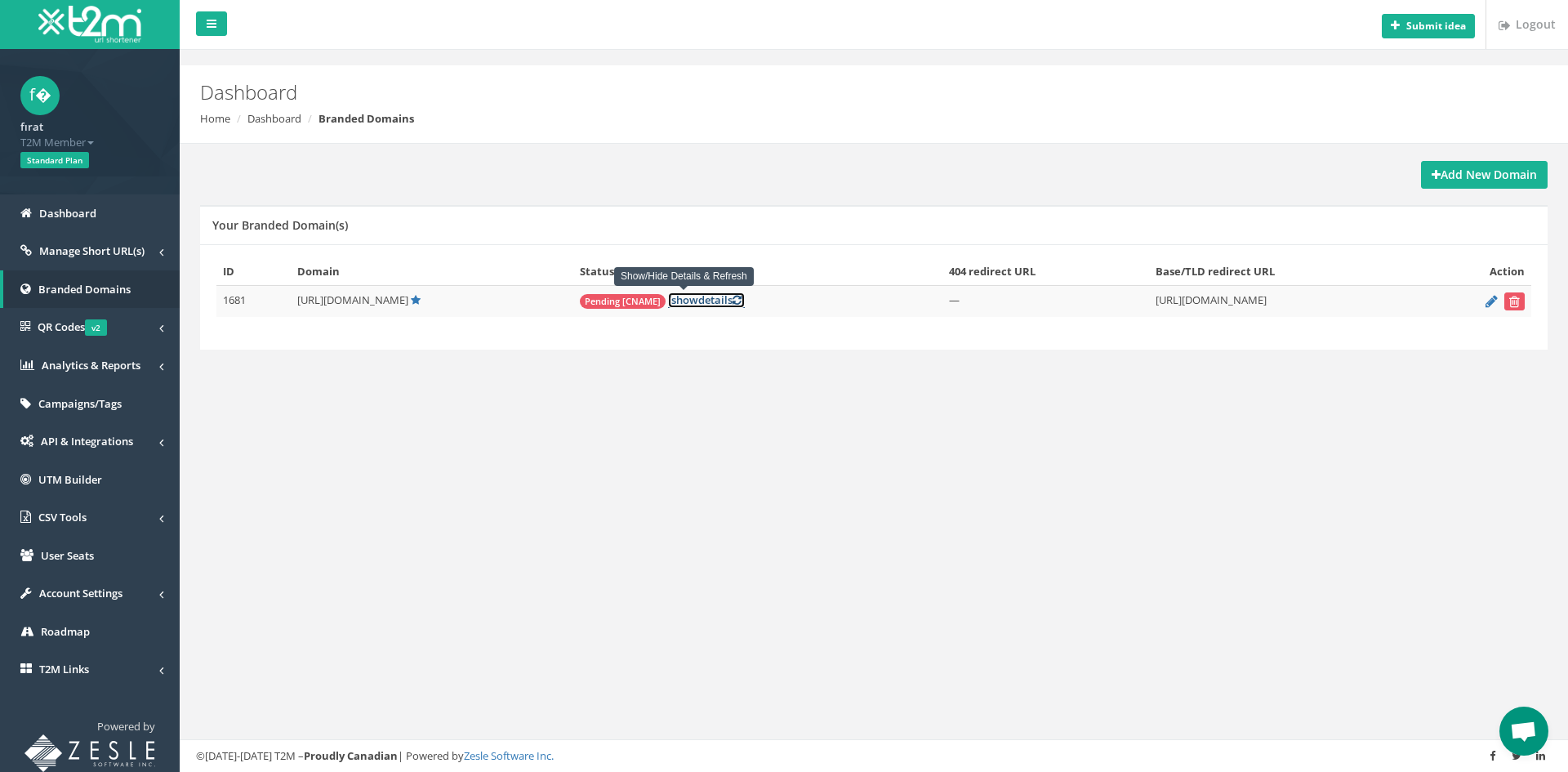
click at [677, 306] on link "[ show details ]" at bounding box center [706, 300] width 77 height 16
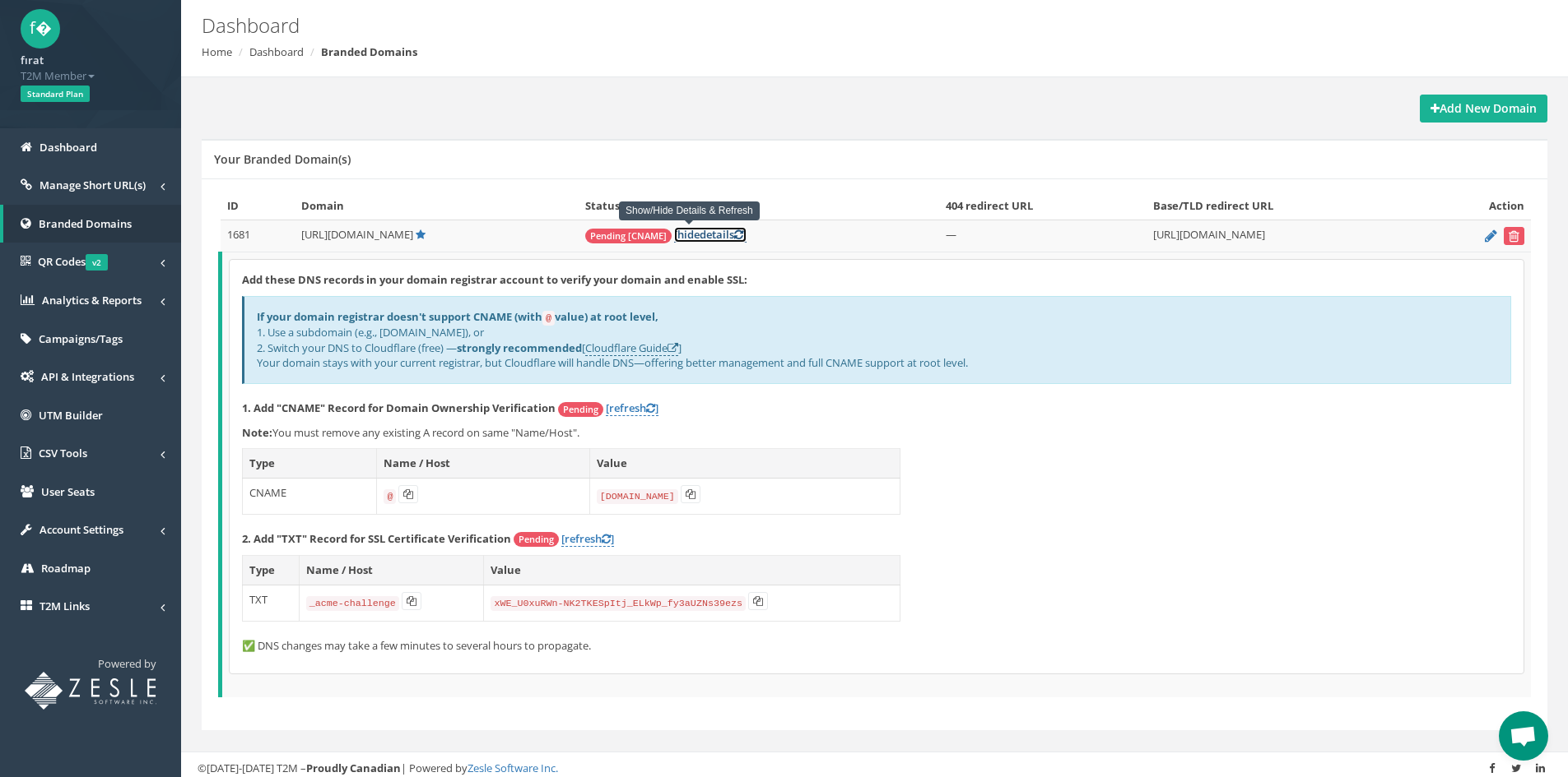
scroll to position [74, 0]
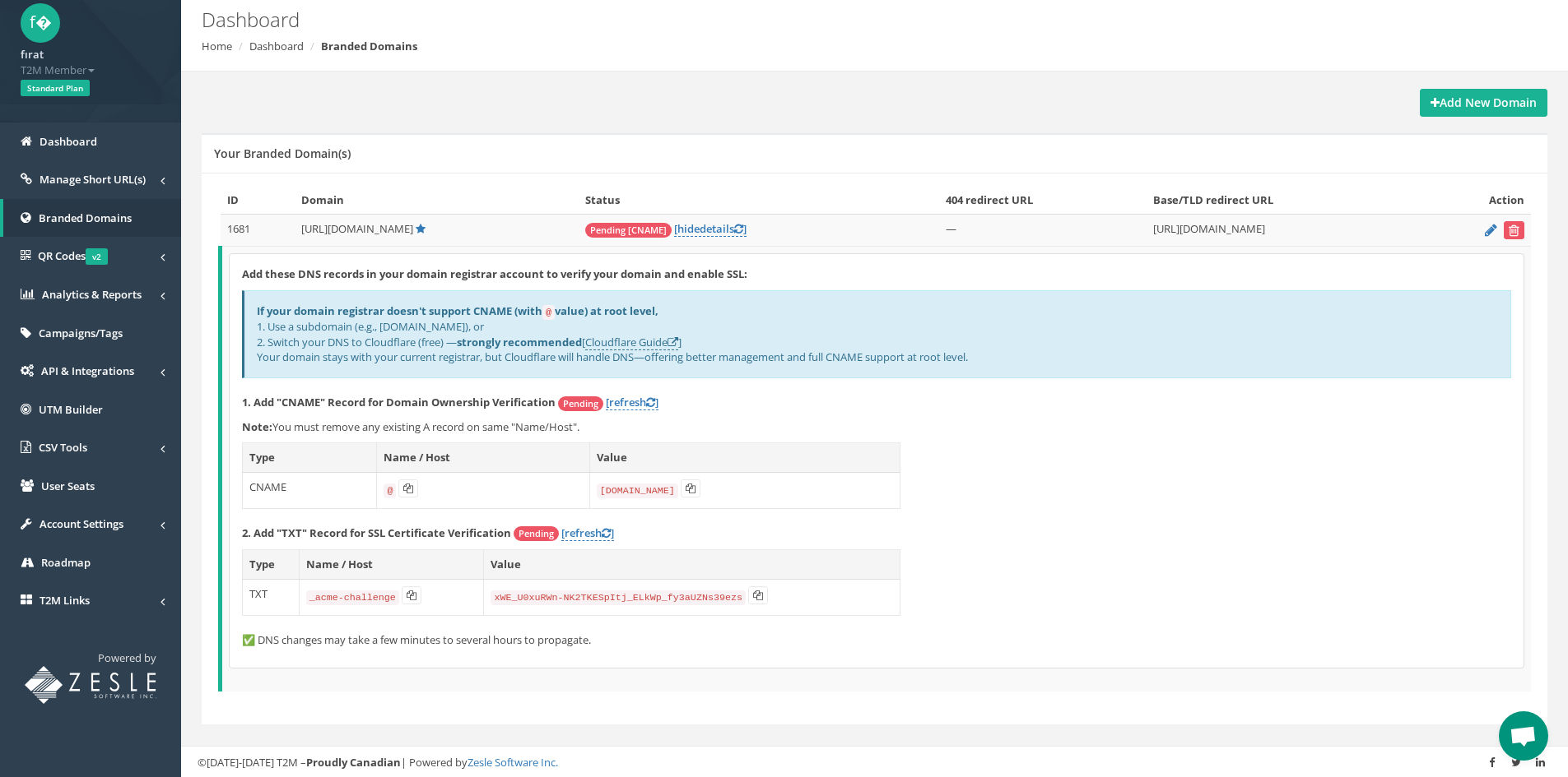
click at [1522, 728] on span "Open chat" at bounding box center [1522, 738] width 27 height 23
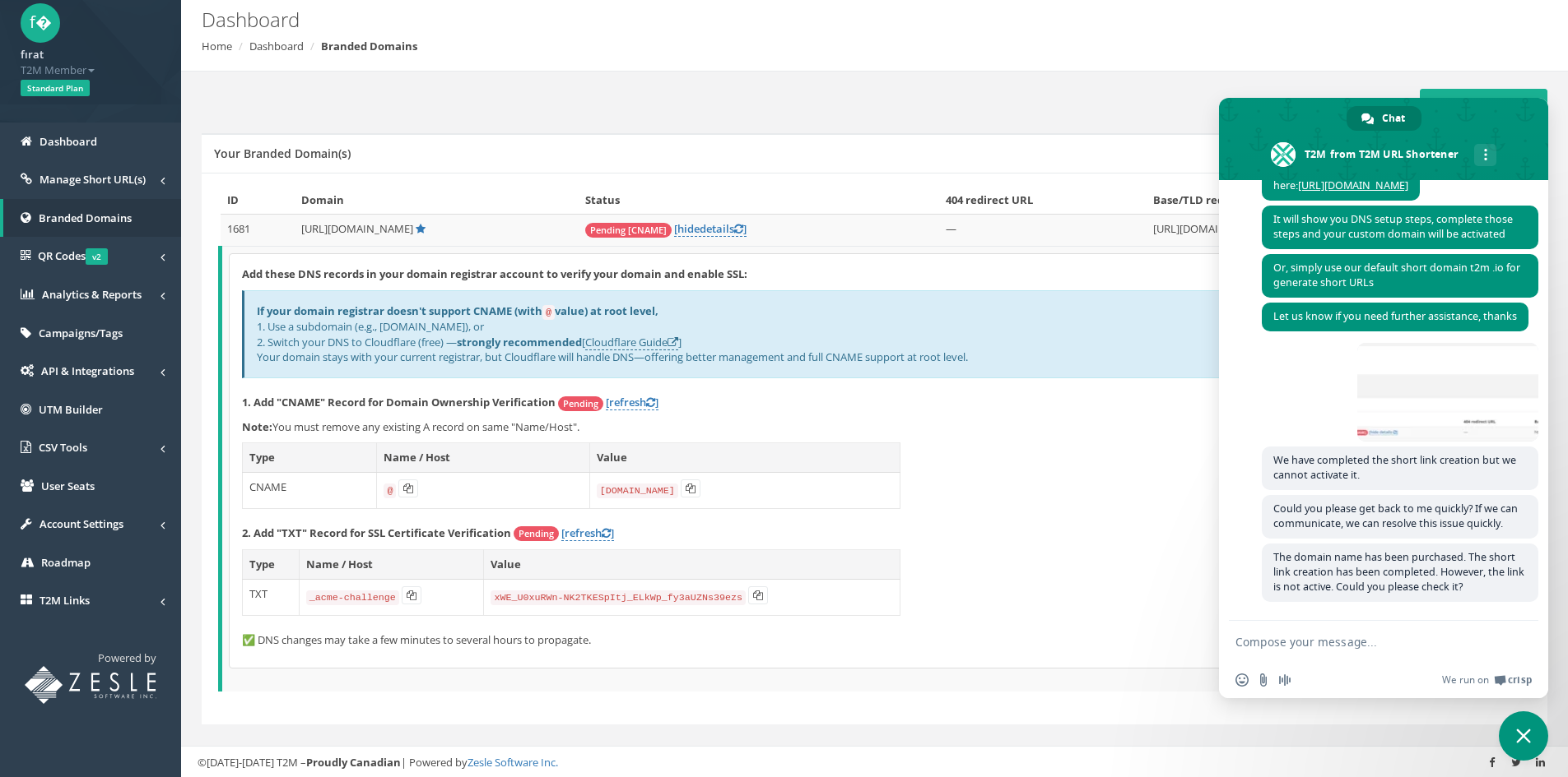
scroll to position [437, 0]
click at [1102, 630] on div "Add these DNS records in your domain registrar account to verify your domain an…" at bounding box center [877, 461] width 1294 height 414
click at [1507, 730] on span "Close chat" at bounding box center [1523, 736] width 49 height 49
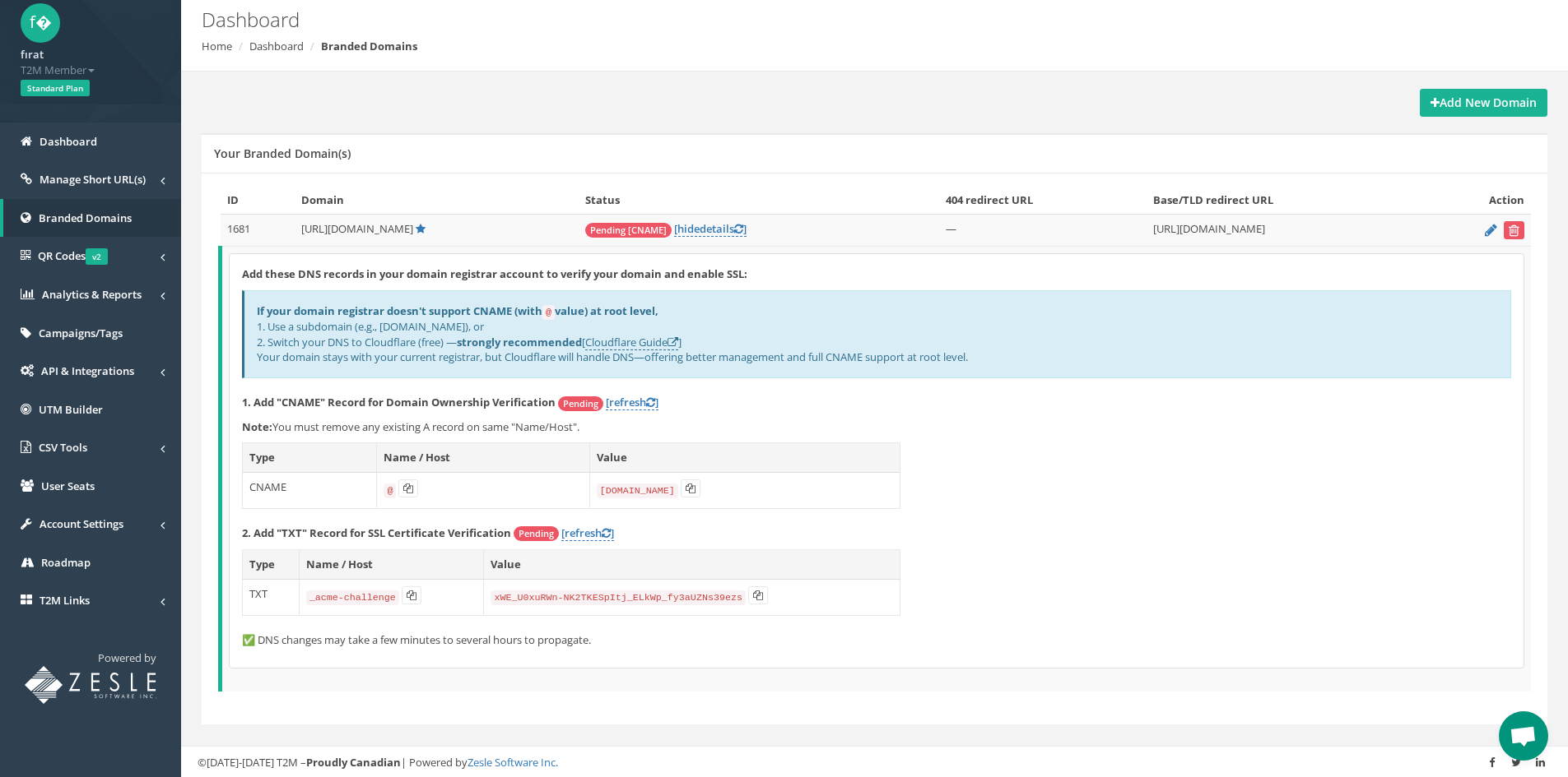
click at [1530, 737] on span "Open chat" at bounding box center [1522, 738] width 27 height 23
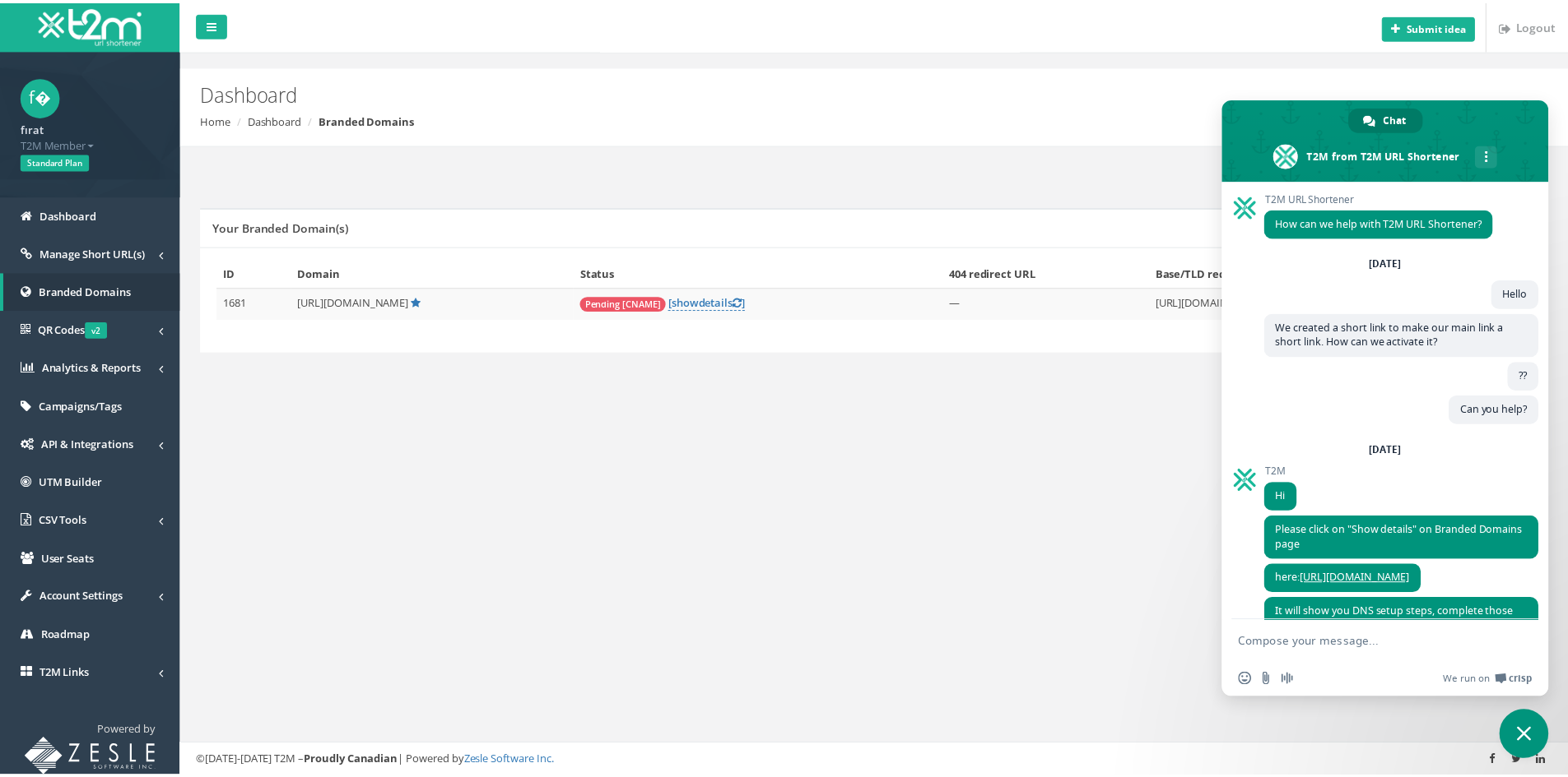
scroll to position [437, 0]
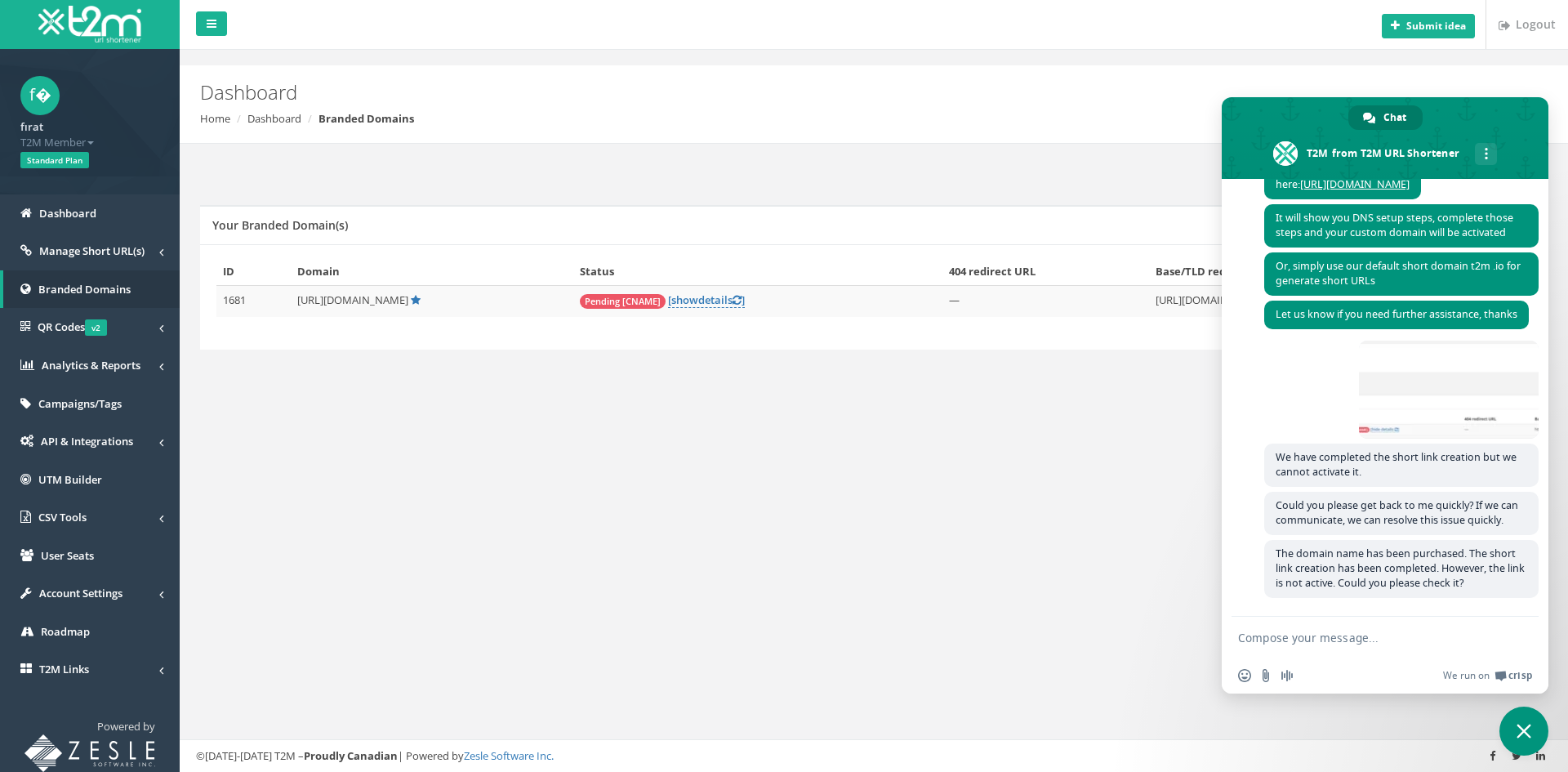
click at [962, 524] on div "Submit idea Logout Dashboard Home Dashboard Branded Domains Add New Domain Your…" at bounding box center [873, 386] width 1389 height 772
click at [698, 307] on link "[ show details ]" at bounding box center [706, 300] width 77 height 16
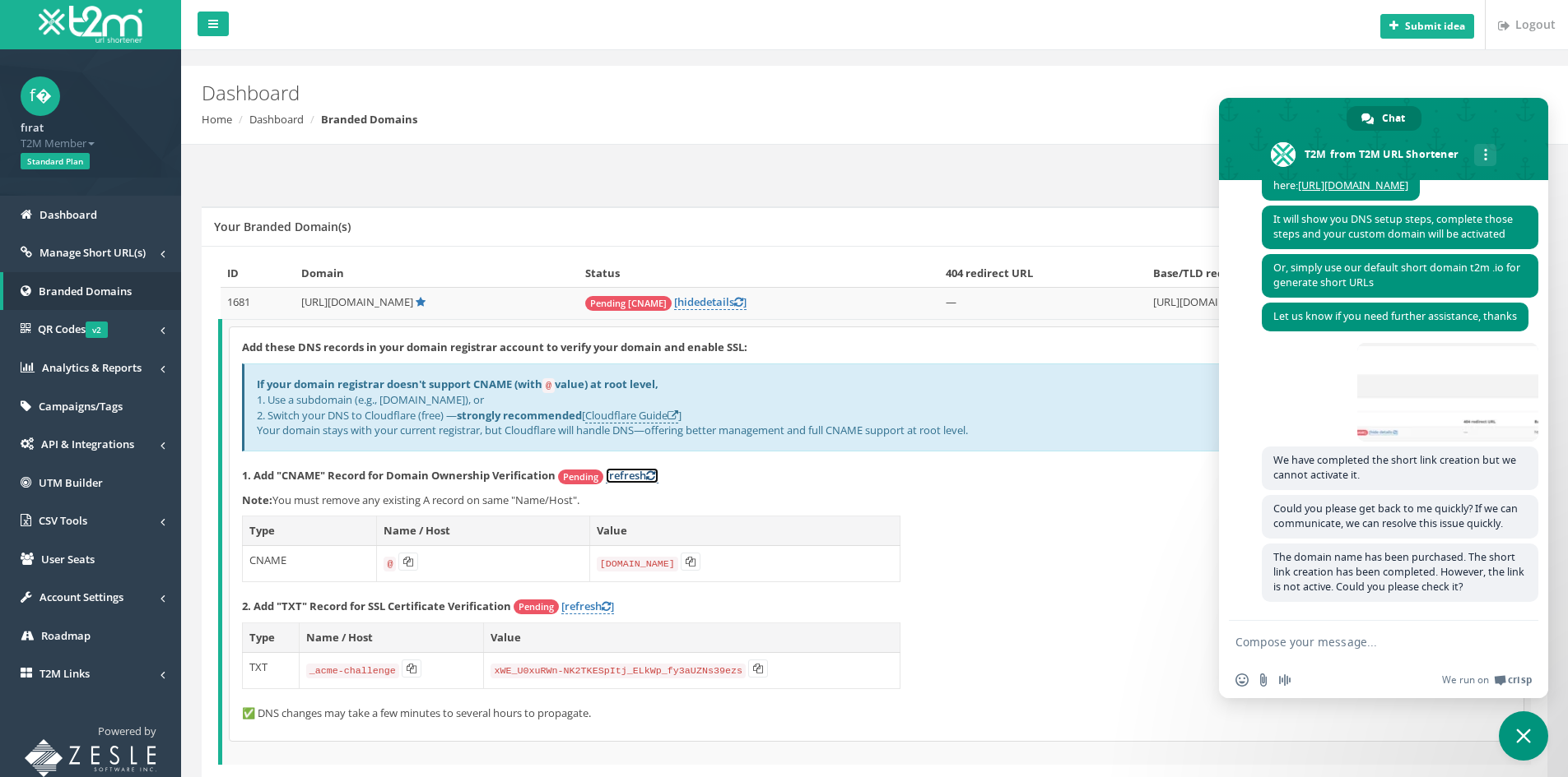
click at [642, 476] on link "[refresh ]" at bounding box center [632, 476] width 53 height 16
click at [580, 607] on link "[refresh ]" at bounding box center [588, 607] width 53 height 16
click at [1127, 112] on ol "Home Dashboard Branded Domains" at bounding box center [761, 119] width 1118 height 16
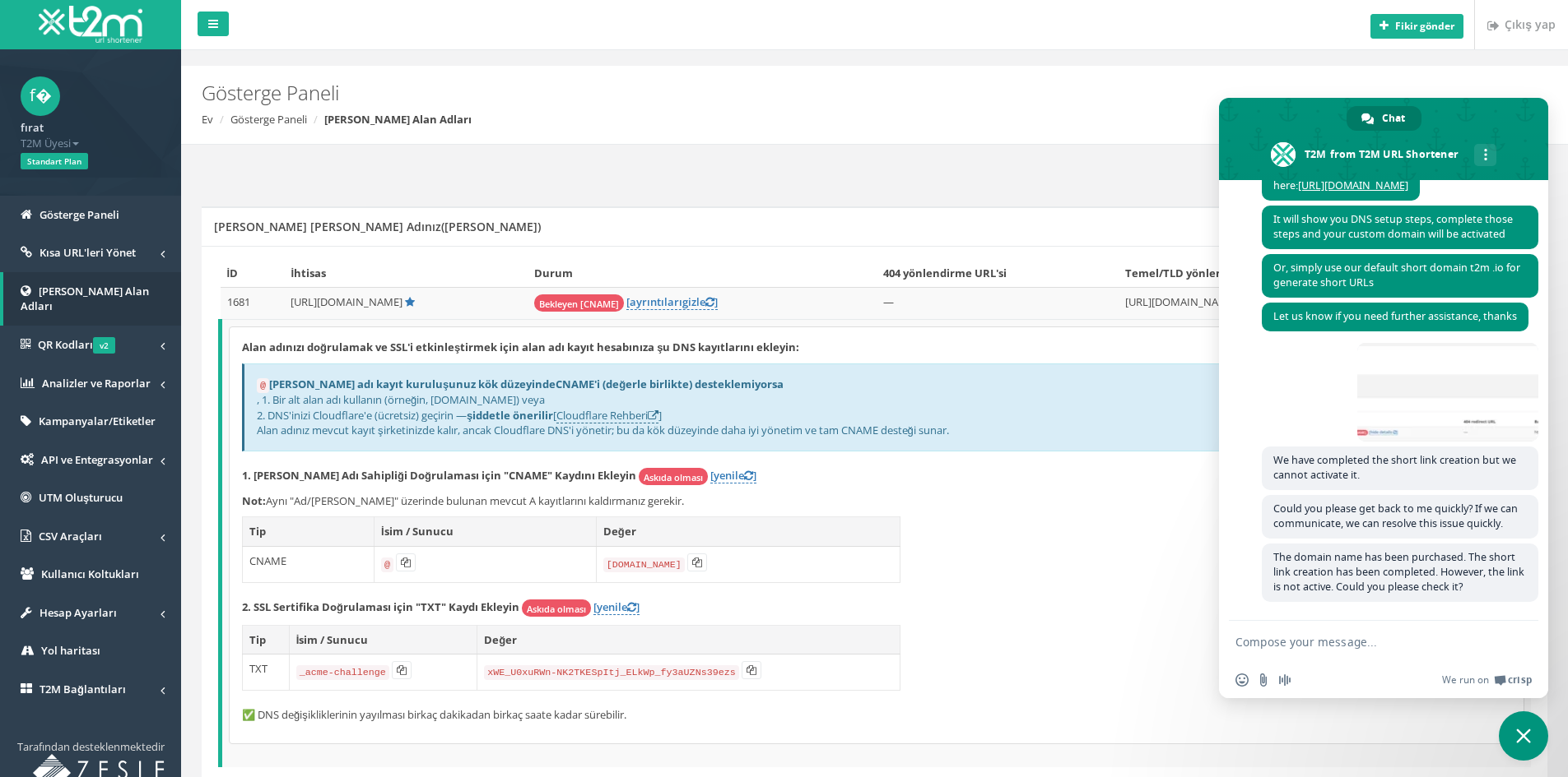
click at [973, 110] on div "Gösterge Paneli Ev Gösterge Paneli Markalı Alan Adları" at bounding box center [760, 97] width 1142 height 61
click at [710, 479] on font "[yenile" at bounding box center [727, 476] width 34 height 15
drag, startPoint x: 477, startPoint y: 472, endPoint x: 453, endPoint y: 473, distance: 24.0
click at [453, 473] on font "1. [PERSON_NAME] Adı Sahipliği Doğrulaması için "CNAME" Kaydını Ekleyin" at bounding box center [439, 476] width 394 height 15
click at [507, 472] on font "1. [PERSON_NAME] Adı Sahipliği Doğrulaması için "CNAME" Kaydını Ekleyin" at bounding box center [439, 476] width 394 height 15
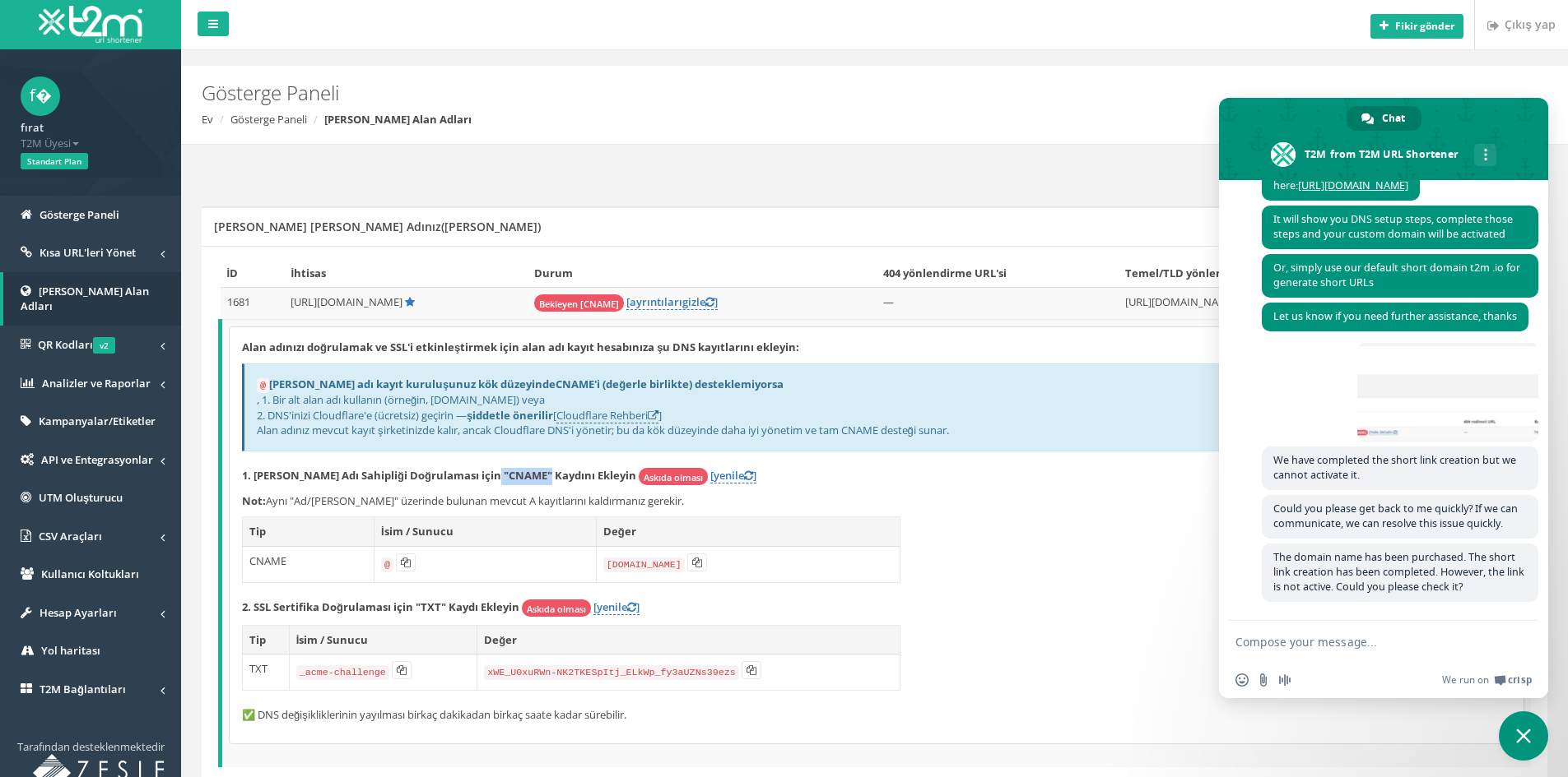
click at [507, 472] on font "1. [PERSON_NAME] Adı Sahipliği Doğrulaması için "CNAME" Kaydını Ekleyin" at bounding box center [439, 476] width 394 height 15
click at [528, 477] on font "1. [PERSON_NAME] Adı Sahipliği Doğrulaması için "CNAME" Kaydını Ekleyin" at bounding box center [439, 476] width 394 height 15
click at [643, 472] on font "Askıda olması" at bounding box center [673, 477] width 60 height 12
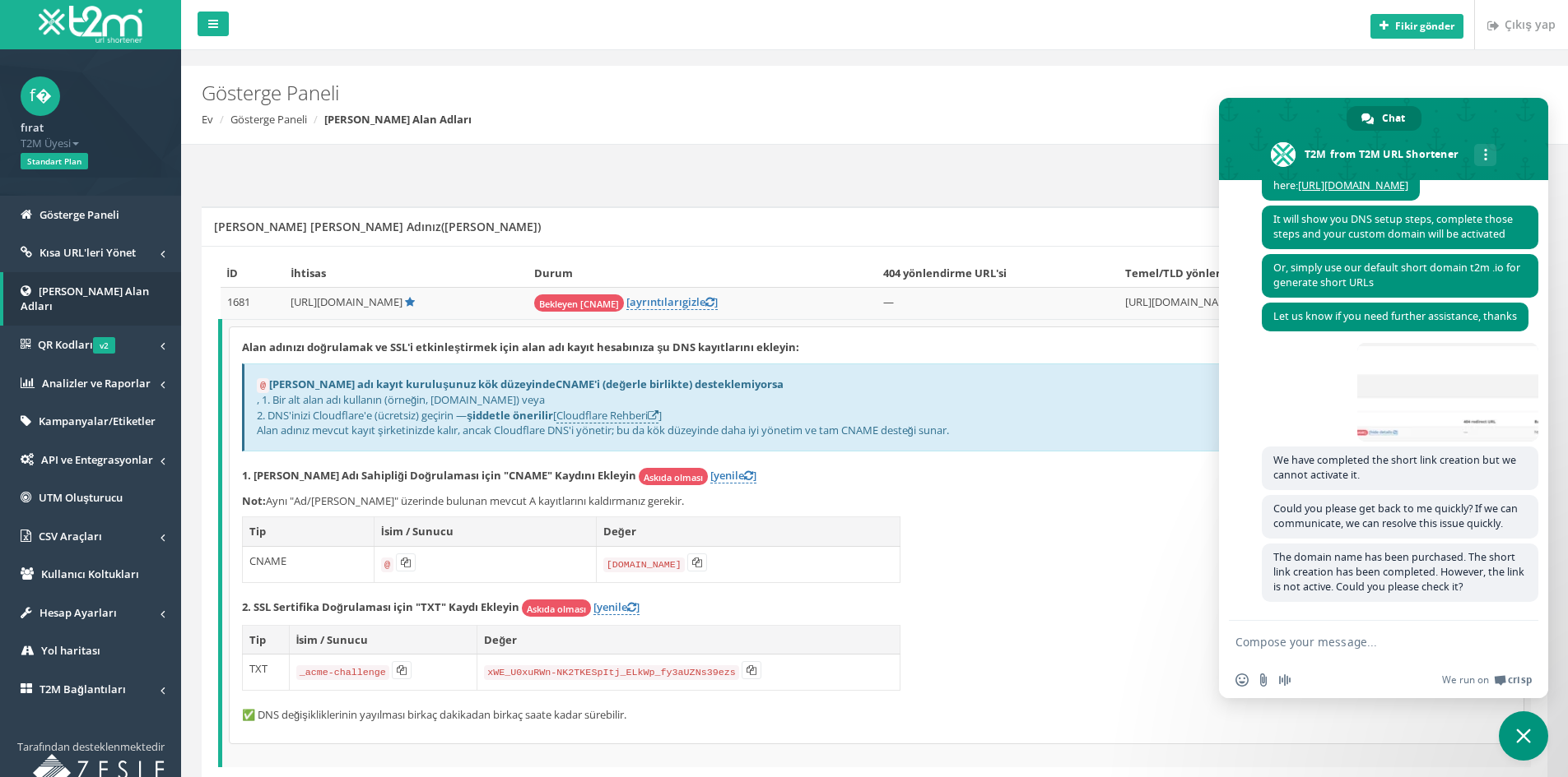
click at [832, 490] on div "Alan adınızı doğrulamak ve SSL'i etkinleştirmek için alan adı kayıt hesabınıza …" at bounding box center [877, 535] width 1294 height 416
click at [993, 523] on div "Alan adınızı doğrulamak ve SSL'i etkinleştirmek için alan adı kayıt hesabınıza …" at bounding box center [877, 535] width 1294 height 416
click at [506, 477] on font "1. Alan Adı Sahipliği Doğrulaması için "CNAME" Kaydını Ekleyin" at bounding box center [439, 476] width 394 height 15
drag, startPoint x: 361, startPoint y: 607, endPoint x: 384, endPoint y: 609, distance: 23.1
click at [384, 609] on font "2. SSL Sertifika Doğrulaması için "TXT" Kaydı Ekleyin" at bounding box center [381, 607] width 277 height 15
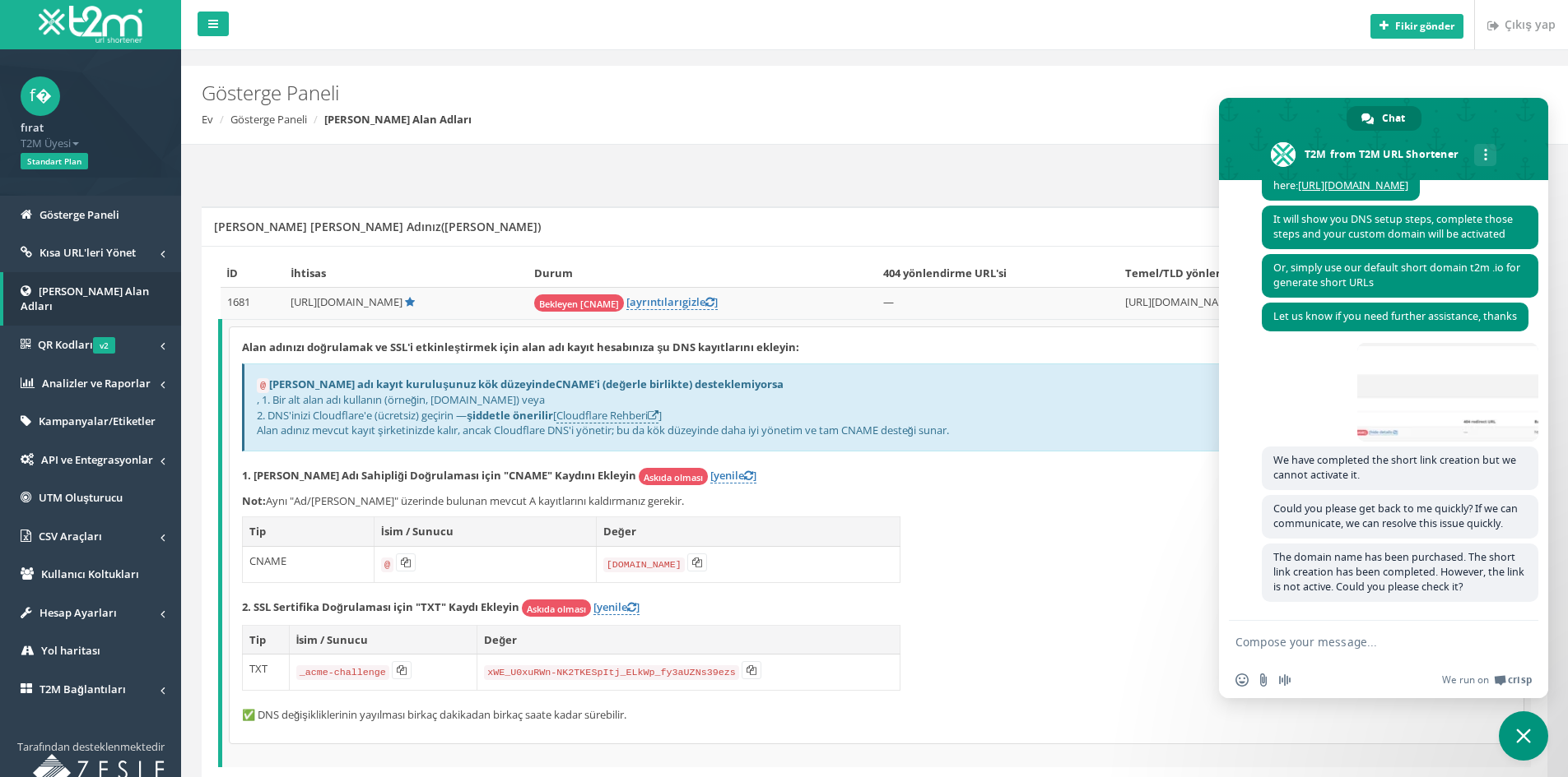
click at [396, 607] on font "2. SSL Sertifika Doğrulaması için "TXT" Kaydı Ekleyin" at bounding box center [381, 607] width 277 height 15
click at [709, 671] on code "xWE_U0xuRWn-NK2TKESpItj_ELkWp_fy3aUZNs39ezs" at bounding box center [612, 673] width 255 height 15
copy td "xWE_U0xuRWn-NK2TKESpItj_ELkWp_fy3aUZNs39ezs"
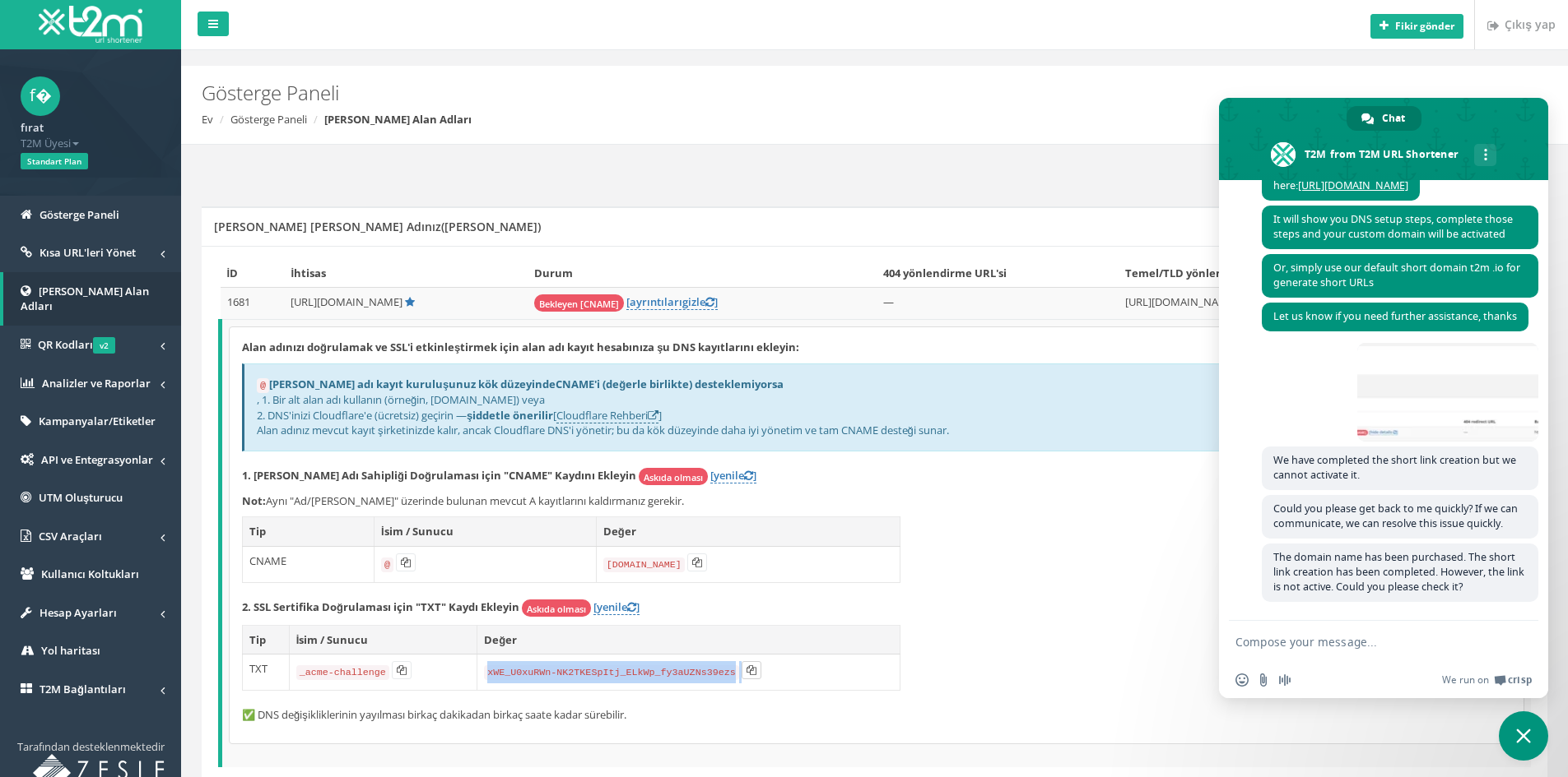
click at [747, 673] on icon at bounding box center [751, 670] width 10 height 10
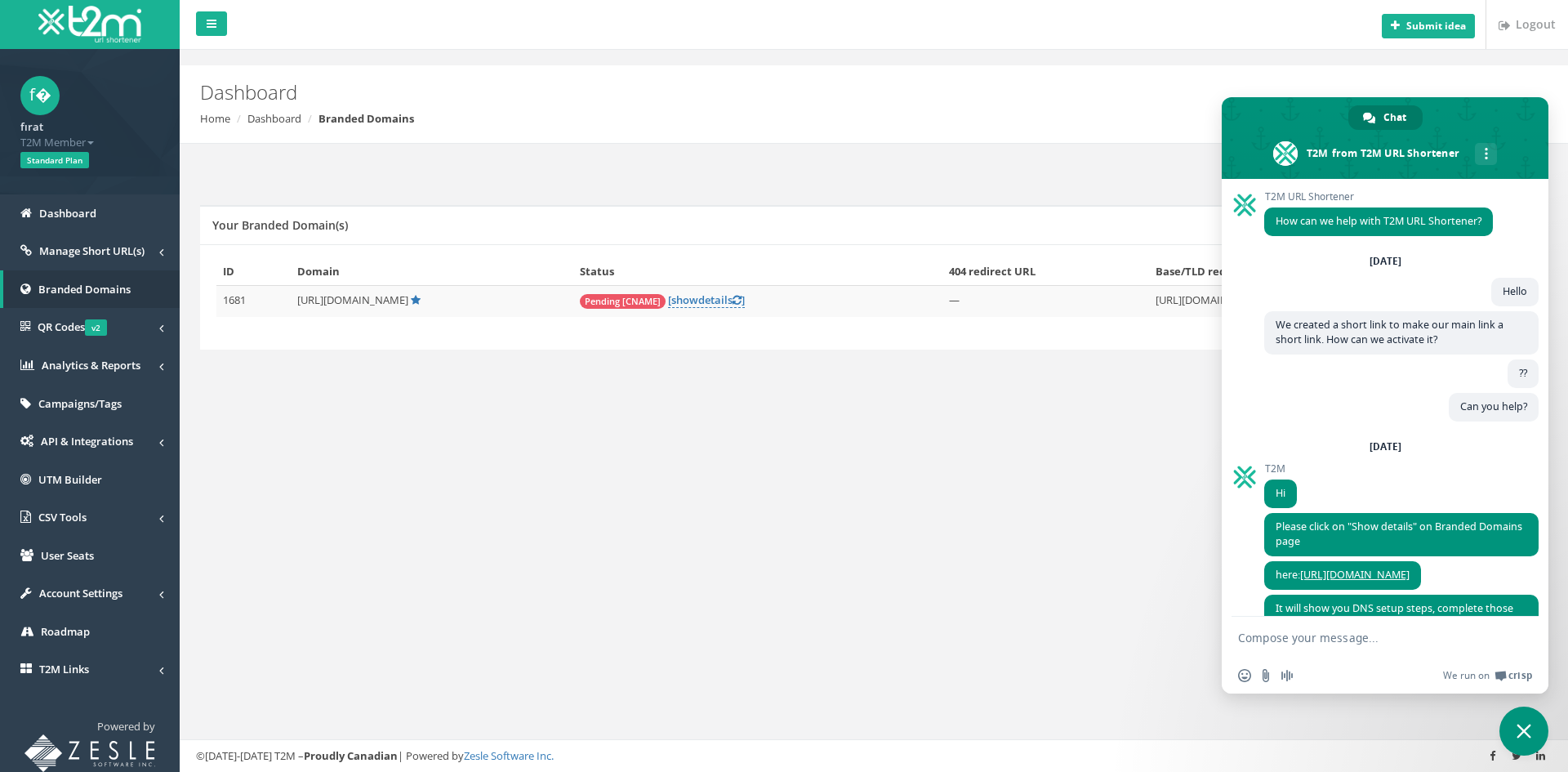
scroll to position [435, 0]
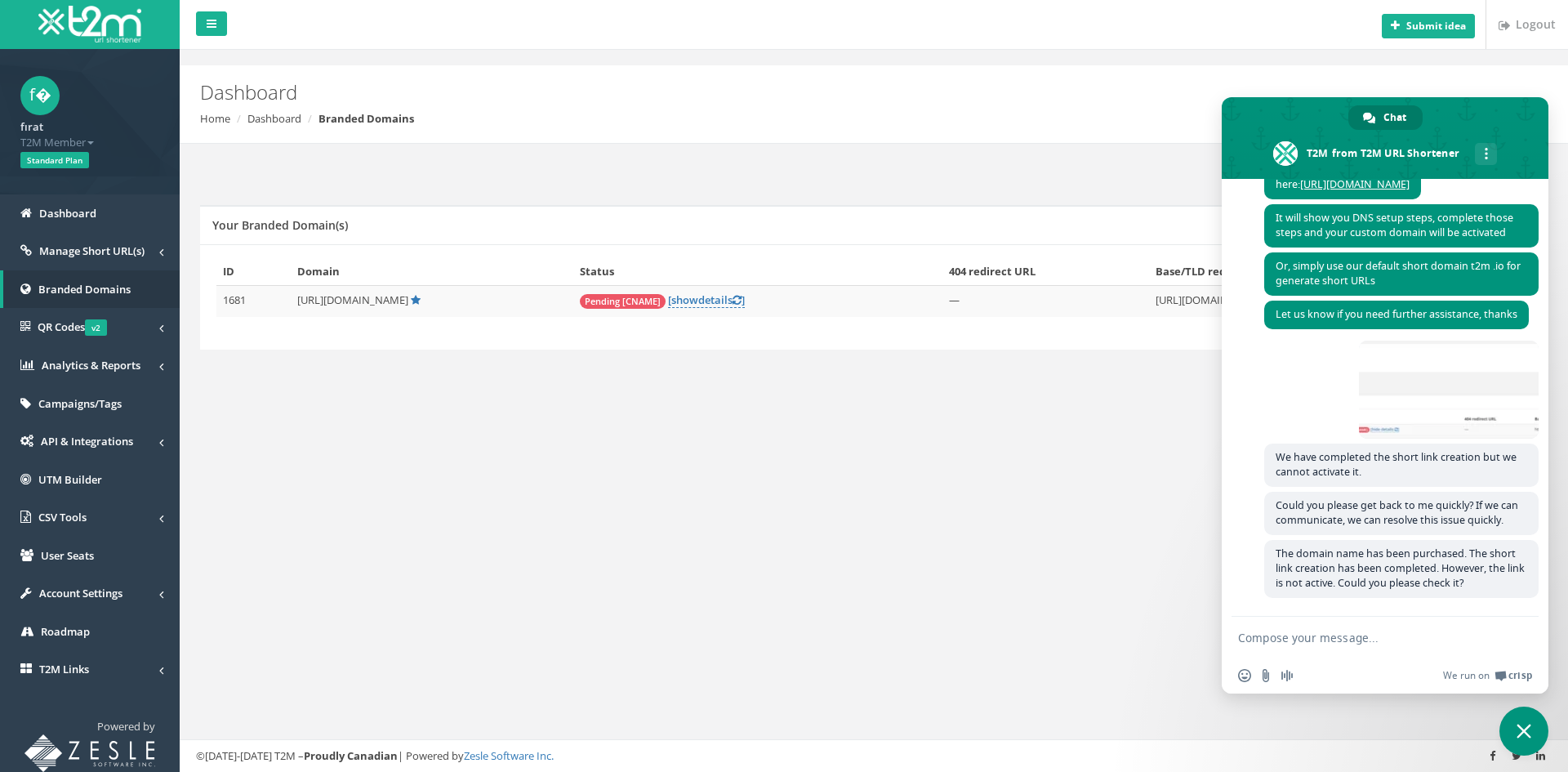
click at [1339, 638] on textarea "Compose your message..." at bounding box center [1367, 638] width 258 height 15
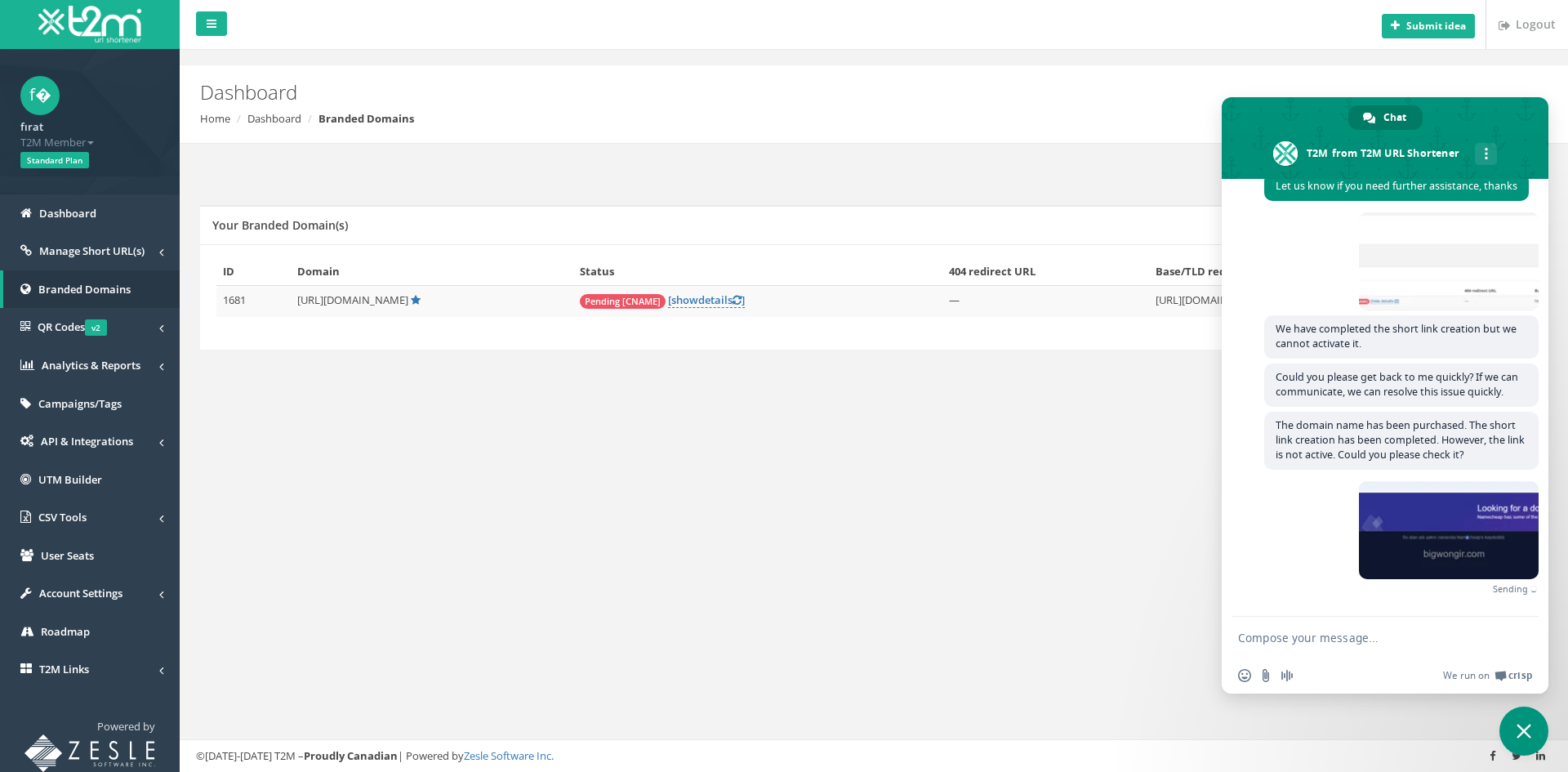
scroll to position [538, 0]
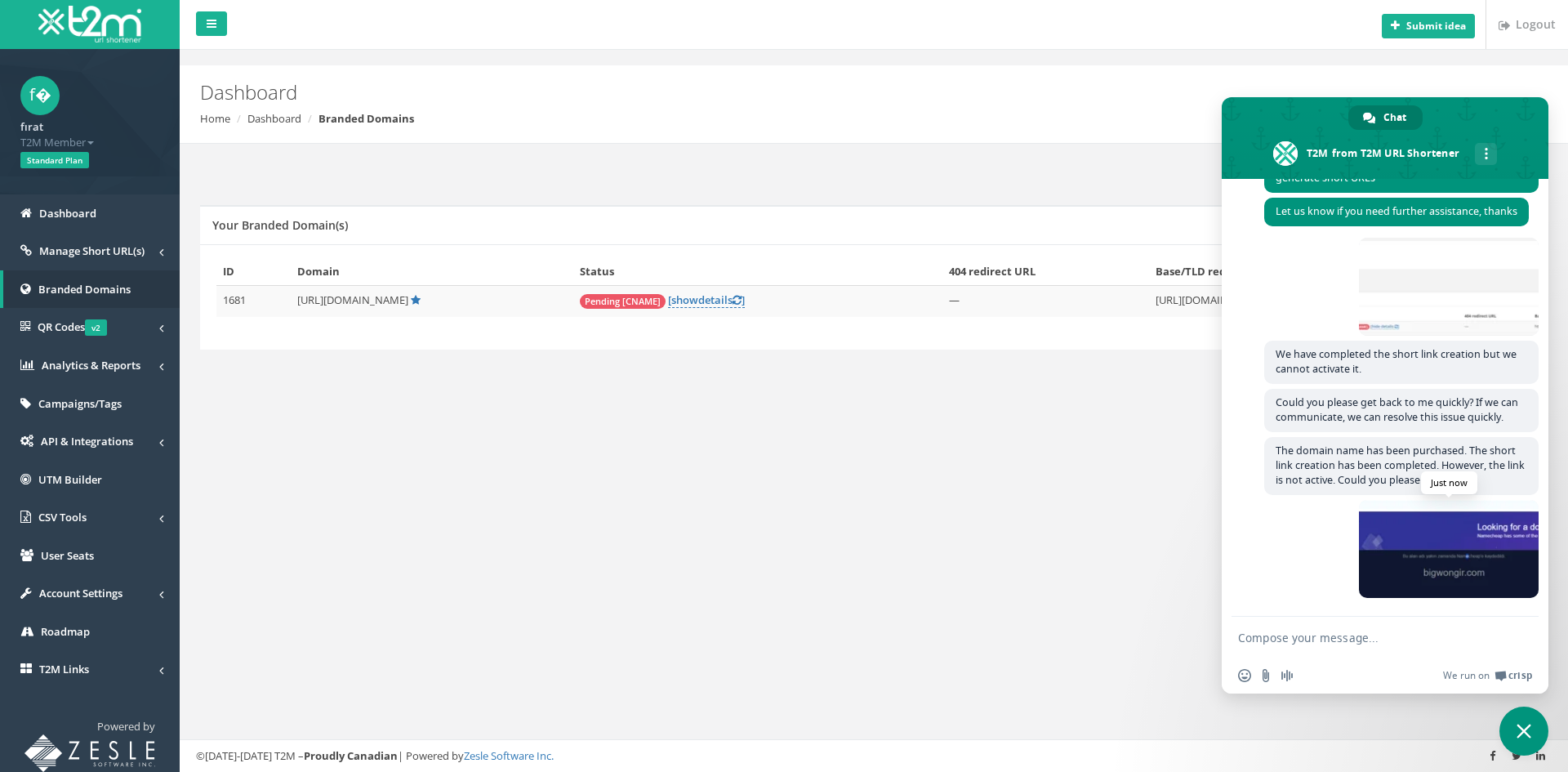
click at [1380, 572] on span at bounding box center [1449, 549] width 179 height 98
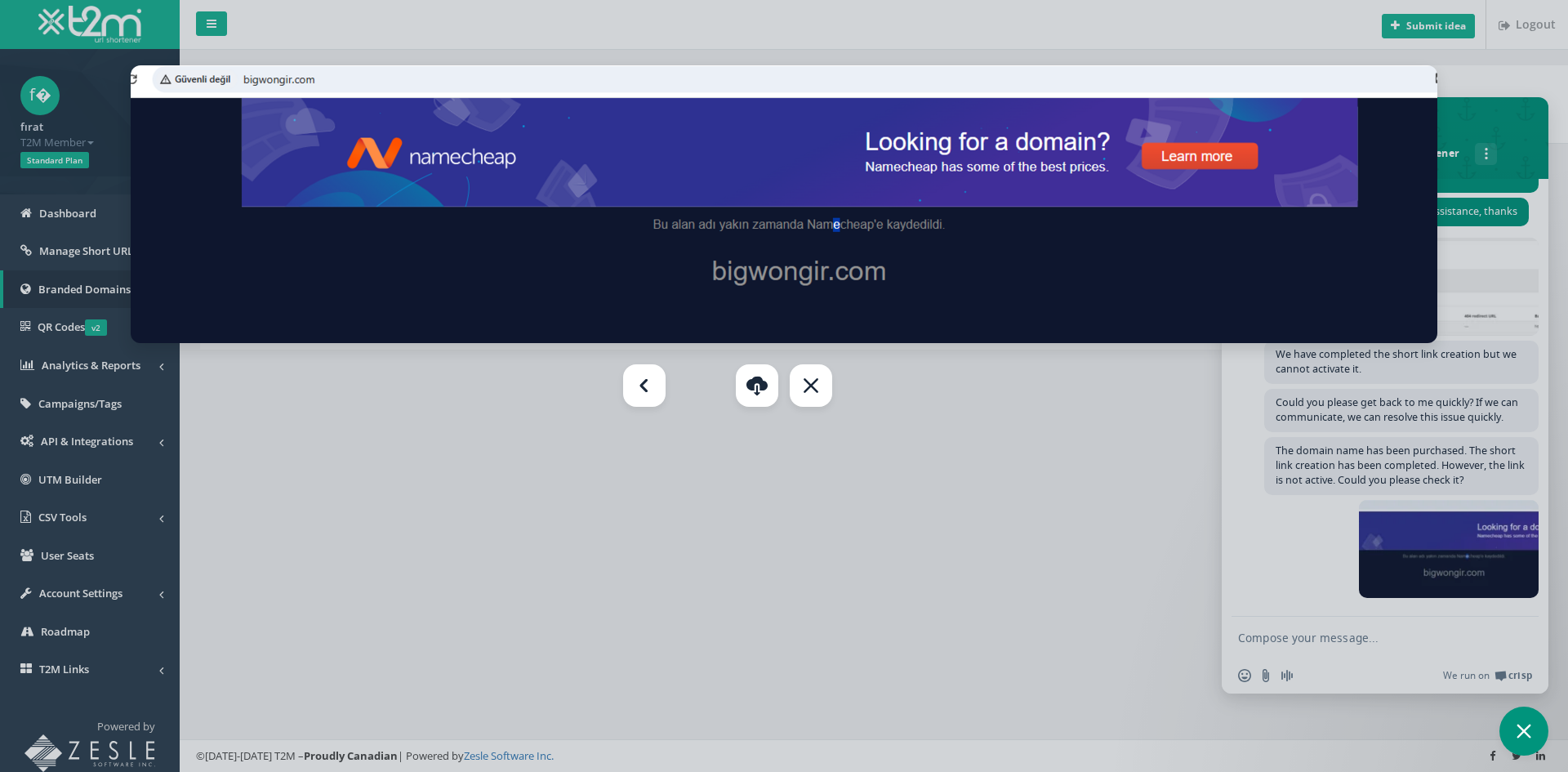
click at [1392, 634] on div at bounding box center [784, 386] width 1568 height 772
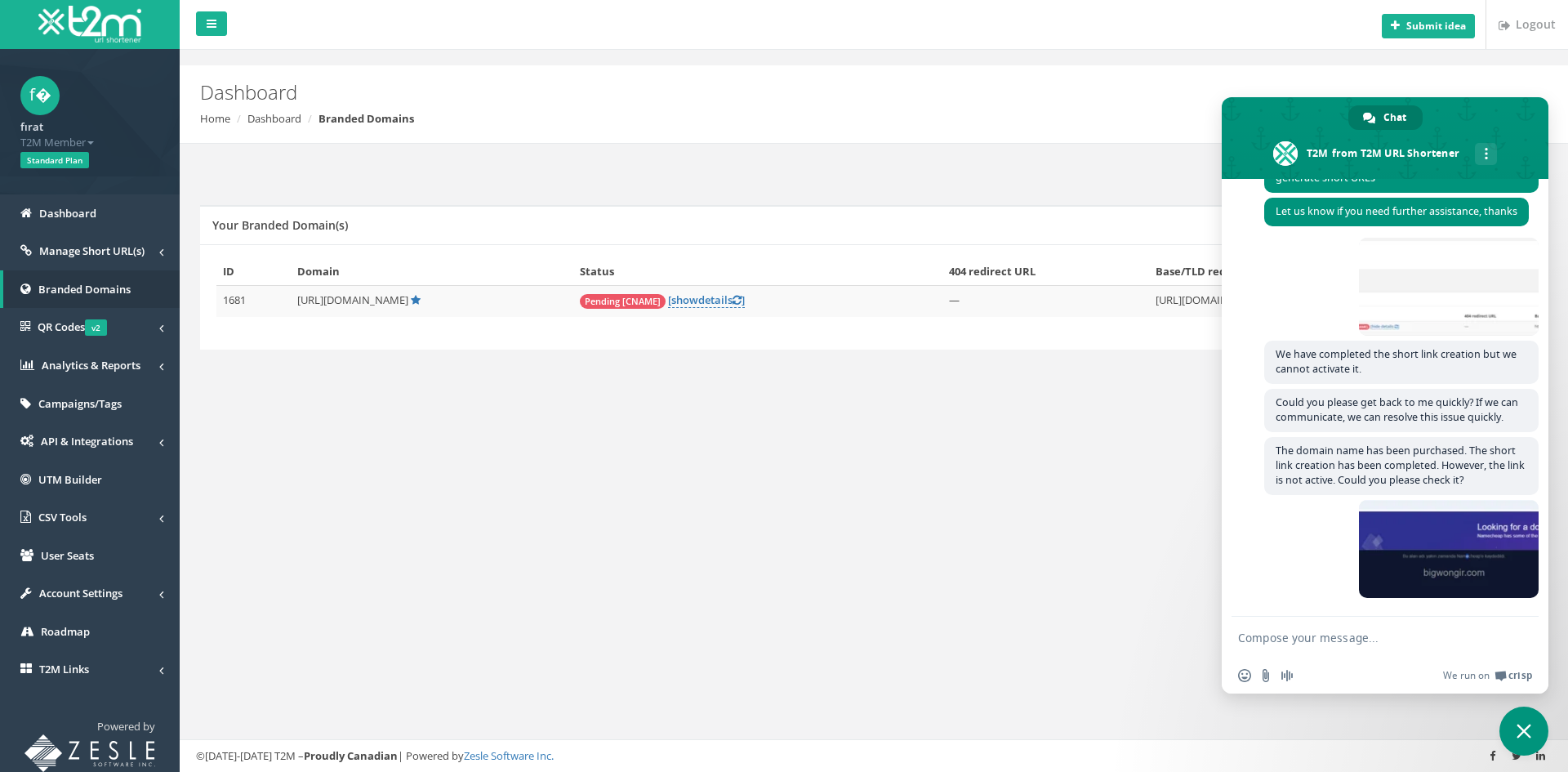
paste textarea "When we go to our short link, we get a text message stating that we have purcha…"
type textarea "When we go to our short link, we get a text message stating that we have purcha…"
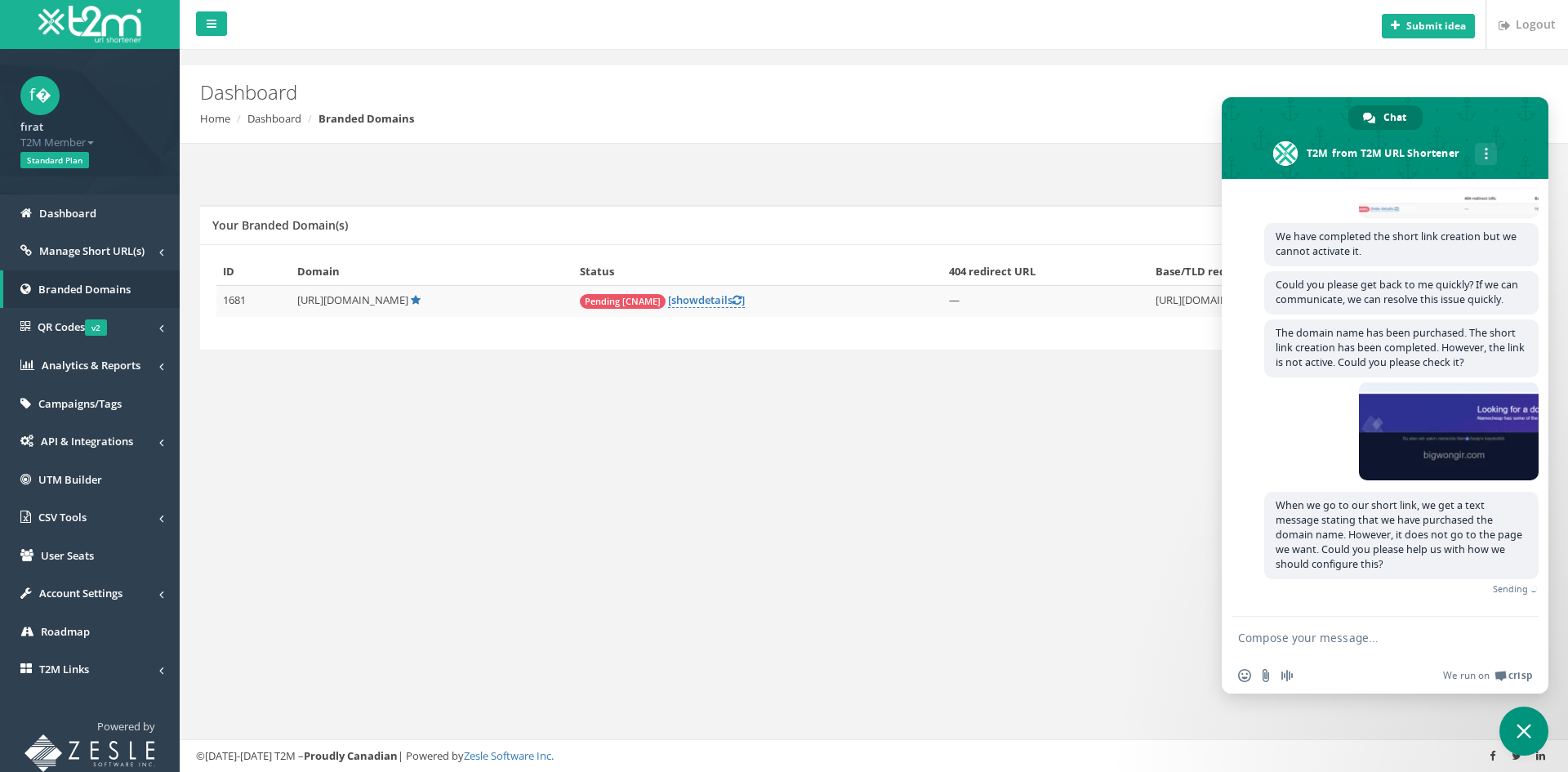
scroll to position [631, 0]
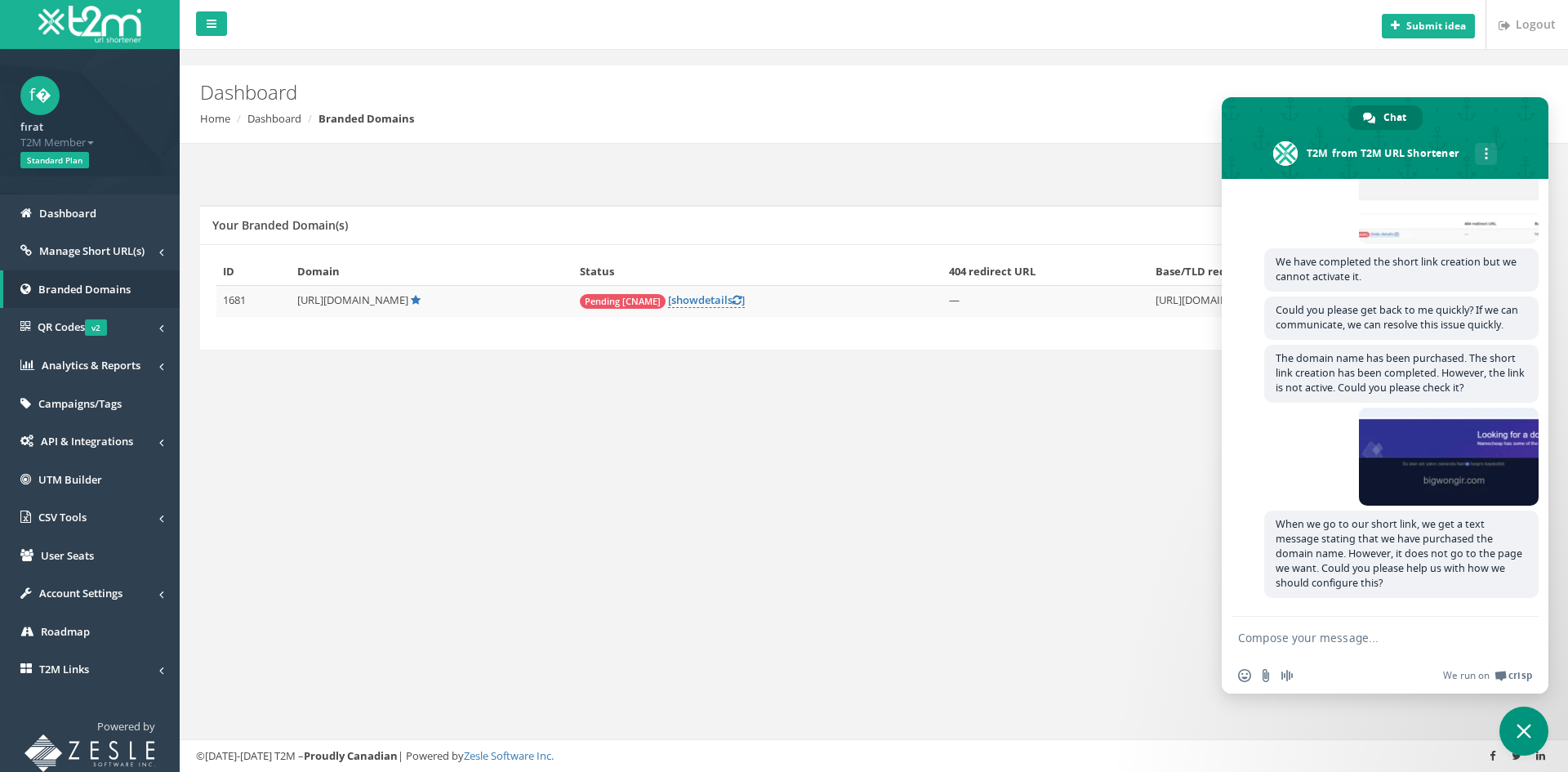
click at [1531, 724] on span "Close chat" at bounding box center [1525, 731] width 15 height 15
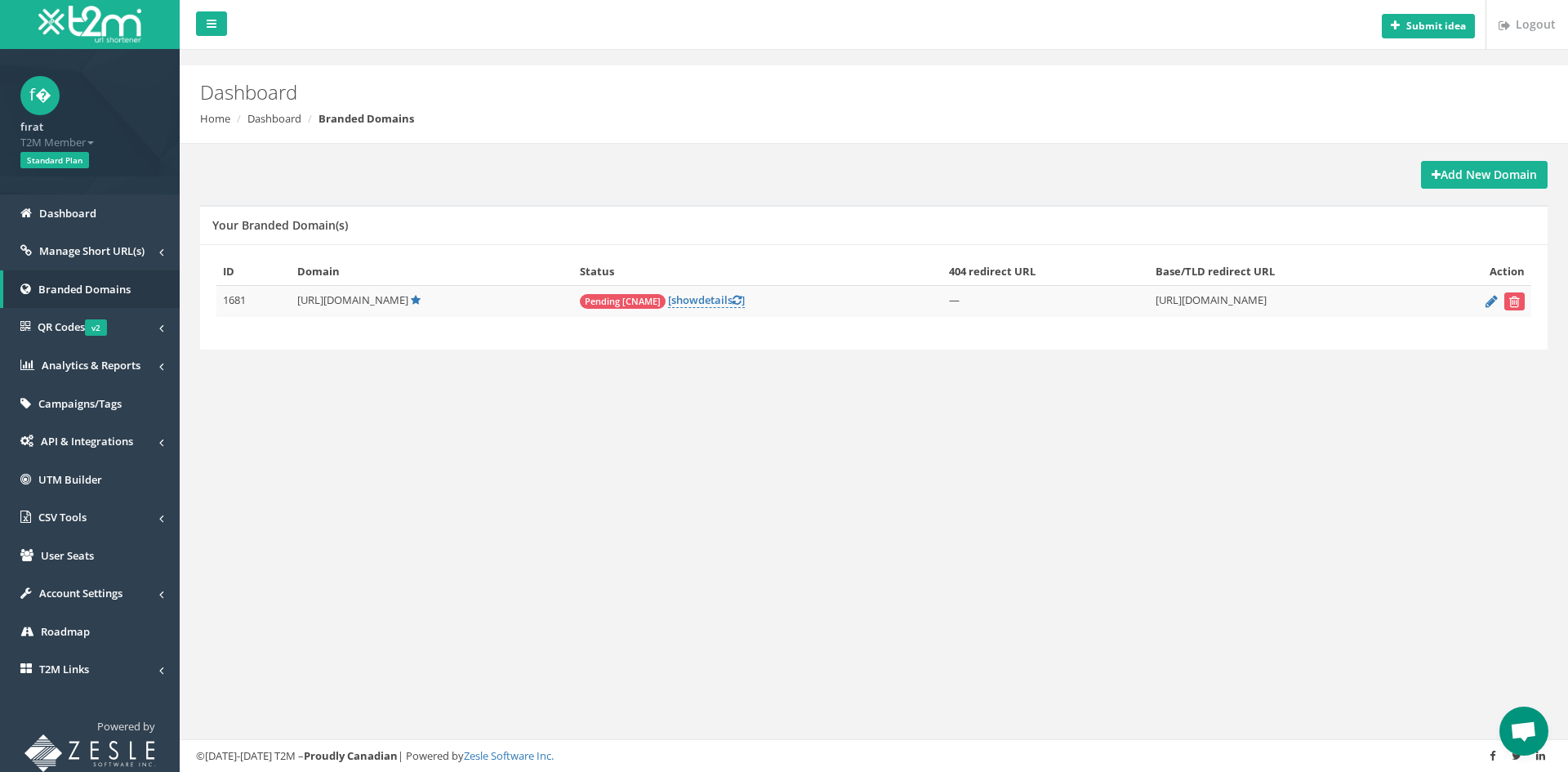
scroll to position [631, 0]
click at [1518, 717] on span "Open chat" at bounding box center [1524, 731] width 49 height 49
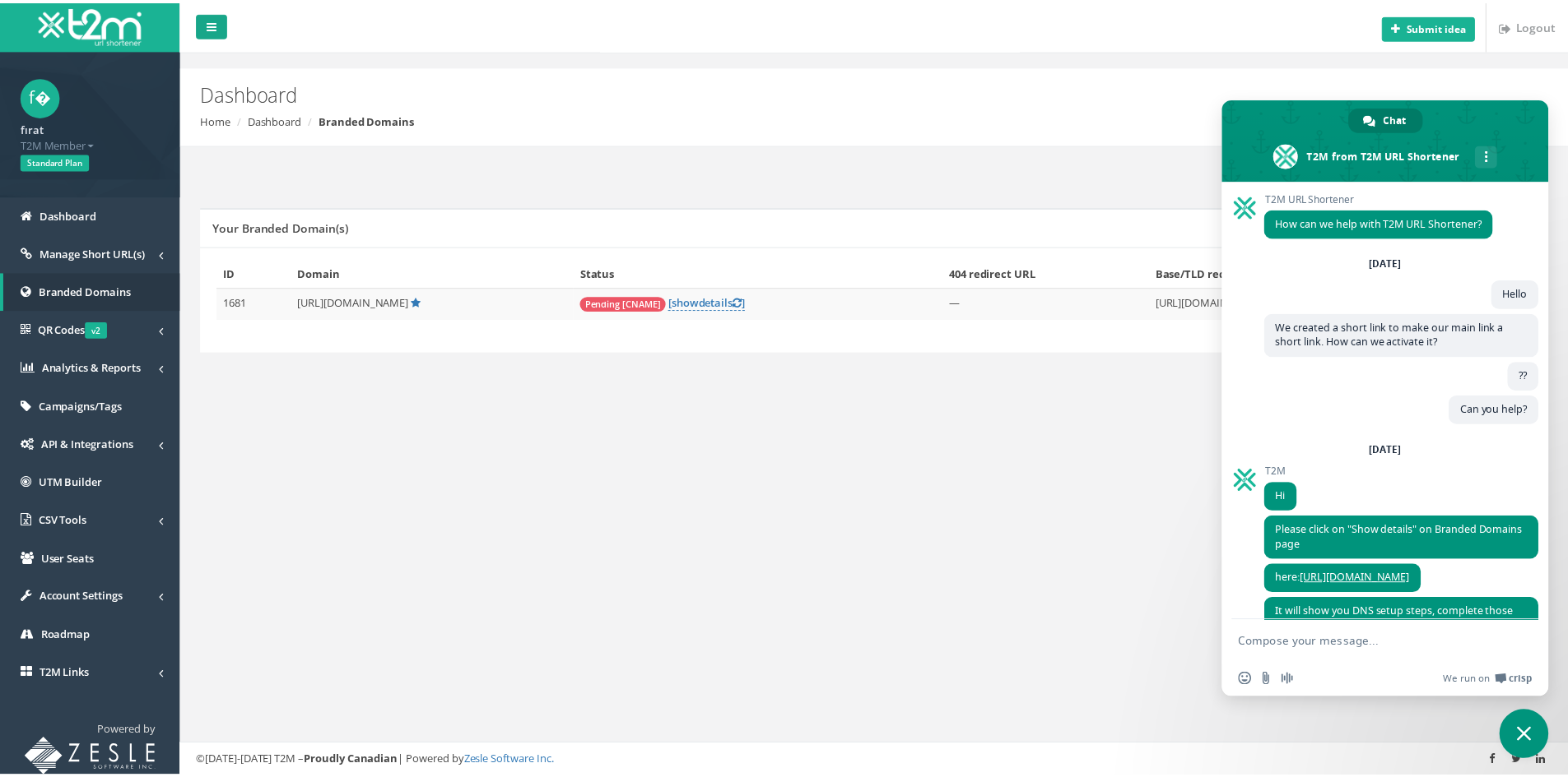
scroll to position [635, 0]
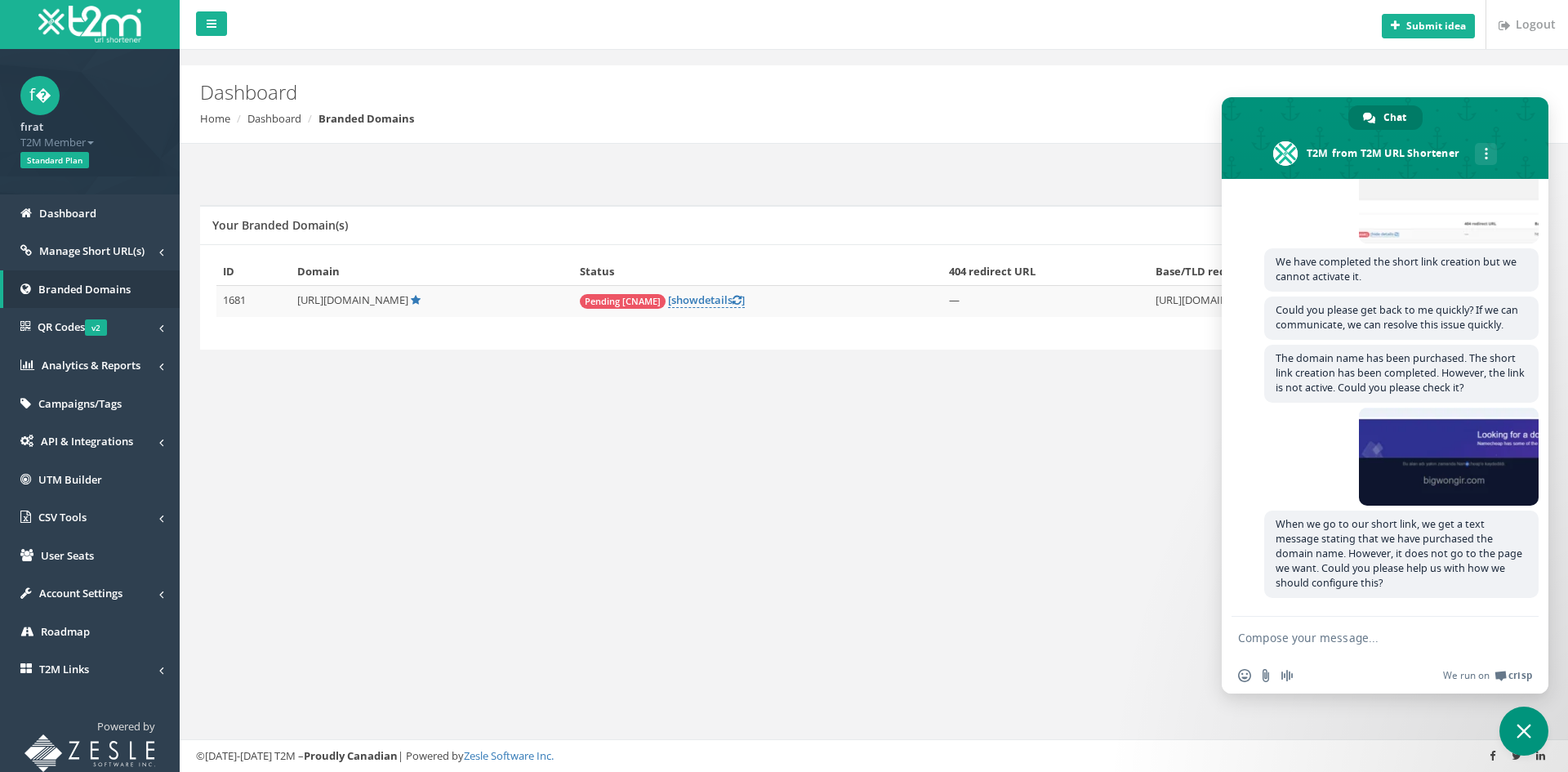
click at [489, 501] on div "Submit idea Logout Dashboard Home Dashboard Branded Domains Add New Domain Your…" at bounding box center [873, 386] width 1389 height 772
click at [96, 257] on span "Manage Short URL(s)" at bounding box center [91, 251] width 105 height 15
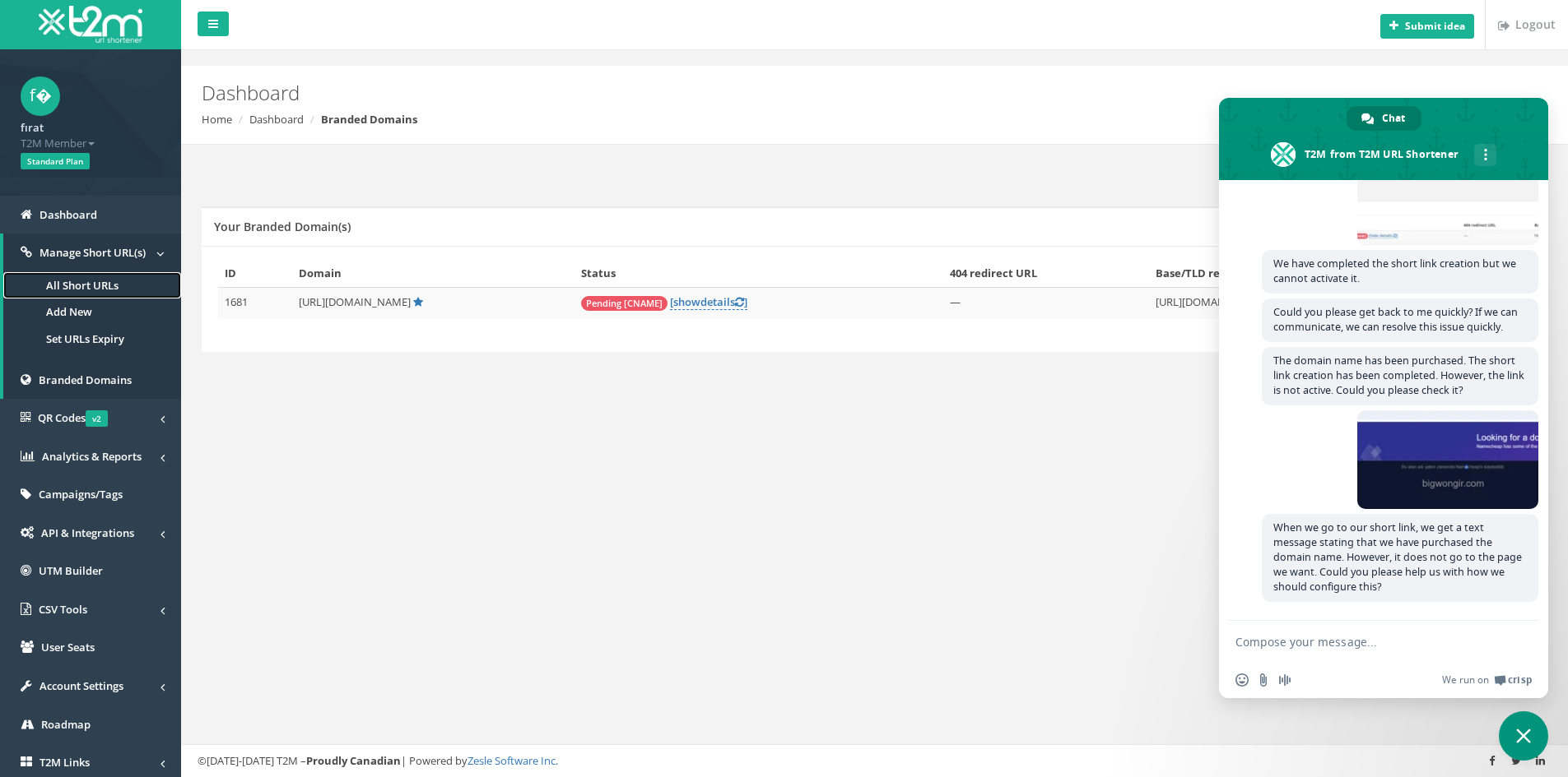
click at [90, 280] on link "All Short URLs" at bounding box center [92, 286] width 178 height 27
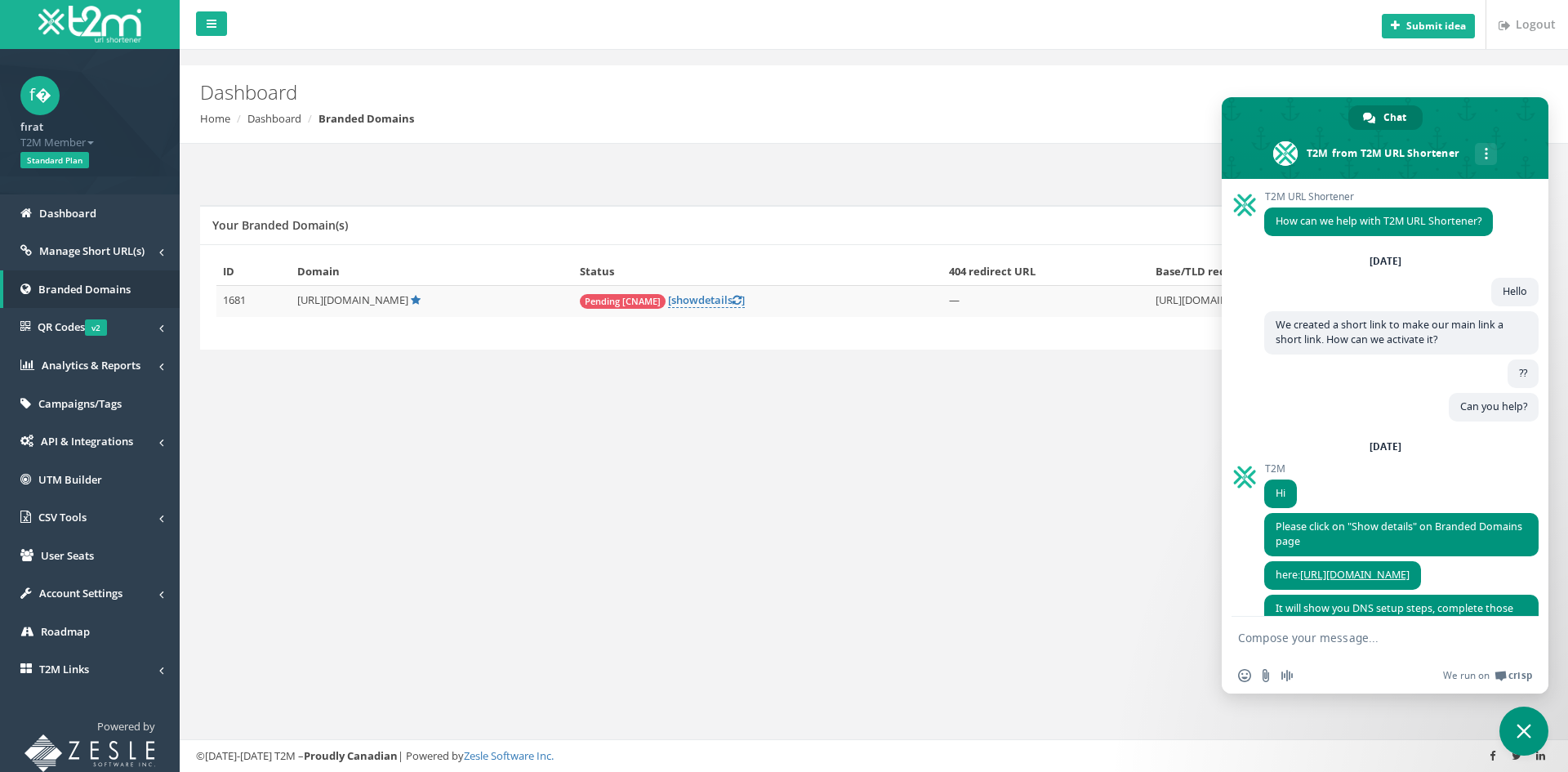
scroll to position [631, 0]
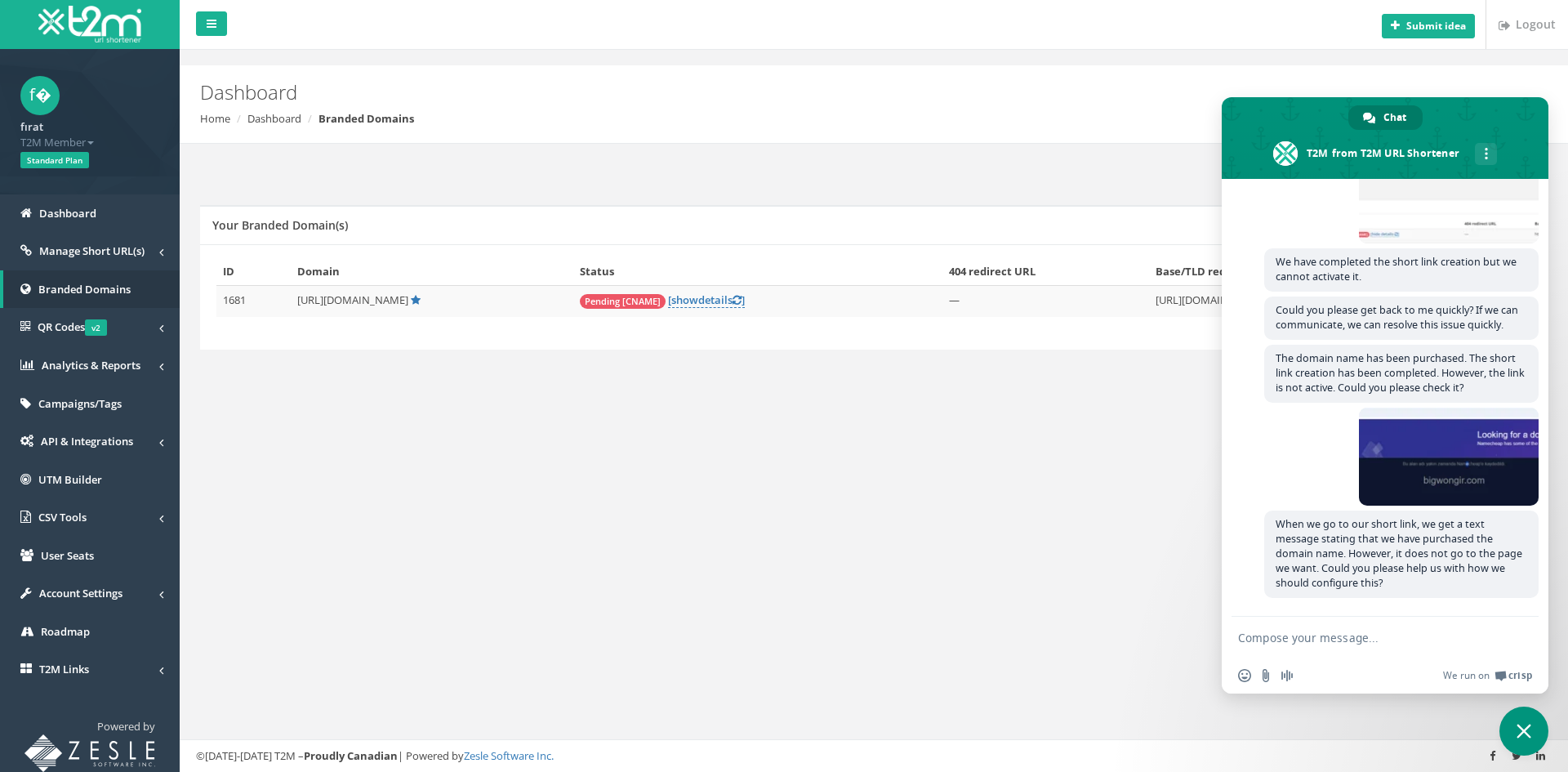
click at [722, 389] on div "Add New Domain Your Branded Domain(s) ID Domain Status 404 redirect URL Base/TL…" at bounding box center [874, 274] width 1364 height 260
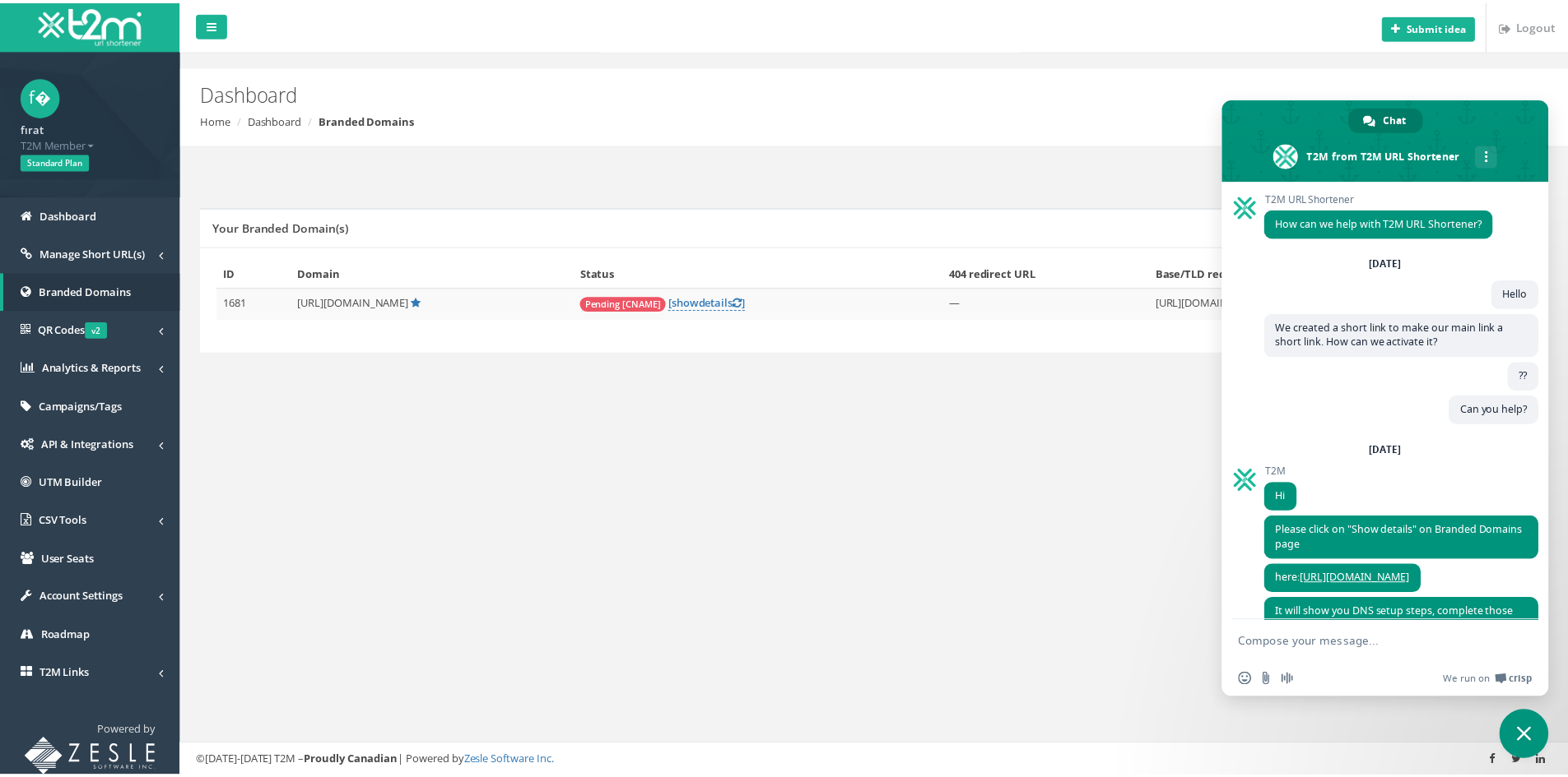
scroll to position [635, 0]
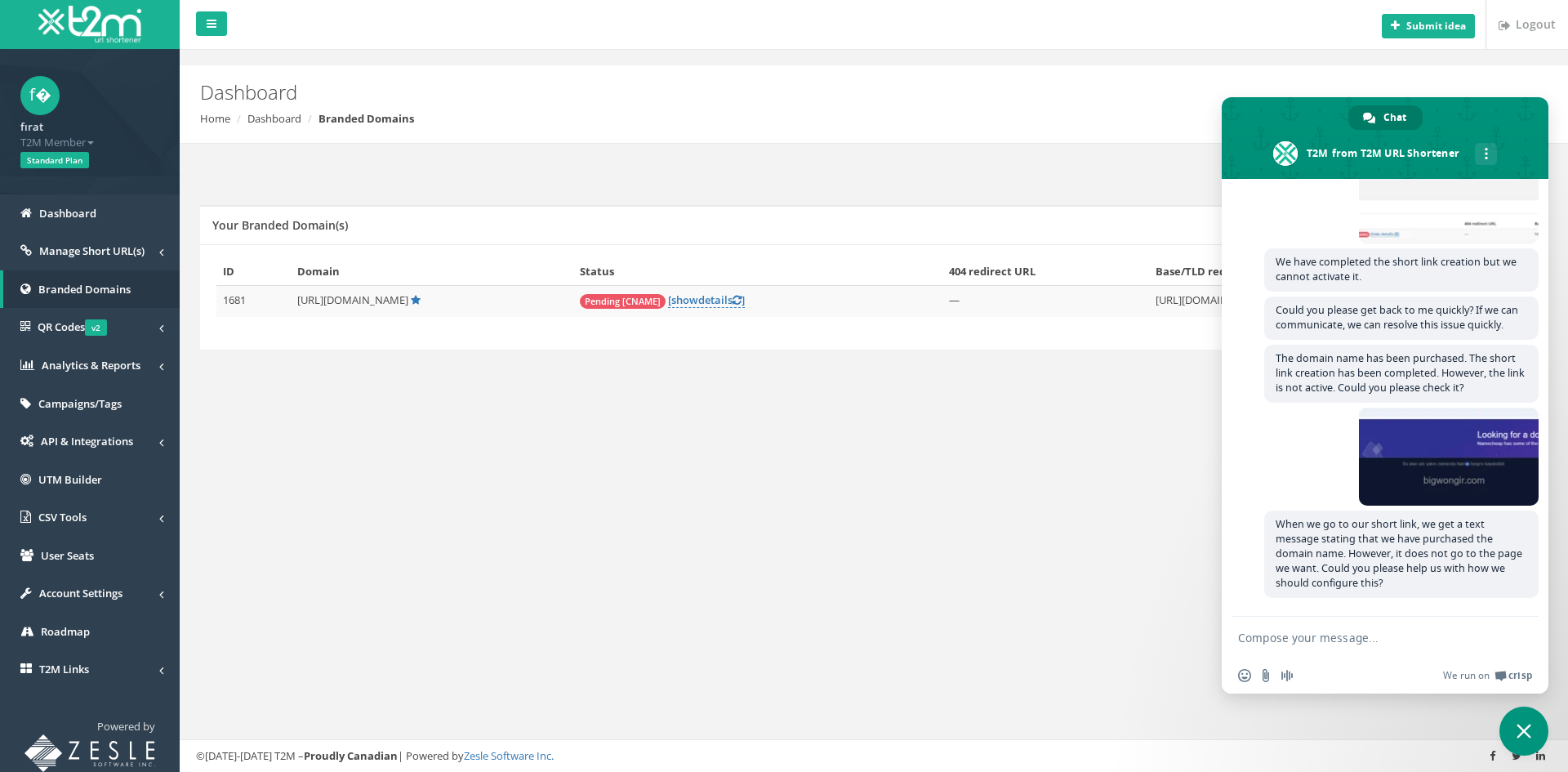
click at [1517, 725] on span "Close chat" at bounding box center [1524, 731] width 49 height 49
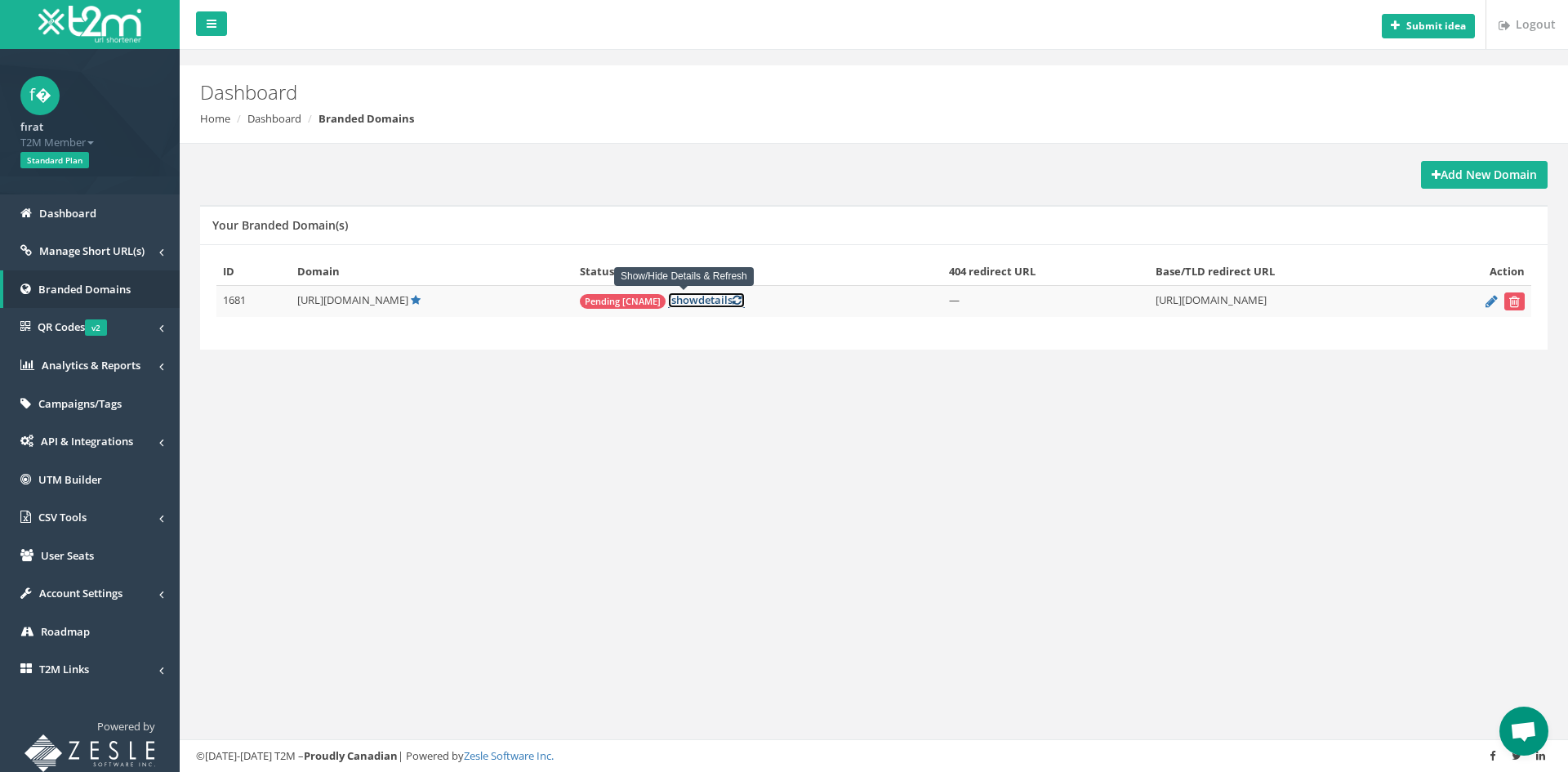
click at [691, 302] on link "[ show details ]" at bounding box center [706, 300] width 77 height 16
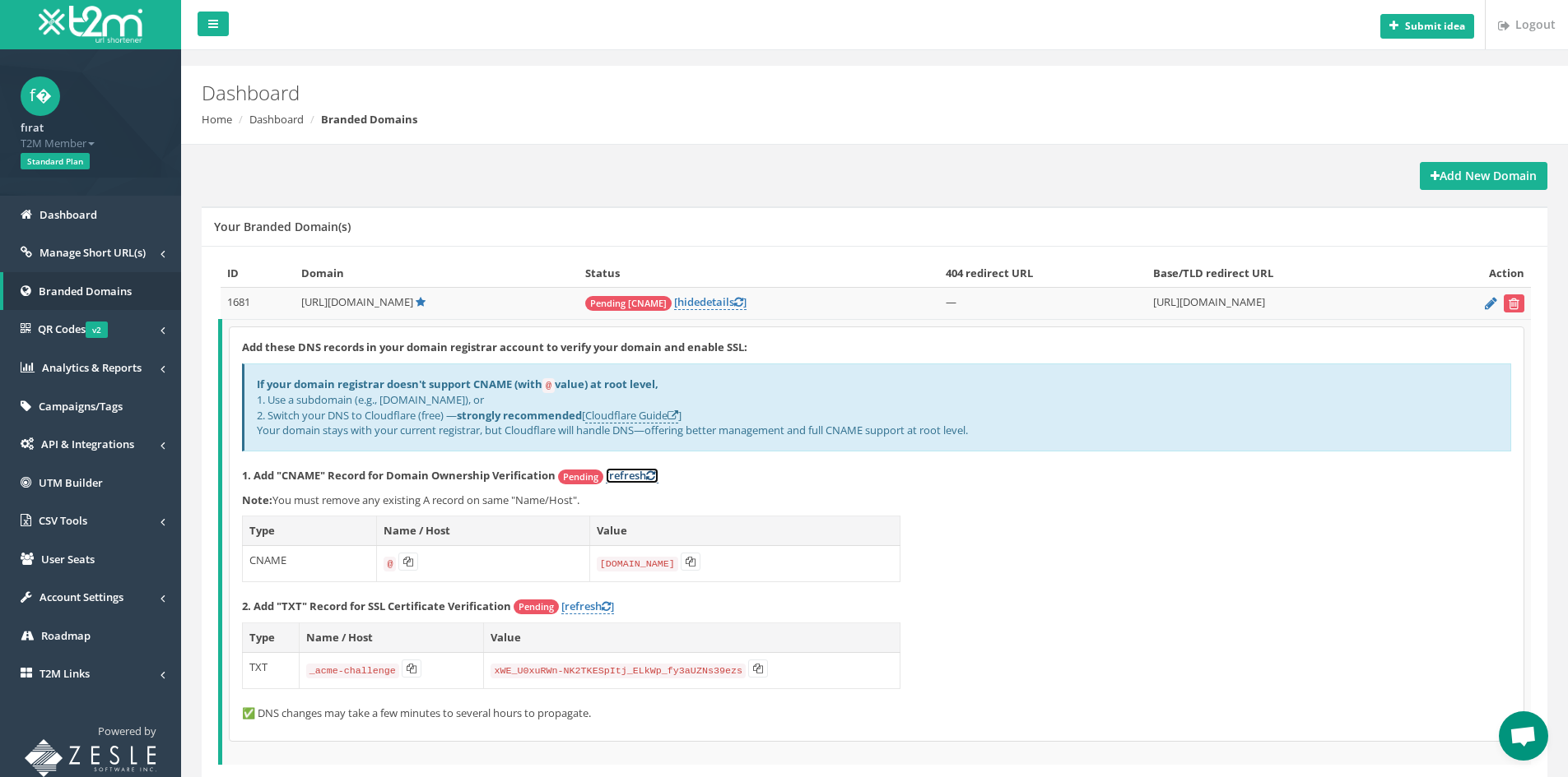
click at [629, 472] on link "[refresh ]" at bounding box center [632, 476] width 53 height 16
click at [601, 609] on link "[refresh ]" at bounding box center [588, 607] width 53 height 16
click at [696, 562] on button at bounding box center [690, 561] width 20 height 18
click at [685, 556] on icon at bounding box center [690, 561] width 10 height 10
drag, startPoint x: 1063, startPoint y: 510, endPoint x: 1115, endPoint y: 537, distance: 58.6
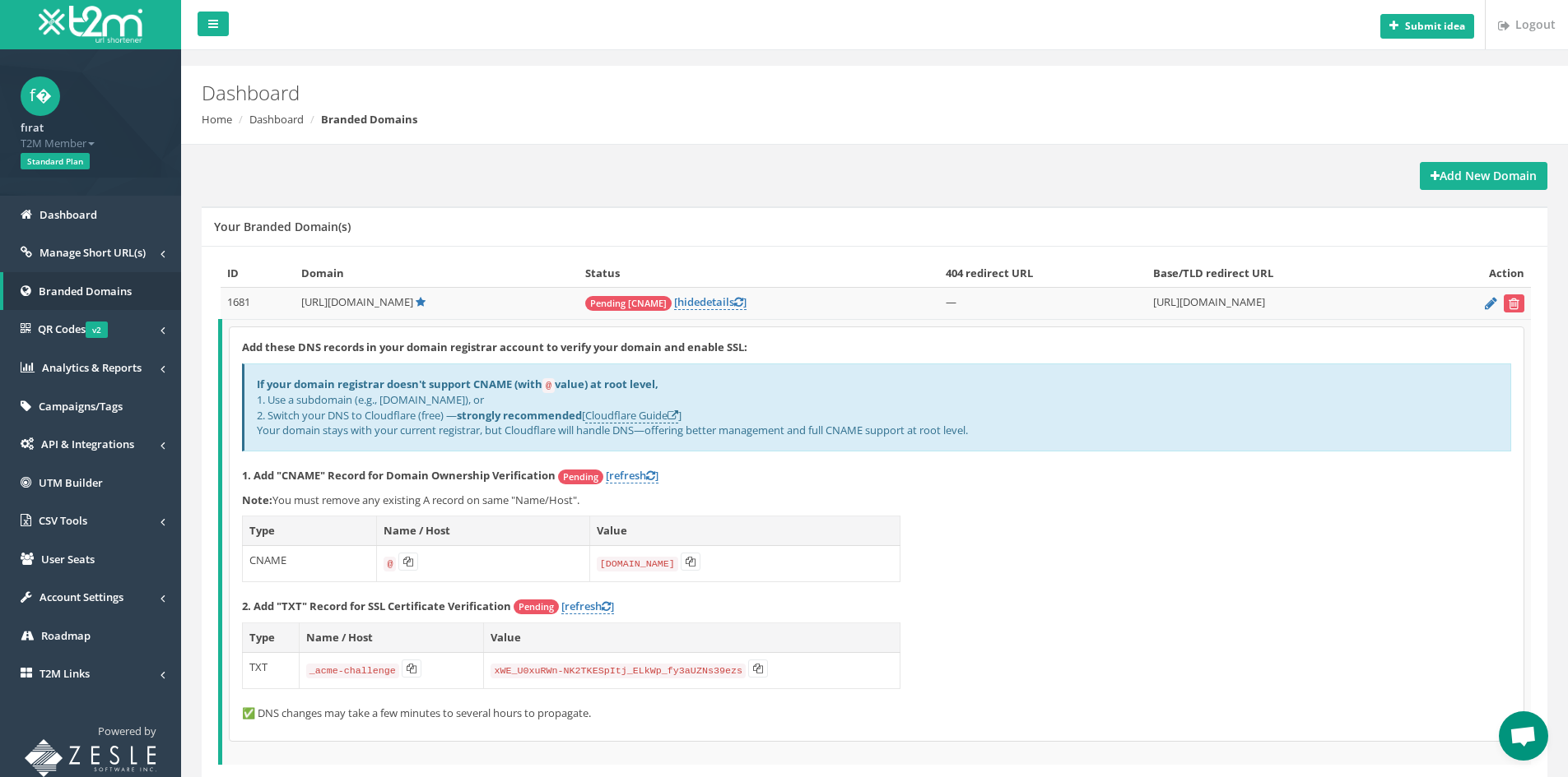
click at [1064, 510] on div "Add these DNS records in your domain registrar account to verify your domain an…" at bounding box center [877, 534] width 1294 height 414
click at [1528, 713] on span "Open chat" at bounding box center [1523, 736] width 49 height 49
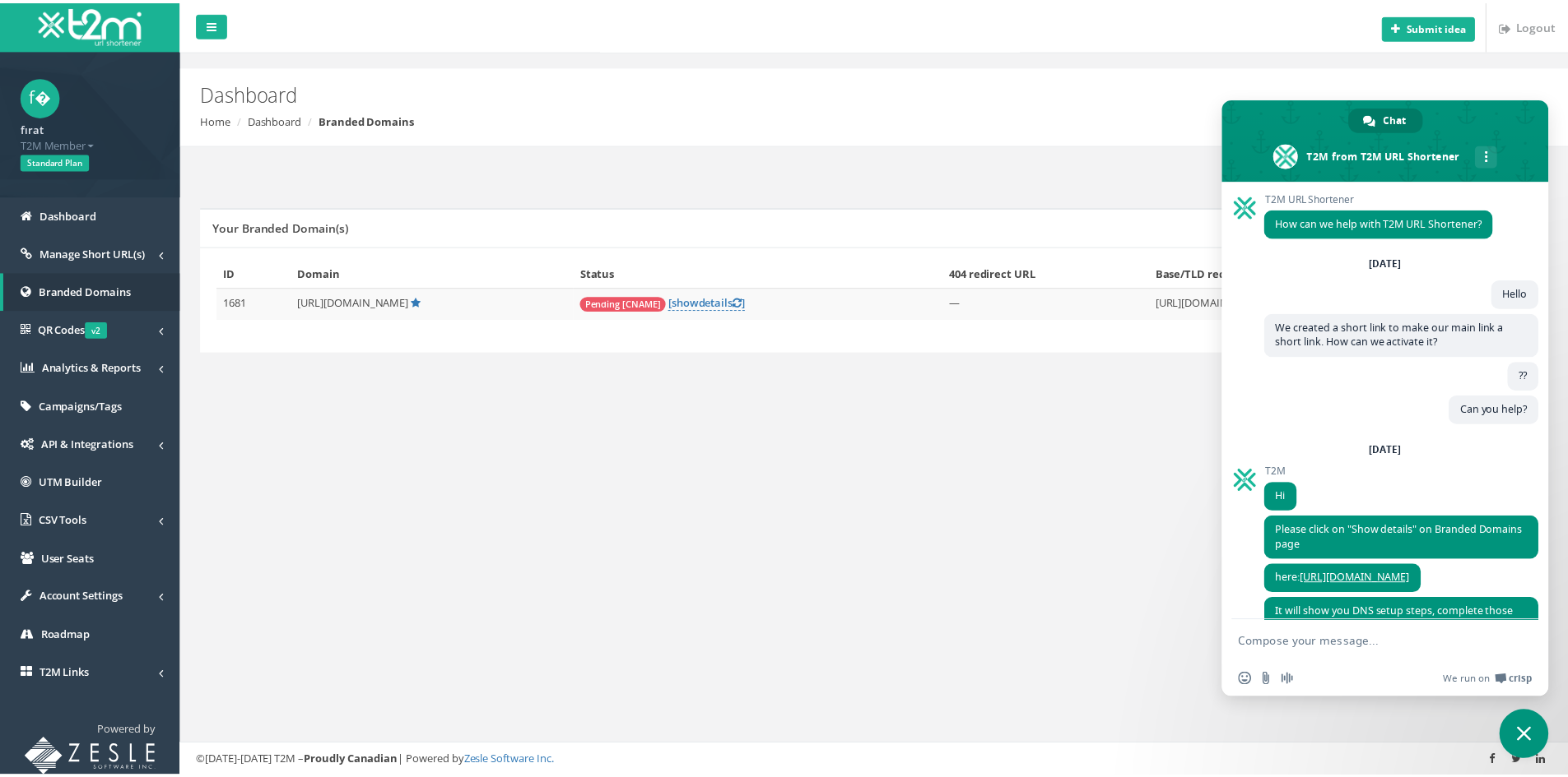
scroll to position [635, 0]
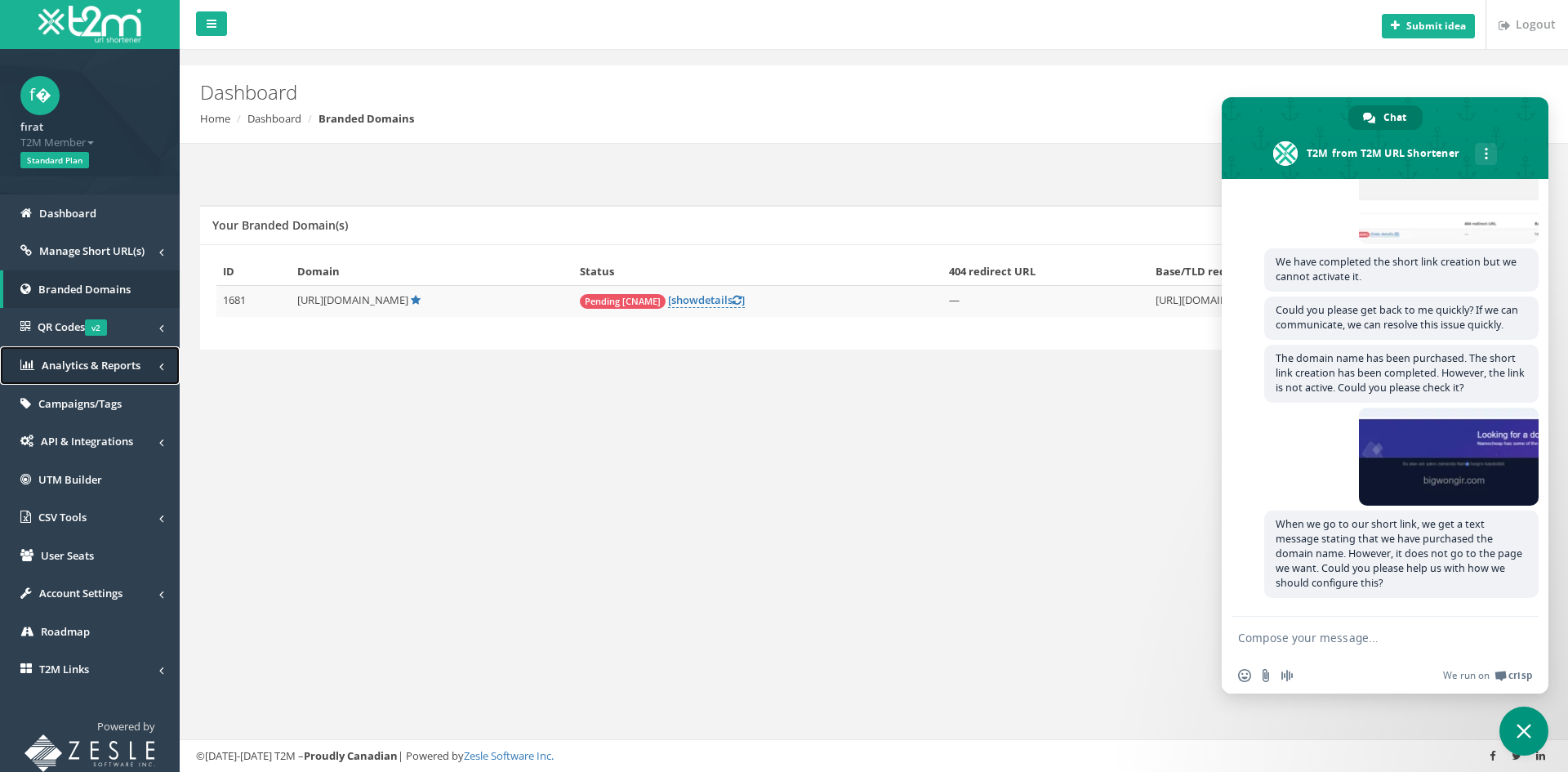
click at [144, 364] on link "Analytics & Reports" at bounding box center [90, 366] width 179 height 39
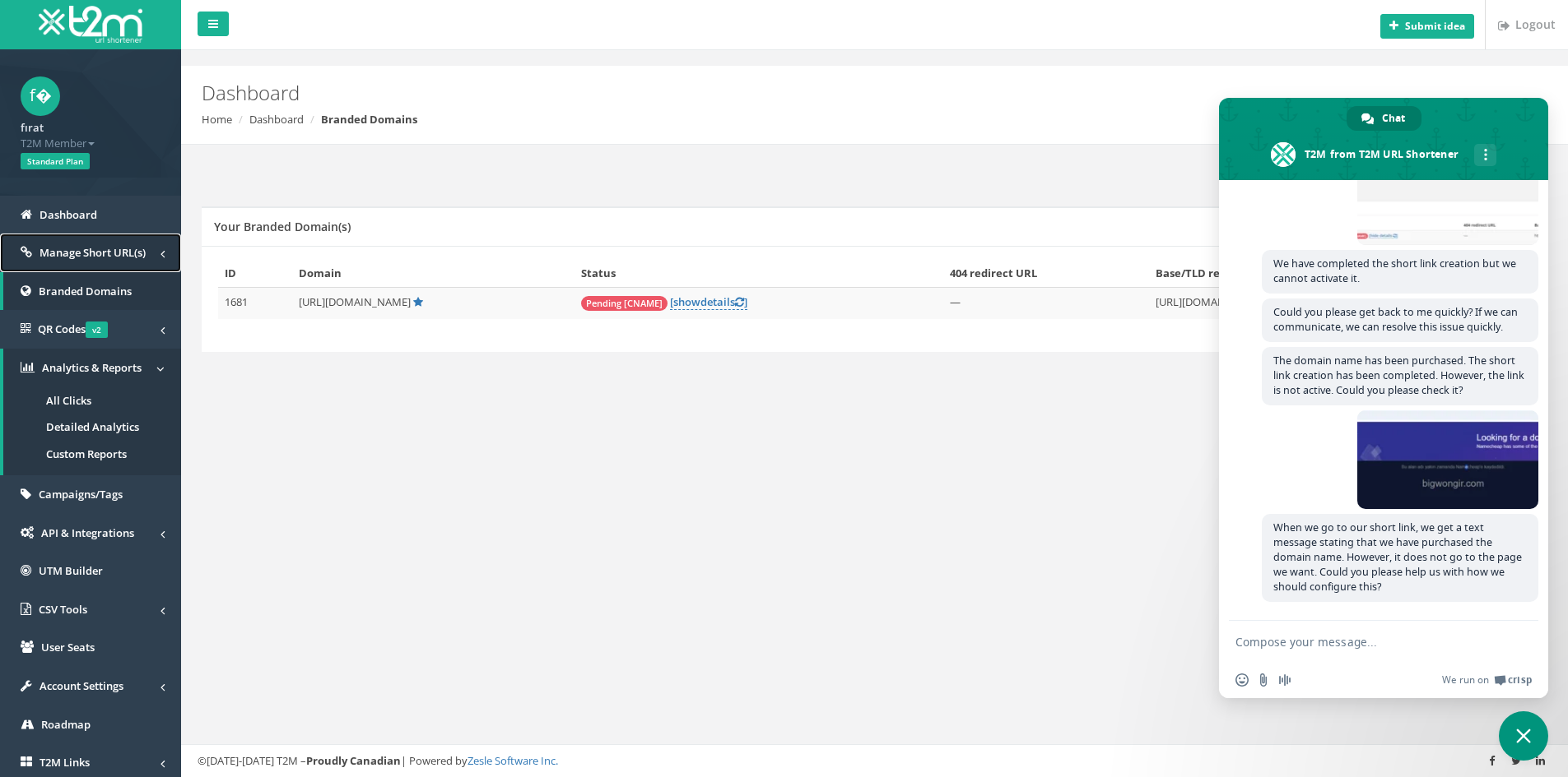
click at [133, 264] on link "Manage Short URL(s)" at bounding box center [90, 253] width 181 height 39
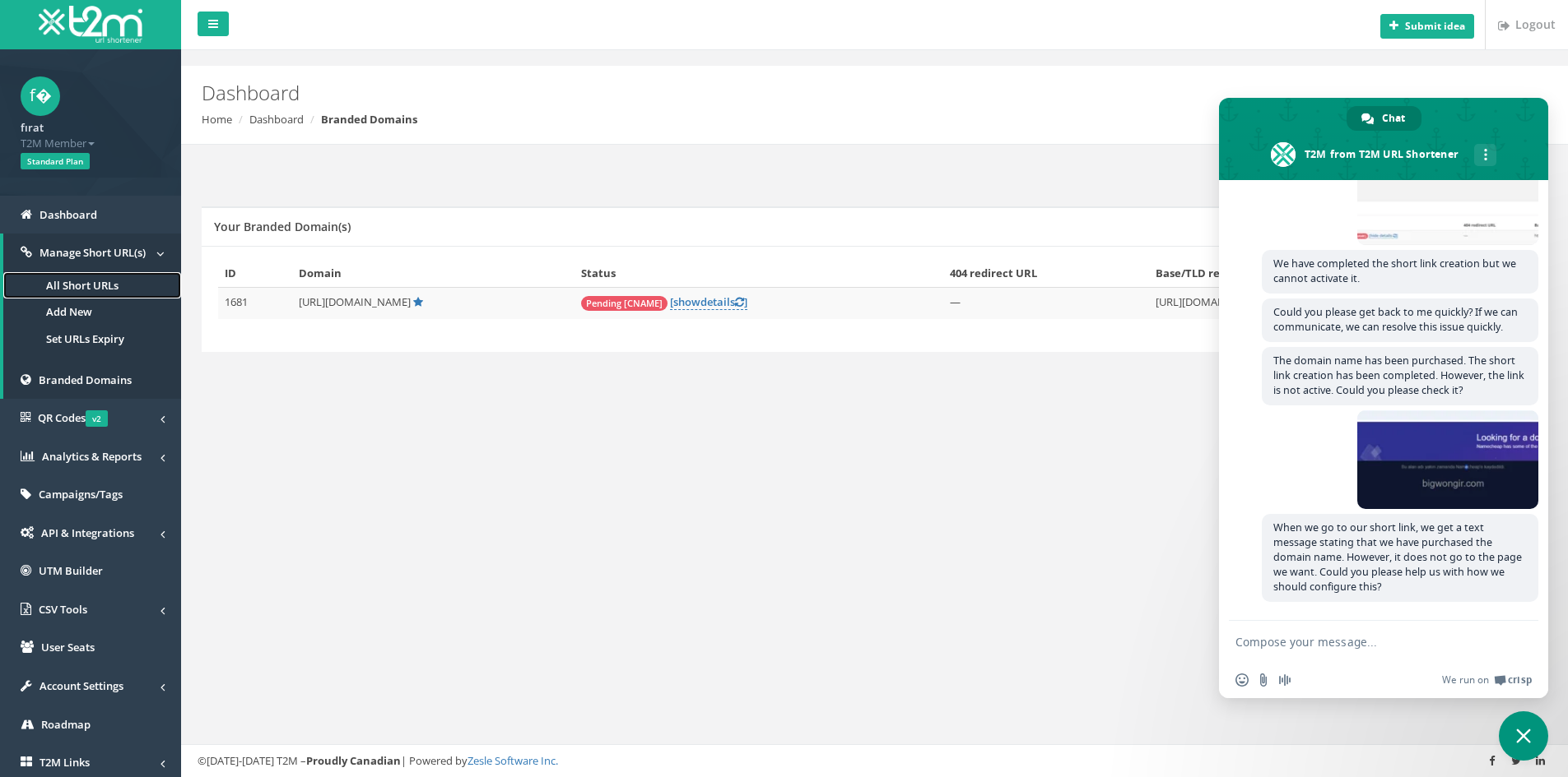
click at [133, 287] on link "All Short URLs" at bounding box center [92, 286] width 178 height 27
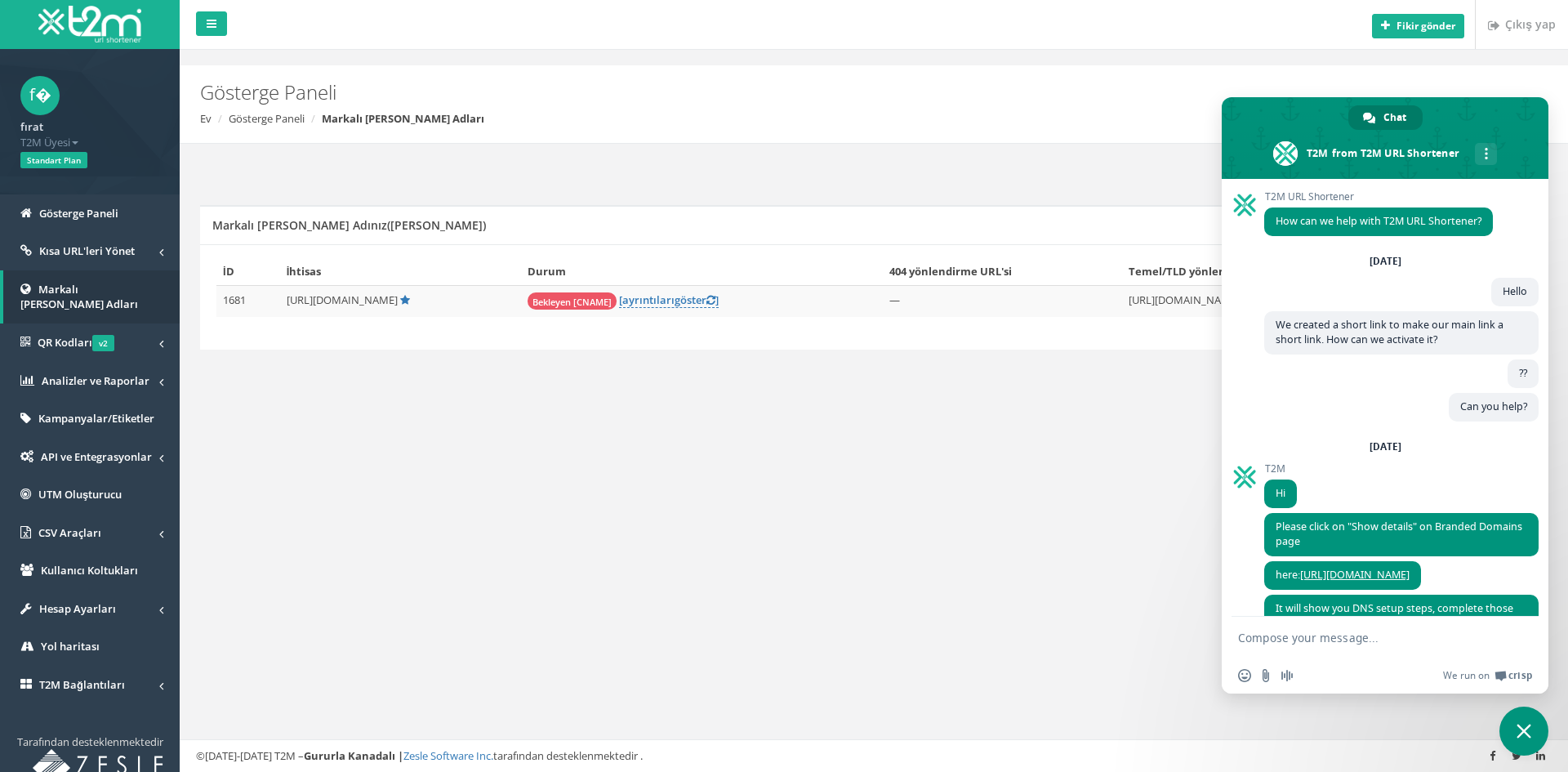
scroll to position [631, 0]
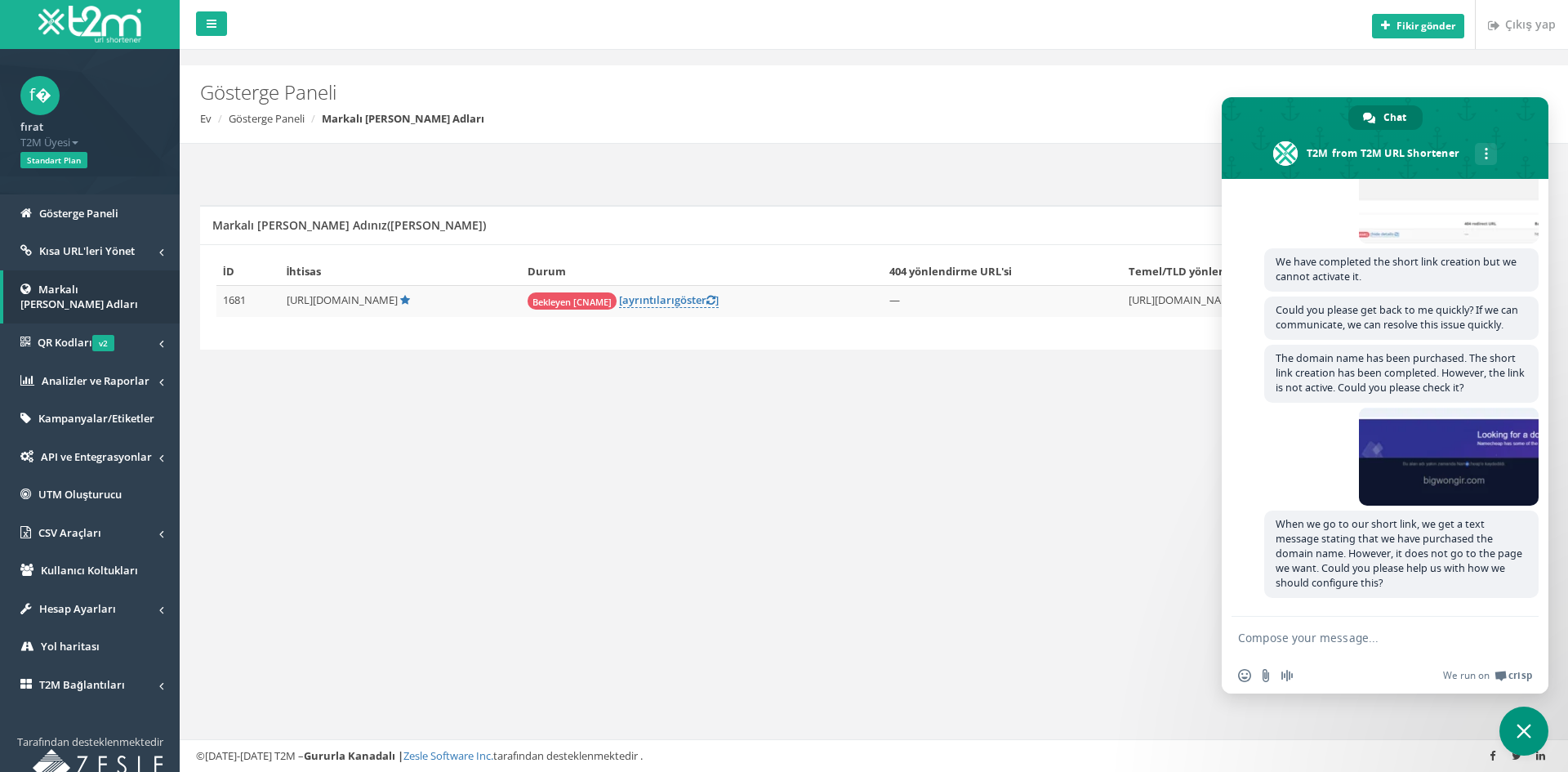
click at [1513, 717] on span "Close chat" at bounding box center [1524, 731] width 49 height 49
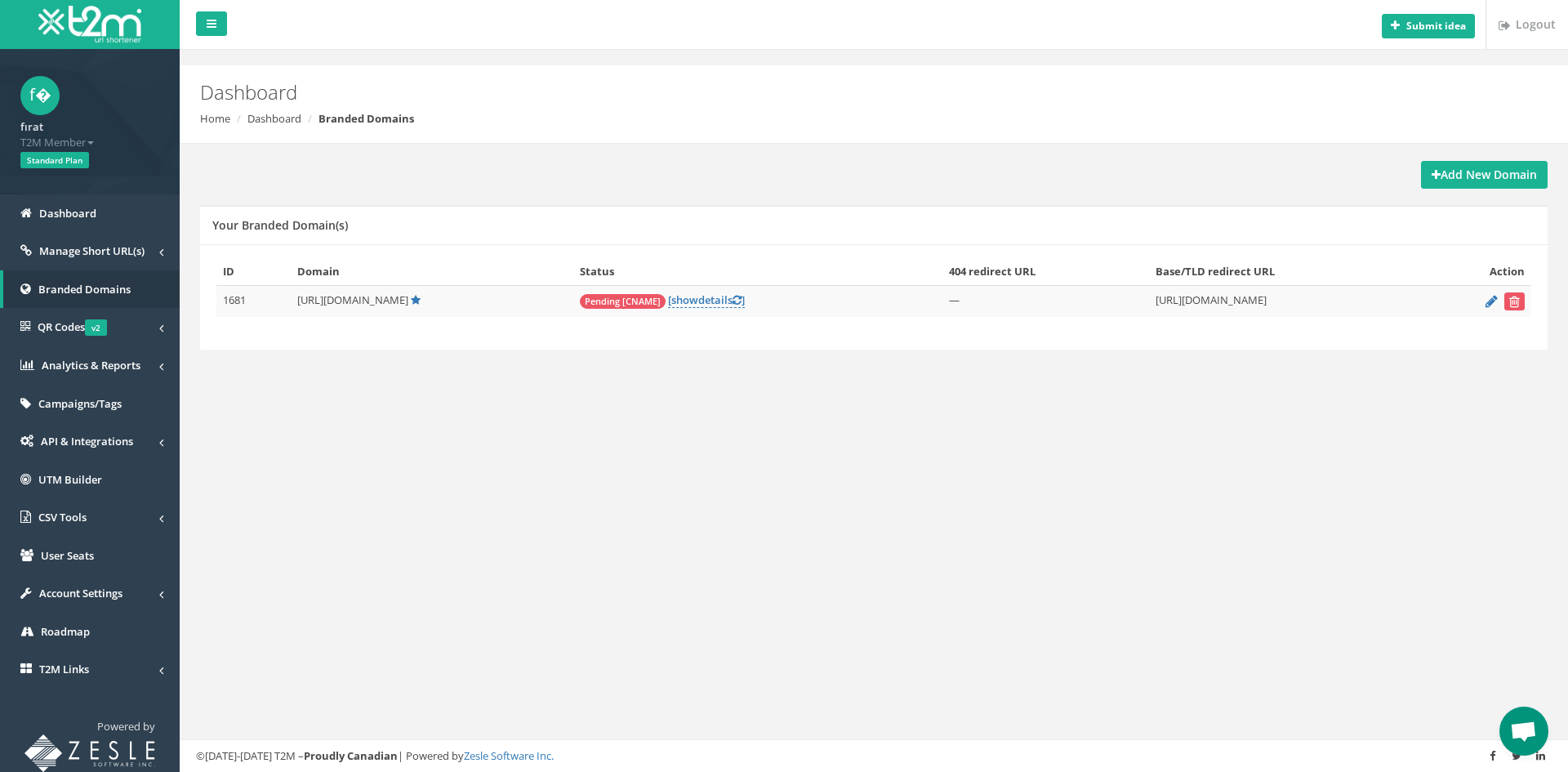
scroll to position [631, 0]
click at [1518, 717] on span "Open chat" at bounding box center [1524, 731] width 49 height 49
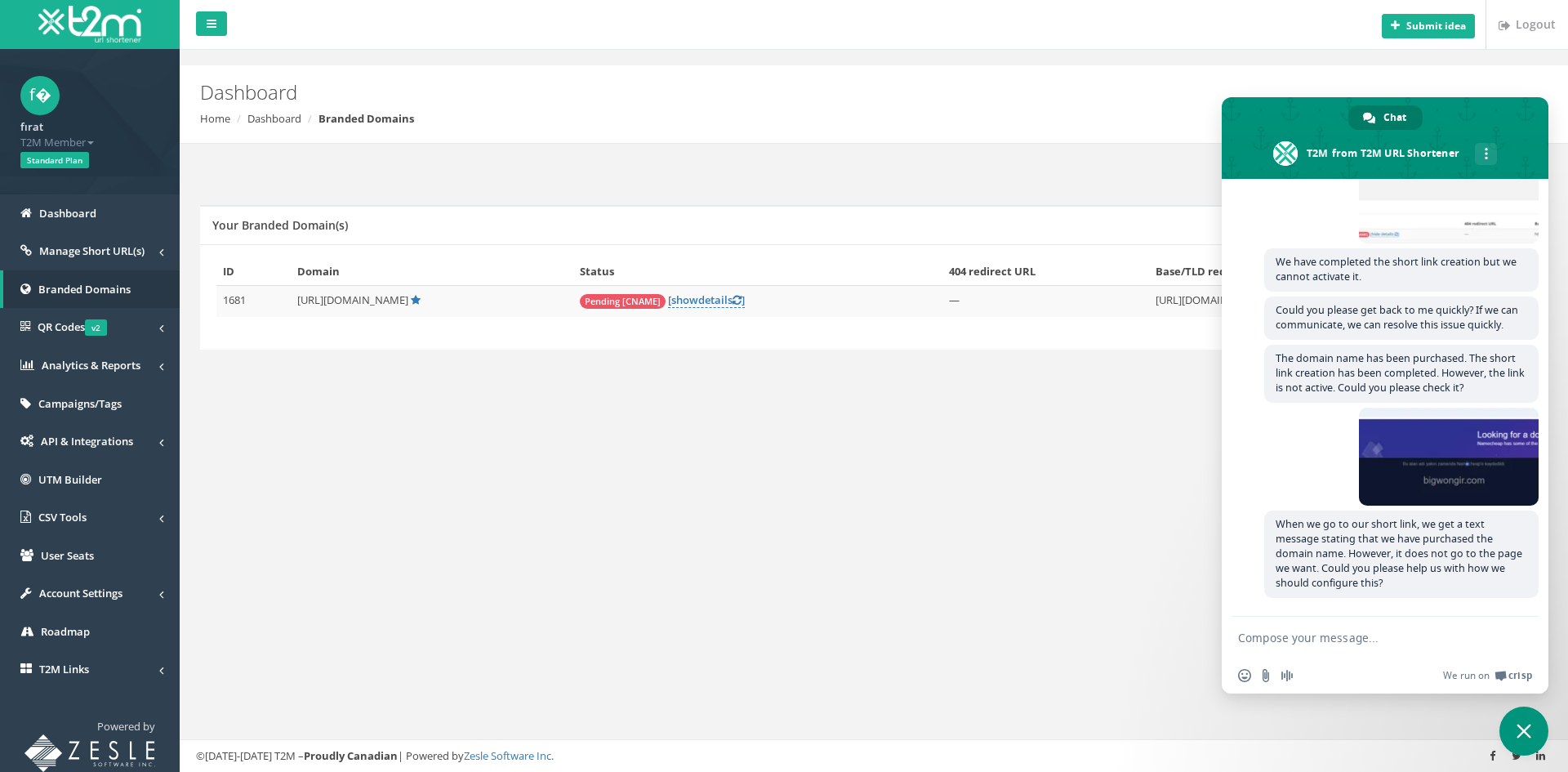
click at [1527, 716] on span "Close chat" at bounding box center [1524, 731] width 49 height 49
